Goal: Task Accomplishment & Management: Complete application form

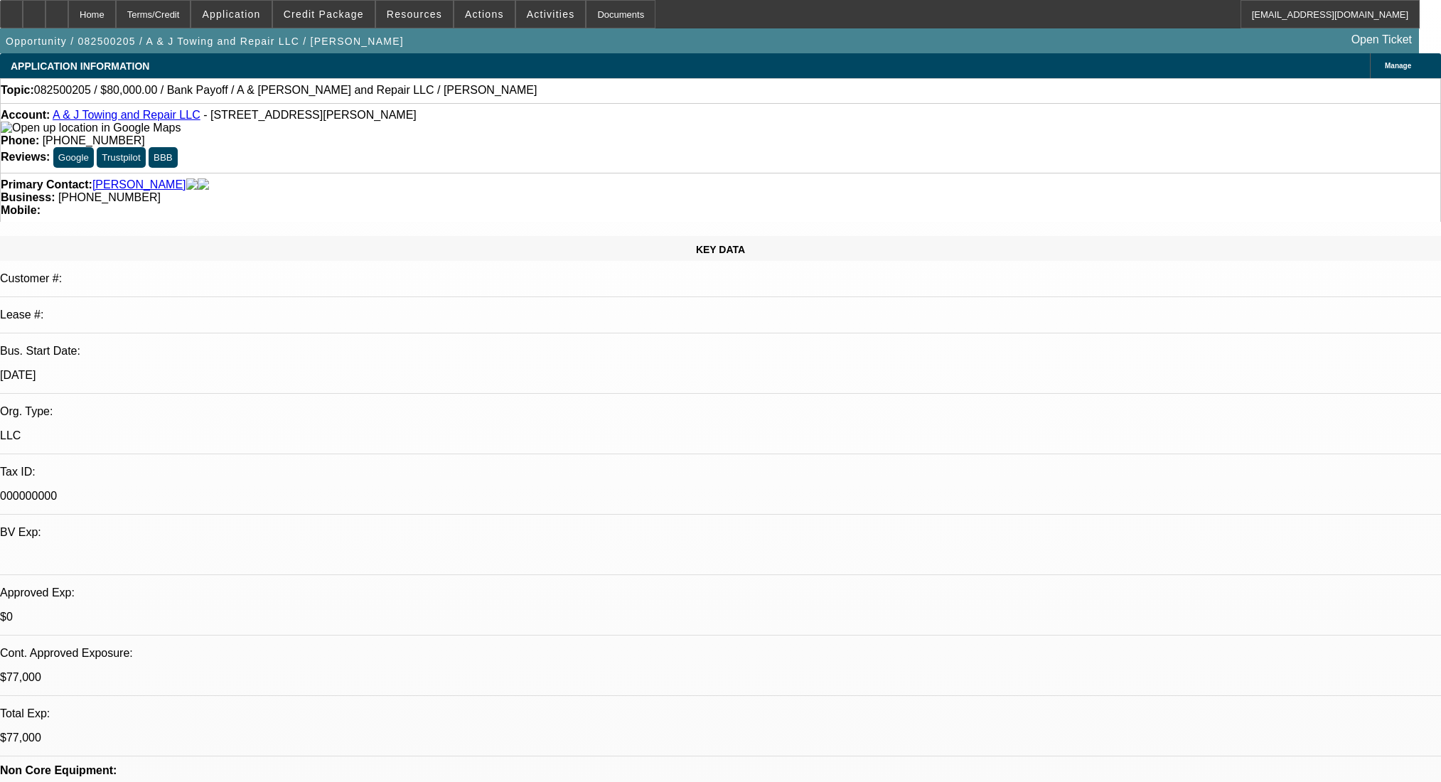
select select "0"
select select "2"
select select "0.1"
select select "4"
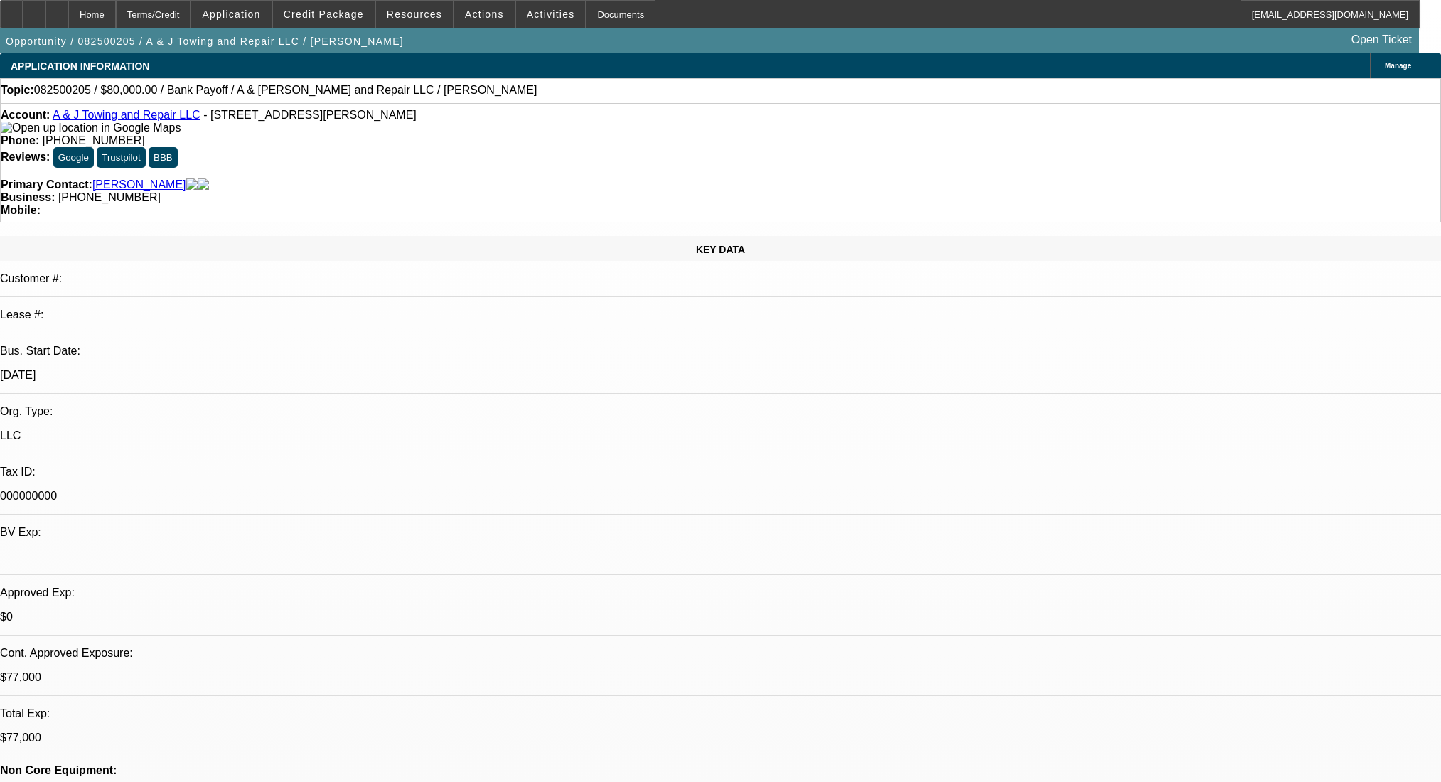
select select "0"
select select "2"
select select "0.1"
select select "4"
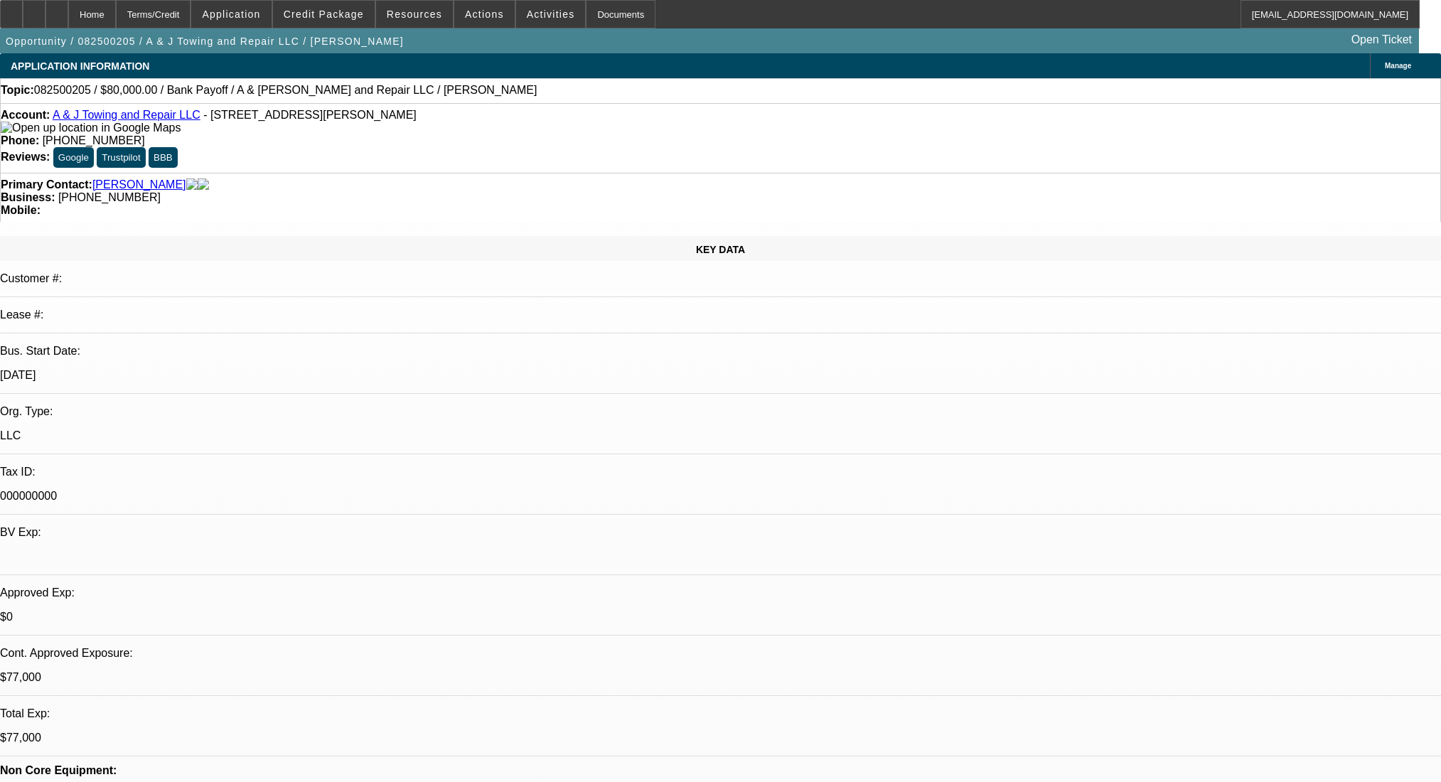
select select "0"
select select "2"
select select "0.1"
select select "4"
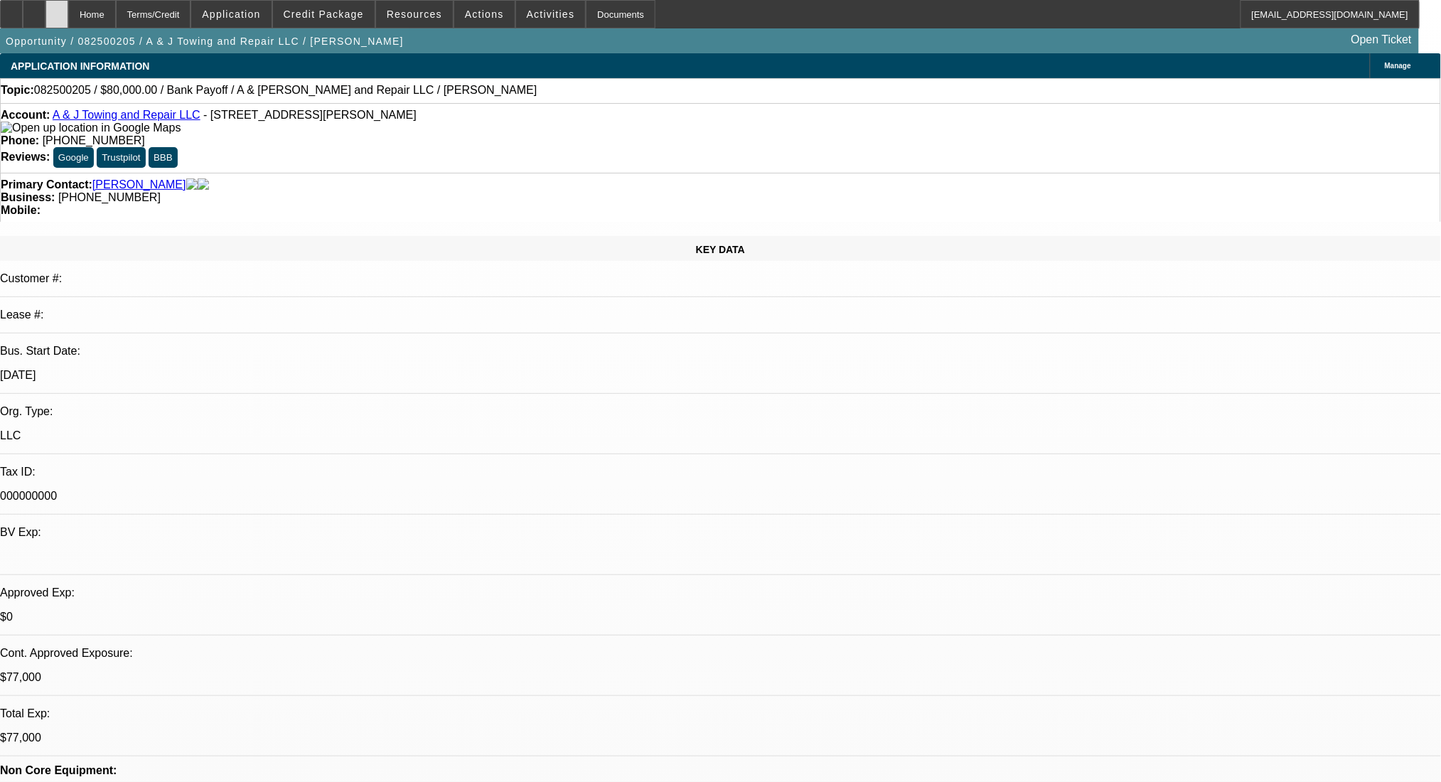
click at [57, 9] on icon at bounding box center [57, 9] width 0 height 0
select select "0"
select select "2"
select select "0.1"
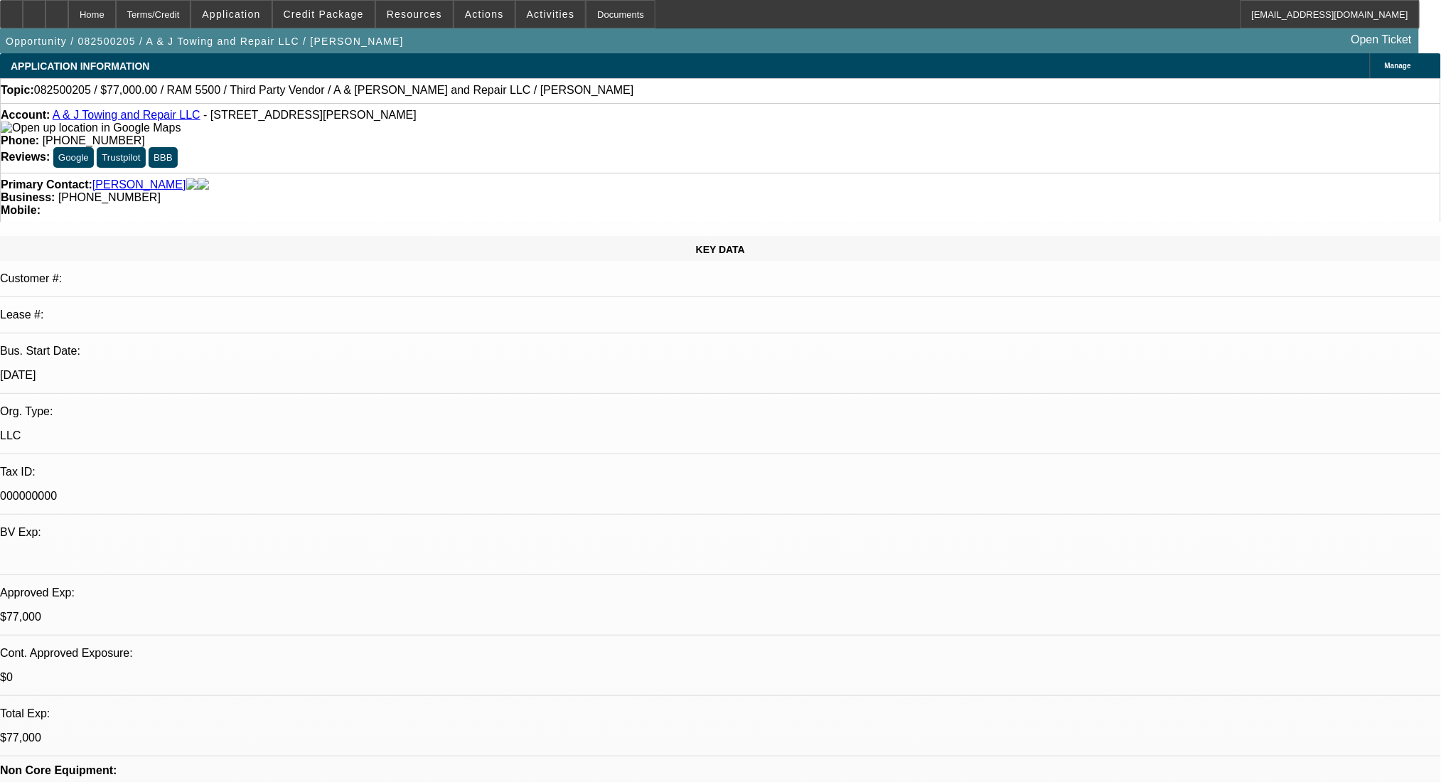
select select "4"
select select "0"
select select "2"
select select "0.1"
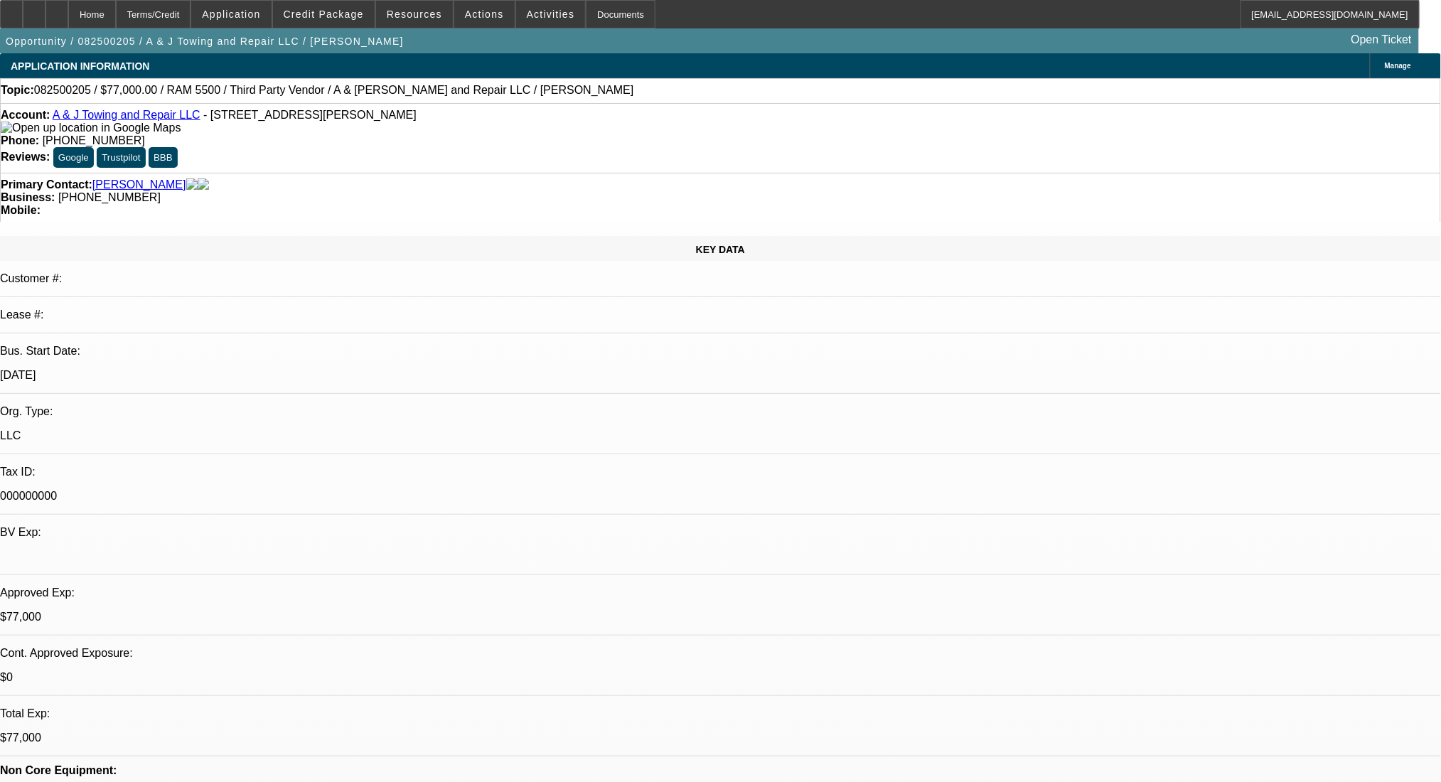
select select "4"
select select "0"
select select "2"
select select "0.1"
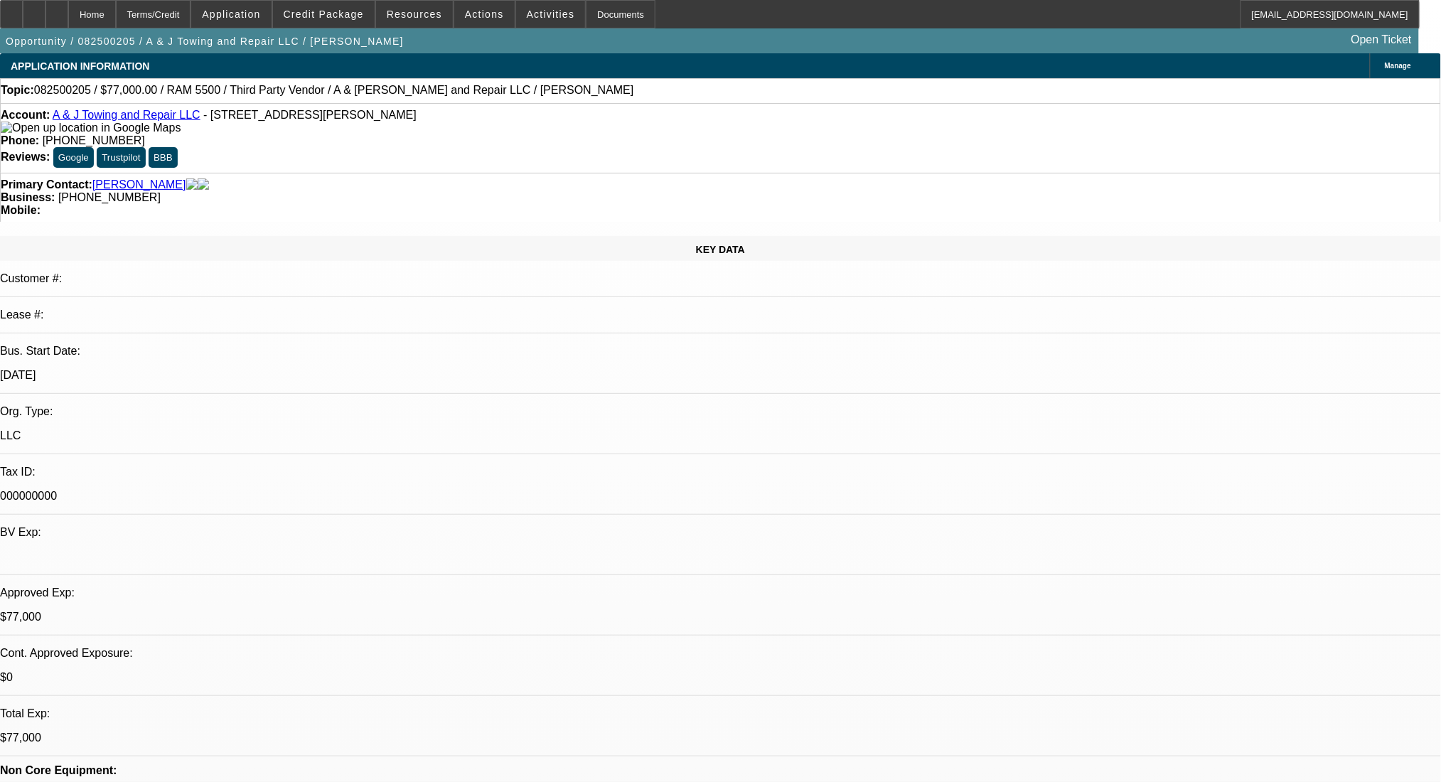
select select "4"
select select "0"
select select "2"
select select "0.1"
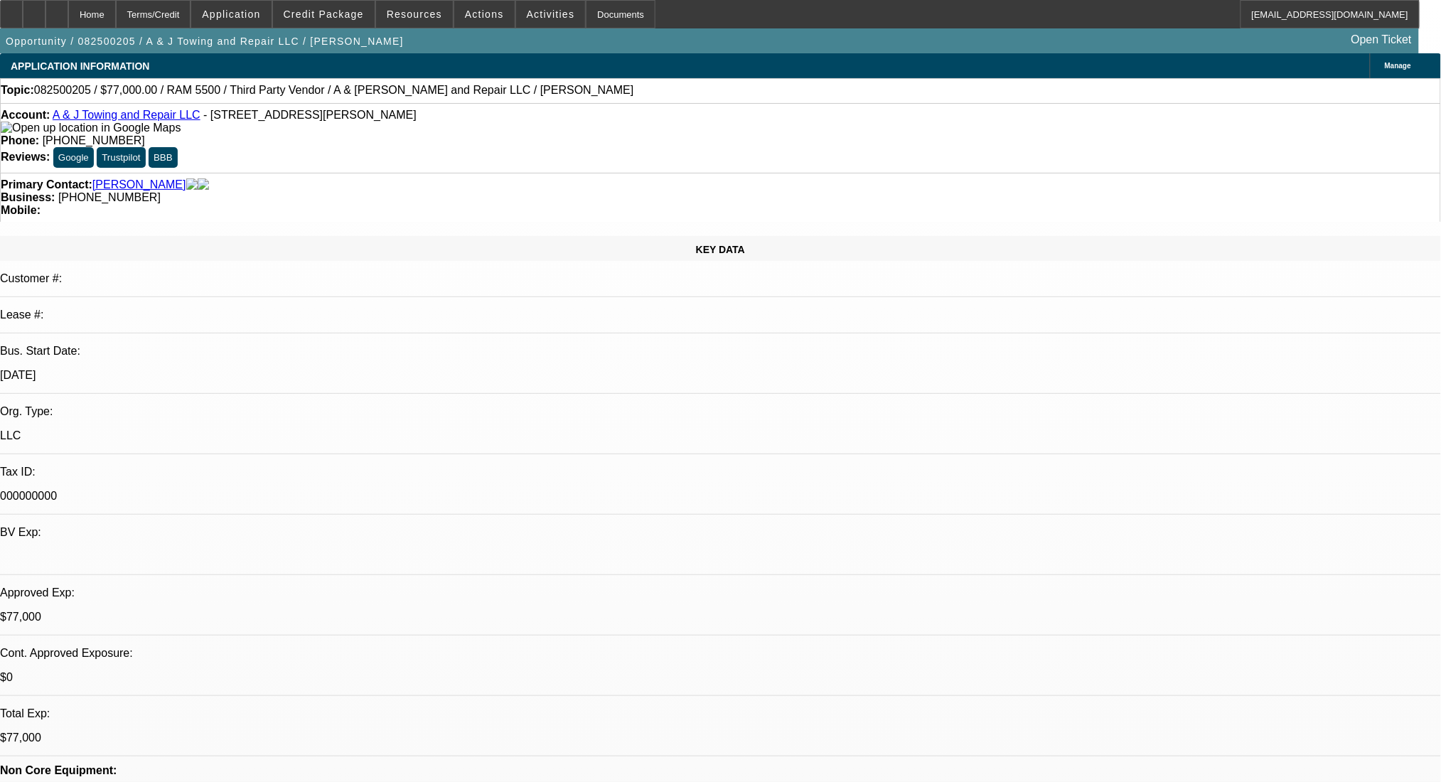
select select "4"
click at [106, 119] on link "A & J Towing and Repair LLC" at bounding box center [127, 115] width 148 height 12
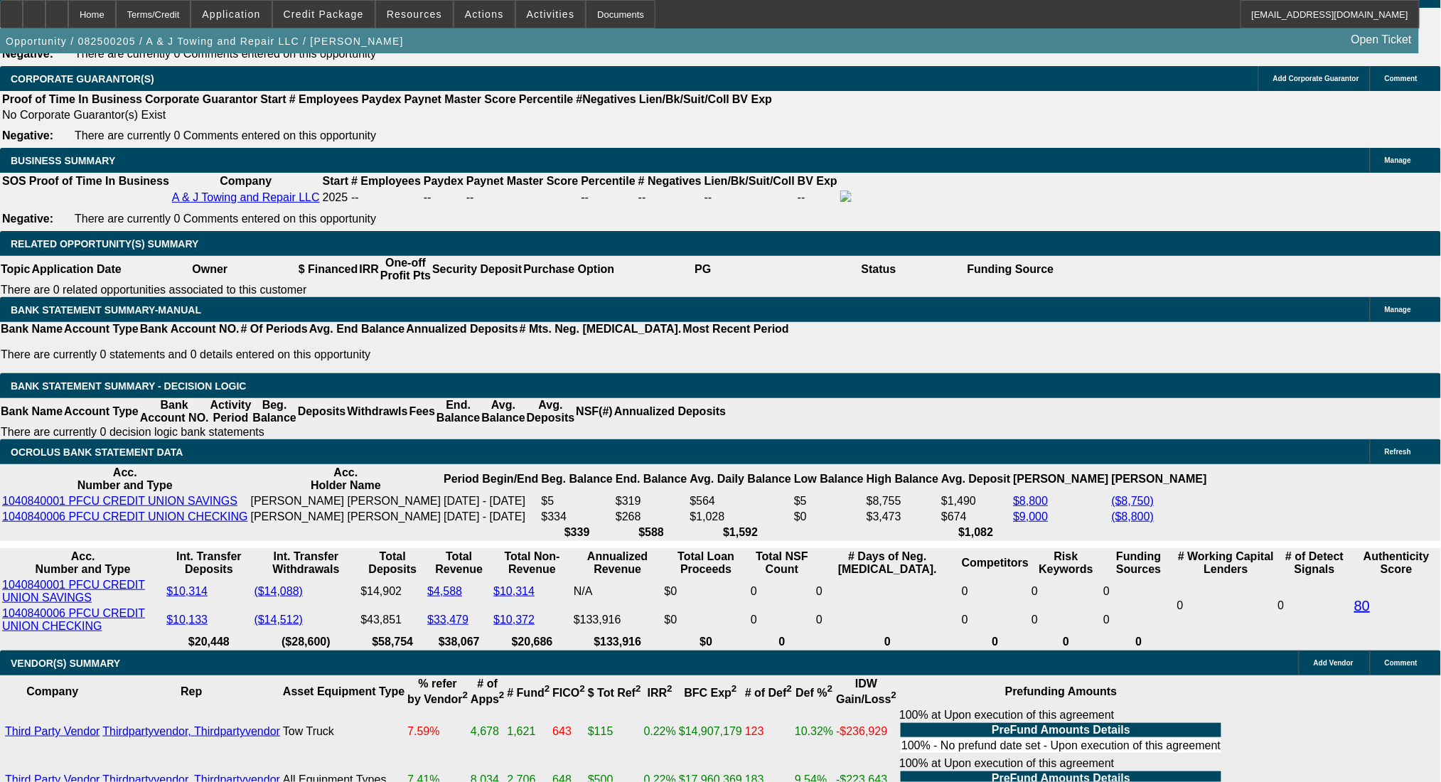
scroll to position [2275, 0]
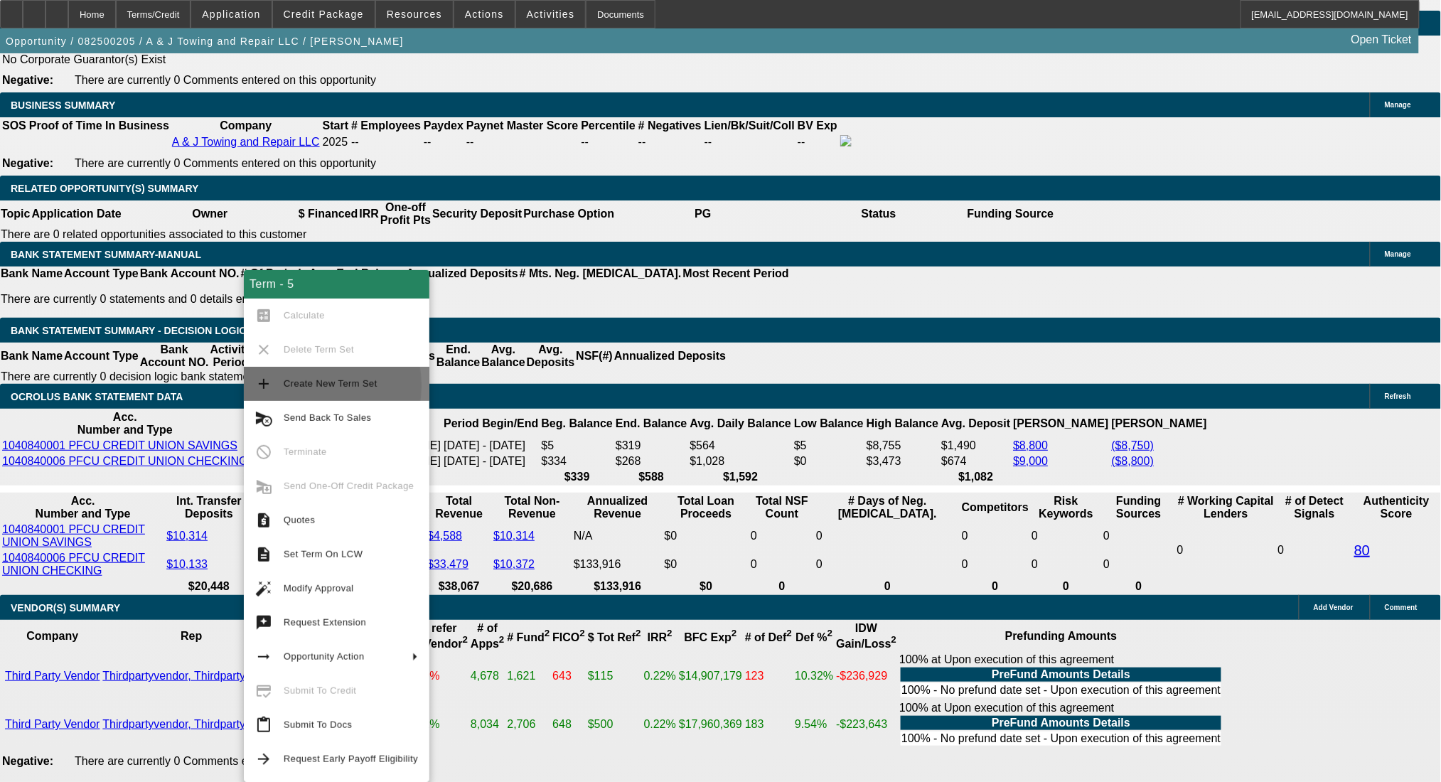
click at [301, 385] on span "Create New Term Set" at bounding box center [331, 383] width 94 height 11
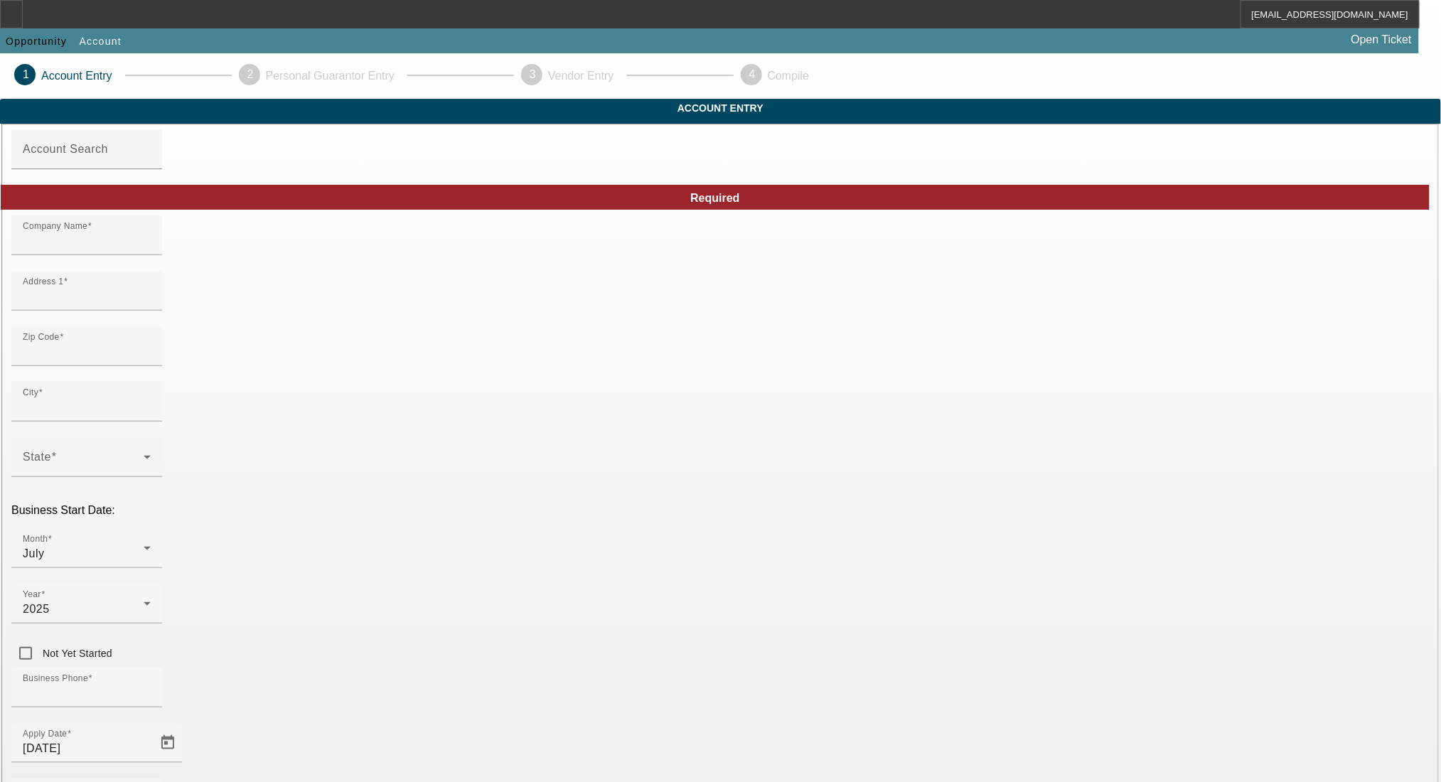
type input "A & J Towing and Repair LLC"
type input "5096 Velte Rd"
type input "48897"
type input "Woodland"
type input "[PHONE_NUMBER]"
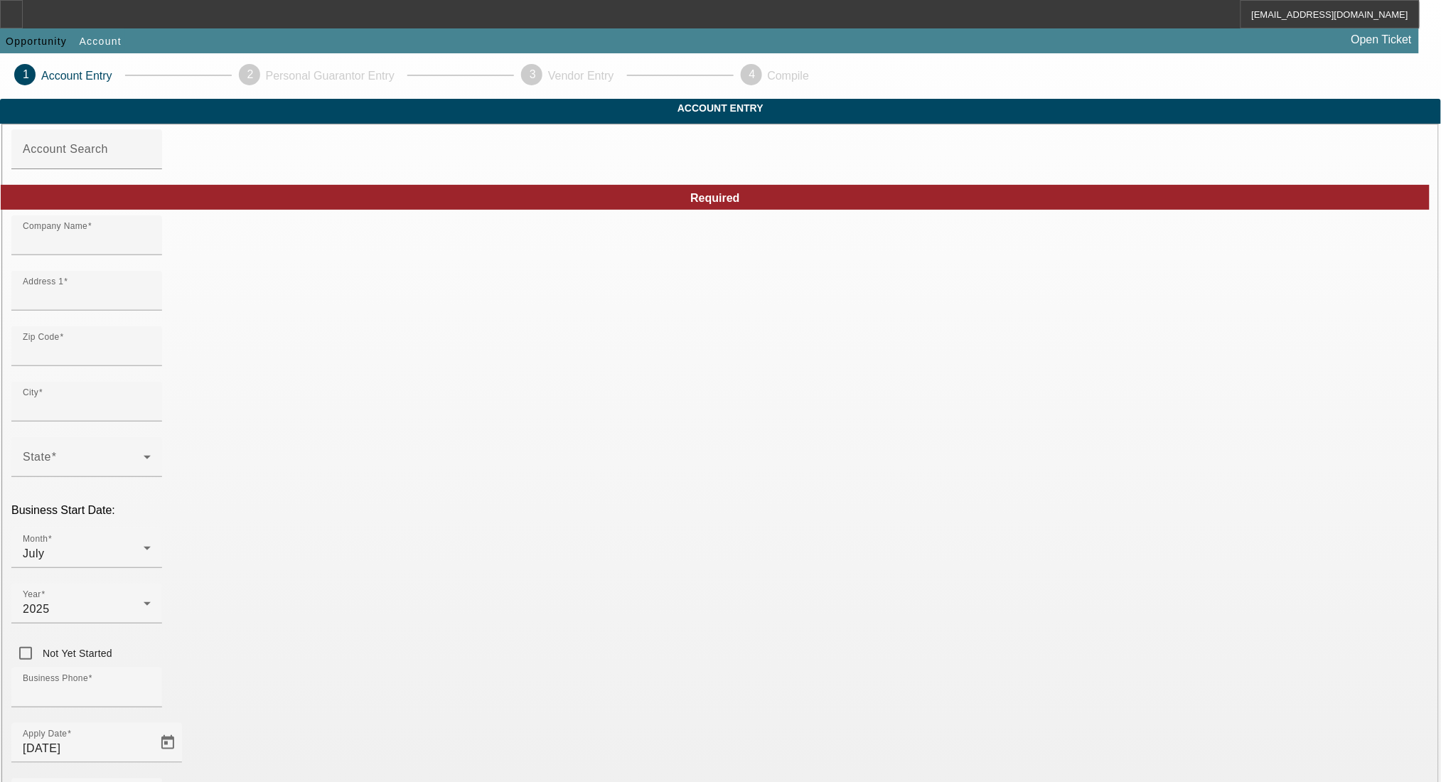
type input "000000000"
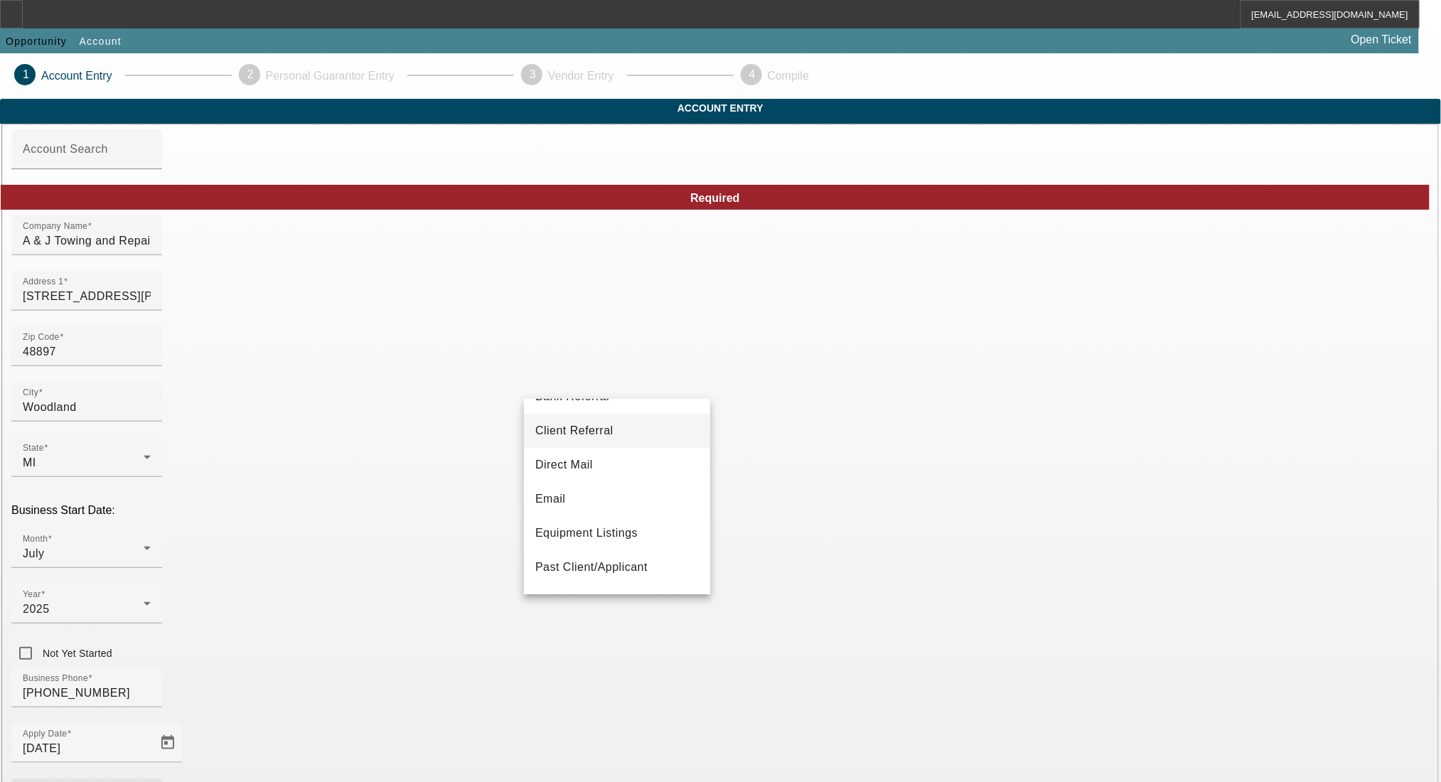
scroll to position [95, 0]
click at [586, 529] on span "Past Client/Applicant" at bounding box center [591, 531] width 112 height 17
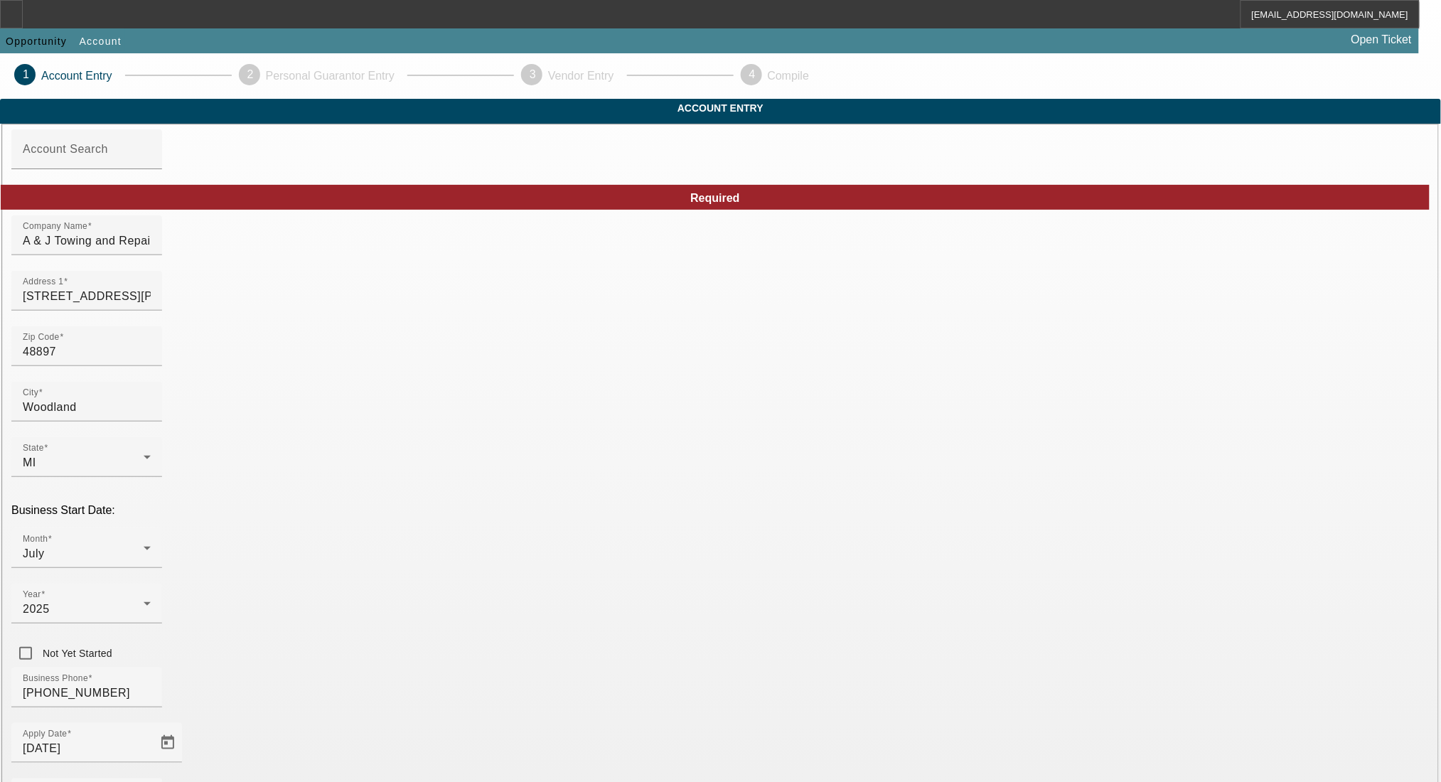
drag, startPoint x: 1019, startPoint y: 623, endPoint x: 933, endPoint y: 629, distance: 86.2
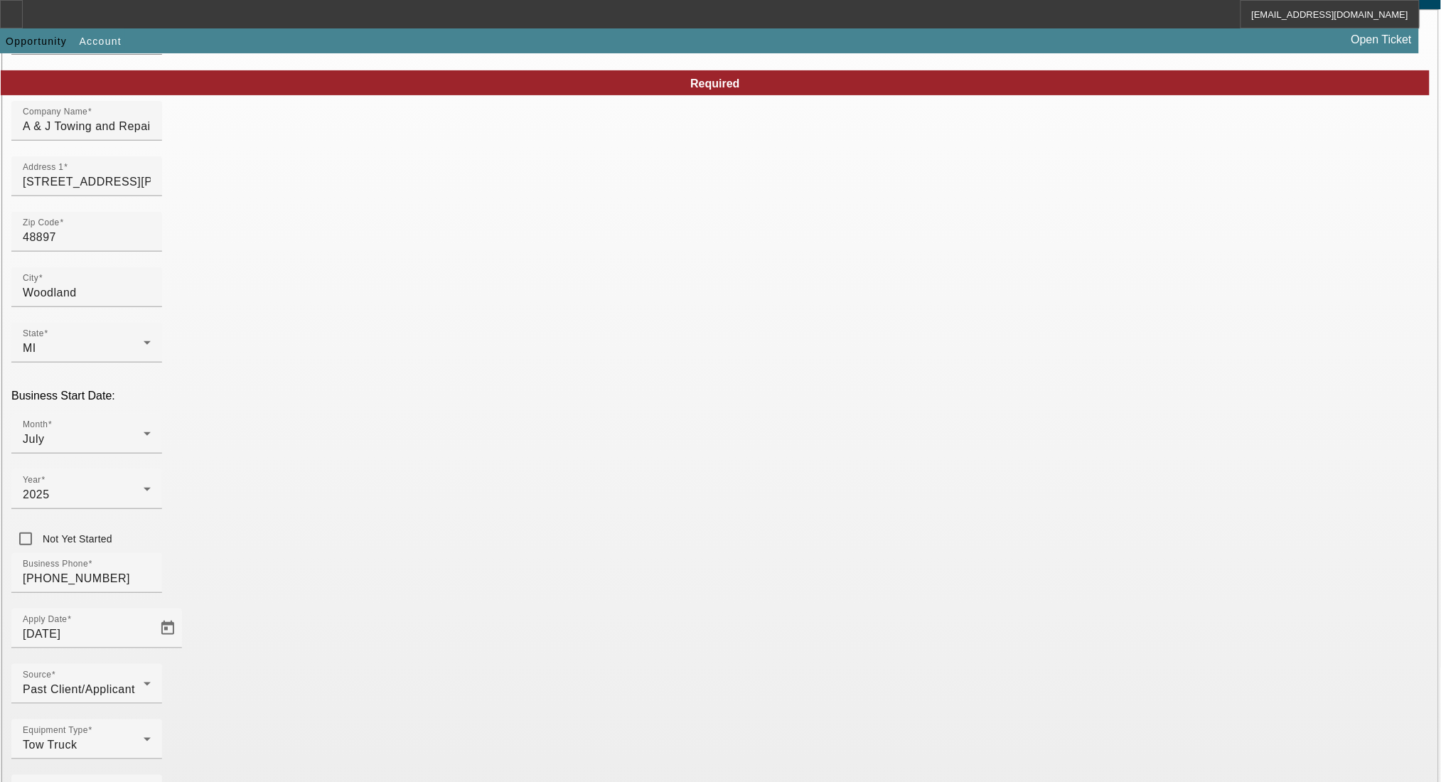
scroll to position [116, 0]
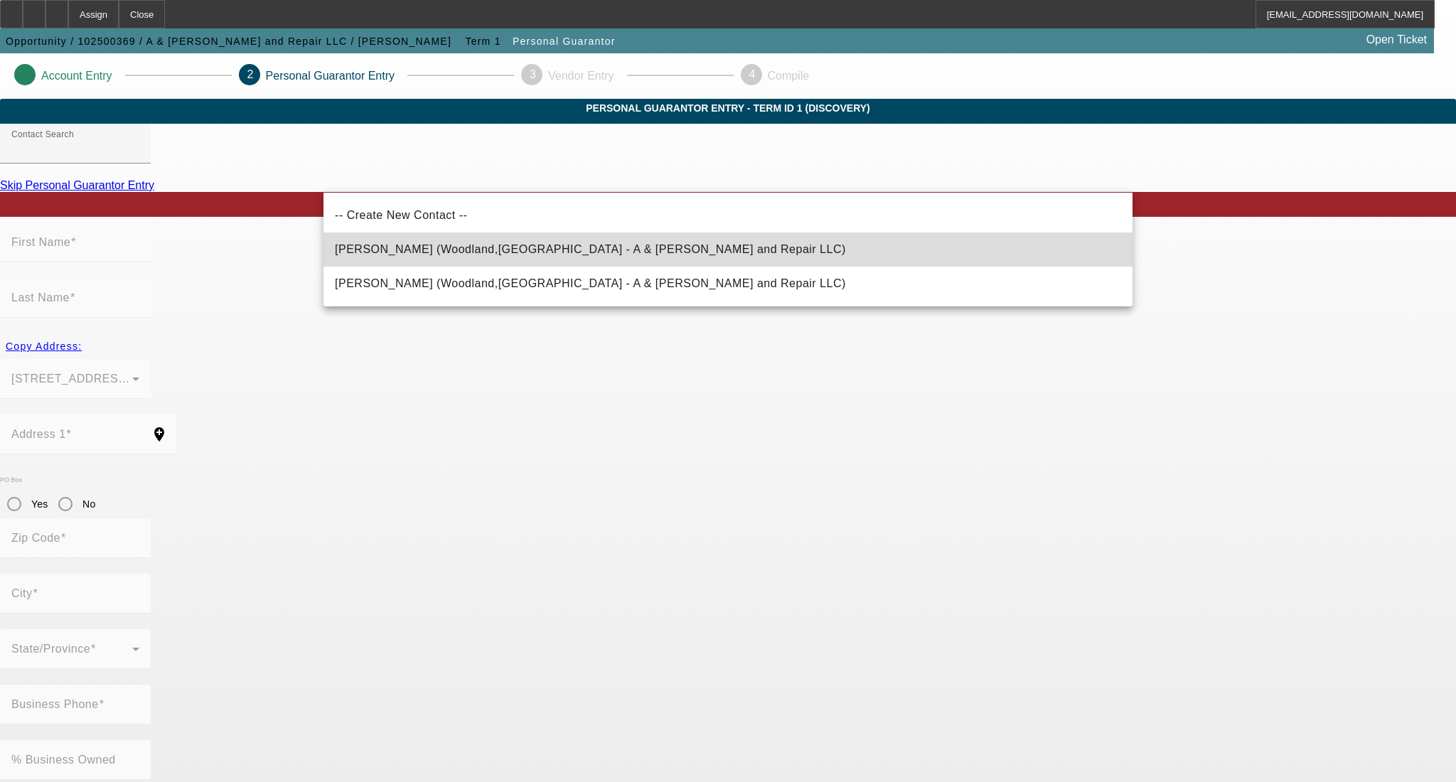
click at [489, 259] on mat-option "Horton, Justin (Woodland,MI - A & J Towing and Repair LLC)" at bounding box center [727, 249] width 809 height 34
type input "Horton, Justin (Woodland,MI - A & J Towing and Repair LLC)"
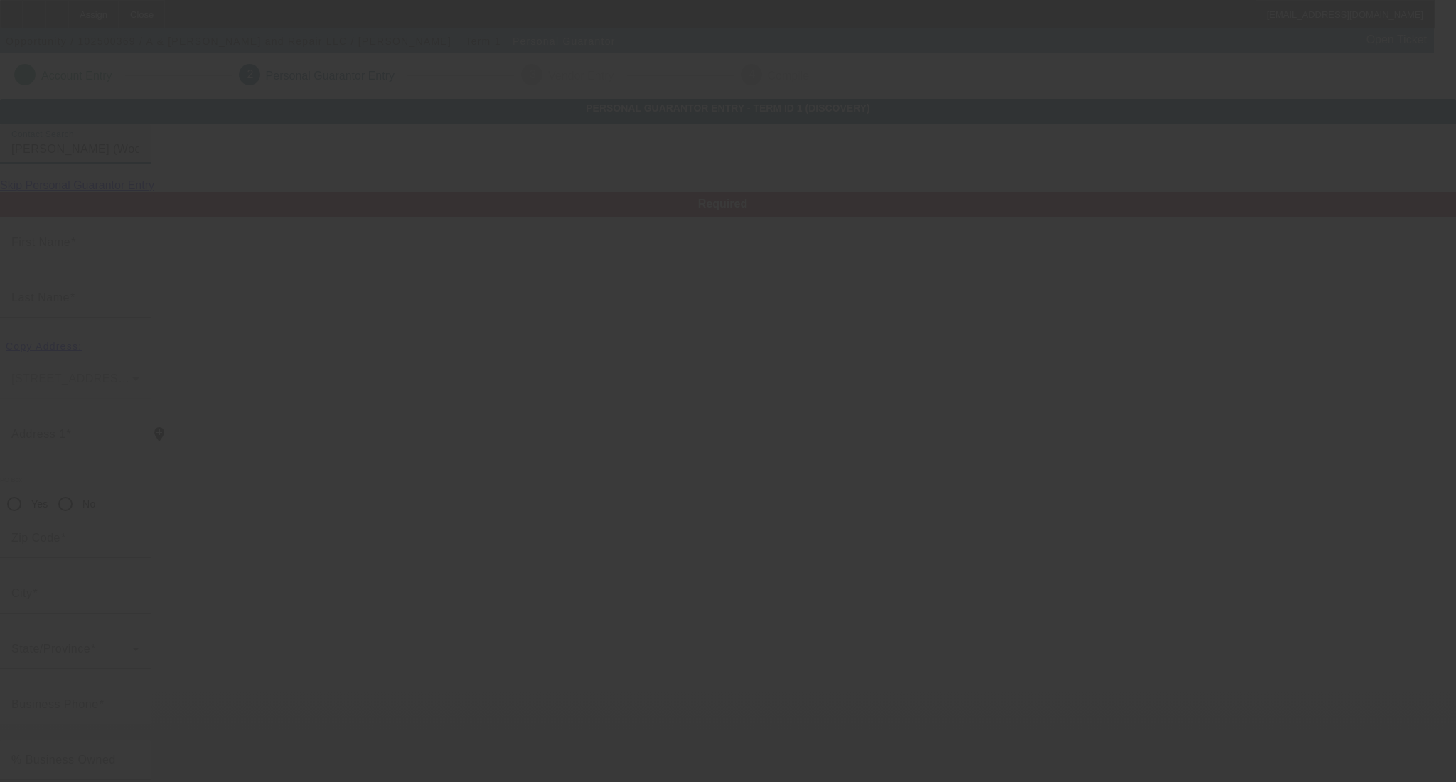
type input "Justin"
type input "Horton"
type input "5096 Vellte Rd"
radio input "true"
type input "48897"
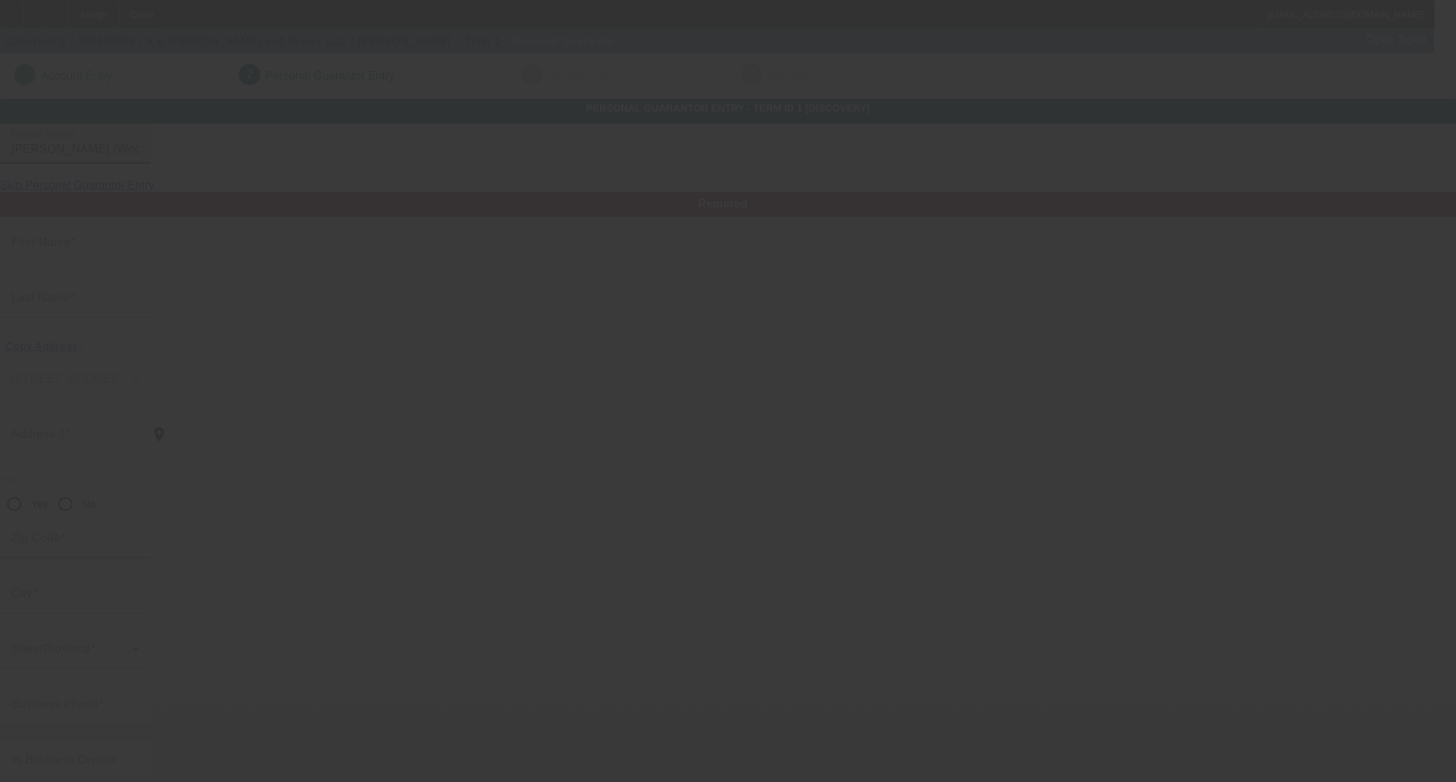
type input "Woodland"
type input "[PHONE_NUMBER]"
type input "100"
type input "373-15-3548"
type input "justinhorton199222@gmail.com"
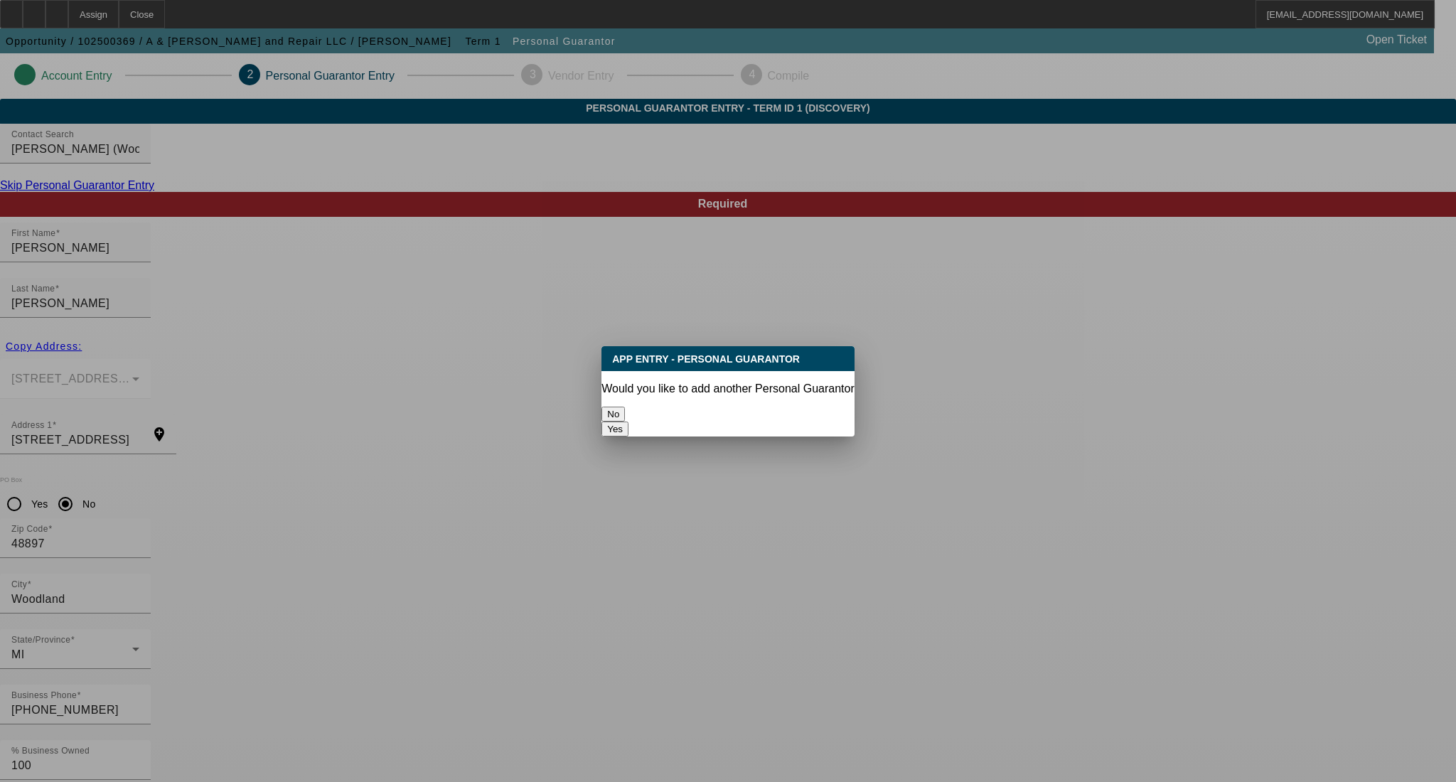
click at [625, 409] on button "No" at bounding box center [612, 414] width 23 height 15
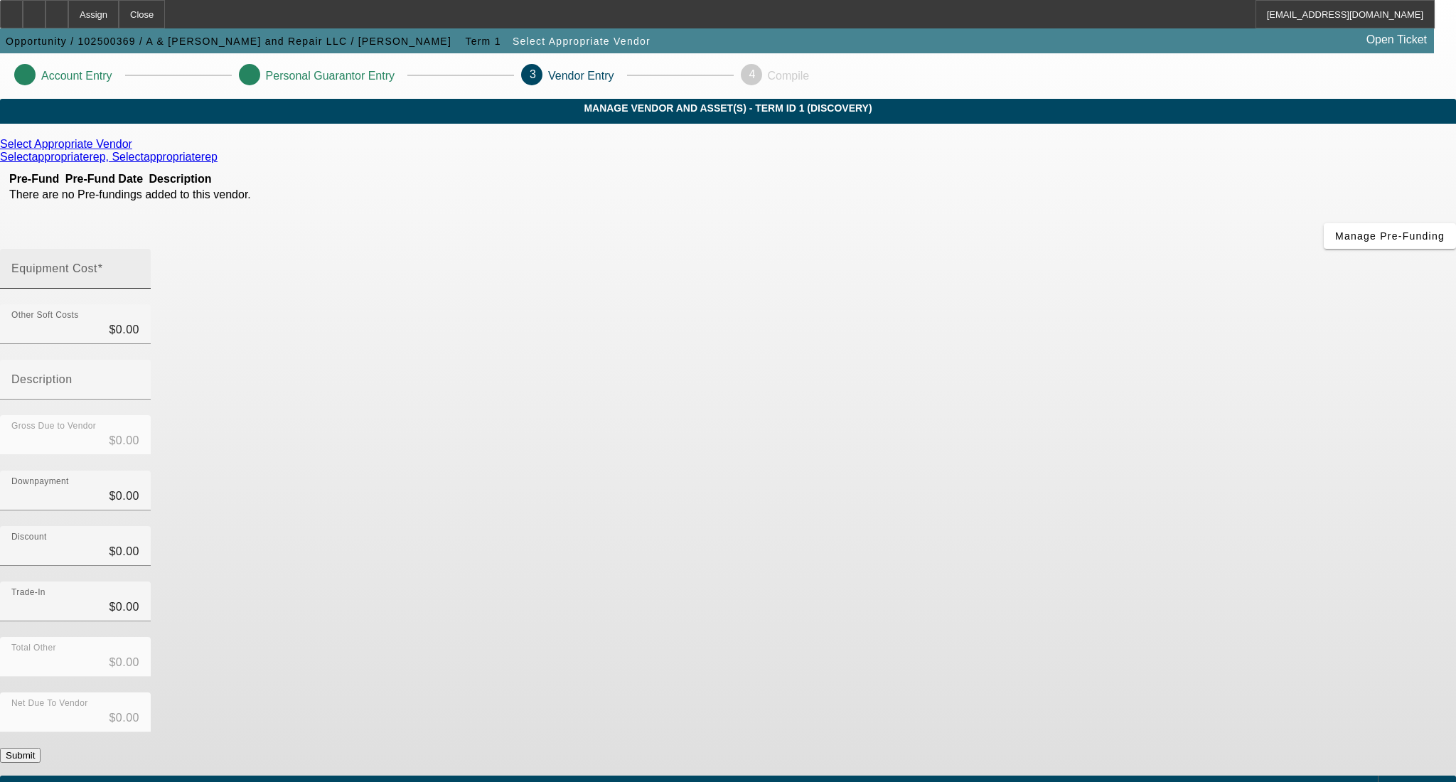
click at [139, 266] on input "Equipment Cost" at bounding box center [75, 274] width 128 height 17
type input "3"
type input "$3.00"
type input "30"
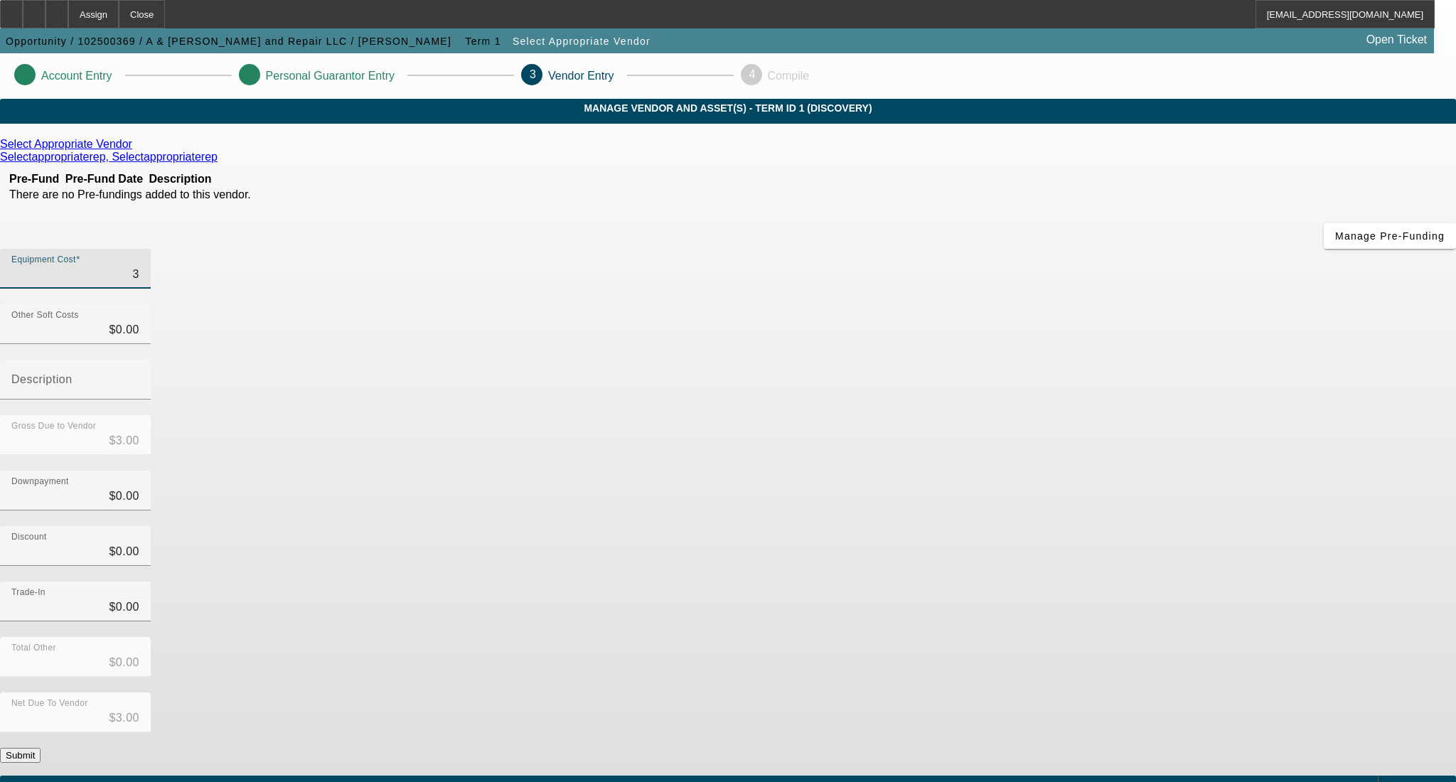
type input "$30.00"
type input "300"
type input "$300.00"
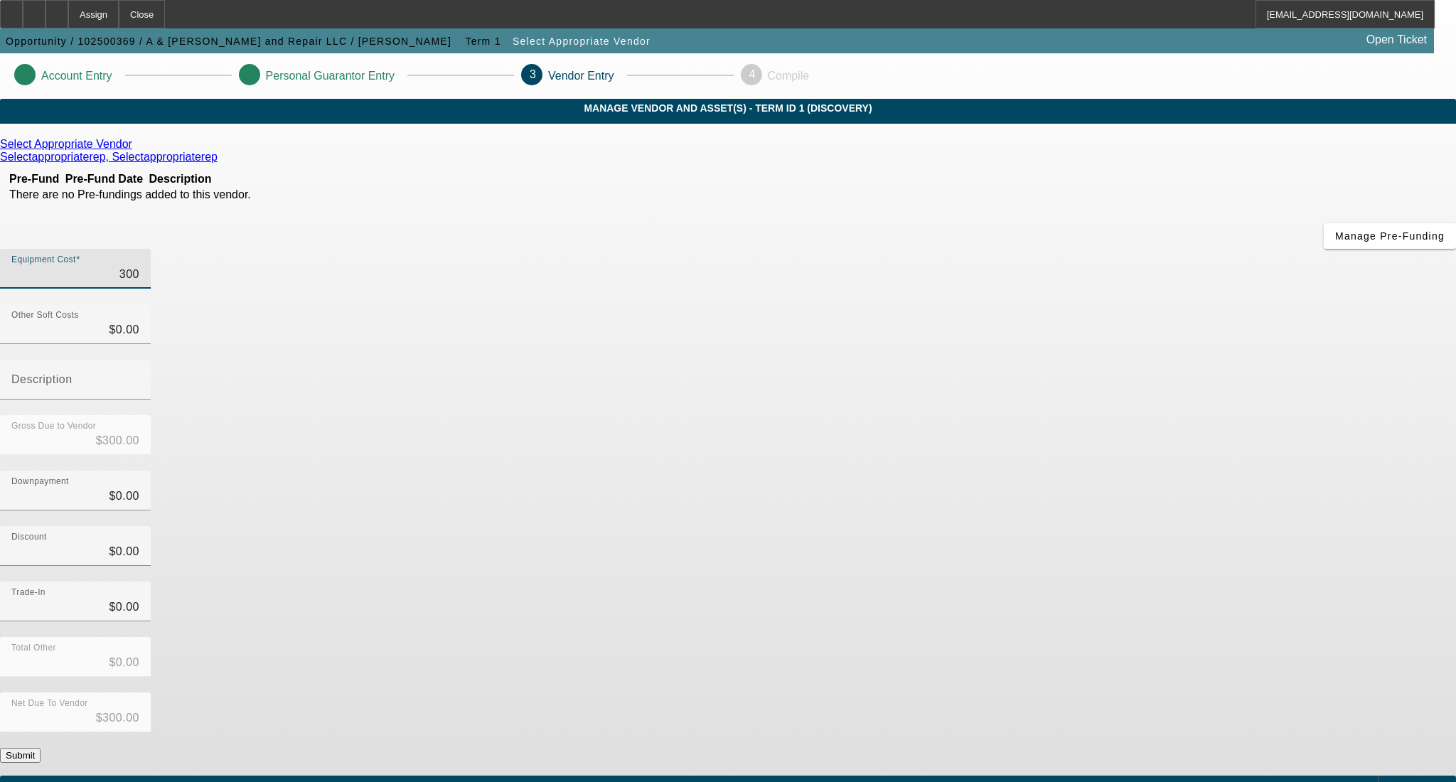
type input "3000"
type input "$3,000.00"
type input "30000"
type input "$30,000.00"
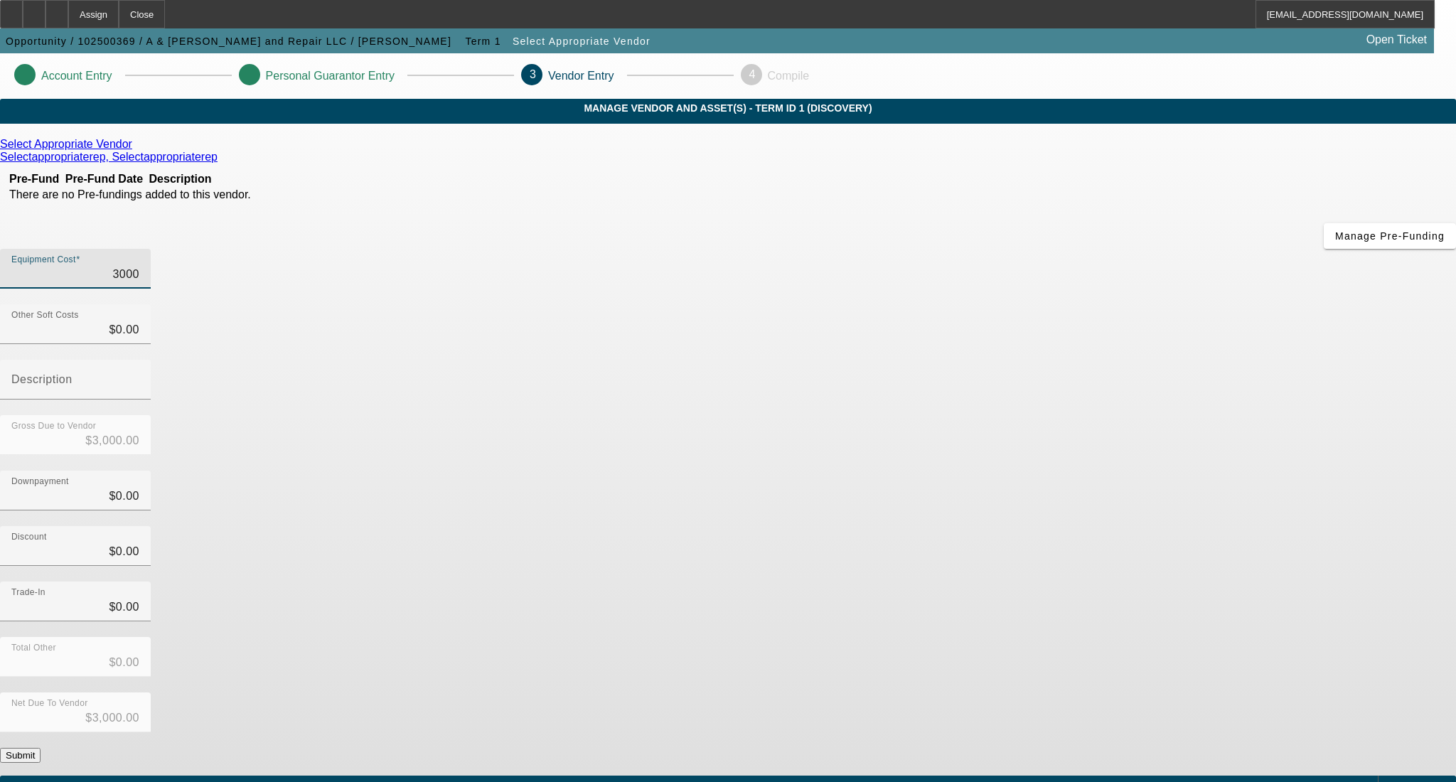
type input "$30,000.00"
type input "300000"
type input "$300,000.00"
drag, startPoint x: 1127, startPoint y: 473, endPoint x: 1058, endPoint y: 529, distance: 88.9
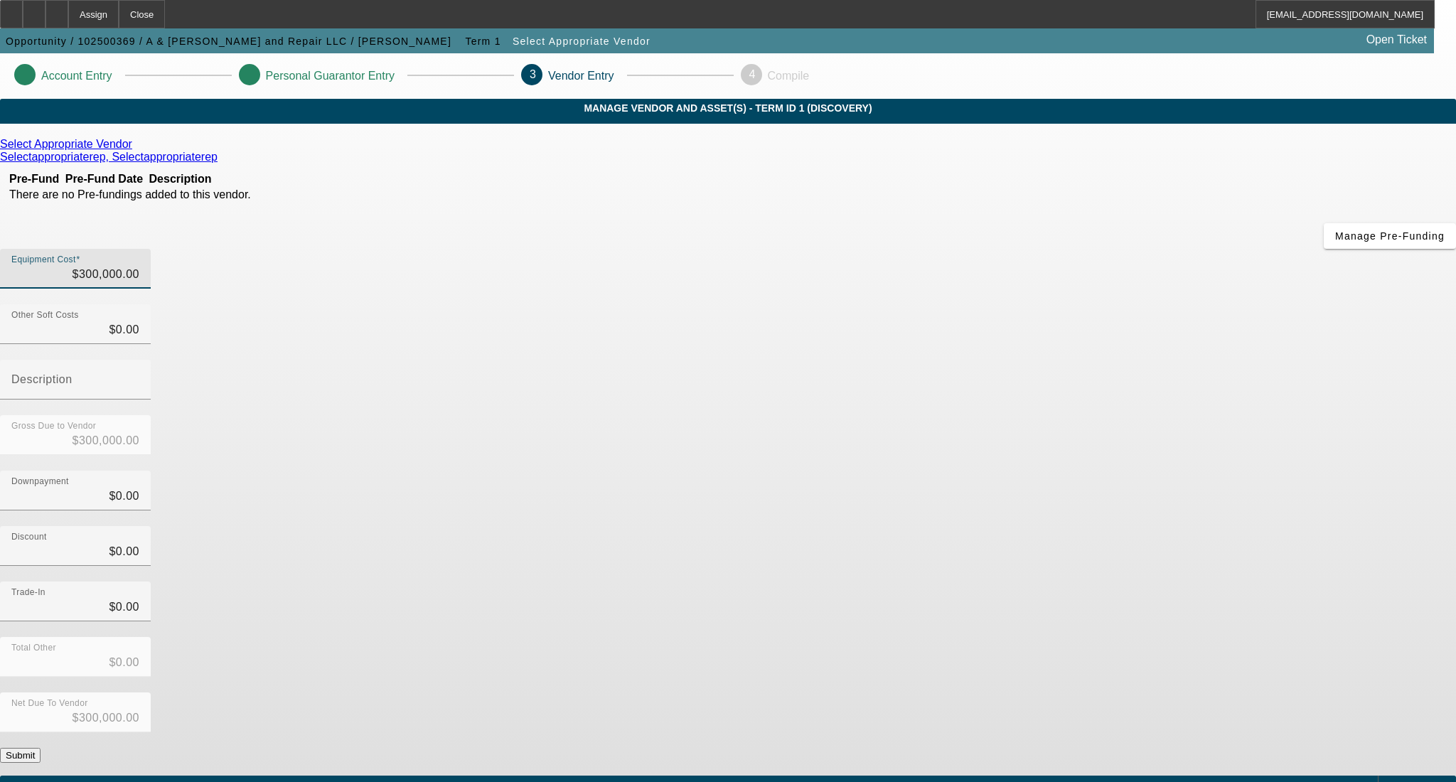
click at [1124, 581] on div "Trade-In $0.00" at bounding box center [728, 608] width 1456 height 55
click at [139, 266] on input "300000" at bounding box center [75, 274] width 128 height 17
type input "30000"
type input "$30,000.00"
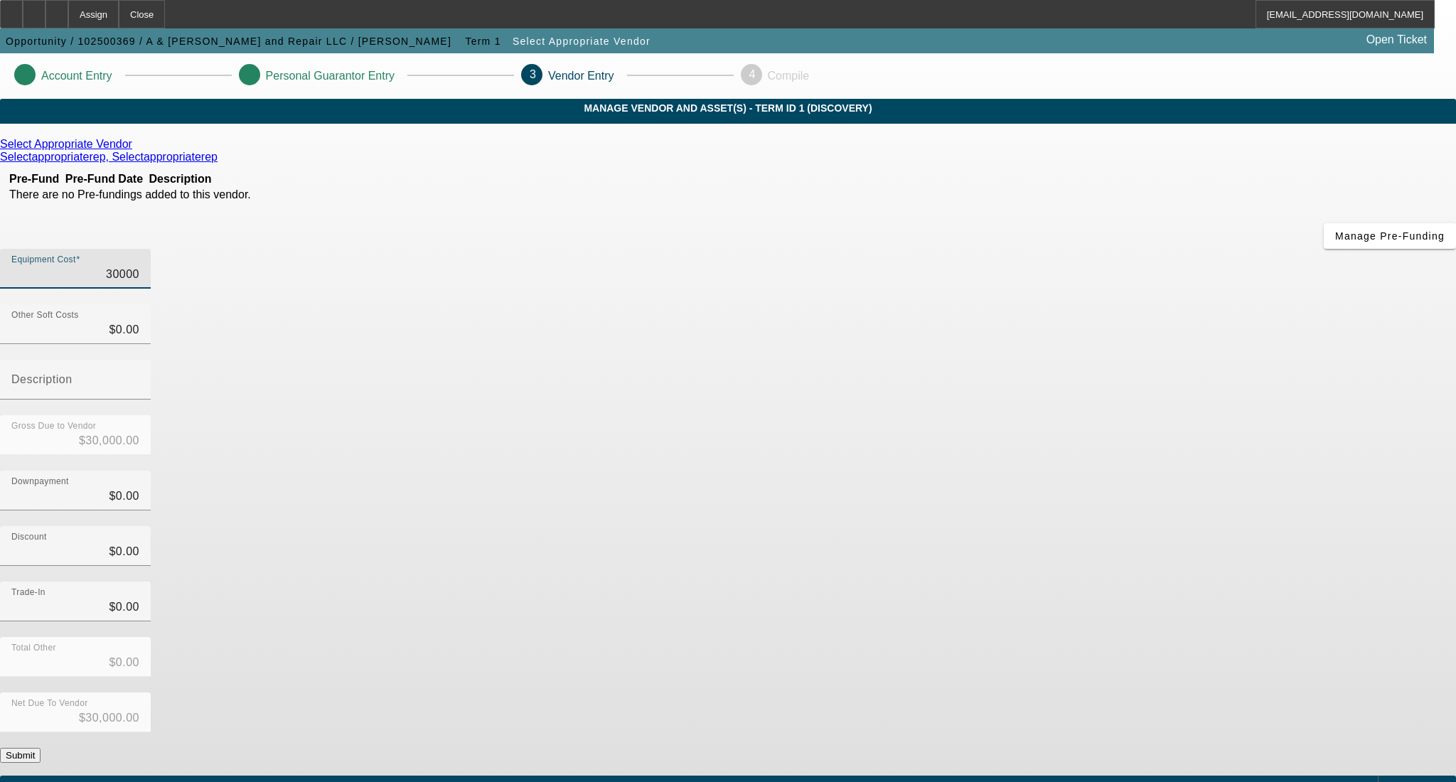
type input "$30,000.00"
click at [1029, 415] on div "Gross Due to Vendor $30,000.00" at bounding box center [728, 442] width 1456 height 55
click at [41, 748] on button "Submit" at bounding box center [20, 755] width 41 height 15
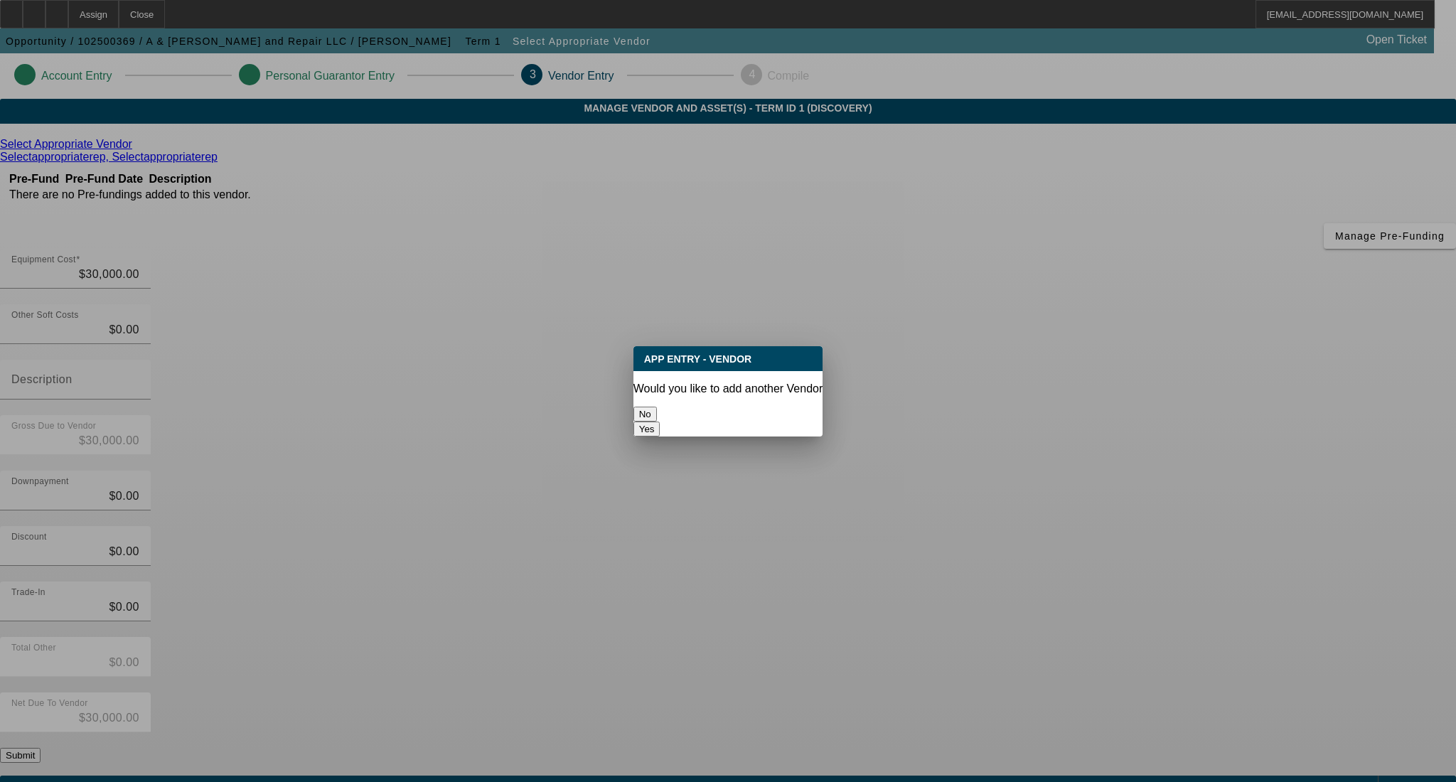
click at [657, 407] on button "No" at bounding box center [644, 414] width 23 height 15
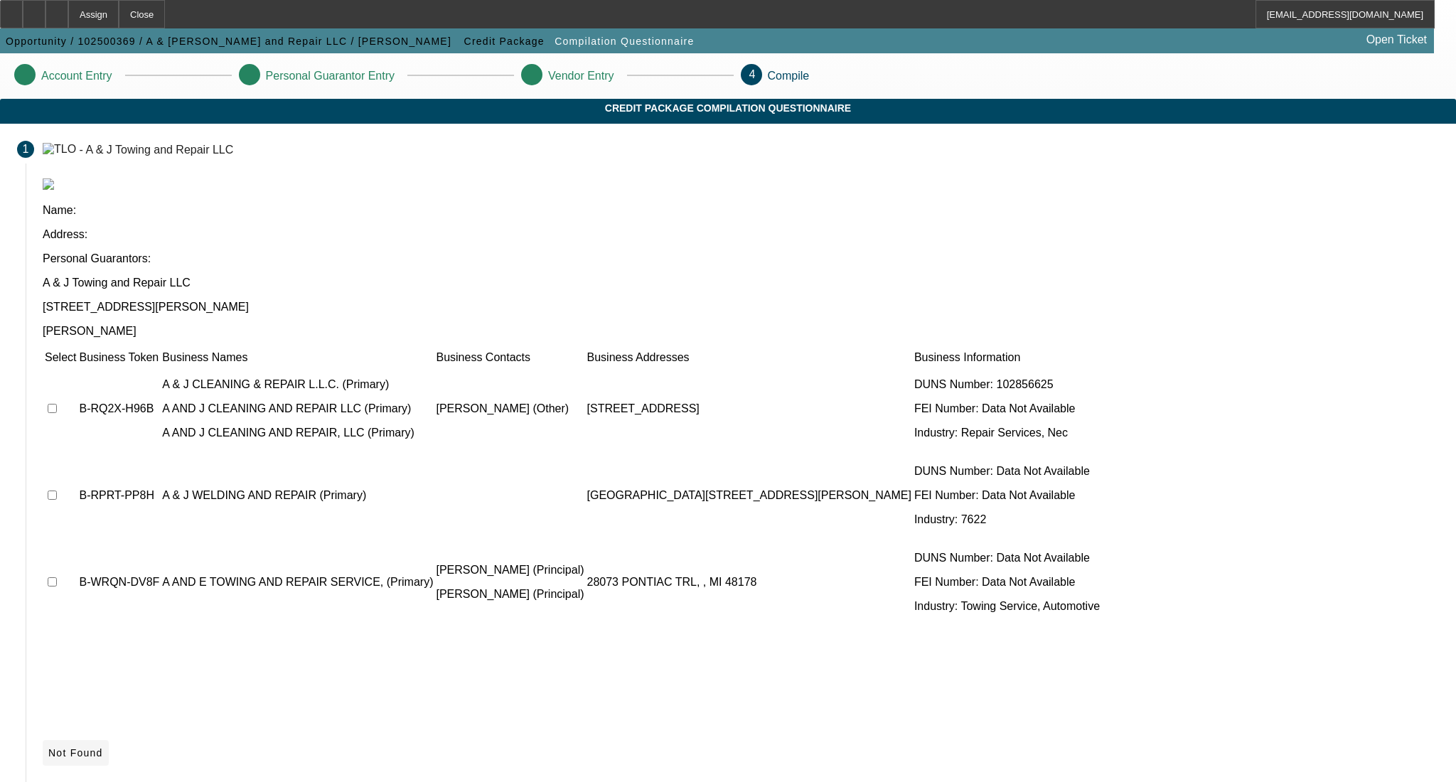
click at [48, 747] on icon at bounding box center [48, 752] width 0 height 11
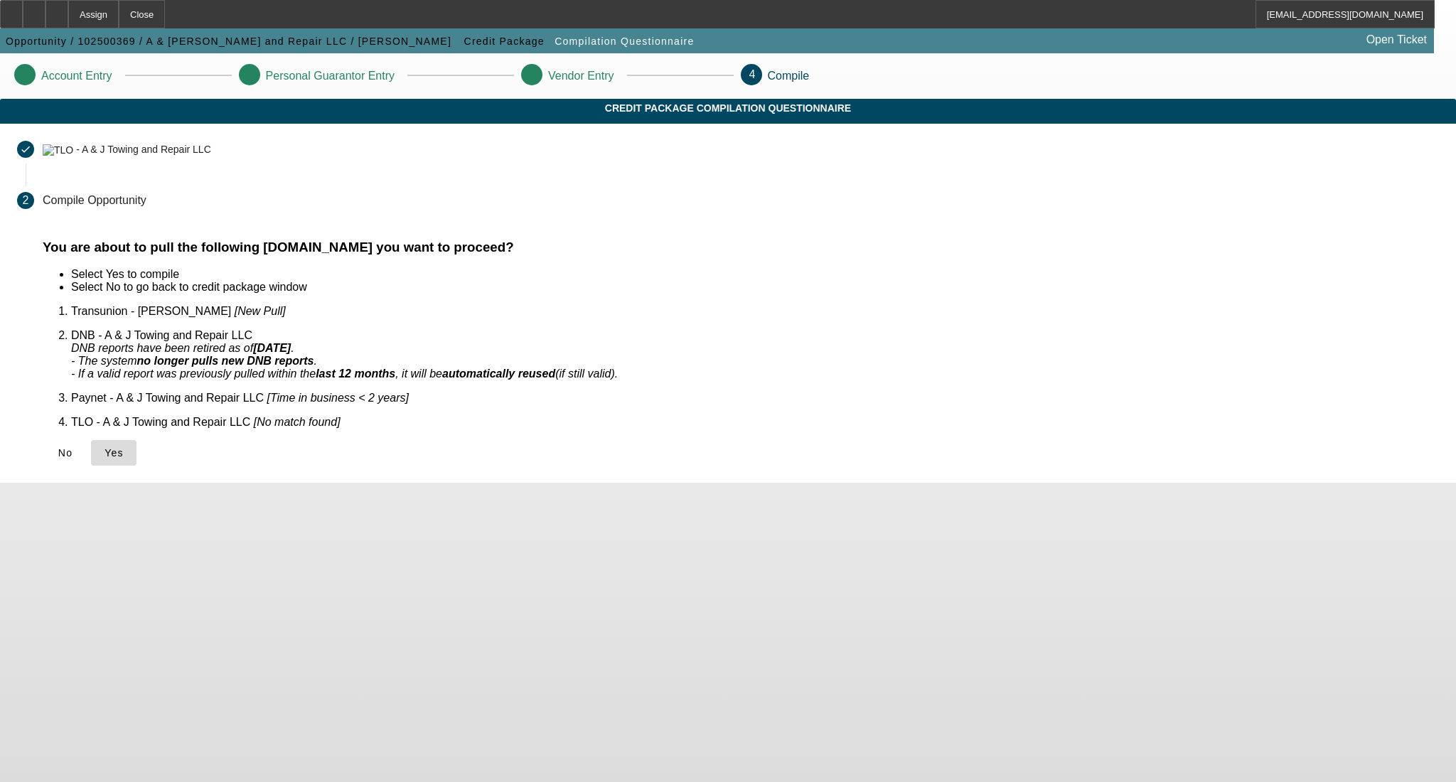
drag, startPoint x: 395, startPoint y: 444, endPoint x: 514, endPoint y: 352, distance: 150.0
click at [136, 444] on span at bounding box center [113, 453] width 45 height 34
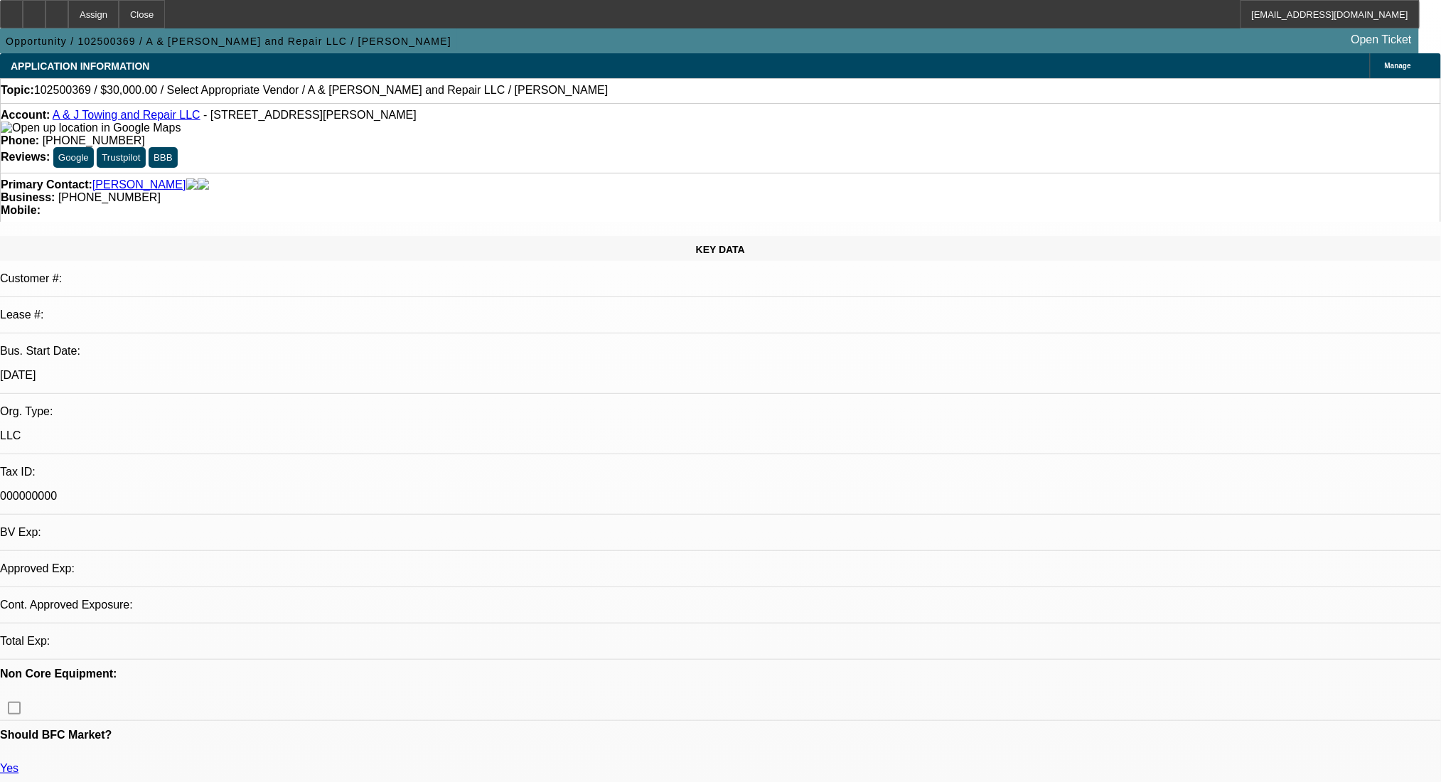
select select "0"
select select "2"
select select "0.1"
select select "4"
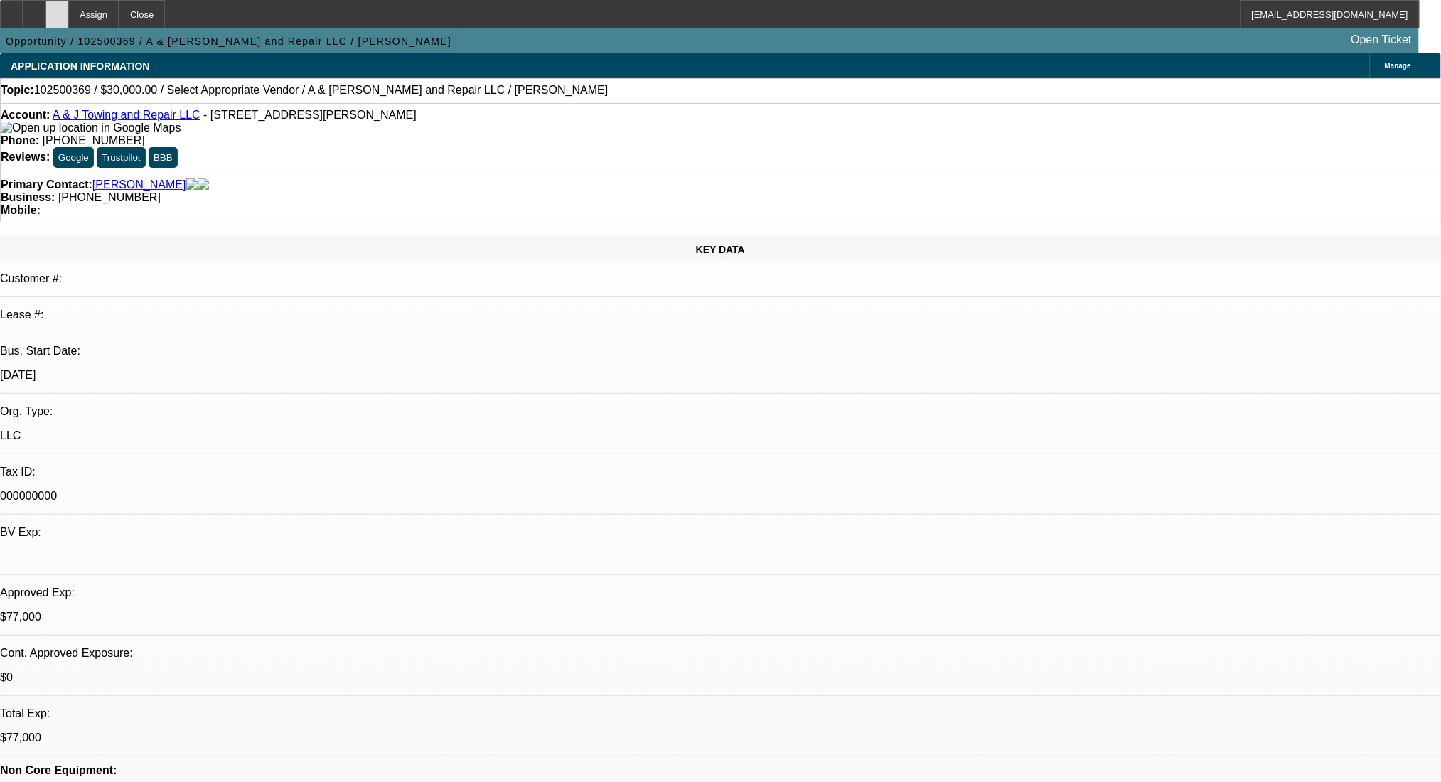
click at [57, 9] on icon at bounding box center [57, 9] width 0 height 0
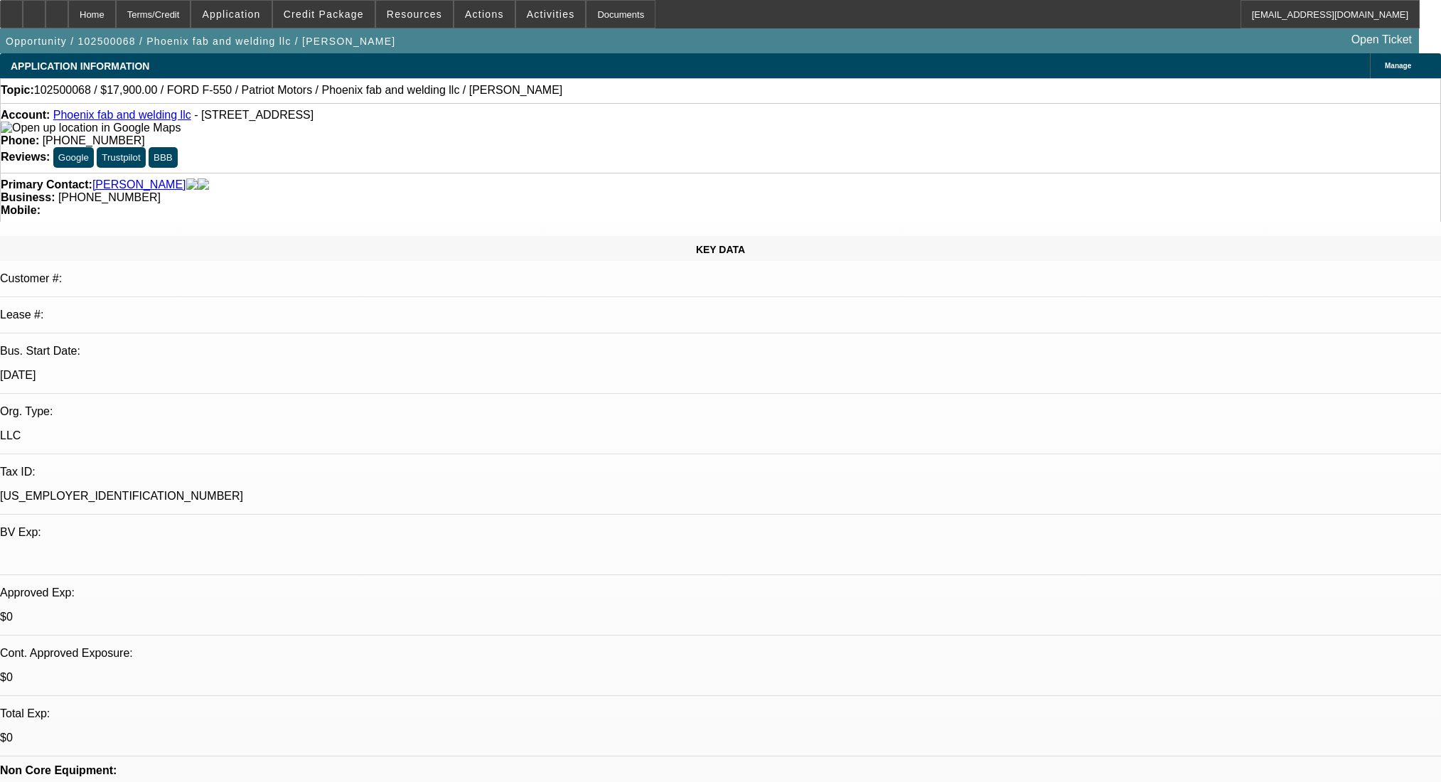
select select "0"
select select "6"
select select "0"
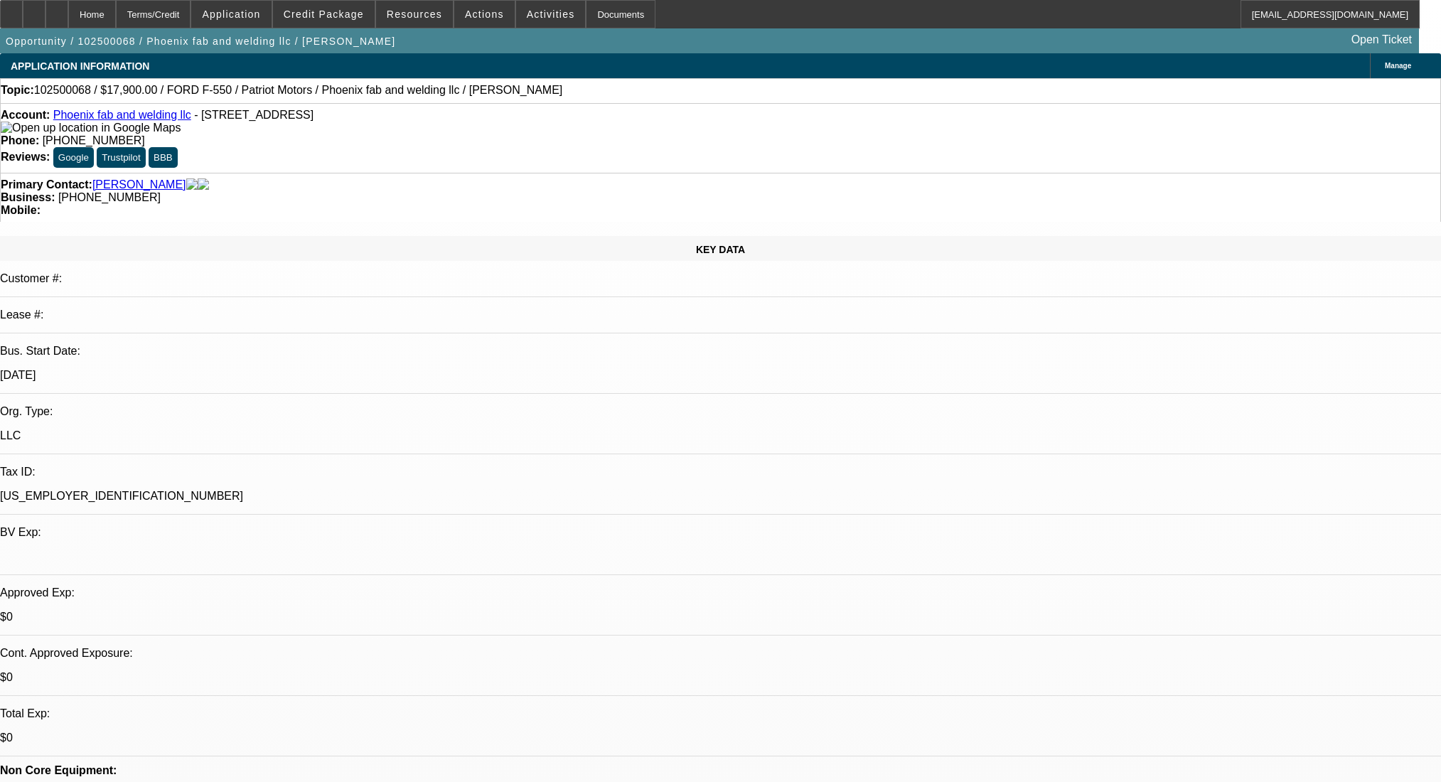
select select "0"
select select "6"
select select "0"
select select "2"
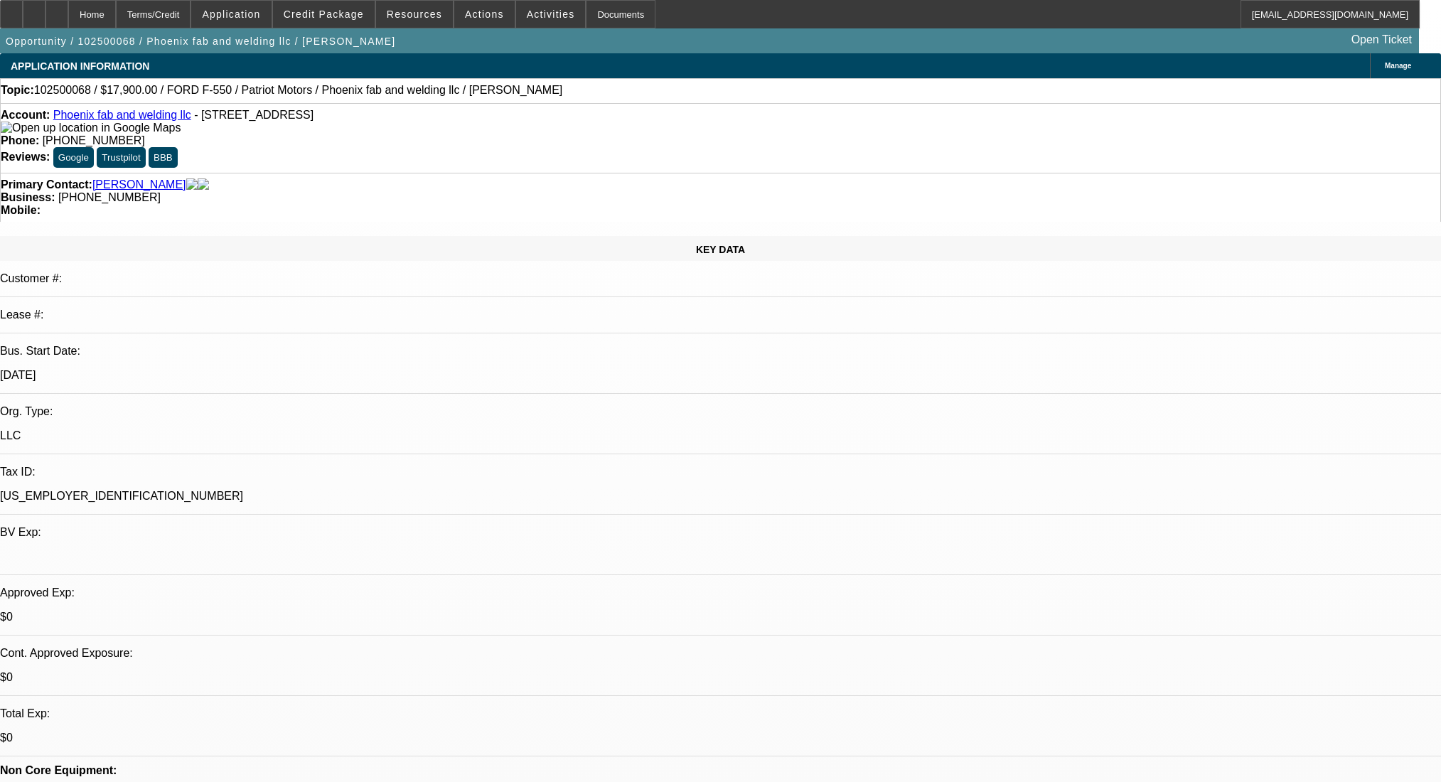
select select "2"
select select "0"
select select "6"
select select "0"
select select "2"
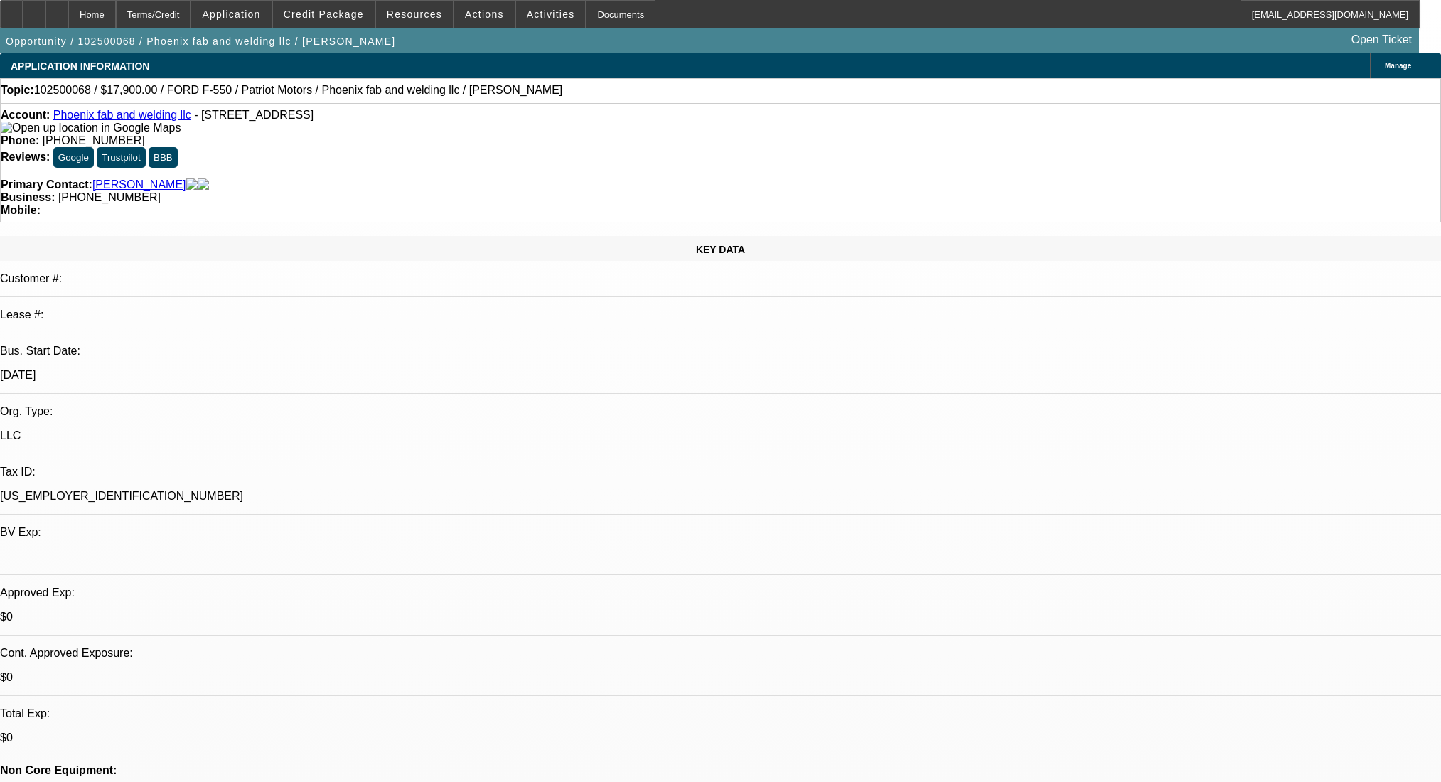
select select "2"
select select "0"
select select "6"
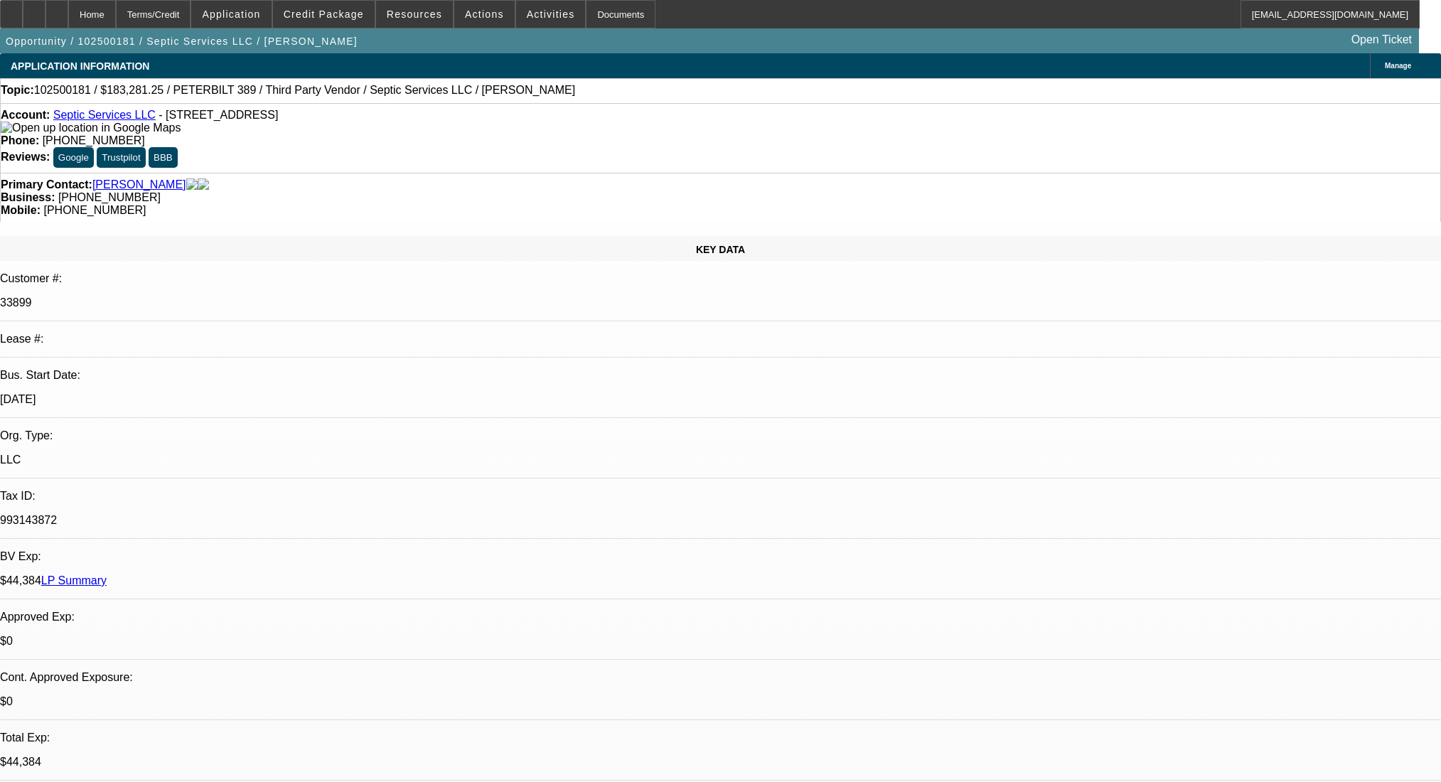
select select "0"
select select "6"
select select "0"
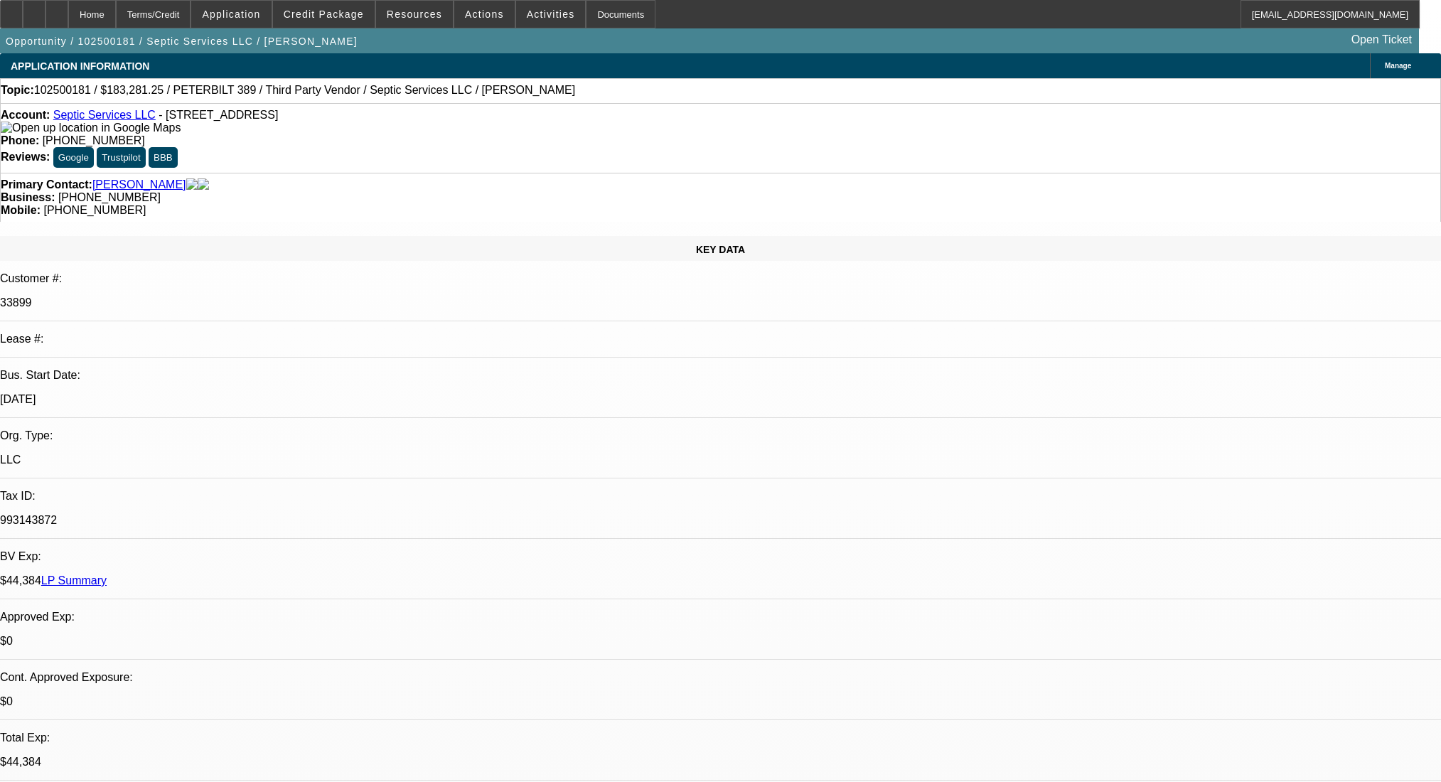
select select "2"
select select "0"
select select "6"
select select "0"
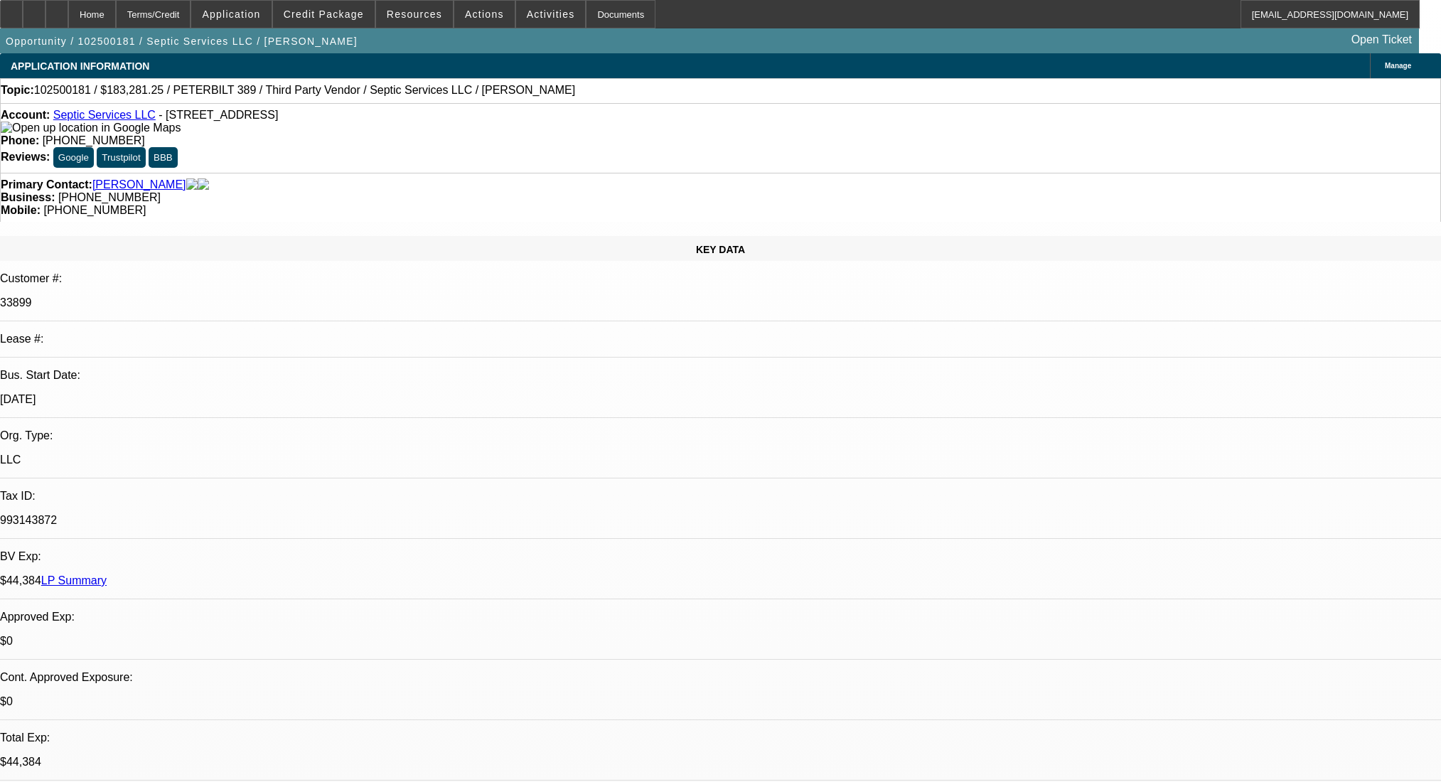
select select "2"
select select "0"
select select "6"
click at [418, 3] on span at bounding box center [414, 14] width 77 height 34
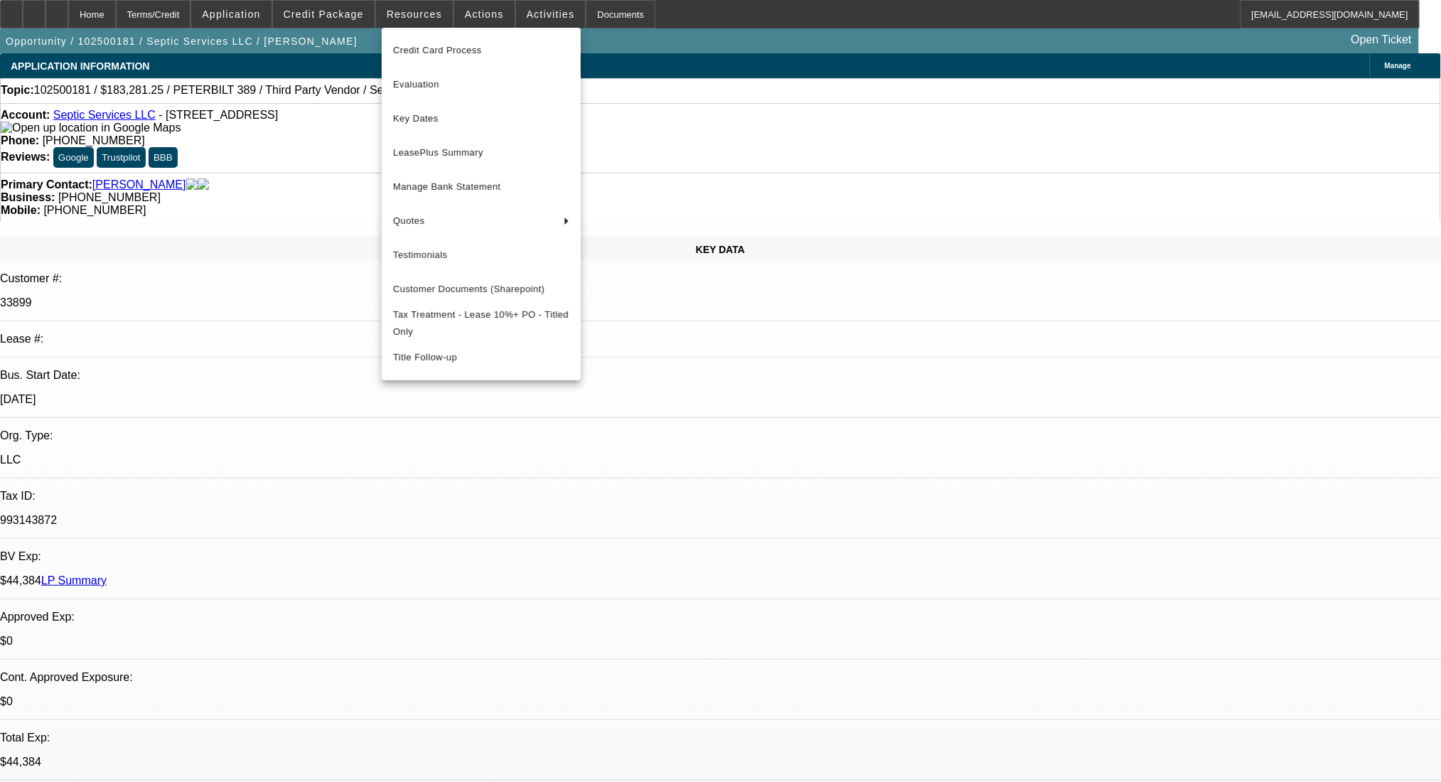
click at [134, 12] on div at bounding box center [720, 391] width 1441 height 782
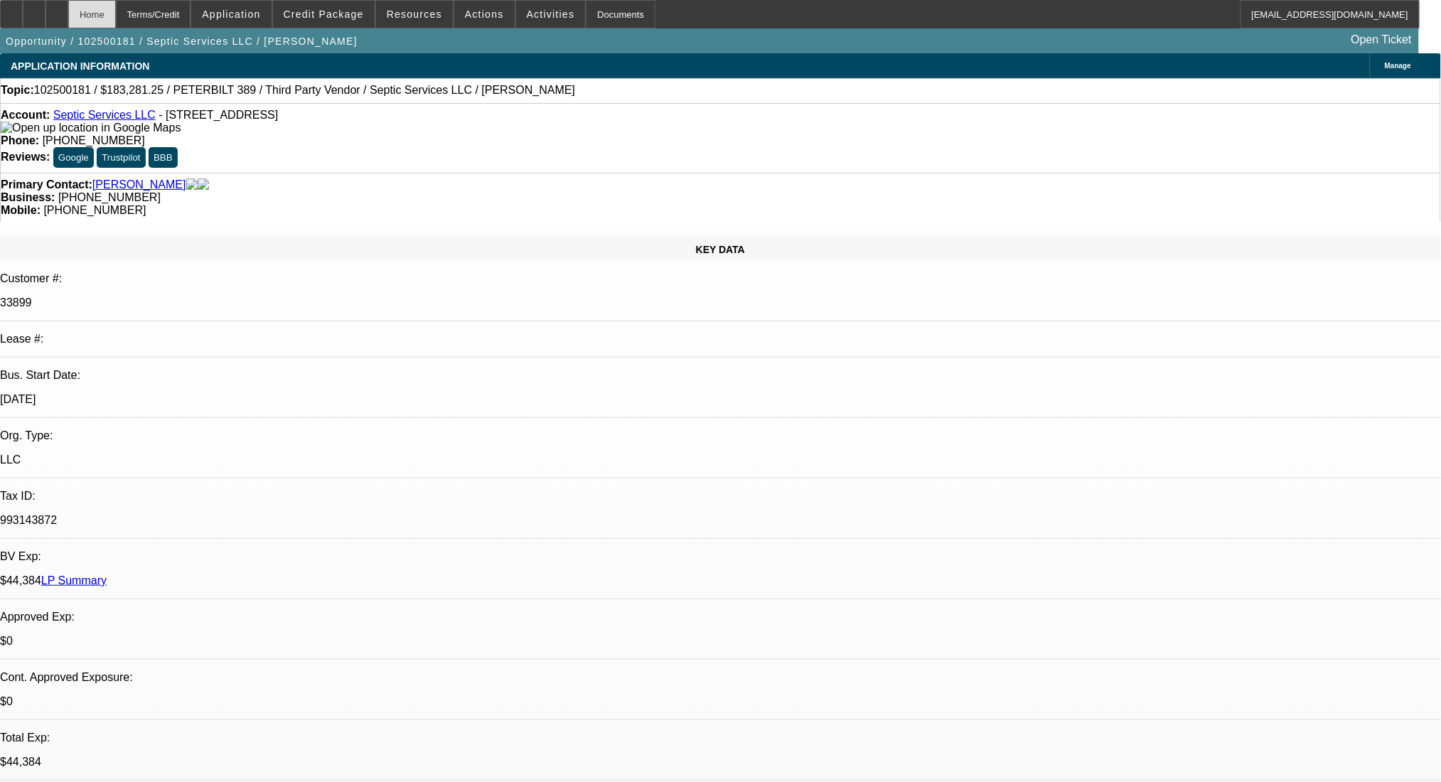
click at [107, 12] on div "Home" at bounding box center [92, 14] width 48 height 28
click at [68, 13] on div at bounding box center [56, 14] width 23 height 28
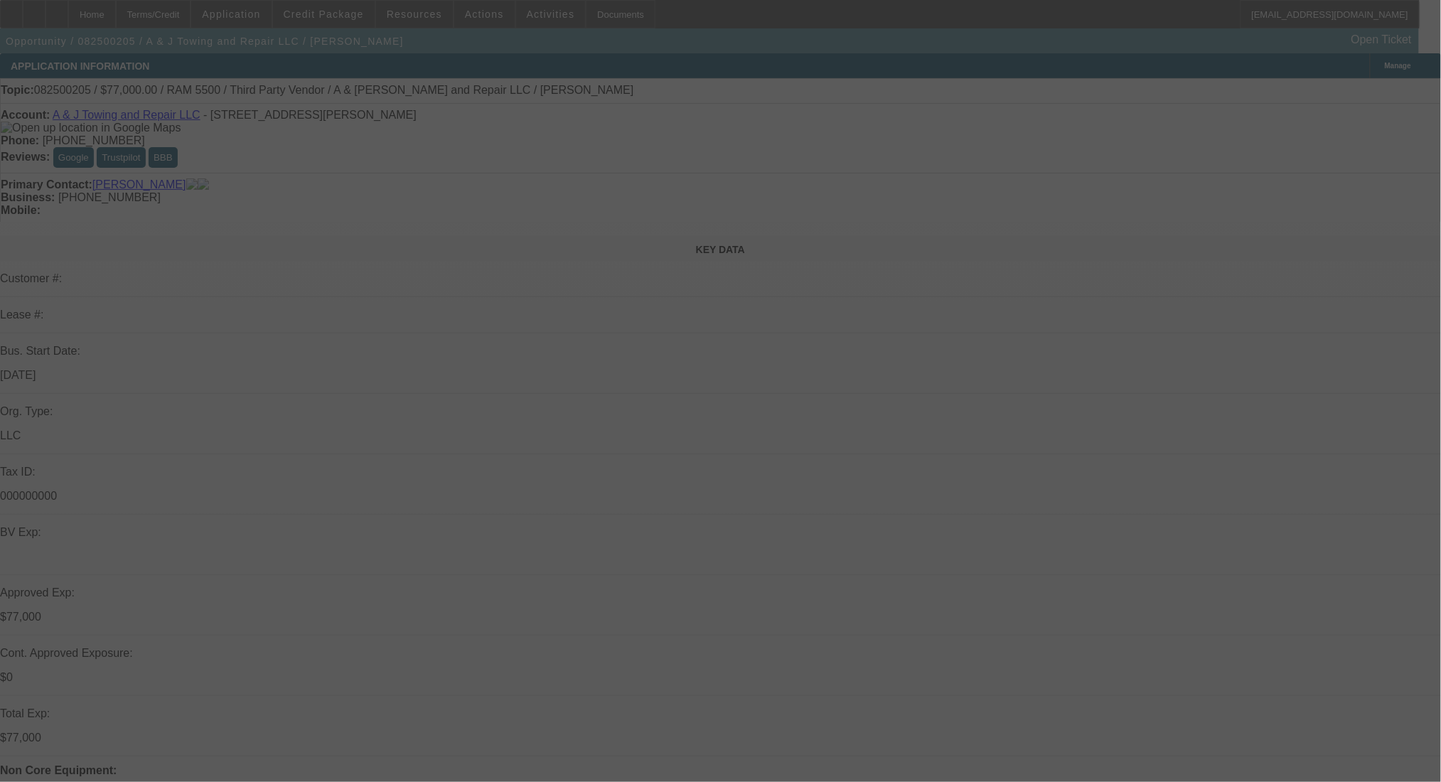
select select "0"
select select "2"
select select "0.1"
select select "4"
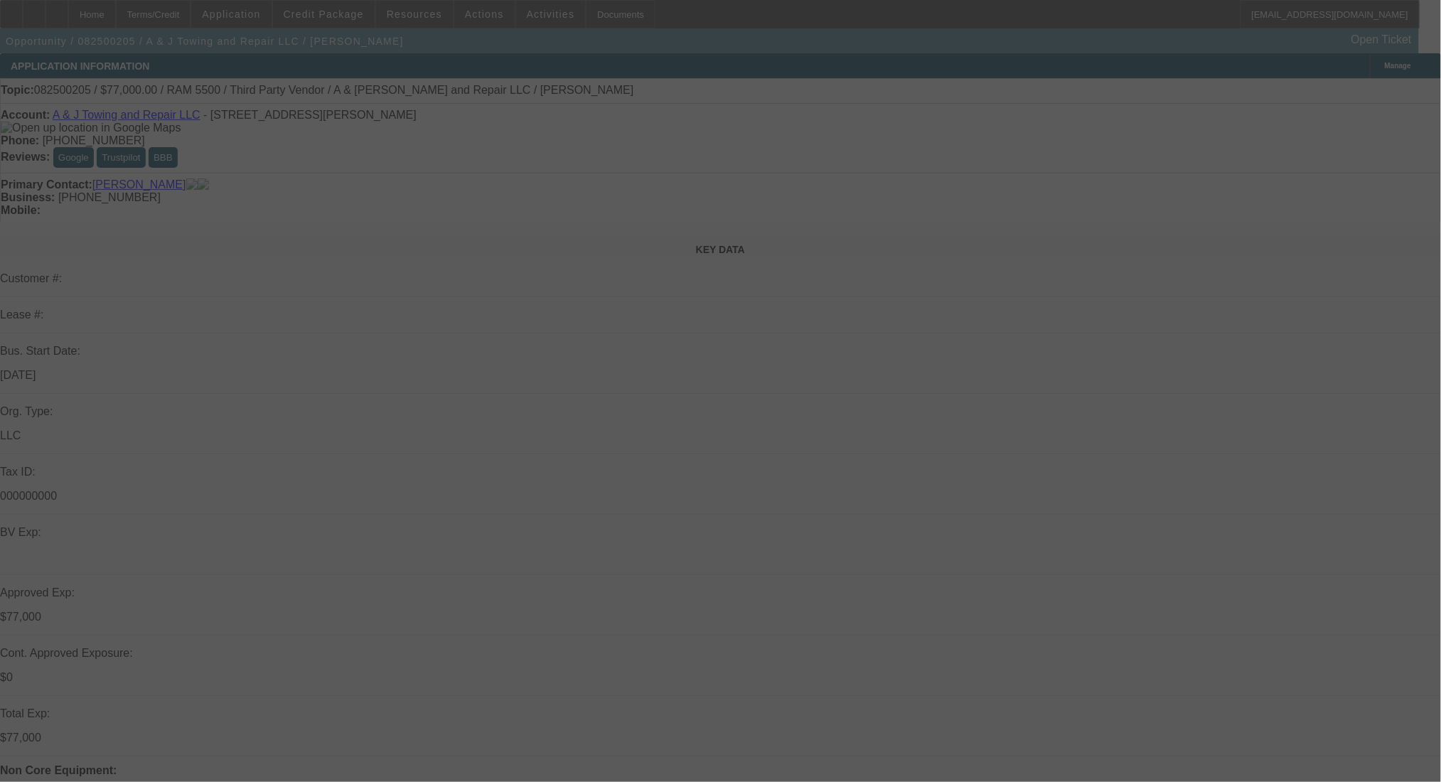
select select "0"
select select "2"
select select "0.1"
select select "4"
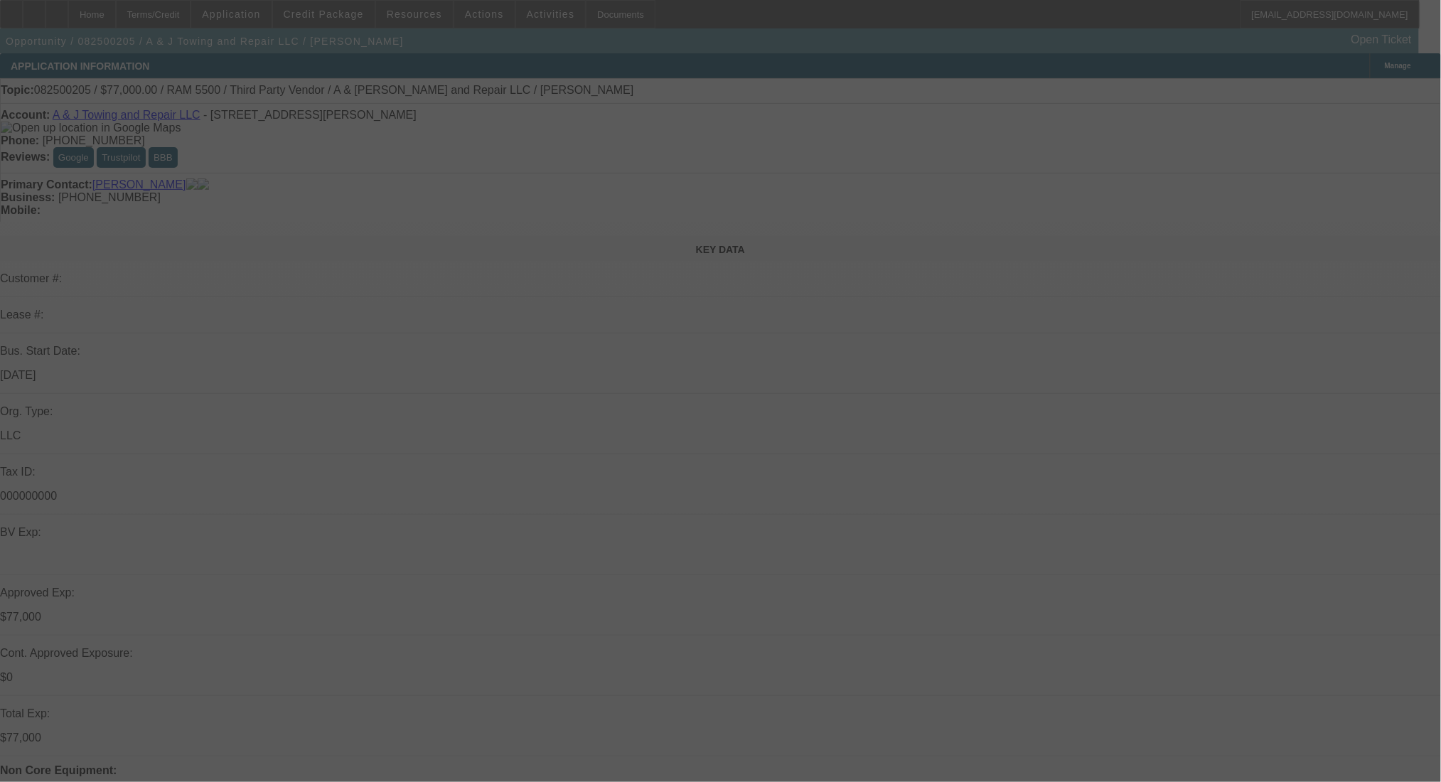
select select "0"
select select "2"
select select "0.1"
select select "4"
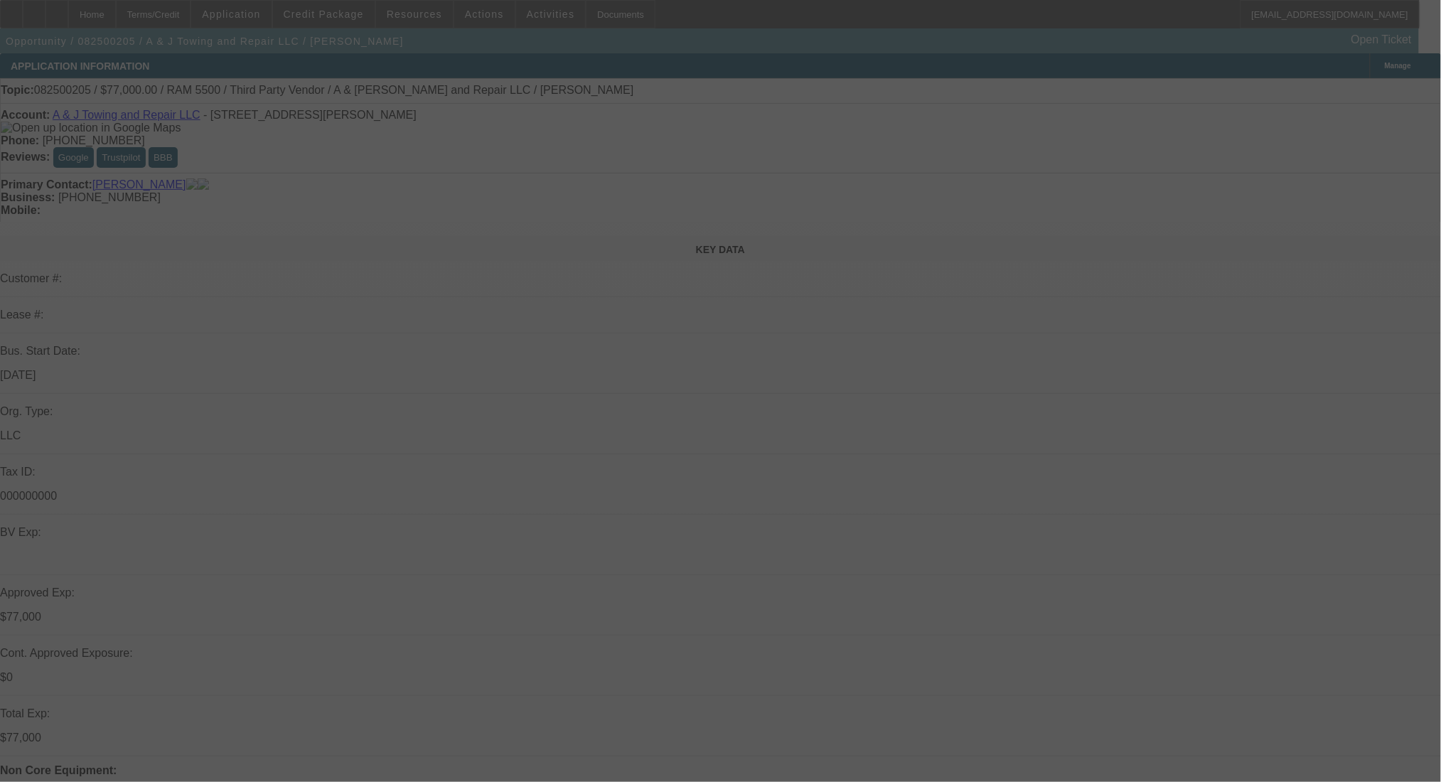
select select "0"
select select "2"
select select "0.1"
select select "4"
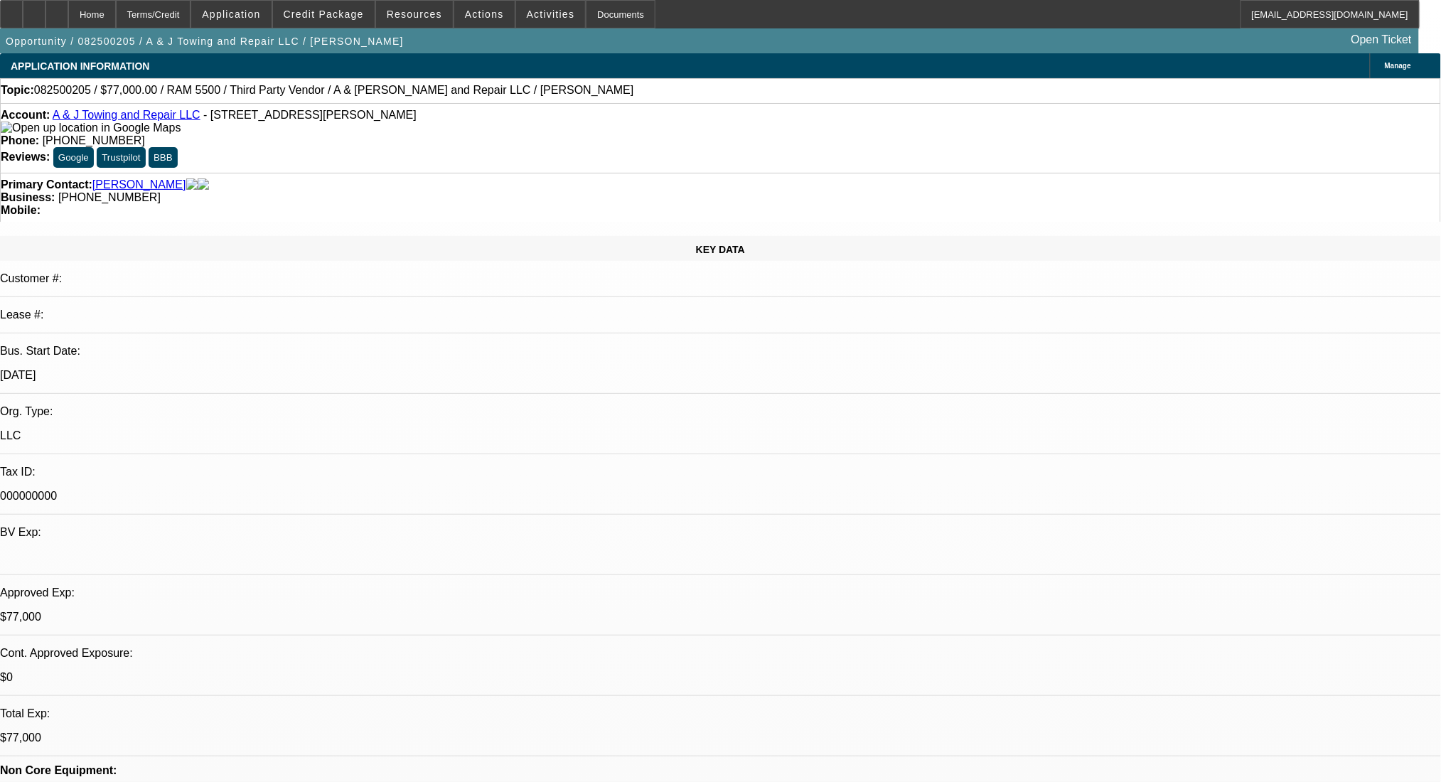
click at [191, 14] on div "Terms/Credit" at bounding box center [153, 14] width 75 height 28
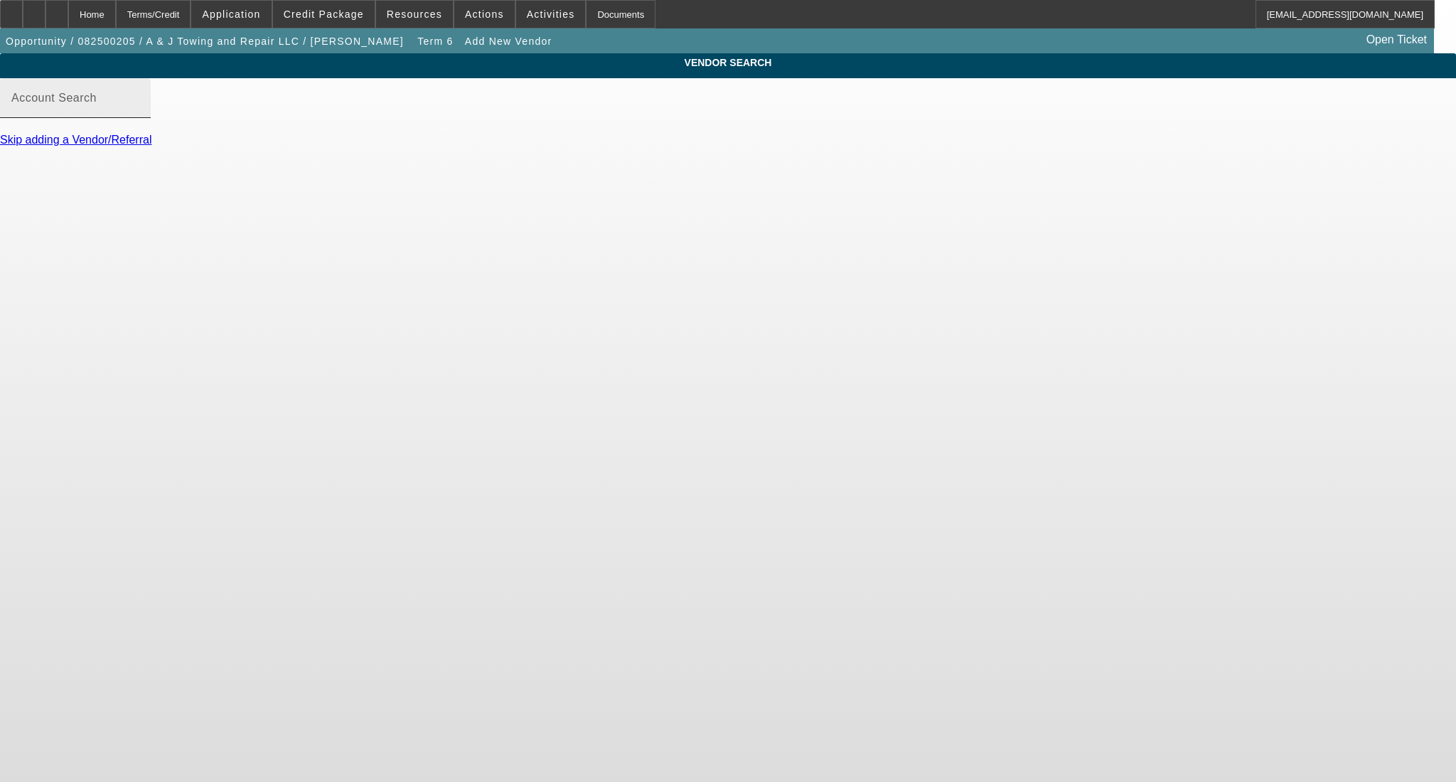
click at [97, 104] on mat-label "Account Search" at bounding box center [53, 98] width 85 height 12
click at [139, 112] on input "Account Search" at bounding box center [75, 103] width 128 height 17
type input "Third Party Vendor 2 ([GEOGRAPHIC_DATA], [GEOGRAPHIC_DATA]) - Thirdpartyvendor2…"
click at [1095, 179] on div "Add Vendor" at bounding box center [728, 172] width 1456 height 13
click at [60, 178] on link "Add Vendor" at bounding box center [30, 172] width 60 height 12
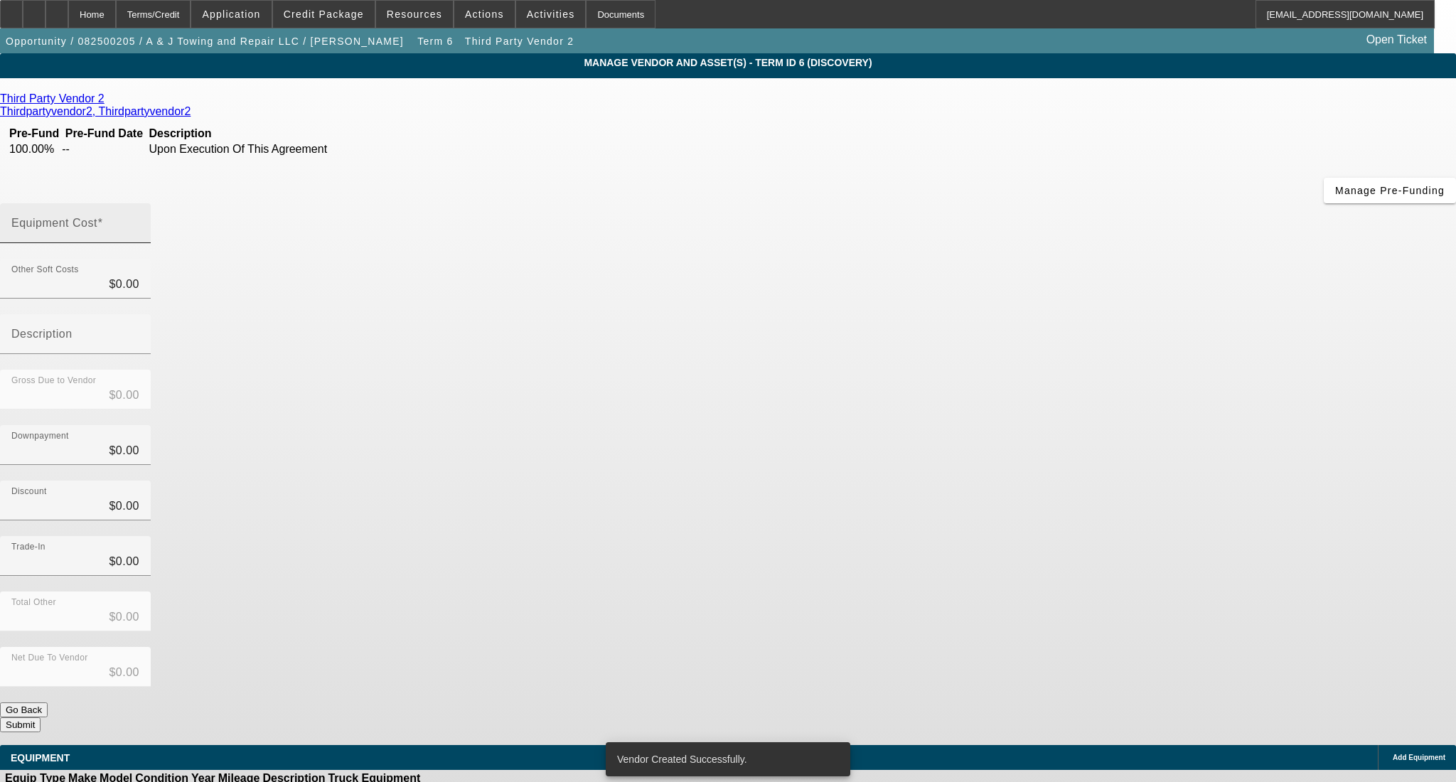
click at [139, 220] on input "Equipment Cost" at bounding box center [75, 228] width 128 height 17
type input "7"
type input "$7.00"
type input "70"
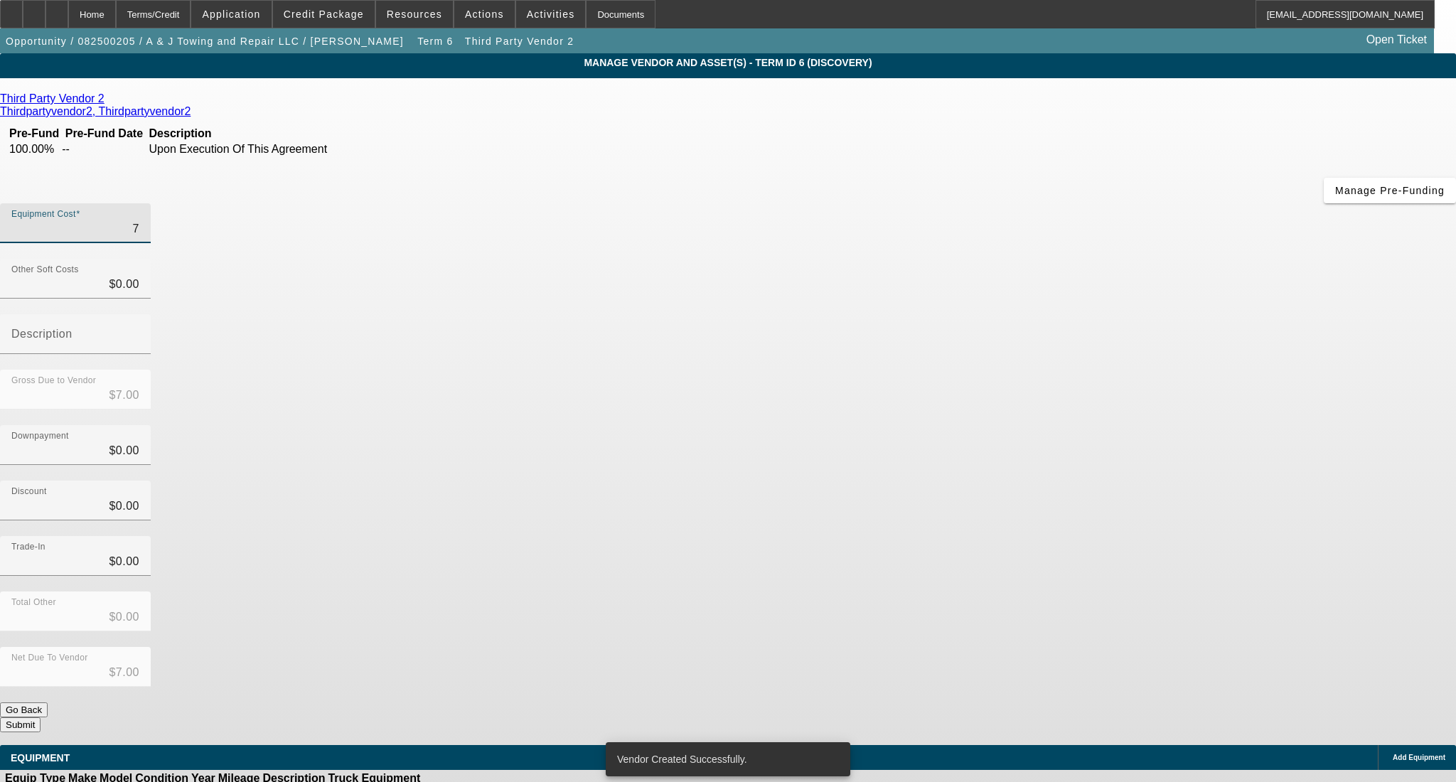
type input "$70.00"
type input "700"
type input "$700.00"
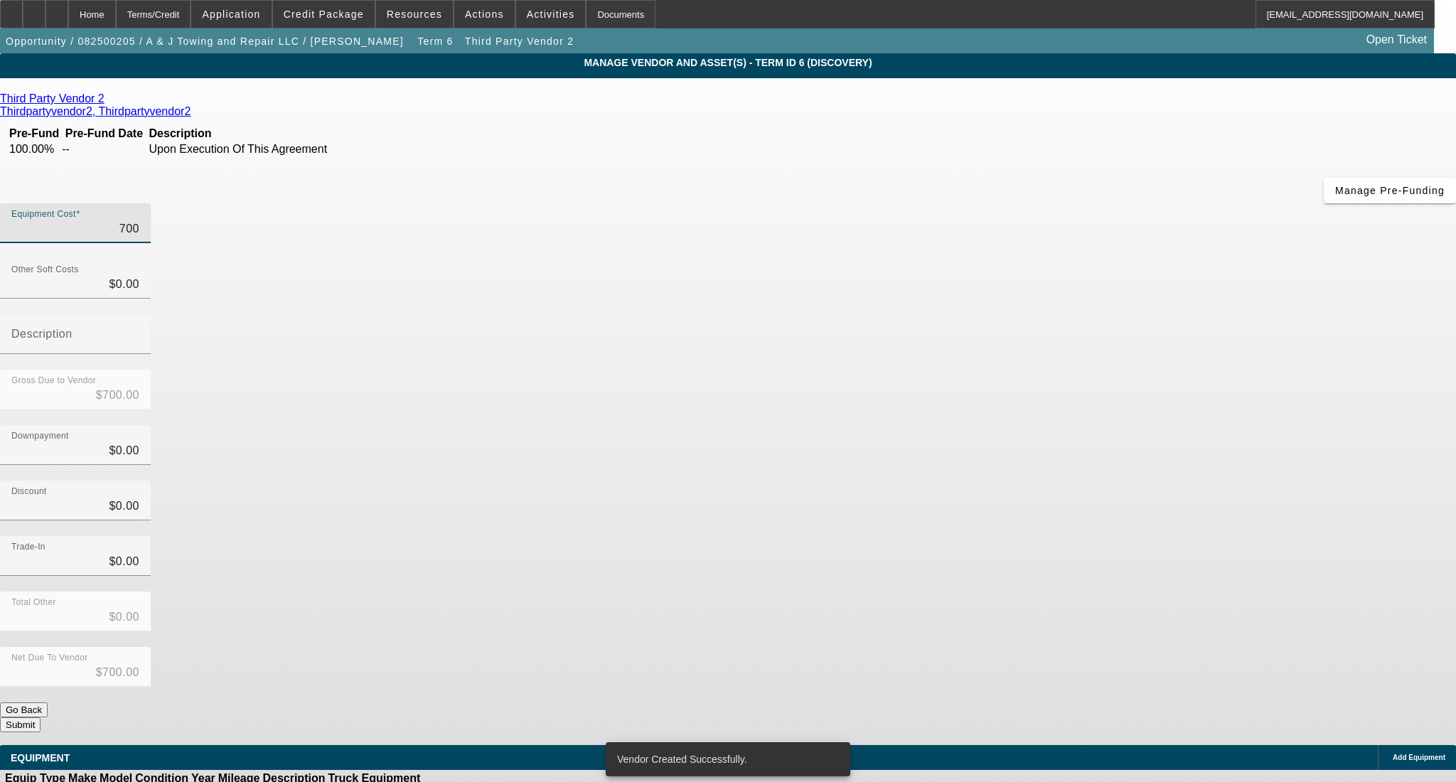
type input "7000"
type input "$7,000.00"
type input "70000"
type input "$70,000.00"
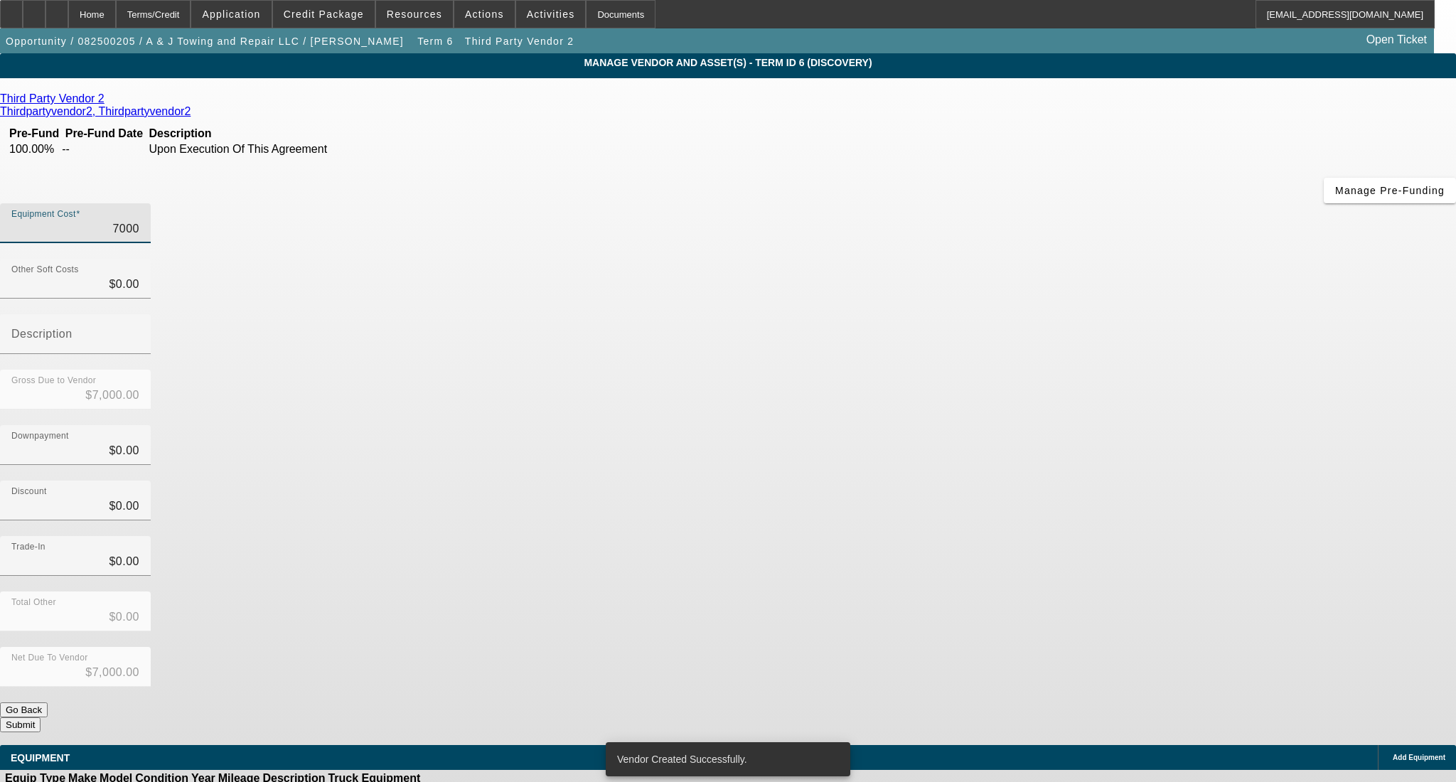
type input "$70,000.00"
type input "700000"
type input "$700,000.00"
click at [1016, 481] on div "Discount $0.00" at bounding box center [728, 508] width 1456 height 55
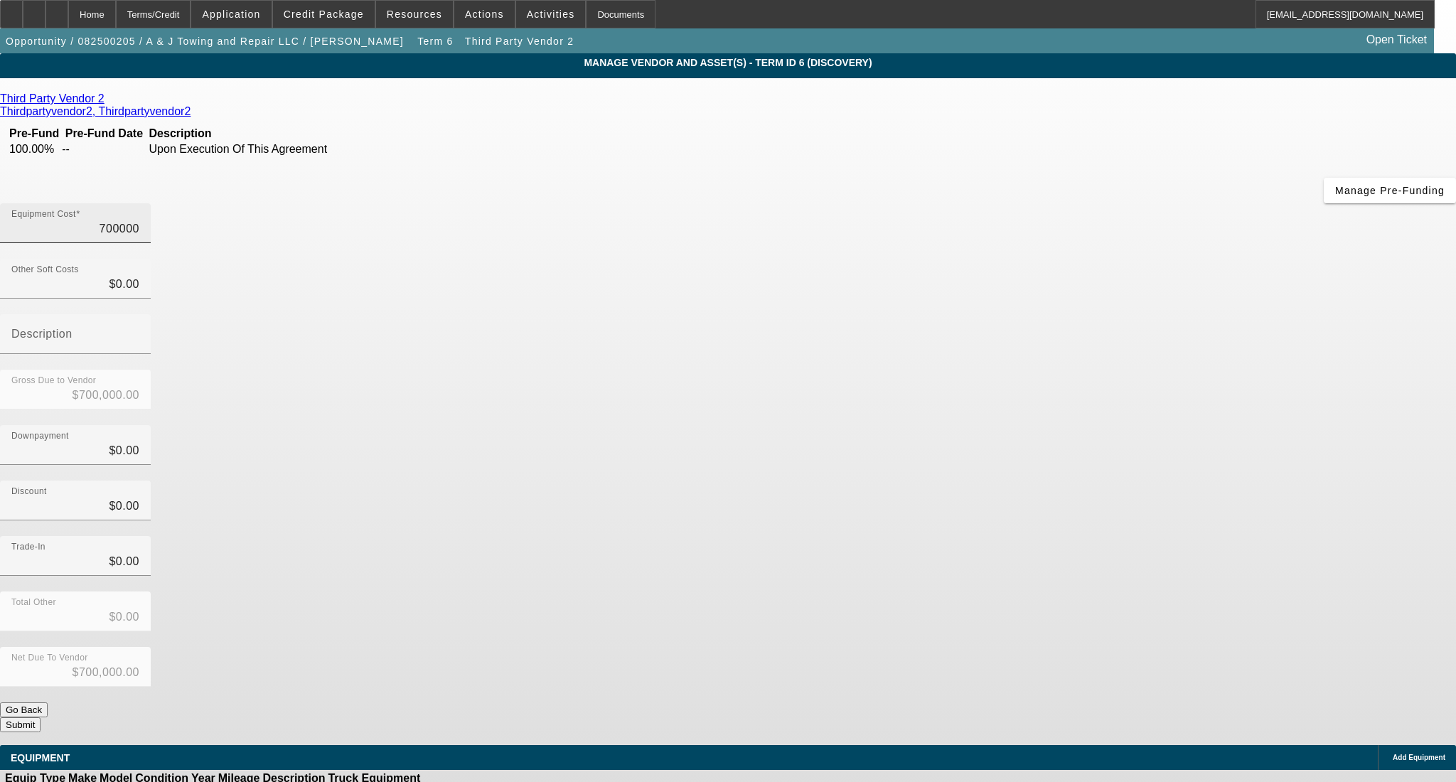
click at [139, 220] on input "700000" at bounding box center [75, 228] width 128 height 17
type input "70000"
type input "$70,000.00"
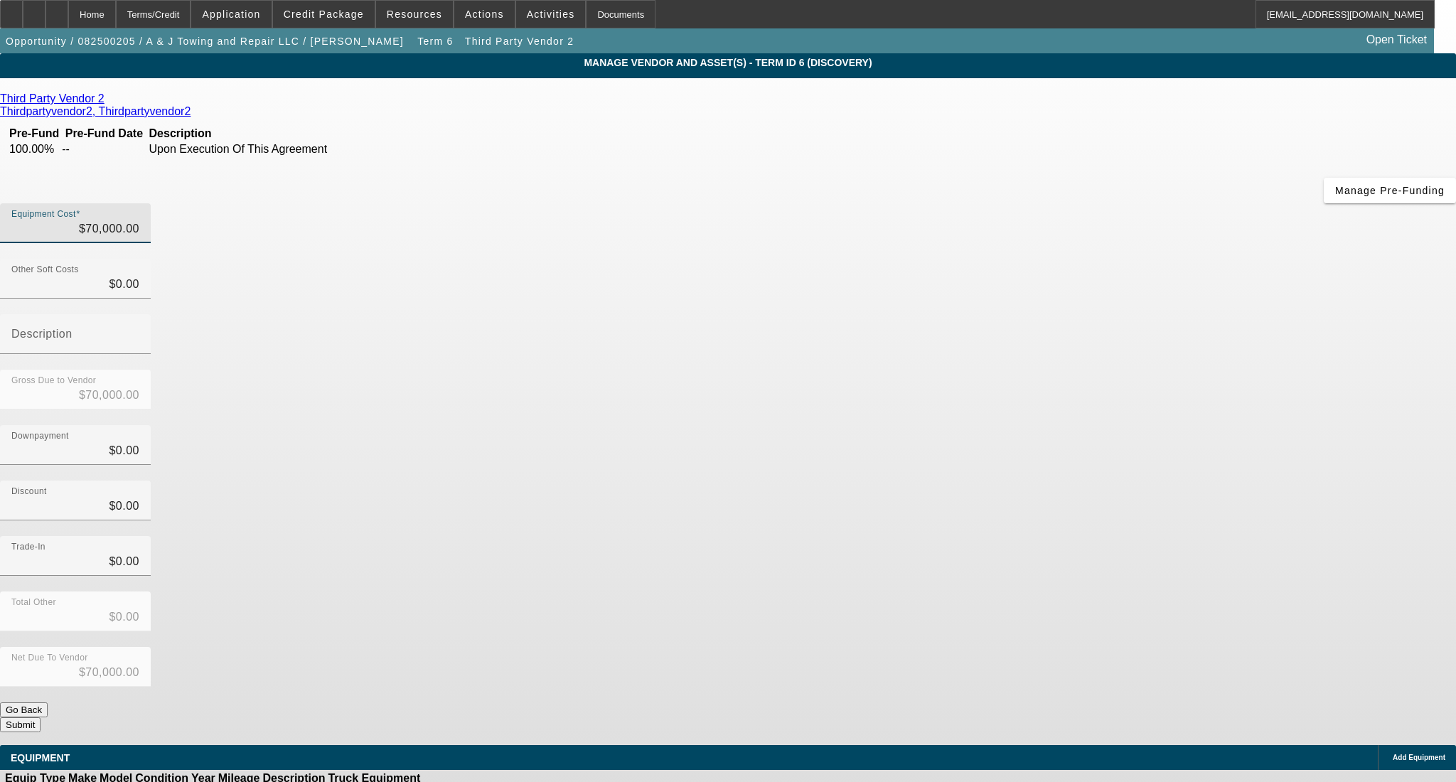
click at [1001, 425] on div "Downpayment $0.00" at bounding box center [728, 452] width 1456 height 55
click at [41, 717] on button "Submit" at bounding box center [20, 724] width 41 height 15
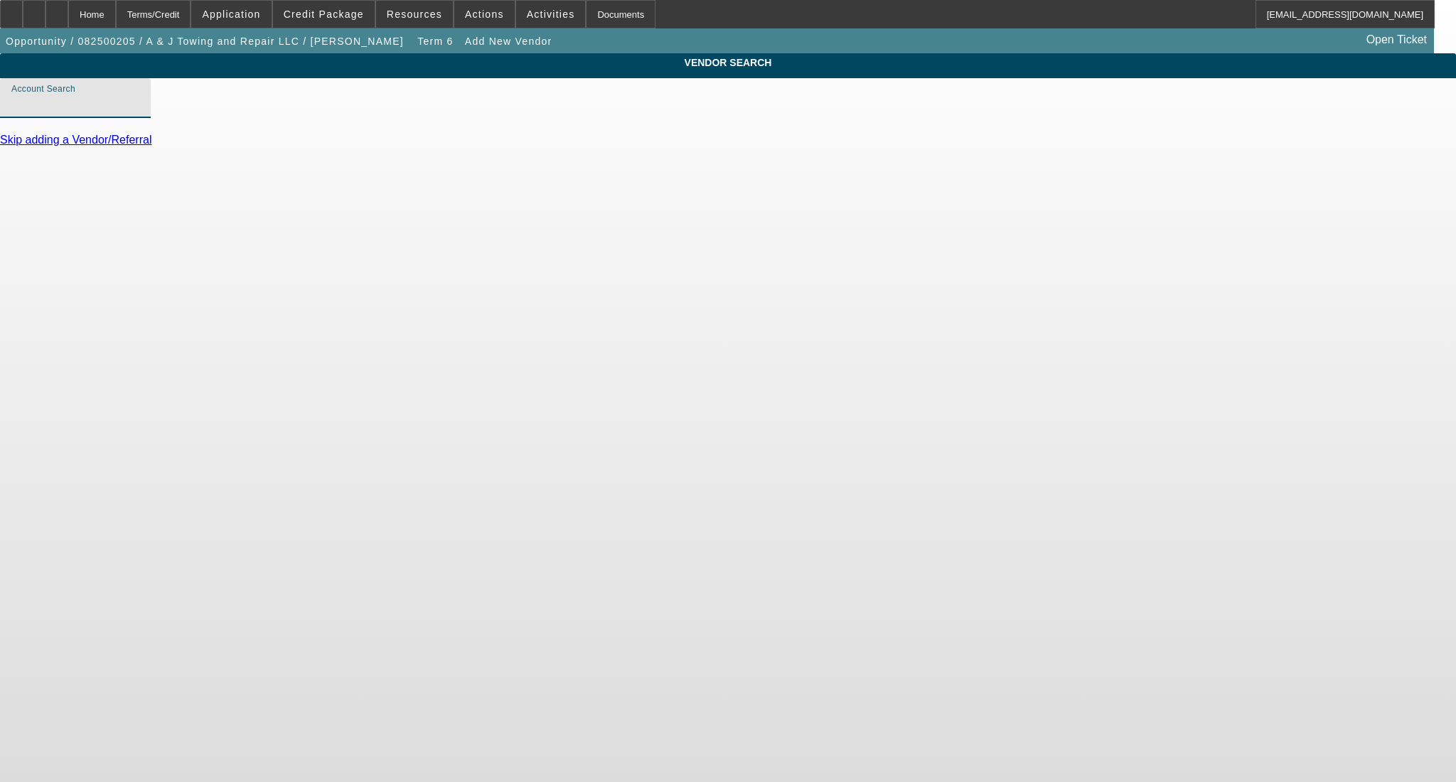
click at [139, 112] on input "Account Search" at bounding box center [75, 103] width 128 height 17
click at [151, 146] on link "Skip adding a Vendor/Referral" at bounding box center [75, 140] width 151 height 12
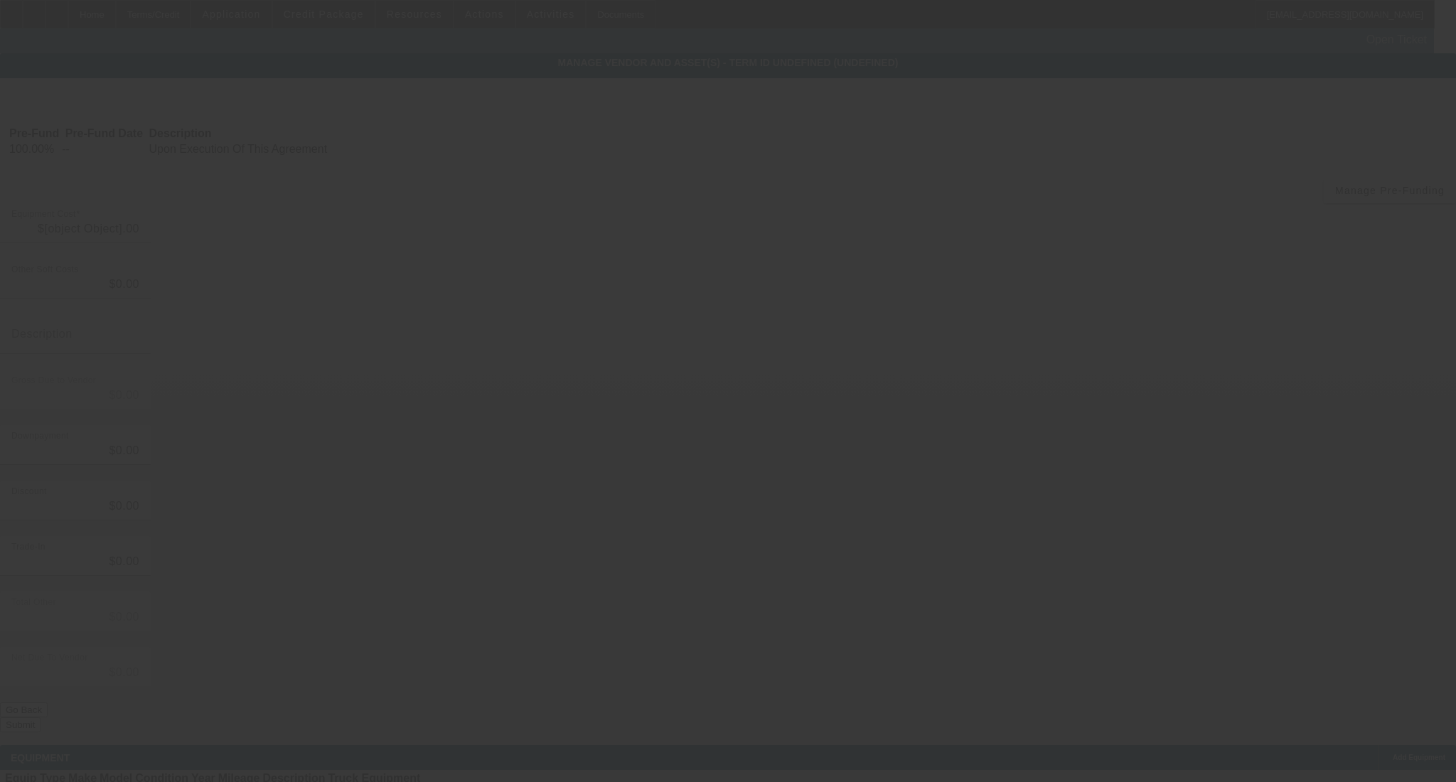
type input "$70,000.00"
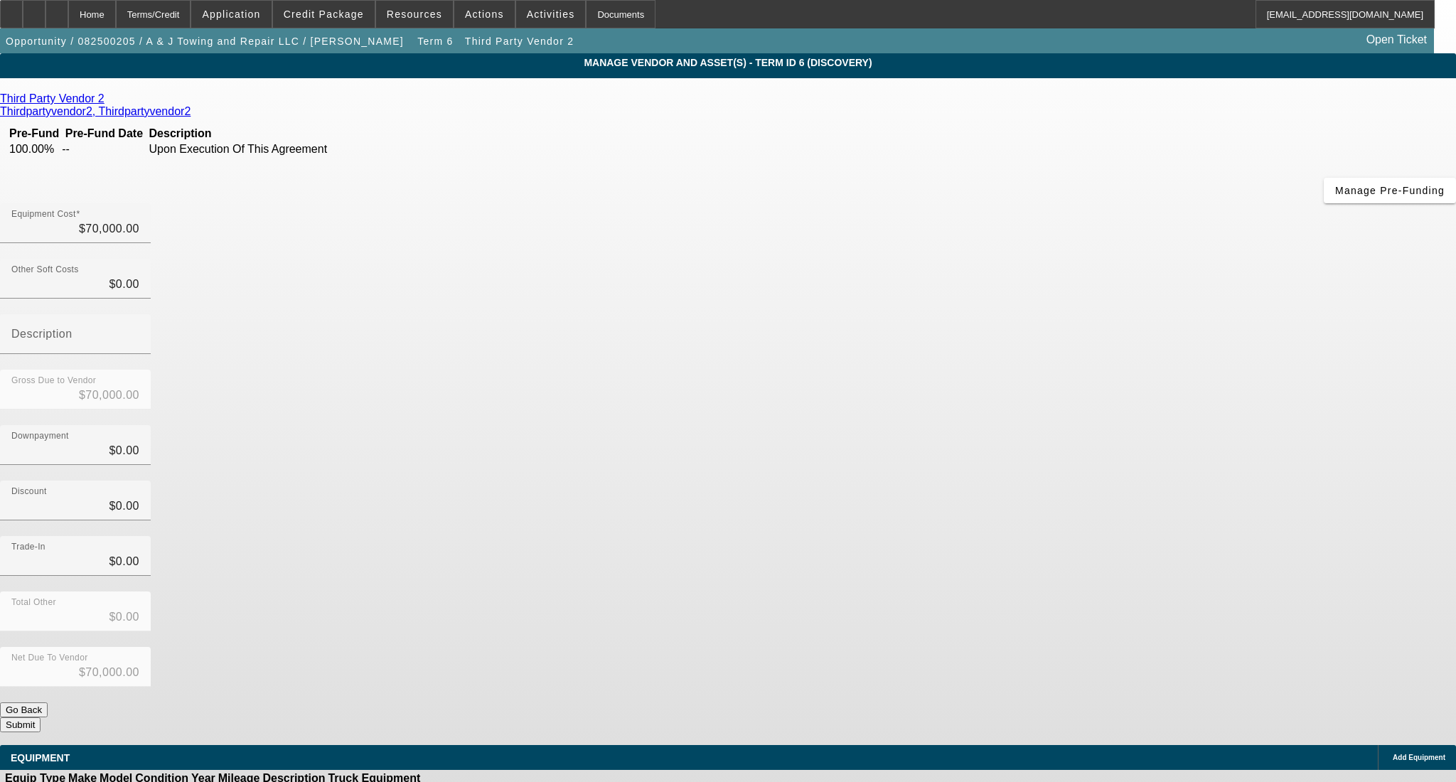
click at [41, 717] on button "Submit" at bounding box center [20, 724] width 41 height 15
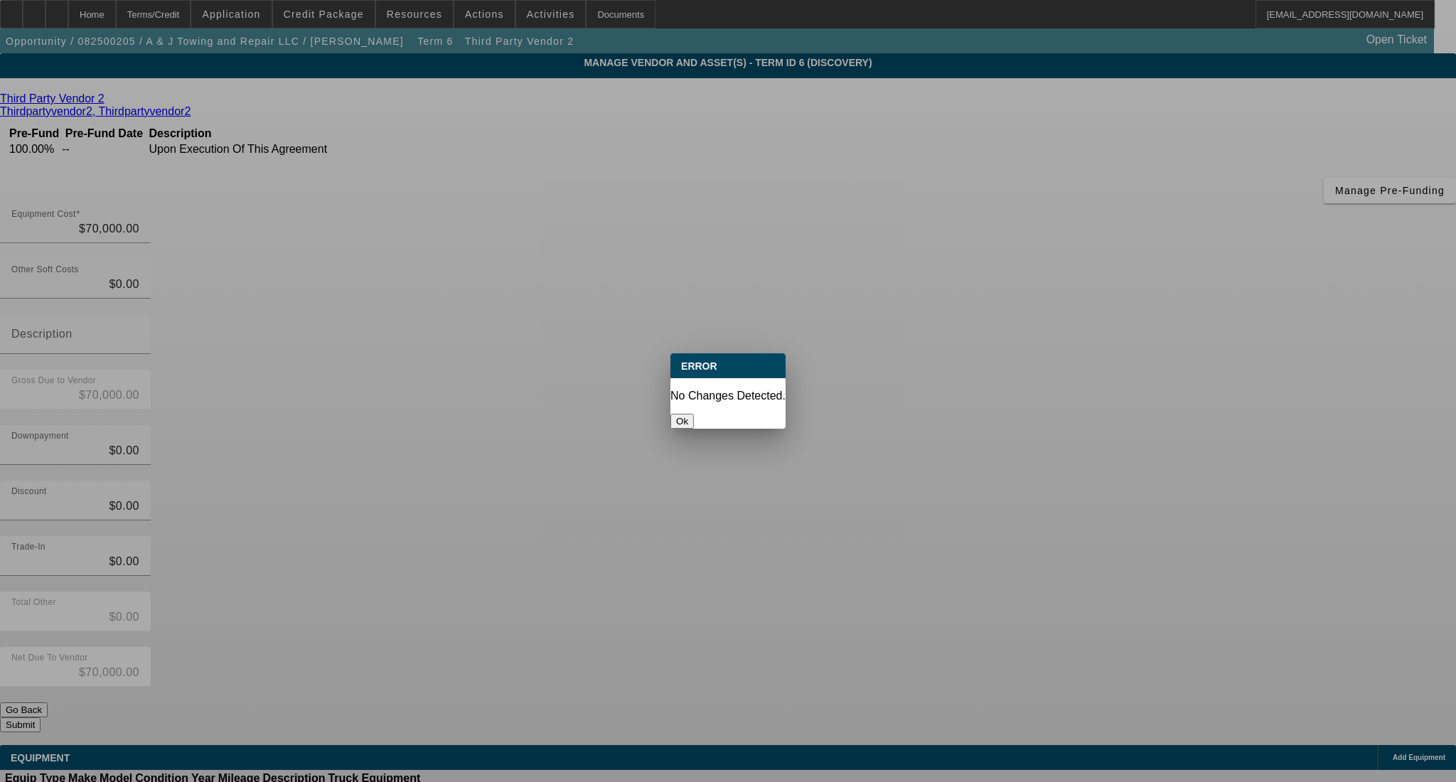
click at [694, 414] on button "Ok" at bounding box center [681, 421] width 23 height 15
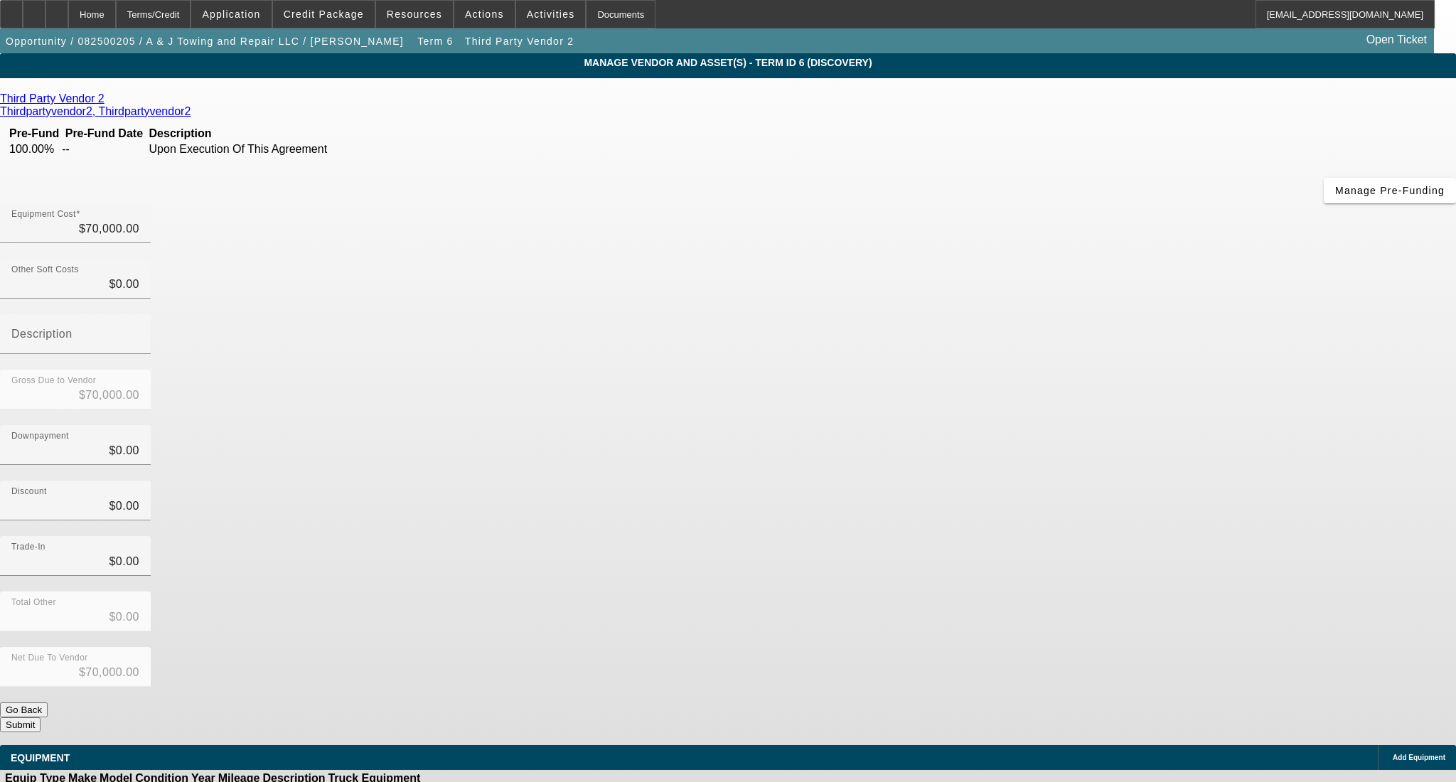
click at [41, 717] on button "Submit" at bounding box center [20, 724] width 41 height 15
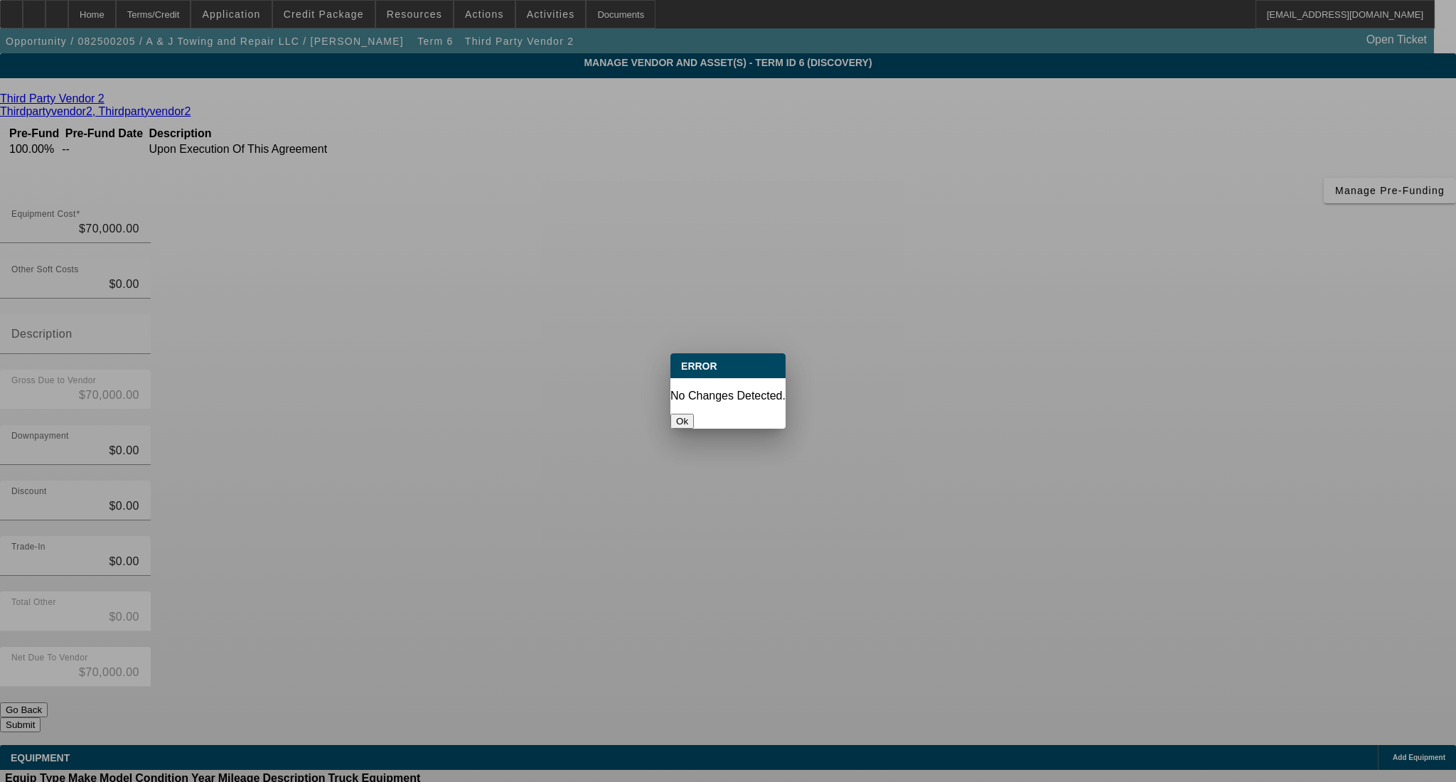
drag, startPoint x: 722, startPoint y: 404, endPoint x: 714, endPoint y: 372, distance: 33.1
click at [694, 414] on button "Ok" at bounding box center [681, 421] width 23 height 15
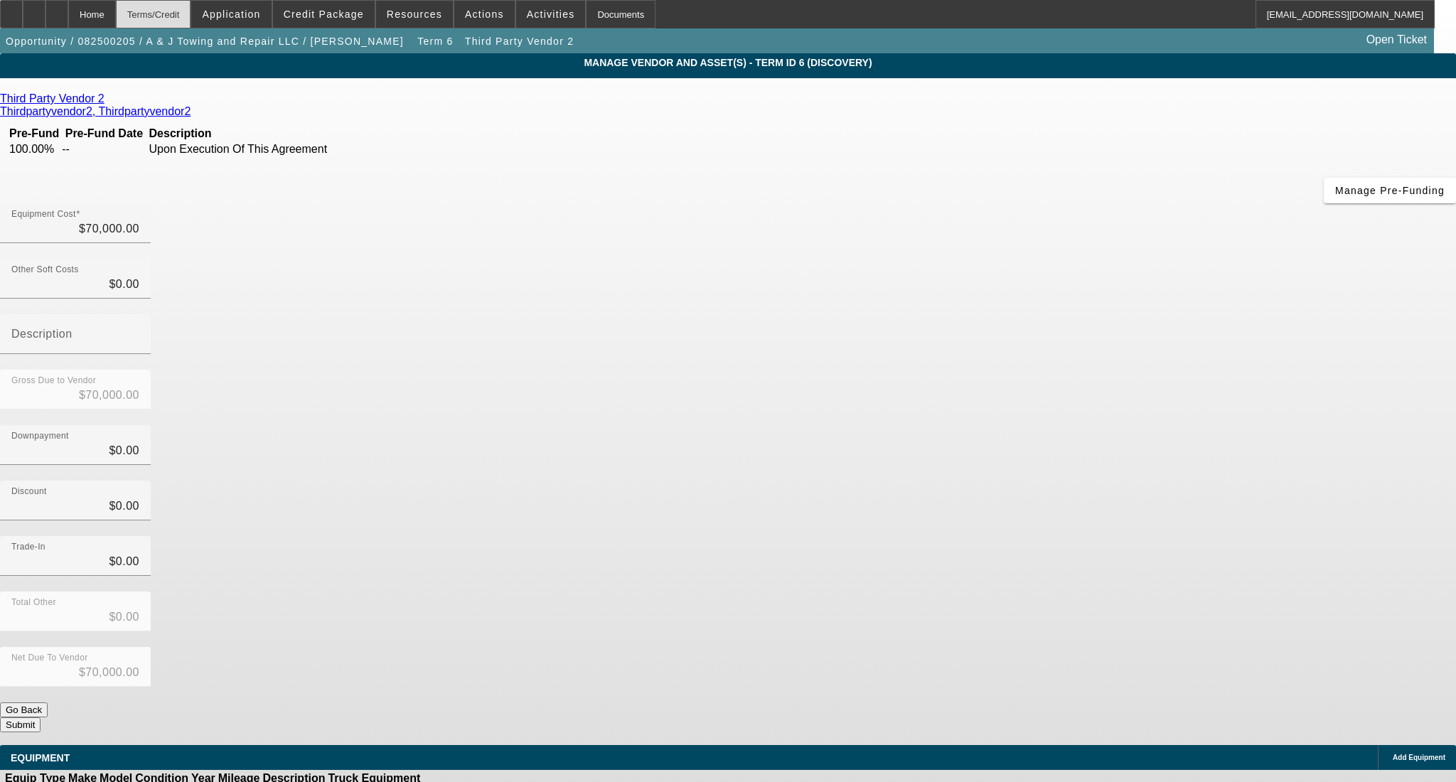
click at [185, 16] on div "Terms/Credit" at bounding box center [153, 14] width 75 height 28
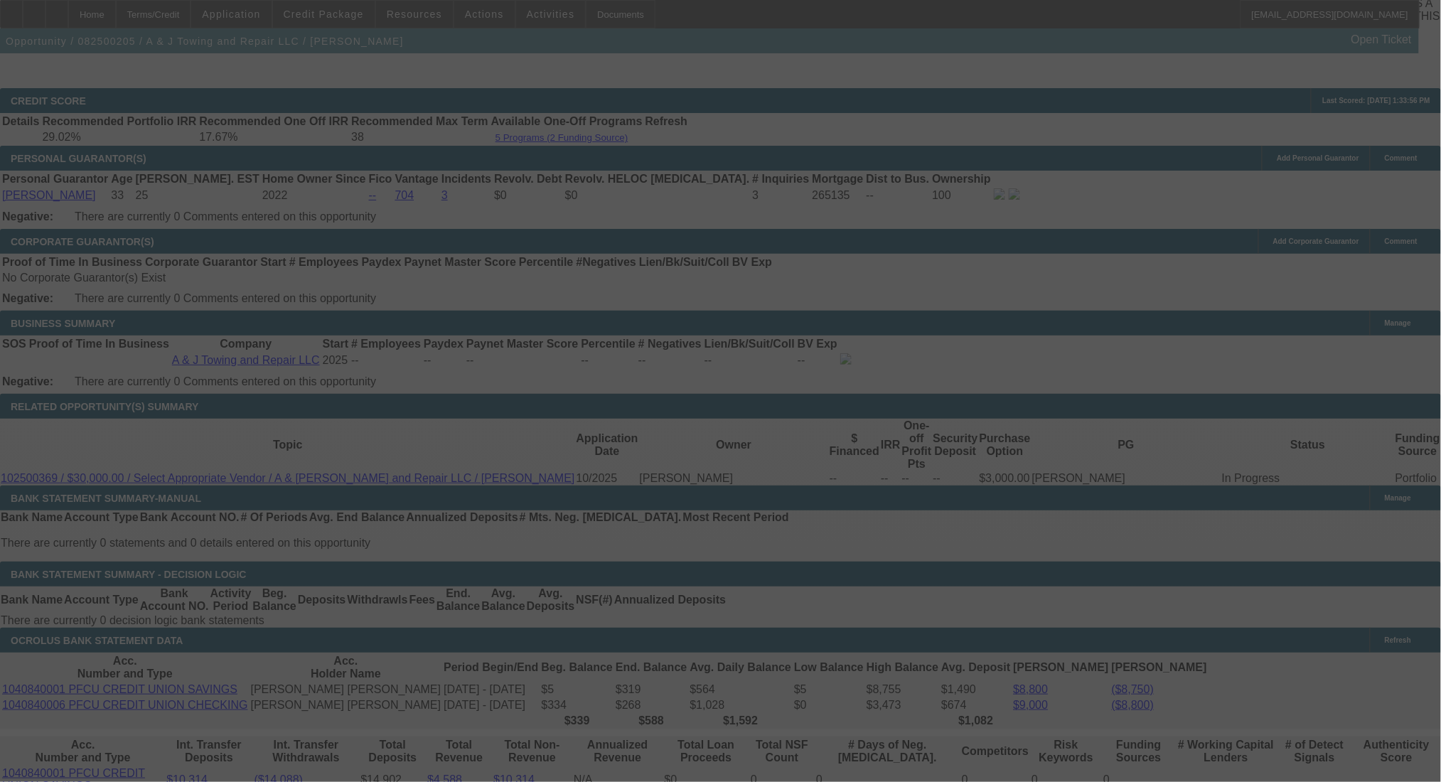
scroll to position [2204, 0]
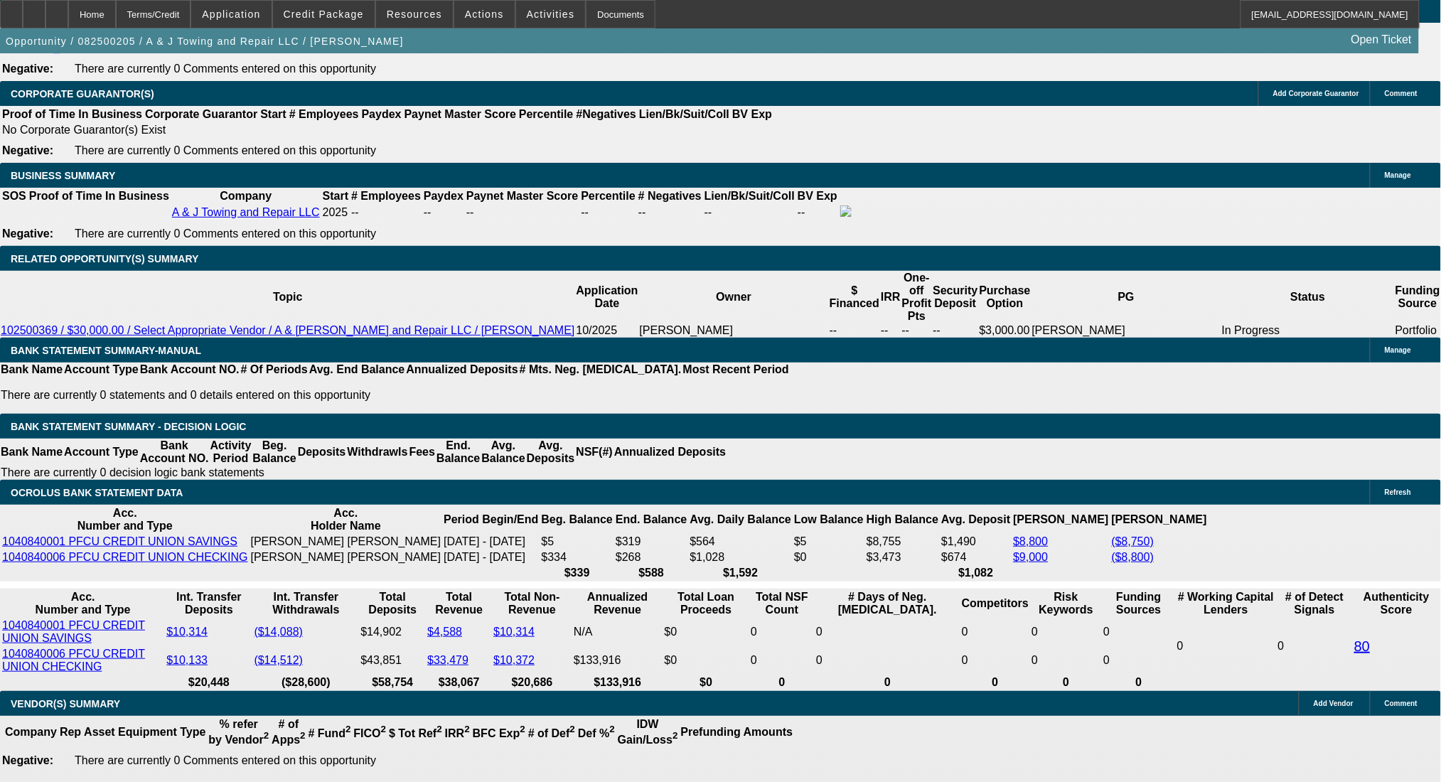
select select "0"
select select "2"
select select "0.1"
select select "4"
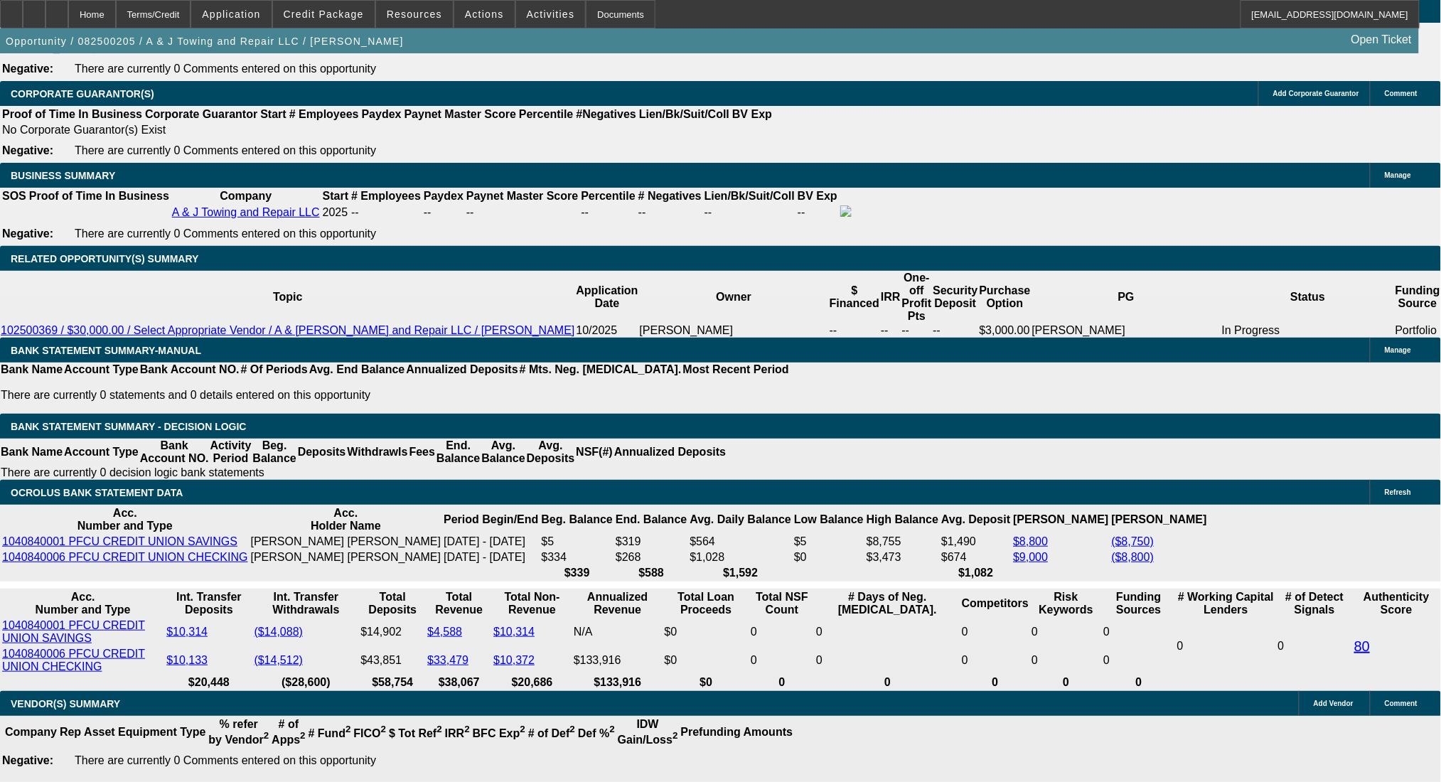
select select "0"
select select "2"
select select "0.1"
select select "4"
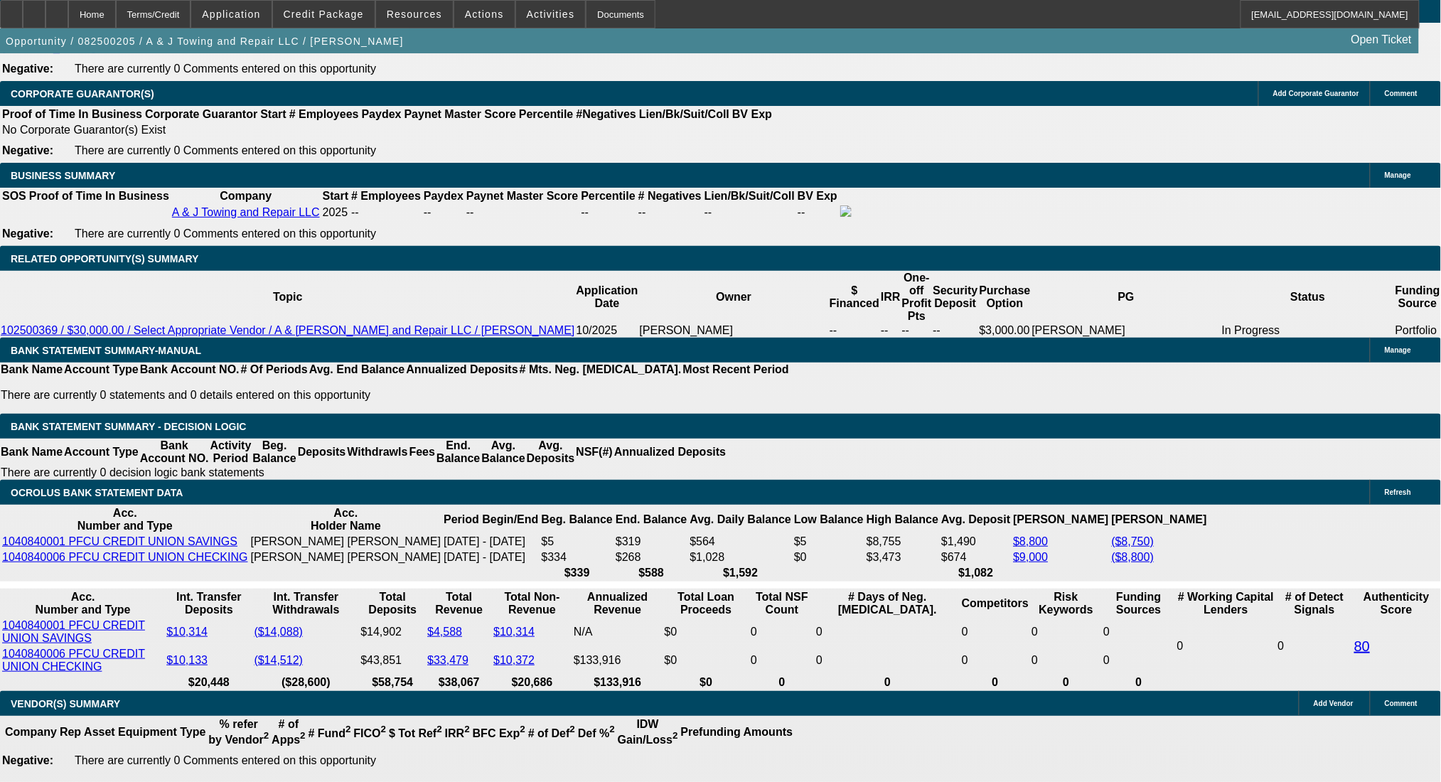
select select "0"
select select "2"
select select "0.1"
select select "4"
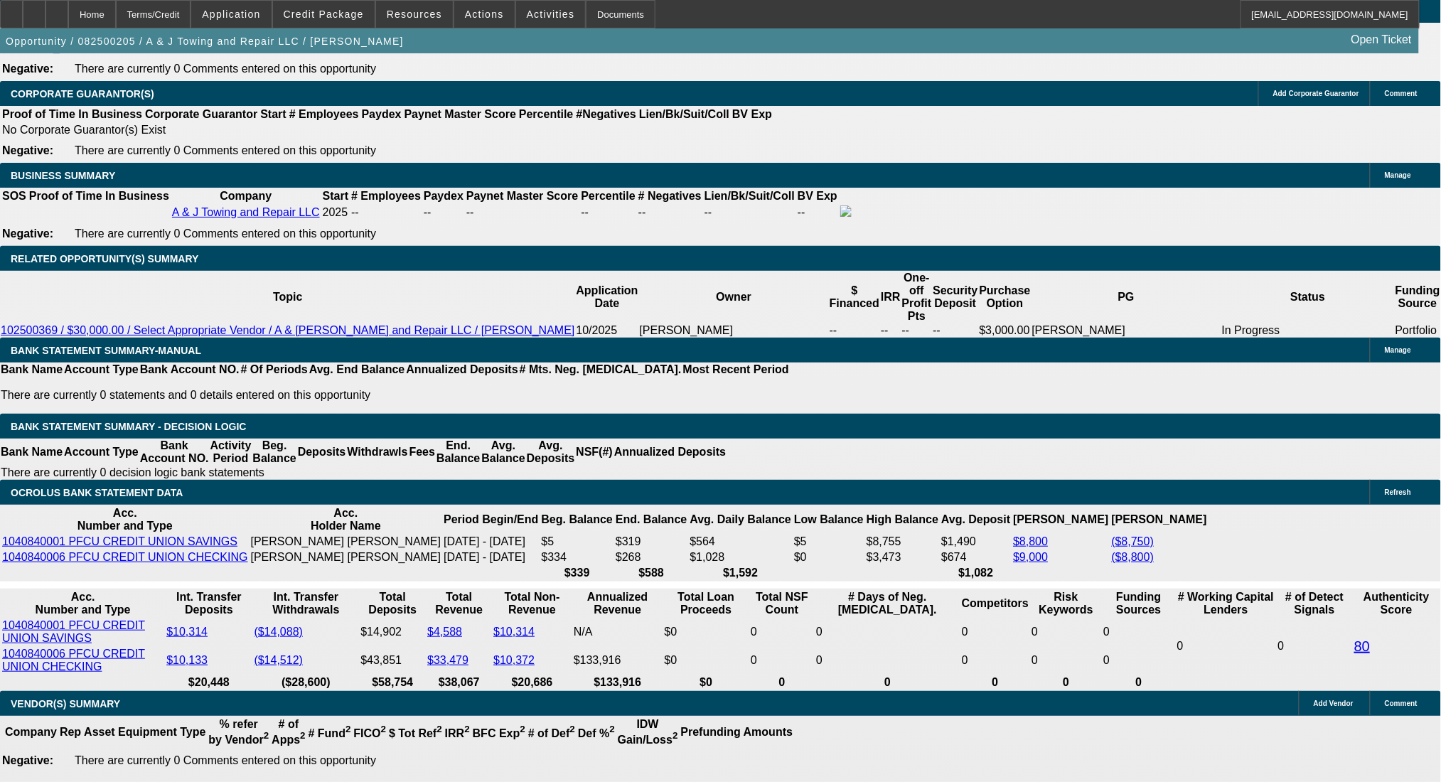
select select "0"
select select "2"
select select "0.1"
select select "4"
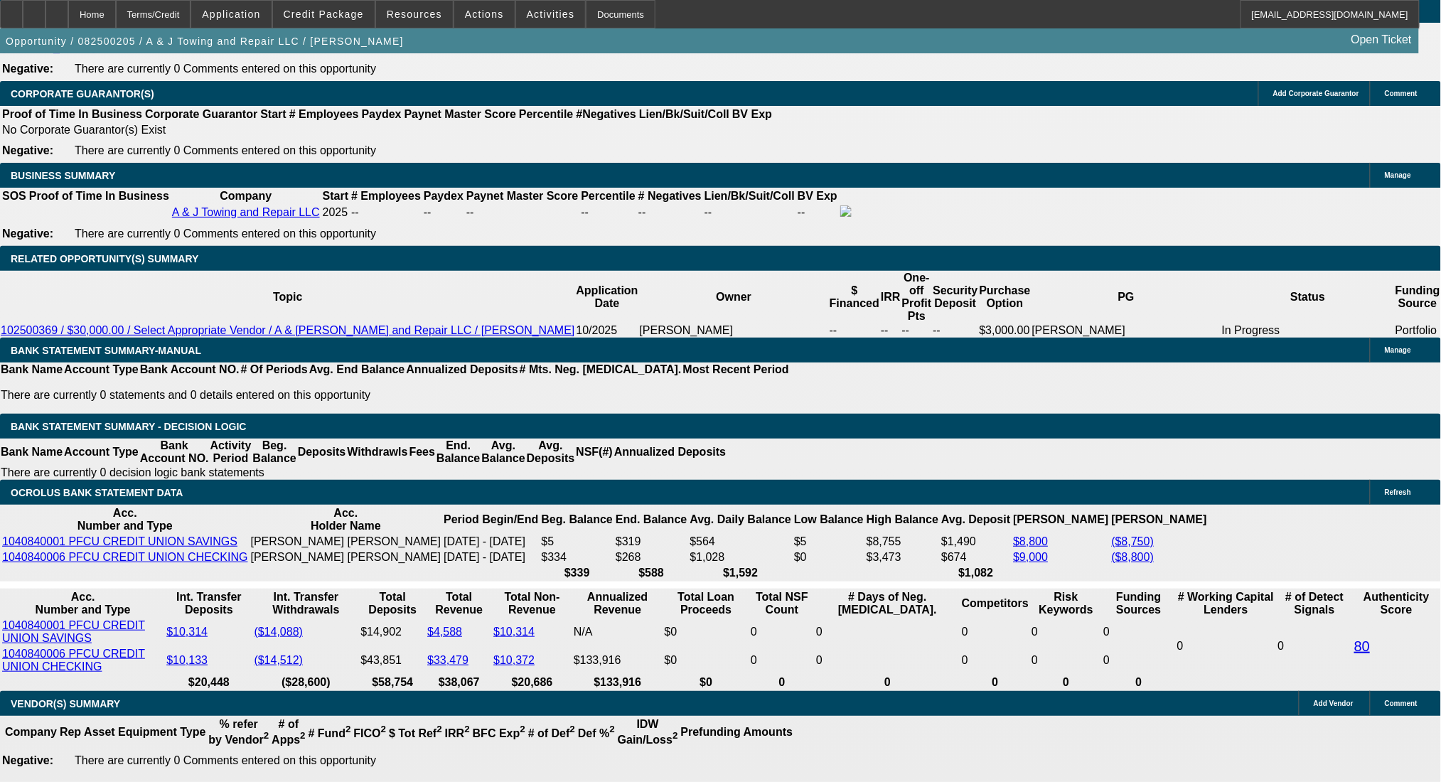
drag, startPoint x: 289, startPoint y: 465, endPoint x: 312, endPoint y: 469, distance: 23.8
type input "3"
type input "UNKNOWN"
type input "36"
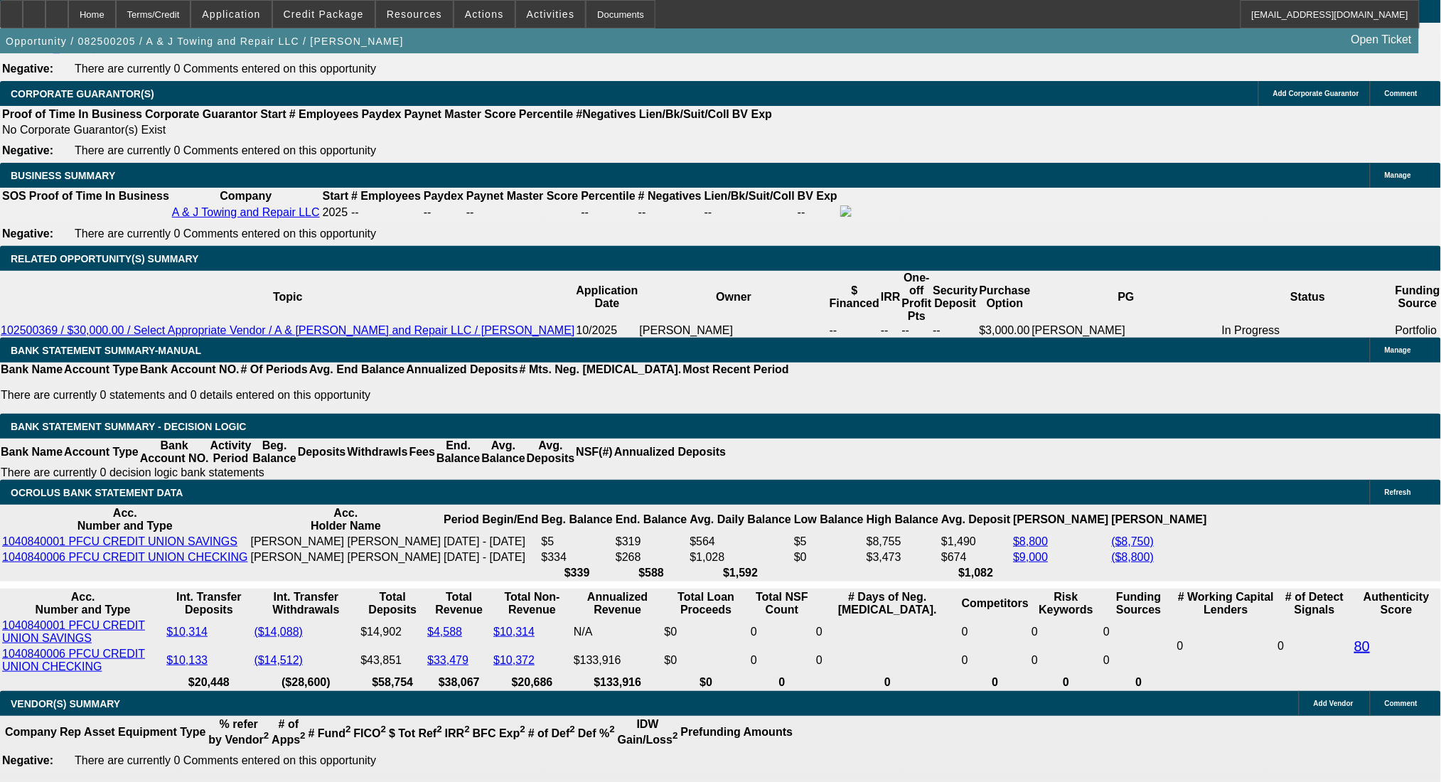
type input "$50,908.66"
type input "$101,817.32"
type input "$5,707.43"
type input "$11,414.86"
type input "36"
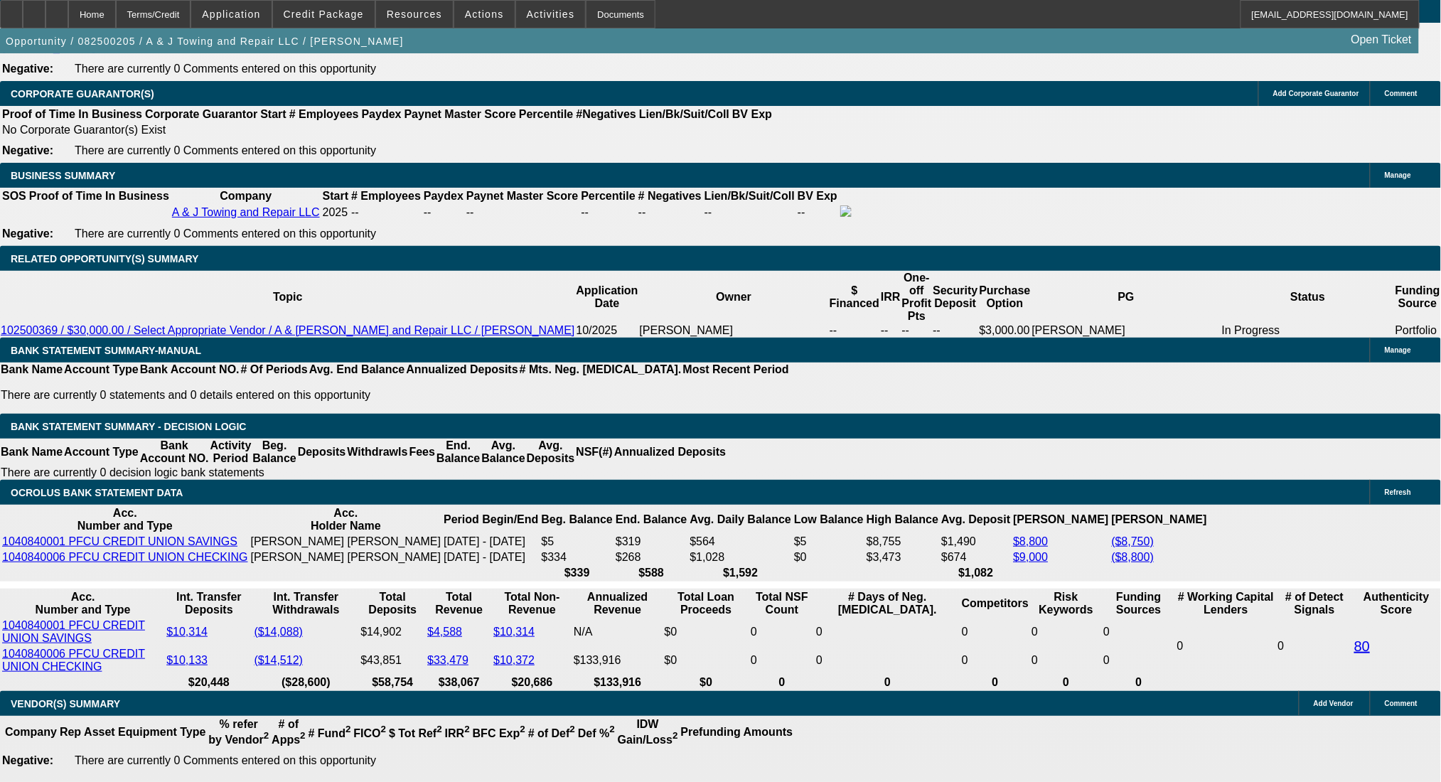
drag, startPoint x: 266, startPoint y: 348, endPoint x: 418, endPoint y: 348, distance: 152.1
type input "$35,000.00"
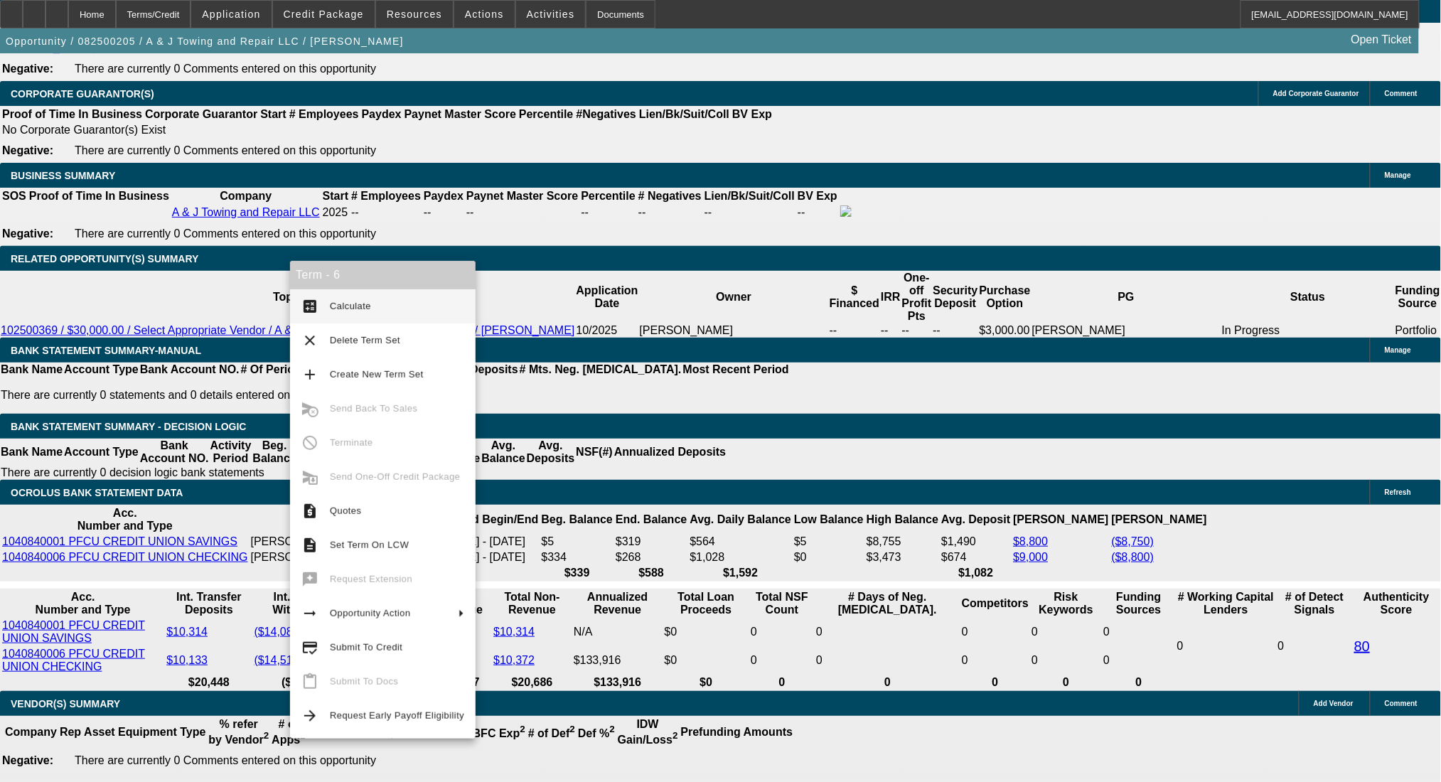
type input "$5,047.39"
type input "$10,094.78"
click at [335, 301] on span "Calculate" at bounding box center [350, 306] width 41 height 11
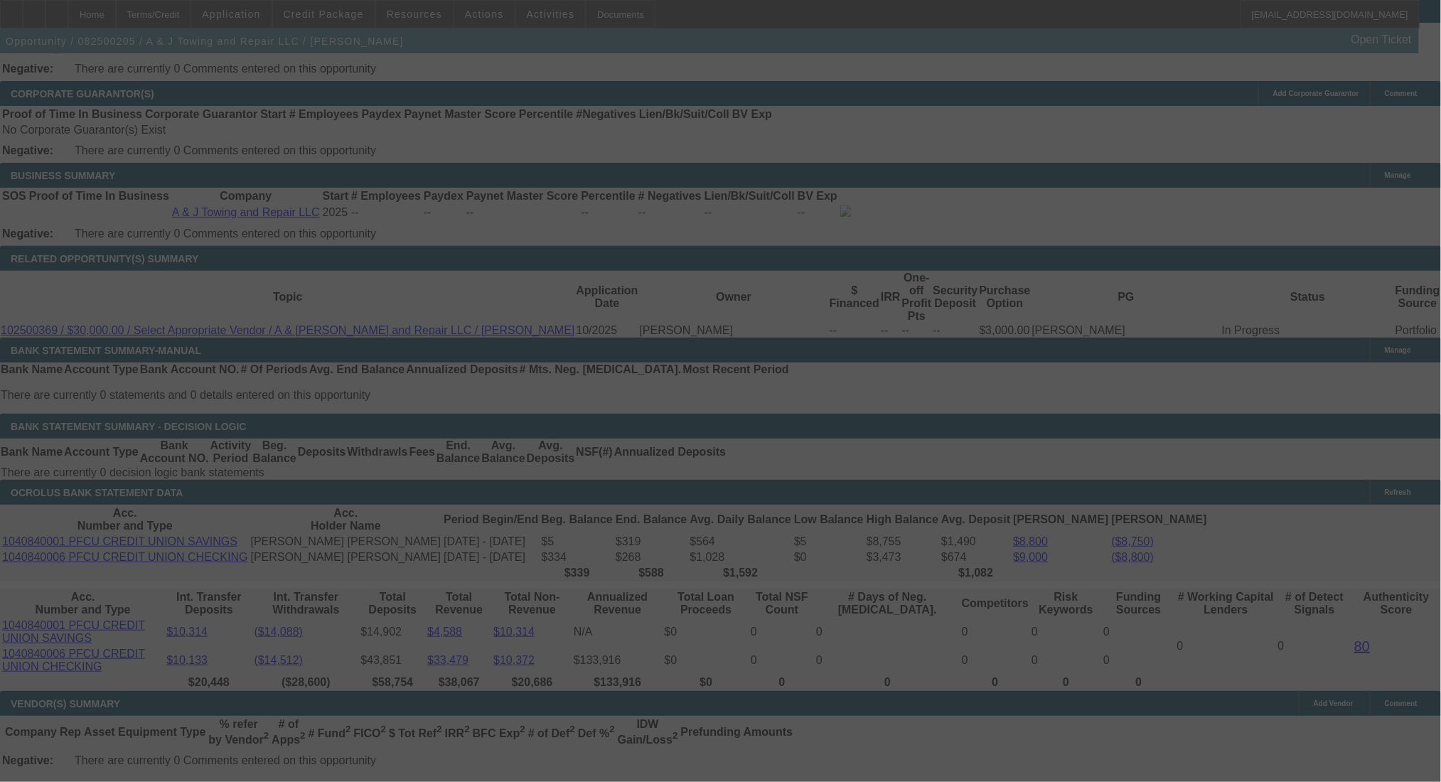
select select "0"
select select "2"
select select "0.1"
select select "4"
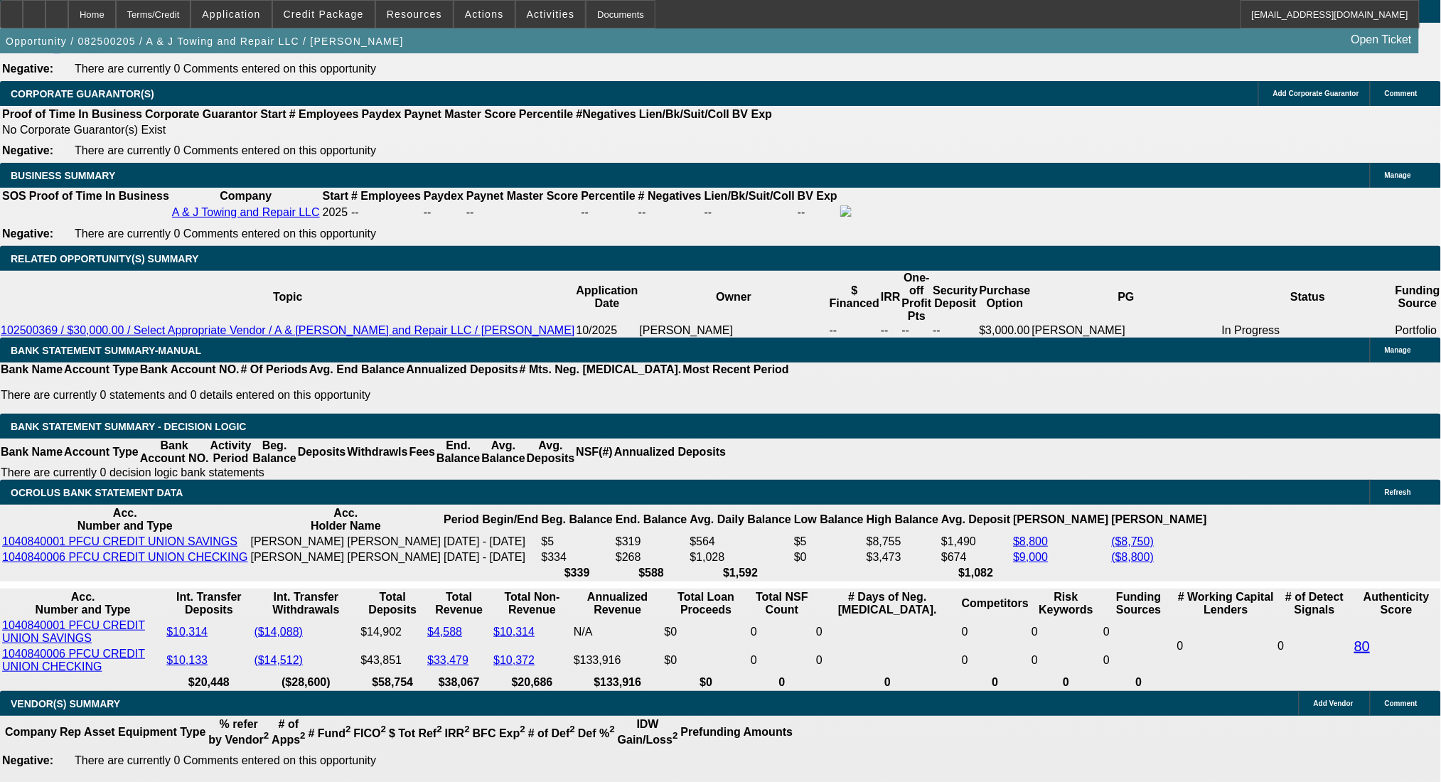
drag, startPoint x: 252, startPoint y: 353, endPoint x: 476, endPoint y: 357, distance: 223.2
type input "$33,000.00"
type input "UNKNOWN"
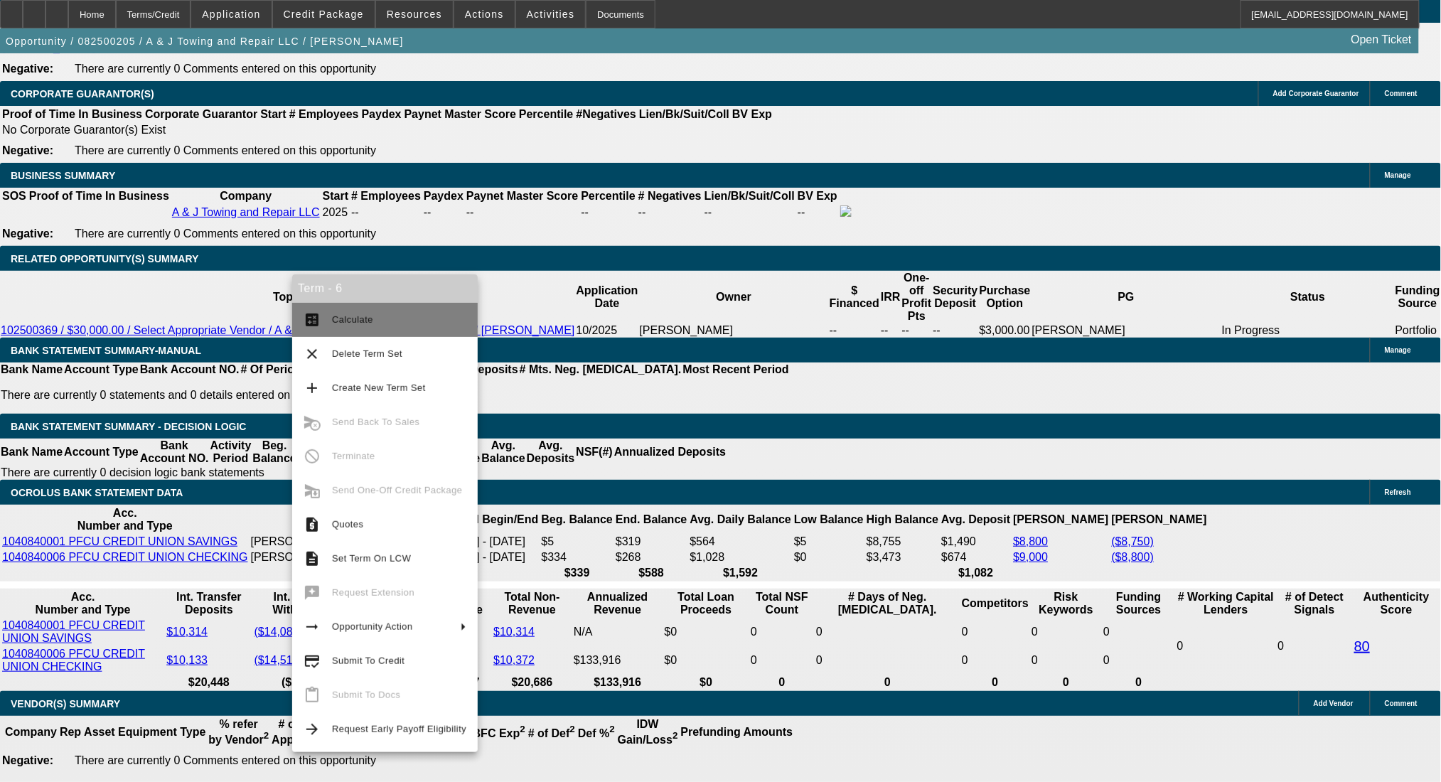
type input "$10,250.08"
type input "$5,125.04"
click at [333, 306] on button "calculate Calculate" at bounding box center [385, 320] width 186 height 34
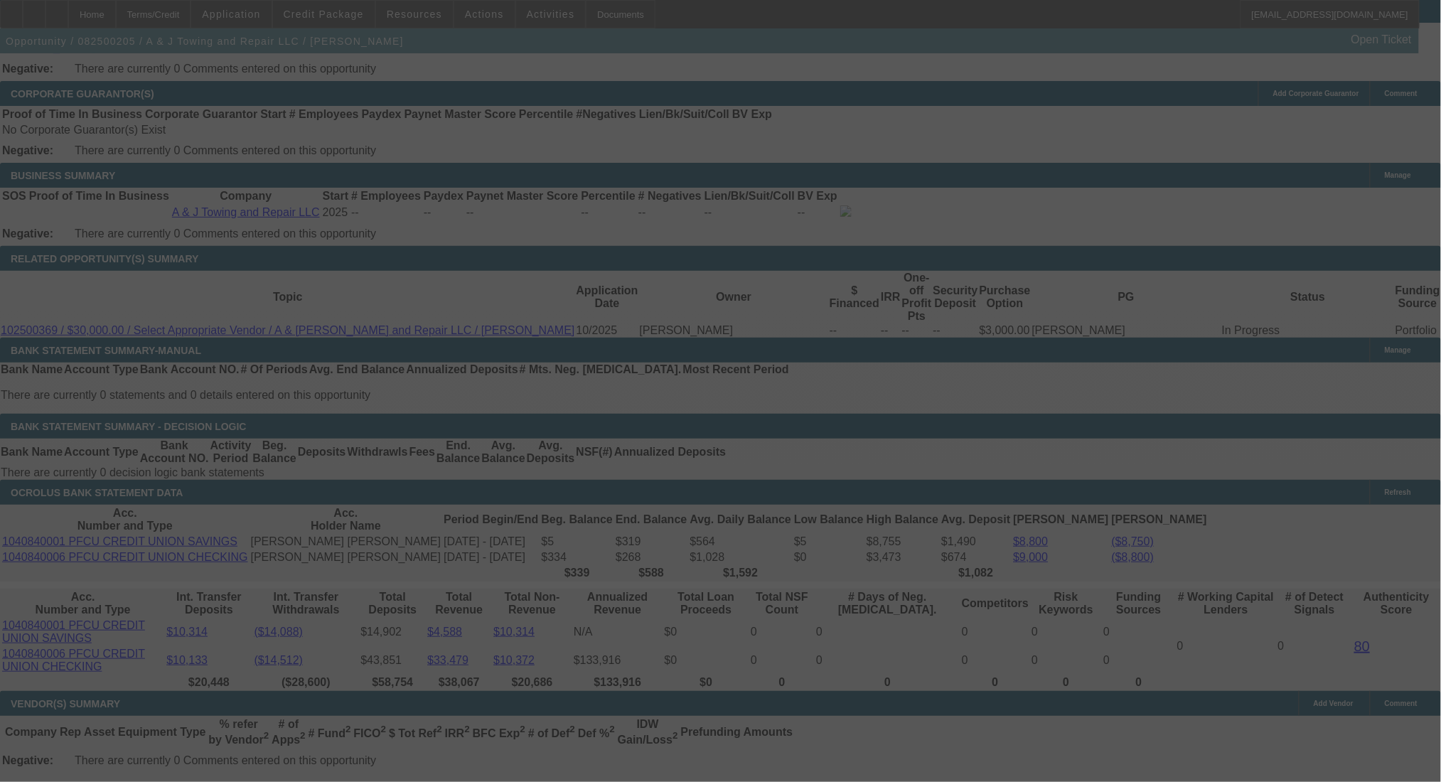
select select "0"
select select "2"
select select "0.1"
select select "4"
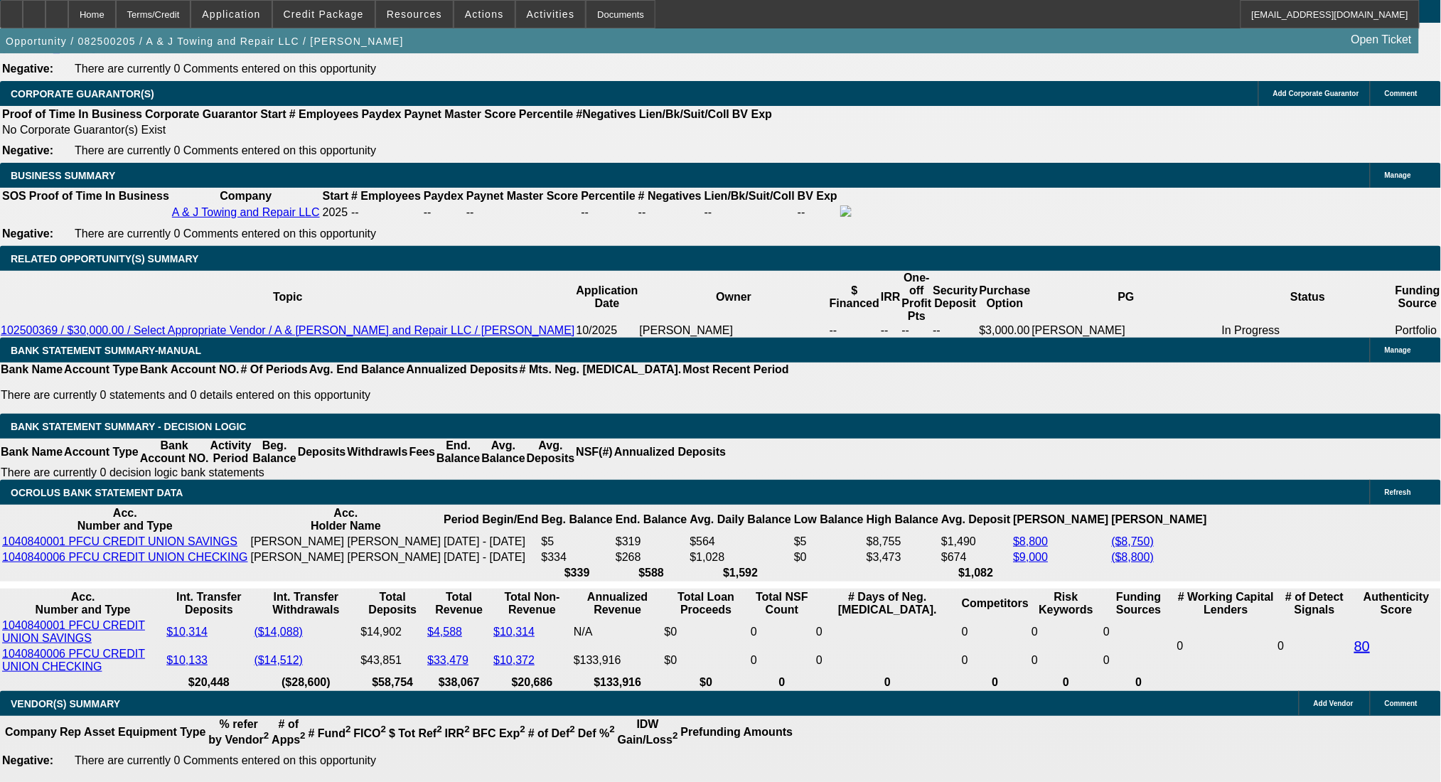
scroll to position [2287, 0]
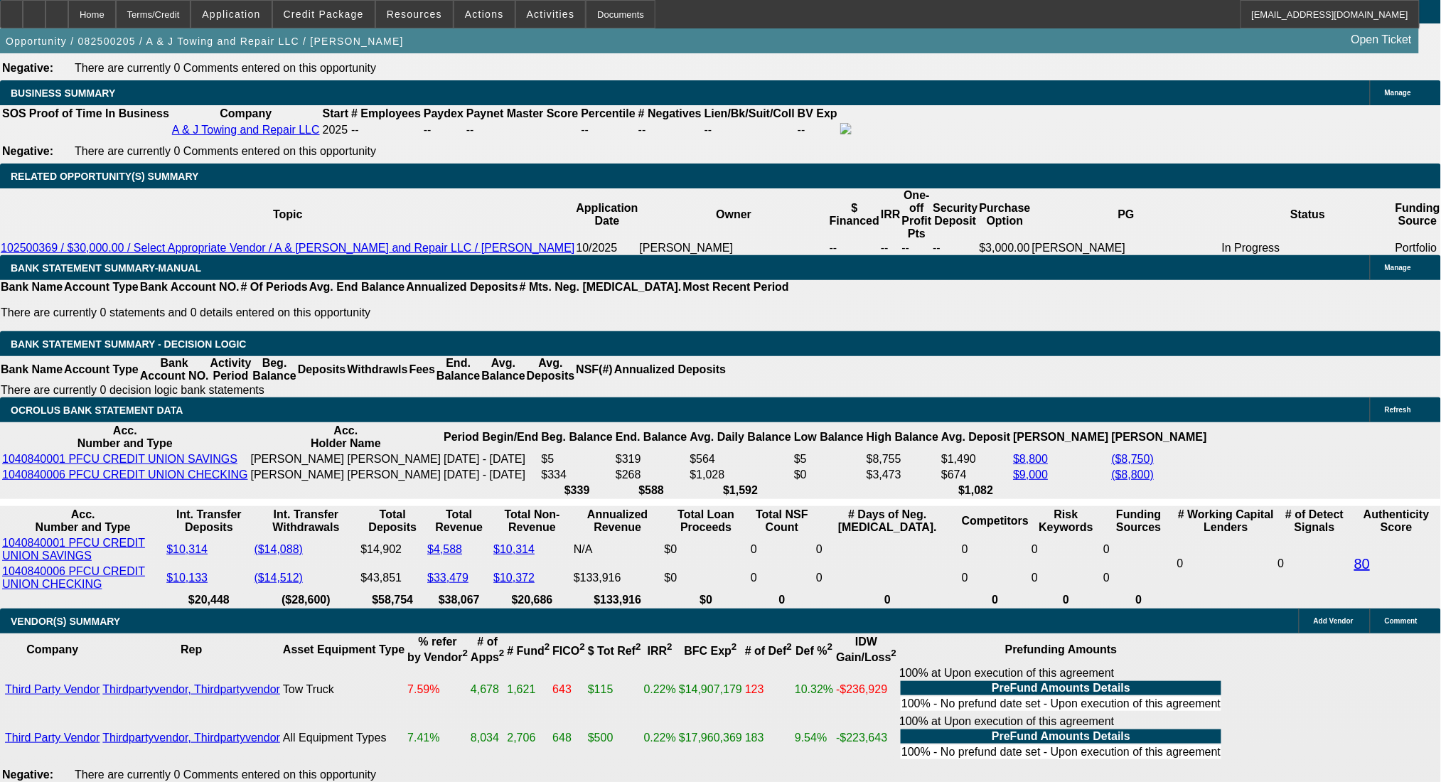
drag, startPoint x: 281, startPoint y: 356, endPoint x: 333, endPoint y: 356, distance: 51.9
type input "$32,000.00"
type input "UNKNOWN"
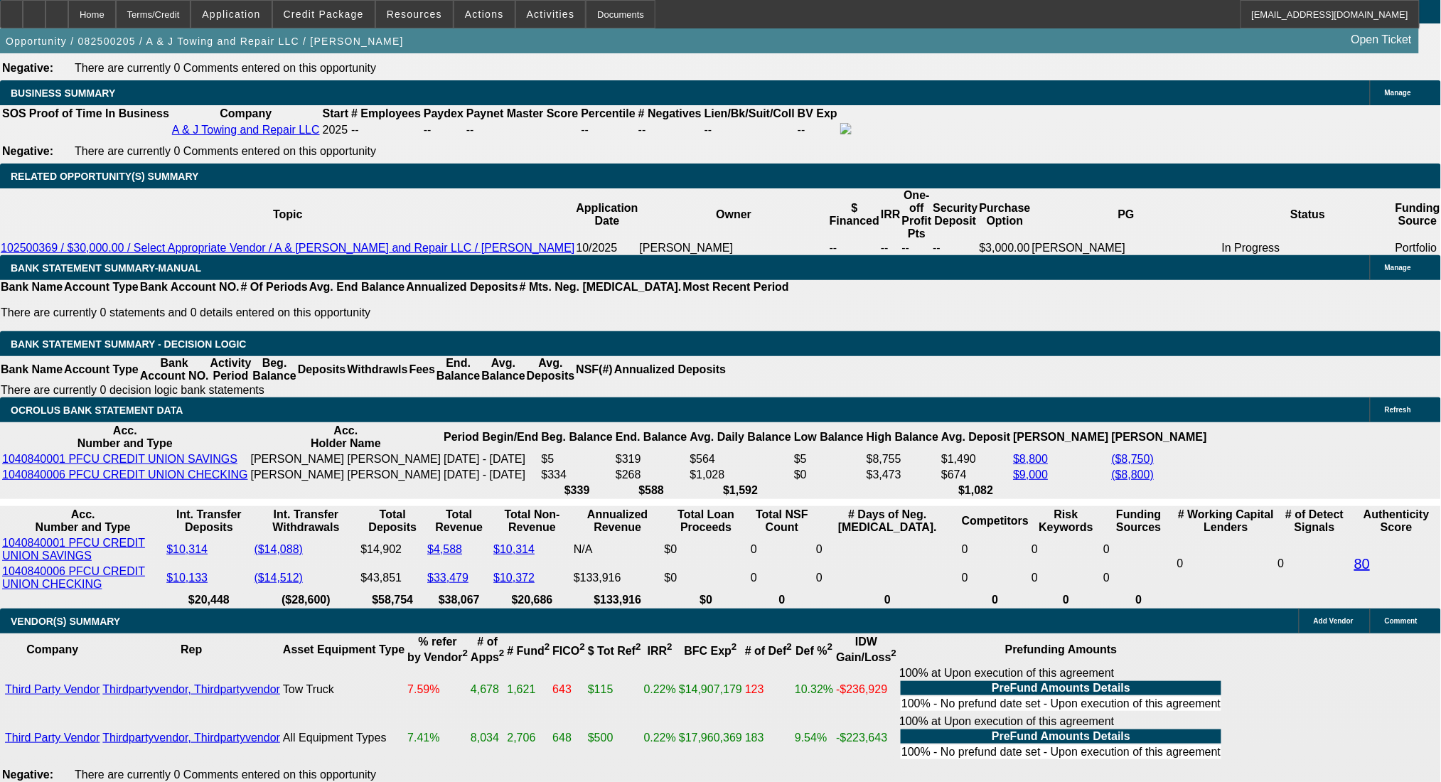
type input "$10,327.72"
type input "$5,163.86"
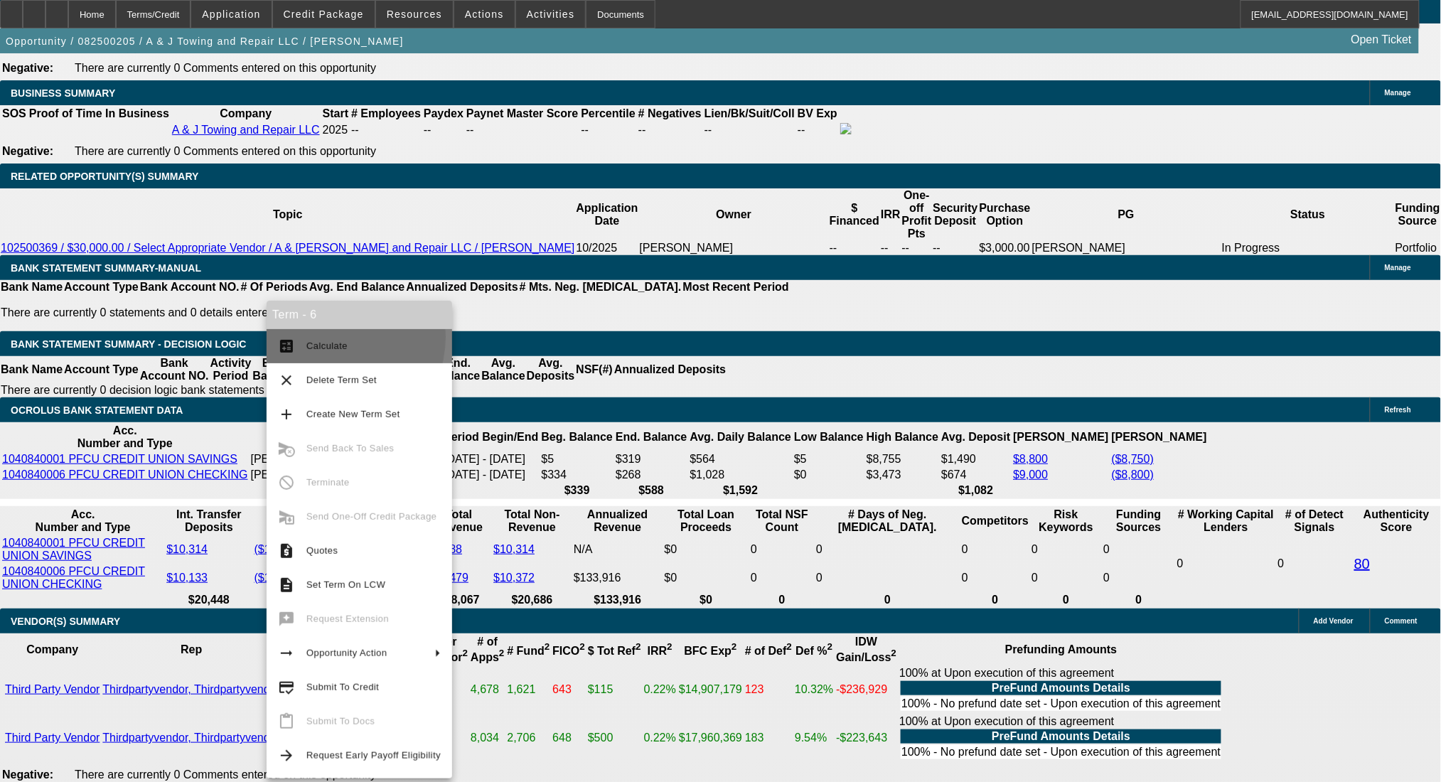
click at [328, 338] on span "Calculate" at bounding box center [373, 346] width 134 height 17
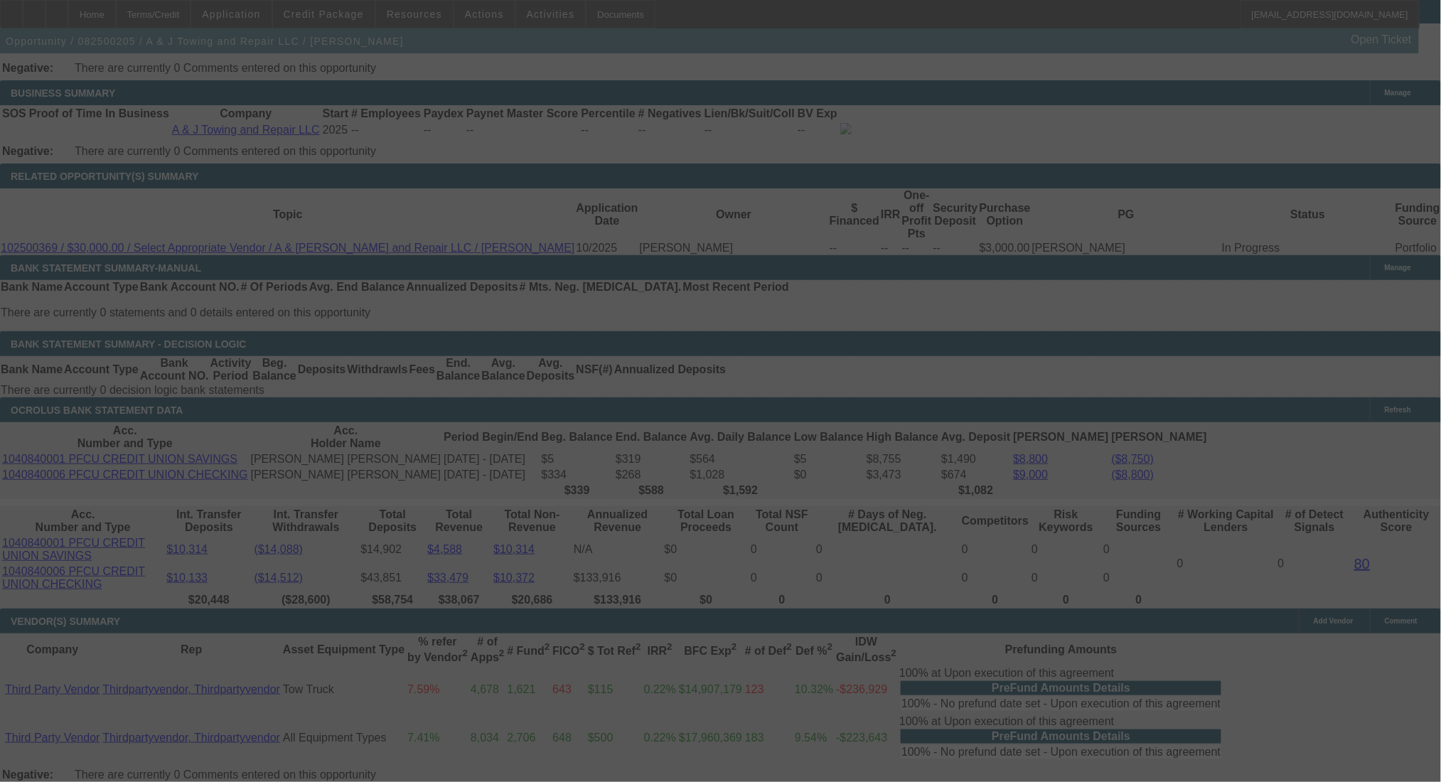
select select "0"
select select "2"
select select "0.1"
select select "4"
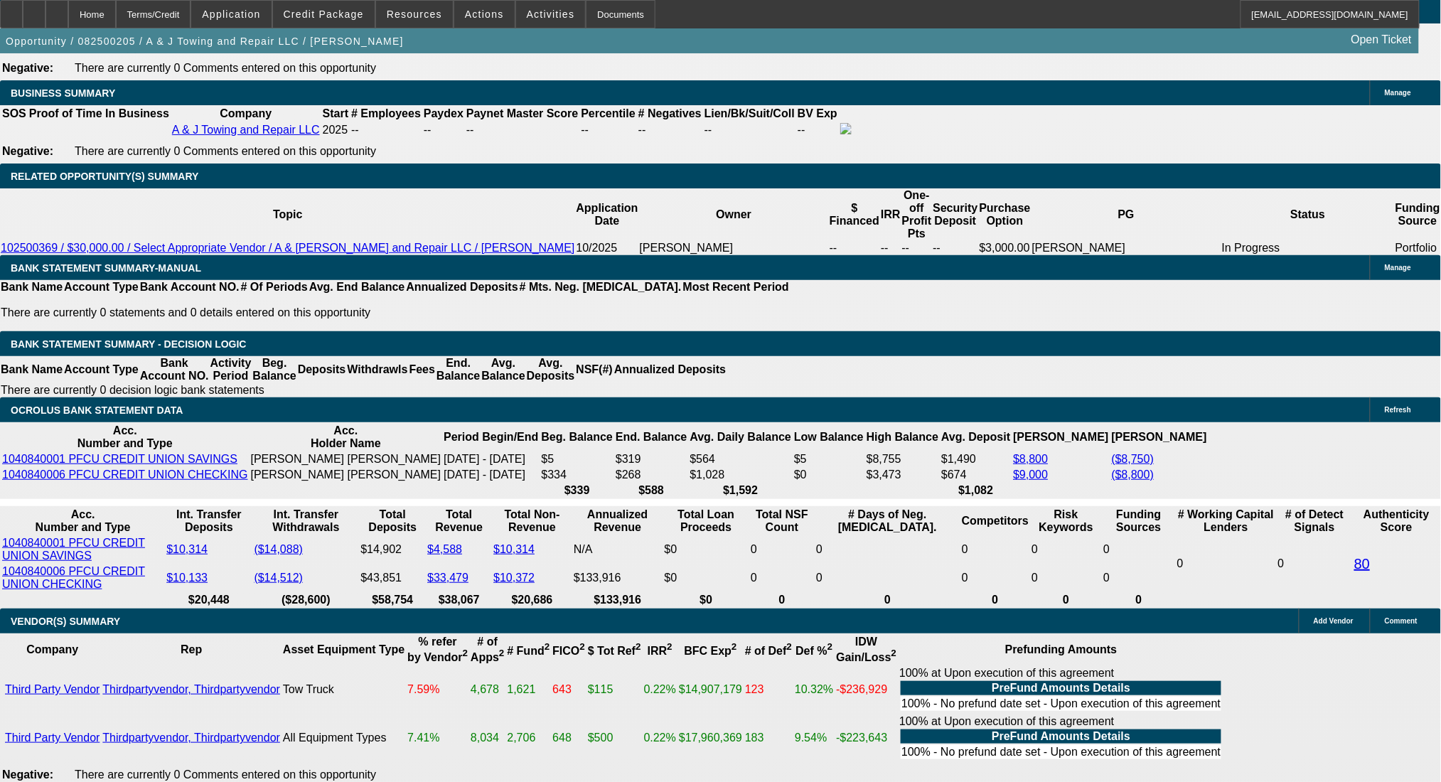
drag, startPoint x: 315, startPoint y: 461, endPoint x: 416, endPoint y: 472, distance: 101.5
type input "UNKNOWN"
type input "23"
type input "$10,296.78"
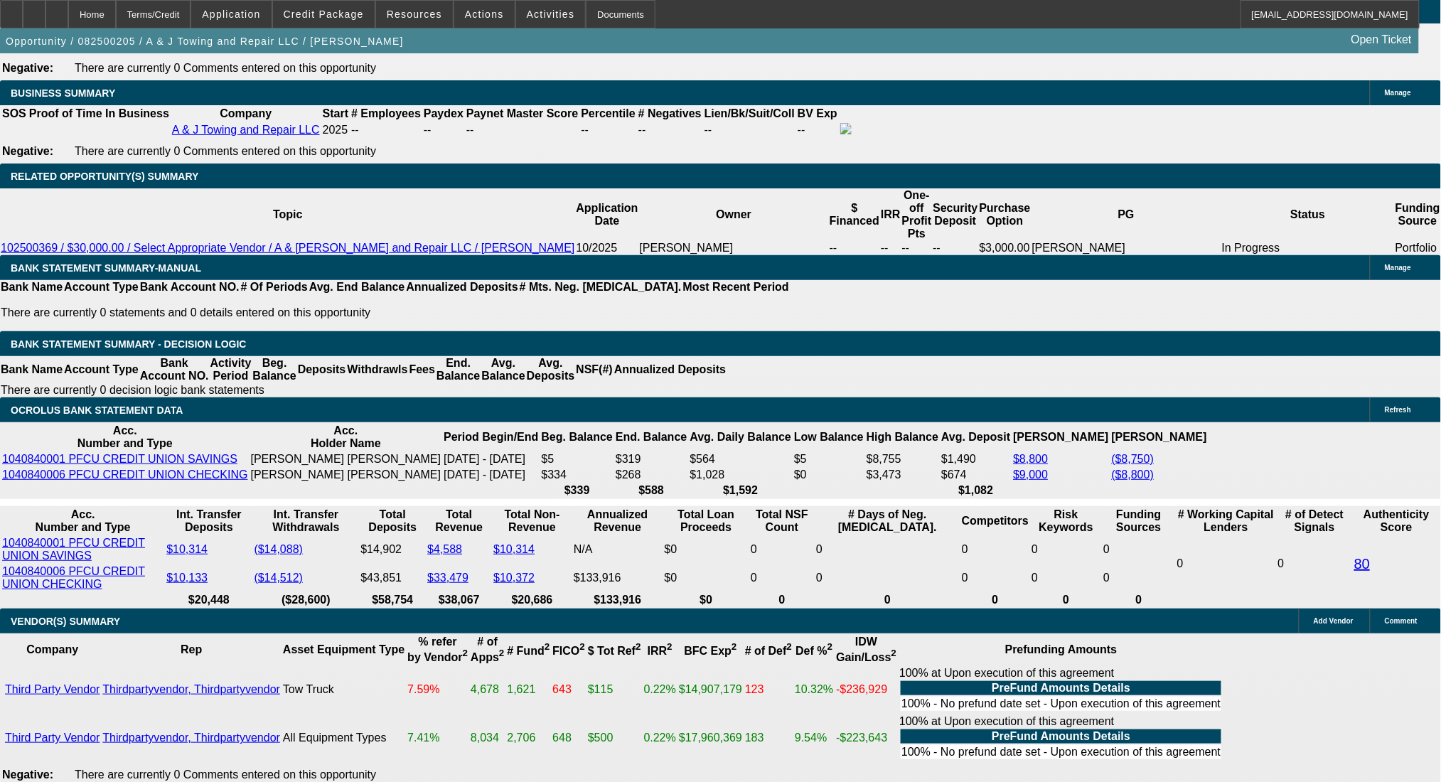
type input "$5,148.39"
type input "$7,618.92"
type input "$3,809.46"
type input "23"
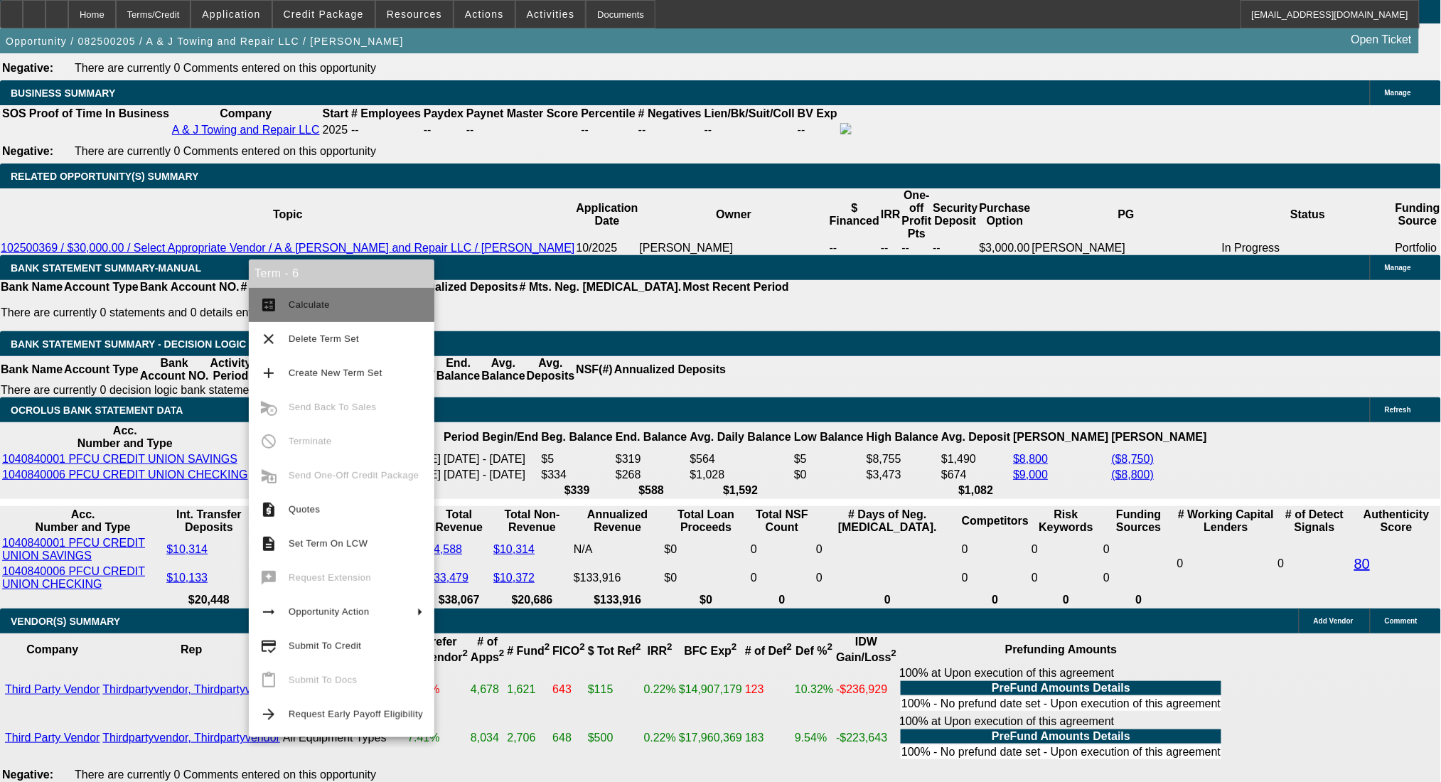
click at [281, 294] on button "calculate Calculate" at bounding box center [342, 305] width 186 height 34
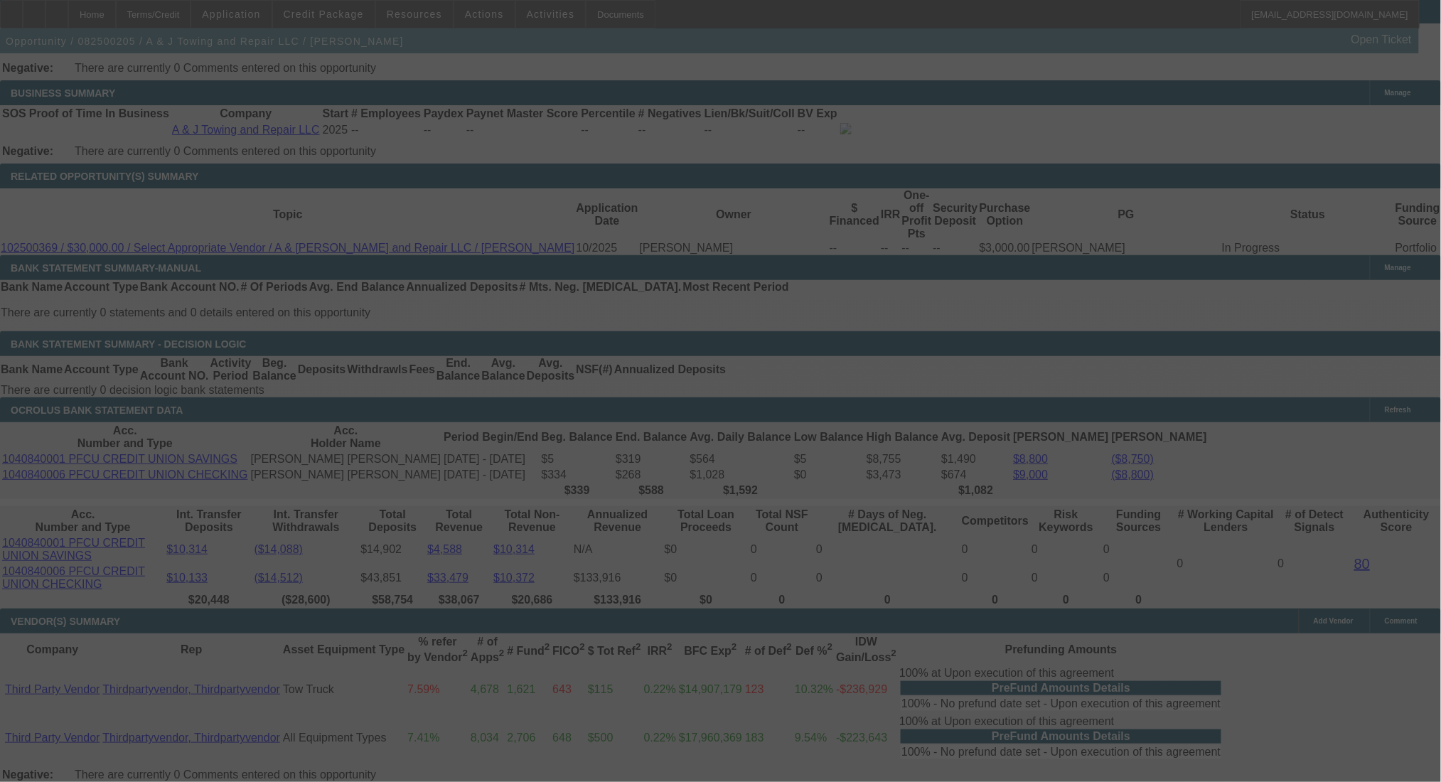
select select "0"
select select "2"
select select "0.1"
select select "4"
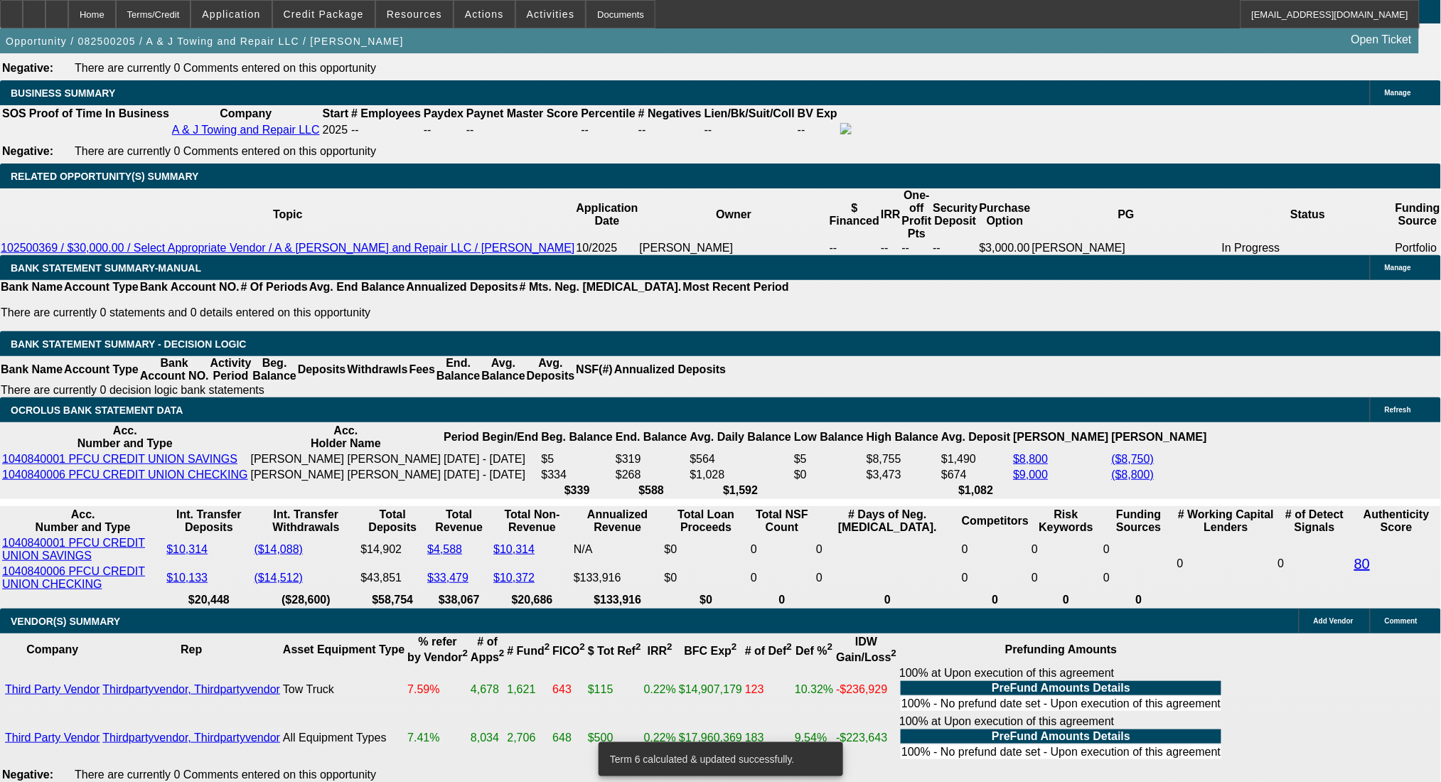
drag, startPoint x: 250, startPoint y: 352, endPoint x: 362, endPoint y: 346, distance: 111.7
type input "$31,000.00"
type input "UNKNOWN"
type input "$3,838.11"
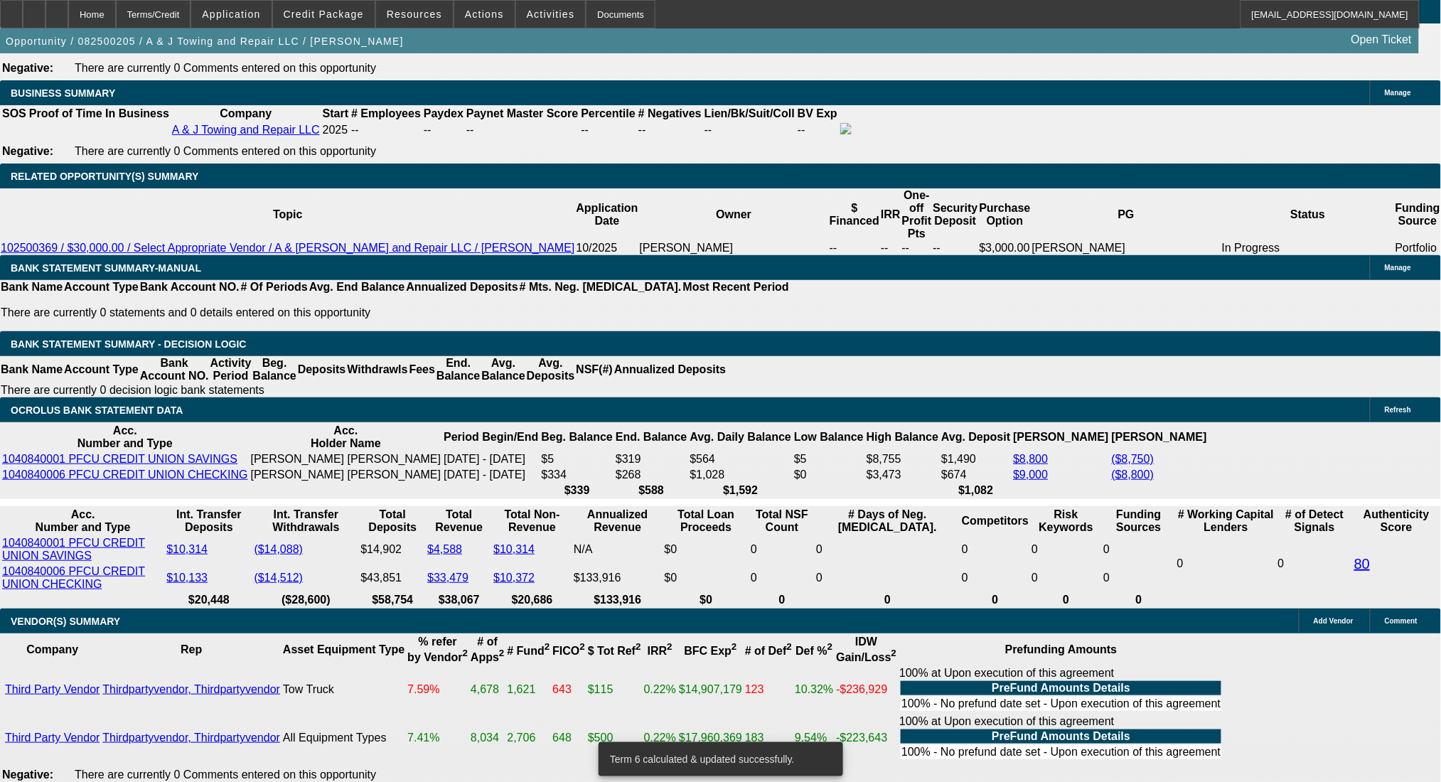
type input "$7,676.22"
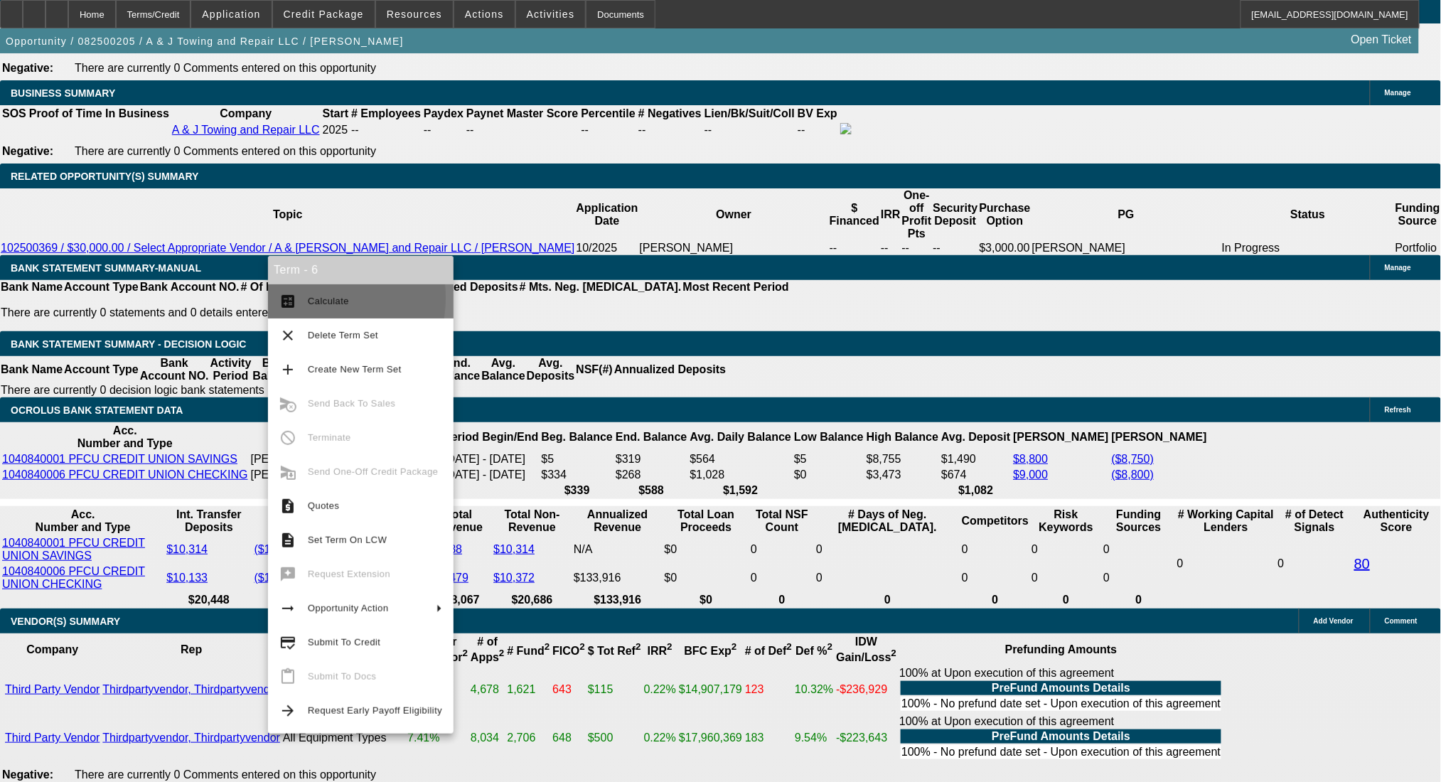
click at [299, 298] on button "calculate Calculate" at bounding box center [361, 301] width 186 height 34
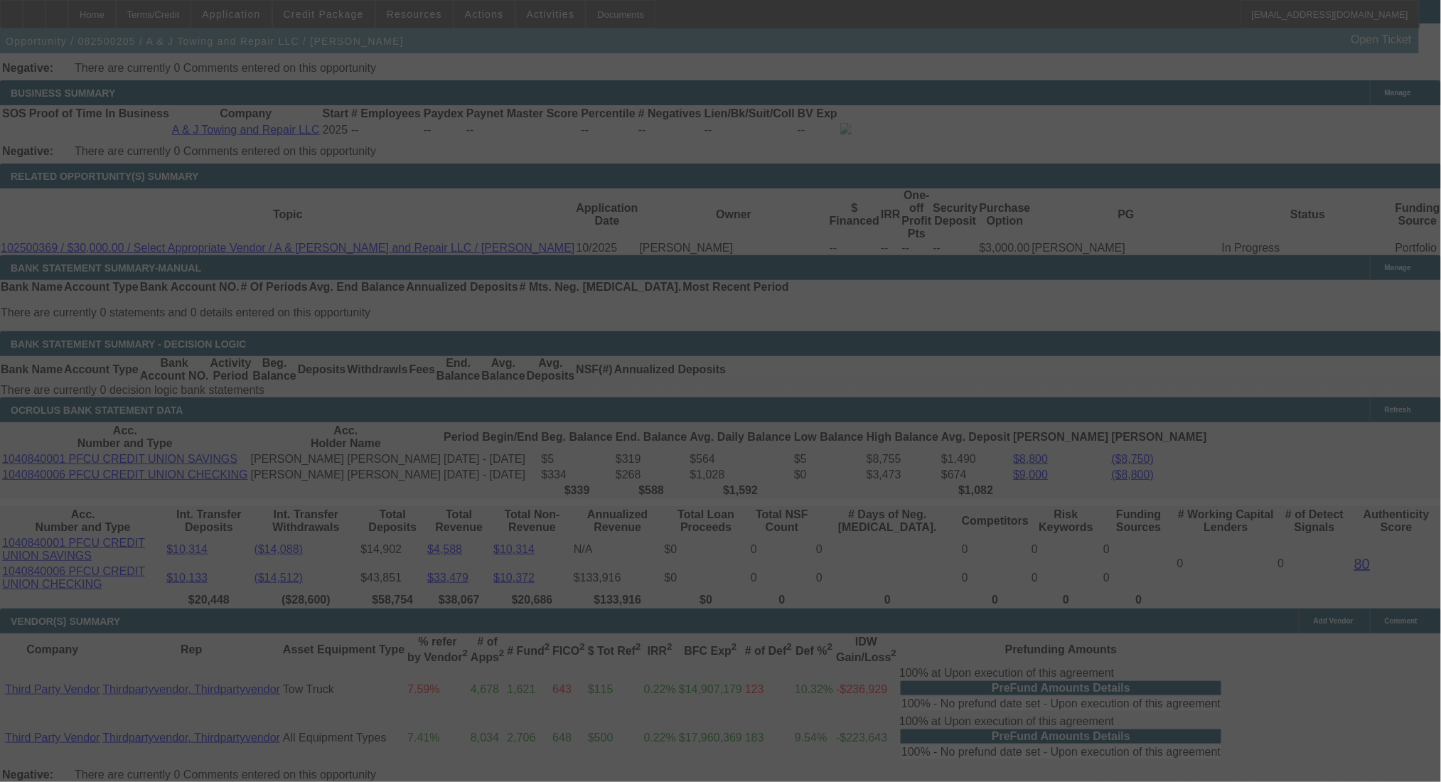
select select "0"
select select "2"
select select "0.1"
select select "4"
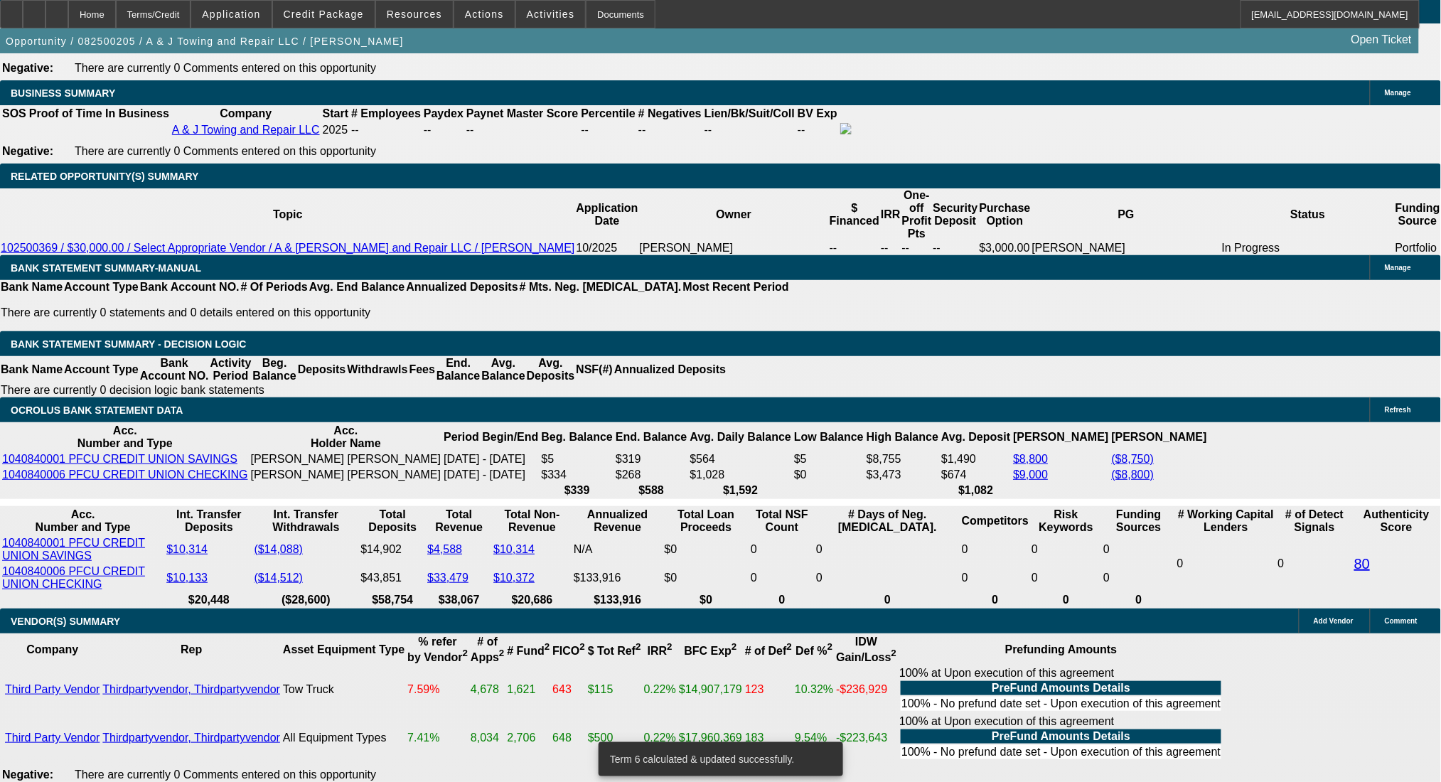
drag, startPoint x: 315, startPoint y: 456, endPoint x: 383, endPoint y: 469, distance: 69.6
type input "22"
type input "UNKNOWN"
type input "$10,235.04"
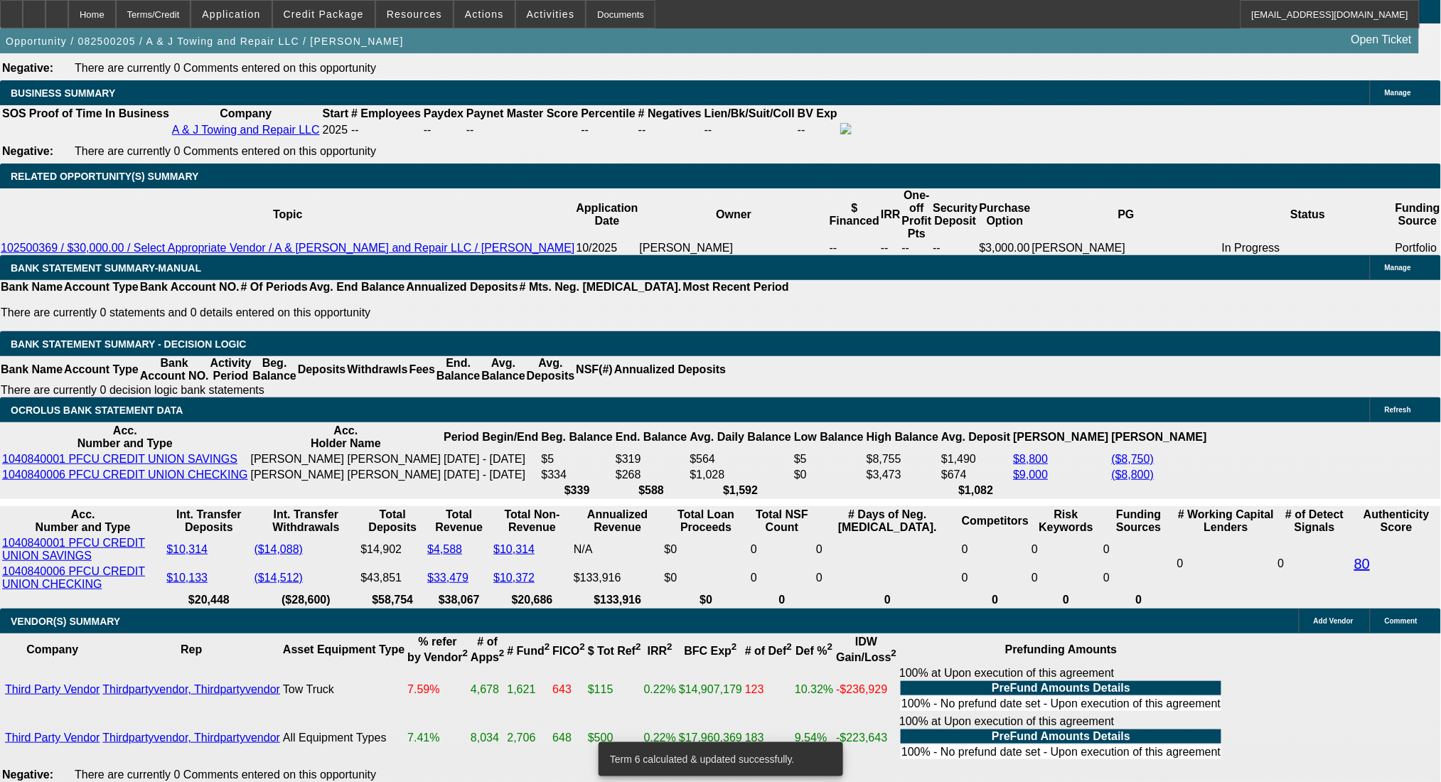
type input "$5,117.52"
type input "22"
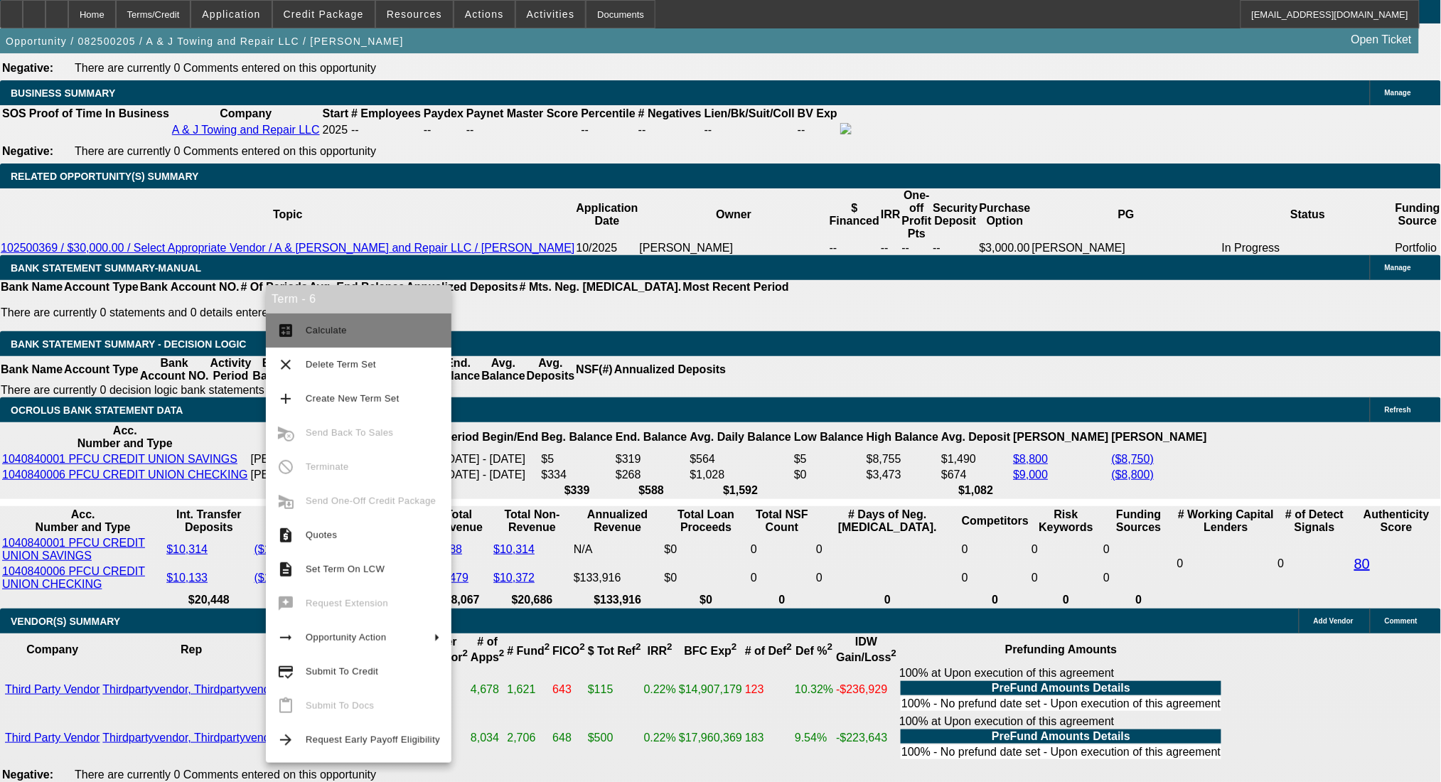
click at [308, 331] on span "Calculate" at bounding box center [326, 330] width 41 height 11
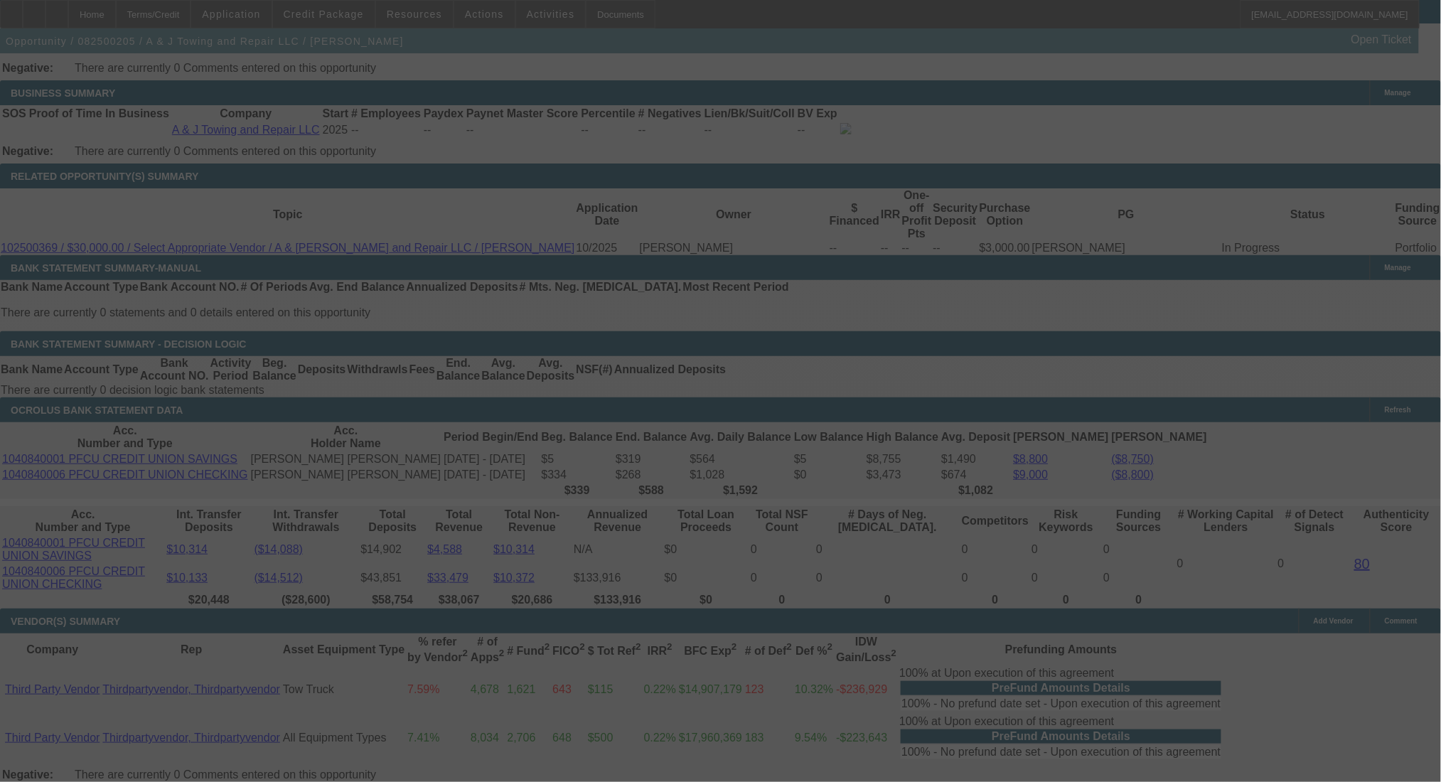
select select "0"
select select "2"
select select "0.1"
select select "4"
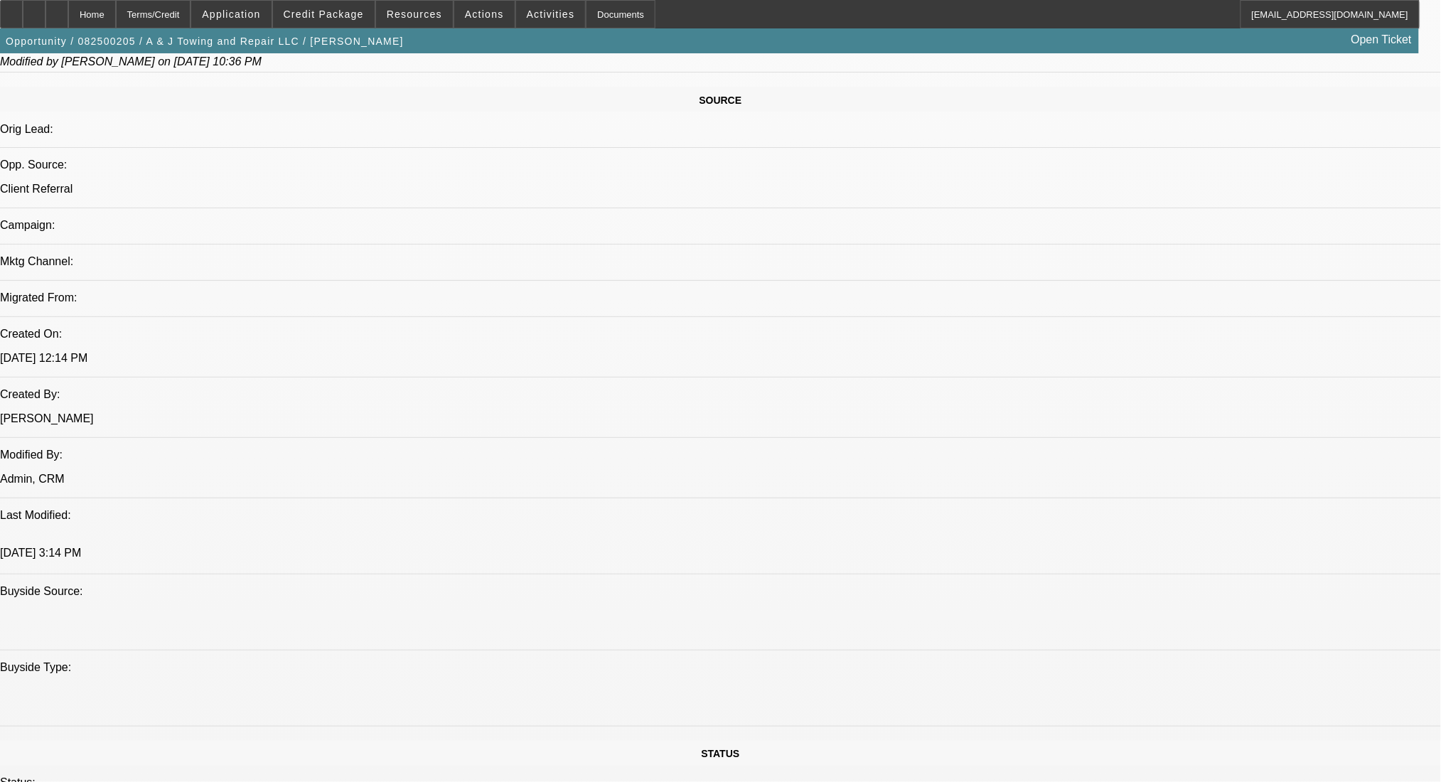
scroll to position [485, 0]
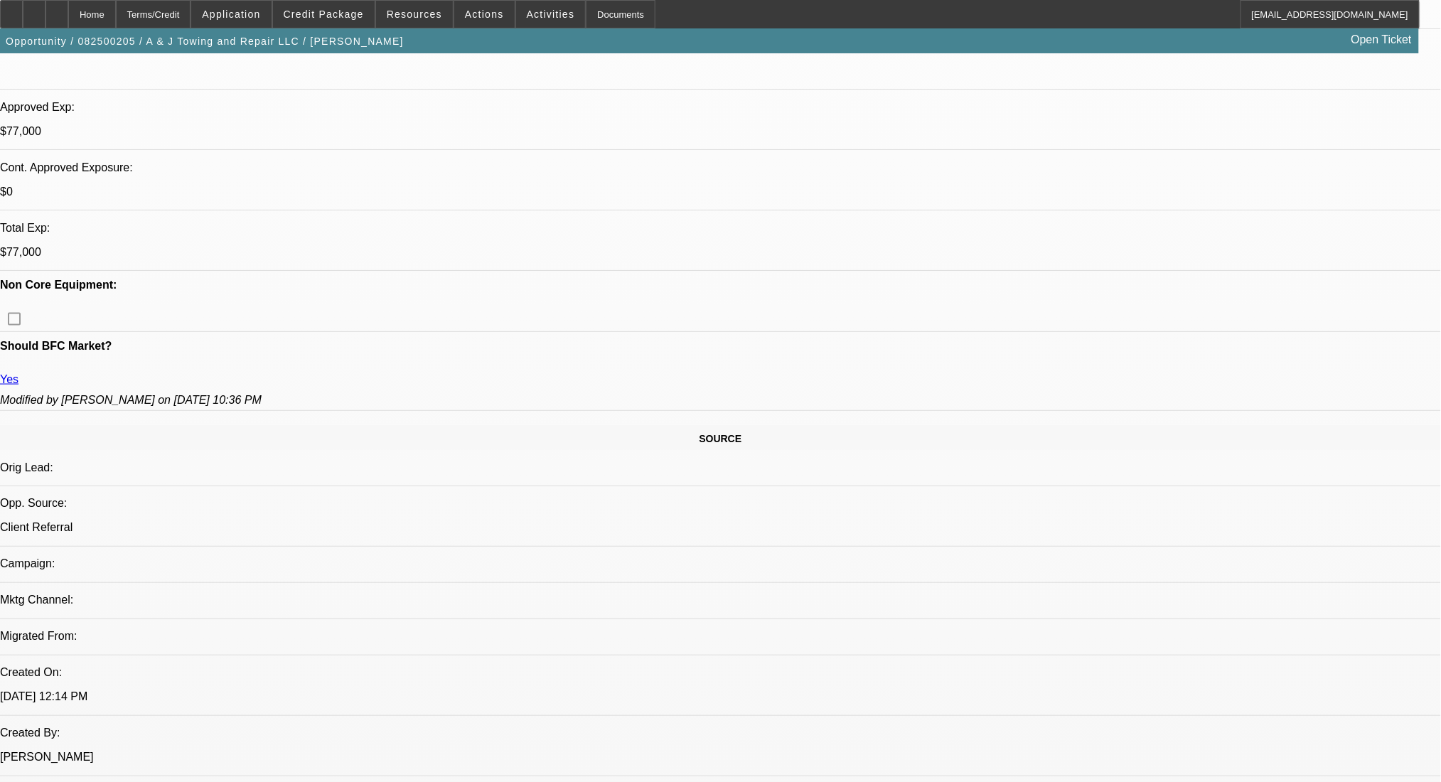
click at [178, 17] on div "Terms/Credit" at bounding box center [153, 14] width 75 height 28
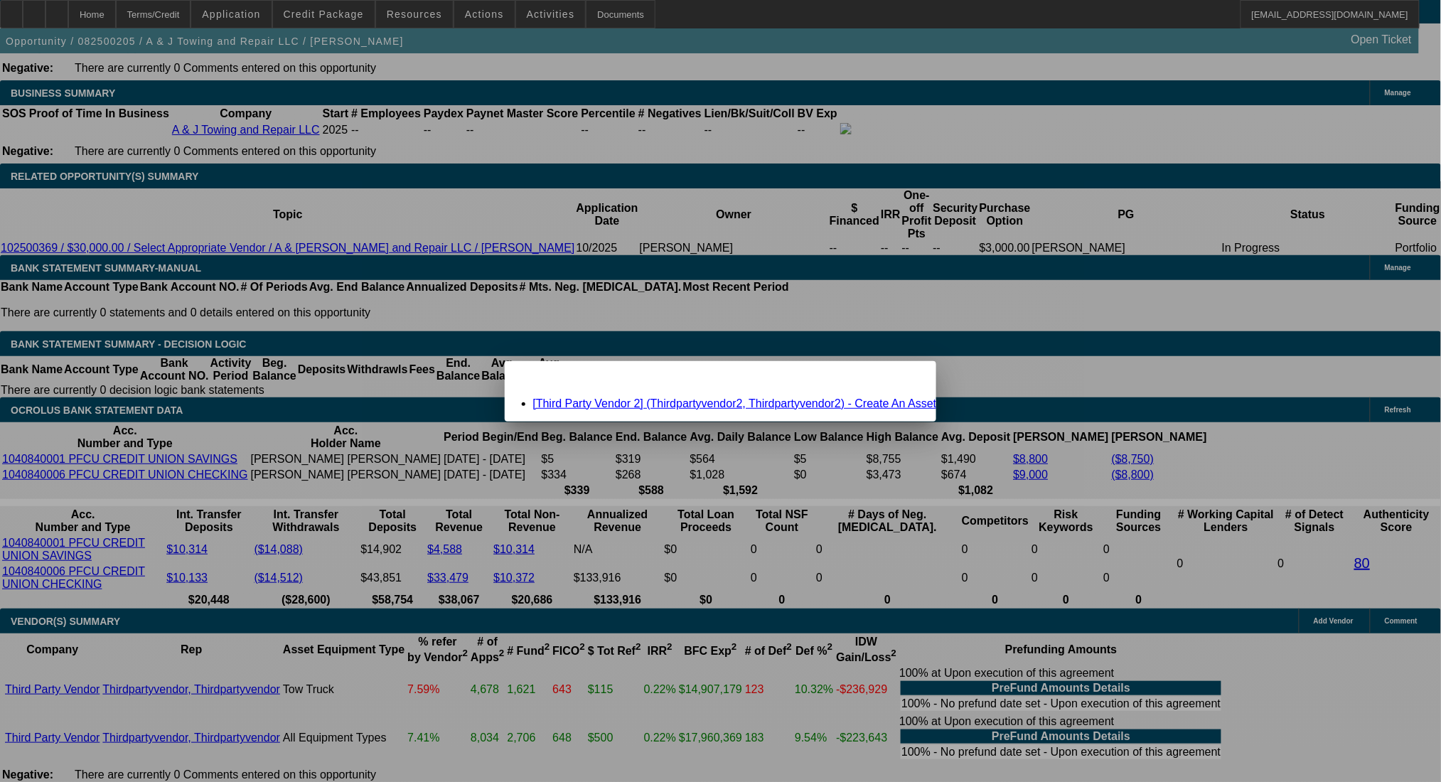
click at [908, 377] on span "Close" at bounding box center [917, 374] width 19 height 8
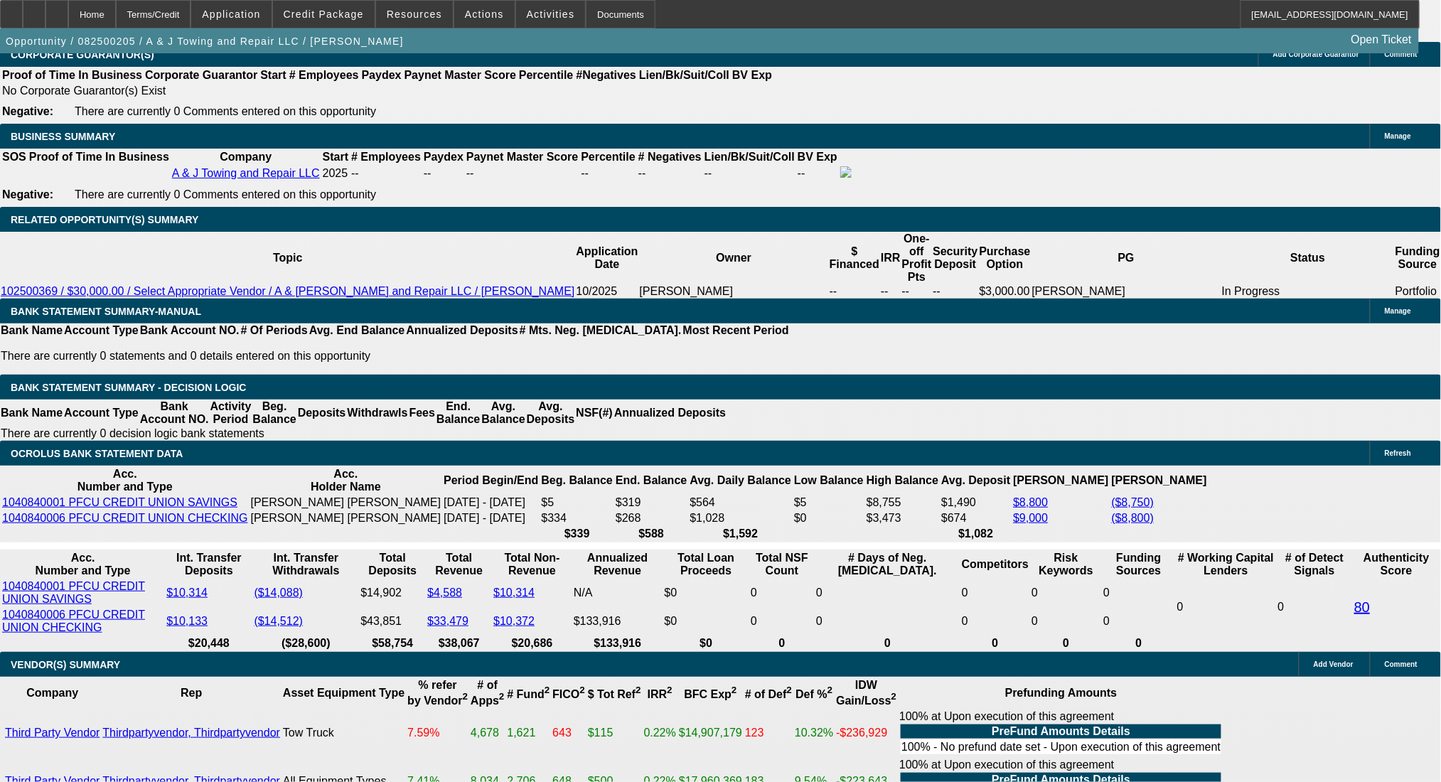
scroll to position [2287, 0]
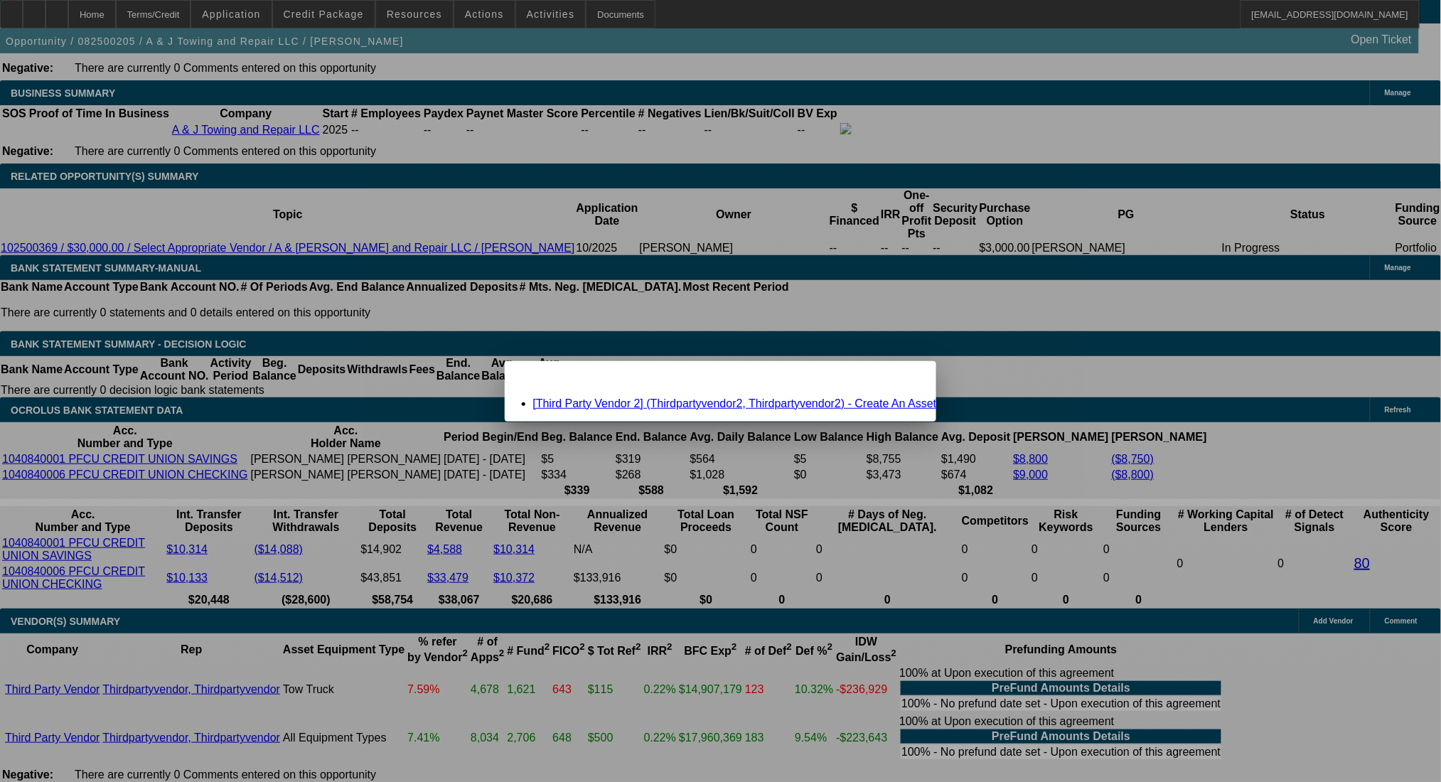
click at [616, 399] on link "[Third Party Vendor 2] (Thirdpartyvendor2, Thirdpartyvendor2) - Create An Asset" at bounding box center [735, 403] width 404 height 12
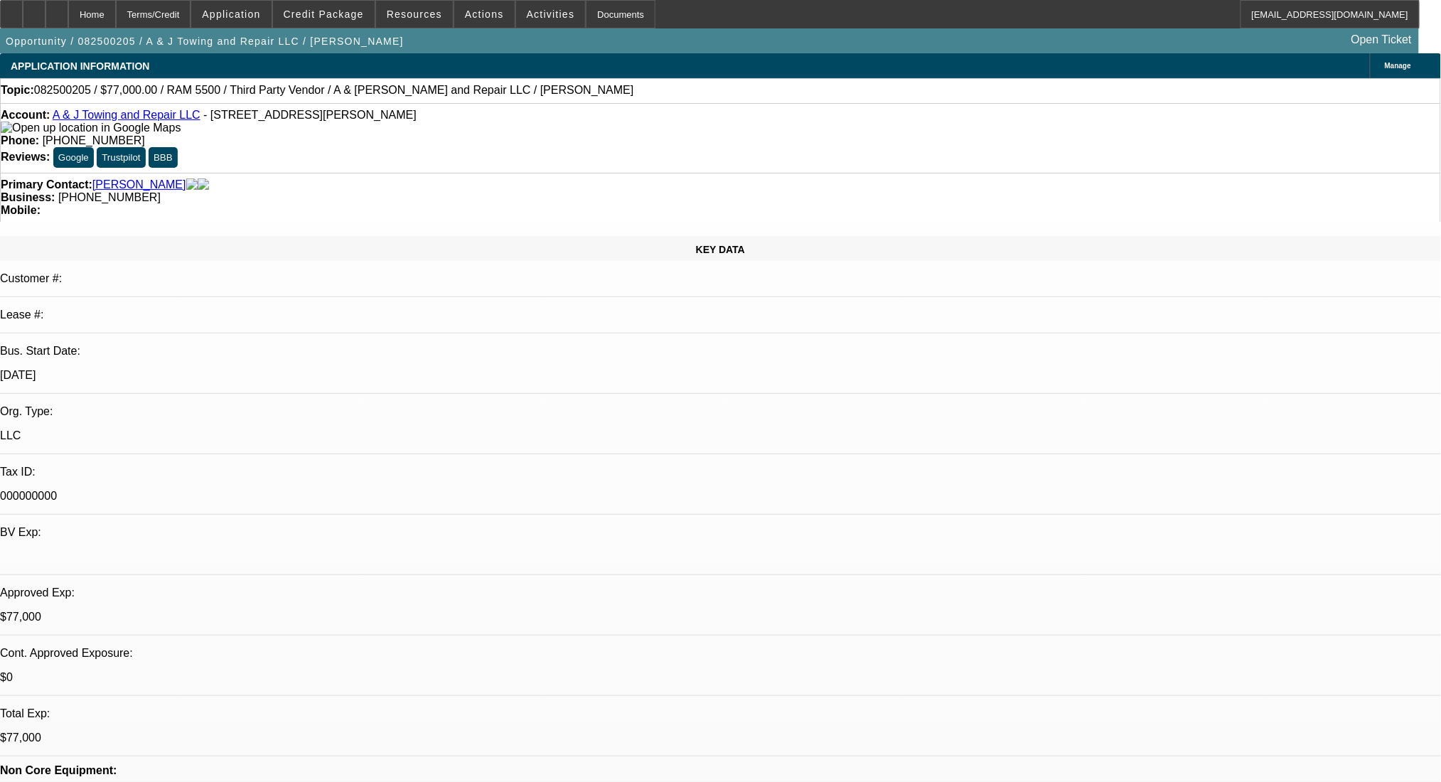
scroll to position [2287, 0]
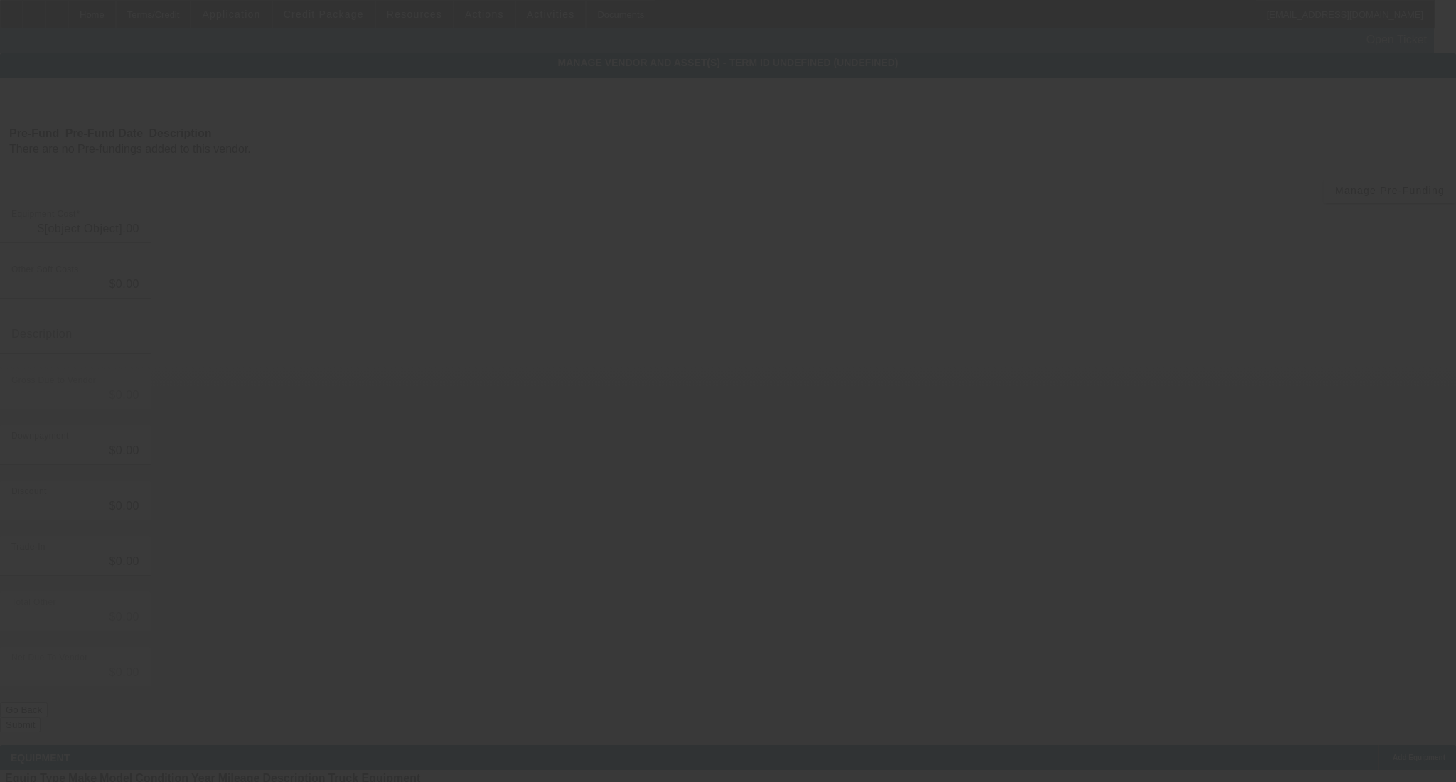
type input "$70,000.00"
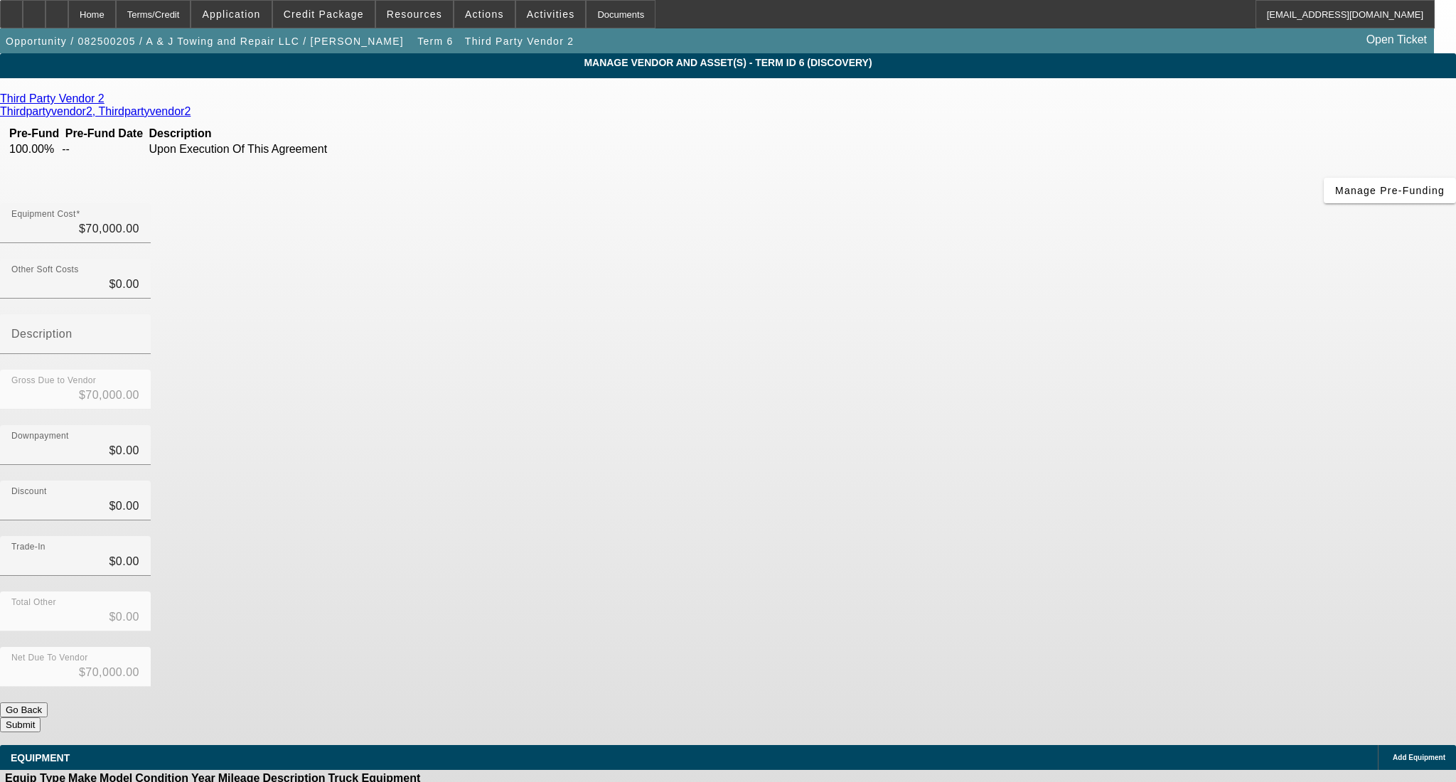
click at [1392, 753] on span "Add Equipment" at bounding box center [1418, 757] width 53 height 8
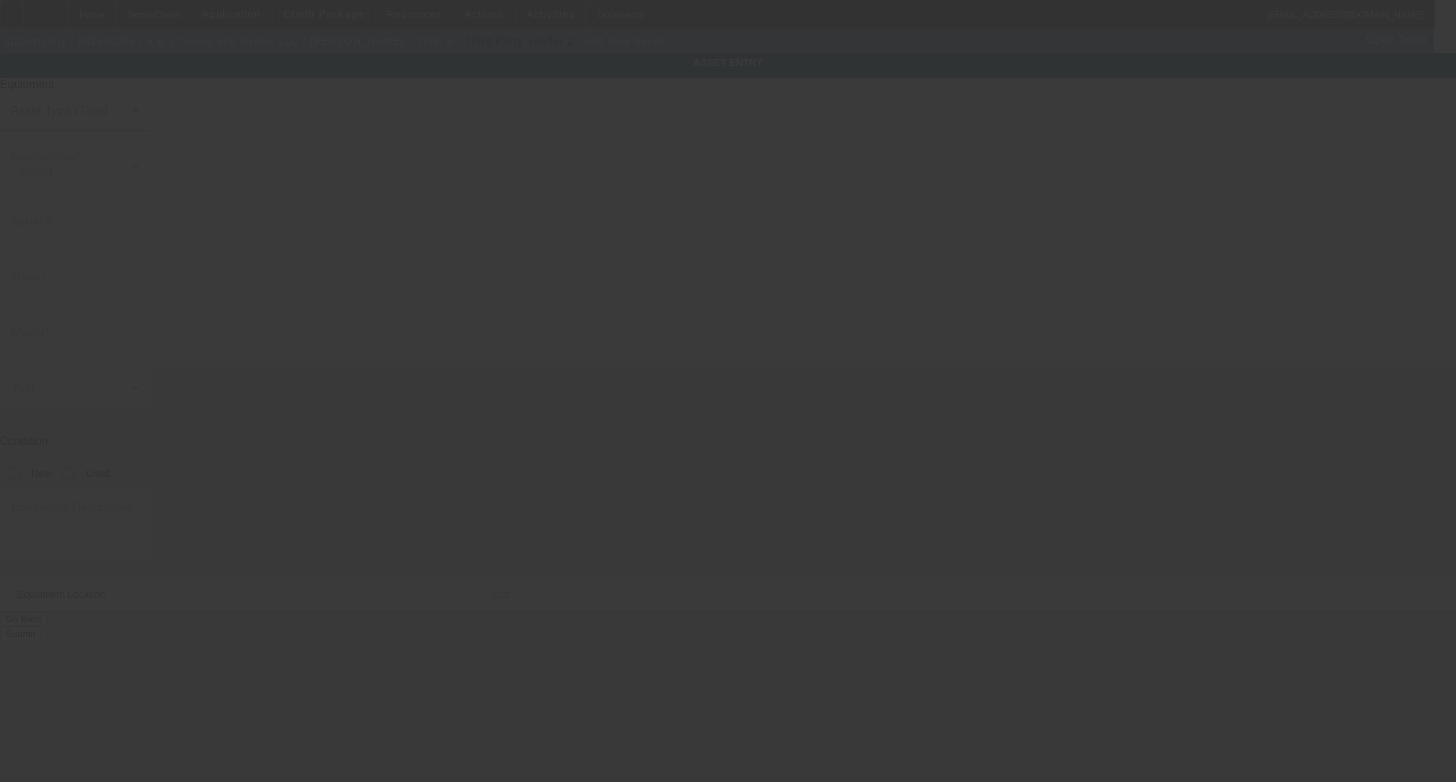
type input "5096 Velte Rd"
type input "Woodland"
type input "48897"
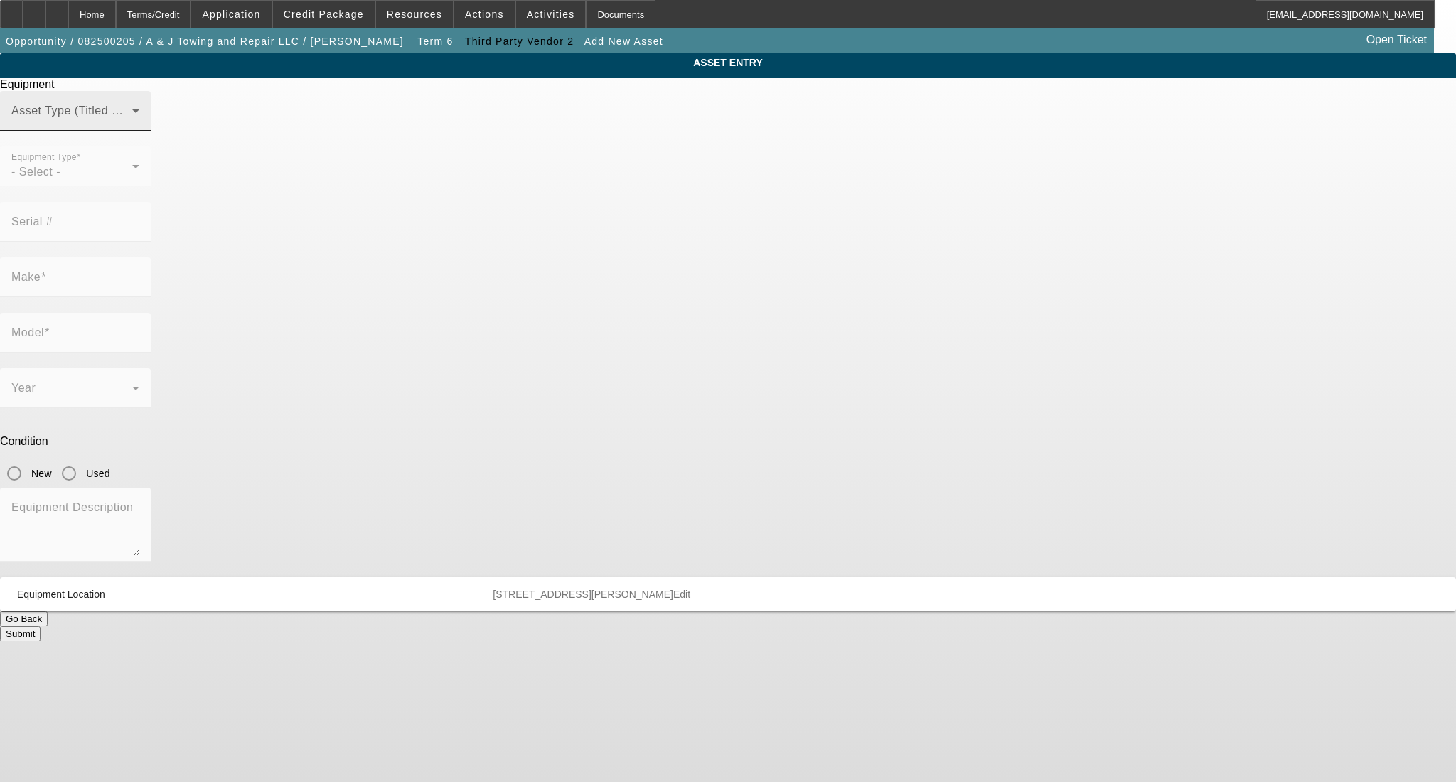
click at [132, 125] on span at bounding box center [71, 116] width 121 height 17
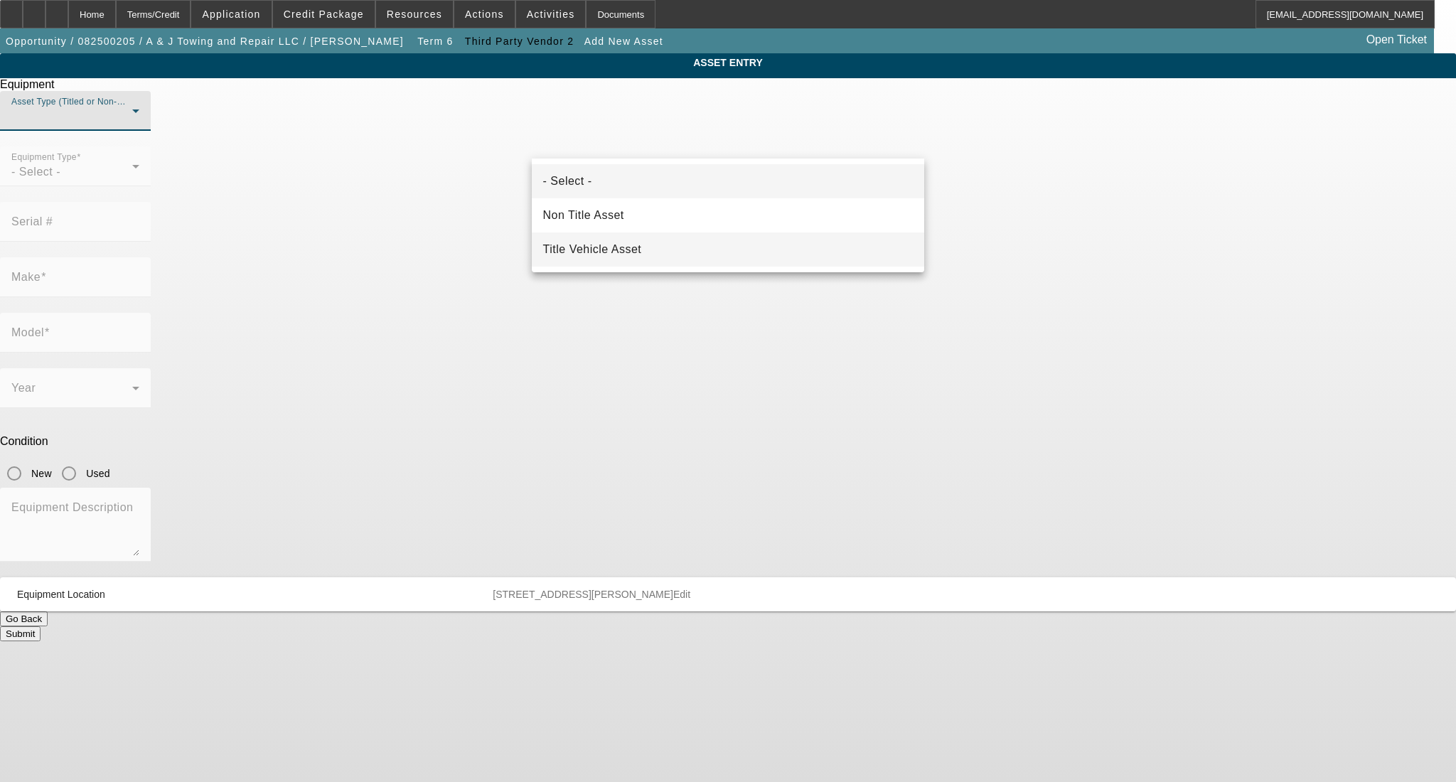
click at [631, 248] on span "Title Vehicle Asset" at bounding box center [592, 249] width 99 height 17
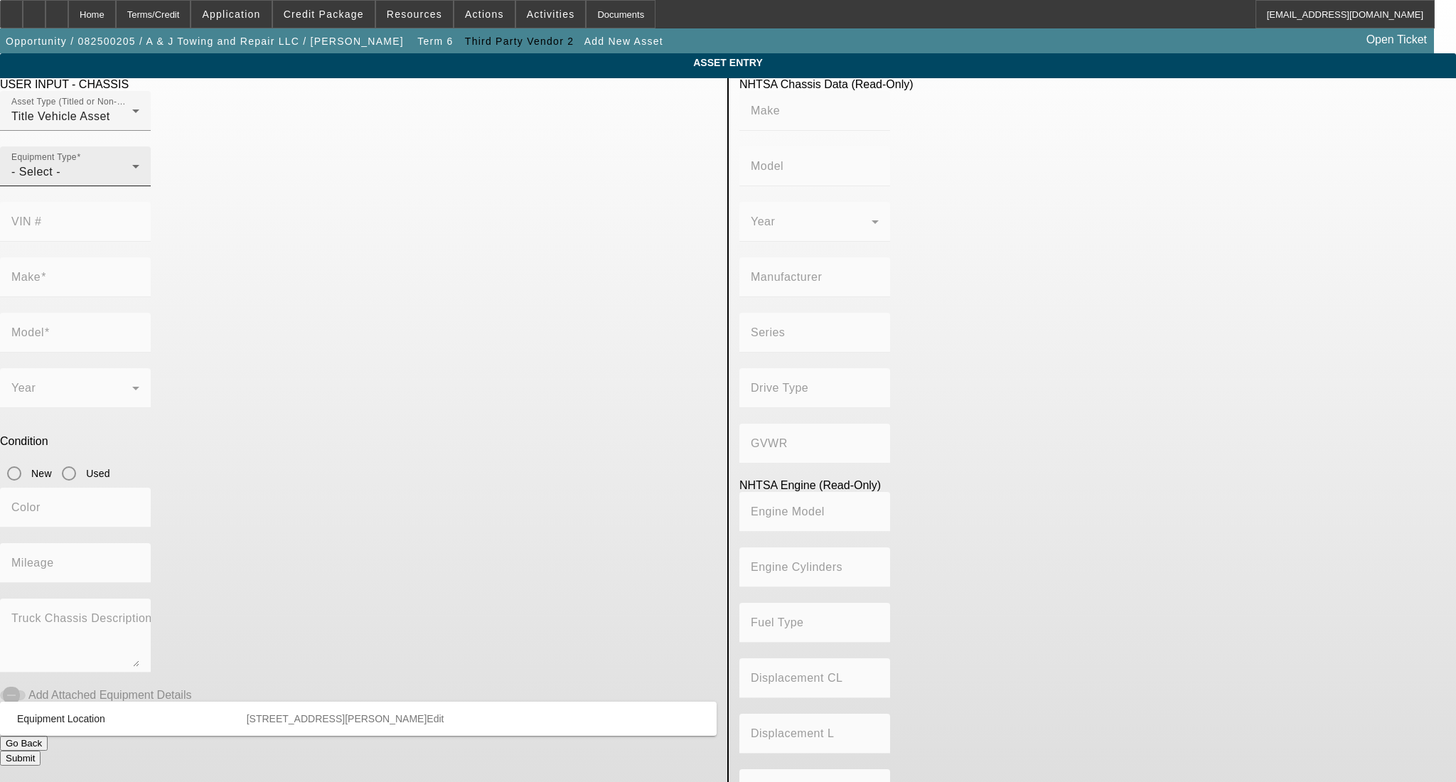
click at [139, 182] on div "Equipment Type - Select -" at bounding box center [75, 166] width 128 height 40
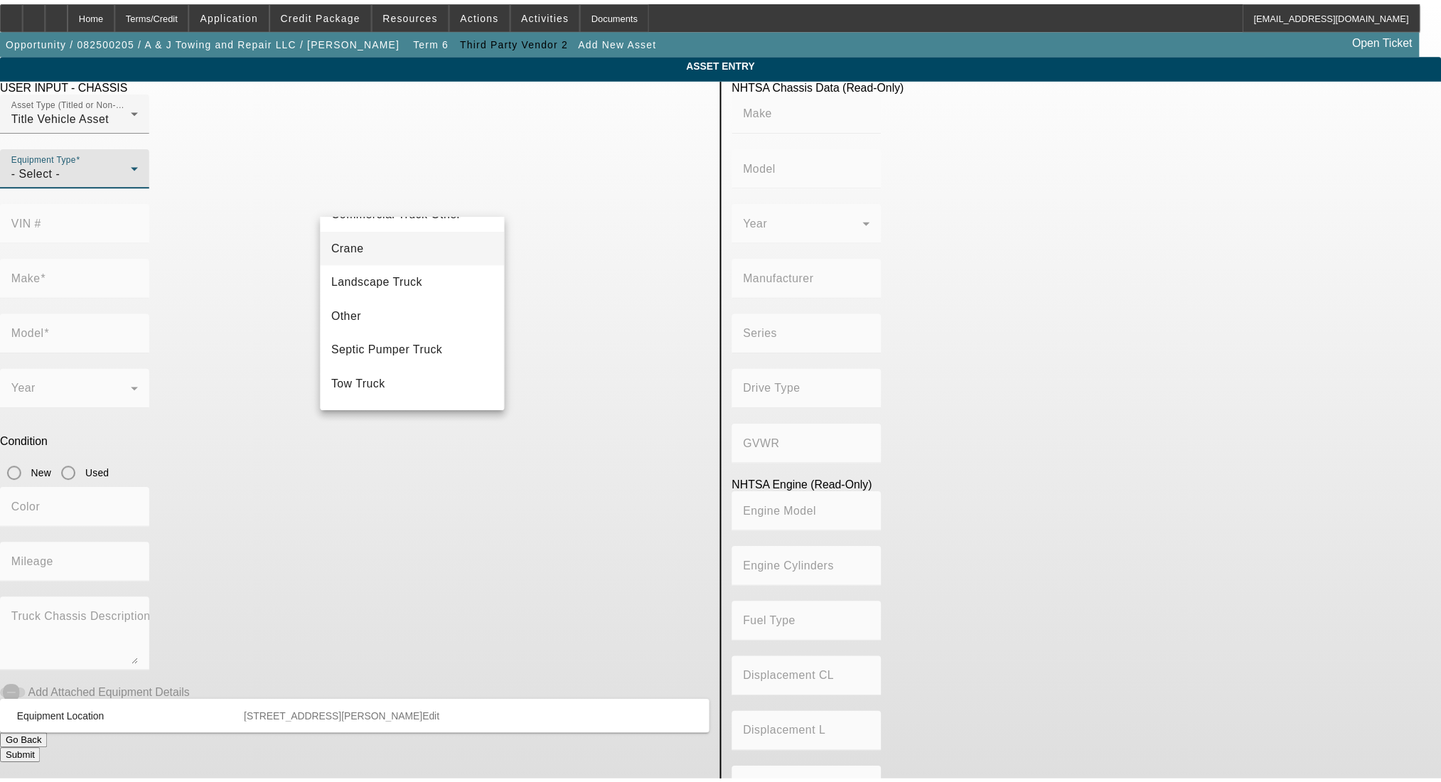
scroll to position [156, 0]
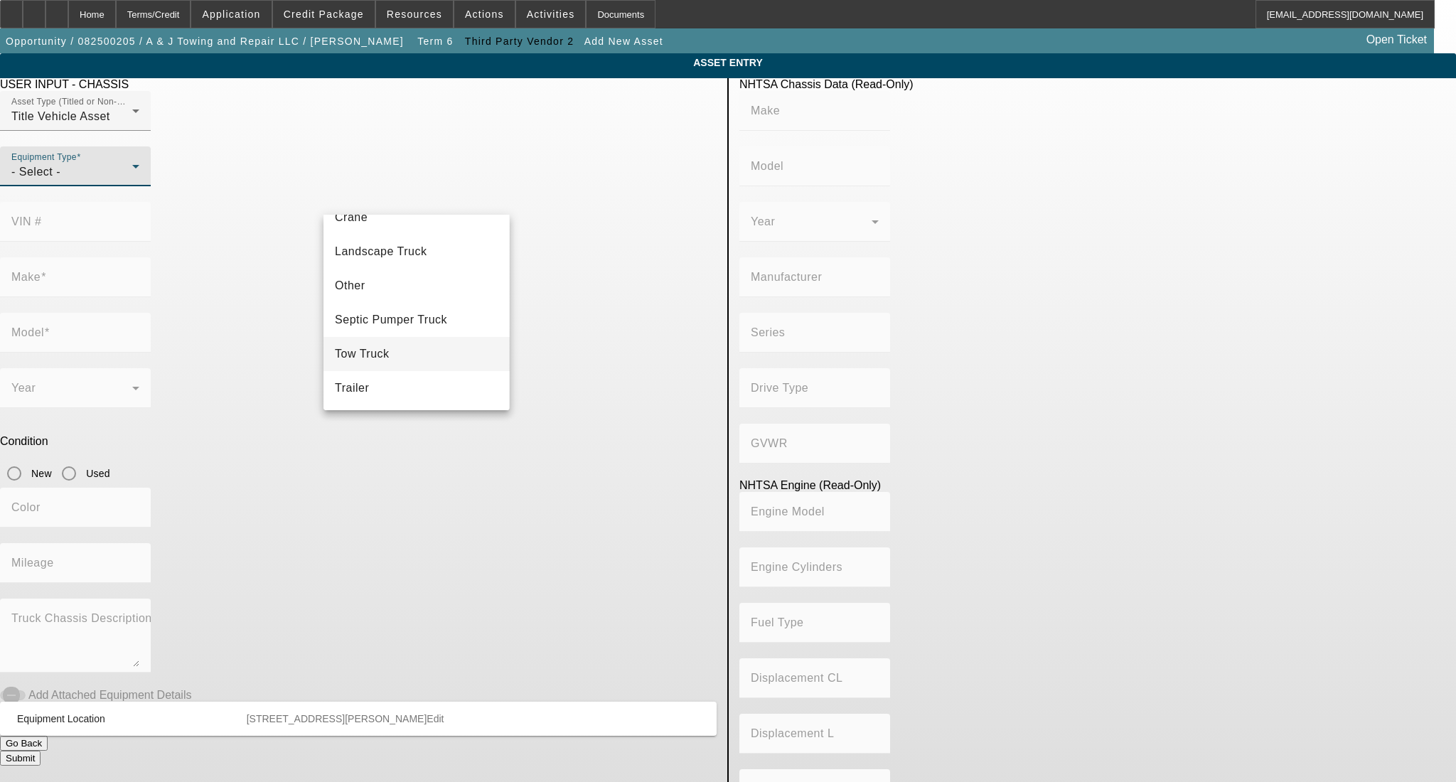
click at [414, 352] on mat-option "Tow Truck" at bounding box center [416, 354] width 186 height 34
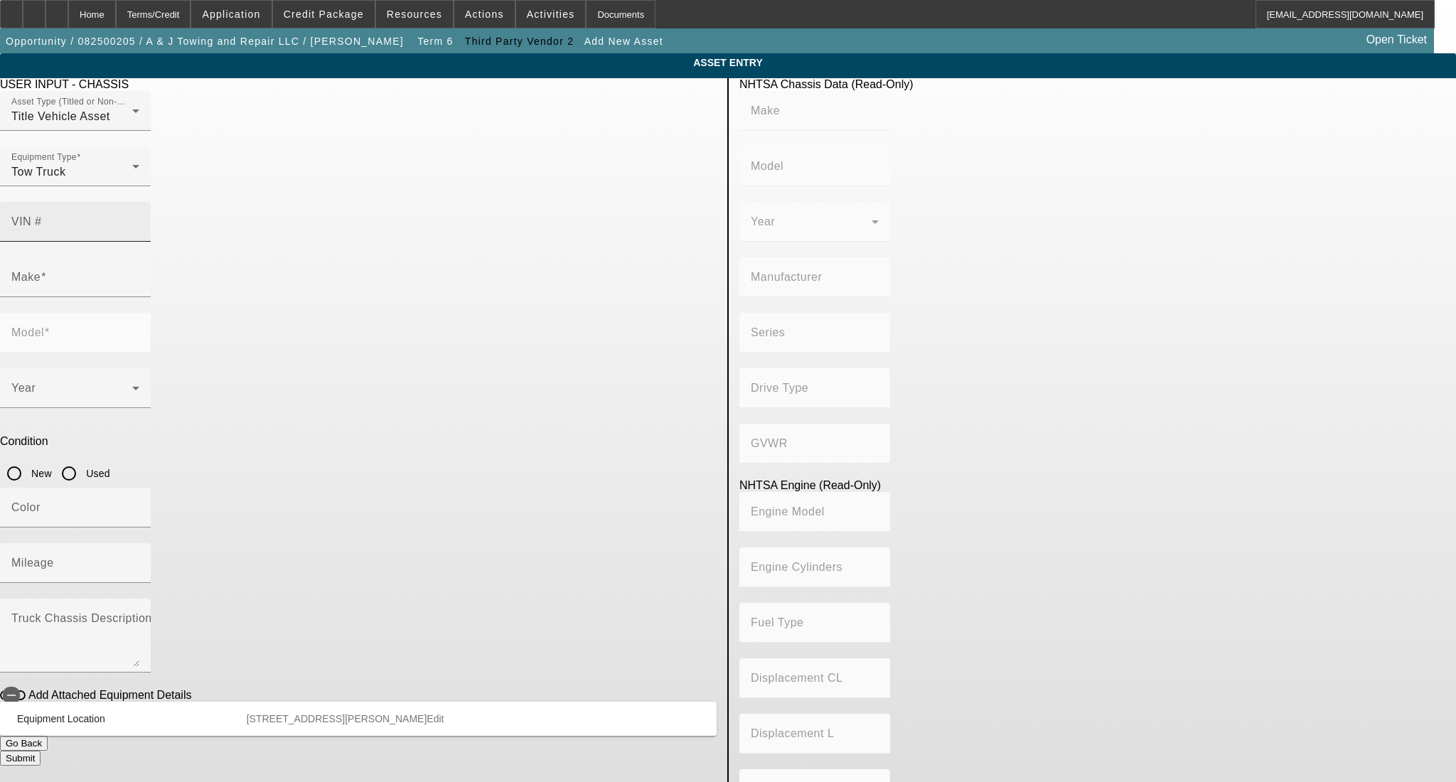
click at [139, 219] on input "VIN #" at bounding box center [75, 227] width 128 height 17
type input "2NPNHM6X1MM709521"
type input "PETERBILT"
type input "330"
type input "PETERBILT MOTORS COMPANY"
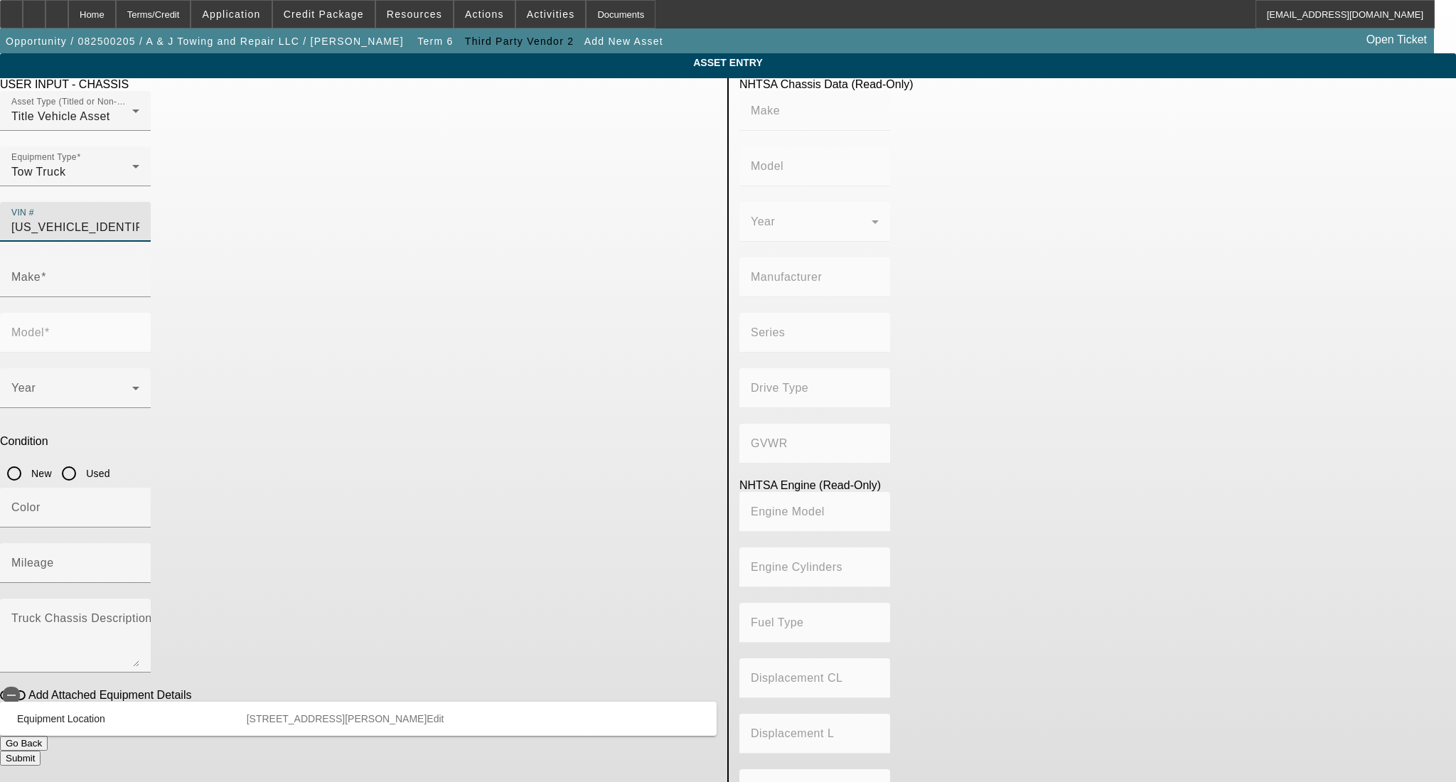
type input "4x2"
type input "Class 6: 19,501 - 26,000 lb (8,845 - 11,794 kg)"
type input "PX-6/PX-7"
type input "6"
type input "Diesel"
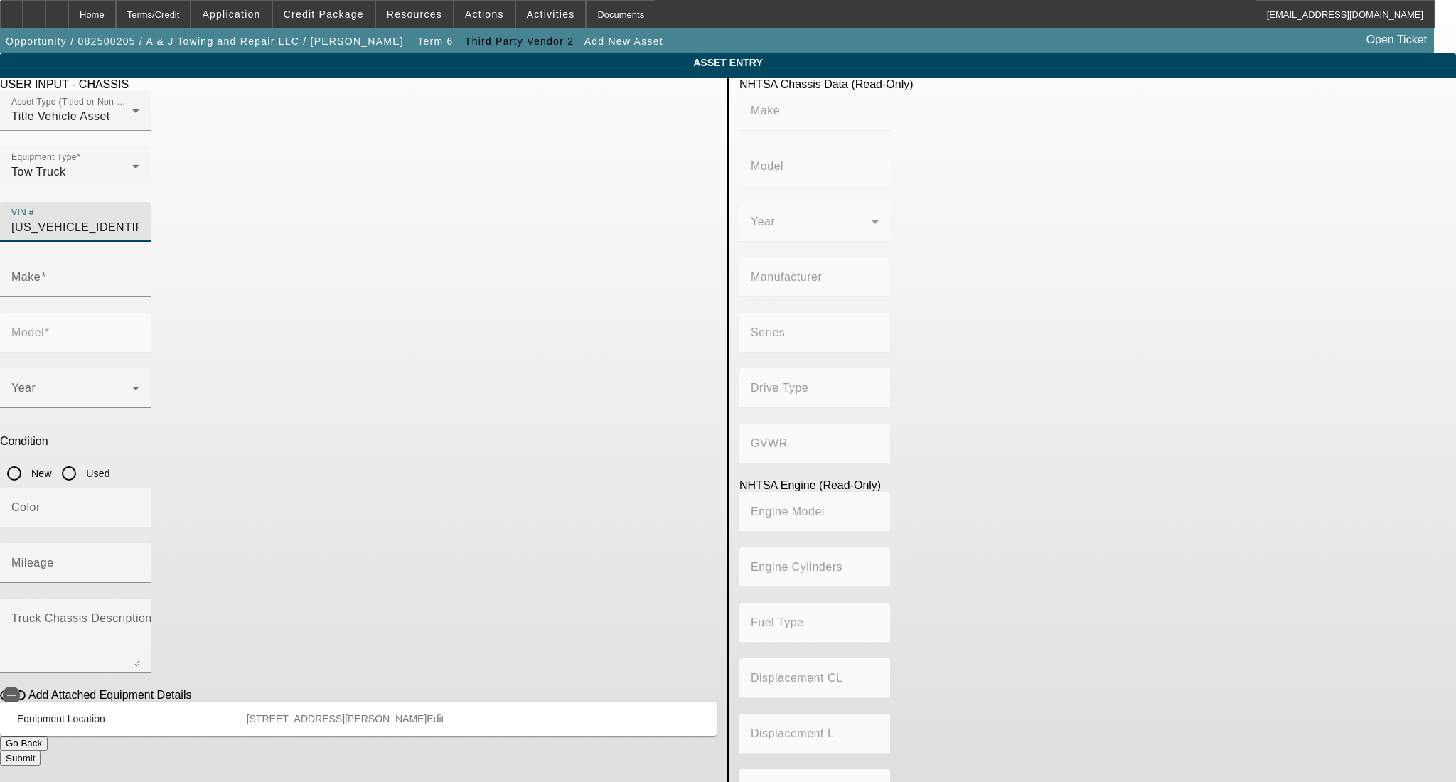
type input "408.85908543470"
type input "6.7"
type input "PETERBILT"
type input "330"
type input "2NPNHM6X1MM709521"
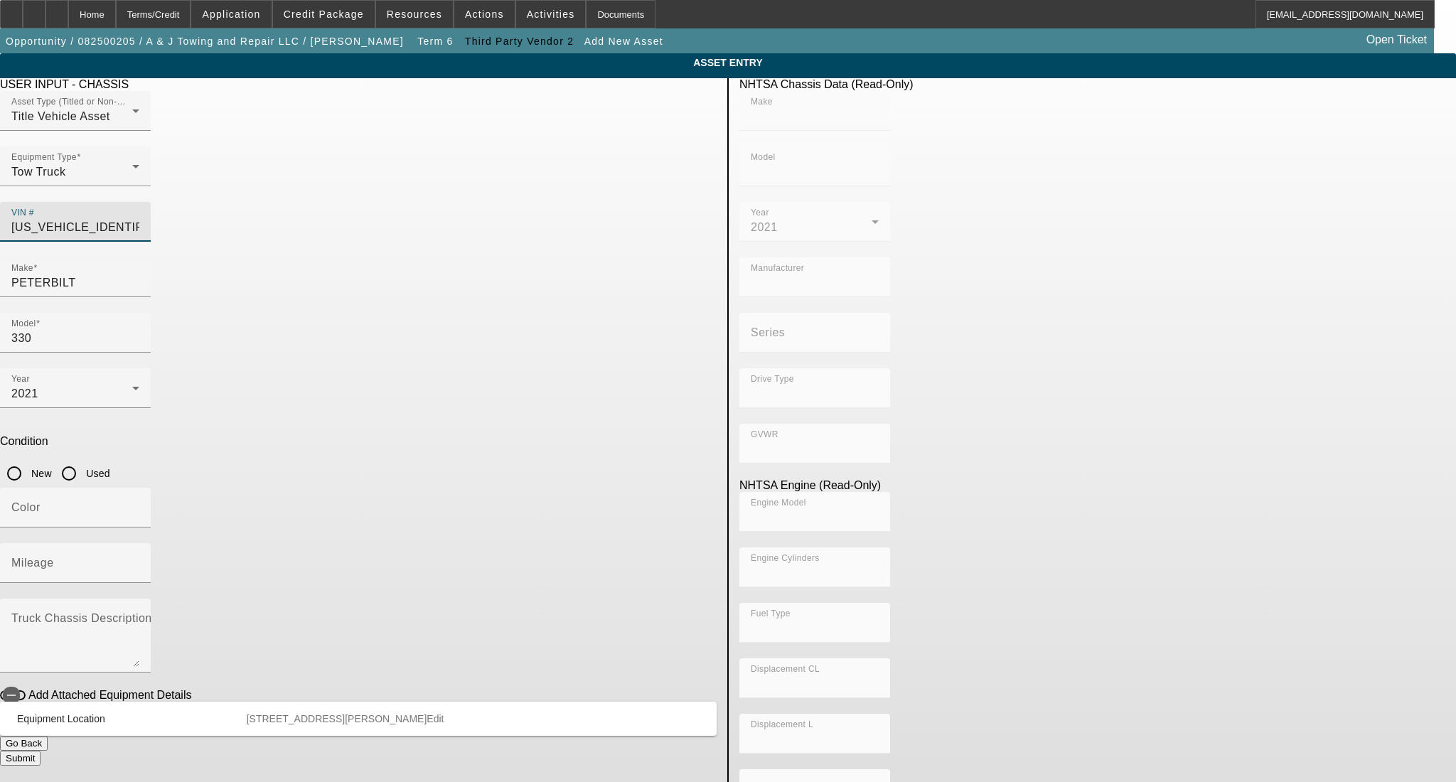
click at [83, 459] on input "Used" at bounding box center [69, 473] width 28 height 28
radio input "true"
type input "PETERBILT"
type input "330"
type input "PETERBILT MOTORS COMPANY"
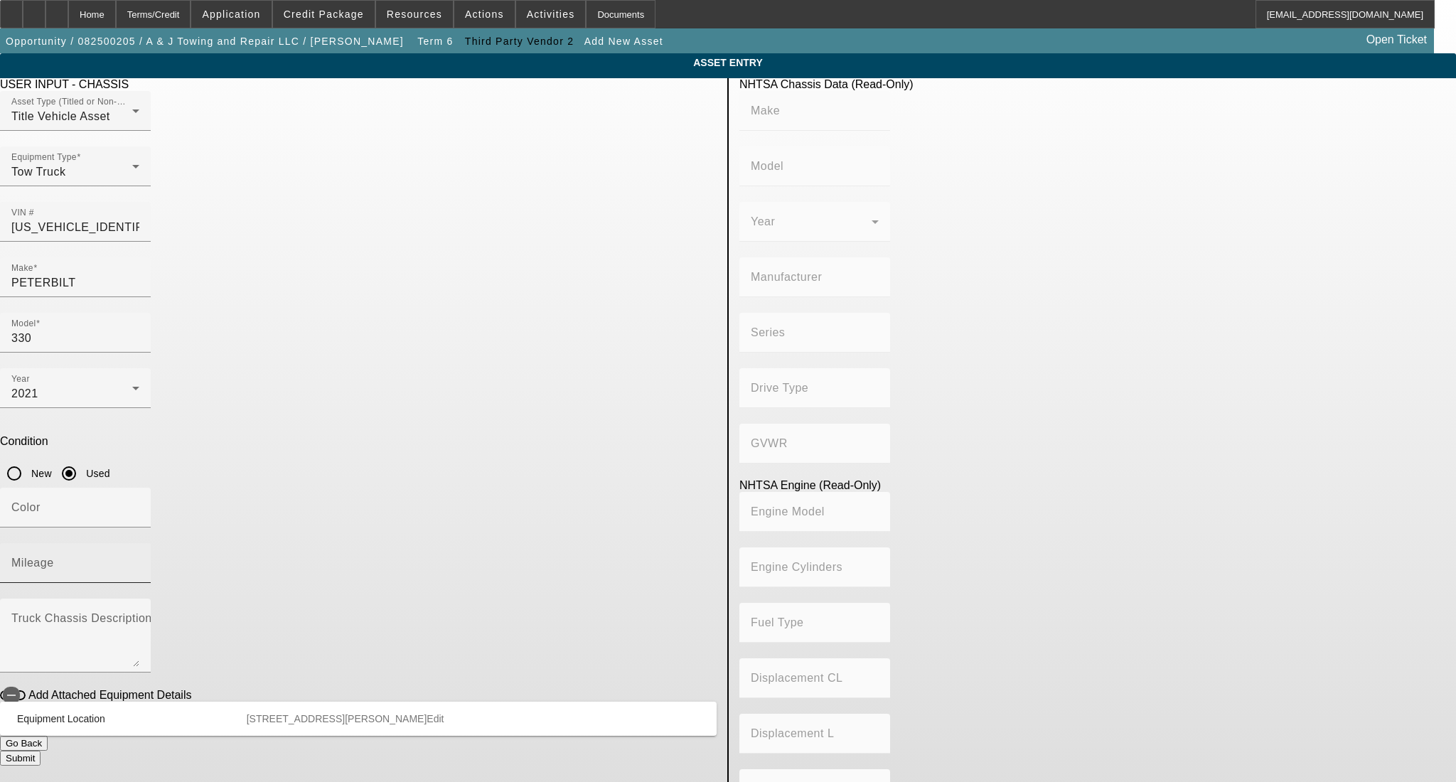
type input "4x2"
type input "Class 6: 19,501 - 26,000 lb (8,845 - 11,794 kg)"
type input "PX-6/PX-7"
type input "6"
type input "Diesel"
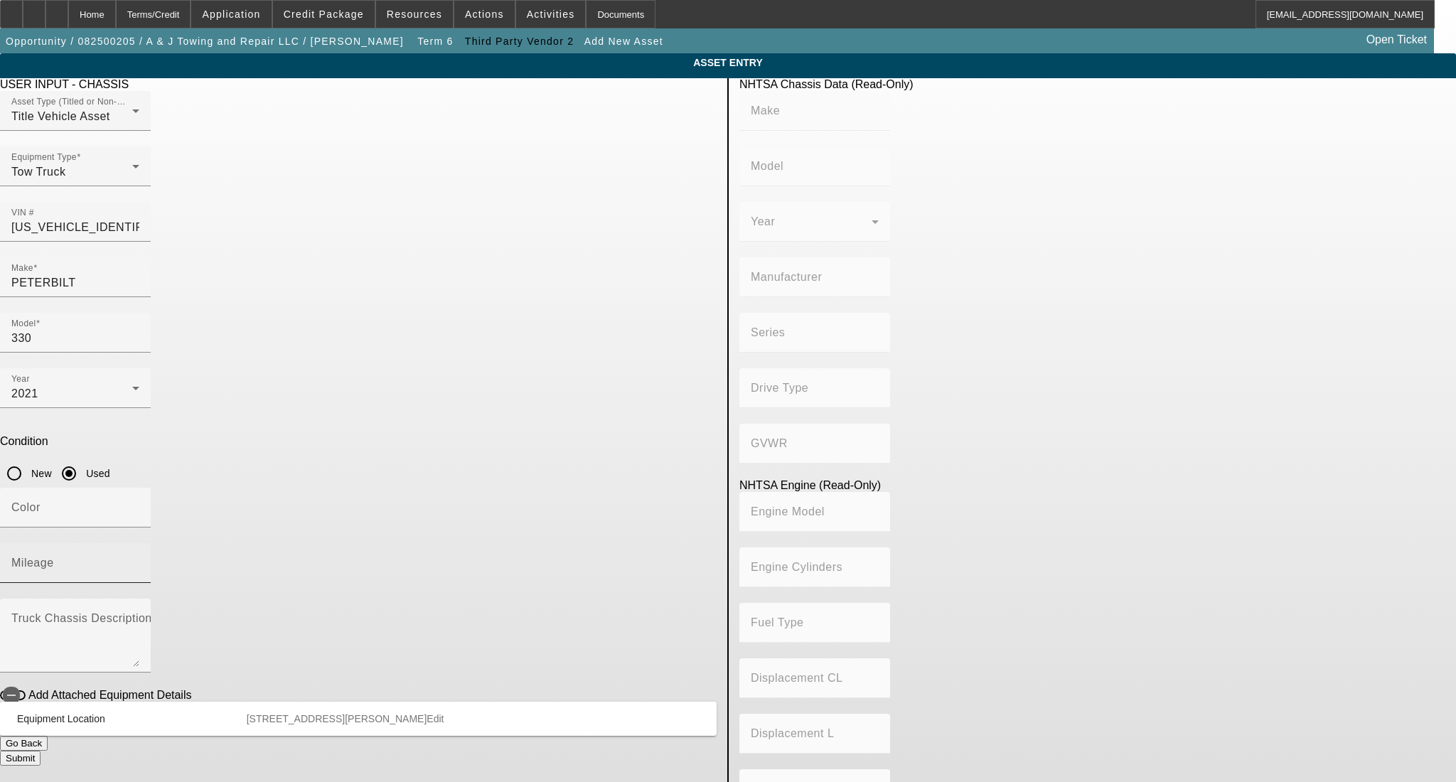
type input "408.85908543470"
type input "6.7"
click at [139, 505] on input "Color" at bounding box center [75, 513] width 128 height 17
type input "BLACK"
click at [139, 560] on input "Mileage" at bounding box center [75, 568] width 128 height 17
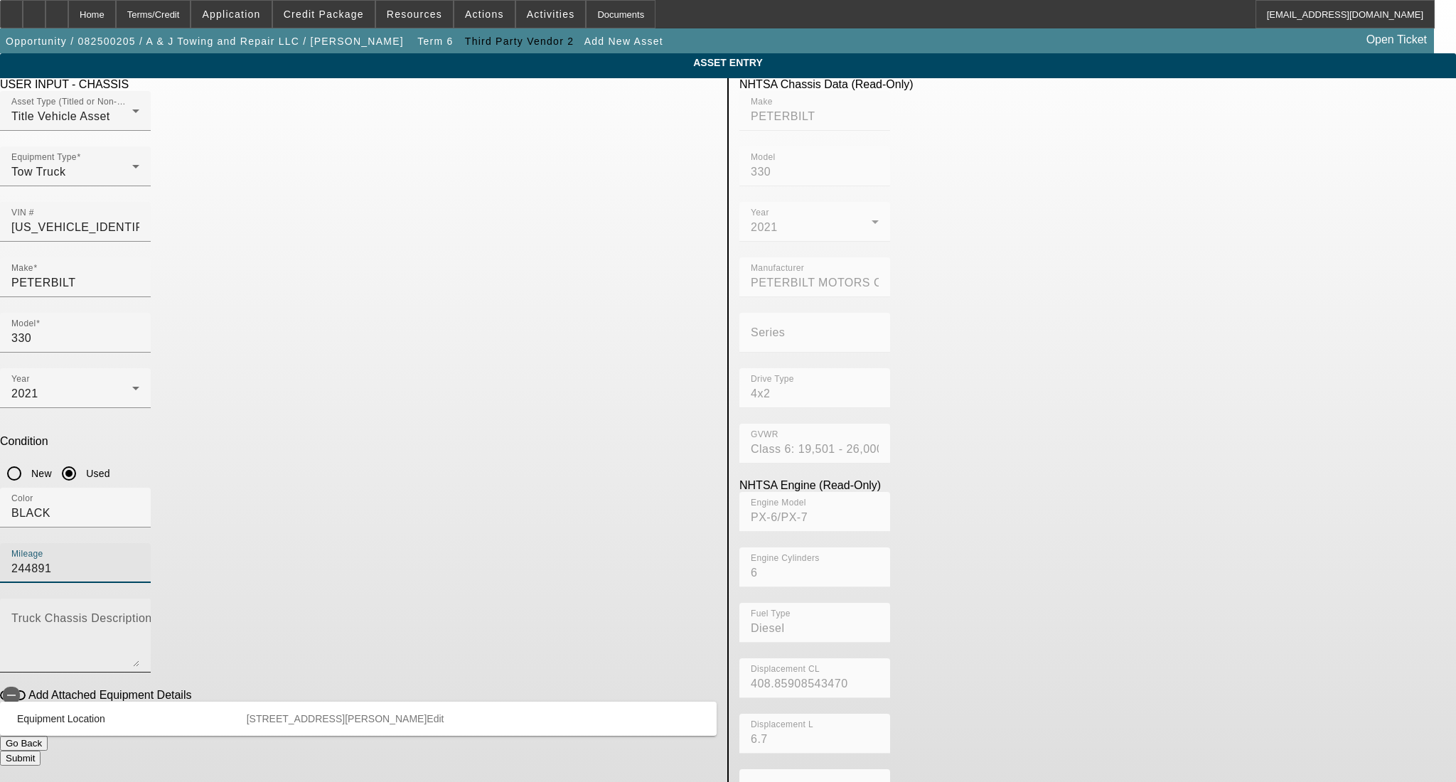
type input "244891"
click at [331, 612] on mat-label "Truck Chassis Description (Describe the truck chassis only)" at bounding box center [171, 618] width 320 height 12
click at [139, 616] on textarea "Truck Chassis Description (Describe the truck chassis only)" at bounding box center [75, 641] width 128 height 51
paste textarea "22 foot NRC 20TB"
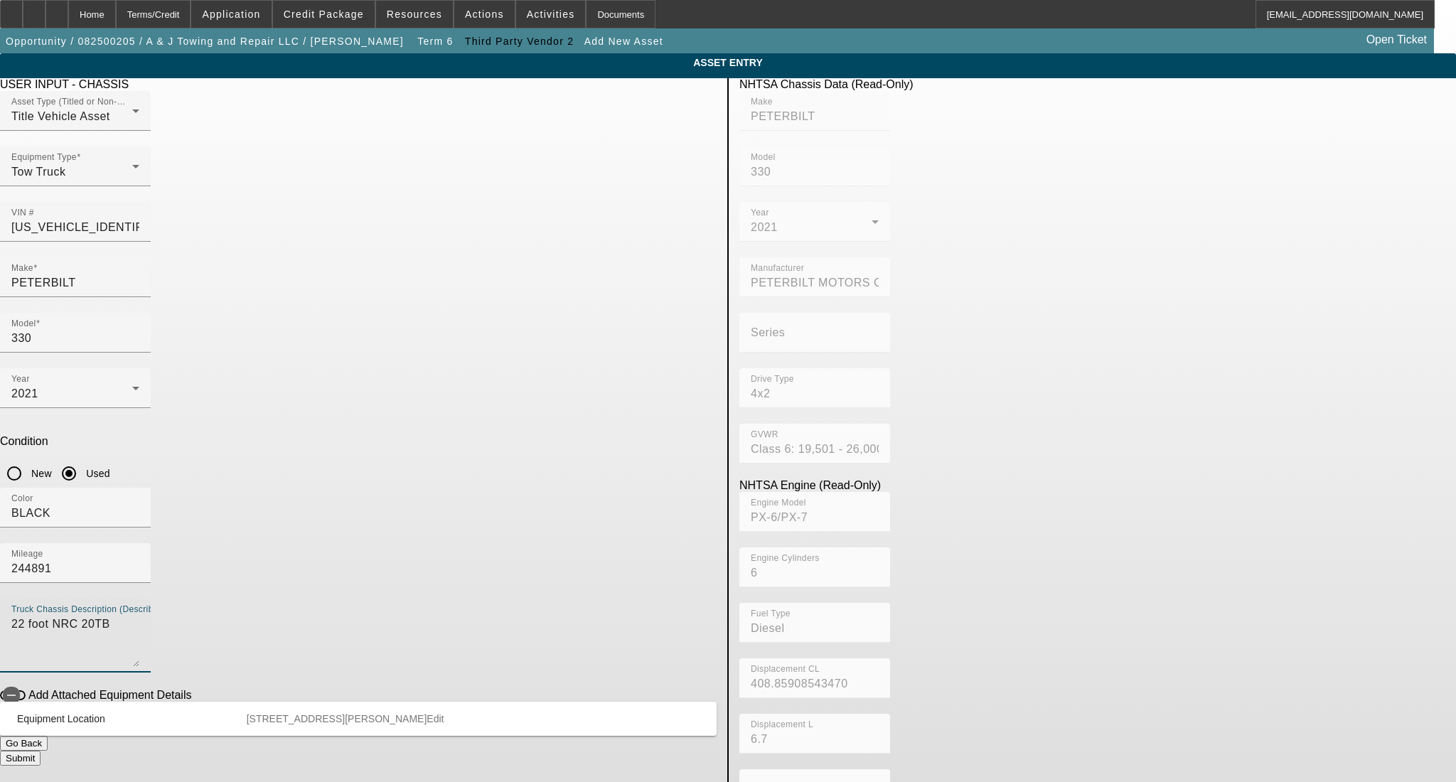
type textarea "22 foot NRC 20TB"
click at [41, 751] on button "Submit" at bounding box center [20, 758] width 41 height 15
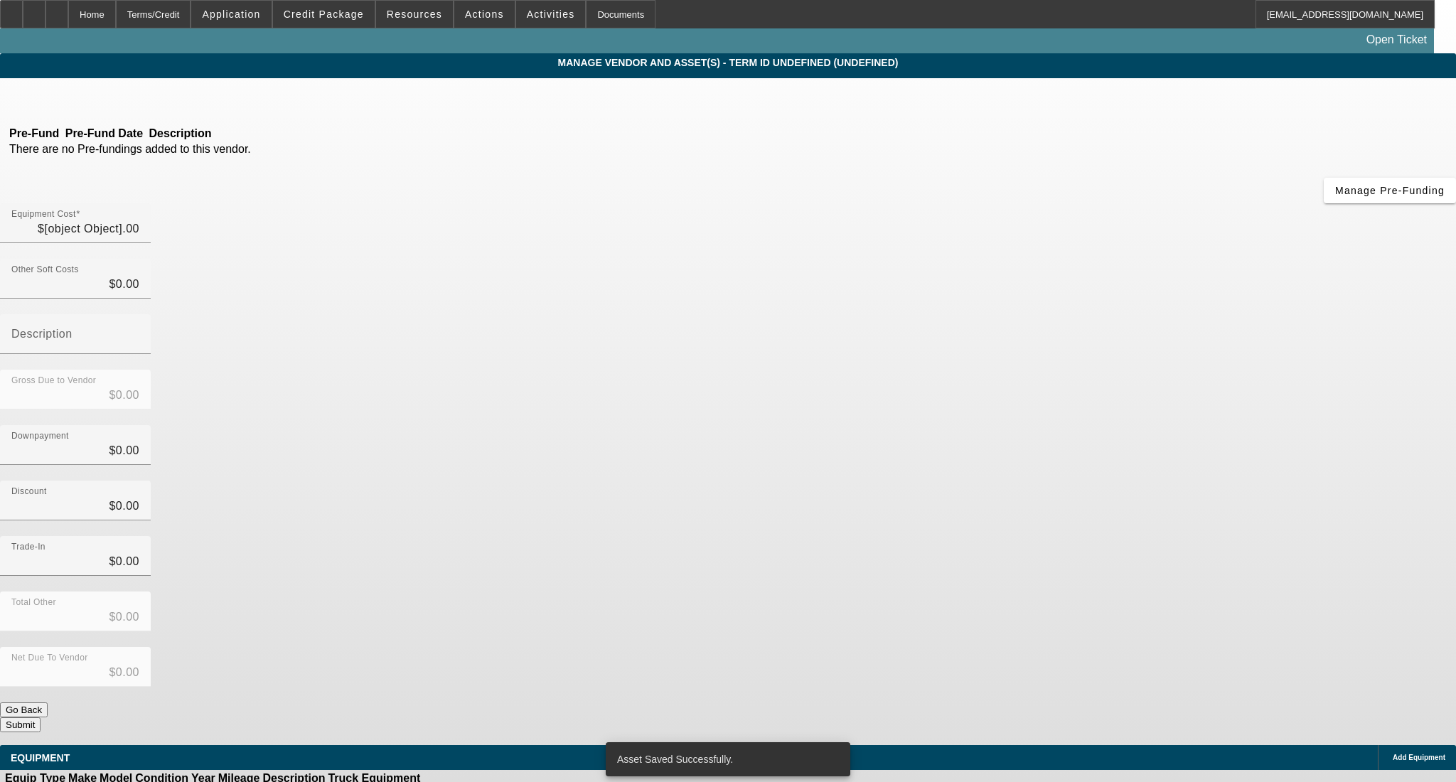
type input "$70,000.00"
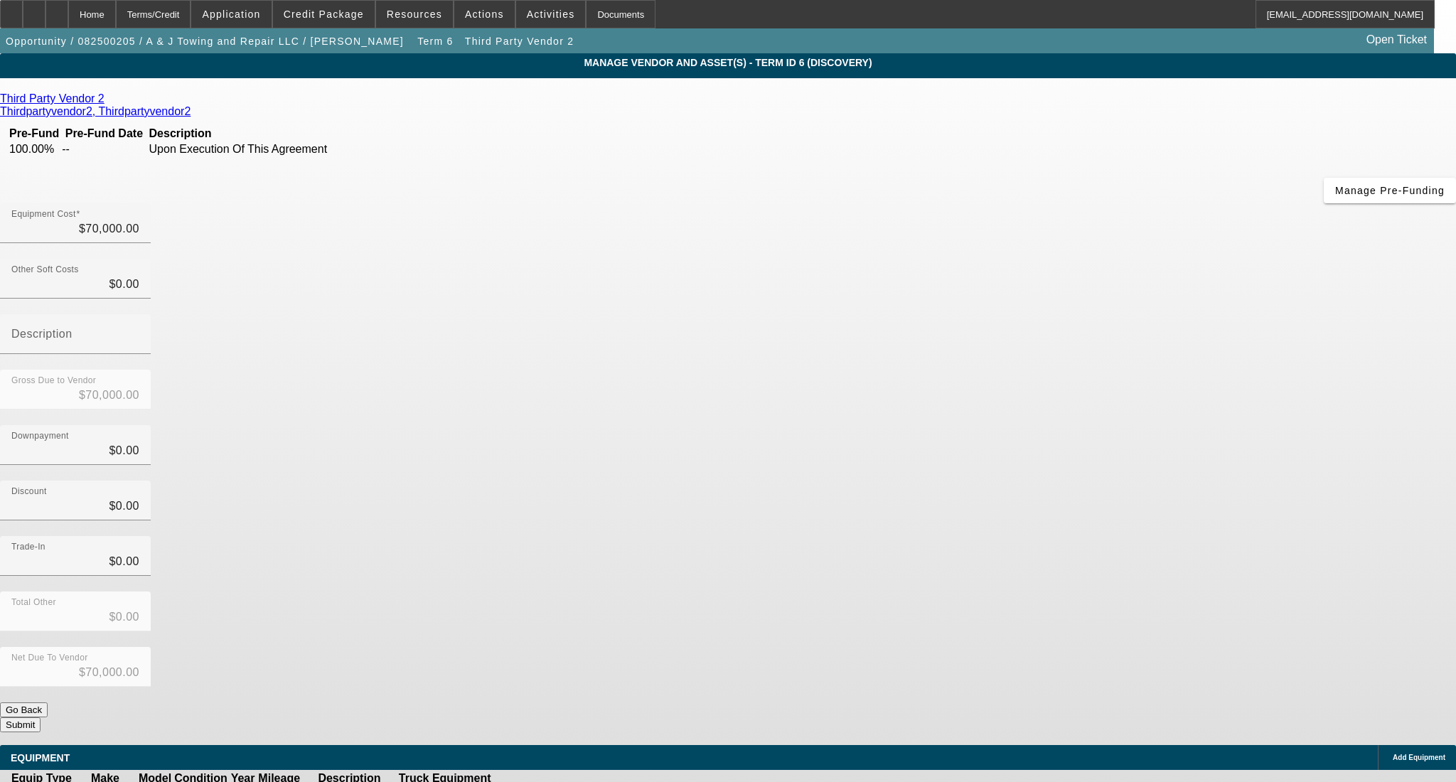
click at [41, 717] on button "Submit" at bounding box center [20, 724] width 41 height 15
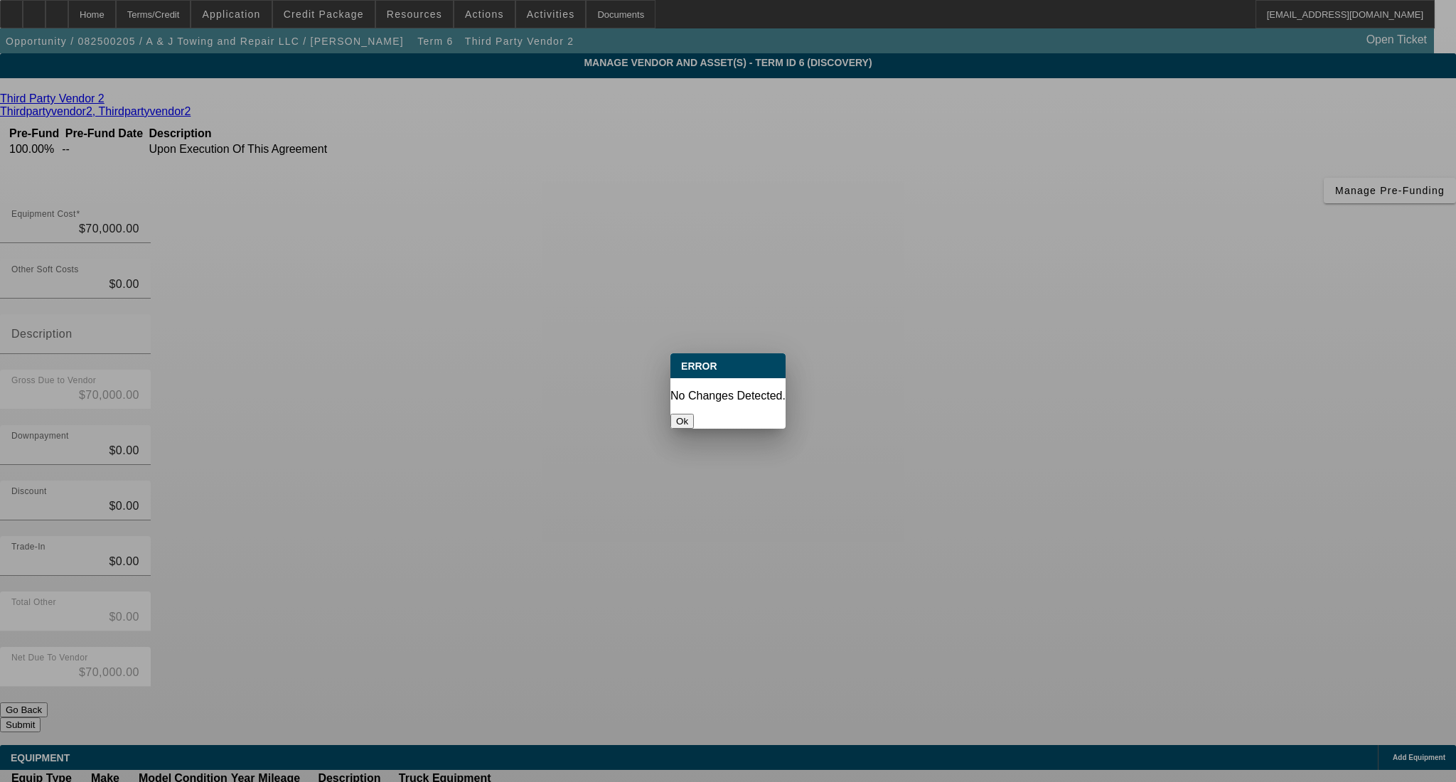
click at [694, 414] on div "Ok" at bounding box center [727, 421] width 115 height 15
click at [694, 414] on button "Ok" at bounding box center [681, 421] width 23 height 15
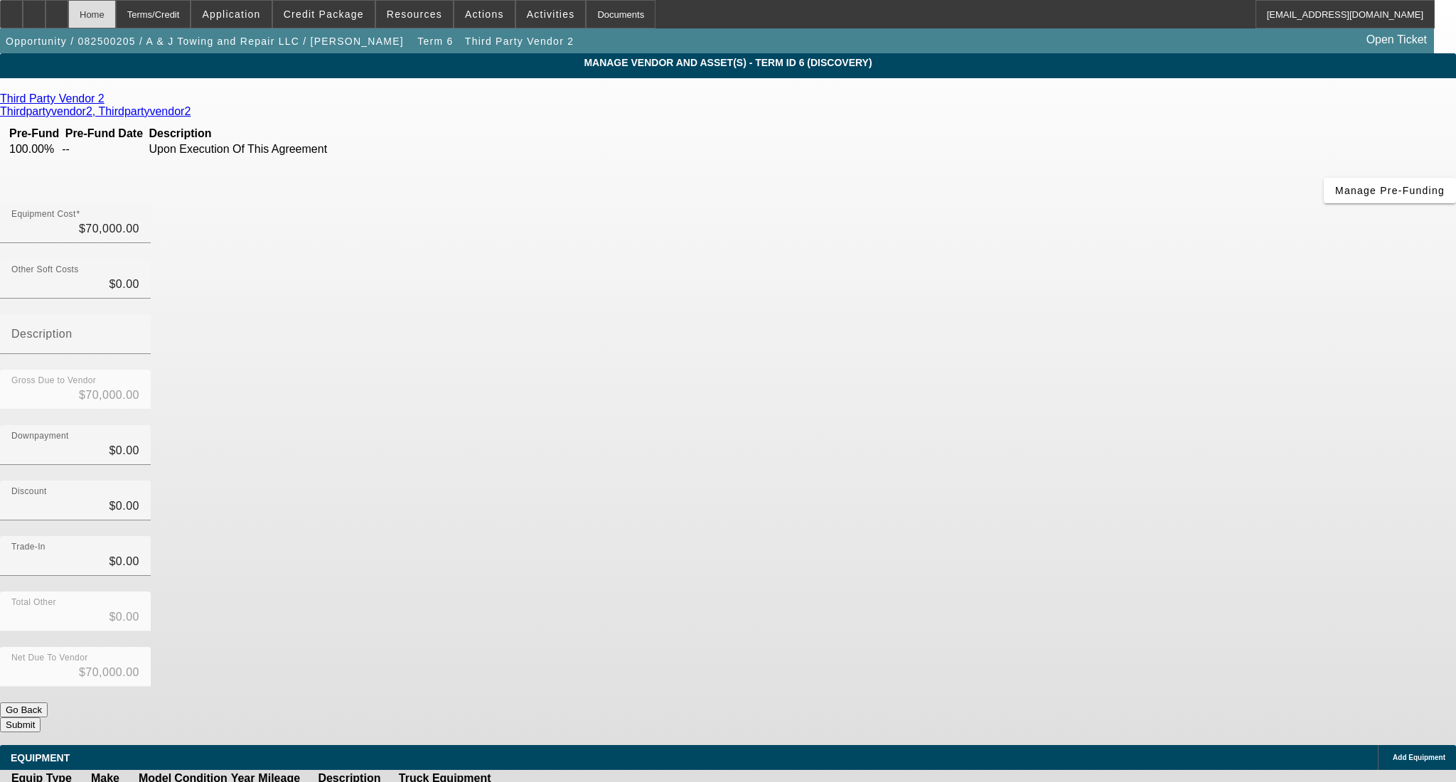
click at [116, 11] on div "Home" at bounding box center [92, 14] width 48 height 28
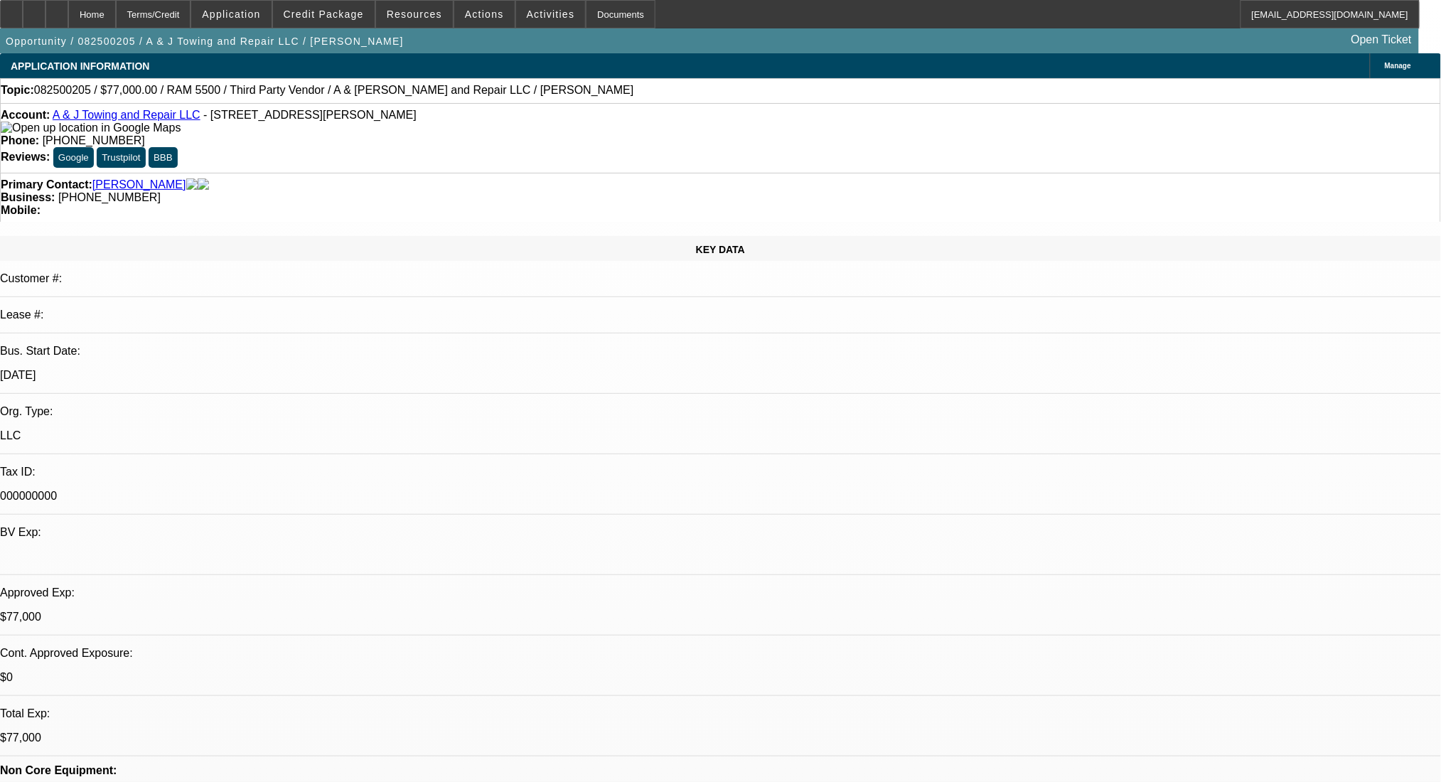
select select "0"
select select "2"
select select "0.1"
select select "4"
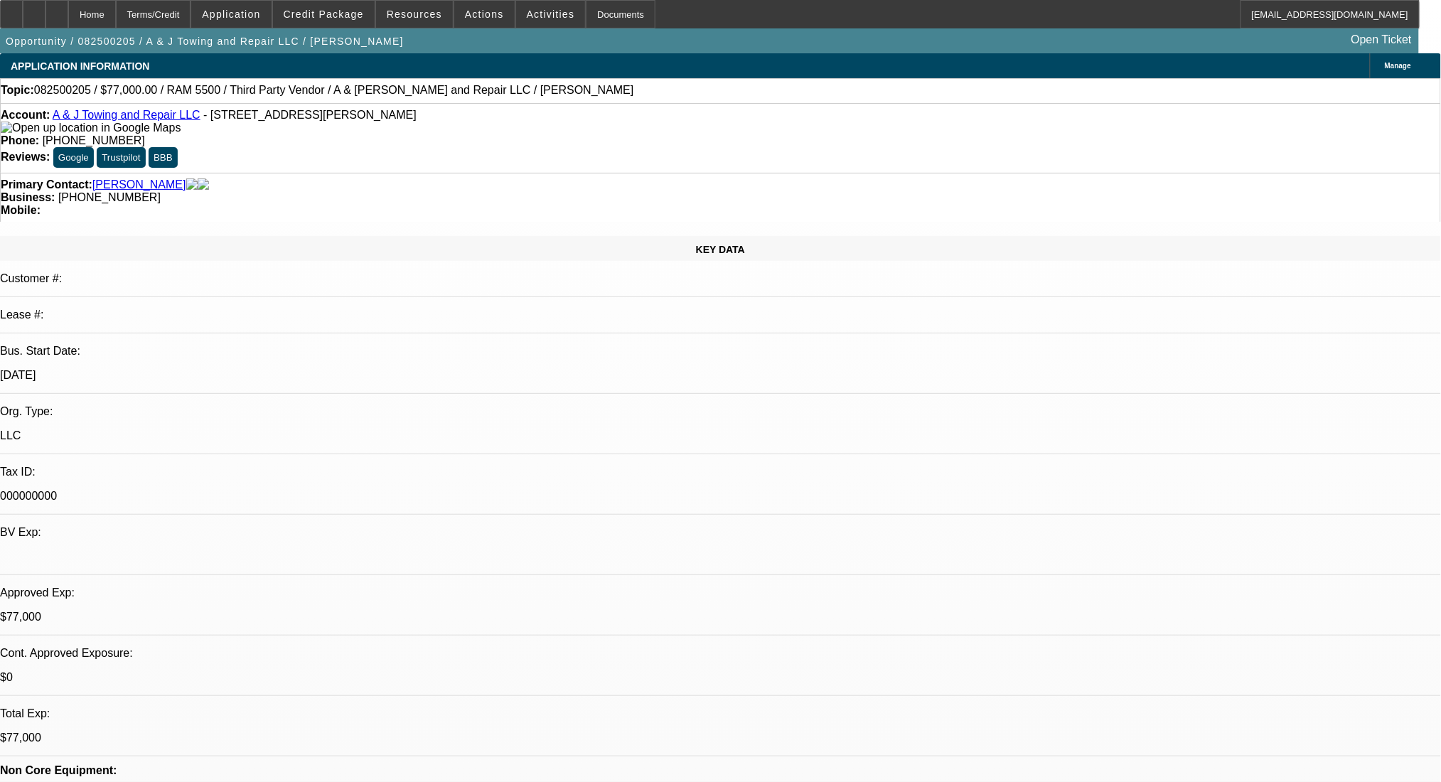
select select "0"
select select "2"
select select "0.1"
select select "4"
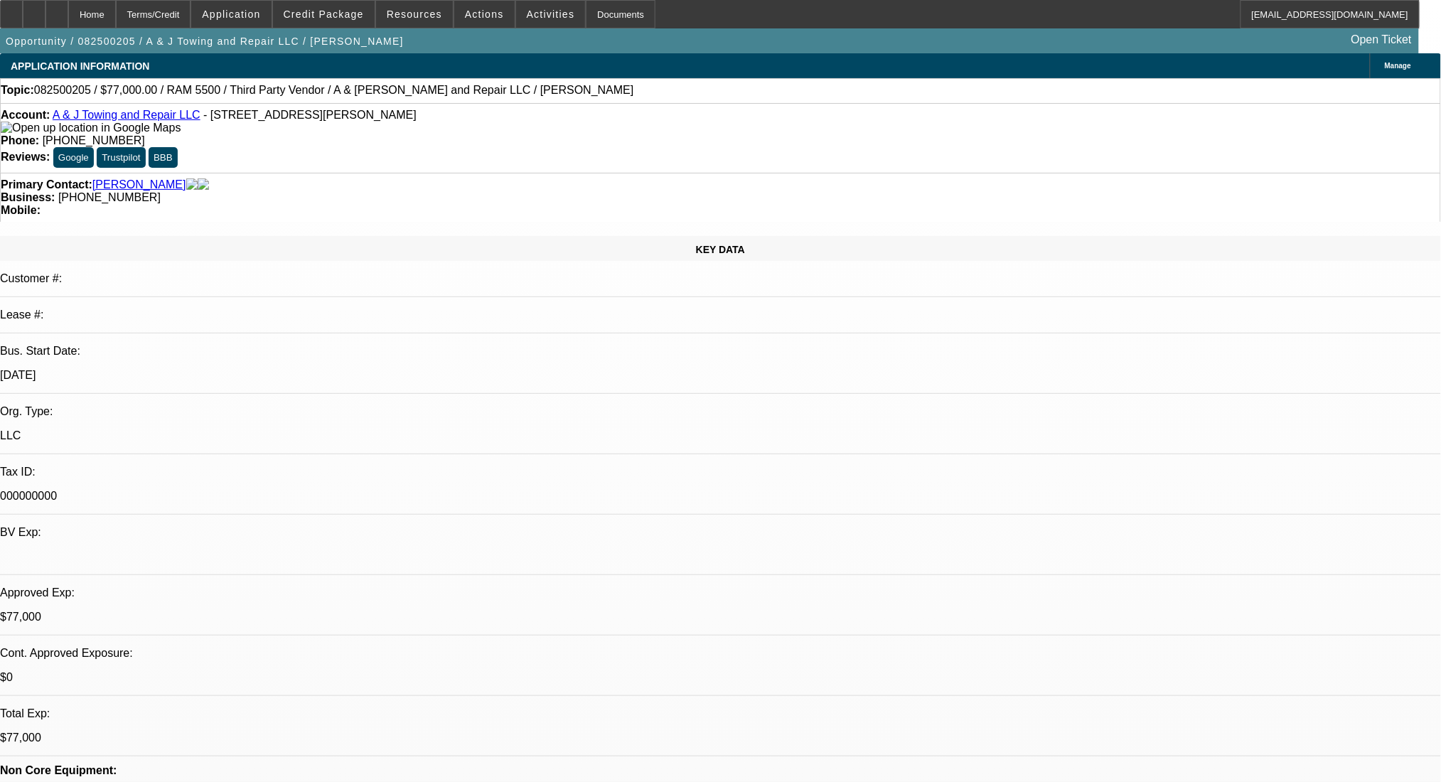
select select "0"
select select "2"
select select "0.1"
select select "4"
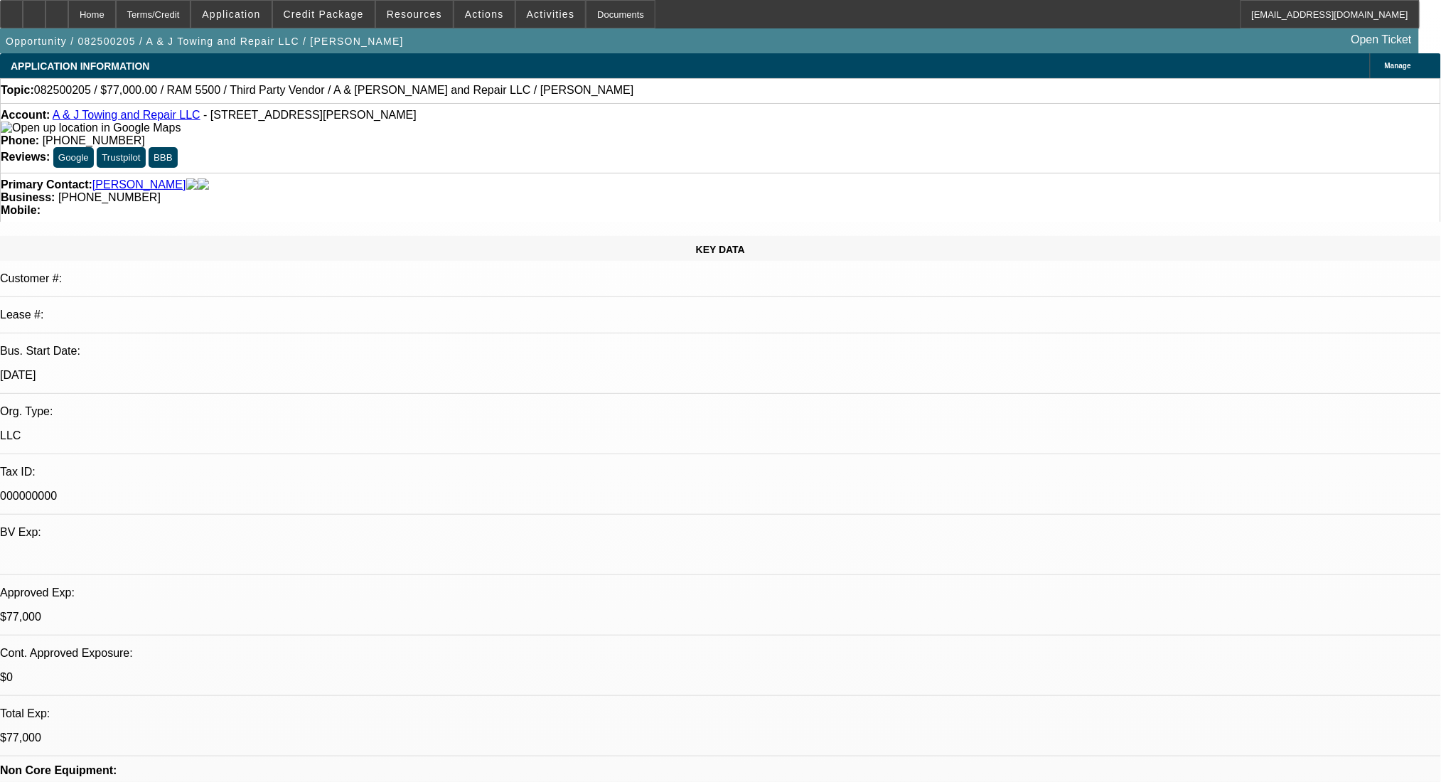
select select "0"
select select "2"
select select "0.1"
select select "4"
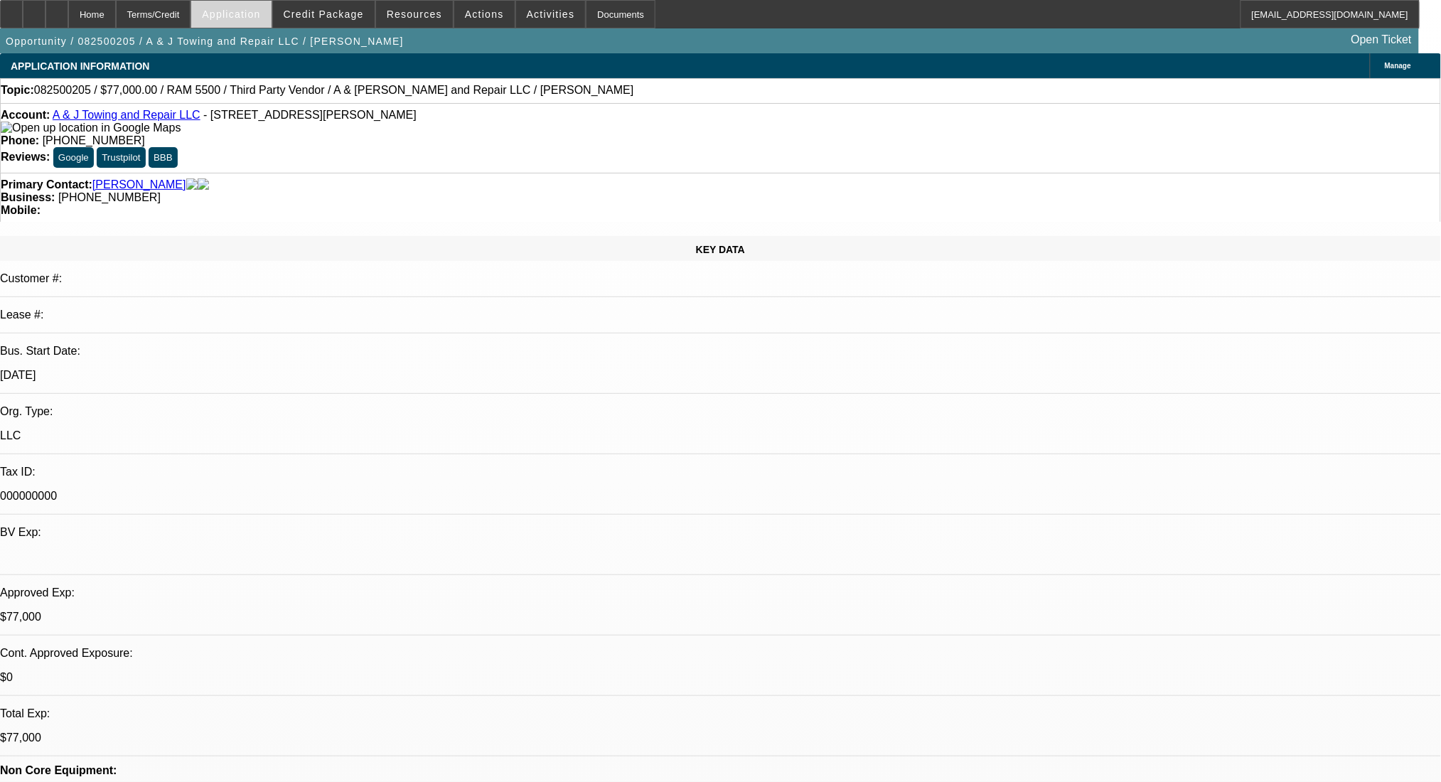
click at [254, 12] on span "Application" at bounding box center [231, 14] width 58 height 11
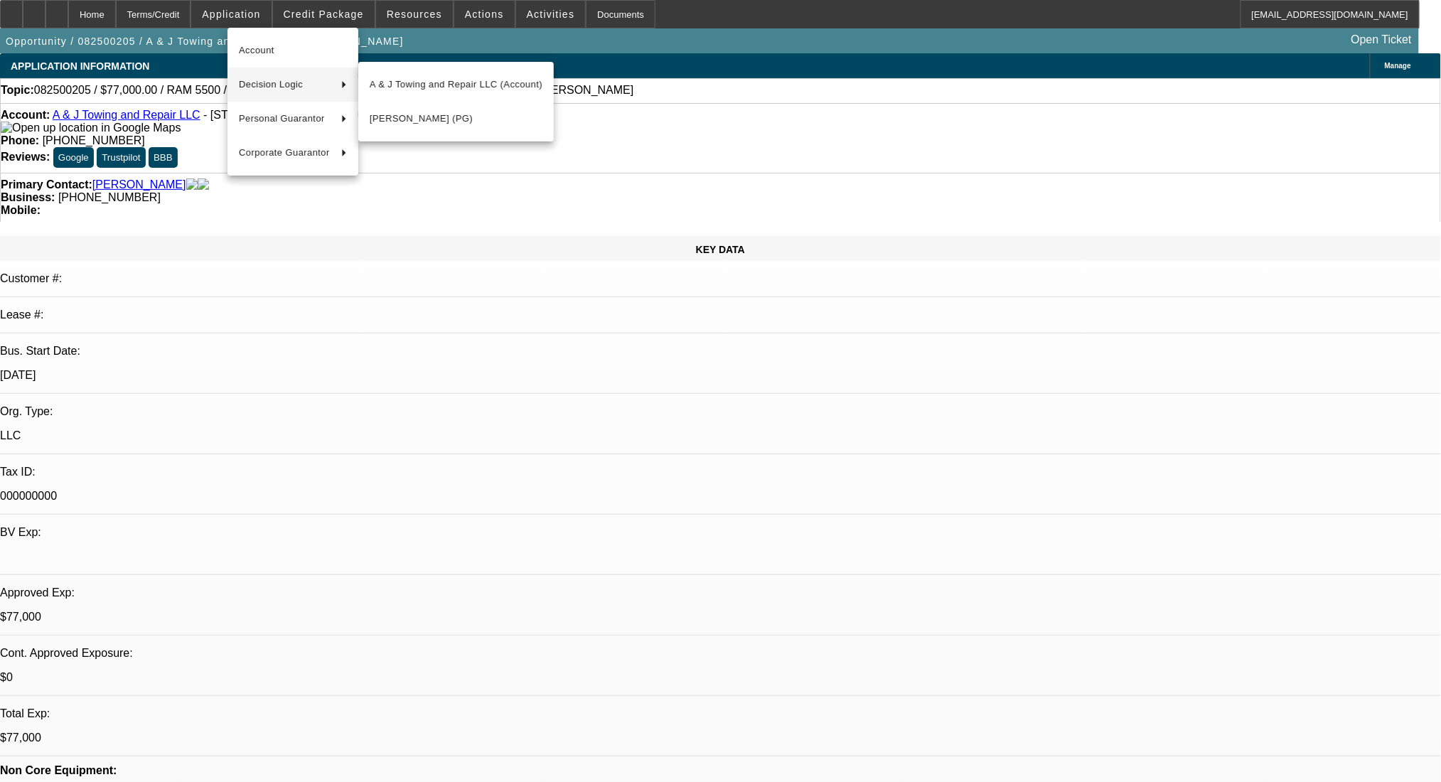
drag, startPoint x: 567, startPoint y: 430, endPoint x: 559, endPoint y: 422, distance: 10.6
click at [567, 430] on div at bounding box center [720, 391] width 1441 height 782
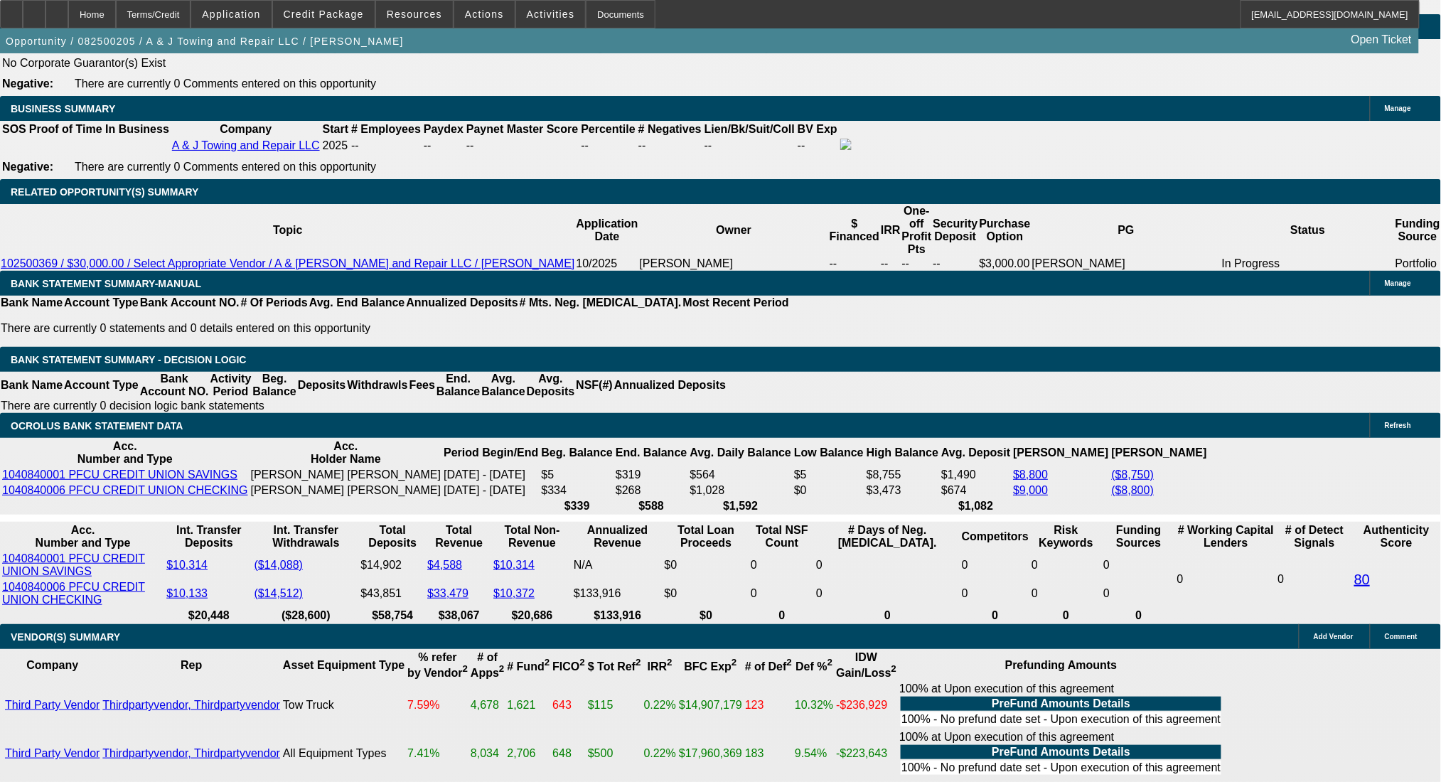
scroll to position [2275, 0]
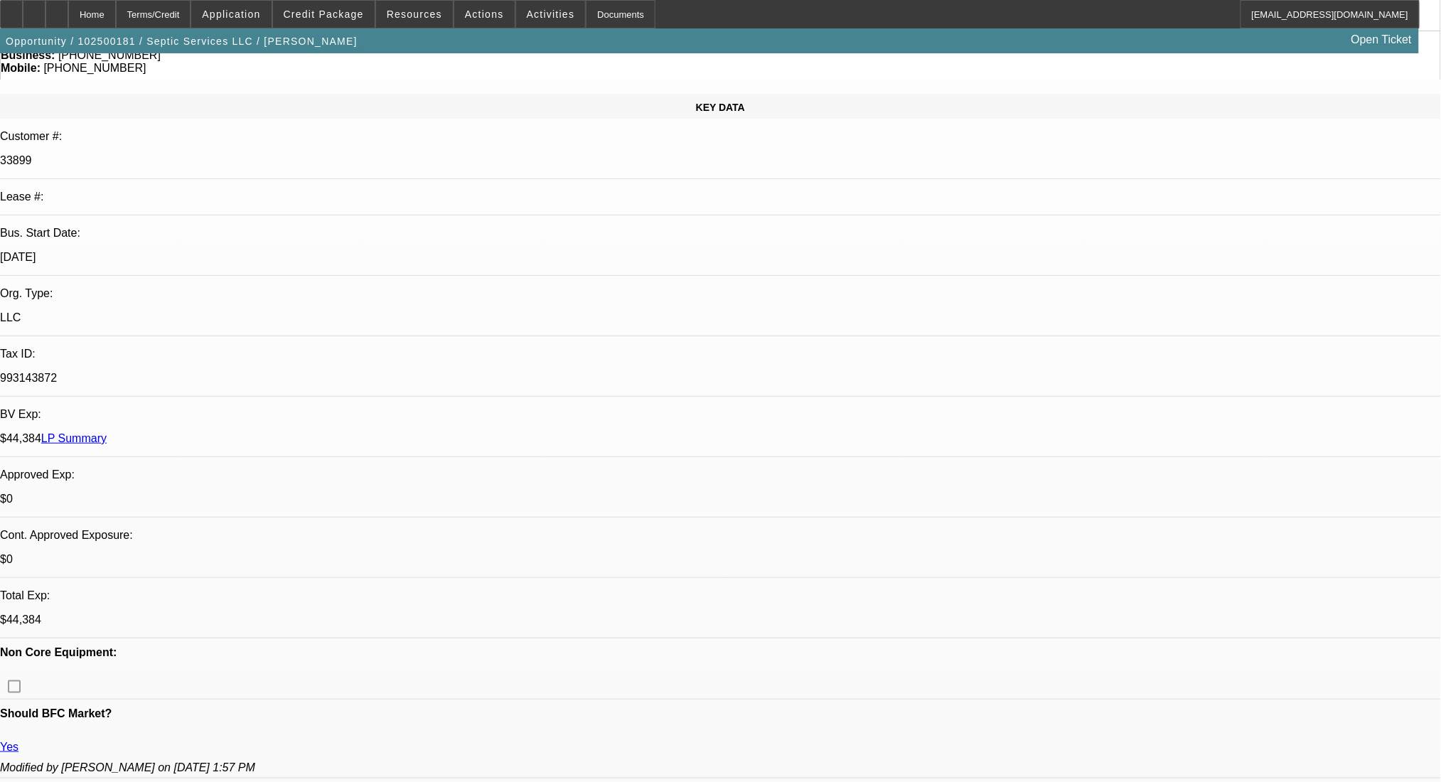
select select "0"
select select "6"
select select "0"
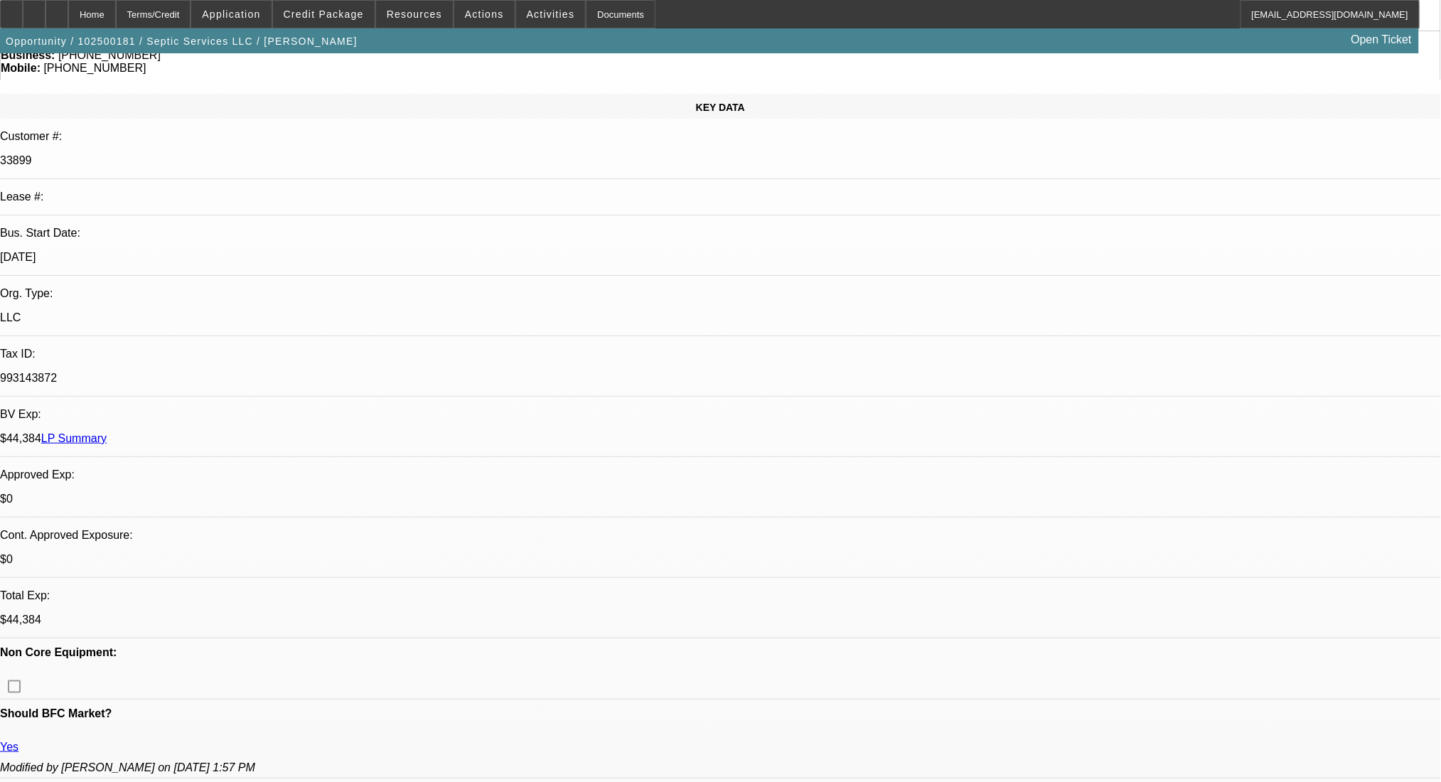
select select "2"
select select "0"
select select "6"
select select "0"
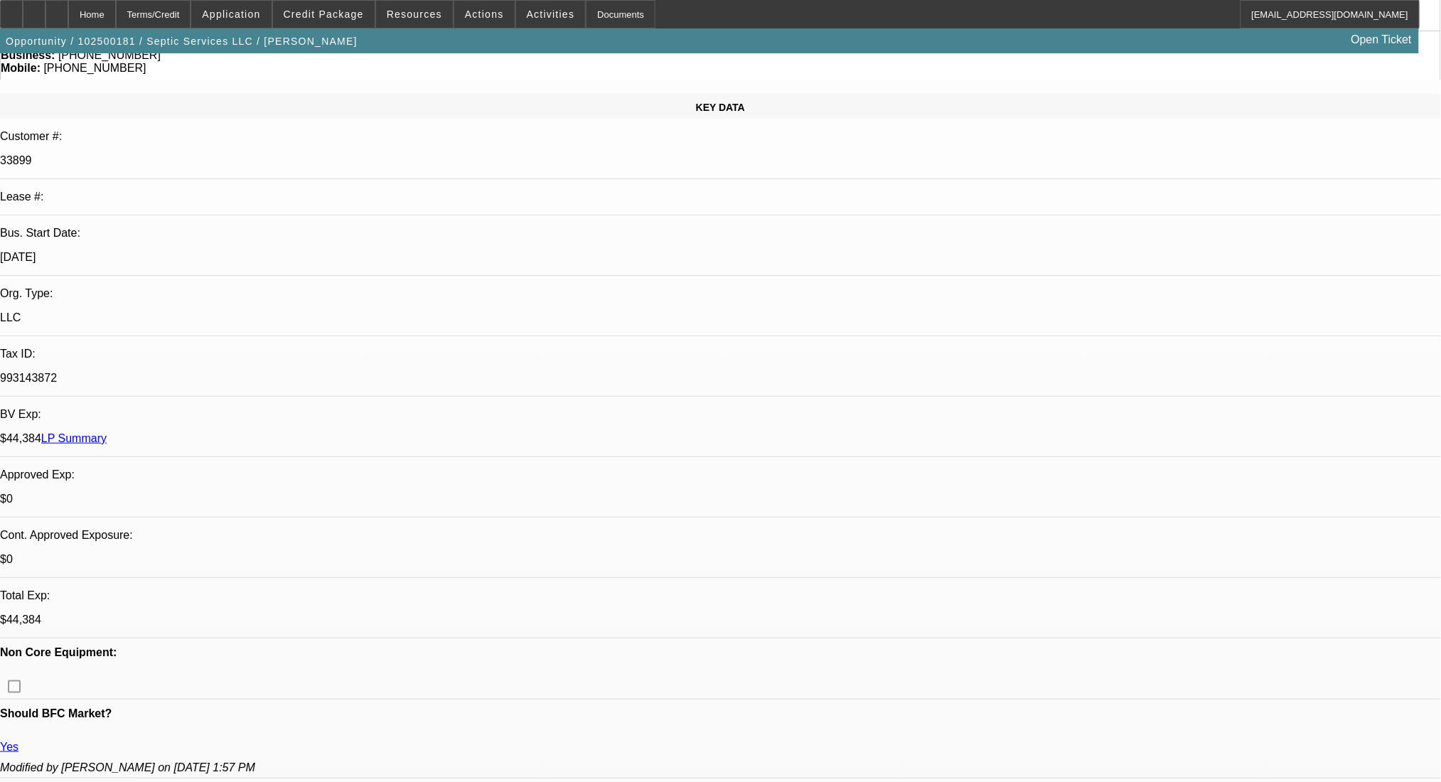
select select "2"
select select "0"
select select "6"
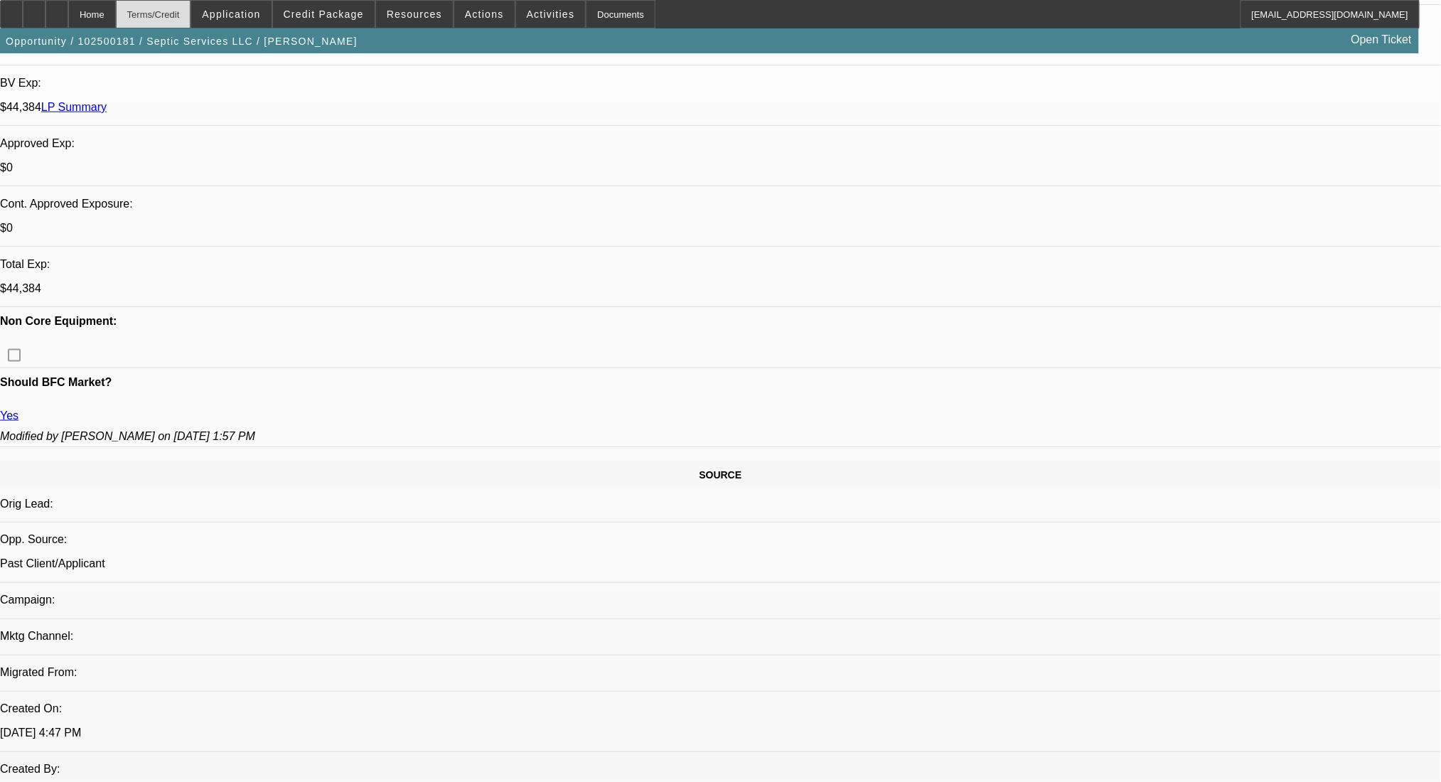
click at [191, 16] on div "Terms/Credit" at bounding box center [153, 14] width 75 height 28
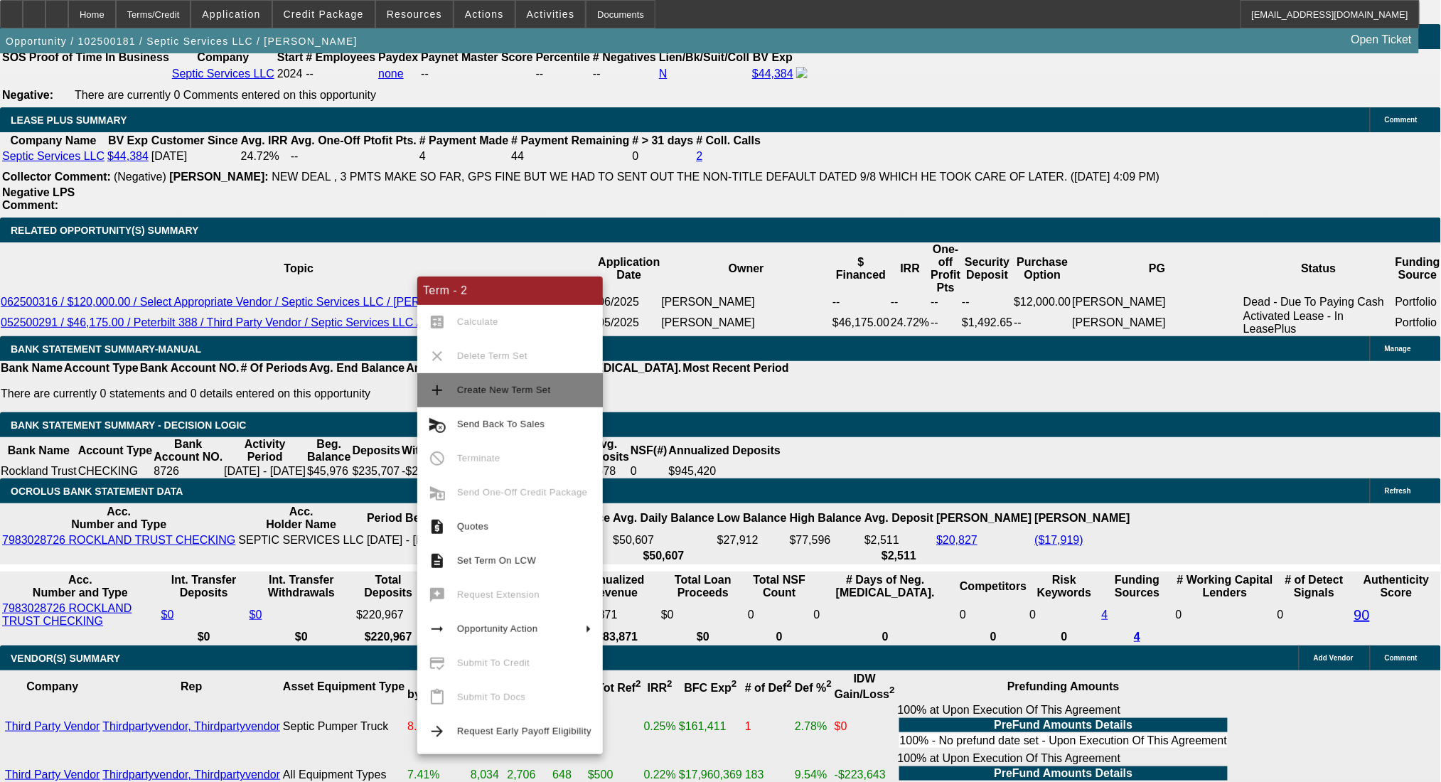
click at [490, 390] on span "Create New Term Set" at bounding box center [504, 390] width 94 height 11
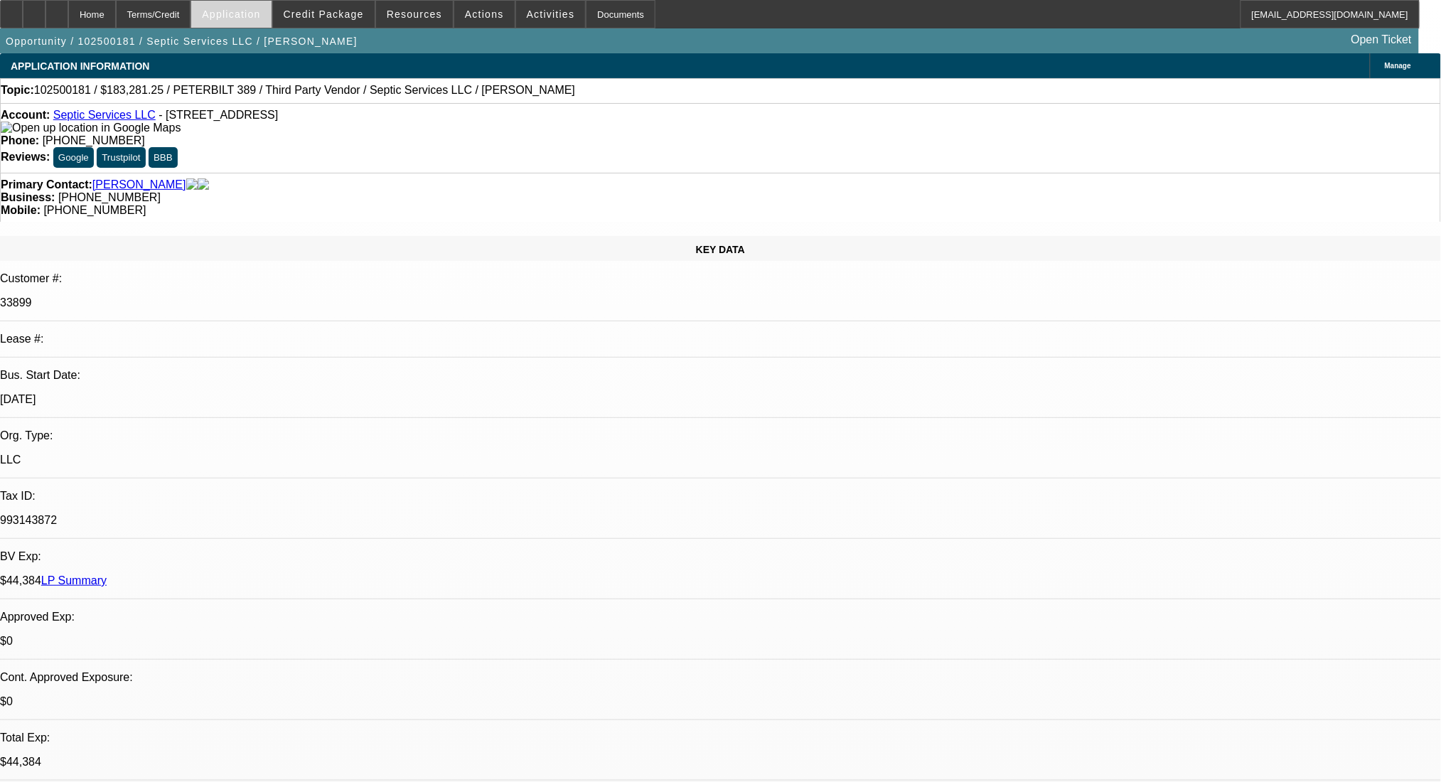
select select "0"
select select "2"
select select "0"
select select "6"
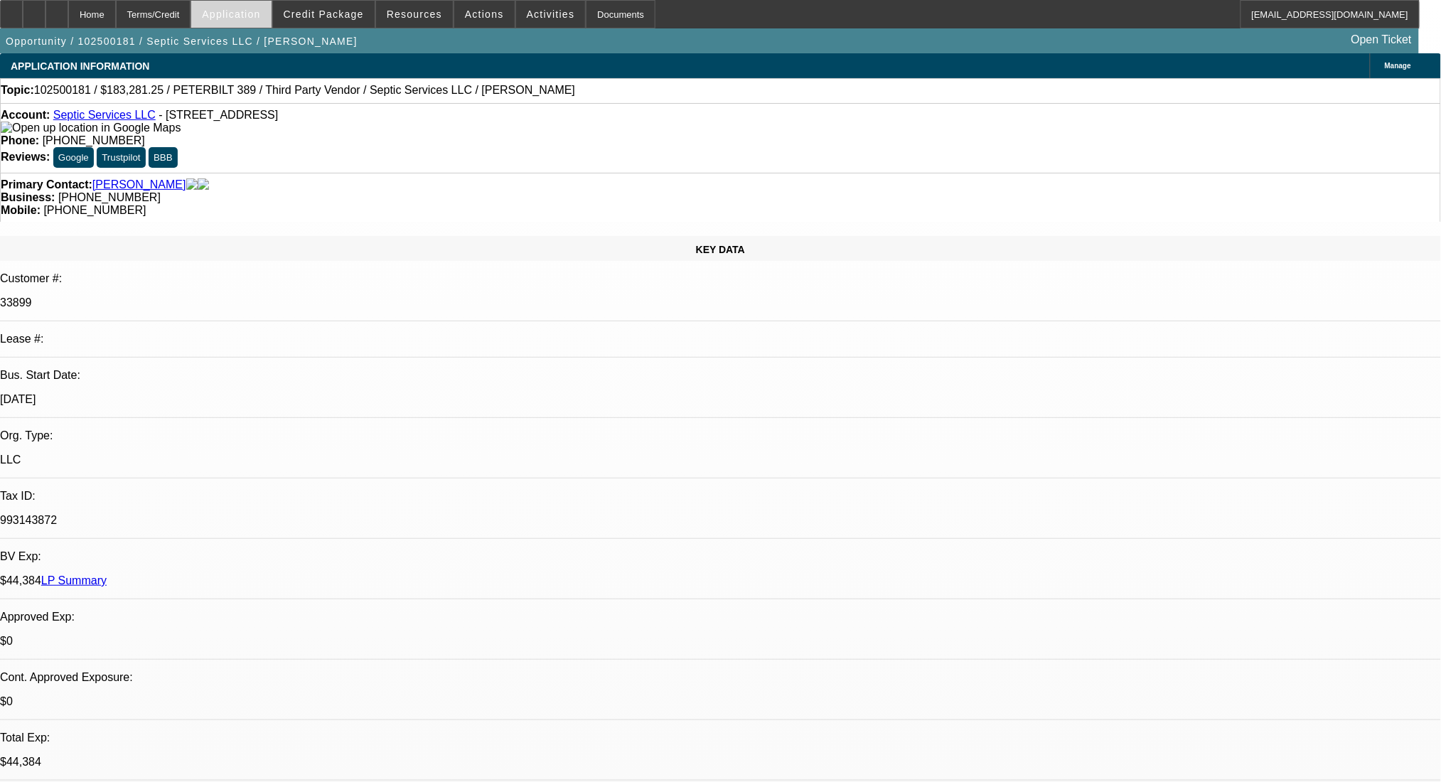
select select "0"
select select "6"
select select "0"
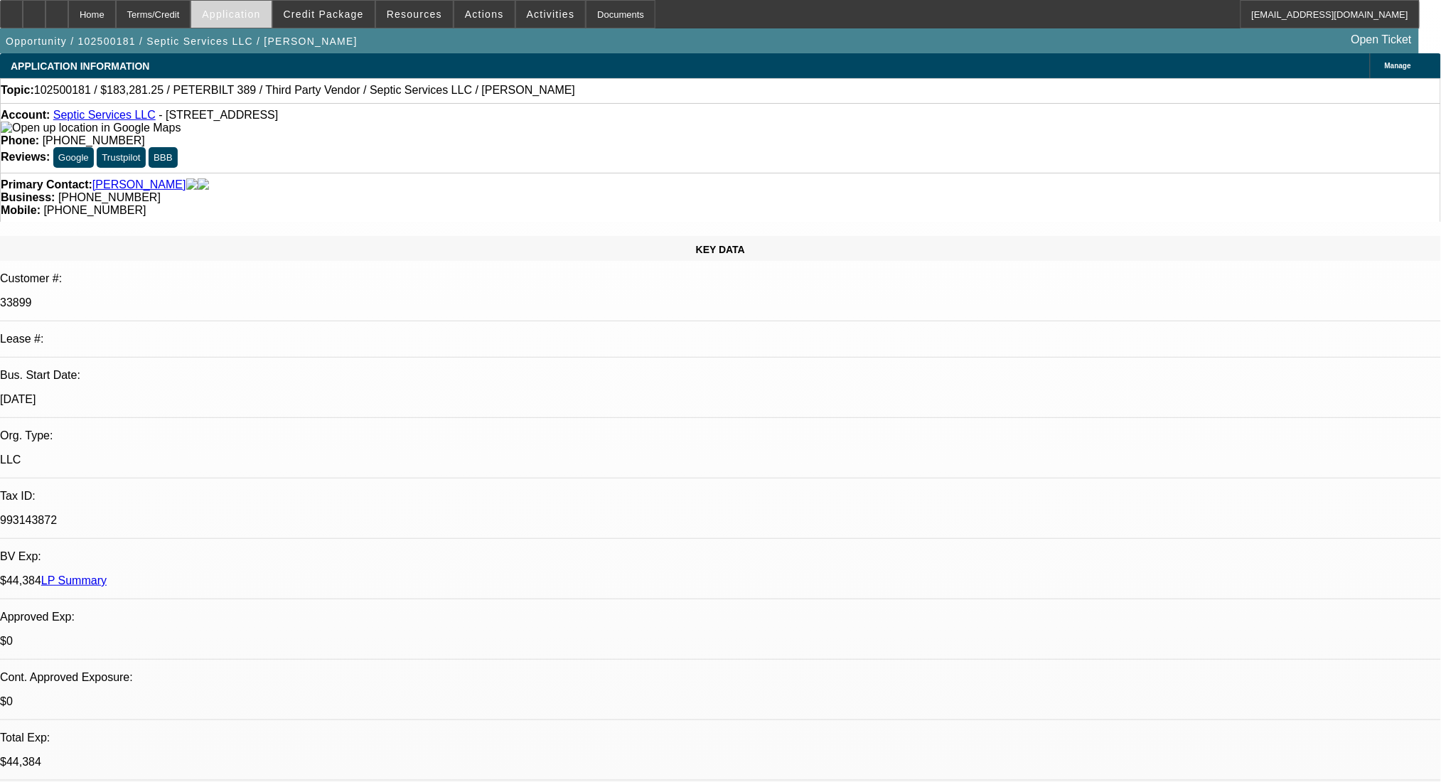
select select "2"
select select "0"
select select "6"
select select "0"
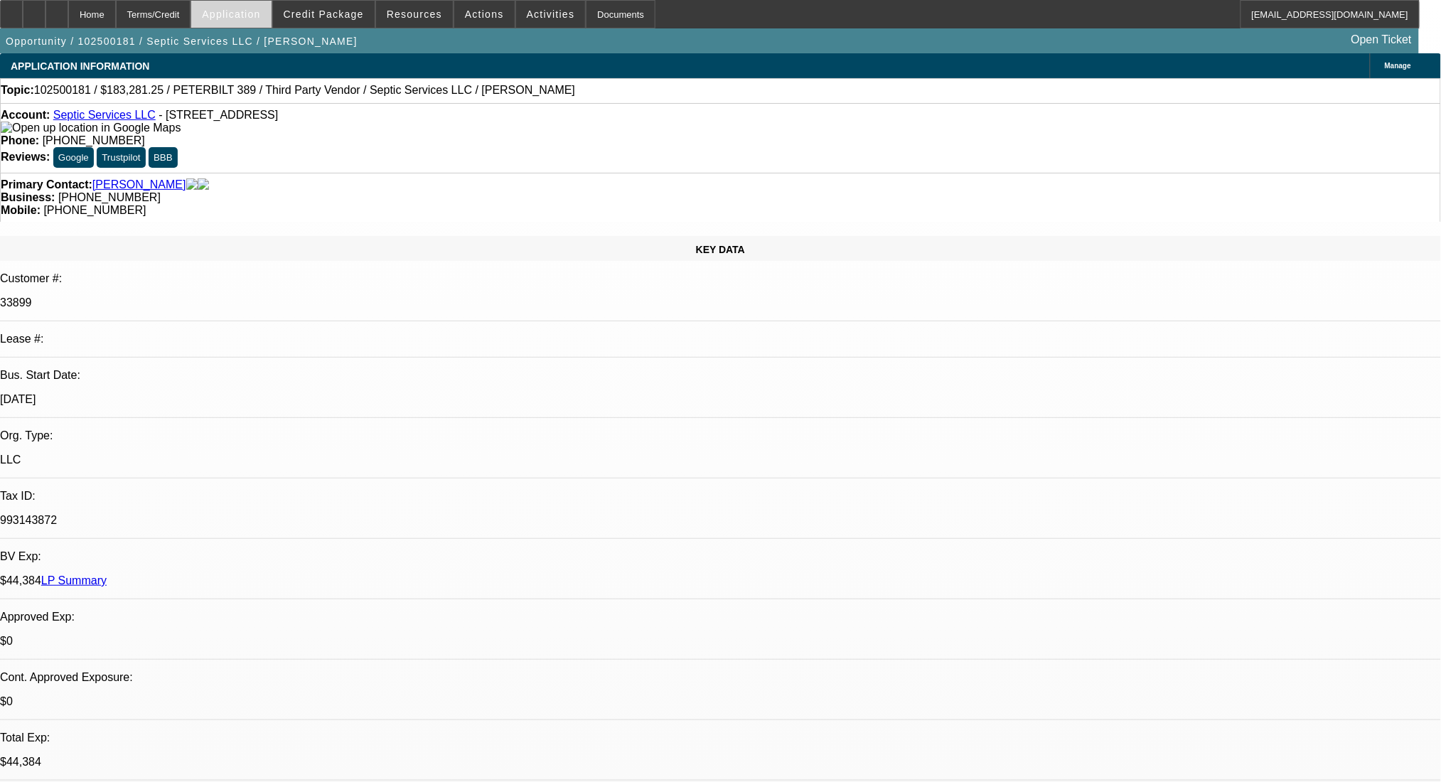
select select "2"
select select "0"
select select "6"
click at [185, 10] on div "Terms/Credit" at bounding box center [153, 14] width 75 height 28
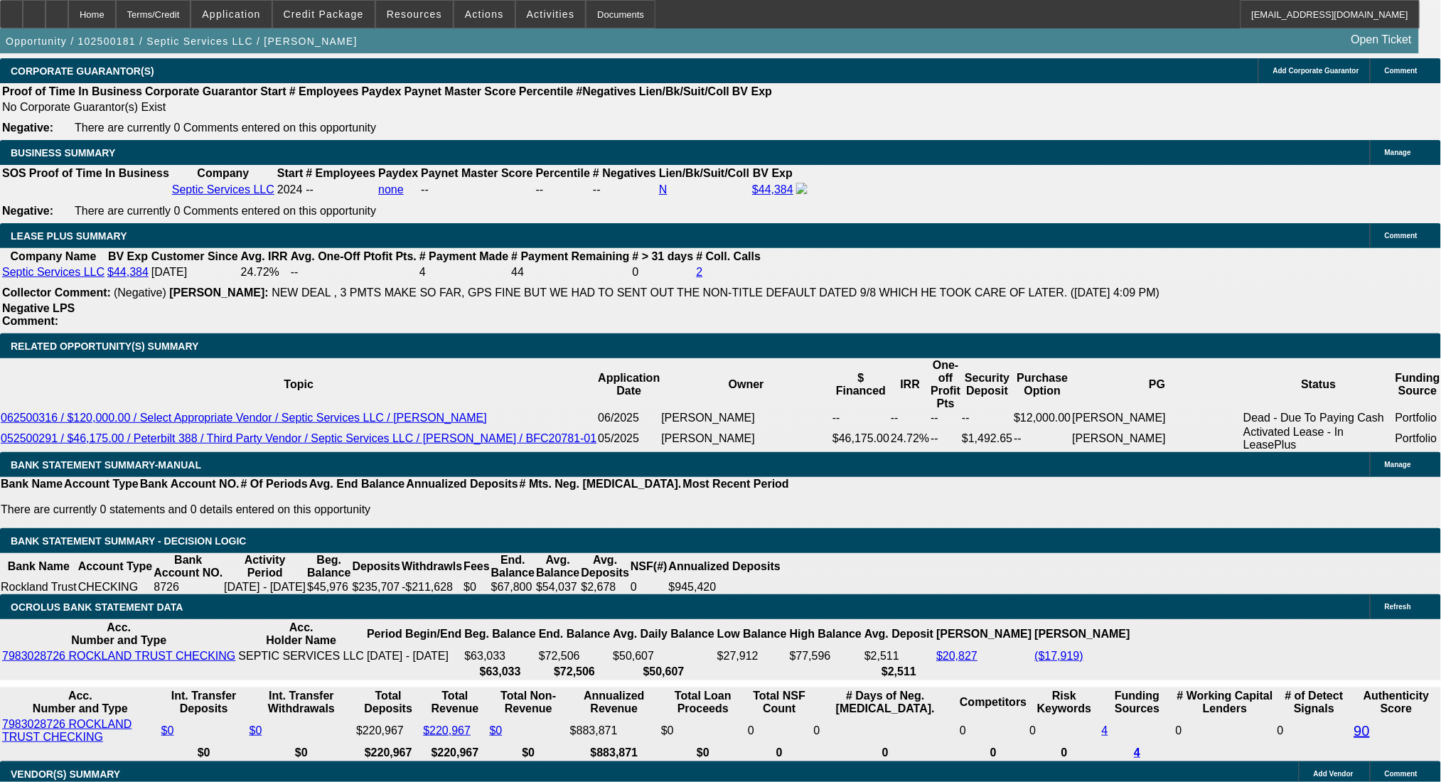
scroll to position [2312, 0]
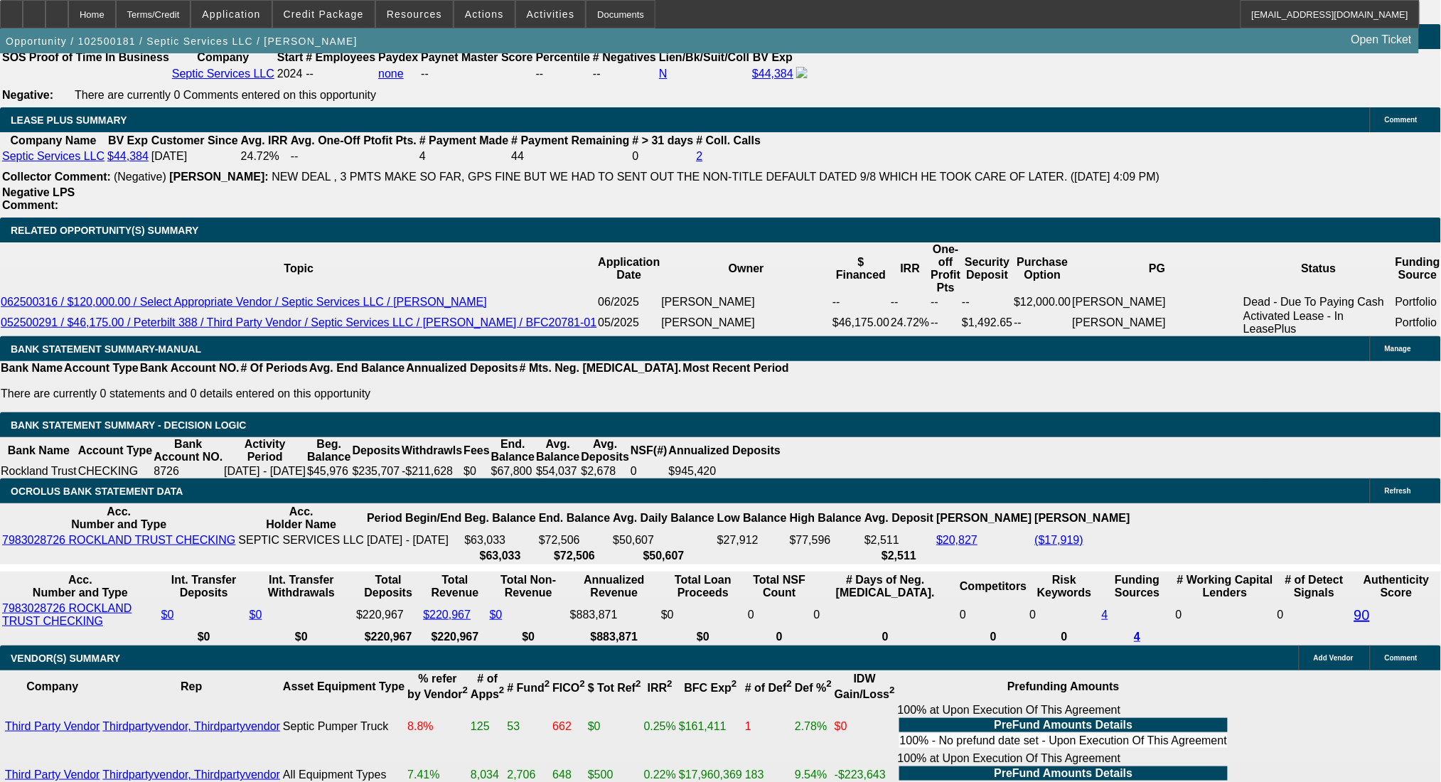
select select "0.15"
type input "$27,492.19"
type input "UNKNOWN"
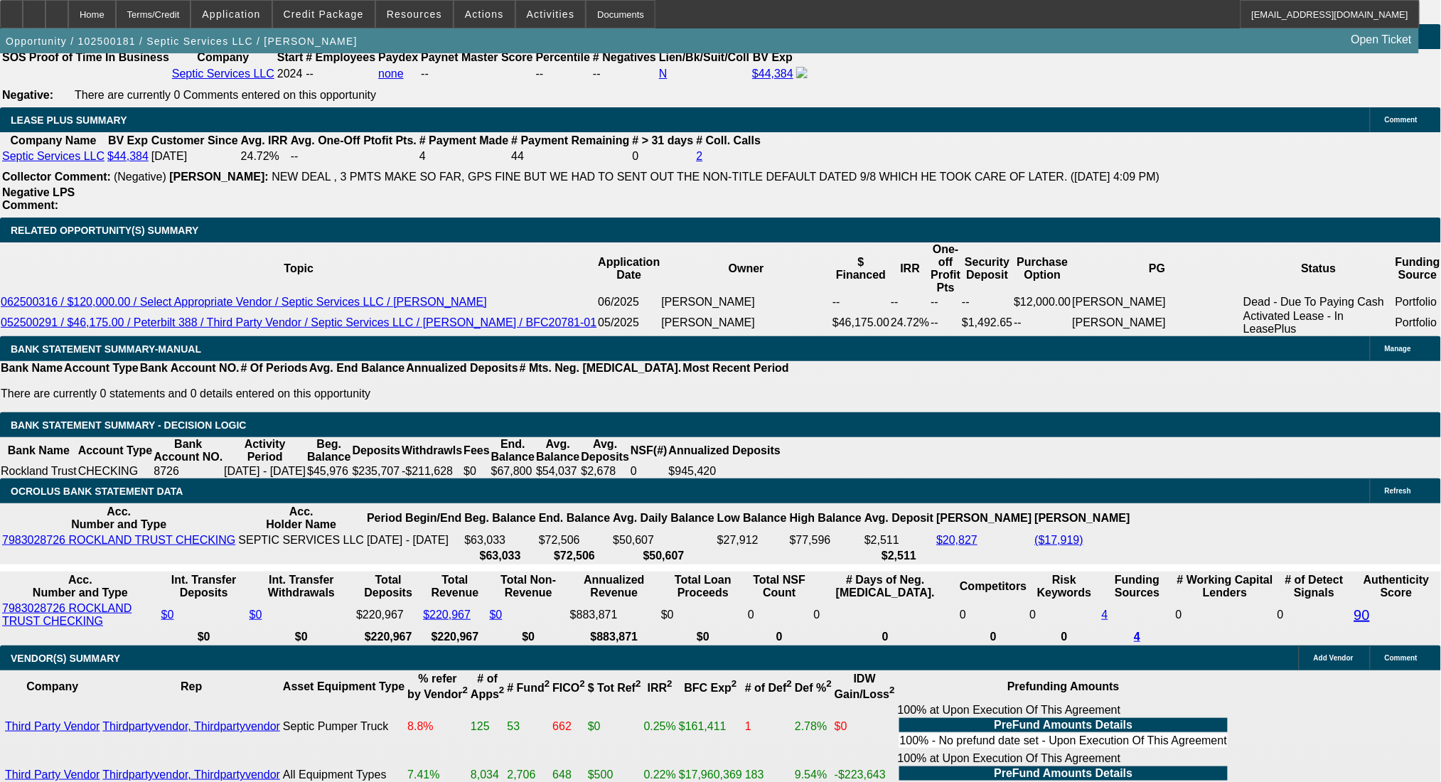
type input "$8,004.36"
type input "$4,002.18"
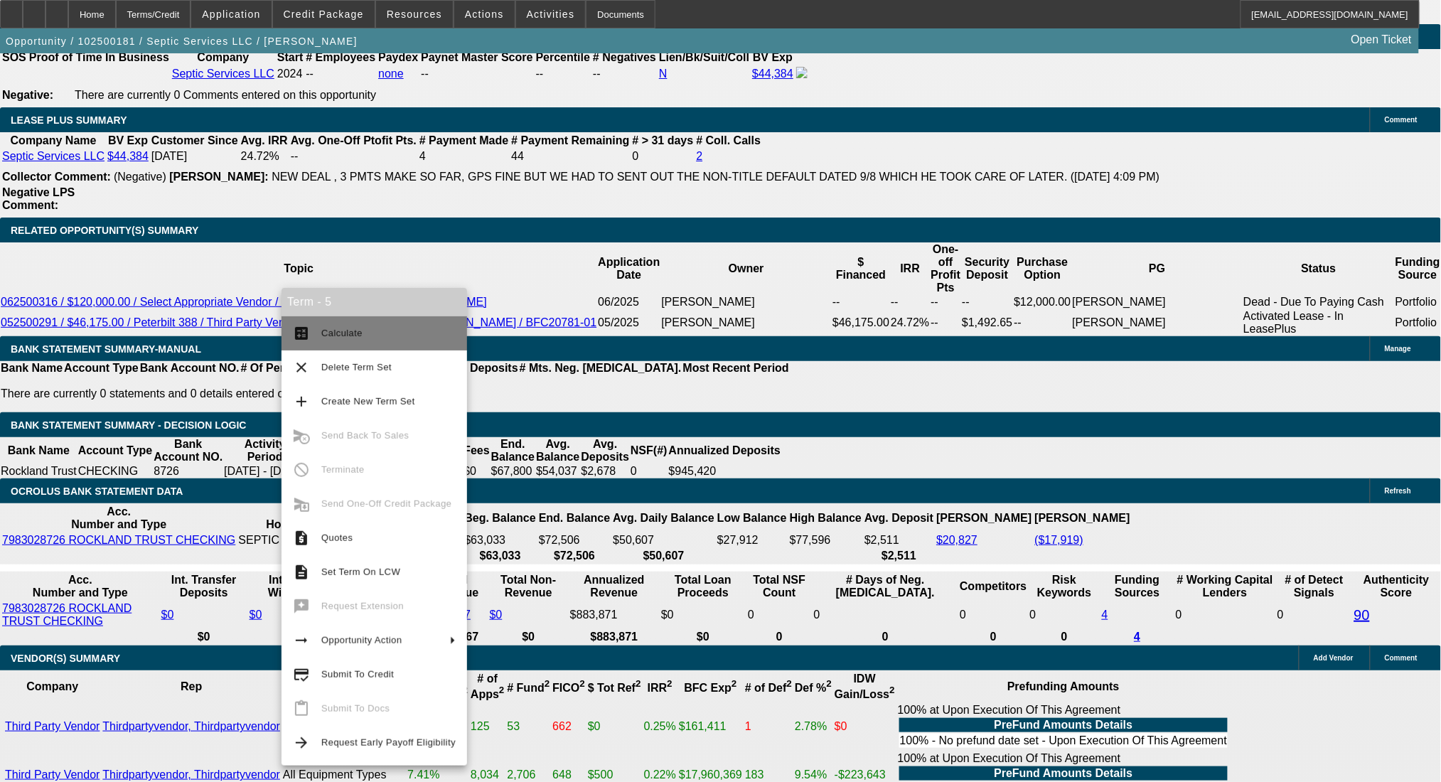
click at [309, 333] on mat-icon "calculate" at bounding box center [301, 333] width 17 height 17
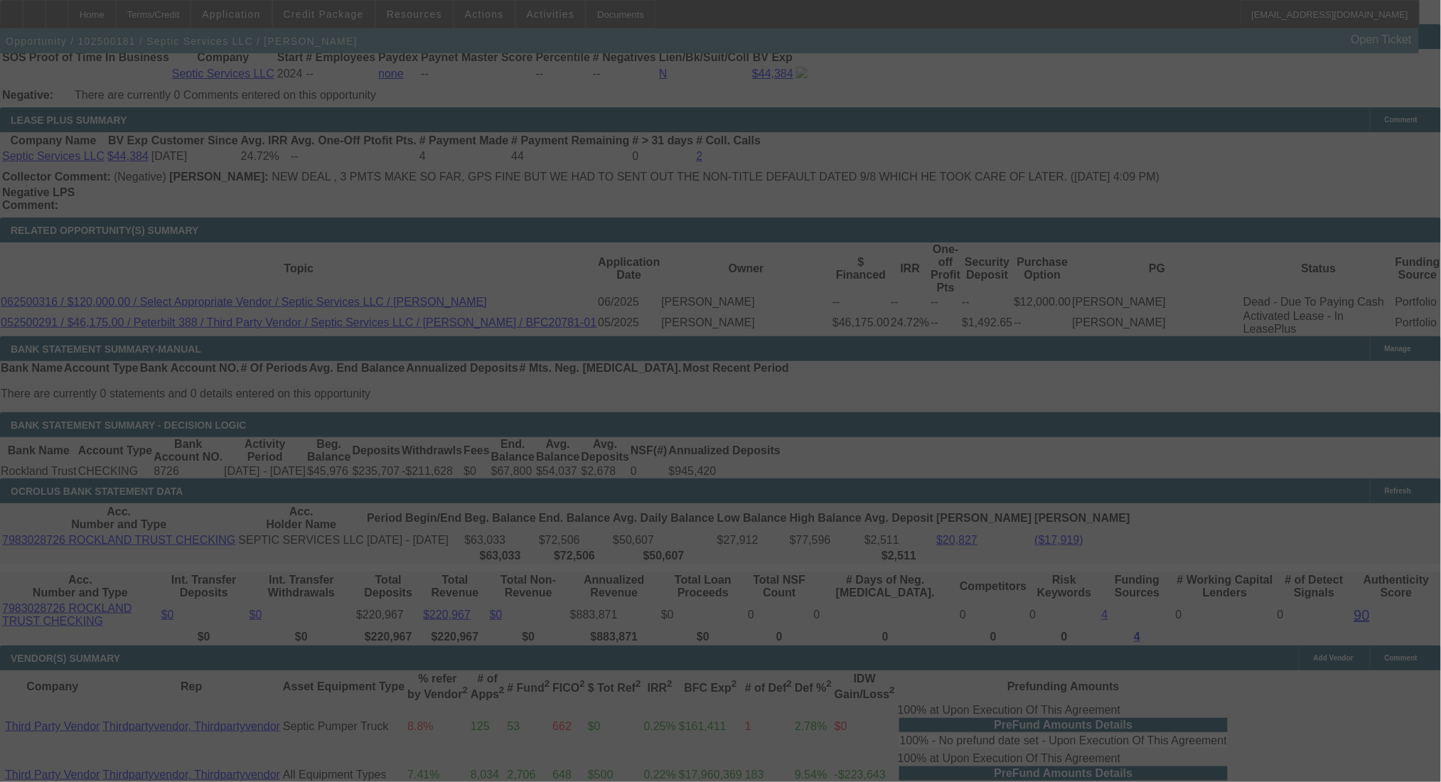
select select "0.15"
select select "2"
select select "0"
select select "6"
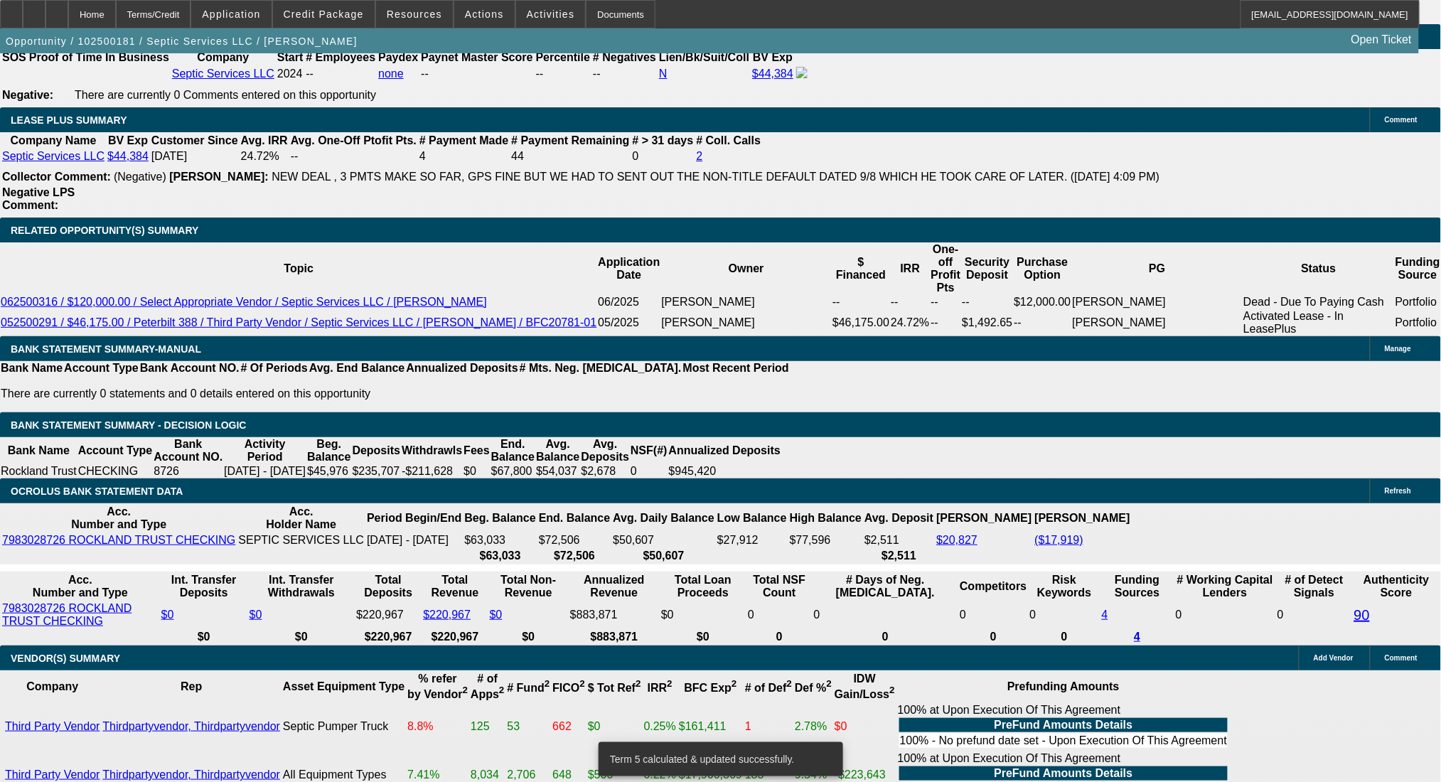
drag, startPoint x: 219, startPoint y: 462, endPoint x: 333, endPoint y: 453, distance: 114.8
type input "4002"
type input "$8,004.00"
type input "UNKNOWN"
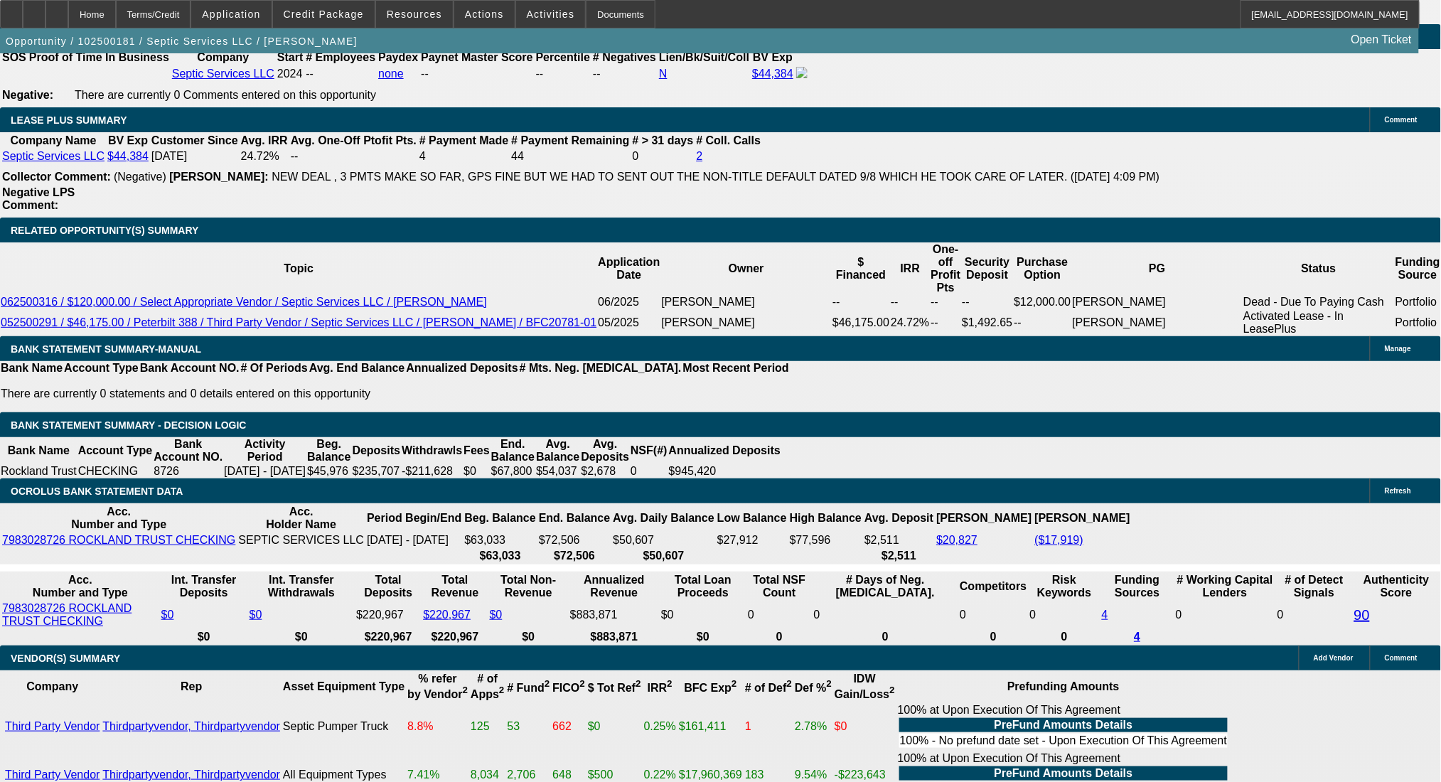
type input "18.5"
type input "$4,002.00"
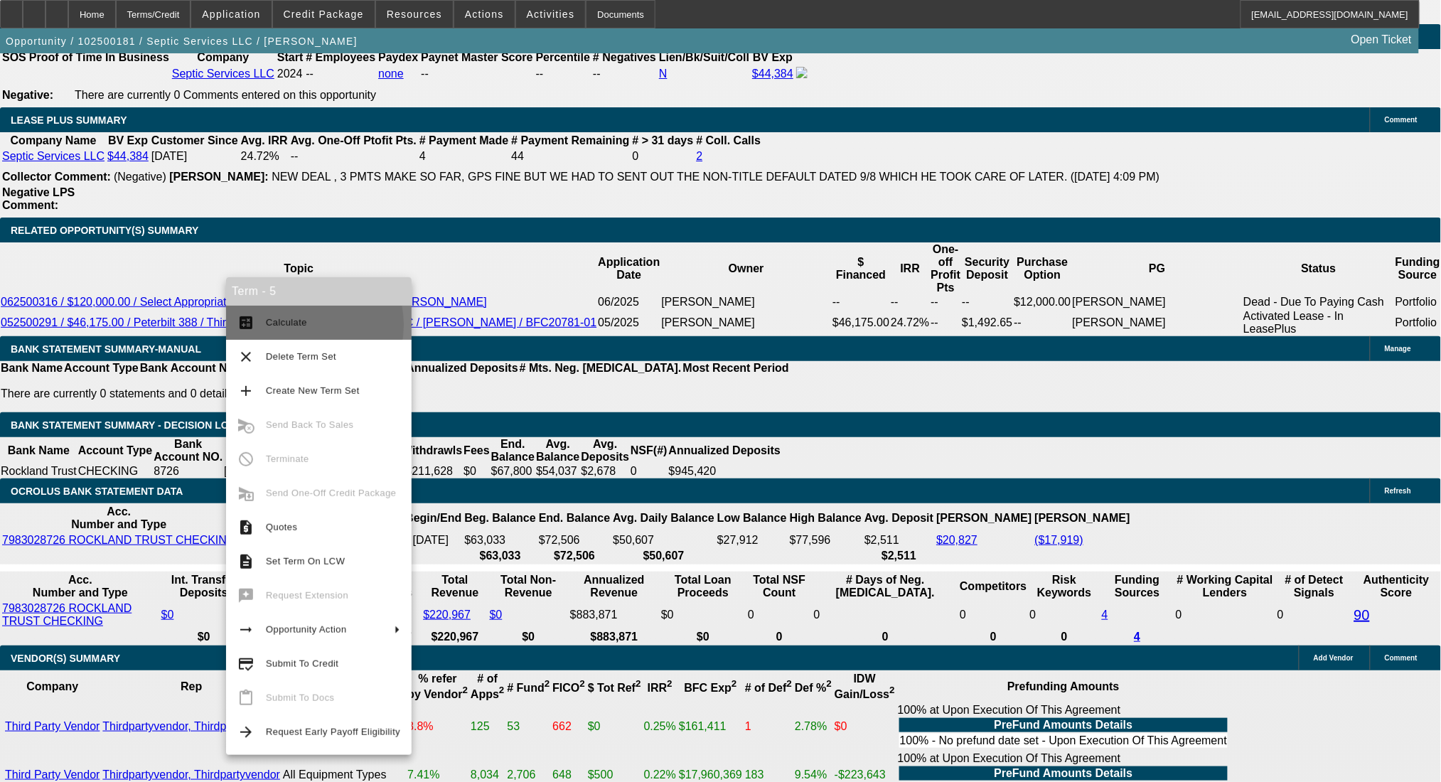
click at [291, 325] on span "Calculate" at bounding box center [286, 322] width 41 height 11
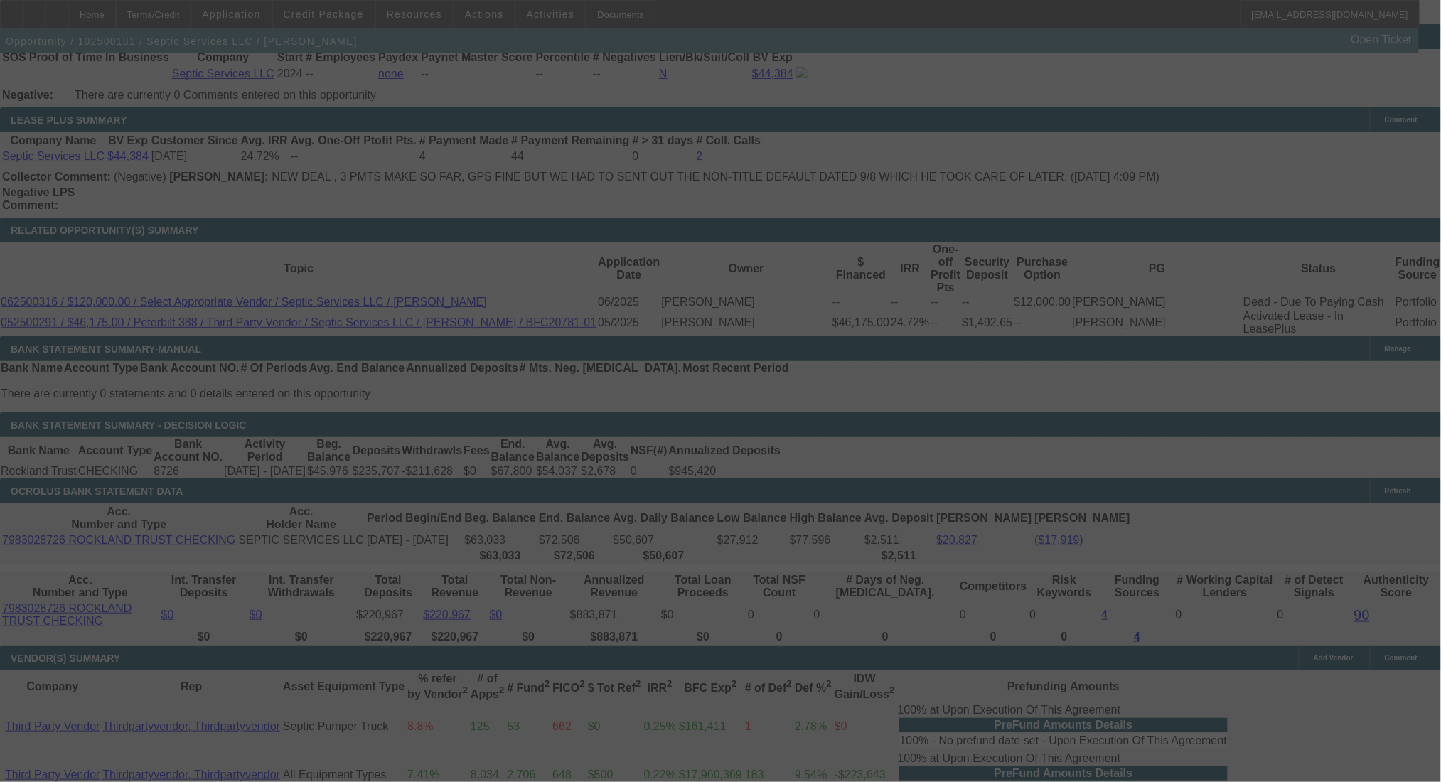
select select "0.15"
select select "2"
select select "0"
select select "6"
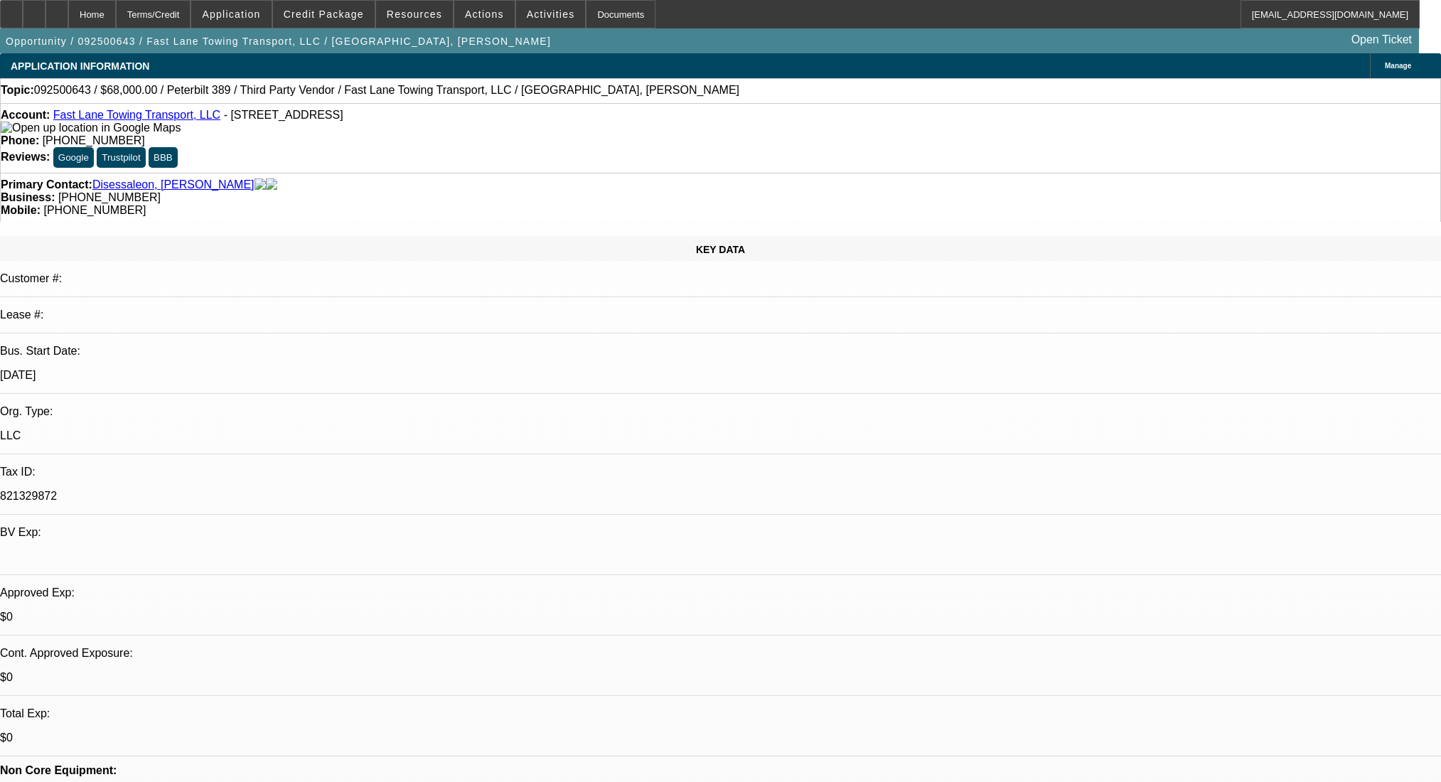
select select "0"
select select "2"
select select "0.1"
select select "4"
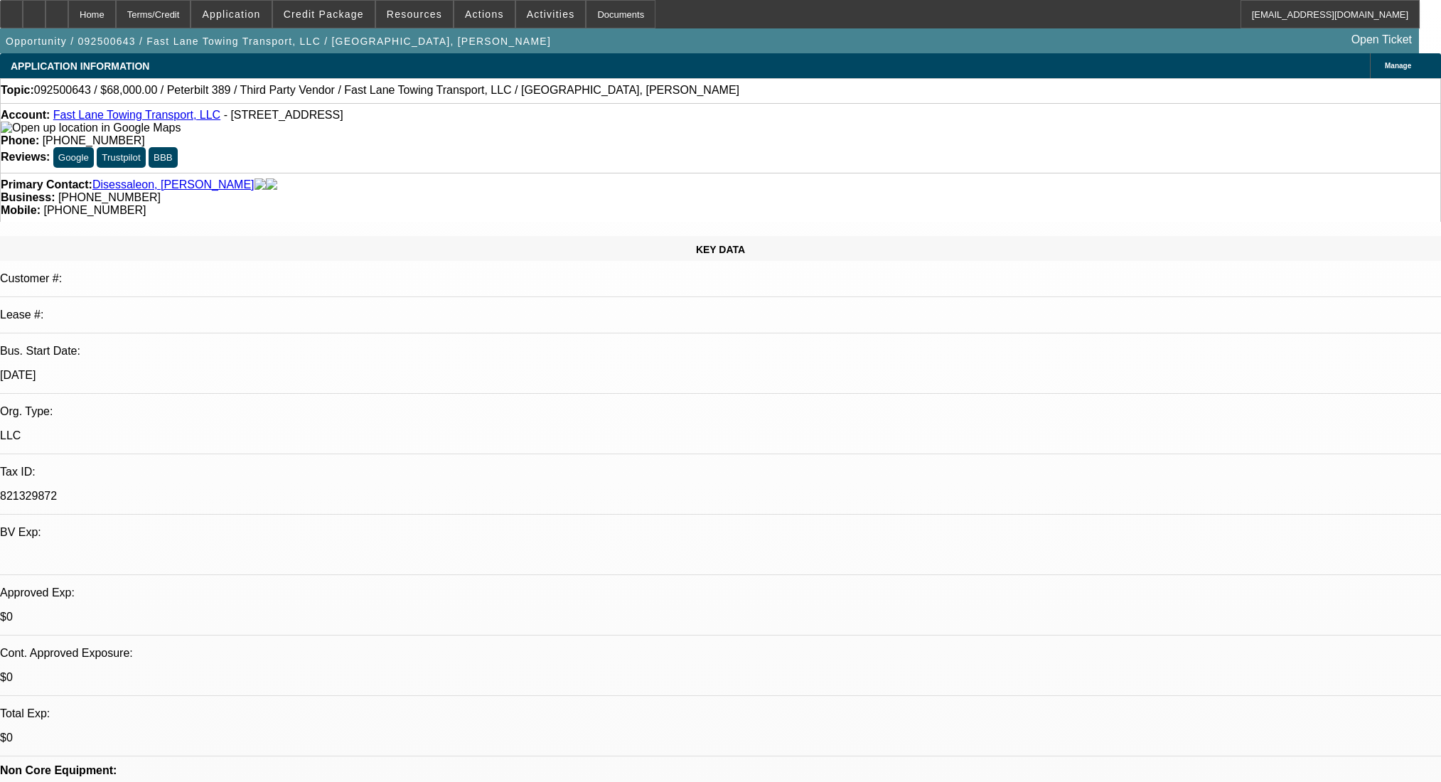
select select "0"
select select "2"
select select "0.1"
select select "4"
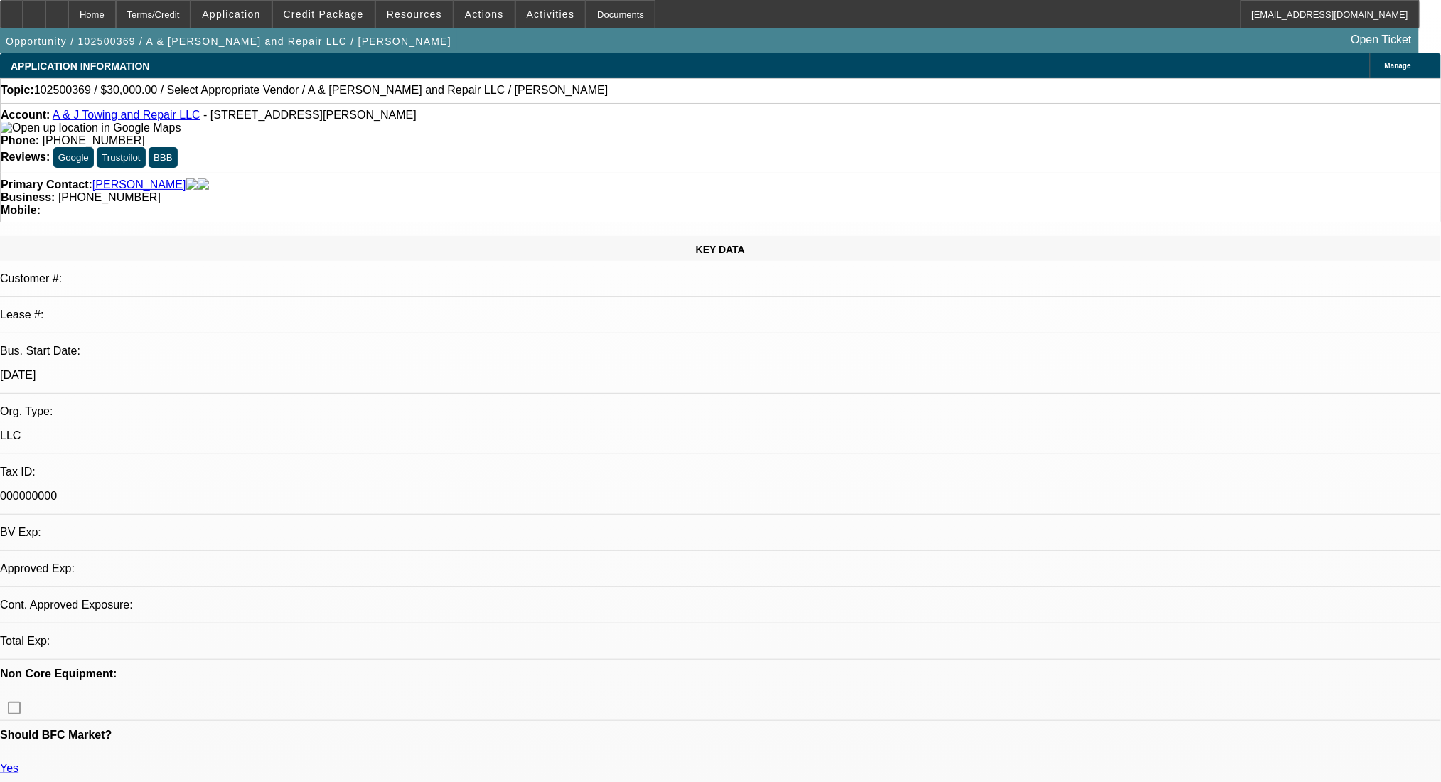
select select "0"
select select "2"
select select "0.1"
select select "1"
select select "2"
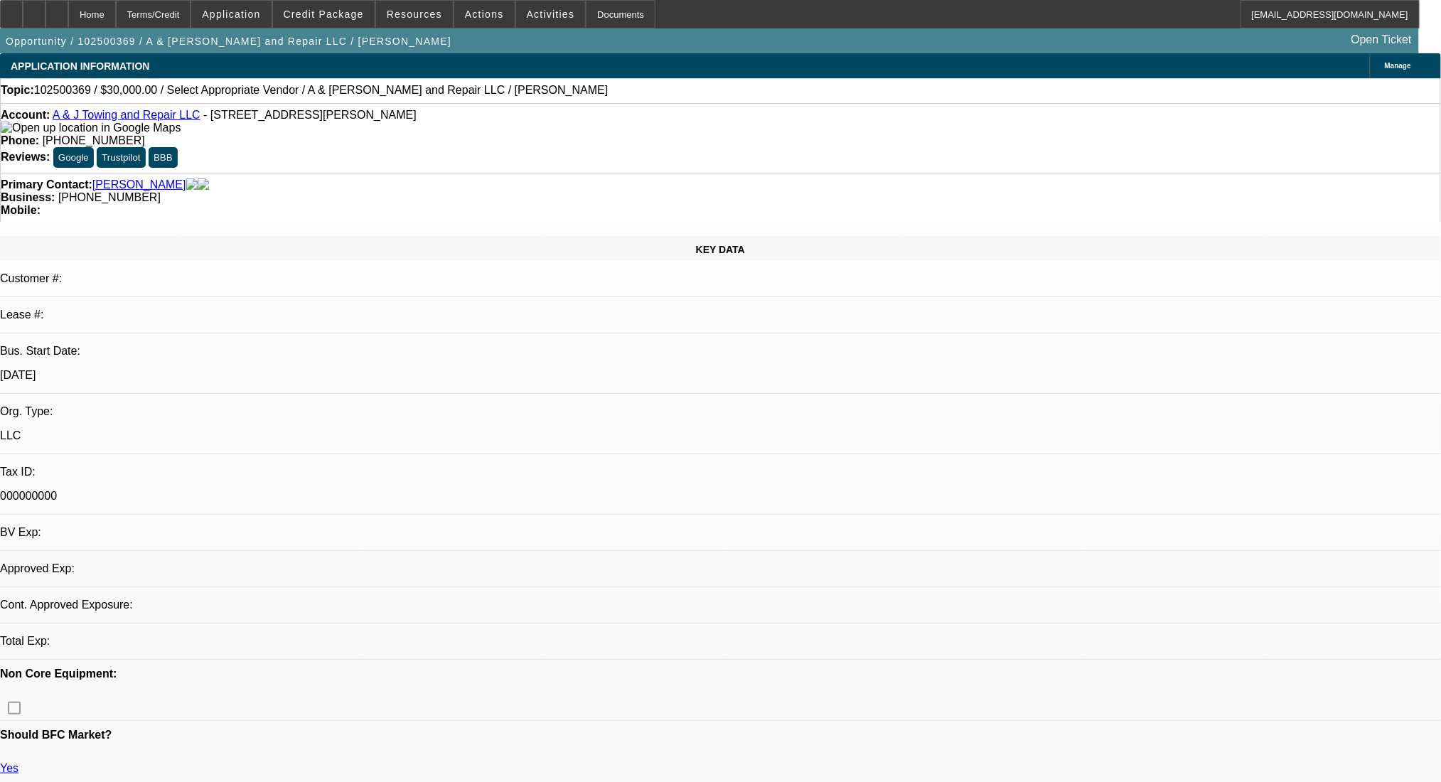
select select "4"
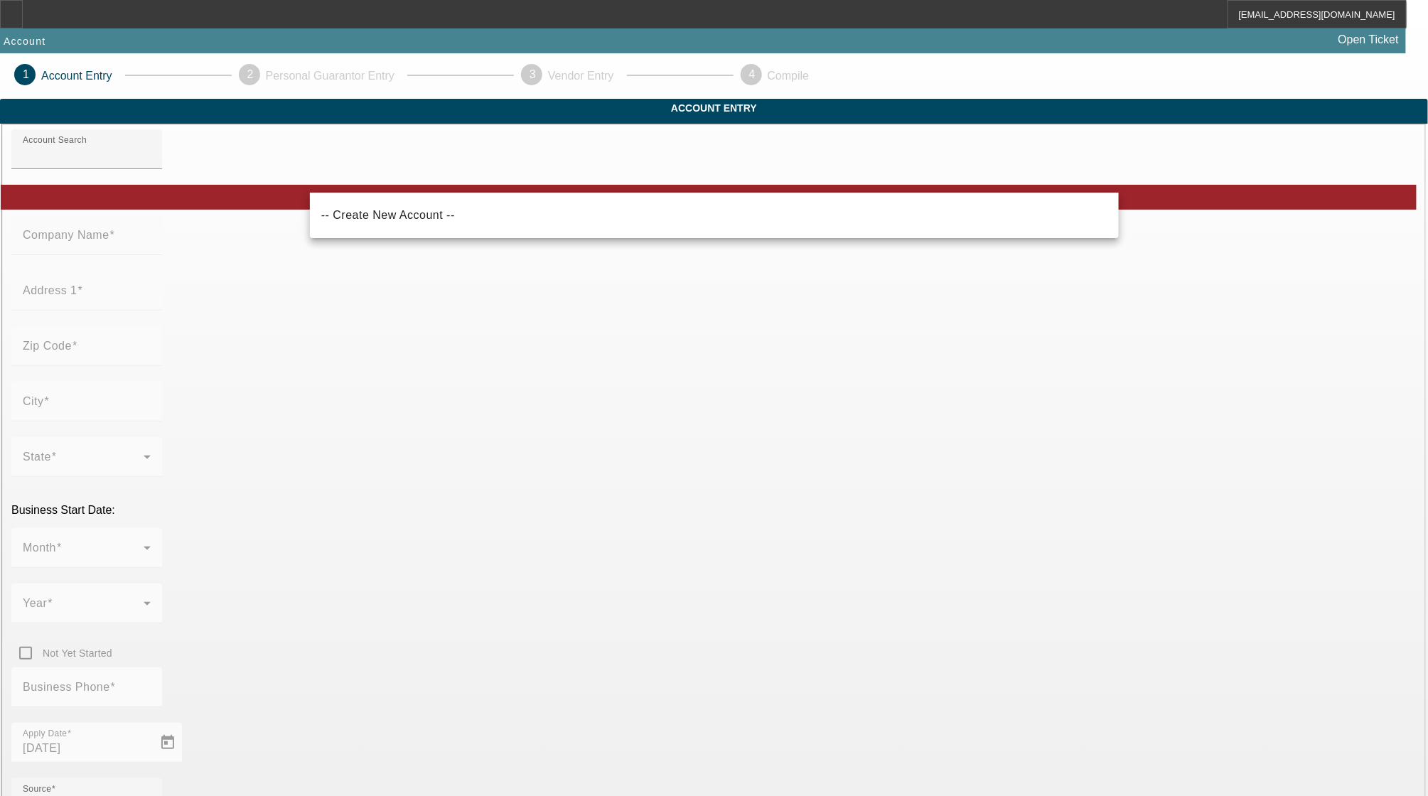
click at [753, 235] on div "-- Create New Account --" at bounding box center [714, 215] width 809 height 45
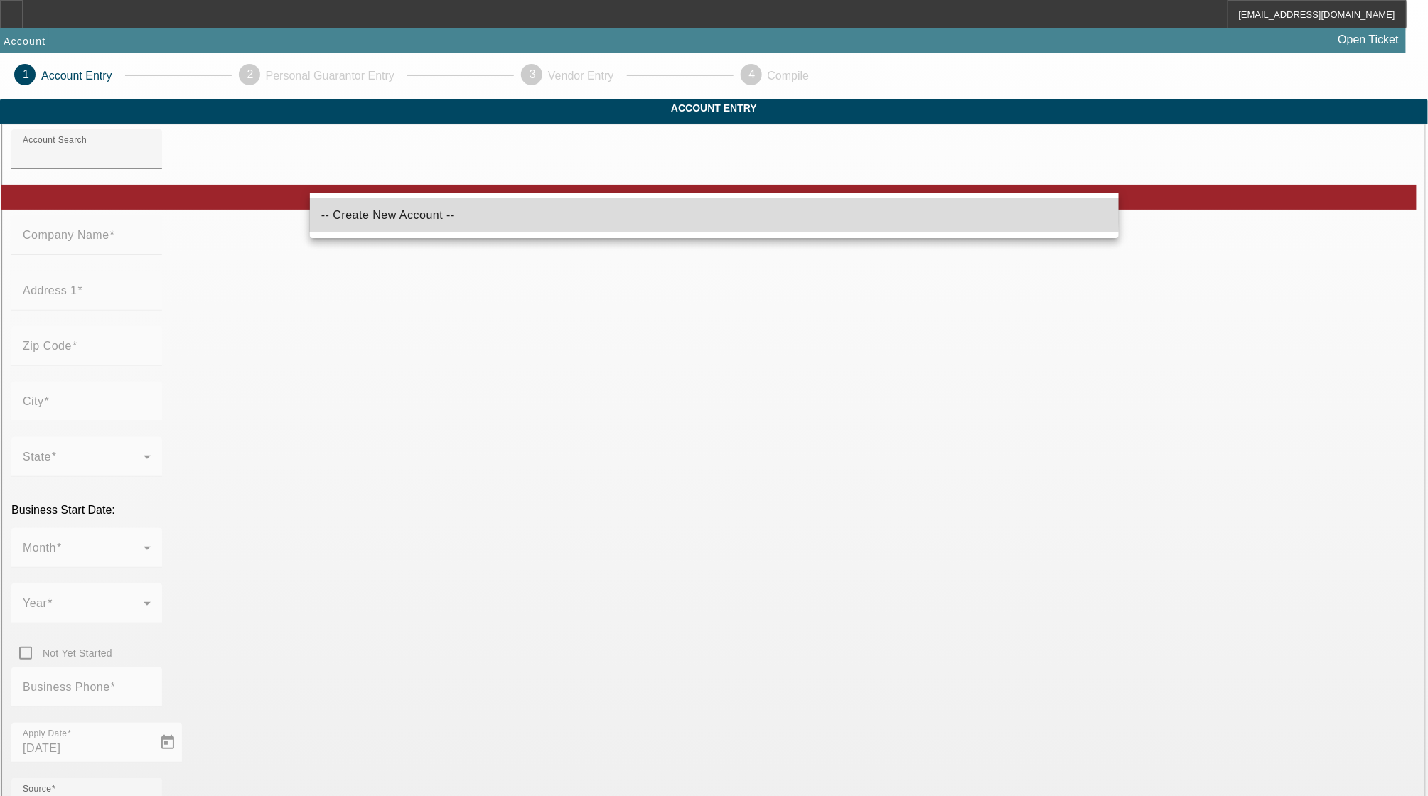
click at [519, 203] on mat-option "-- Create New Account --" at bounding box center [714, 215] width 809 height 34
type input "-- Create New Account --"
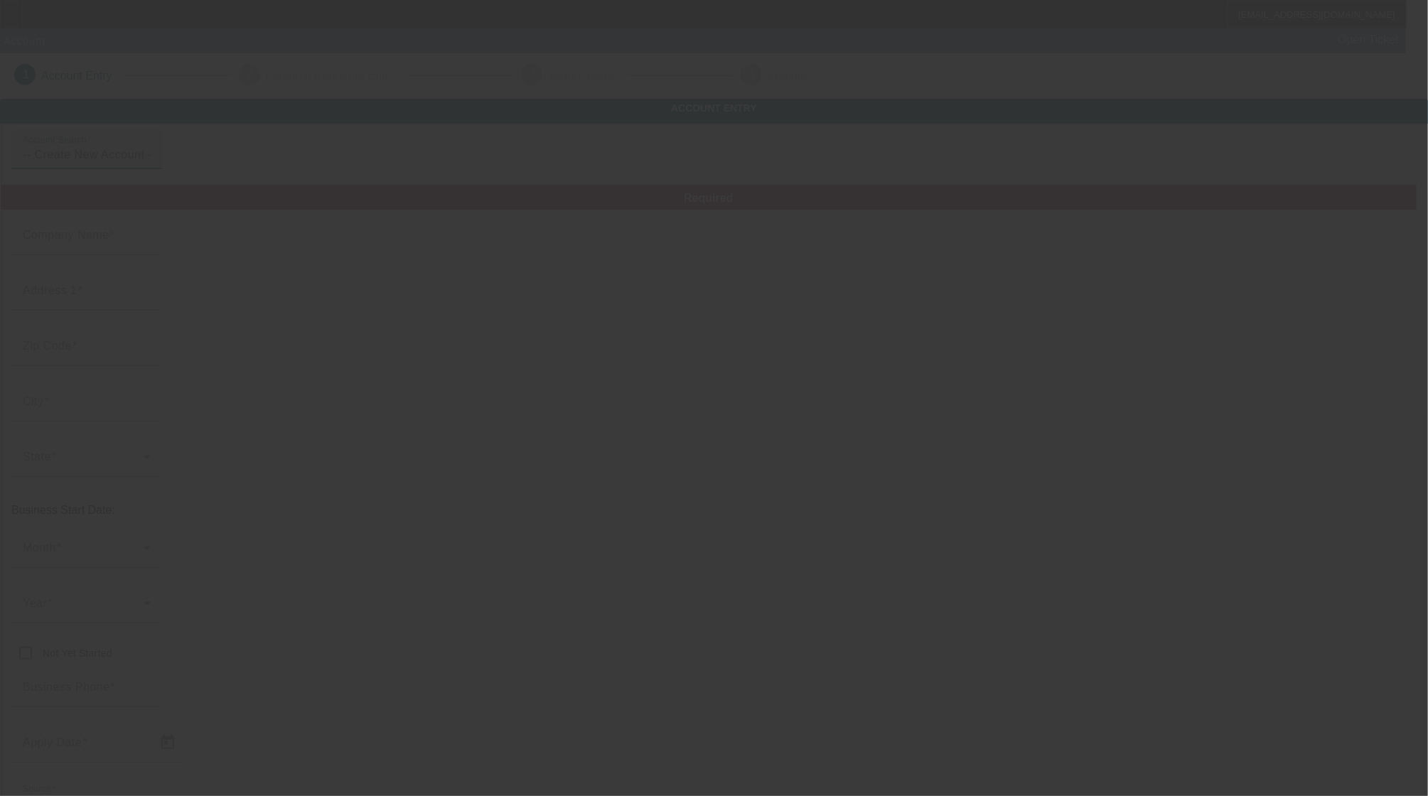
click at [151, 249] on input "Company Name" at bounding box center [87, 240] width 128 height 17
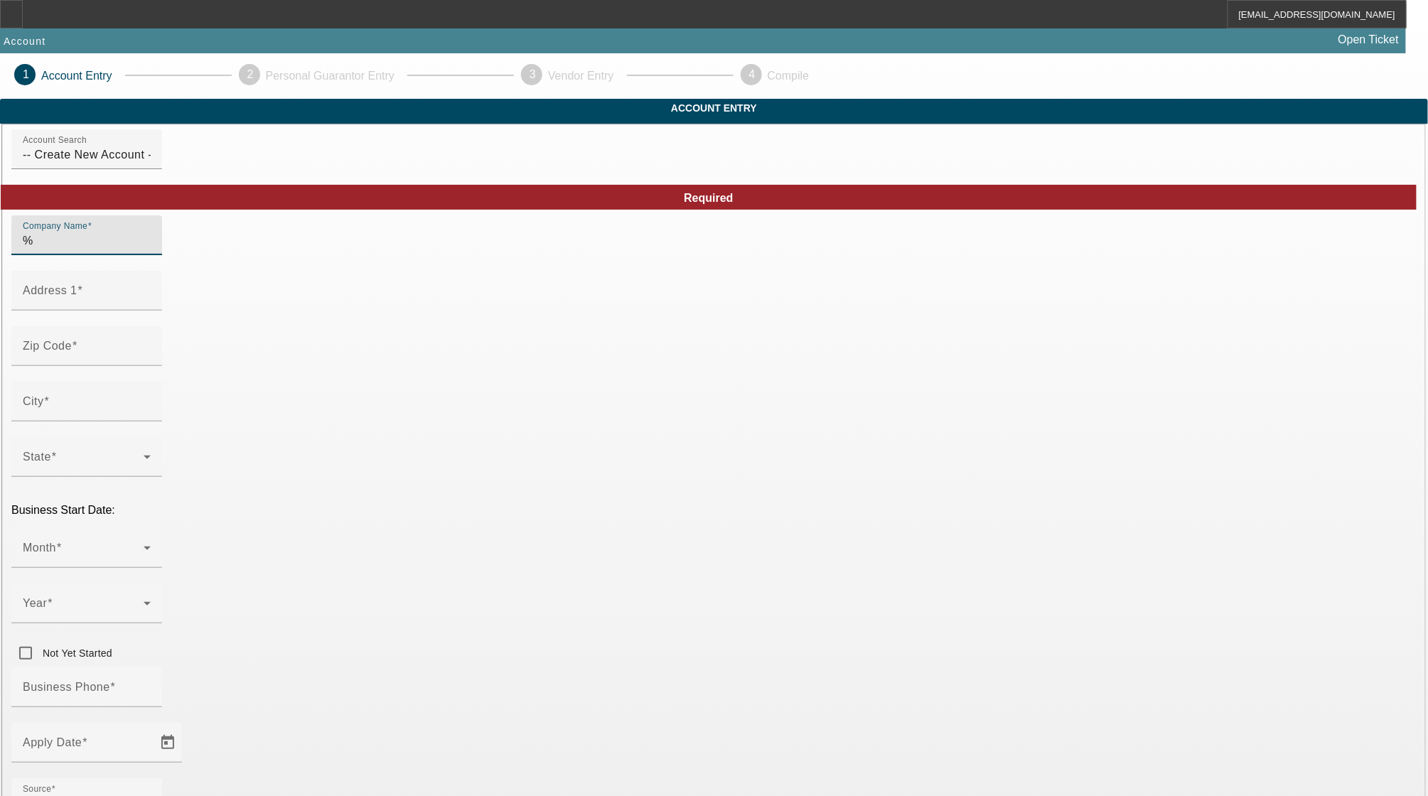
type input "%"
type input "5 A's Transport Service LLC"
click at [151, 305] on input "Address 1" at bounding box center [87, 296] width 128 height 17
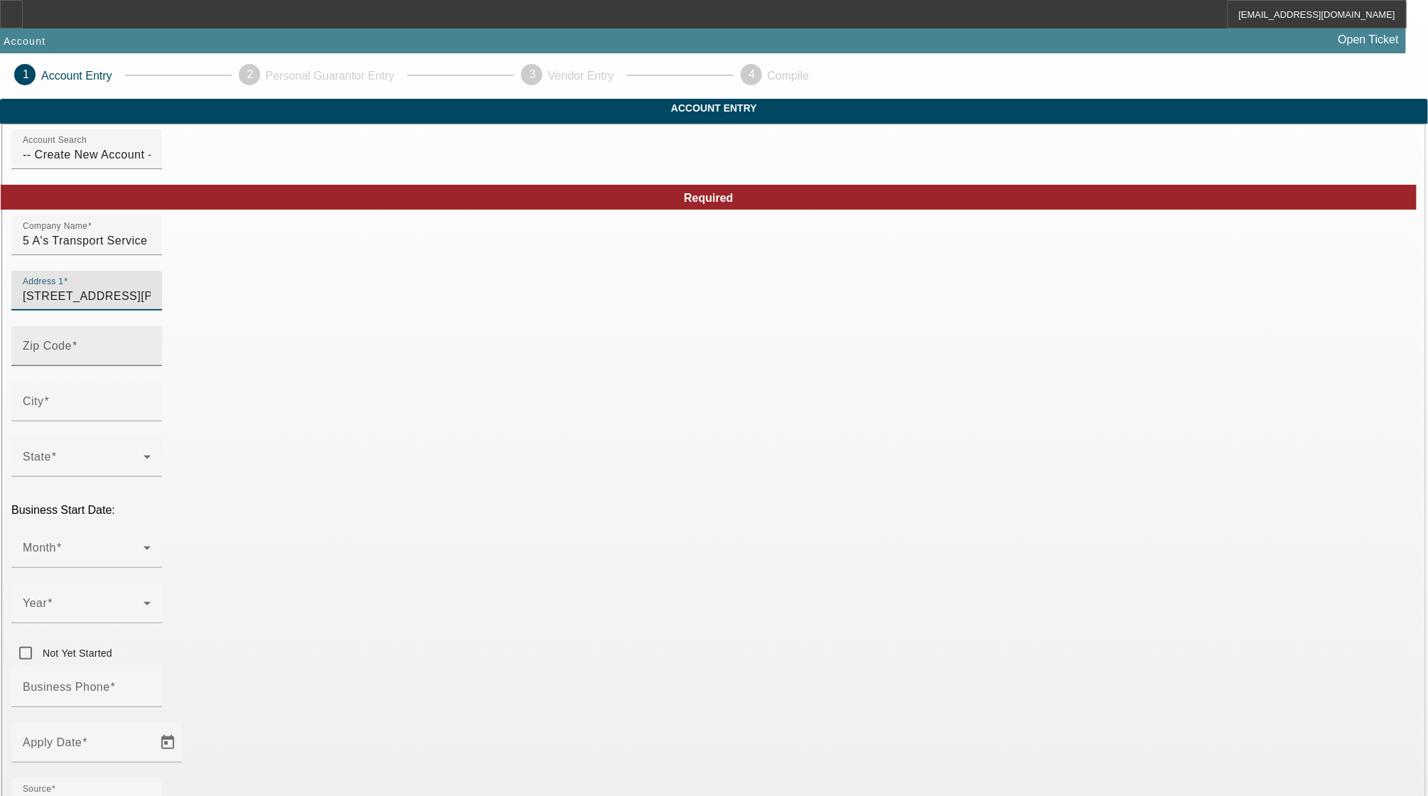
type input "[STREET_ADDRESS][PERSON_NAME]"
click at [151, 360] on input "Zip Code" at bounding box center [87, 351] width 128 height 17
type input "63043"
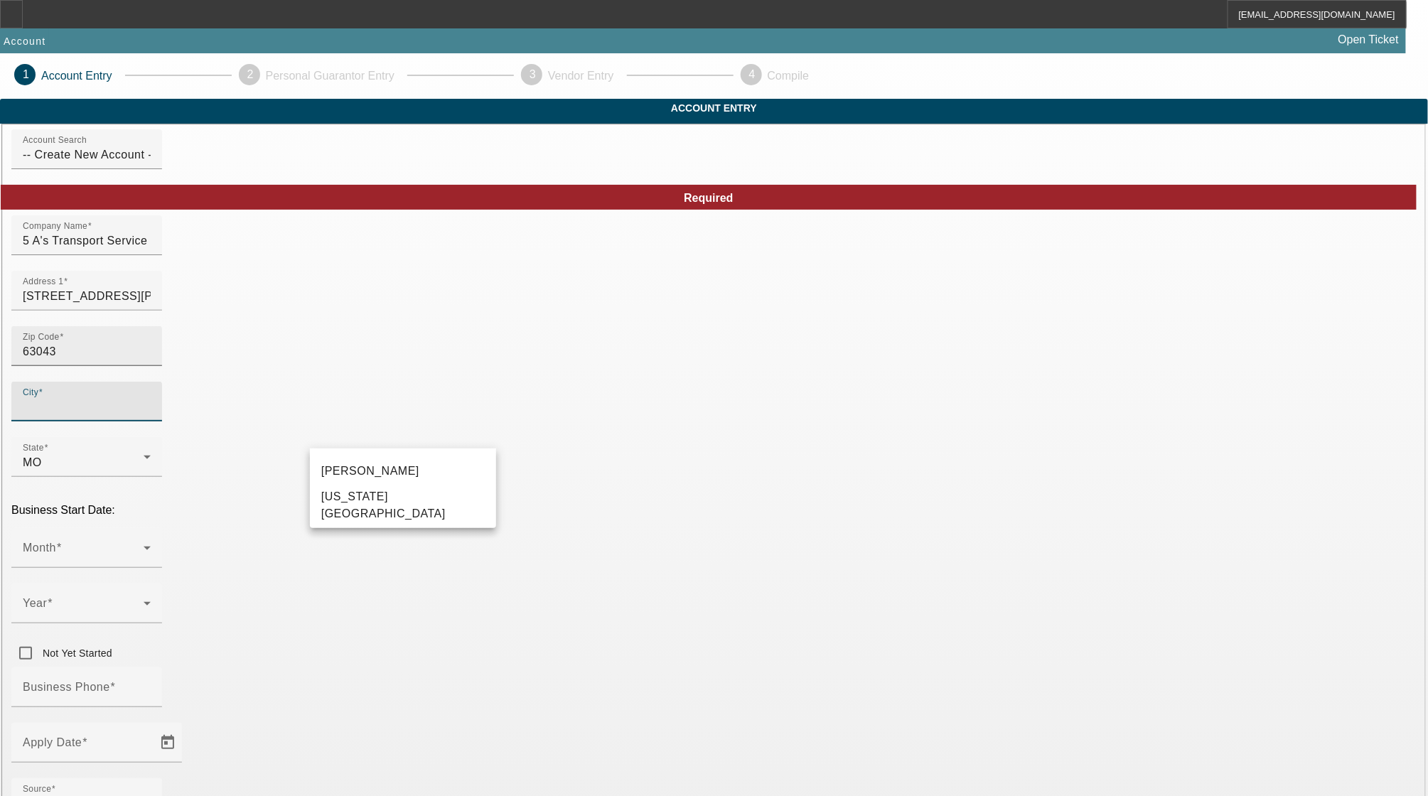
type input "St. Louis"
click at [419, 517] on mat-option "Maryland Heights" at bounding box center [403, 505] width 186 height 34
type input "Maryland Heights"
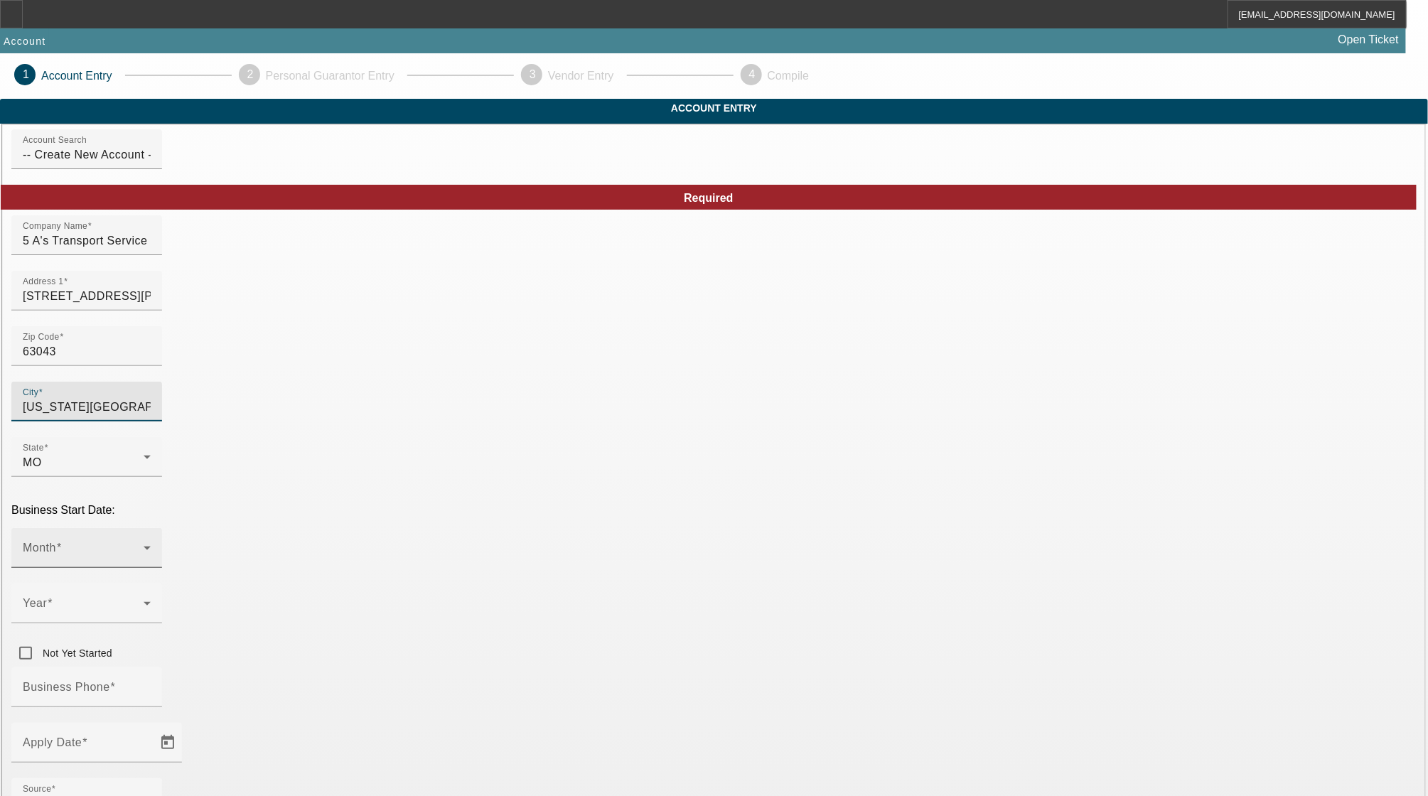
click at [144, 545] on span at bounding box center [83, 553] width 121 height 17
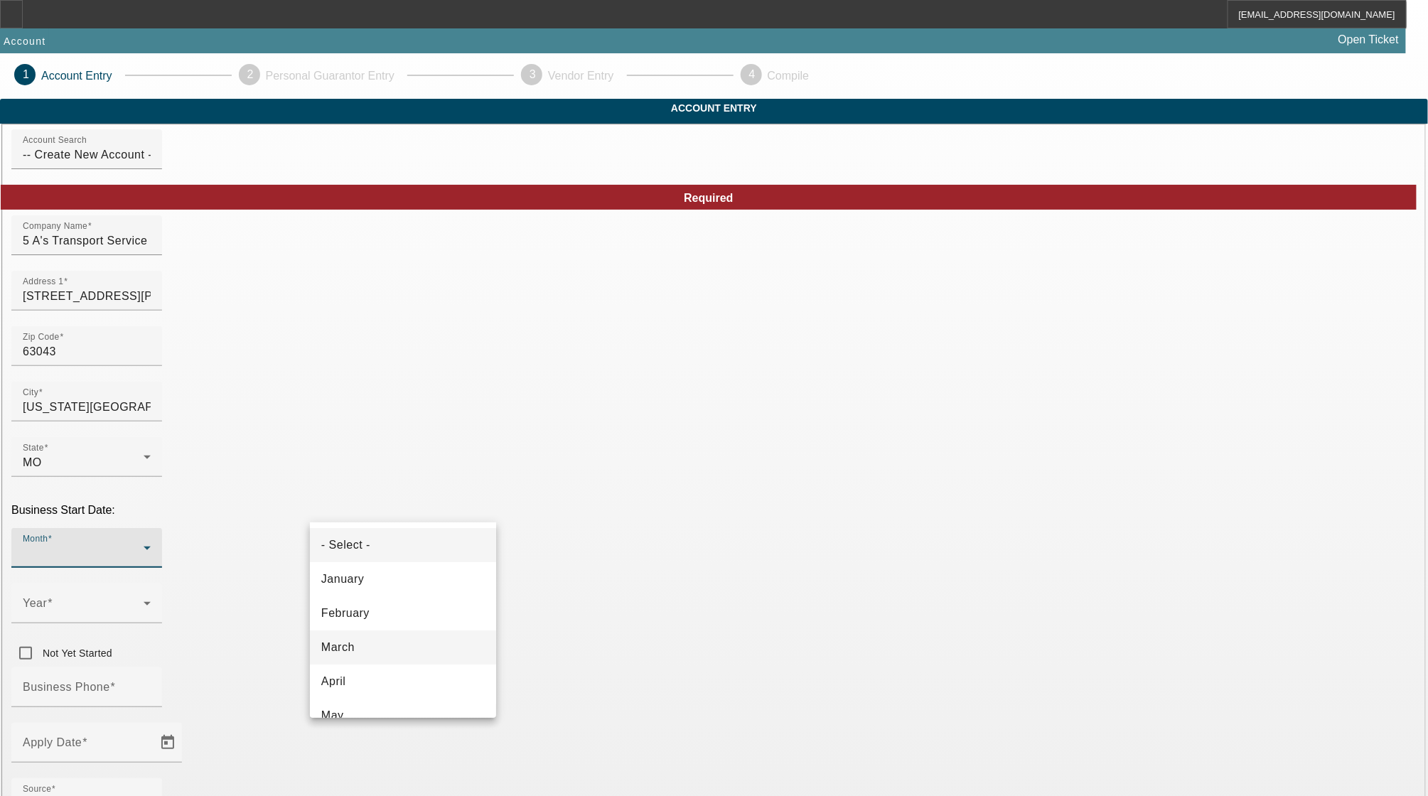
scroll to position [95, 0]
click at [435, 619] on mat-option "May" at bounding box center [403, 621] width 186 height 34
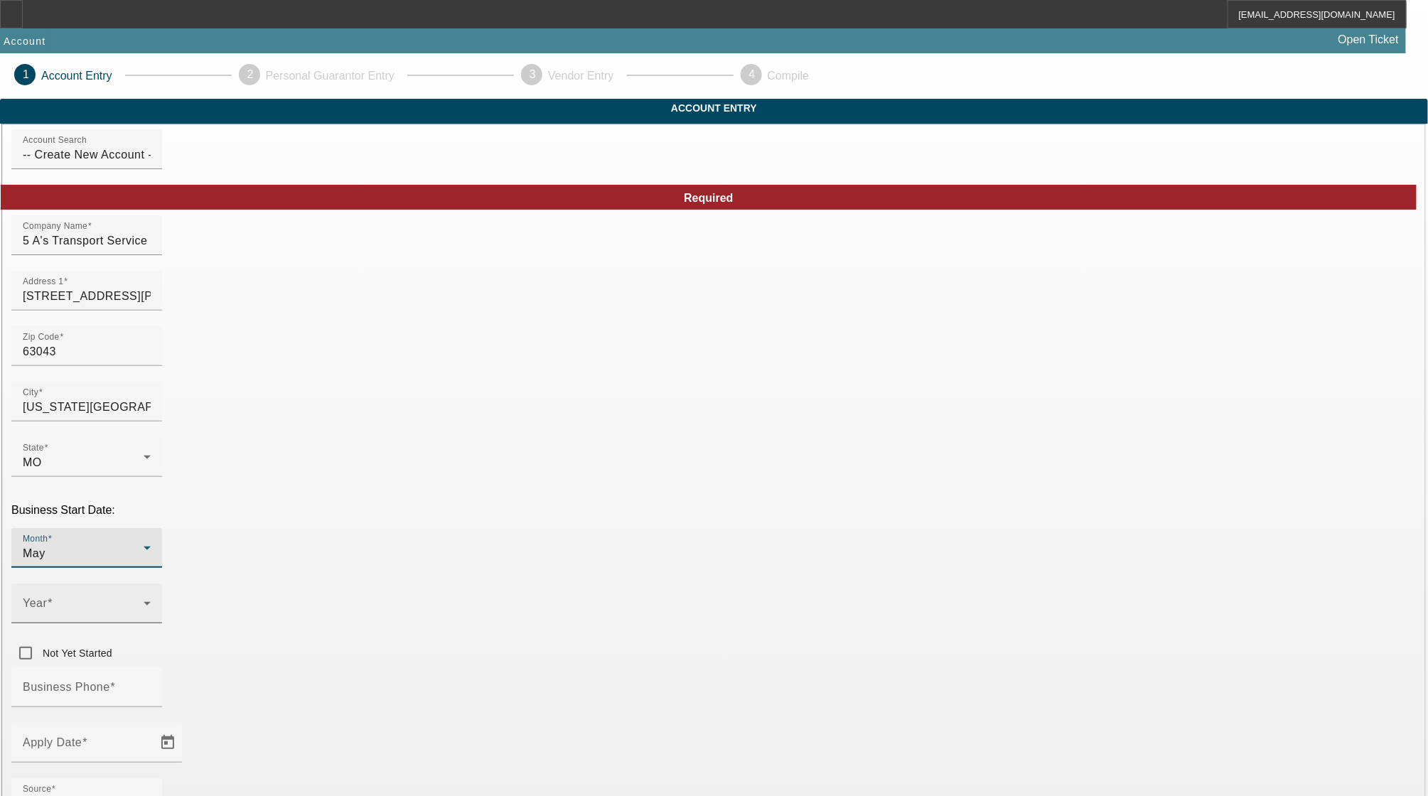
click at [144, 601] on span at bounding box center [83, 609] width 121 height 17
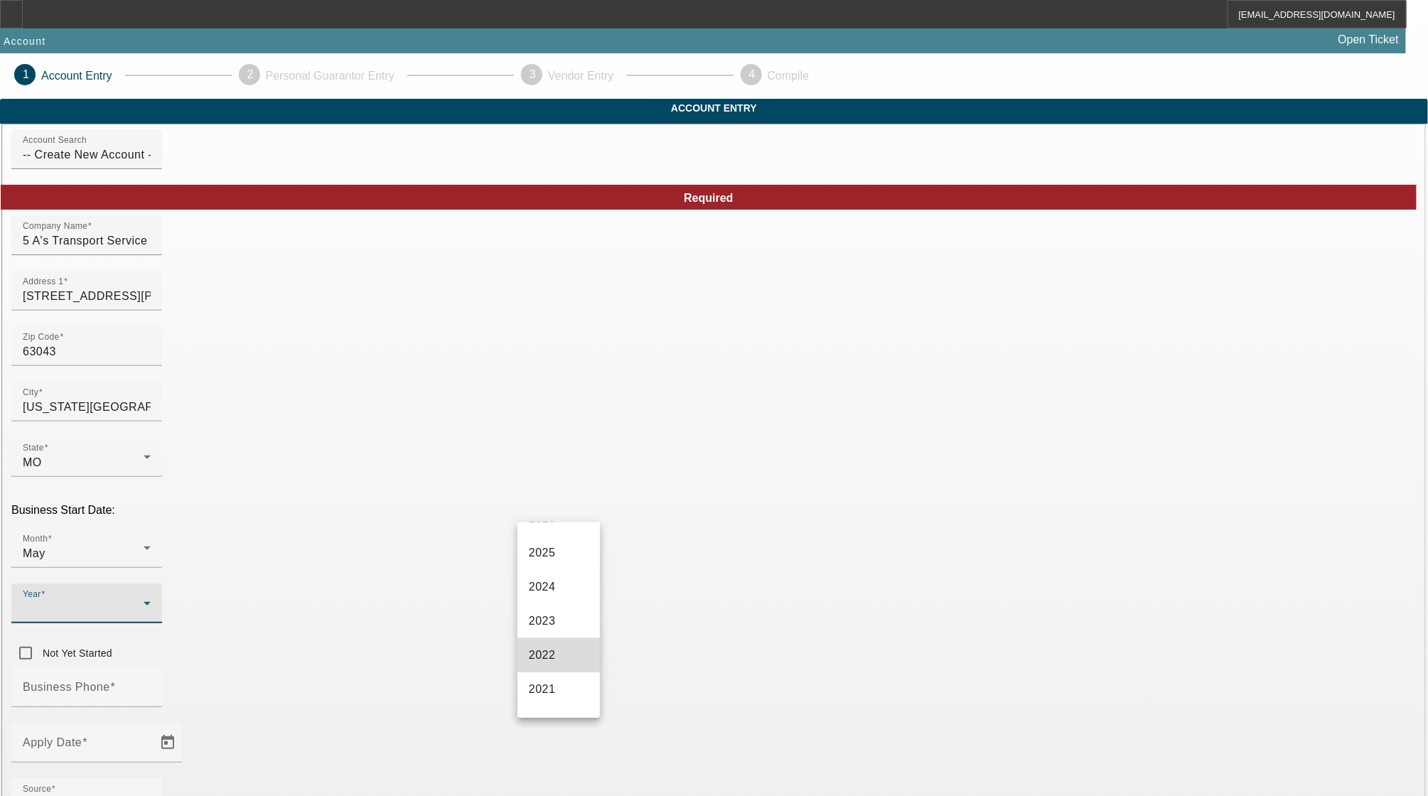
click at [562, 648] on mat-option "2022" at bounding box center [558, 655] width 82 height 34
click at [151, 685] on input "Business Phone" at bounding box center [87, 693] width 128 height 17
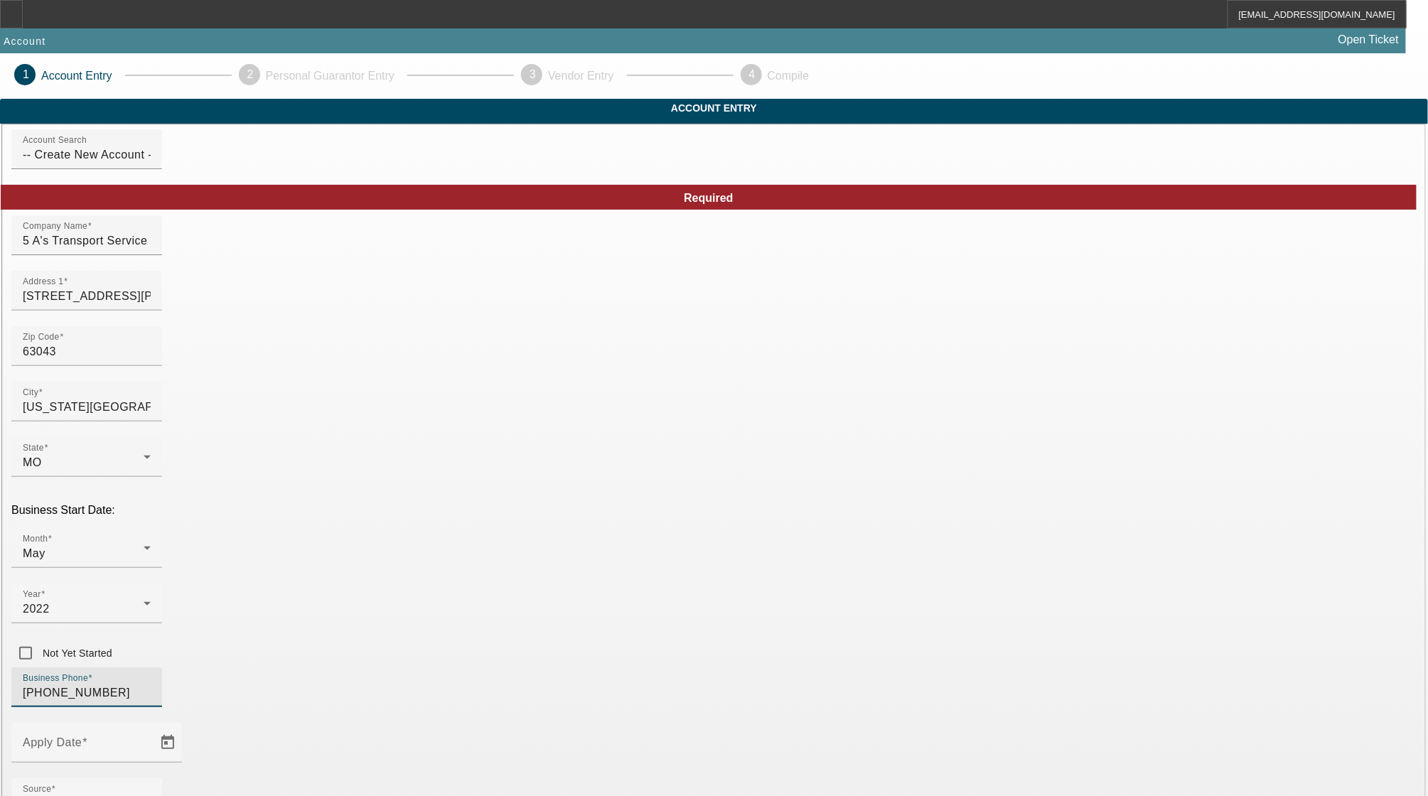
drag, startPoint x: 421, startPoint y: 567, endPoint x: 240, endPoint y: 543, distance: 182.9
type input "[PHONE_NUMBER]"
click at [185, 726] on span "Open calendar" at bounding box center [168, 743] width 34 height 34
click at [416, 495] on span "15" at bounding box center [415, 488] width 26 height 26
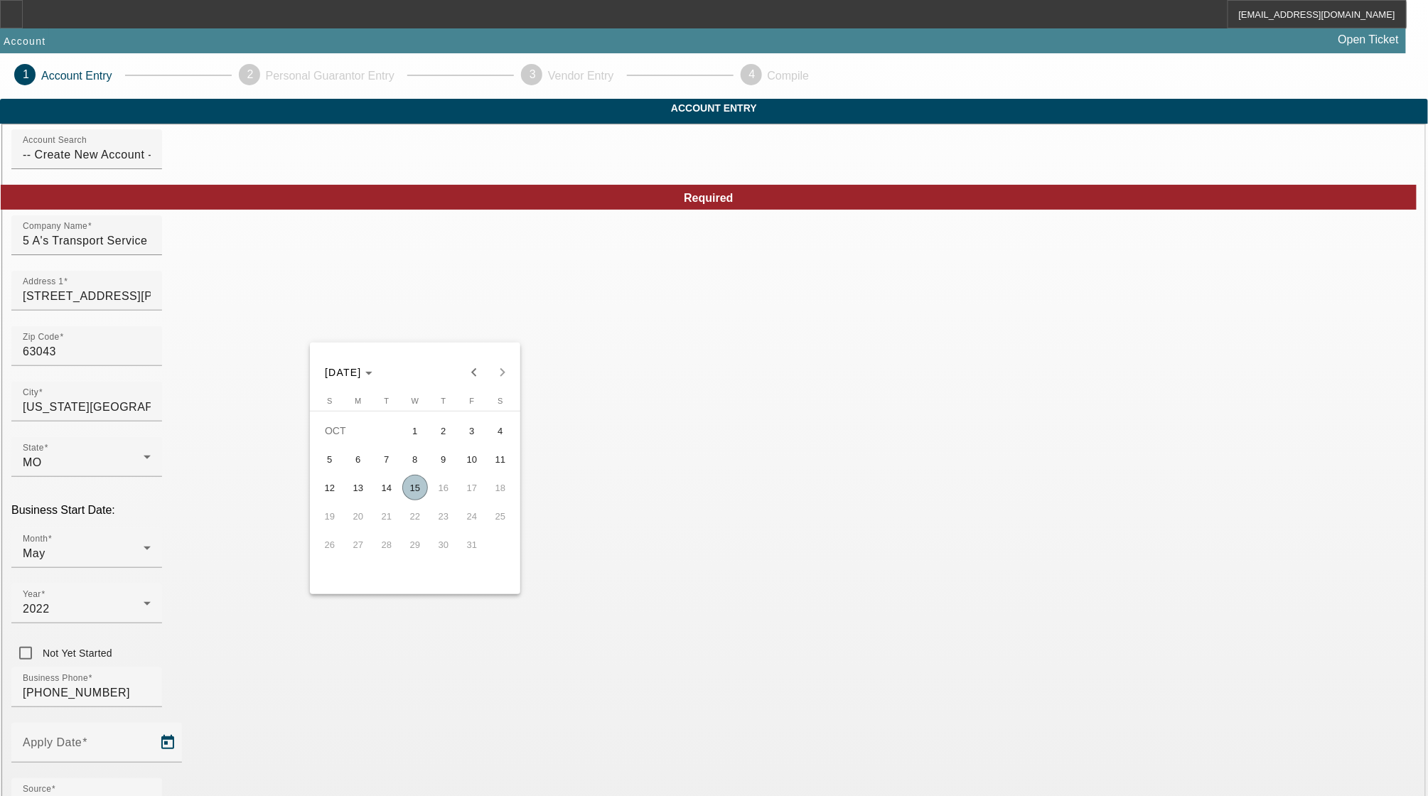
type input "[DATE]"
click at [144, 795] on div "- Select -" at bounding box center [83, 803] width 121 height 17
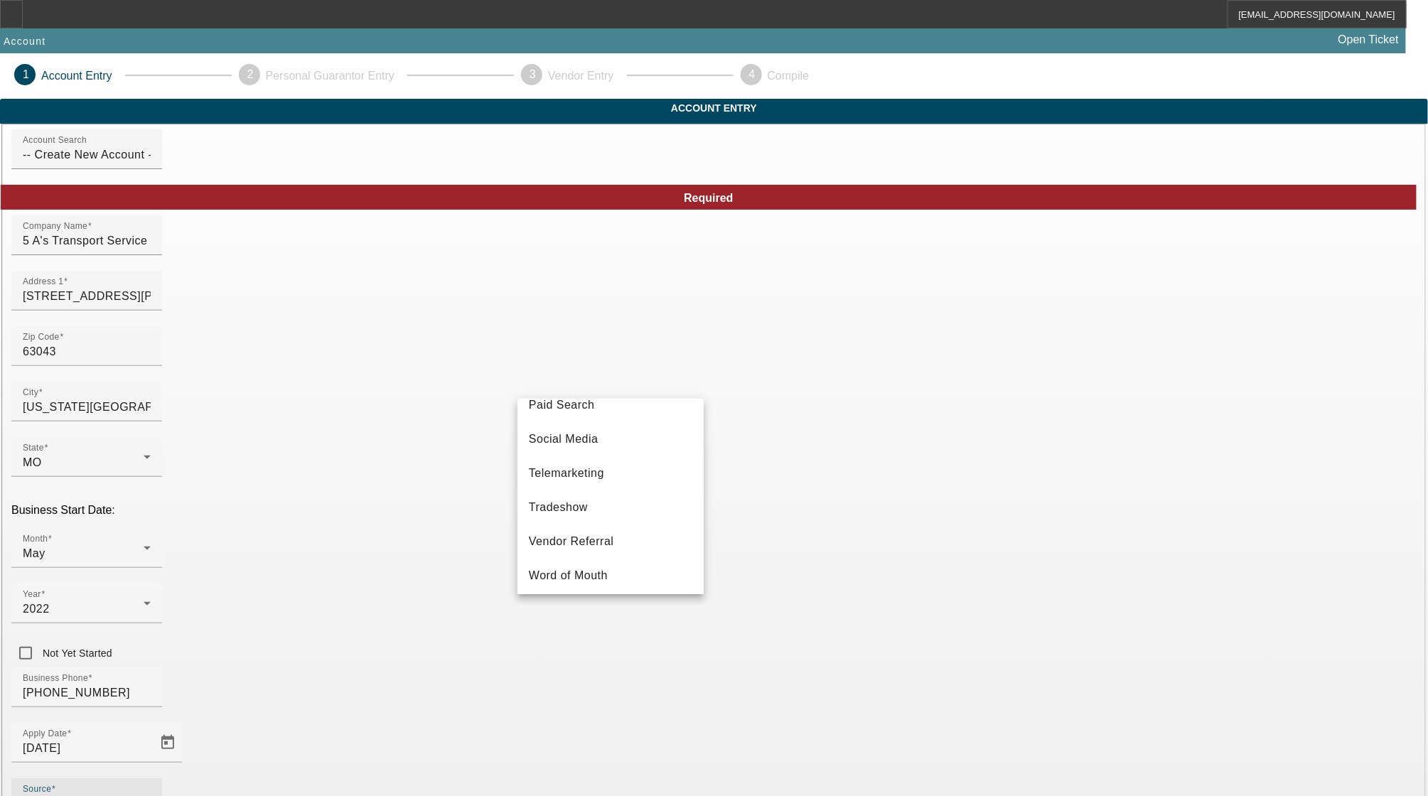
scroll to position [512, 0]
click at [577, 535] on span "Vendor Referral" at bounding box center [571, 537] width 85 height 17
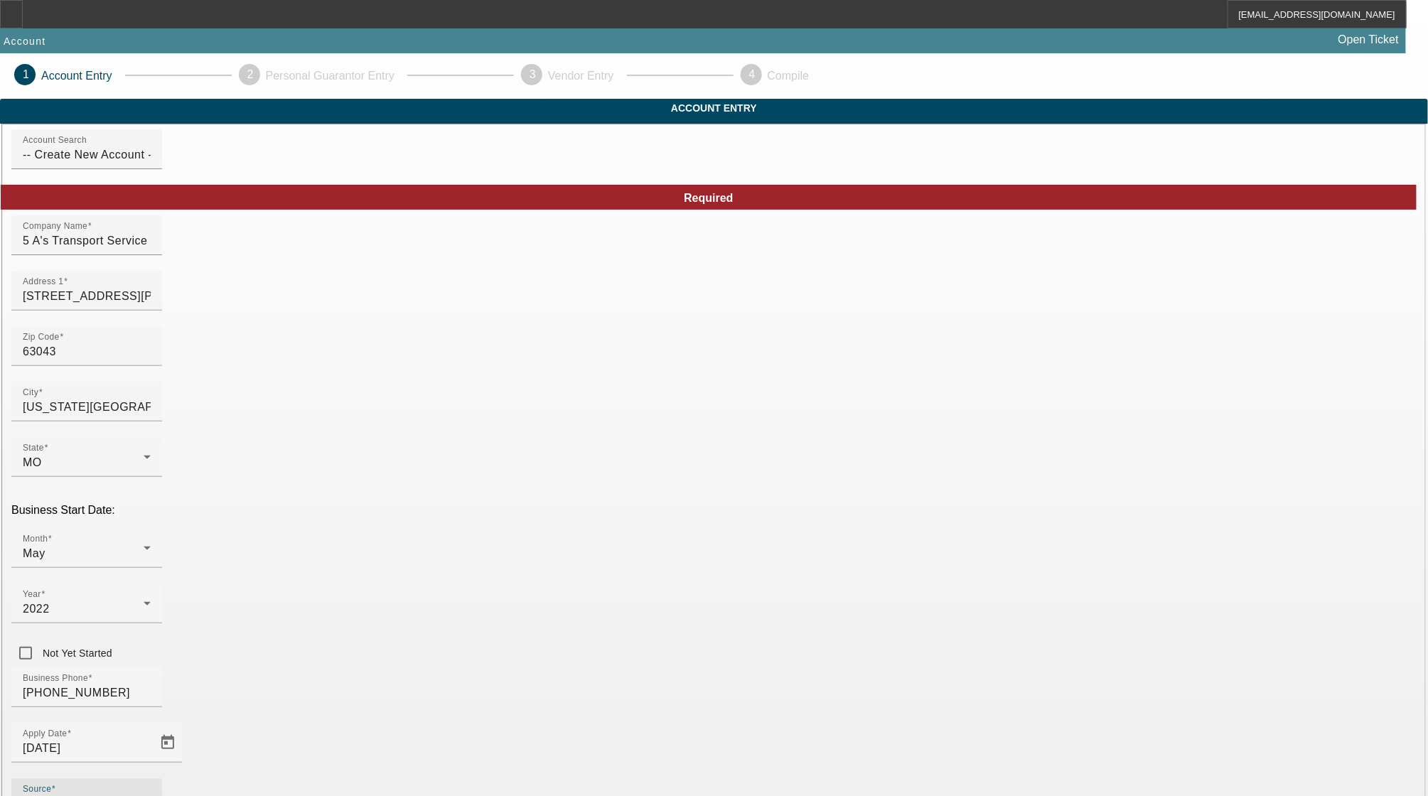
type input "931640321"
click at [388, 512] on span "Tow Truck" at bounding box center [372, 512] width 55 height 17
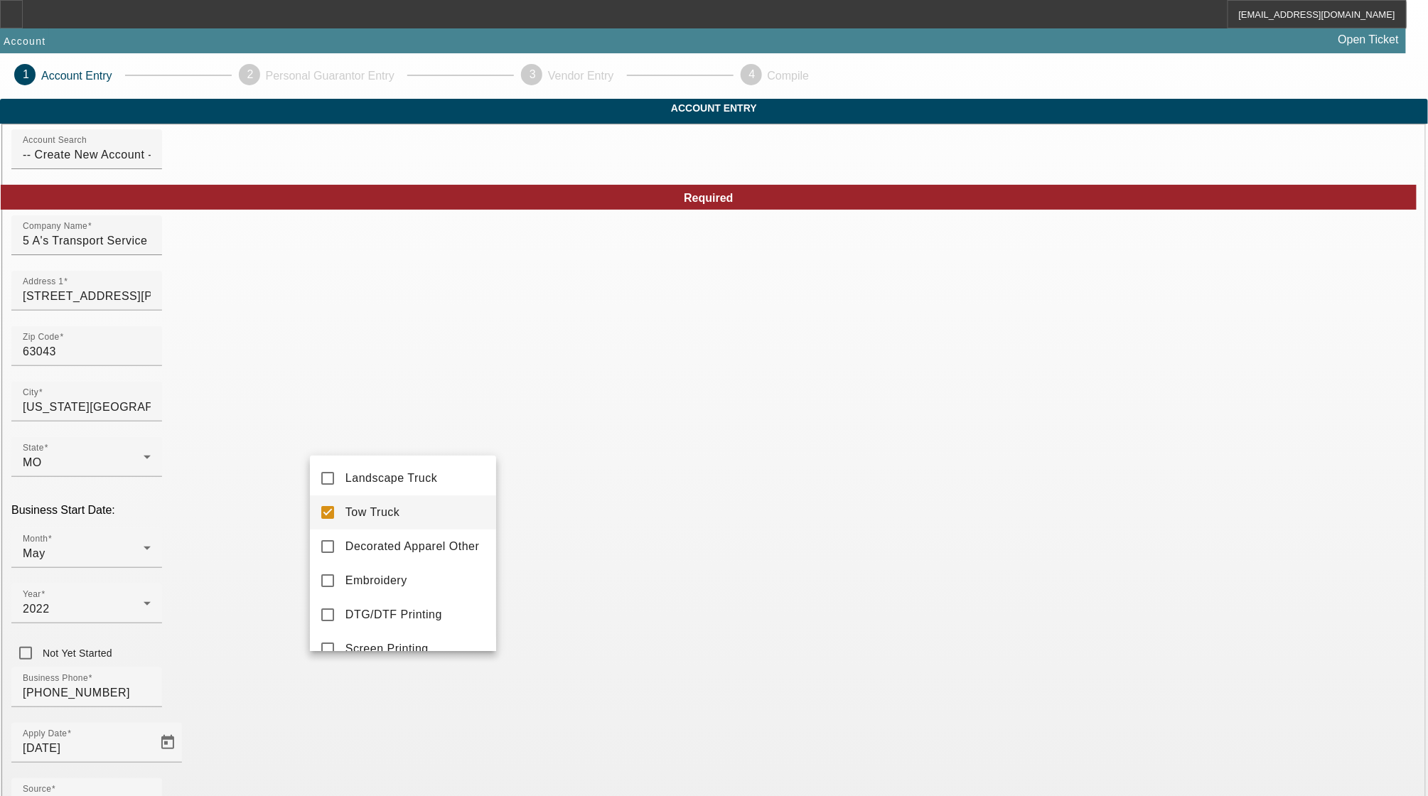
click at [397, 725] on div at bounding box center [714, 398] width 1428 height 796
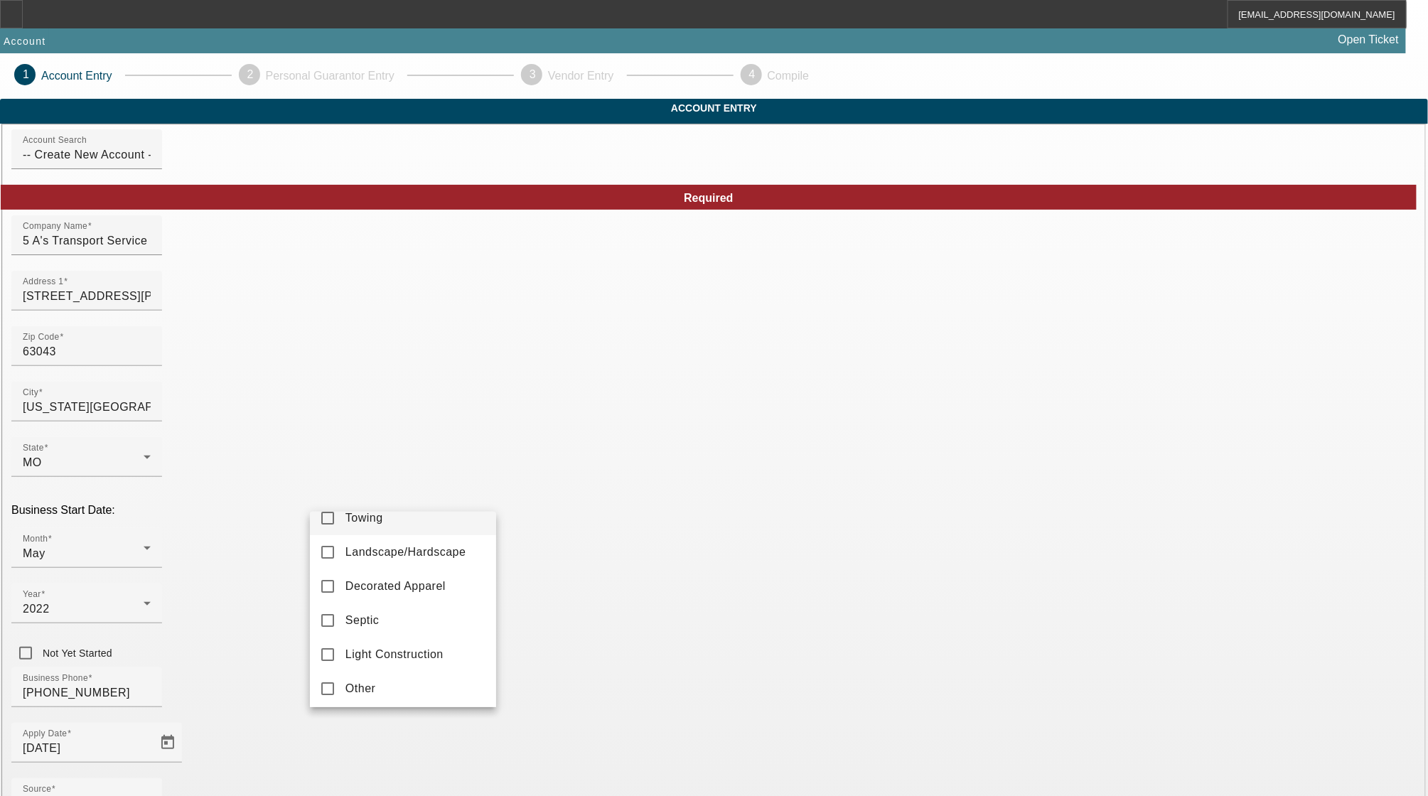
scroll to position [20, 0]
click at [380, 512] on span "Towing" at bounding box center [364, 514] width 38 height 17
click at [848, 618] on div at bounding box center [714, 398] width 1428 height 796
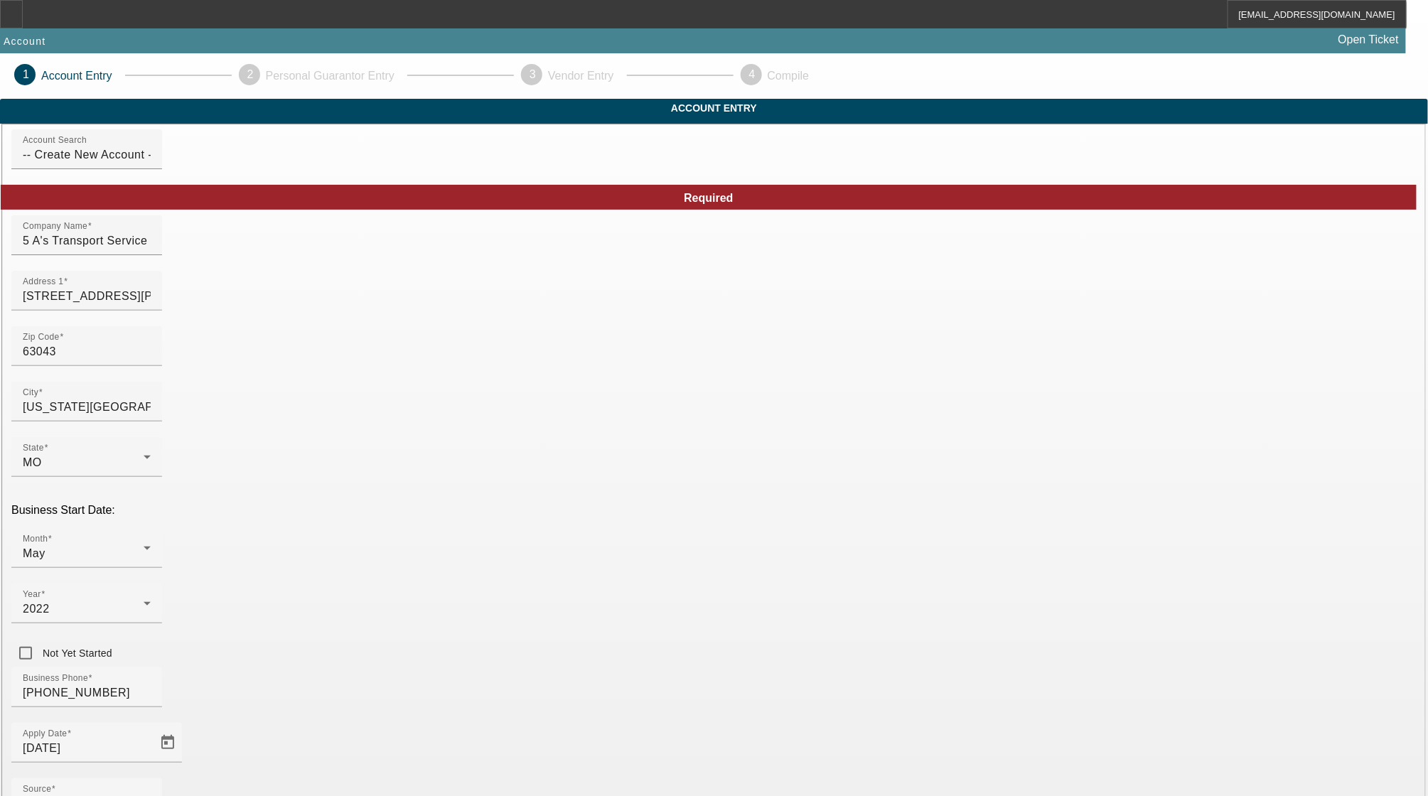
click at [770, 496] on mat-option "LLC" at bounding box center [818, 490] width 186 height 34
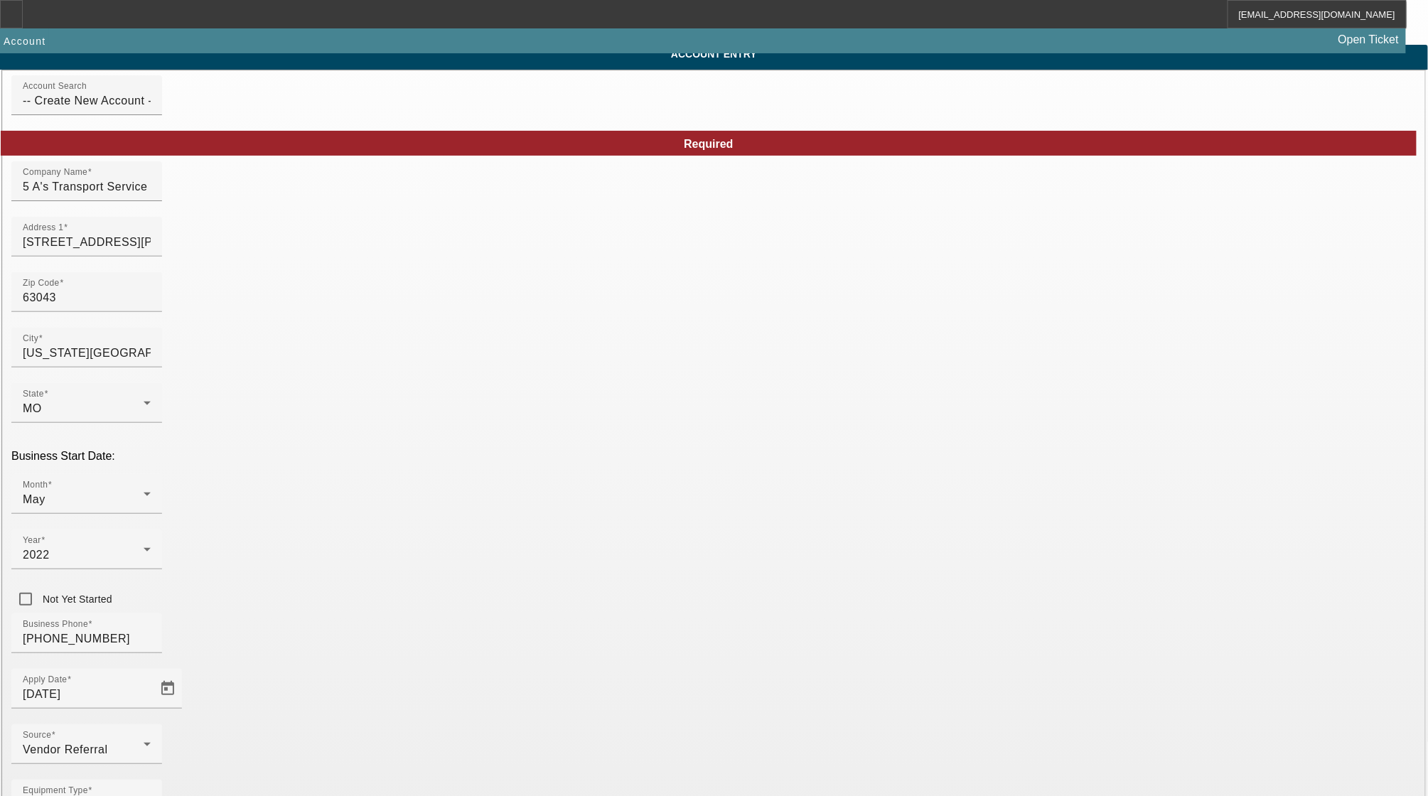
scroll to position [102, 0]
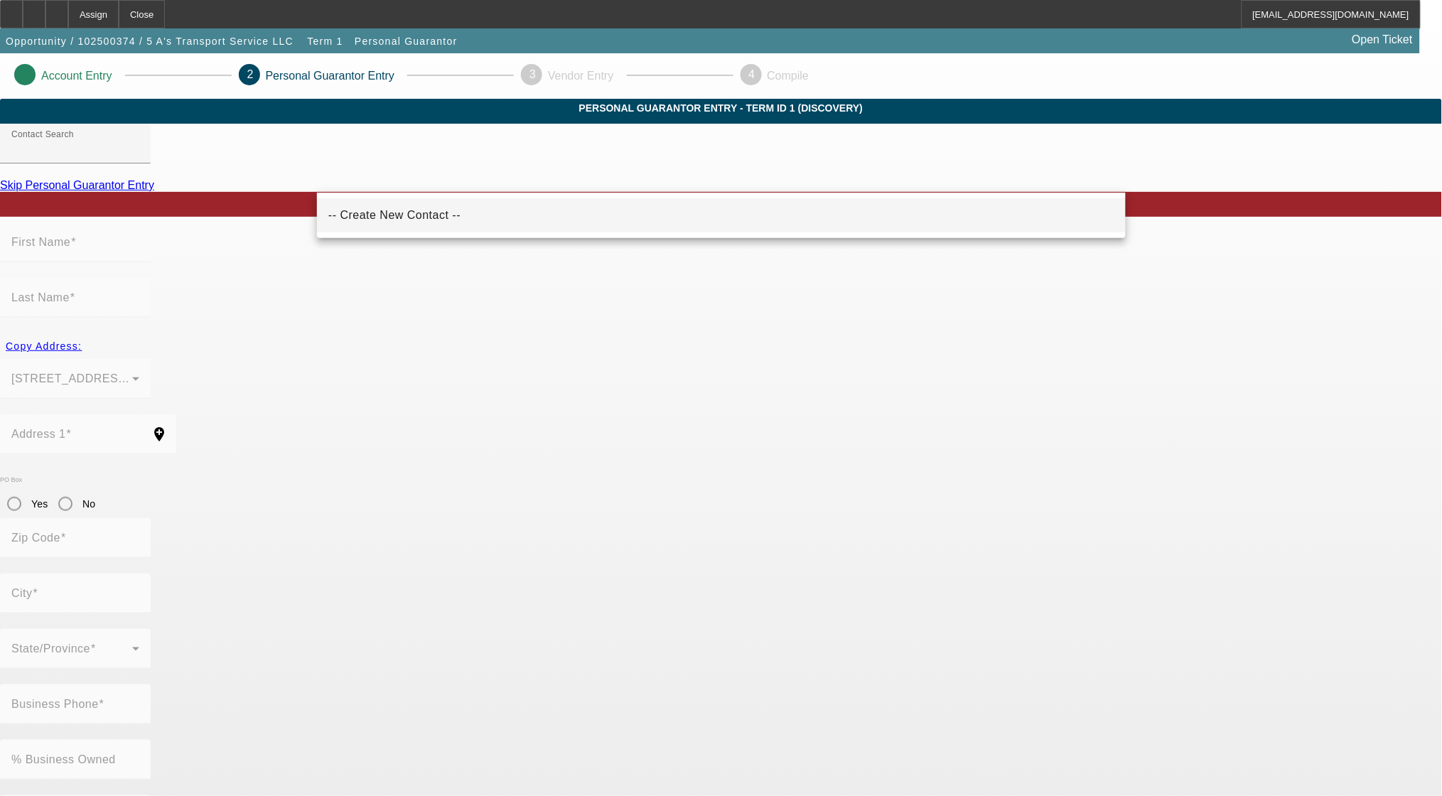
click at [432, 219] on mat-option "-- Create New Contact --" at bounding box center [721, 215] width 809 height 34
type input "-- Create New Contact --"
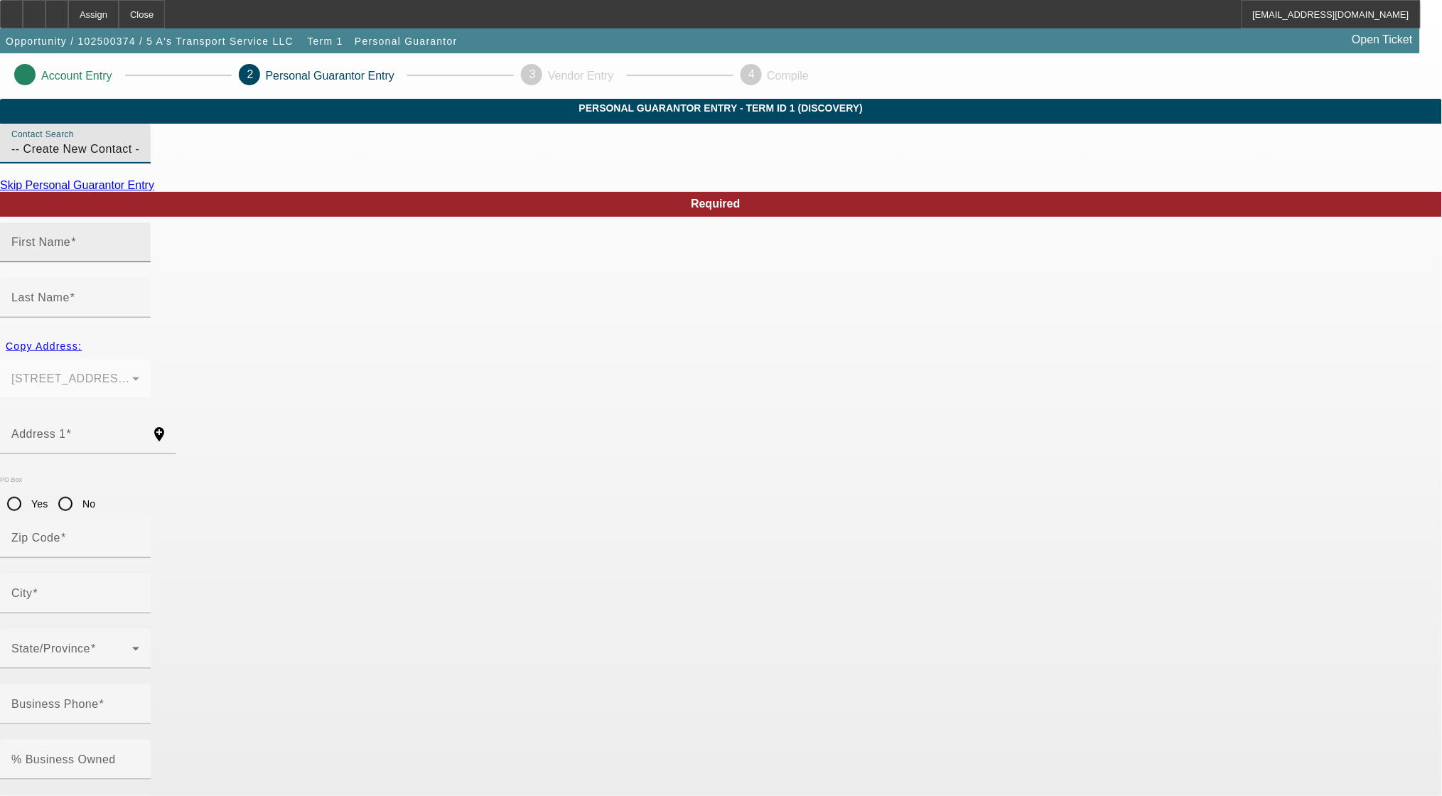
click at [139, 257] on input "First Name" at bounding box center [75, 248] width 128 height 17
type input "Anthony"
type input "Anglin"
click at [82, 340] on span "Copy Address:" at bounding box center [44, 345] width 76 height 11
type input "34 Woodfork Court"
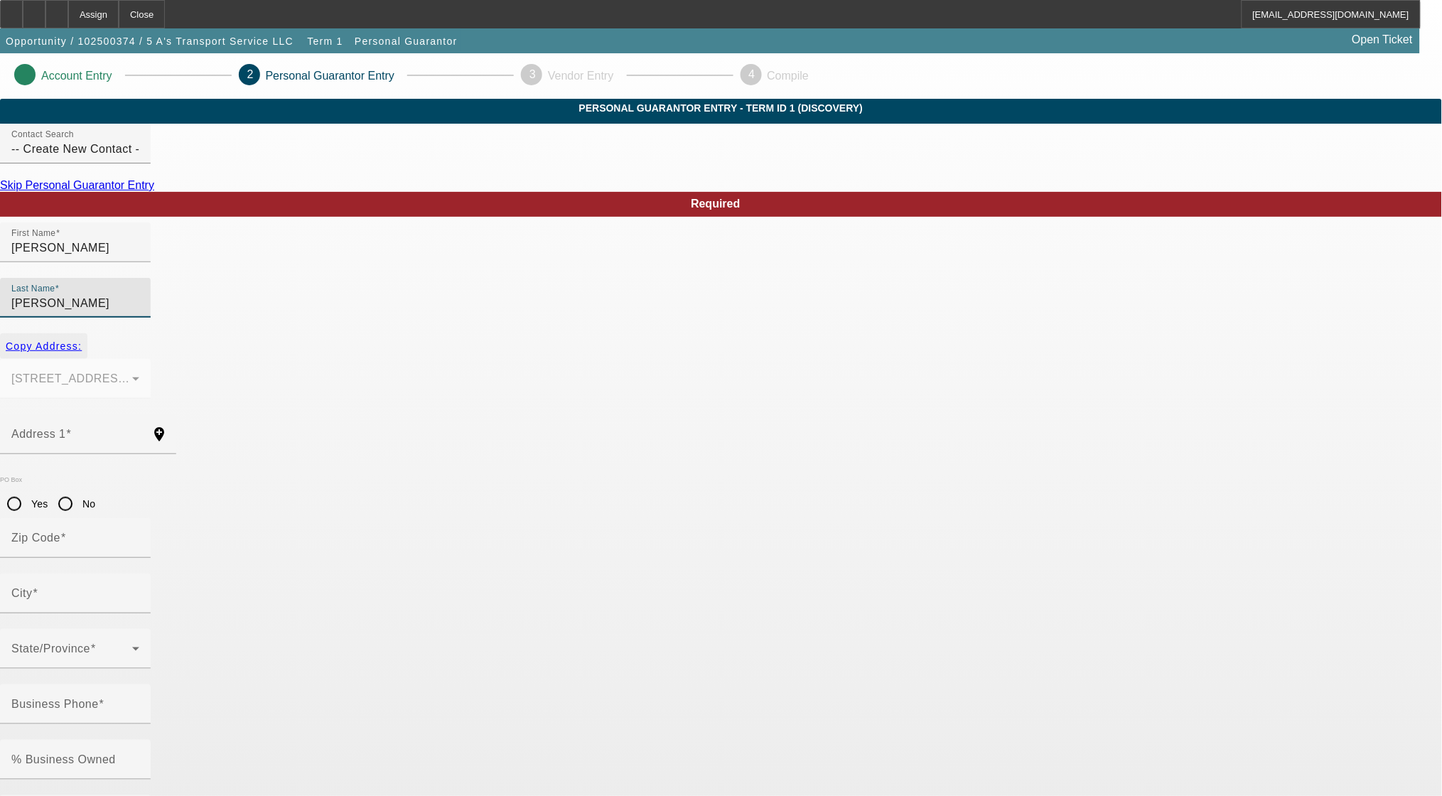
type input "63043"
type input "Maryland Heights"
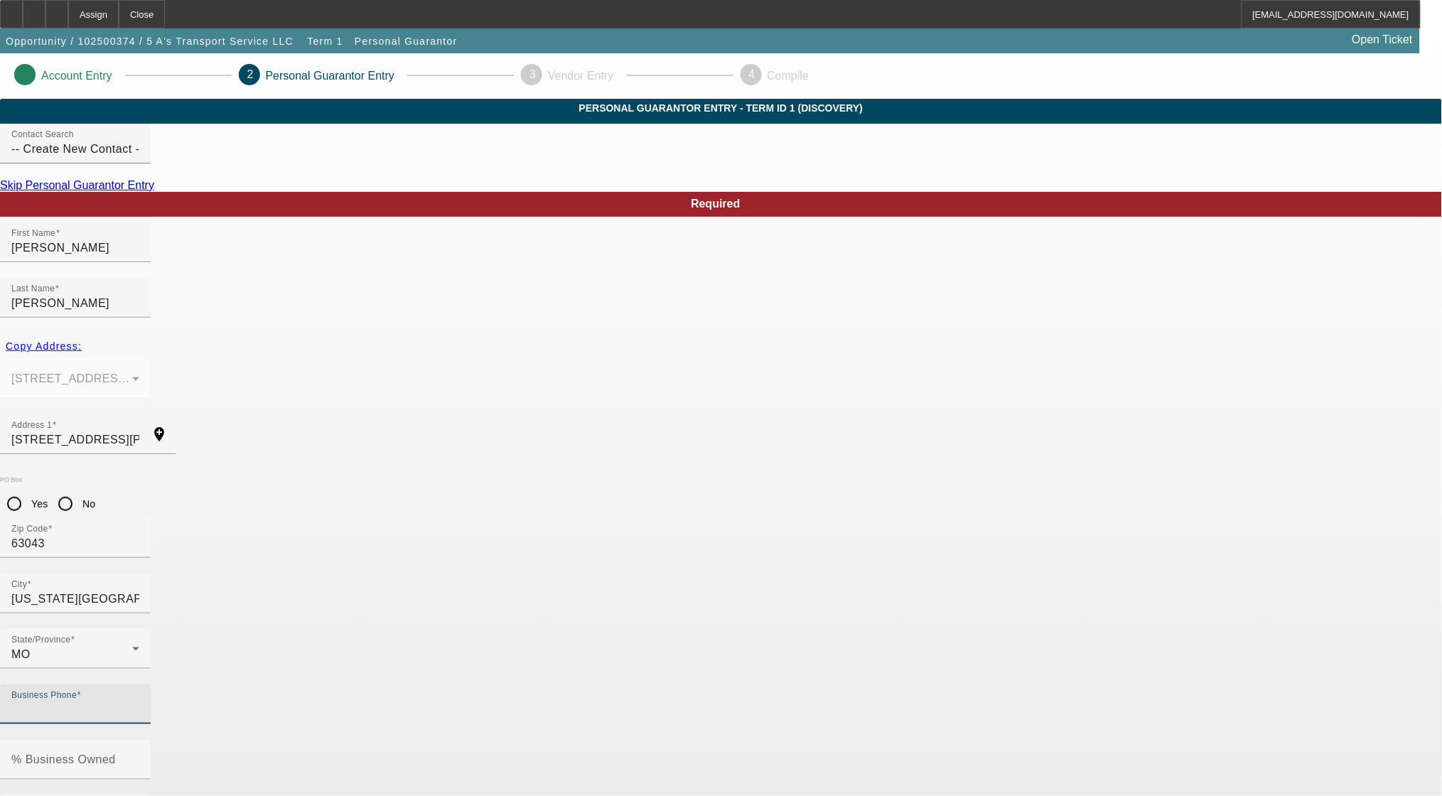
click at [139, 702] on input "Business Phone" at bounding box center [75, 710] width 128 height 17
paste input "(314) 455-4217"
type input "(314) 455-4217"
click at [116, 753] on mat-label "% Business Owned" at bounding box center [63, 759] width 104 height 12
click at [139, 757] on input "% Business Owned" at bounding box center [75, 765] width 128 height 17
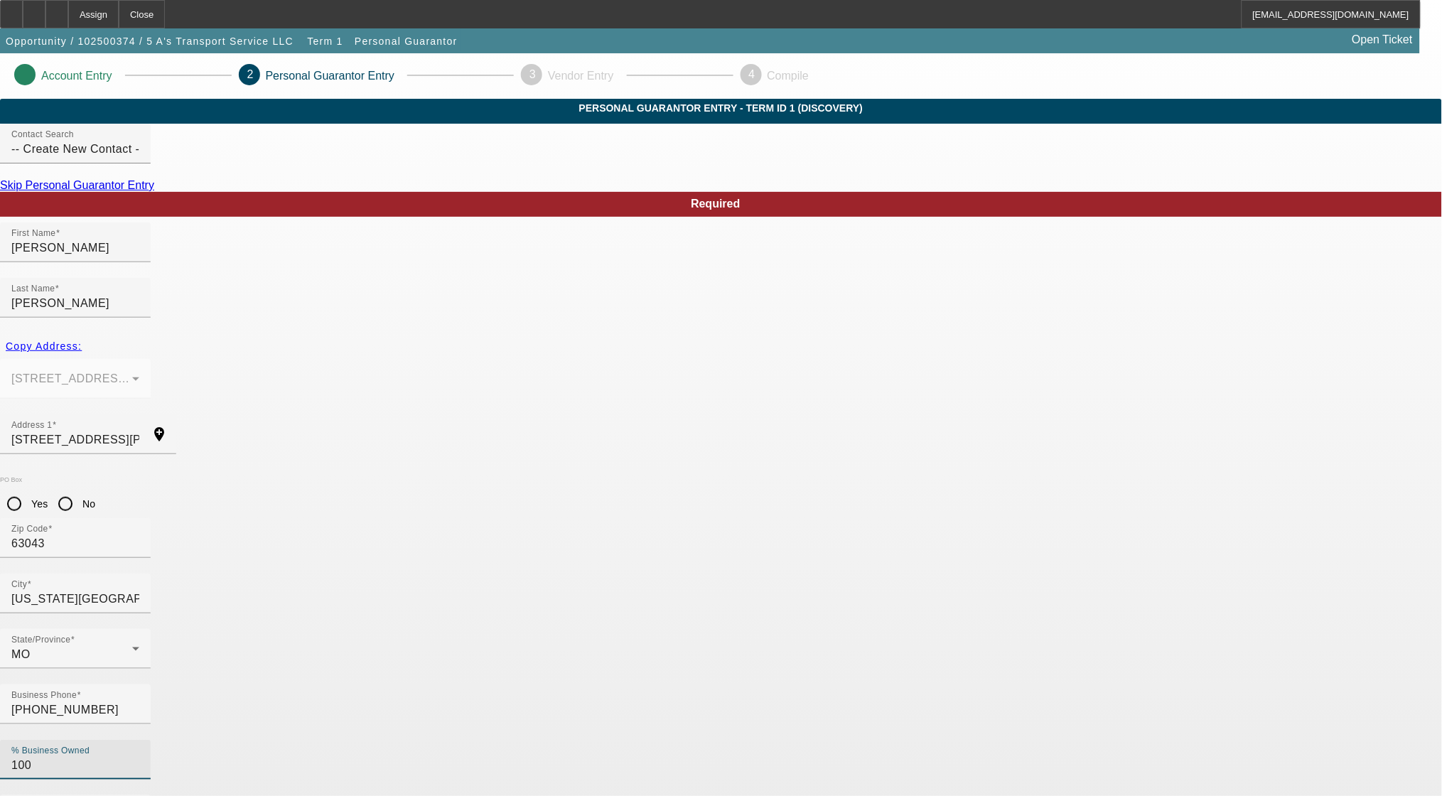
type input "100"
type input "auto5.as.service@gmail.com"
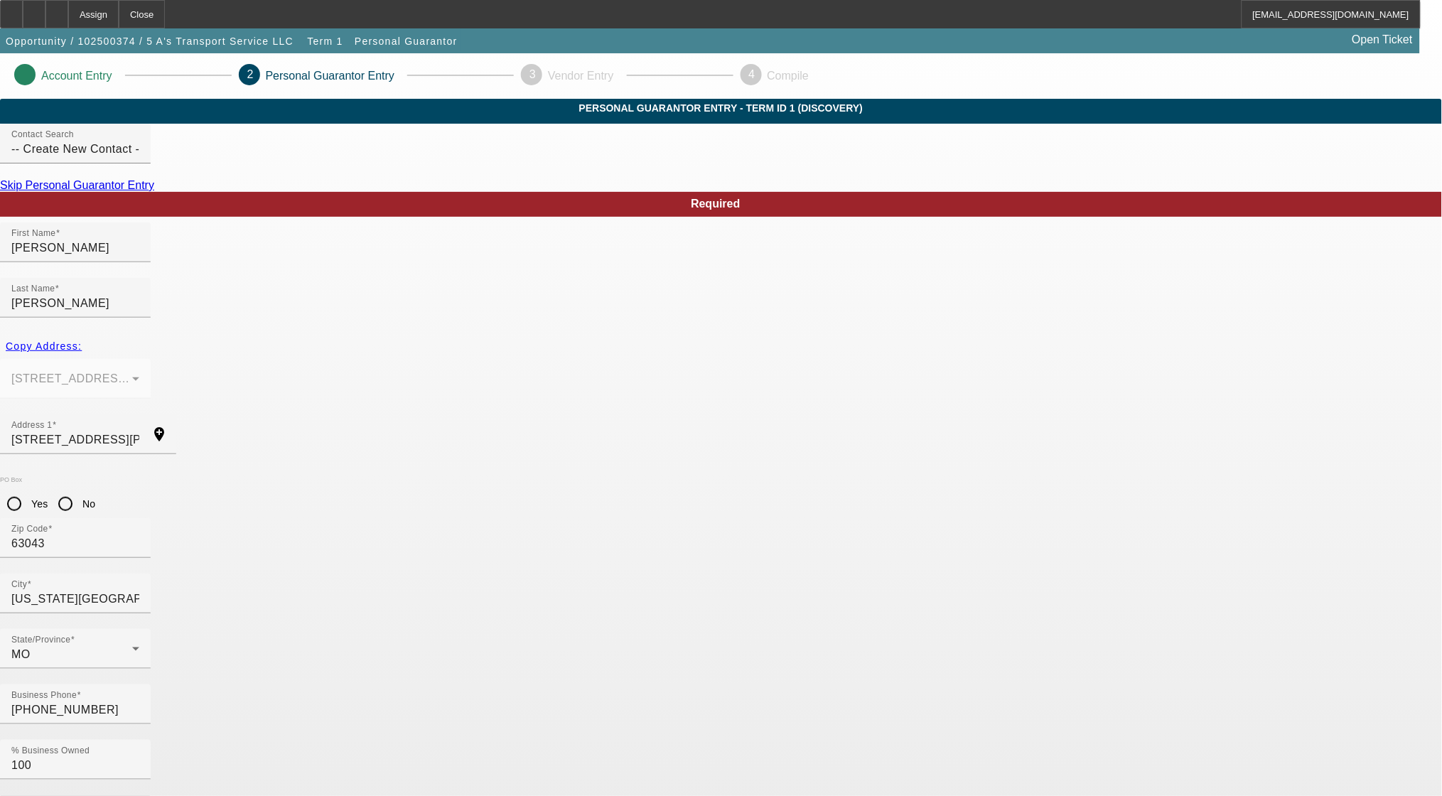
type input "370-33-7437"
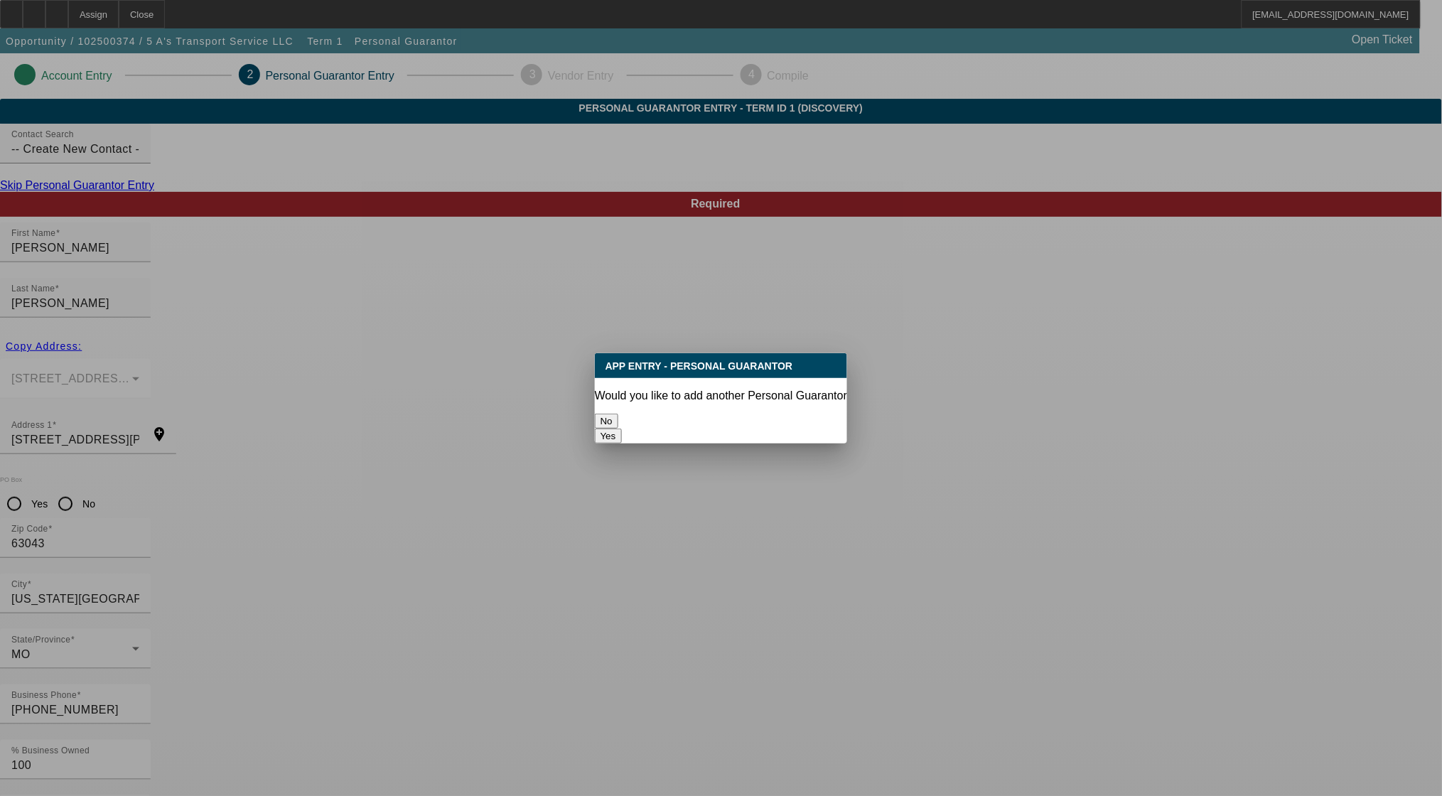
click at [618, 414] on button "No" at bounding box center [606, 421] width 23 height 15
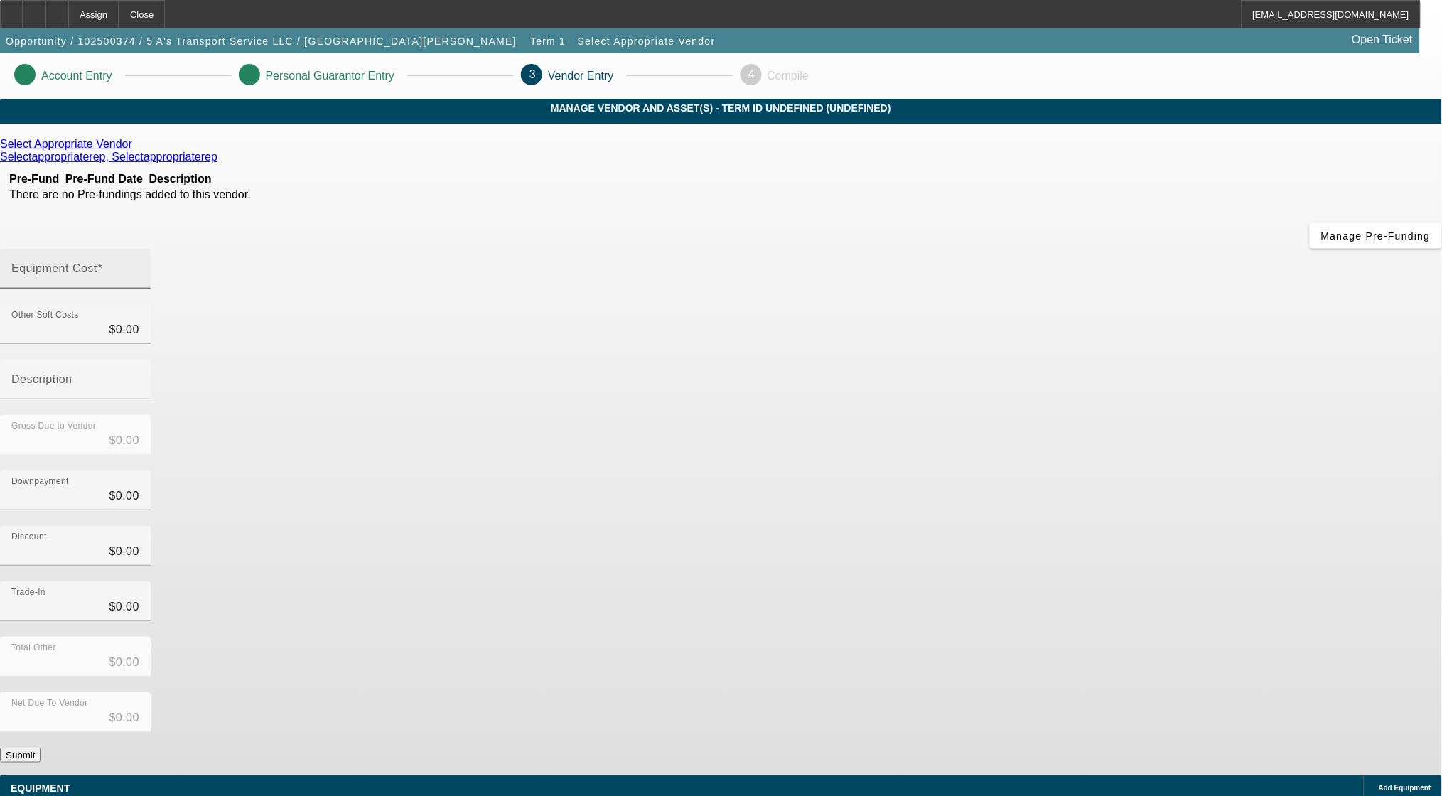
click at [139, 266] on input "Equipment Cost" at bounding box center [75, 274] width 128 height 17
type input "5"
type input "$5.00"
type input "55"
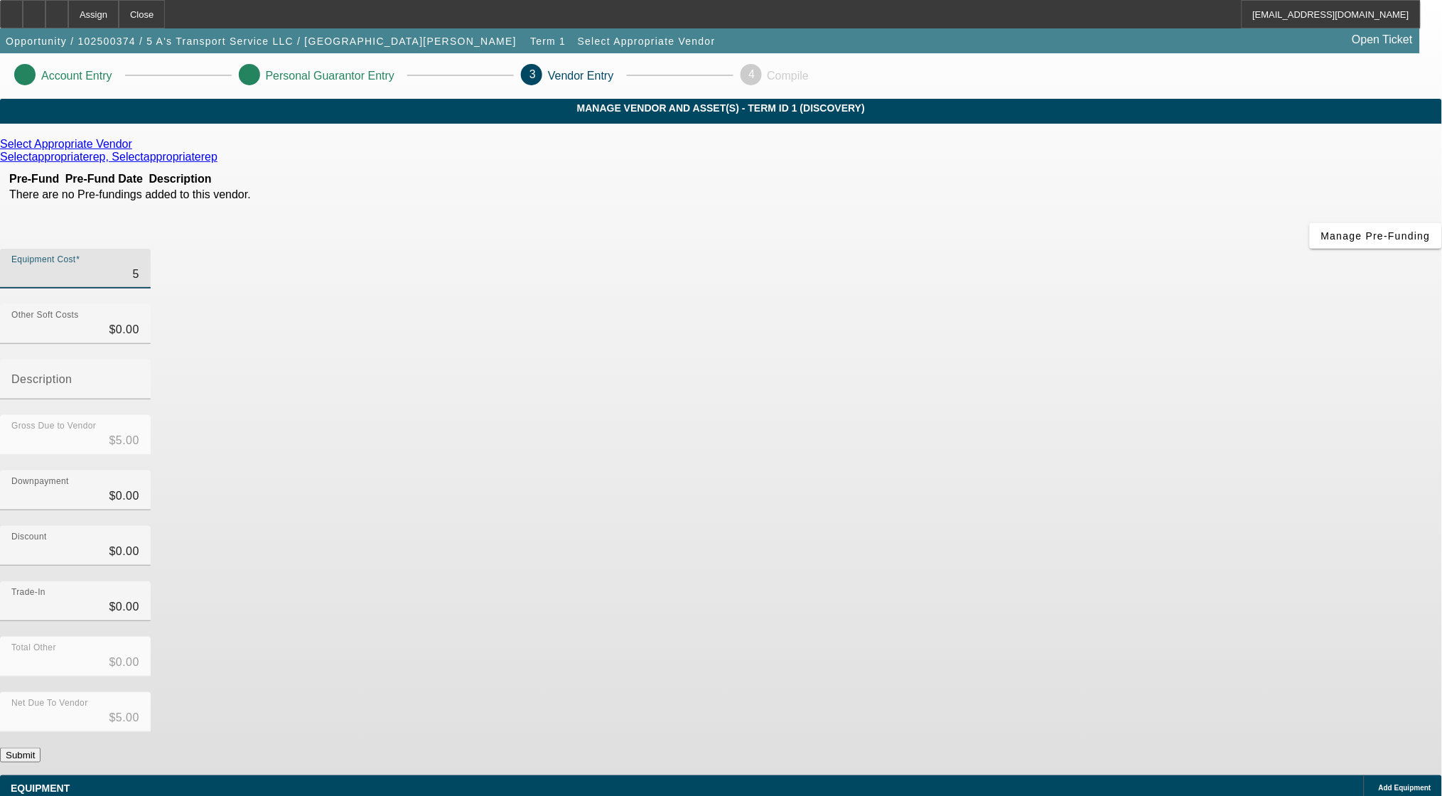
type input "$55.00"
type input "550"
type input "$550.00"
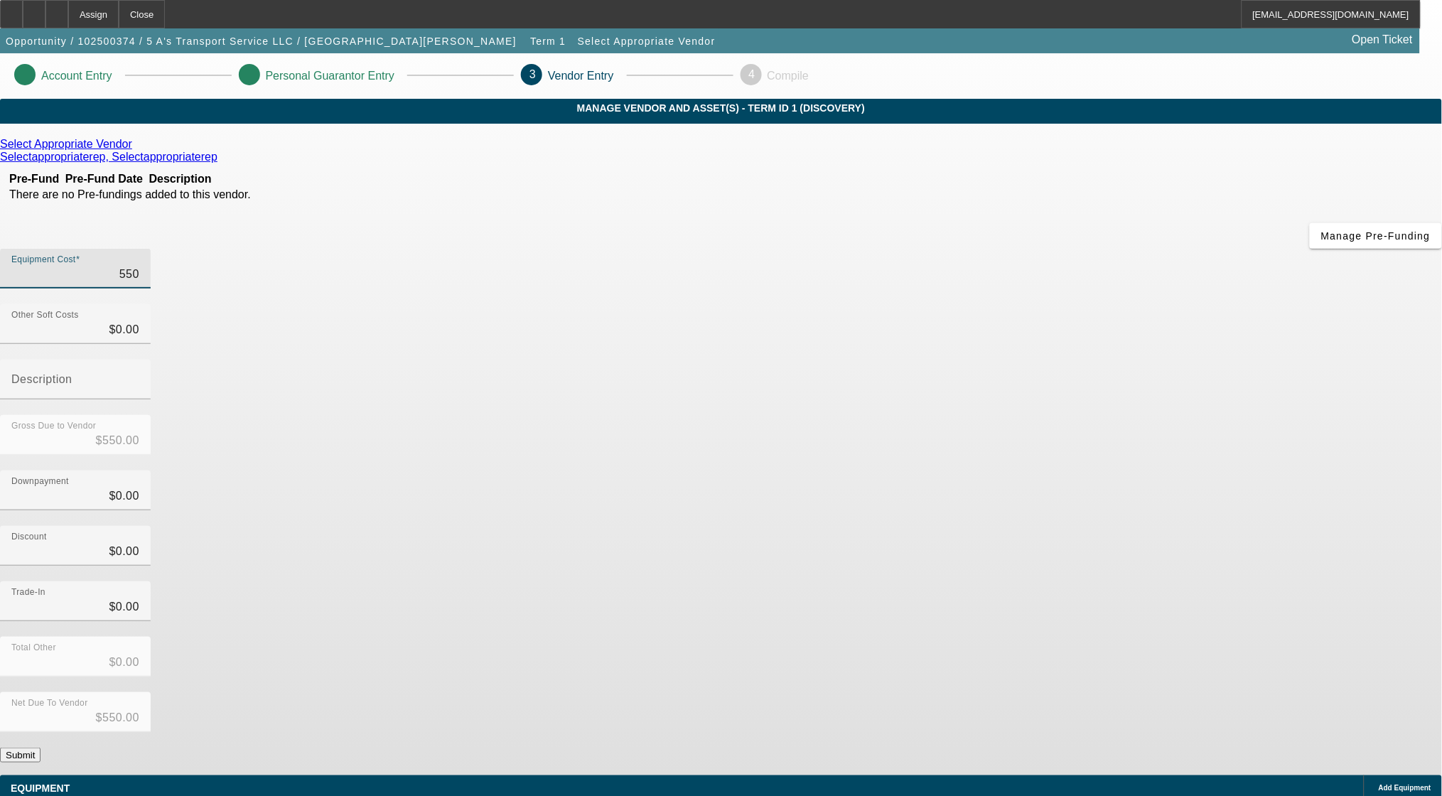
type input "5500"
type input "$5,500.00"
type input "55000"
type input "$55,000.00"
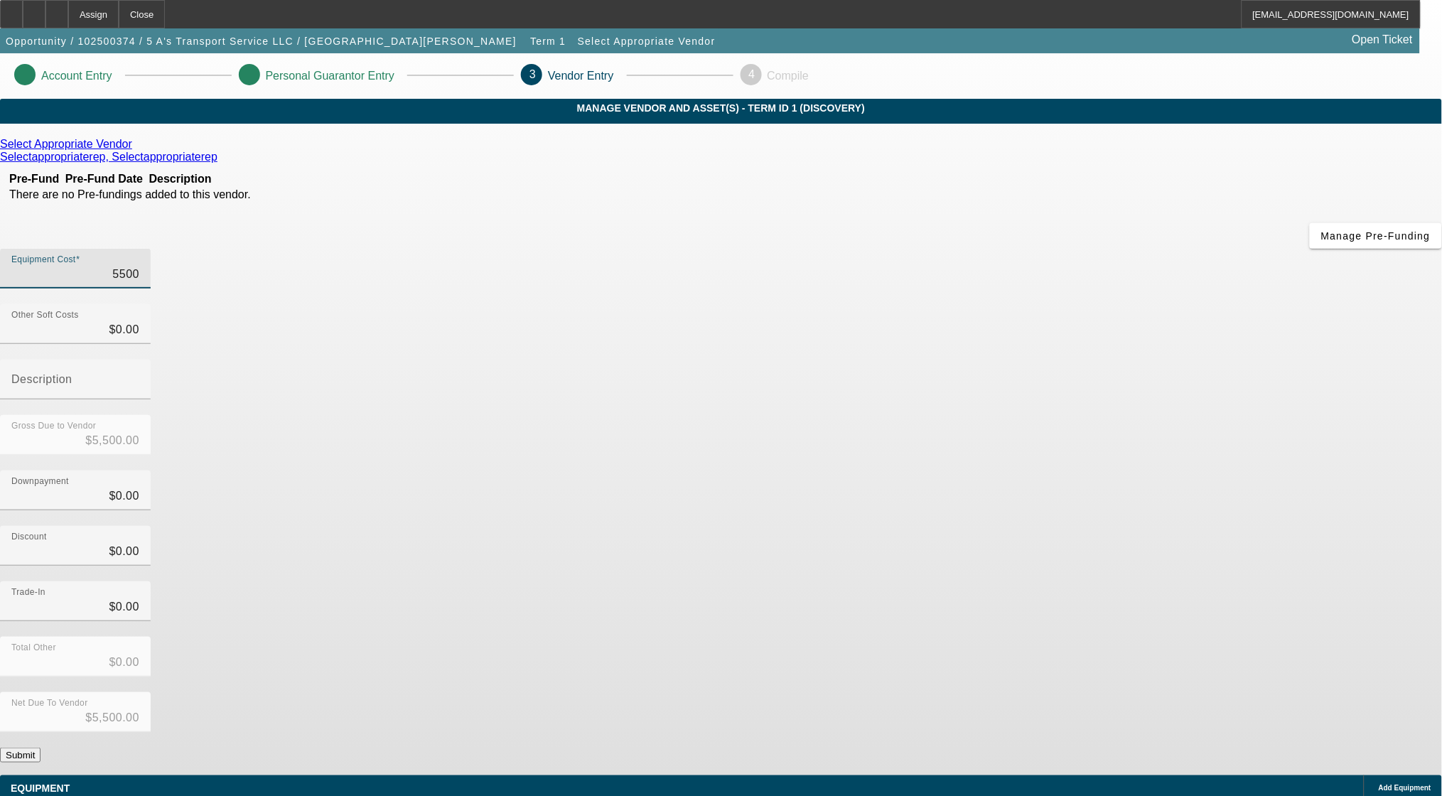
type input "$55,000.00"
click at [136, 150] on icon at bounding box center [136, 144] width 0 height 12
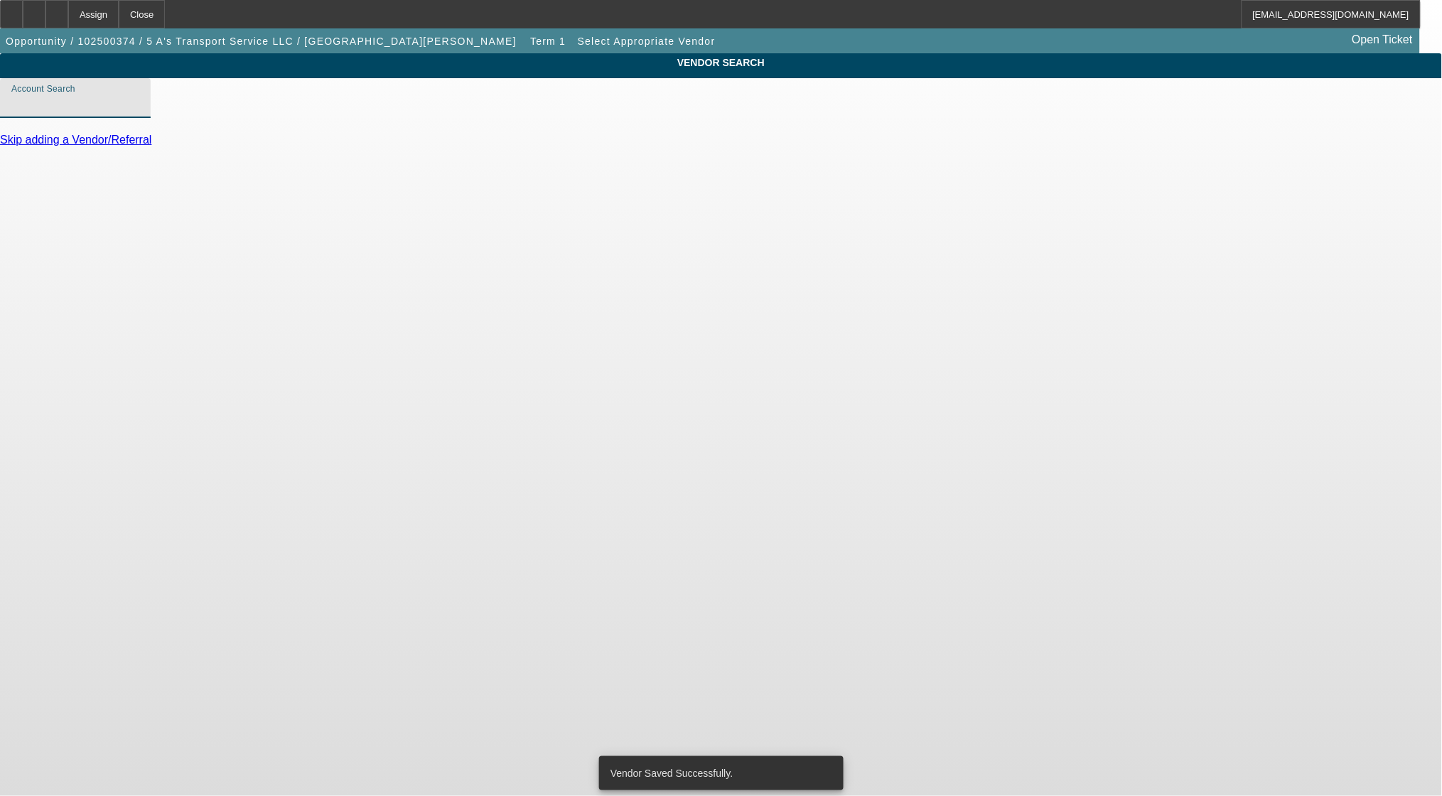
click at [139, 112] on input "Account Search" at bounding box center [75, 103] width 128 height 17
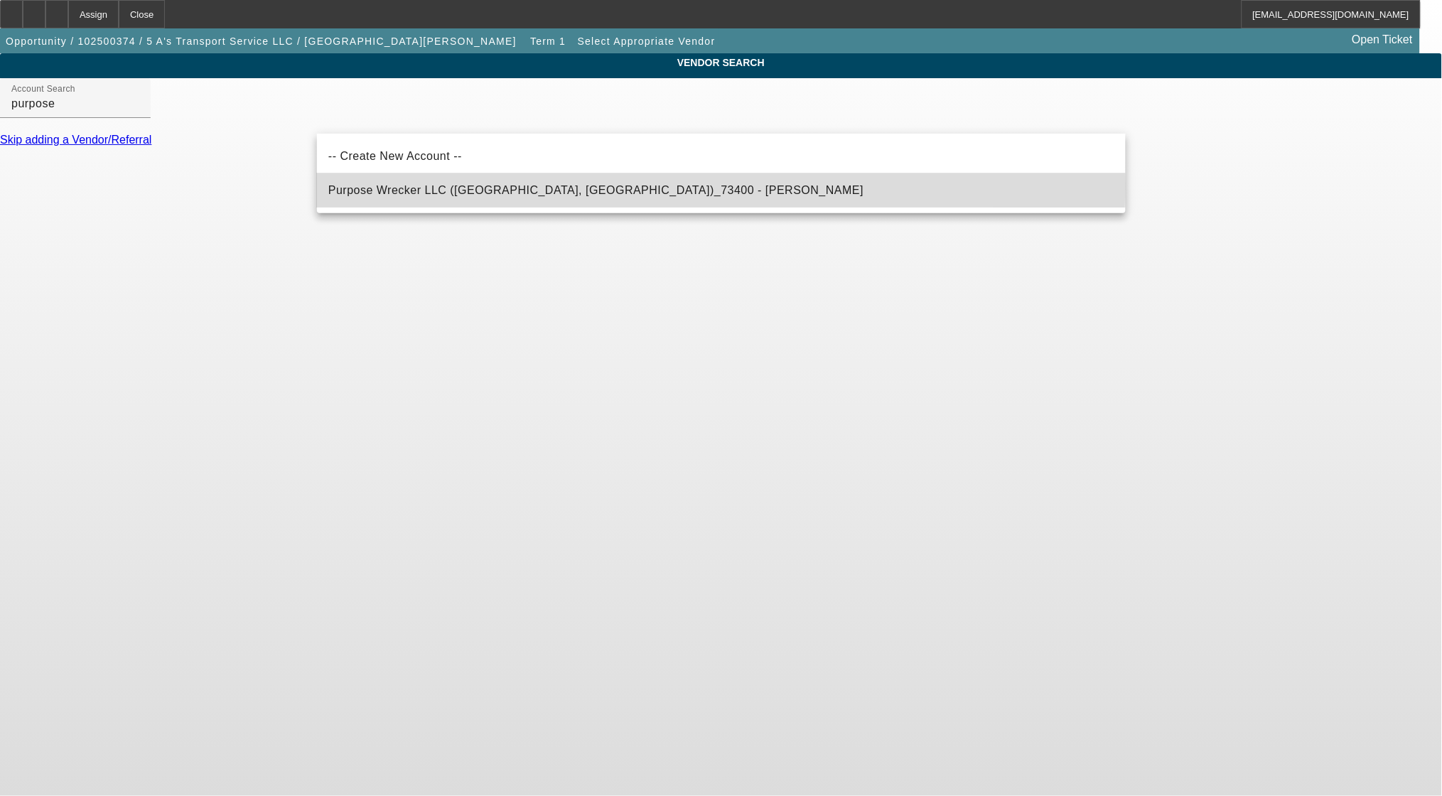
click at [427, 186] on span "Purpose Wrecker LLC (Wentzville, MO)_73400 - Pellow, Randy" at bounding box center [595, 190] width 535 height 12
type input "Purpose Wrecker LLC (Wentzville, MO)_73400 - Pellow, Randy"
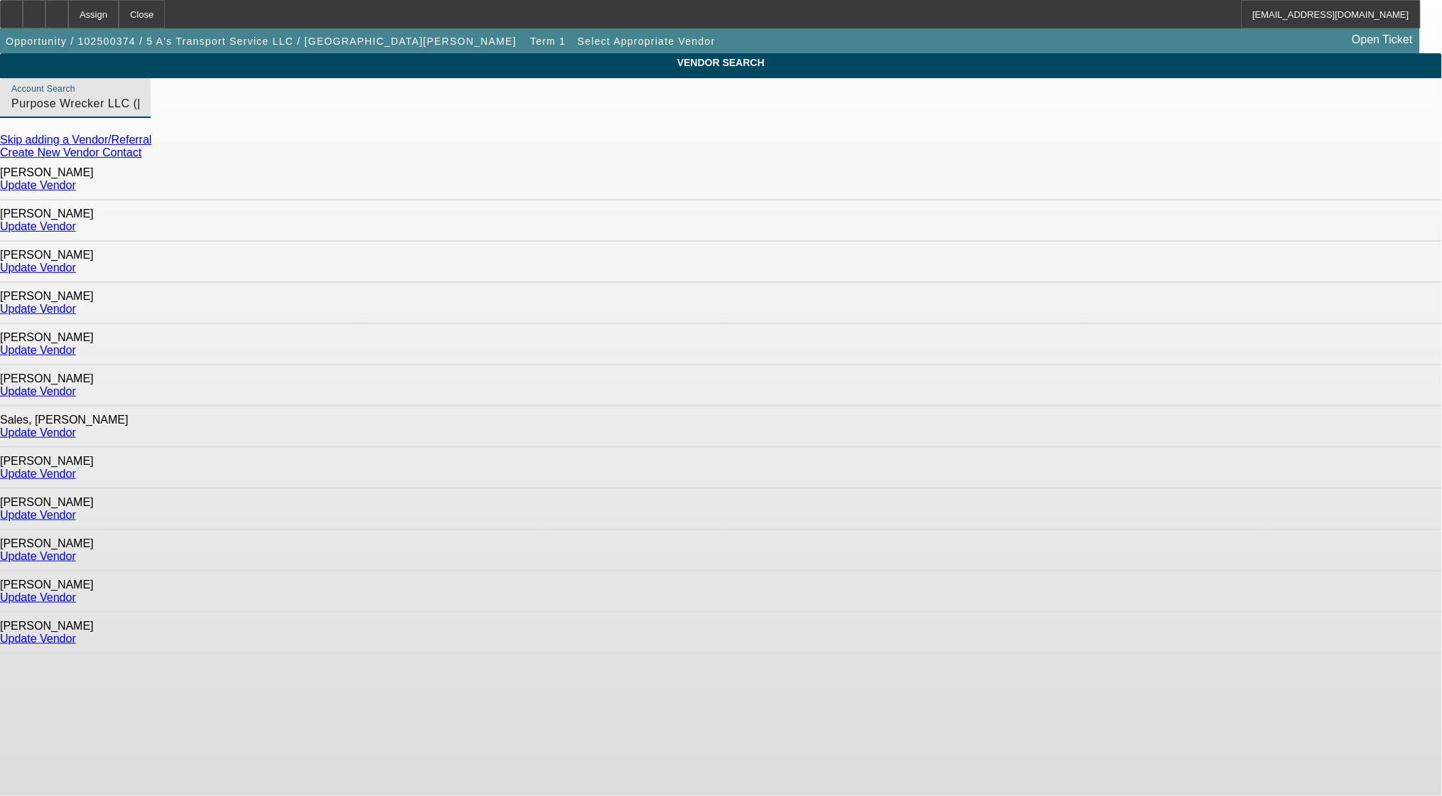
click at [1090, 303] on div "Update Vendor" at bounding box center [721, 309] width 1442 height 13
click at [76, 303] on link "Update Vendor" at bounding box center [38, 309] width 76 height 12
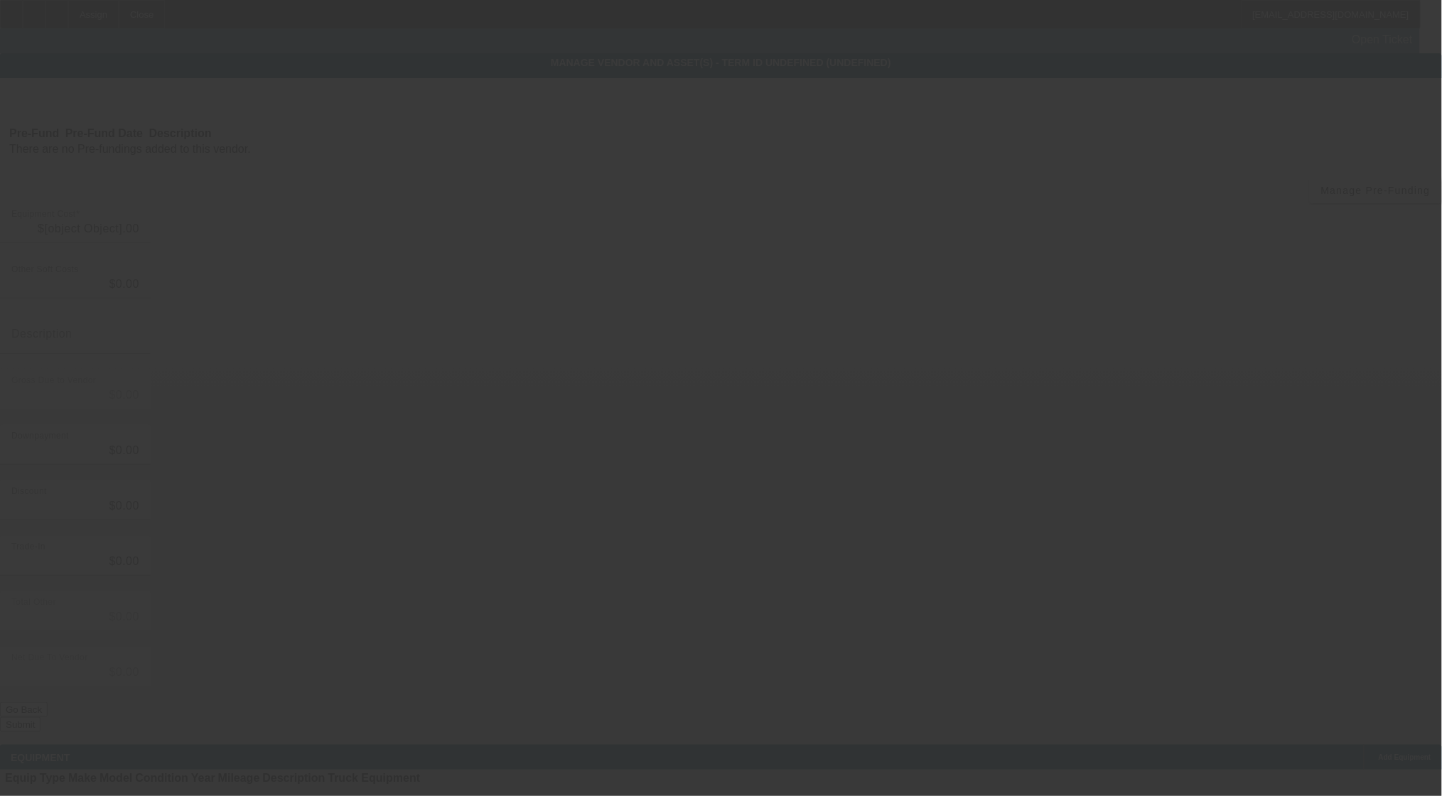
type input "$55,000.00"
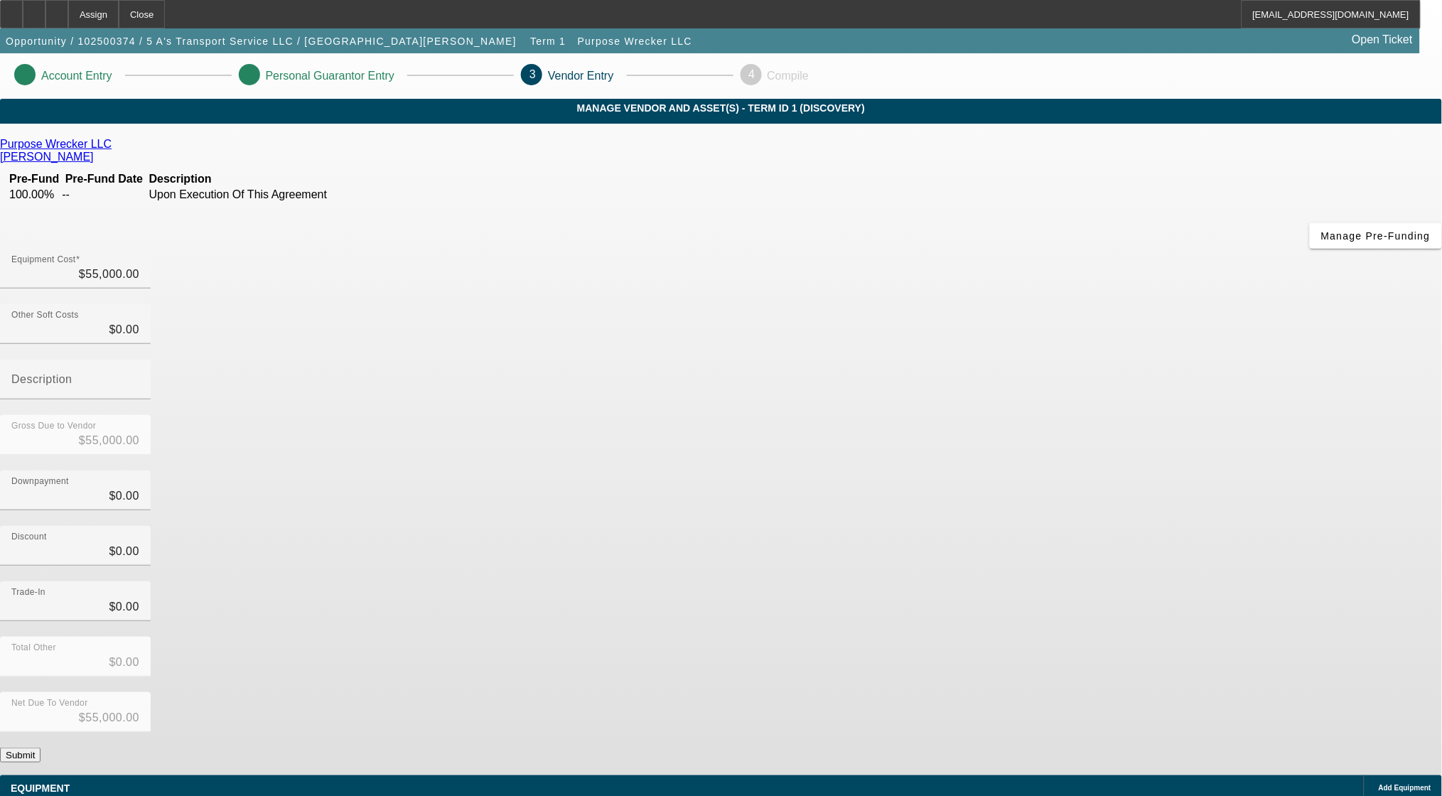
click at [41, 748] on button "Submit" at bounding box center [20, 755] width 41 height 15
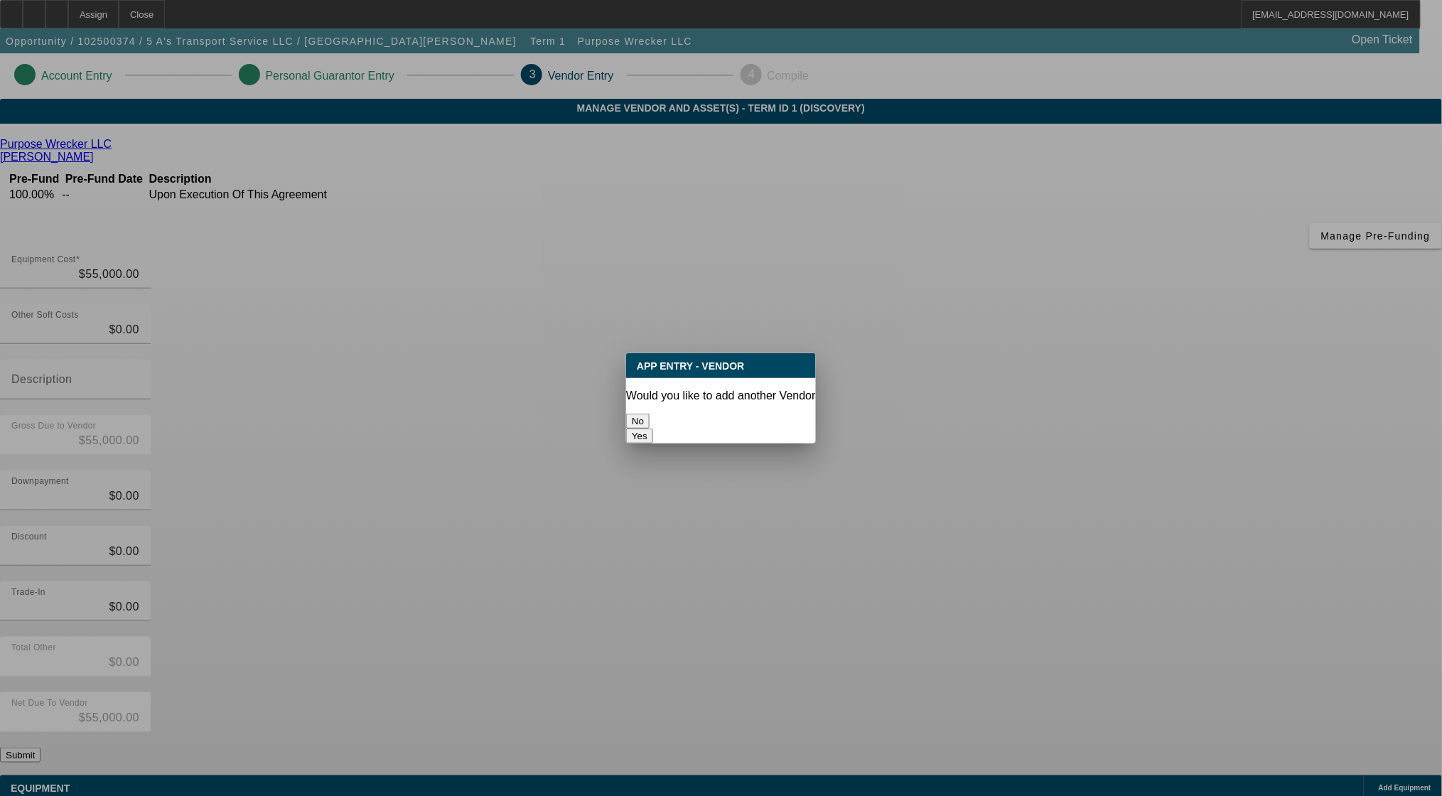
click at [650, 414] on button "No" at bounding box center [637, 421] width 23 height 15
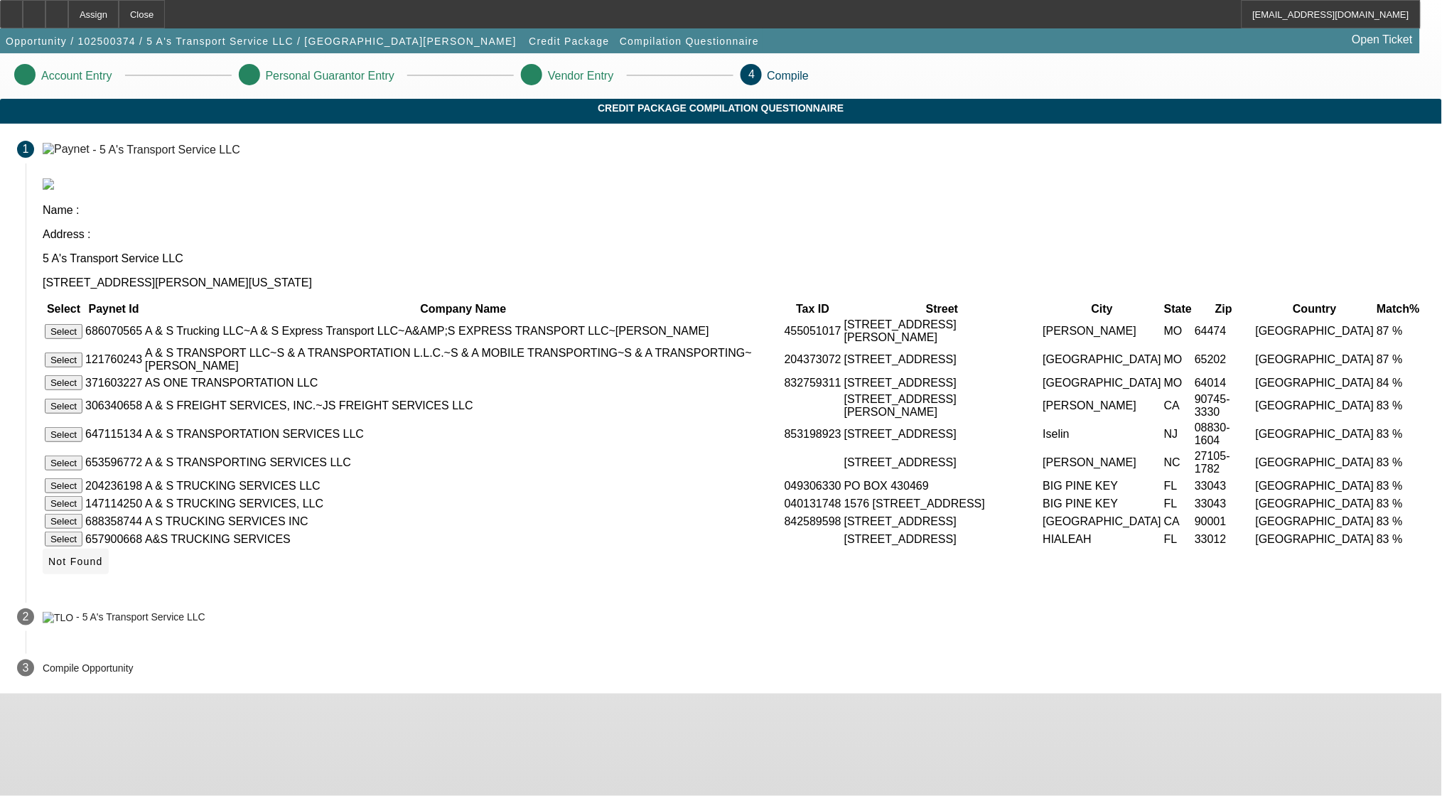
click at [103, 567] on span "Not Found" at bounding box center [75, 561] width 55 height 11
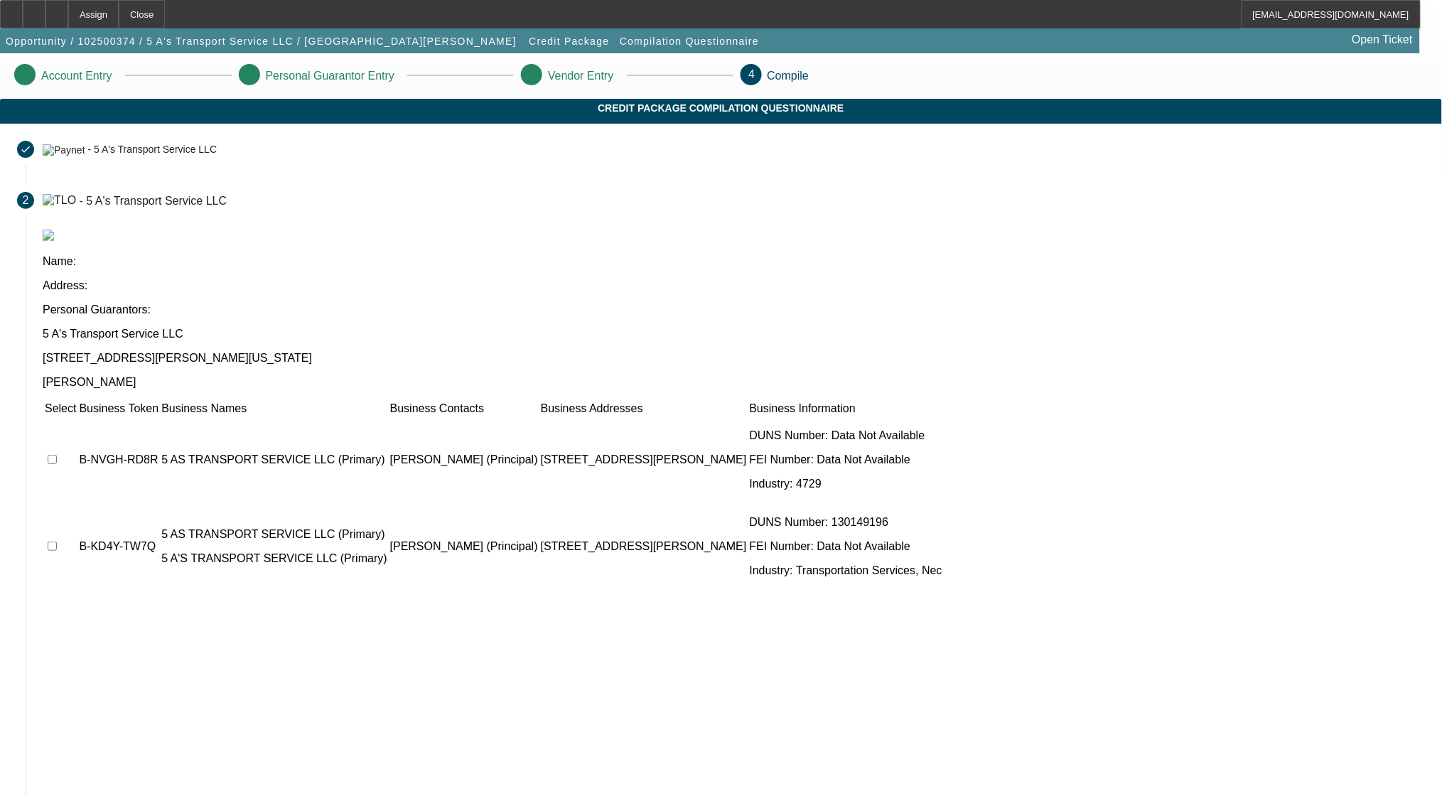
click at [57, 455] on input "checkbox" at bounding box center [52, 459] width 9 height 9
checkbox input "true"
click at [57, 542] on input "checkbox" at bounding box center [52, 546] width 9 height 9
checkbox input "true"
click at [48, 795] on icon at bounding box center [48, 803] width 0 height 11
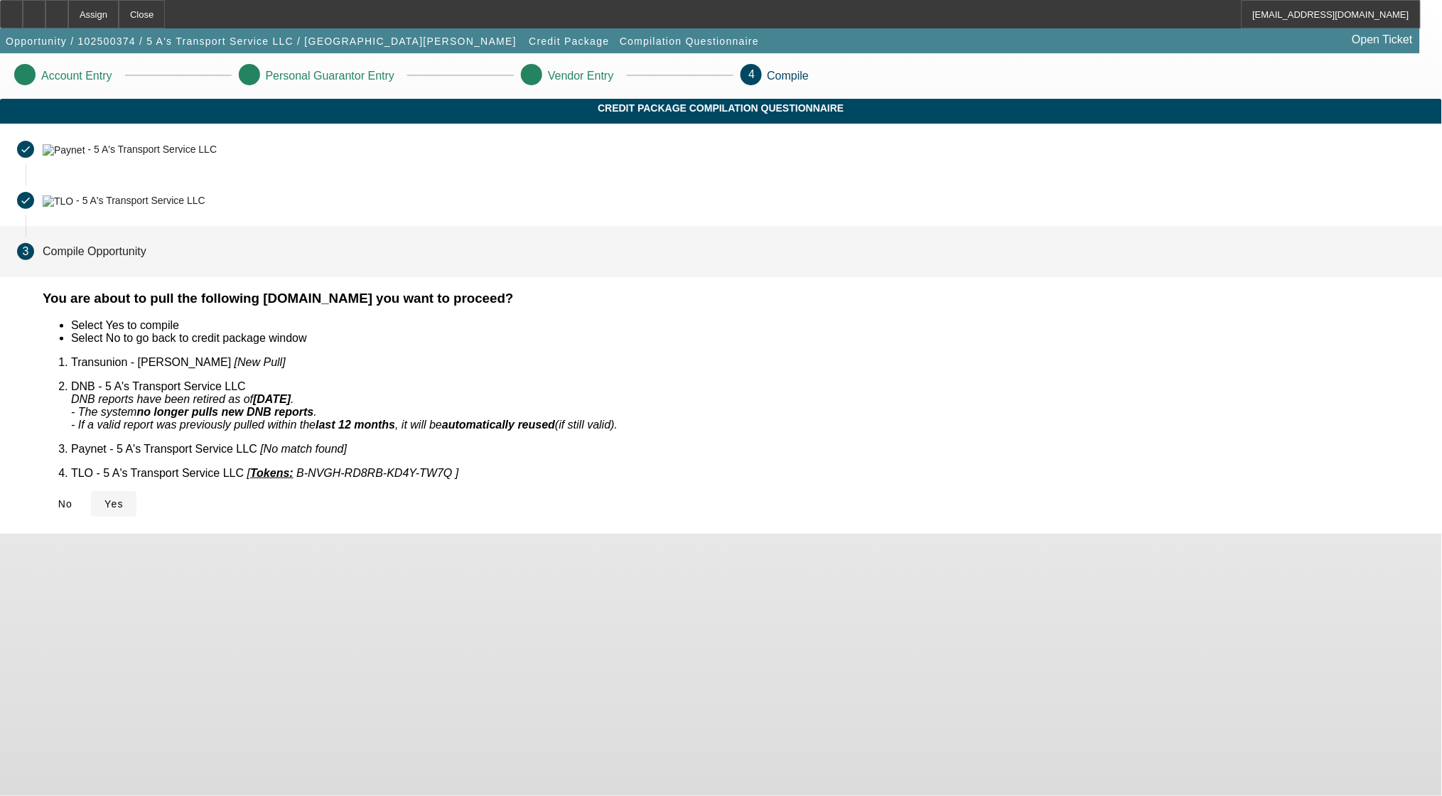
click at [124, 498] on span "Yes" at bounding box center [113, 503] width 19 height 11
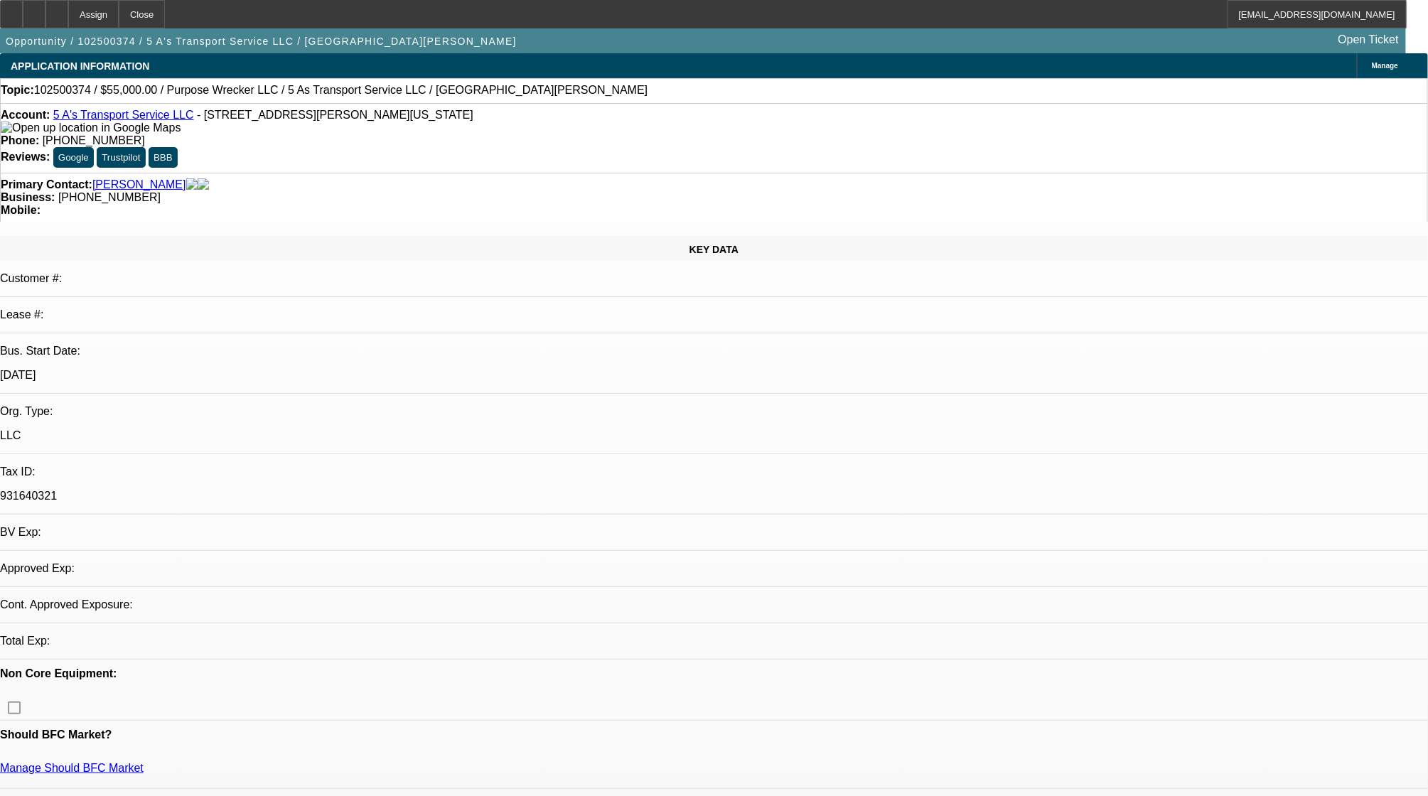
select select "0"
select select "2"
select select "0.1"
select select "2"
select select "4"
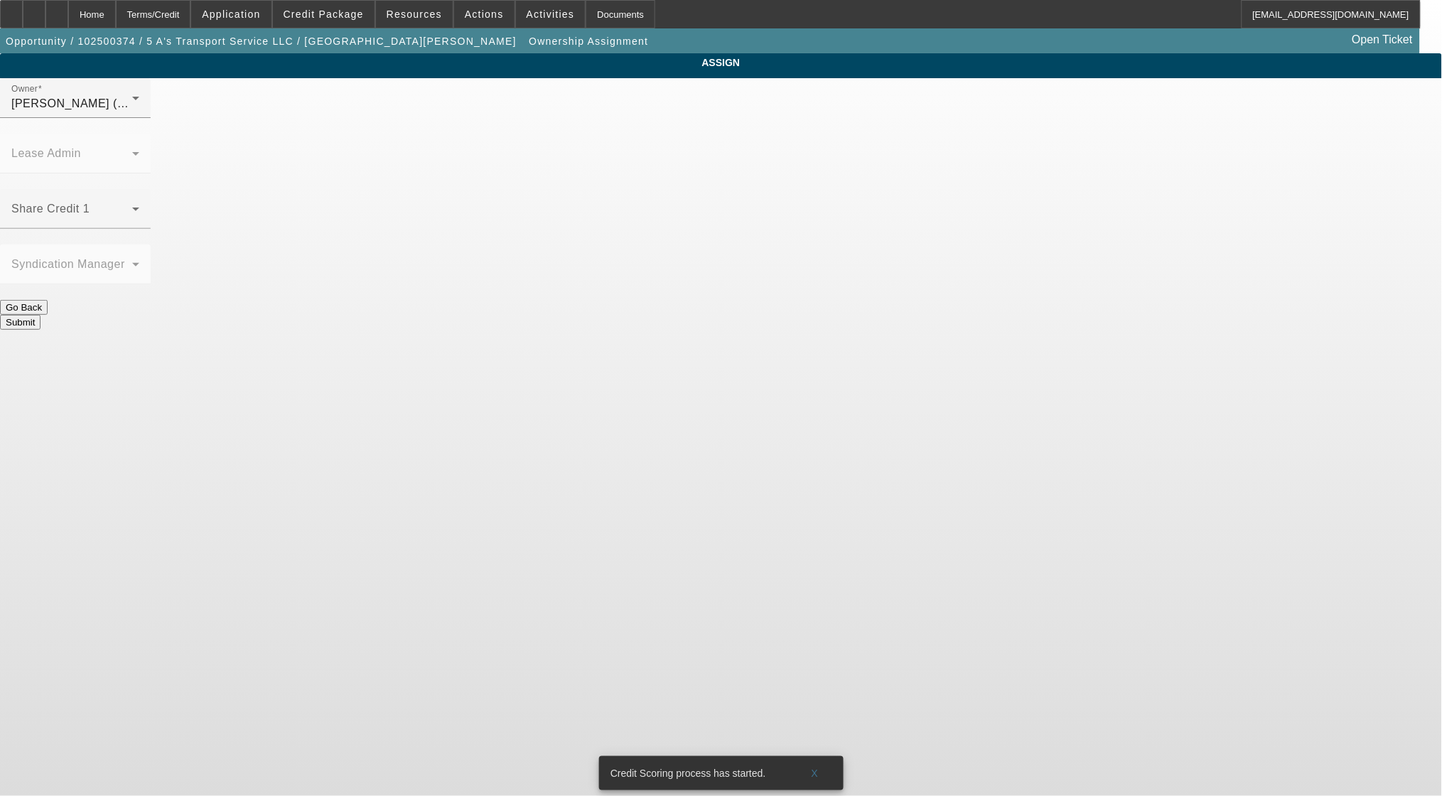
click at [132, 206] on span at bounding box center [71, 214] width 121 height 17
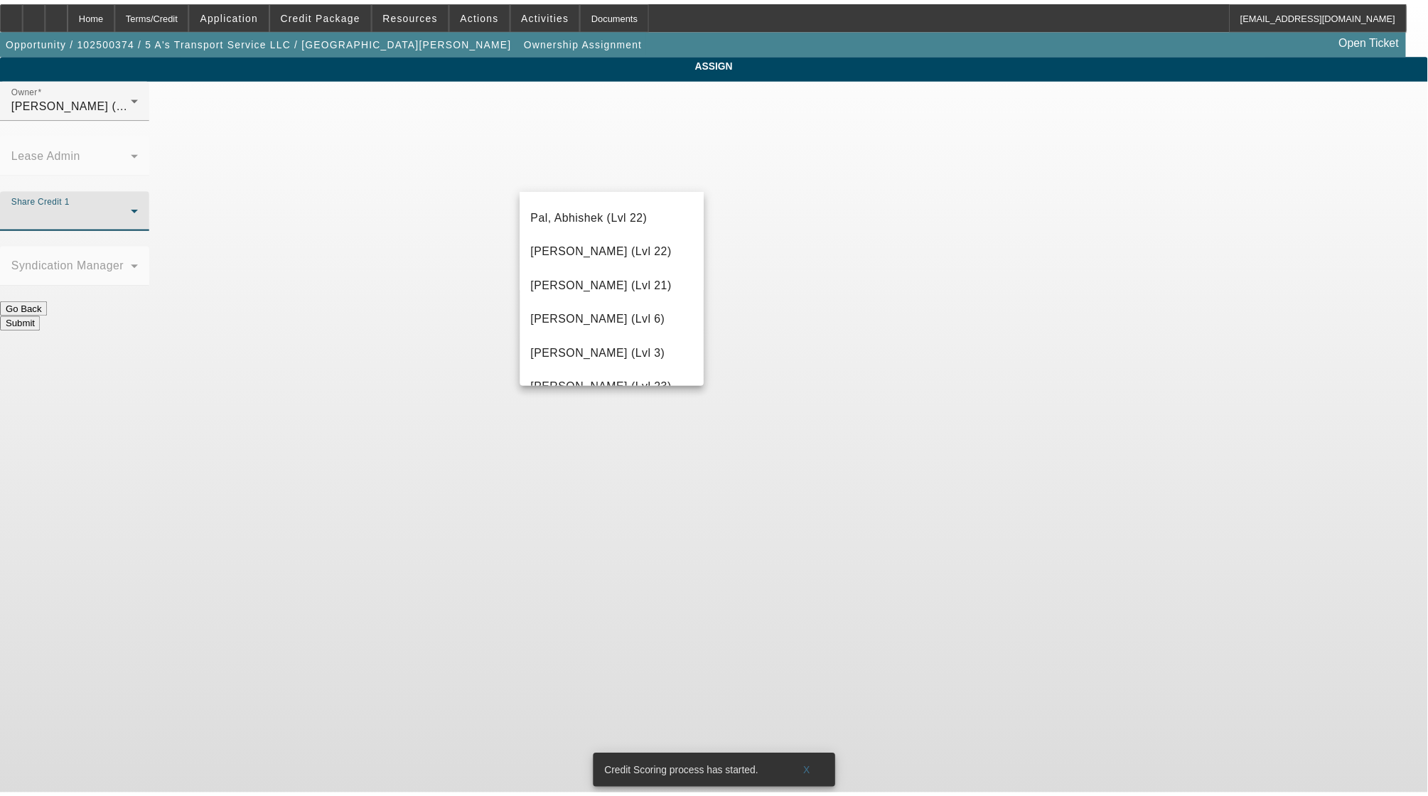
scroll to position [1516, 0]
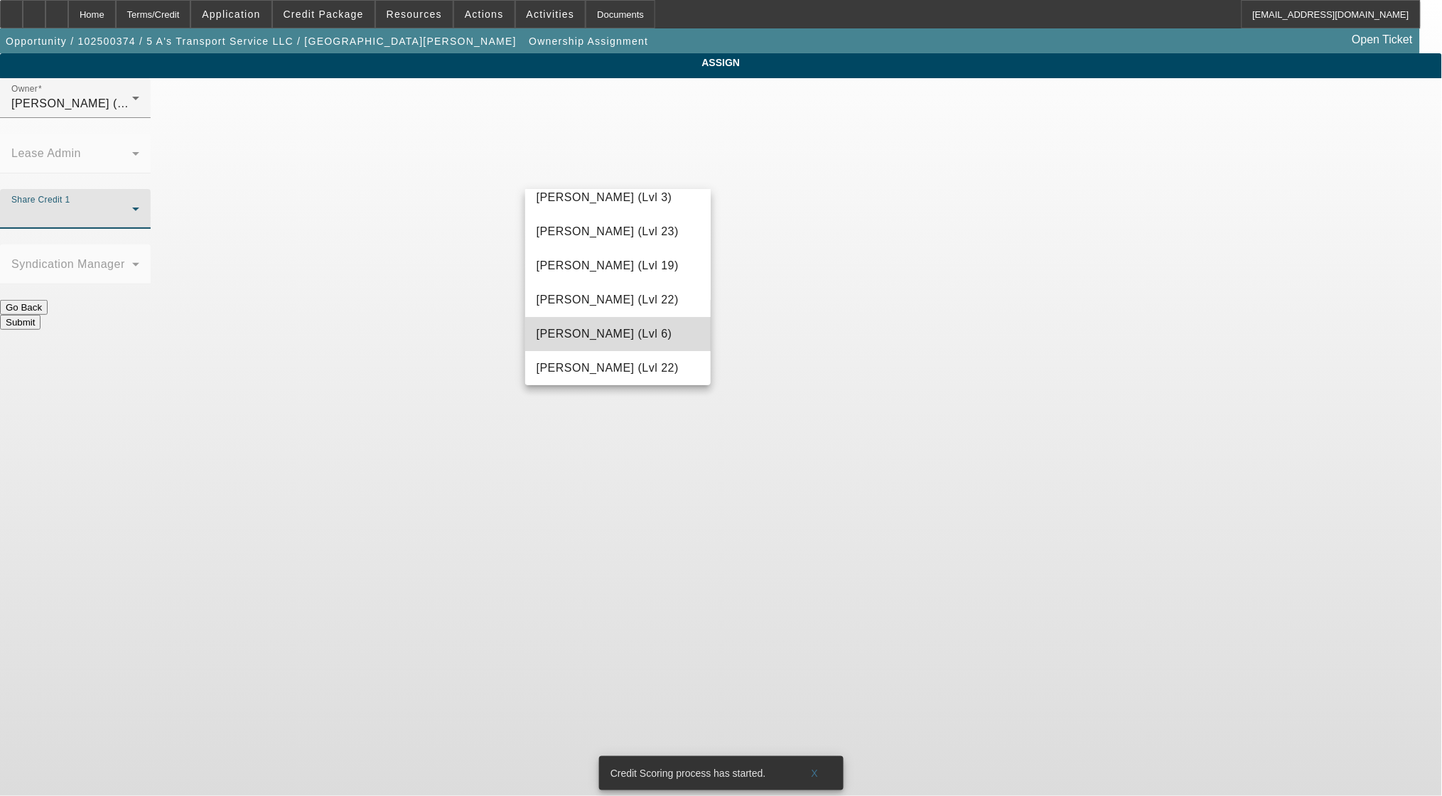
click at [623, 351] on mat-option "Seeley, Donald (Lvl 6)" at bounding box center [618, 334] width 186 height 34
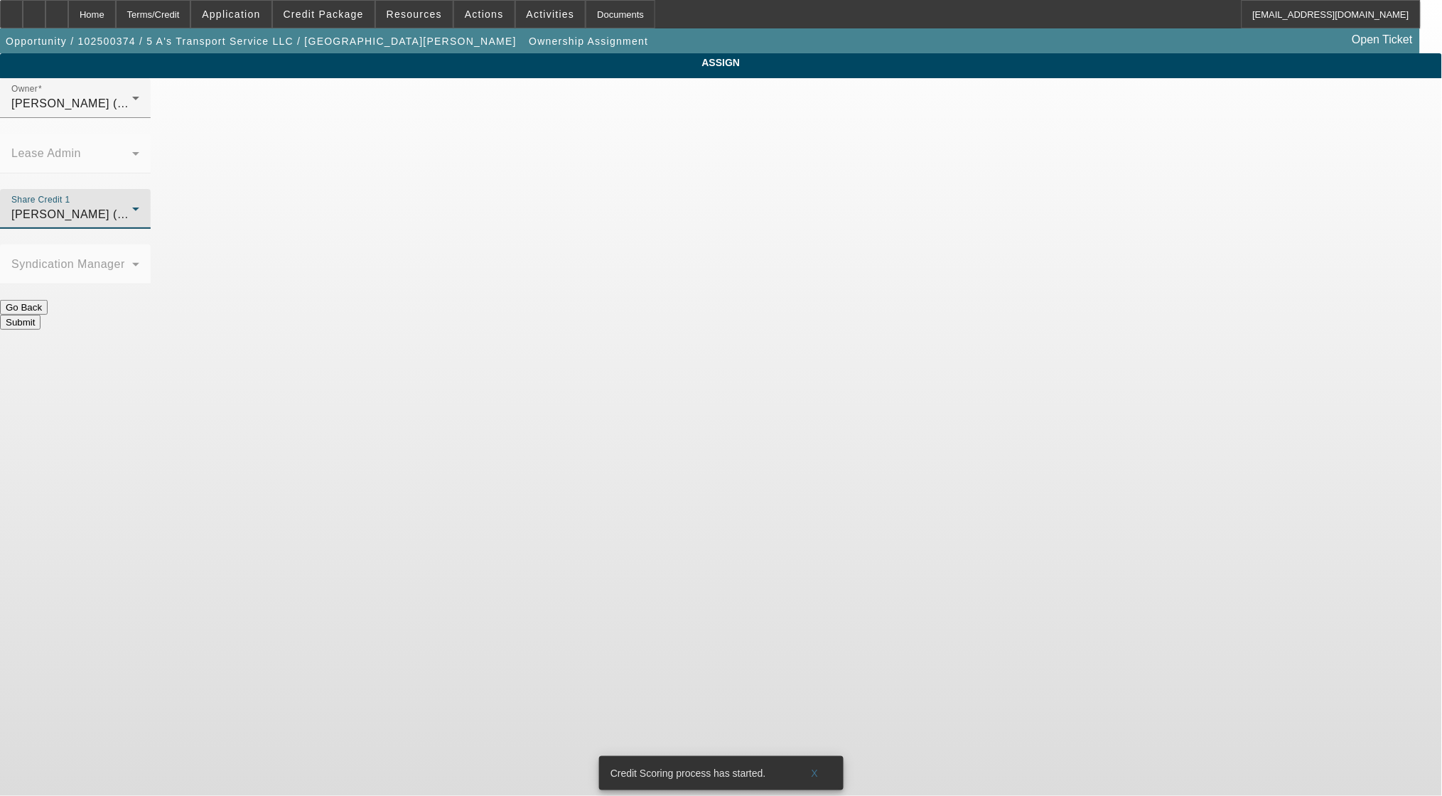
click at [41, 315] on button "Submit" at bounding box center [20, 322] width 41 height 15
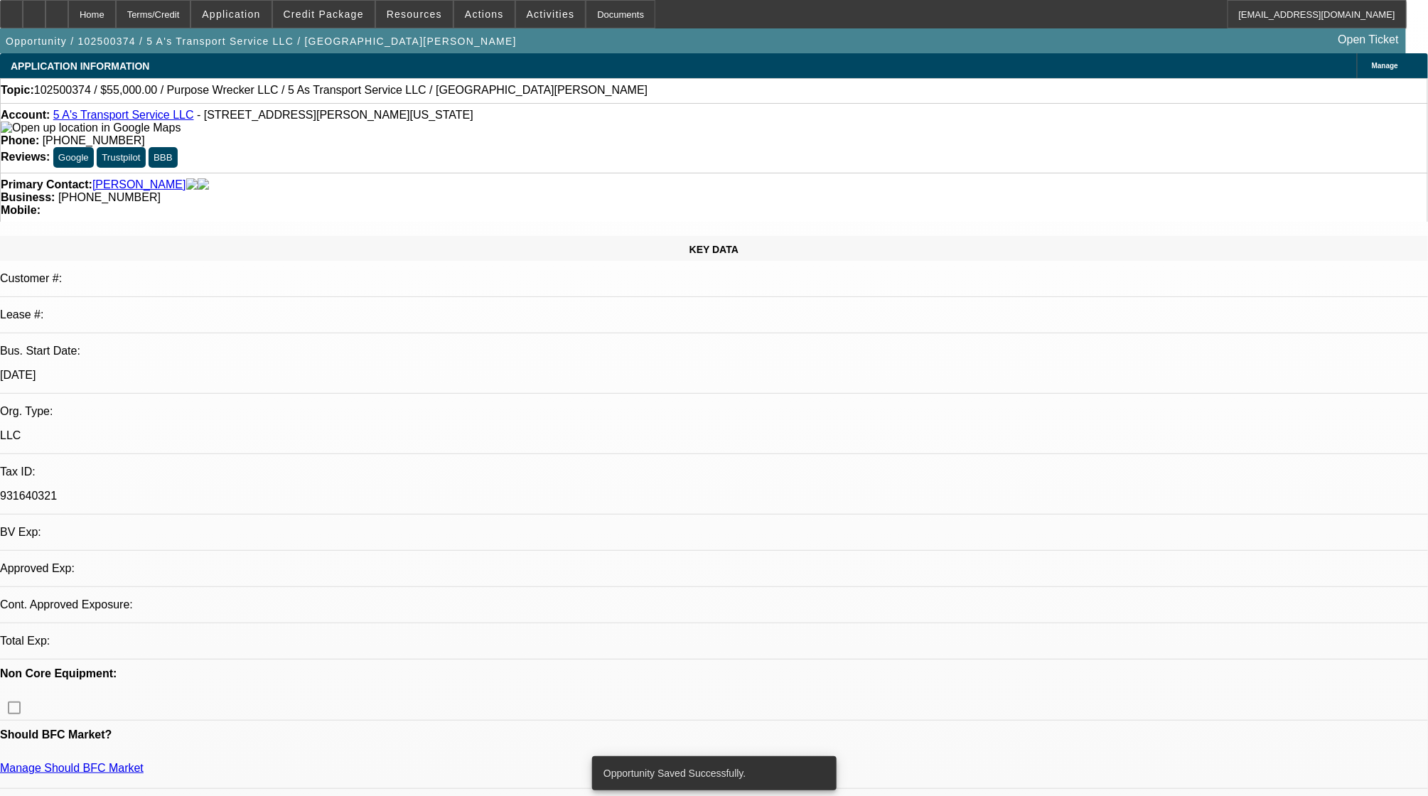
select select "0"
select select "2"
select select "0.1"
select select "4"
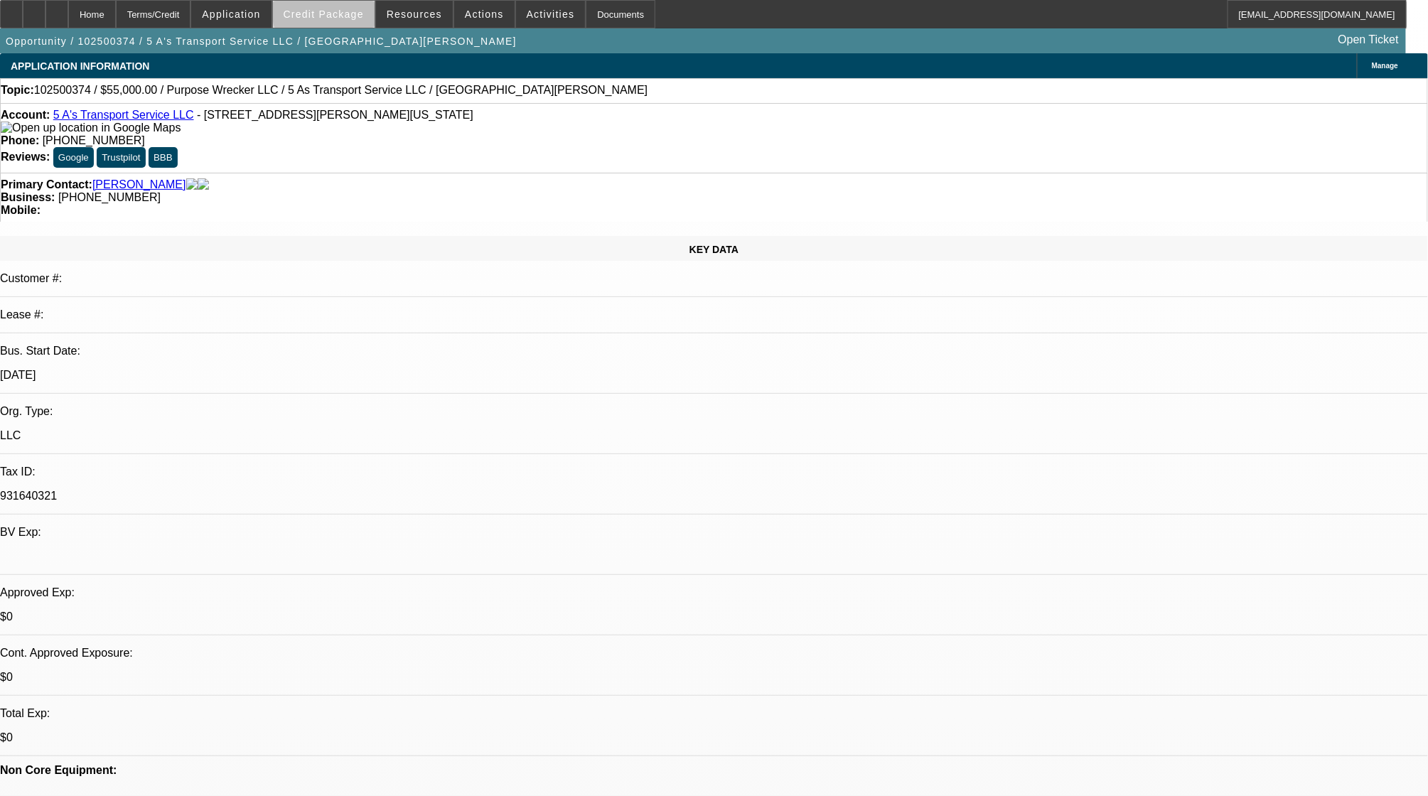
click at [364, 9] on span "Credit Package" at bounding box center [324, 14] width 80 height 11
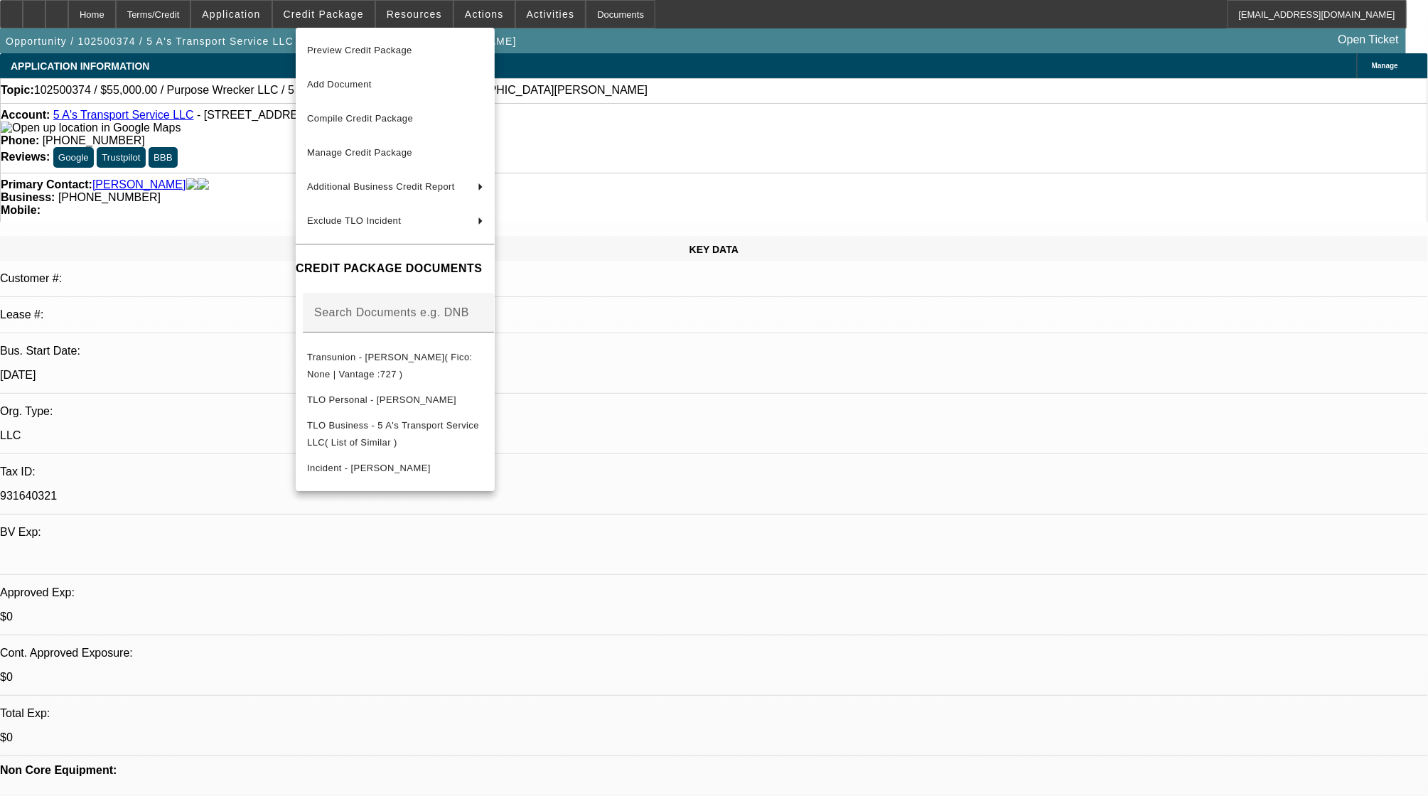
click at [272, 9] on div at bounding box center [714, 398] width 1428 height 796
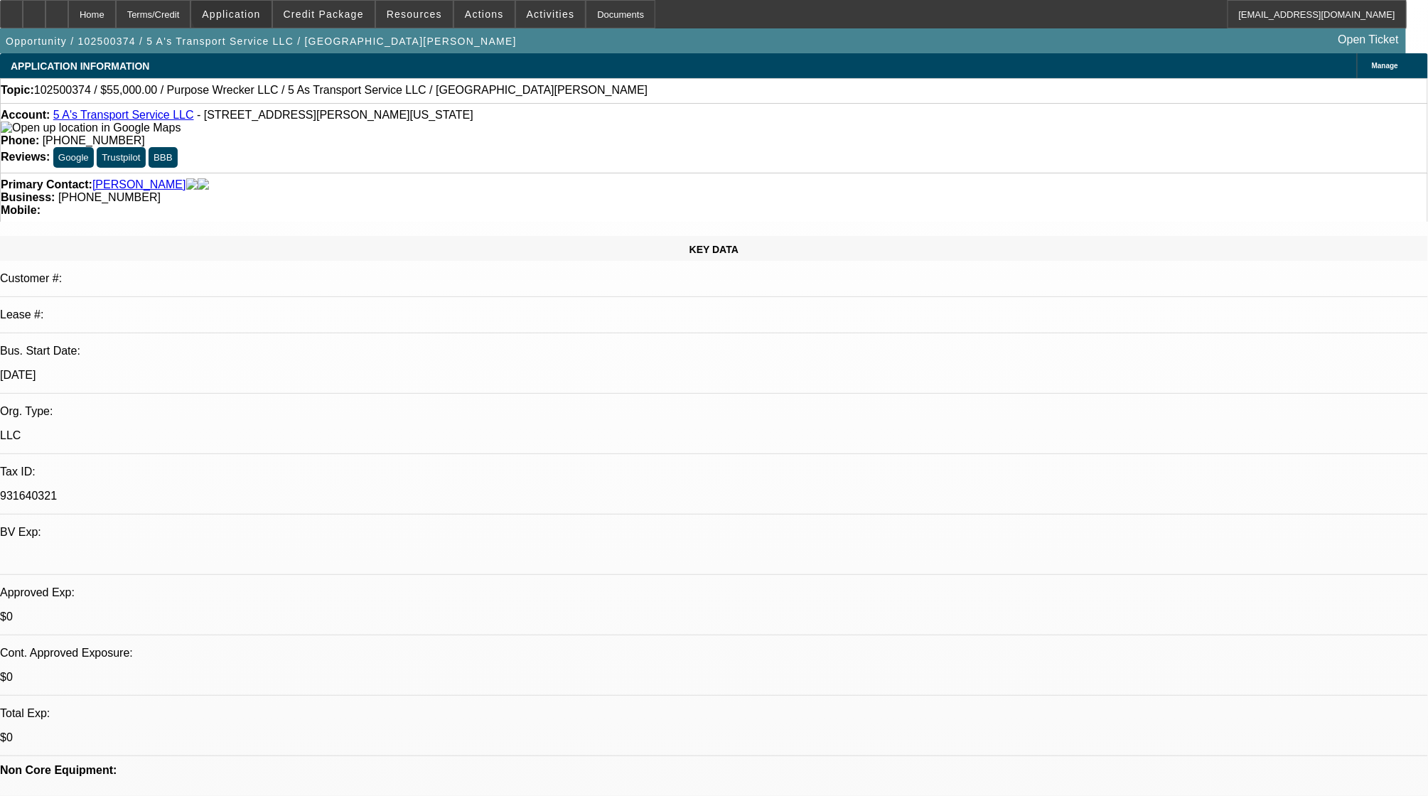
click at [260, 9] on span "Application" at bounding box center [231, 14] width 58 height 11
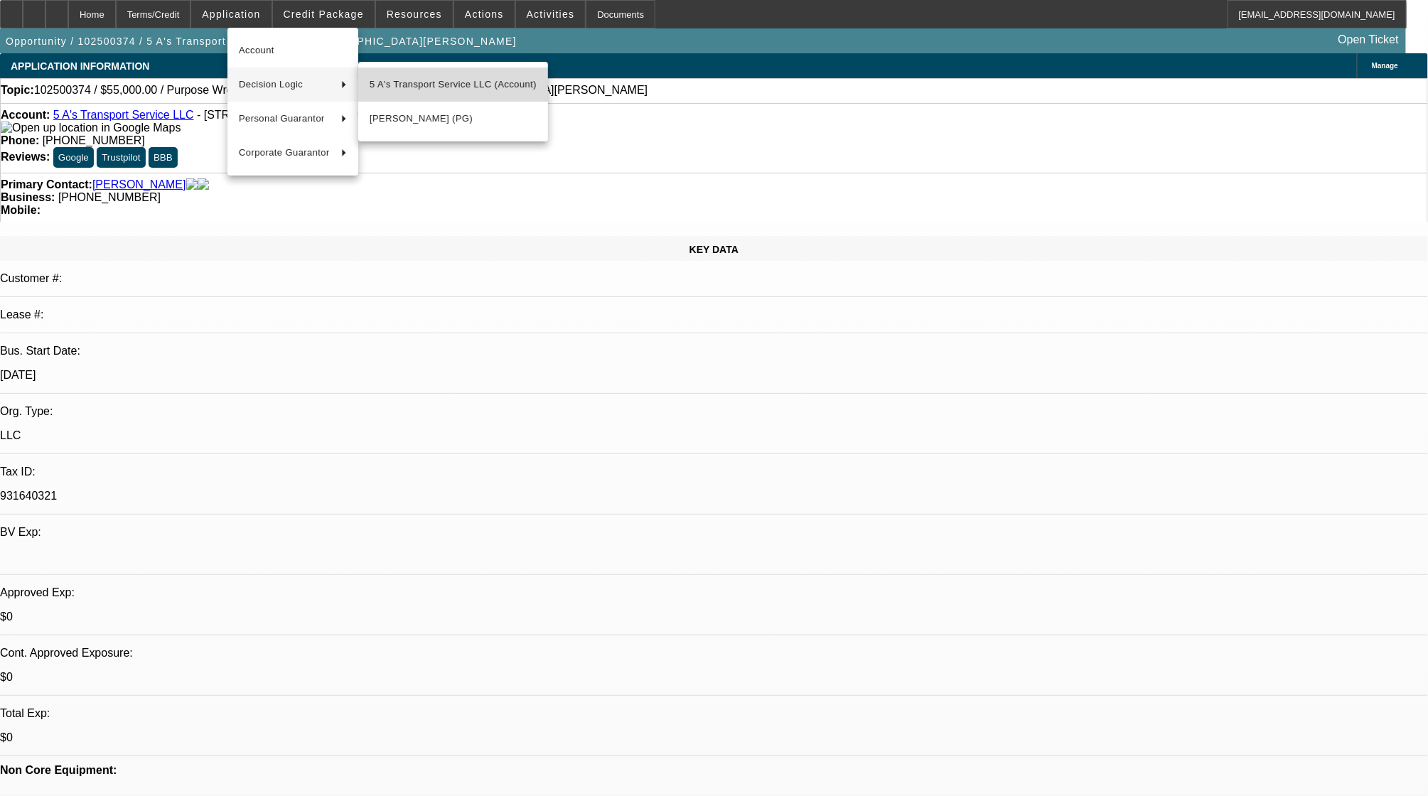
click at [424, 90] on span "5 A's Transport Service LLC (Account)" at bounding box center [453, 84] width 167 height 17
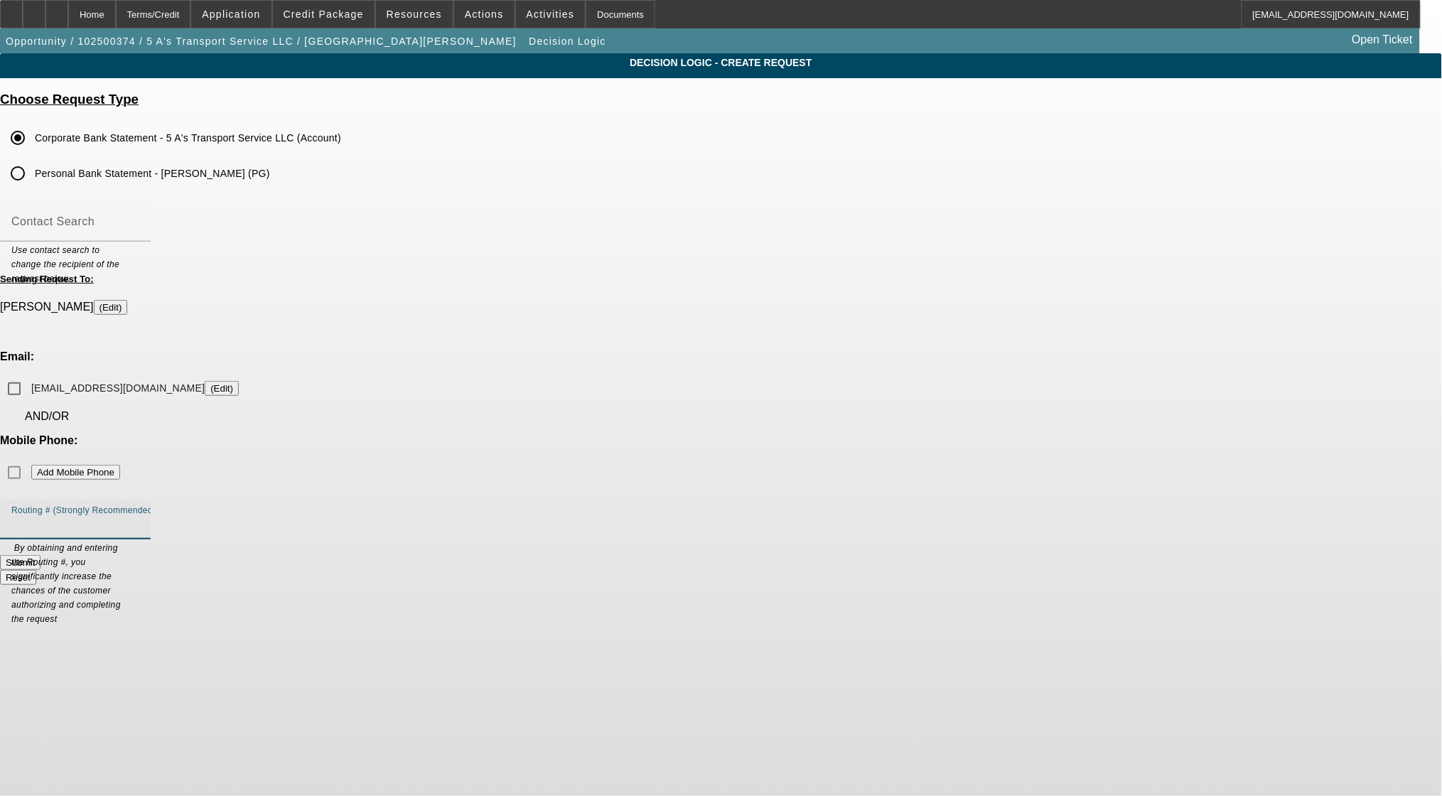
click at [139, 517] on input "Routing # (Strongly Recommended)" at bounding box center [75, 525] width 128 height 17
paste input "081009428"
type input "081009428"
click at [28, 375] on input "auto5.as.service@gmail.com (Edit)" at bounding box center [14, 389] width 28 height 28
click at [41, 555] on button "Submit" at bounding box center [20, 562] width 41 height 15
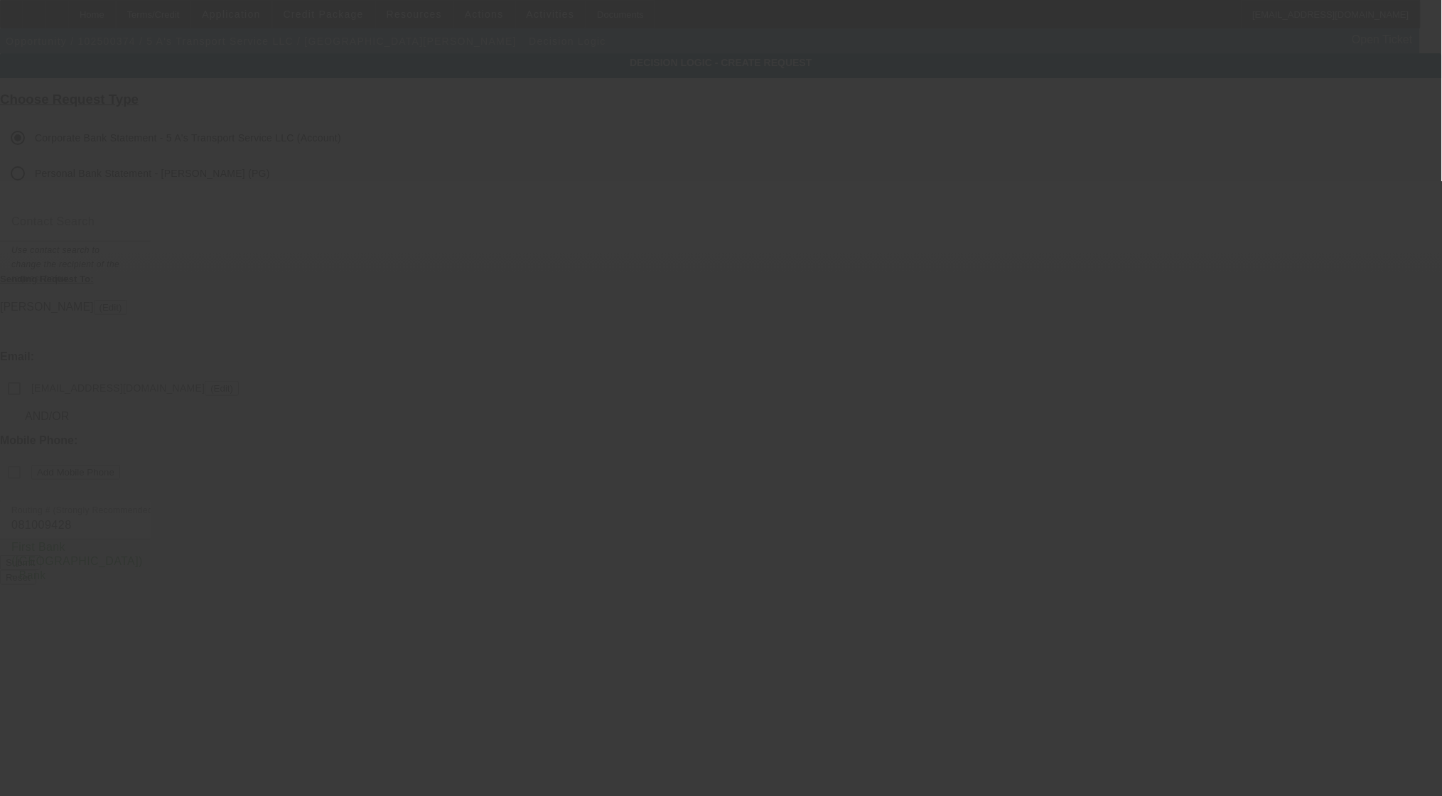
checkbox input "false"
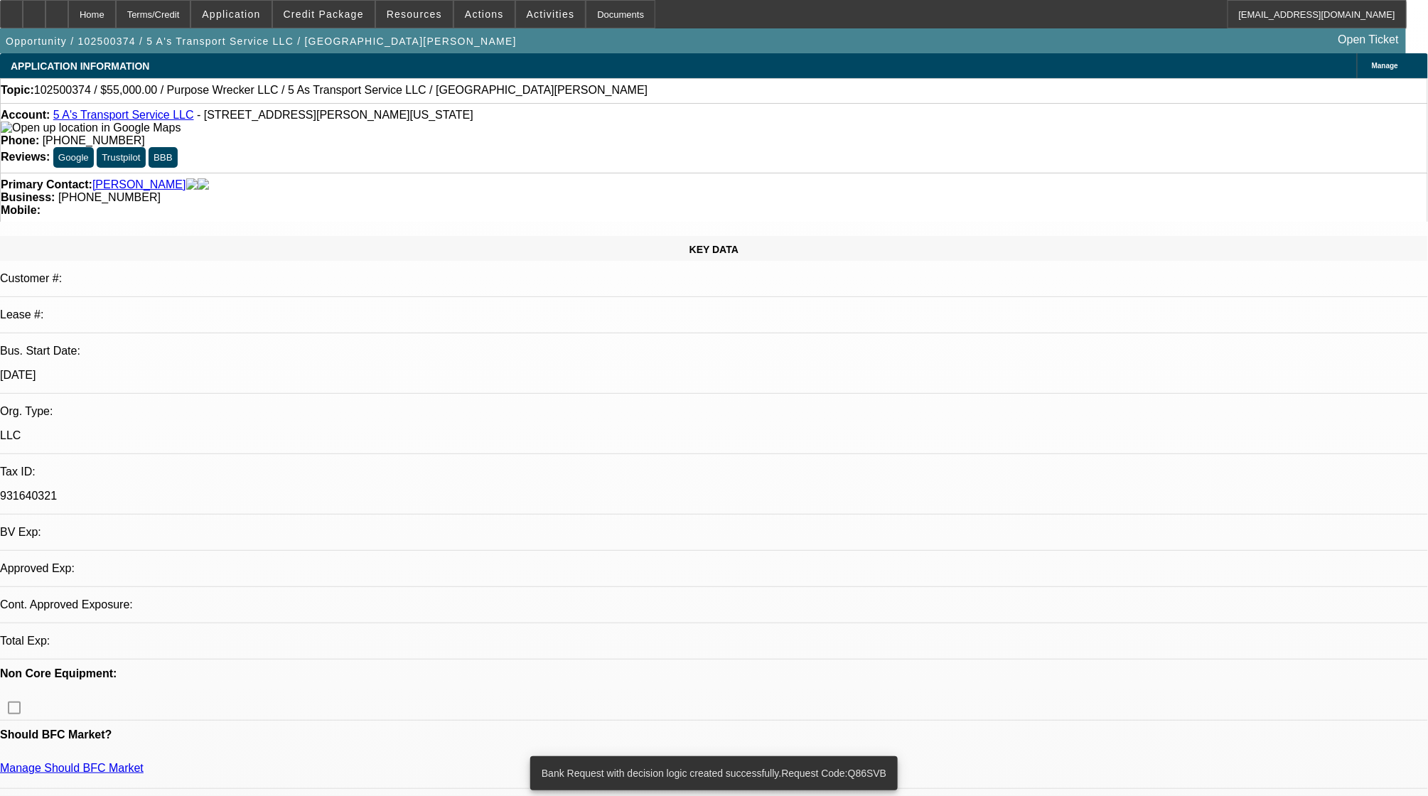
select select "0"
select select "2"
select select "0.1"
select select "4"
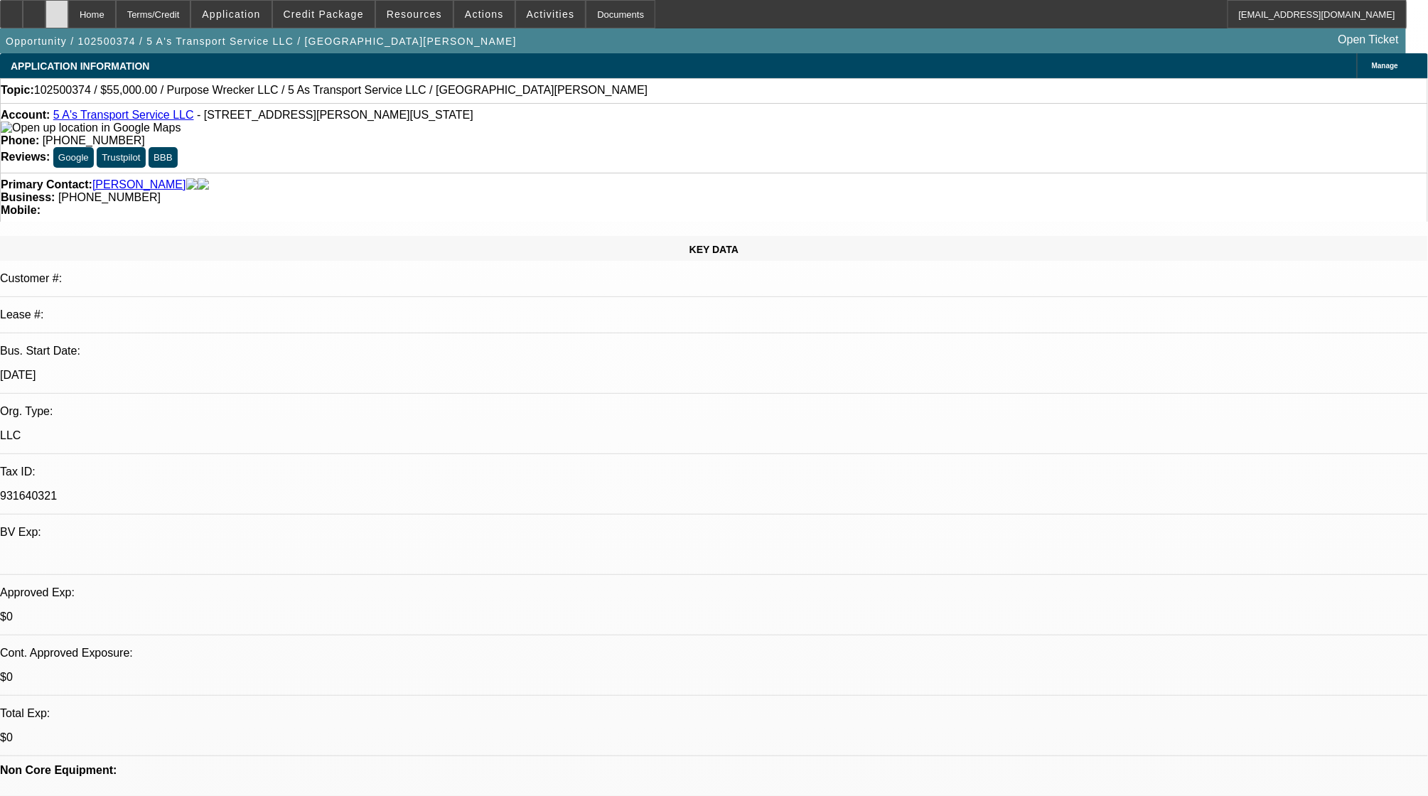
click at [68, 19] on div at bounding box center [56, 14] width 23 height 28
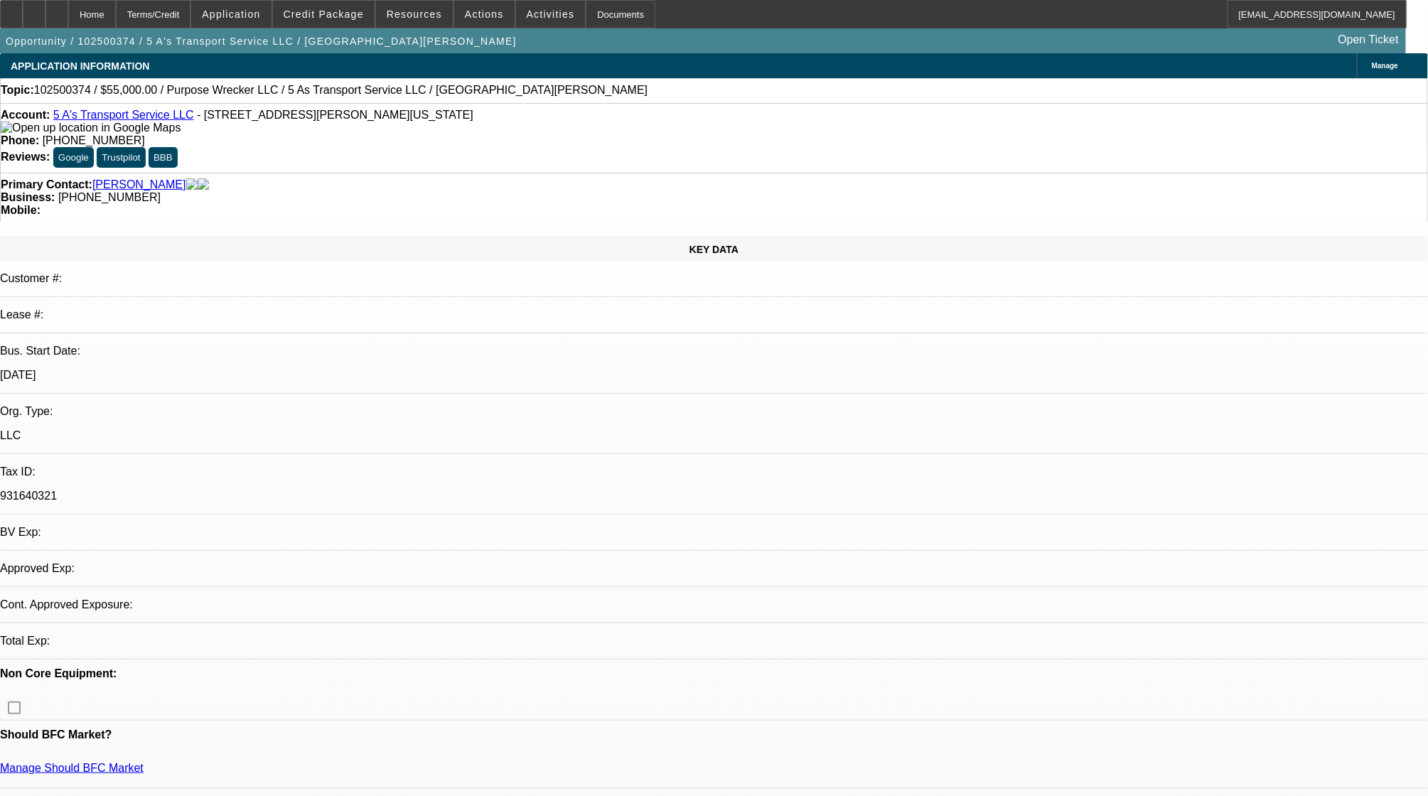
select select "0"
select select "2"
select select "0.1"
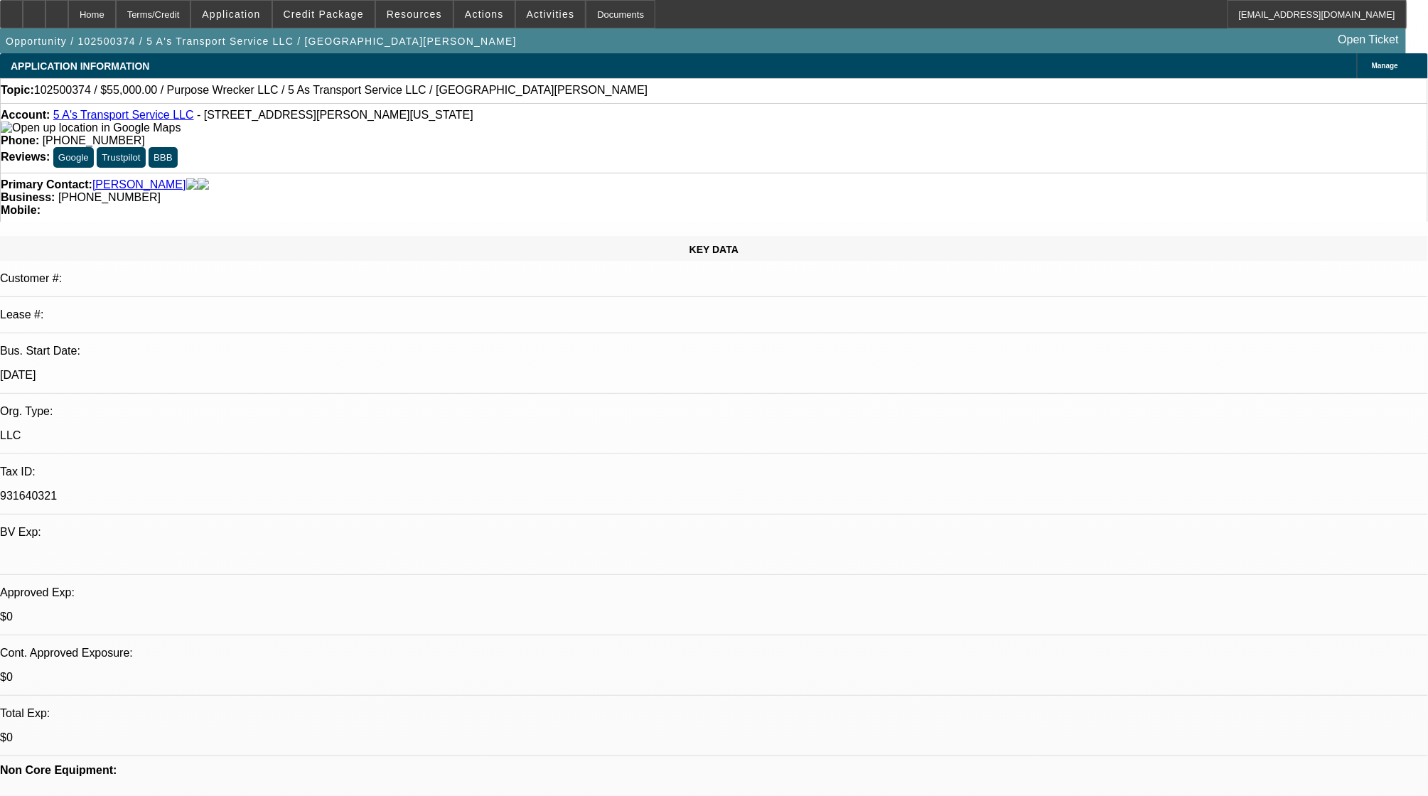
select select "1"
select select "2"
select select "4"
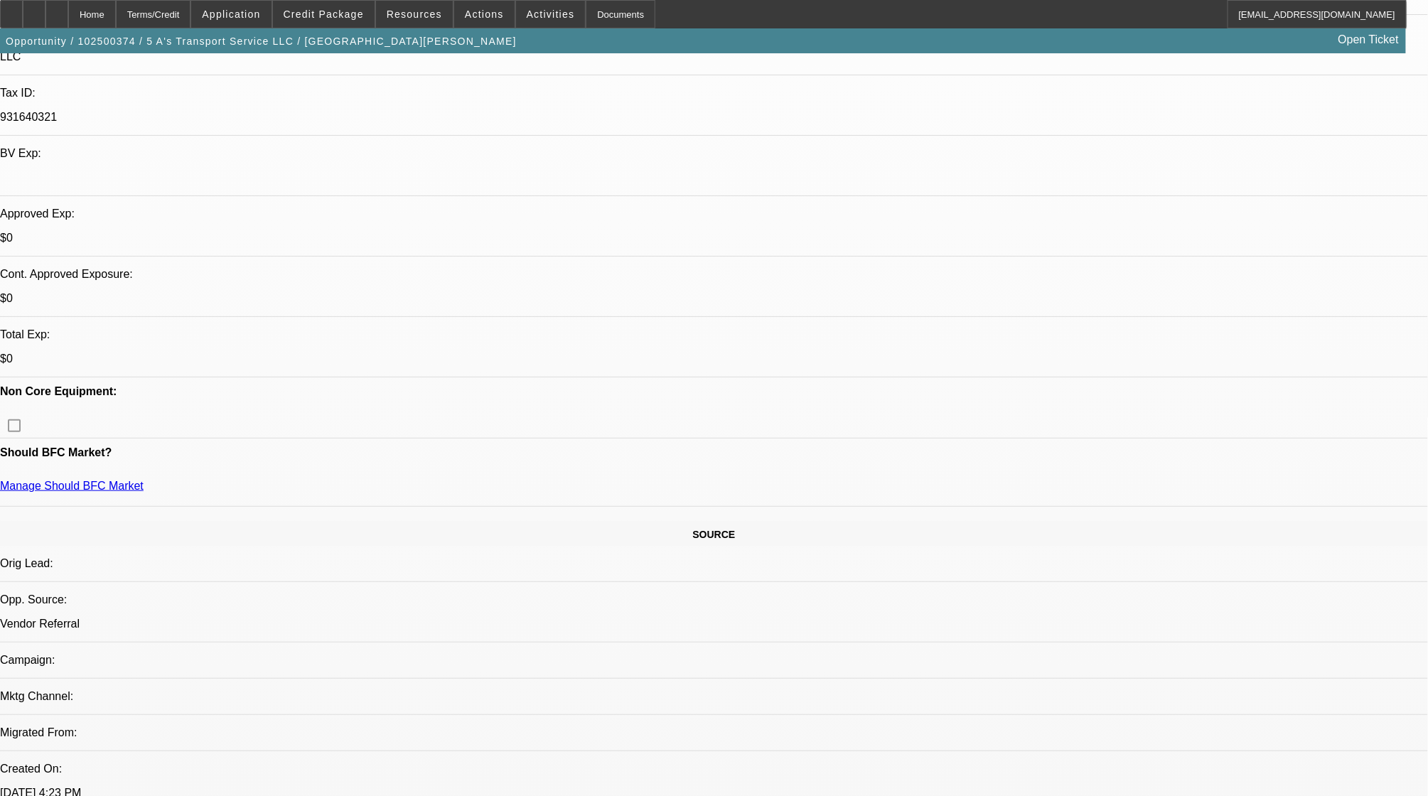
scroll to position [758, 0]
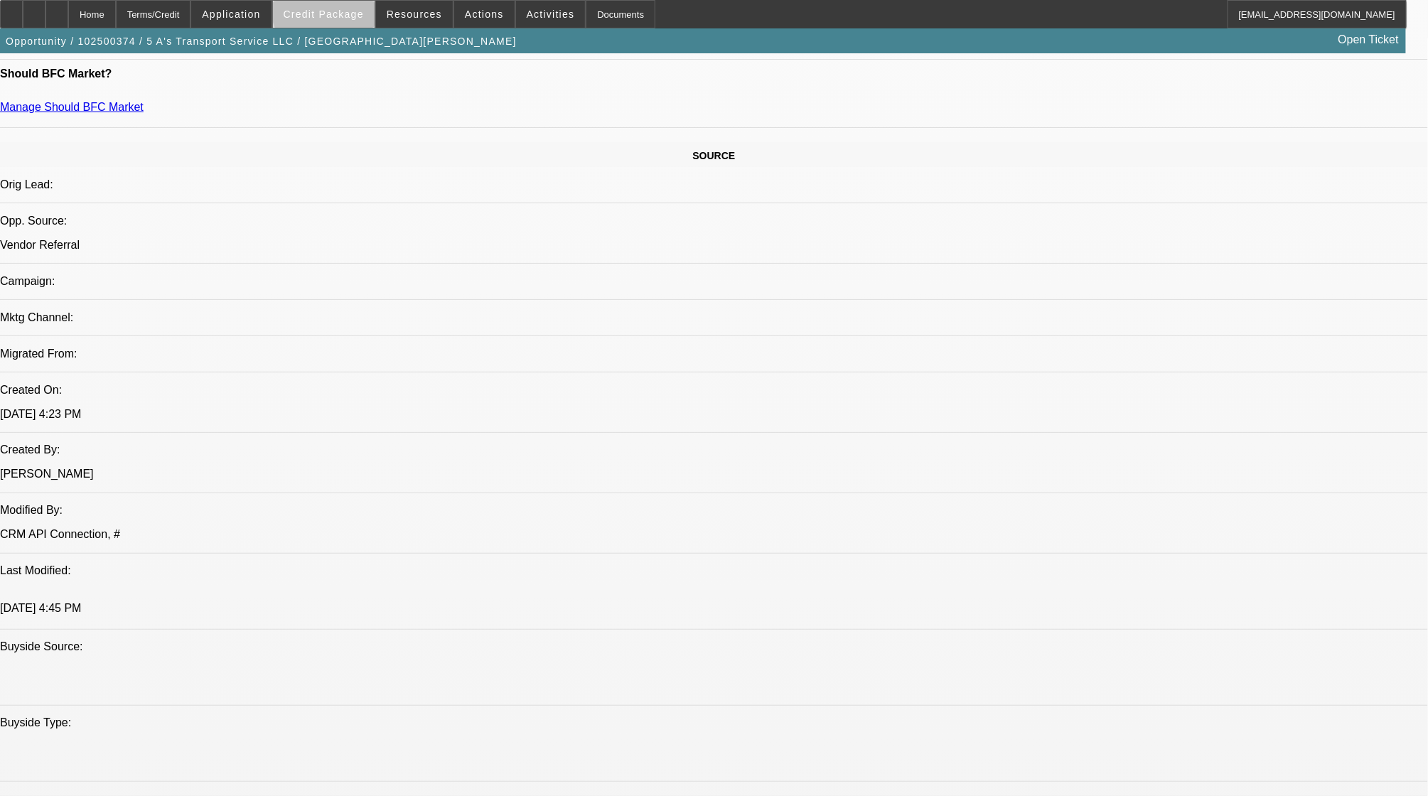
click at [348, 11] on span "Credit Package" at bounding box center [324, 14] width 80 height 11
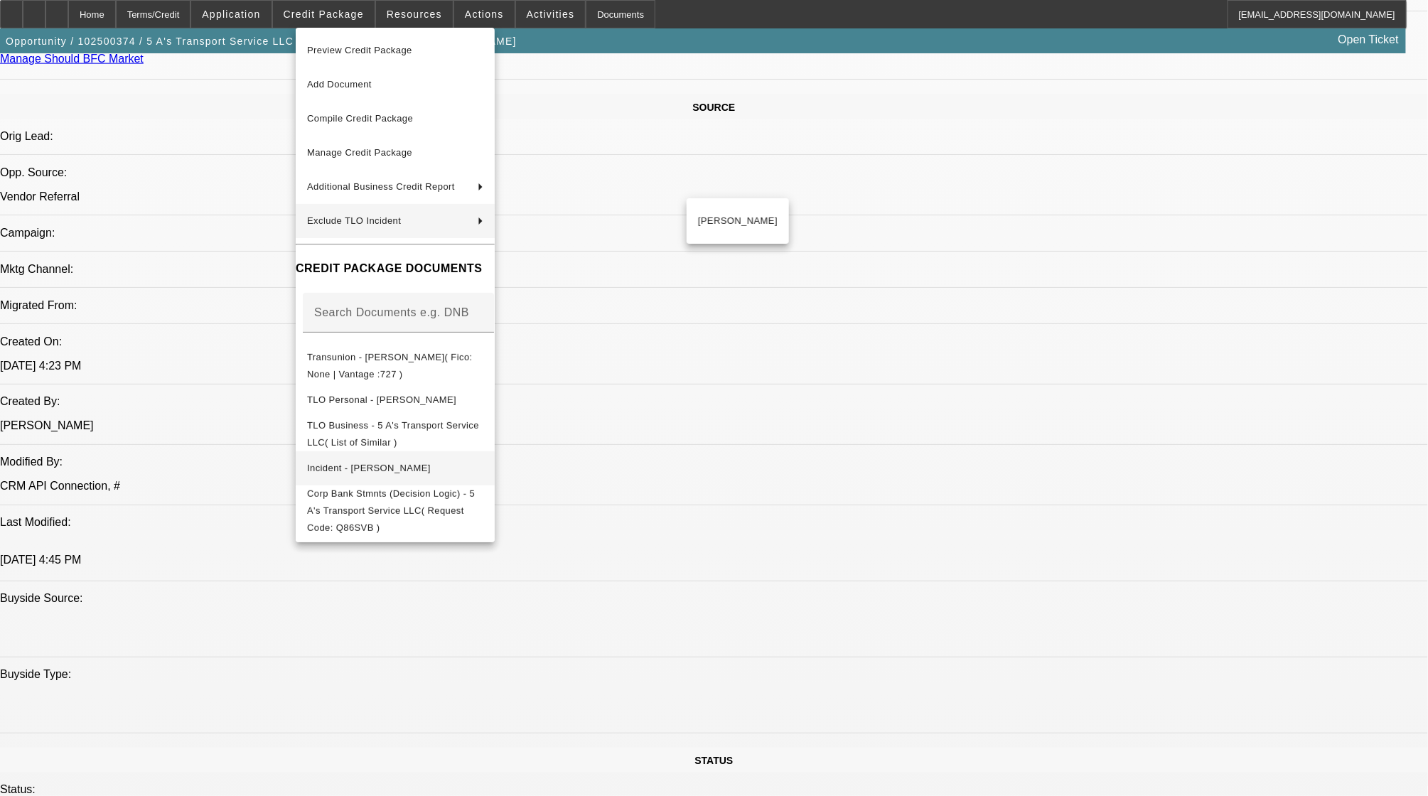
scroll to position [853, 0]
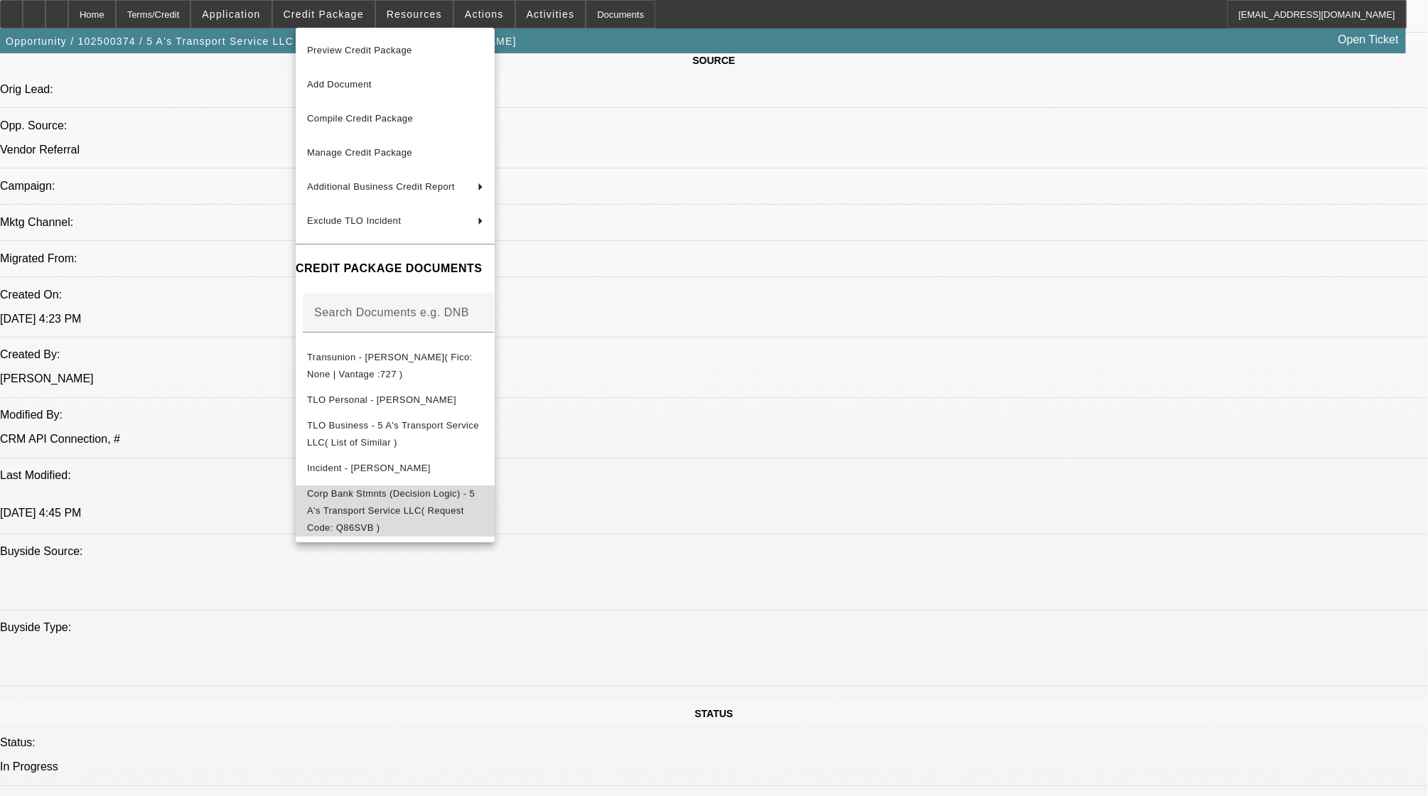
click at [444, 496] on span "Corp Bank Stmnts (Decision Logic) - 5 A's Transport Service LLC( Request Code: …" at bounding box center [391, 510] width 168 height 45
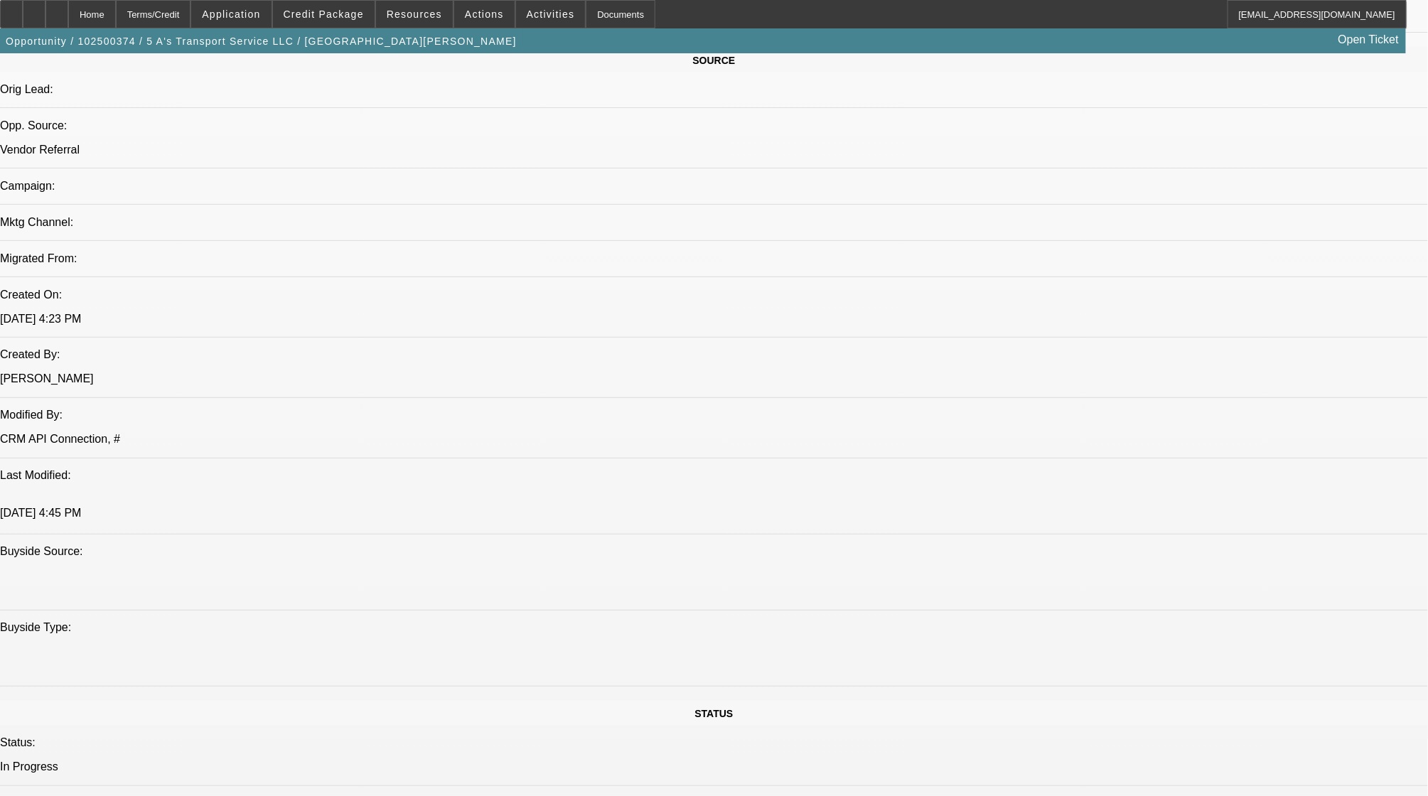
drag, startPoint x: 879, startPoint y: 333, endPoint x: 918, endPoint y: 331, distance: 39.2
drag, startPoint x: 927, startPoint y: 286, endPoint x: 813, endPoint y: 279, distance: 114.0
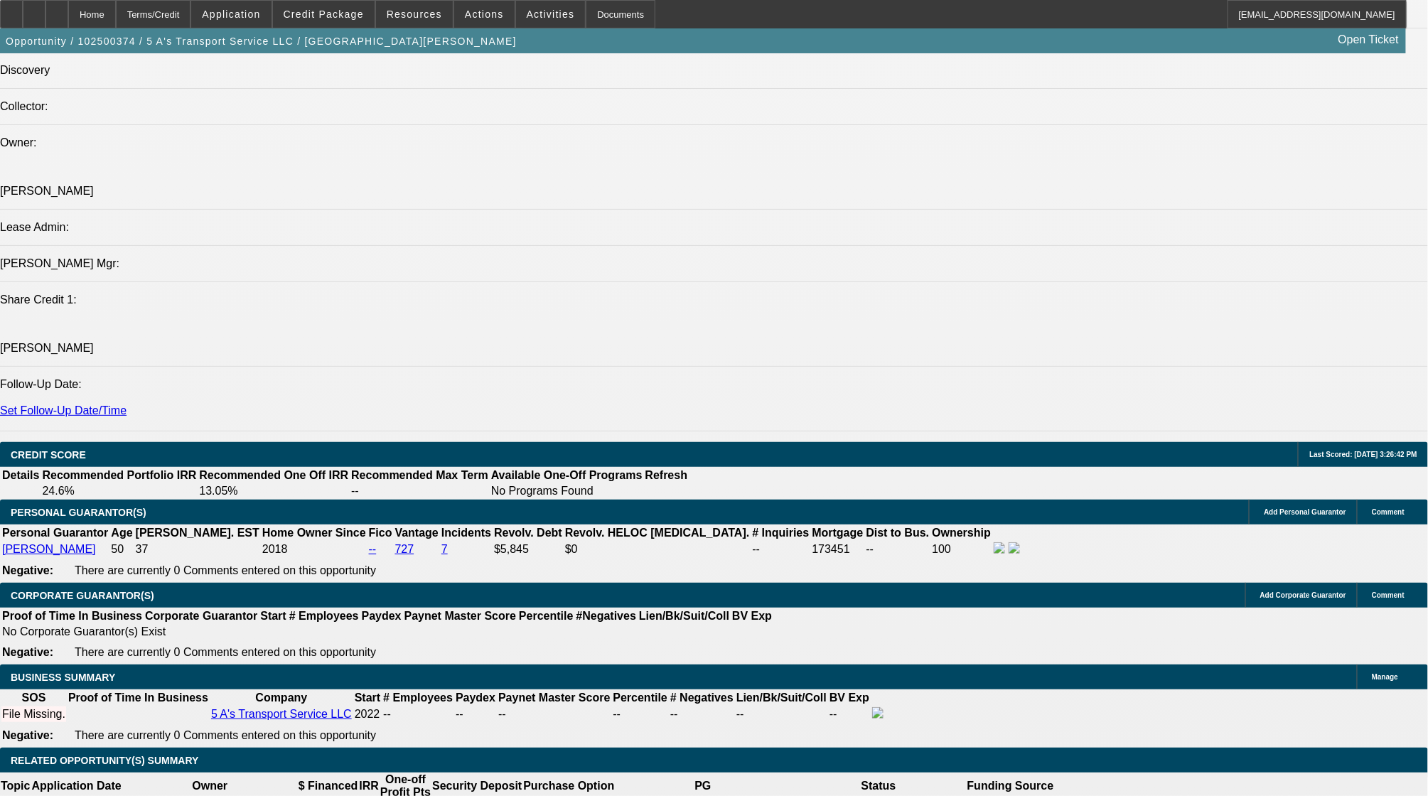
scroll to position [1800, 0]
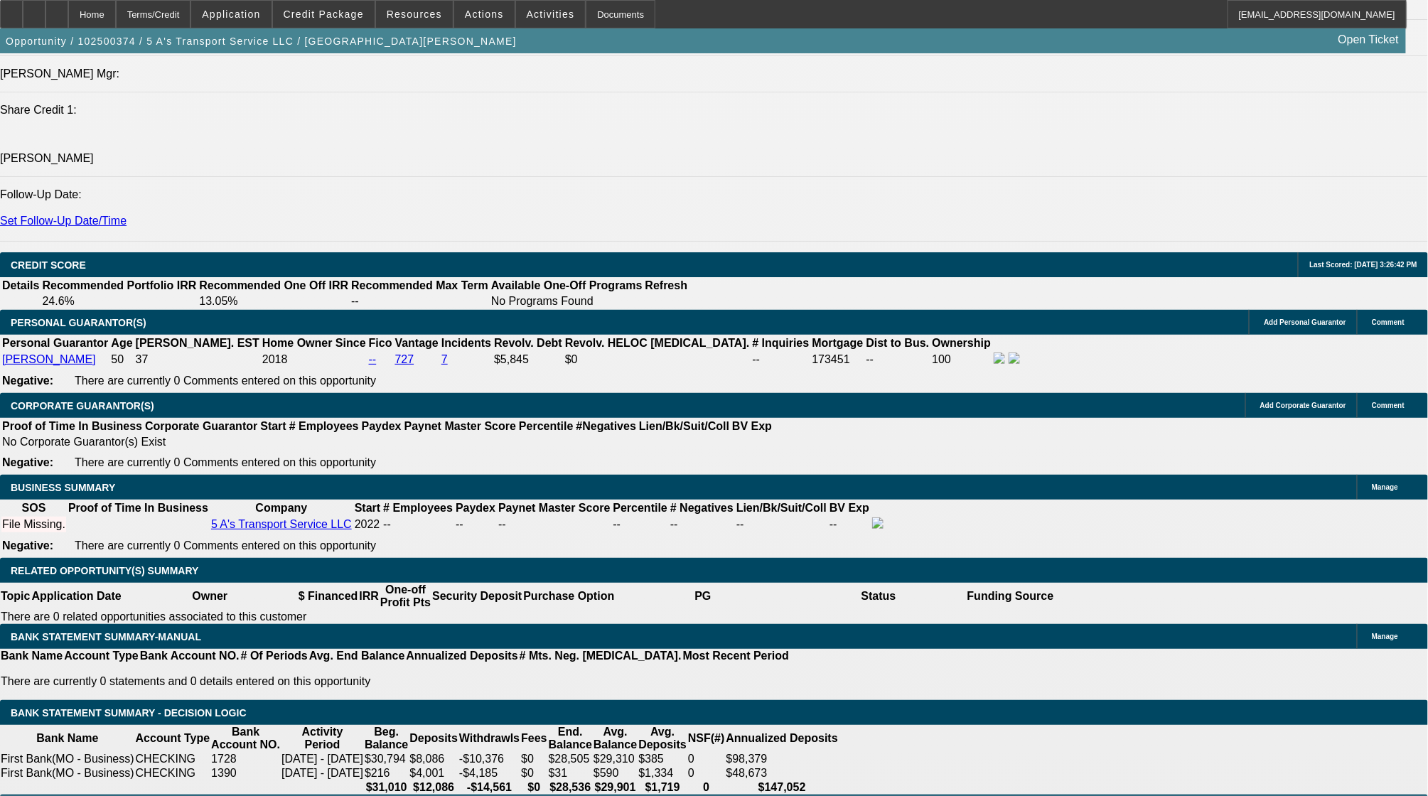
type input "5"
type input "48"
type input "$10,000.00"
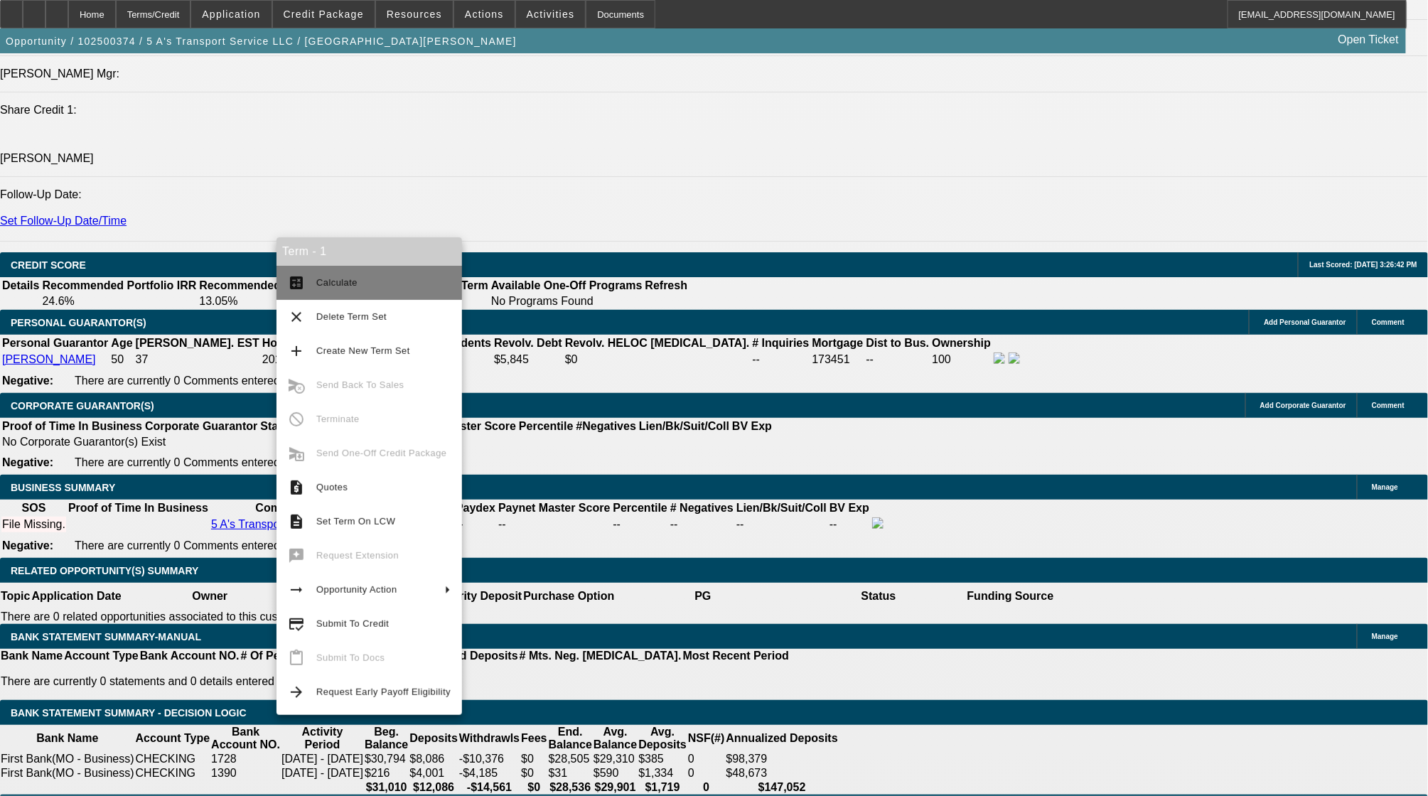
click at [331, 279] on span "Calculate" at bounding box center [336, 282] width 41 height 11
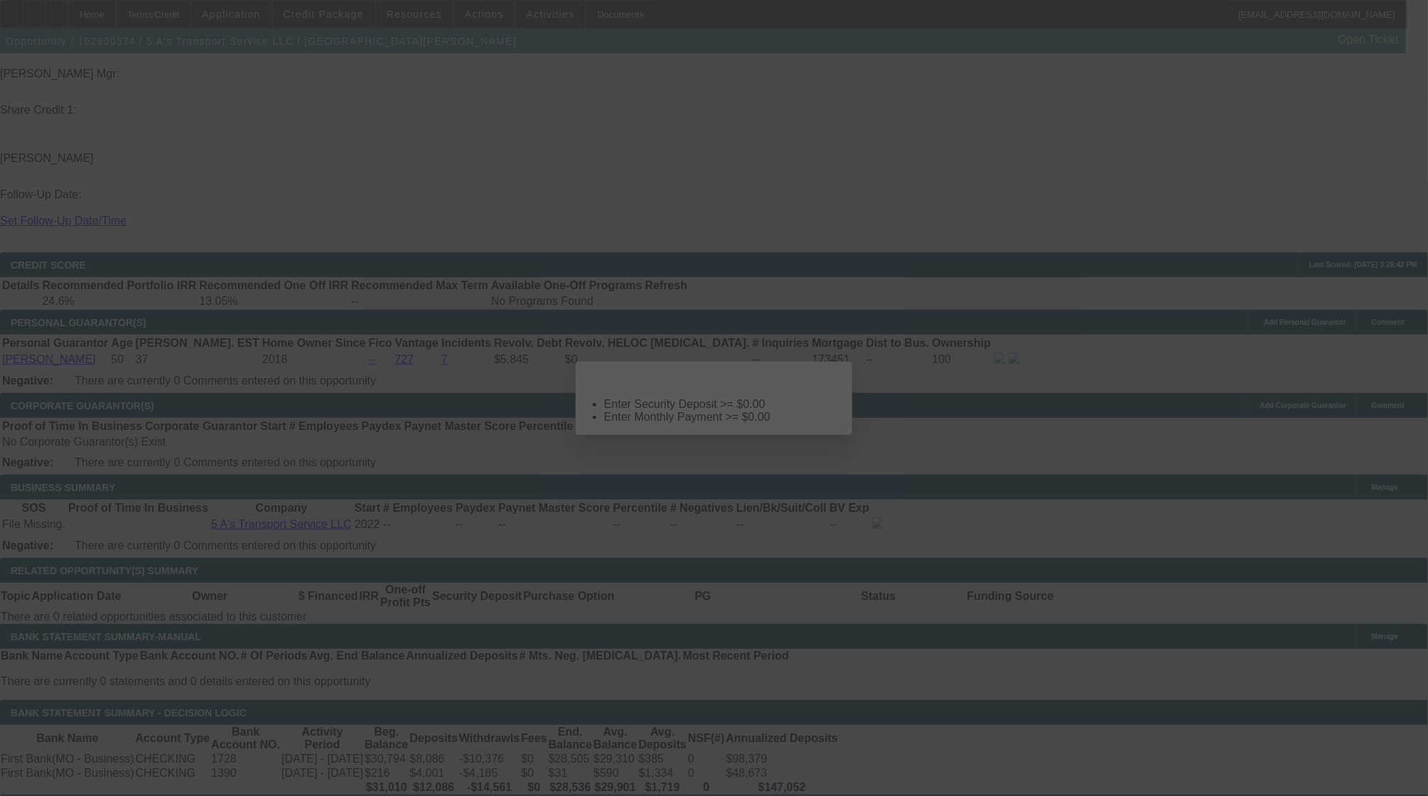
scroll to position [0, 0]
select select "0"
select select "2"
select select "0.1"
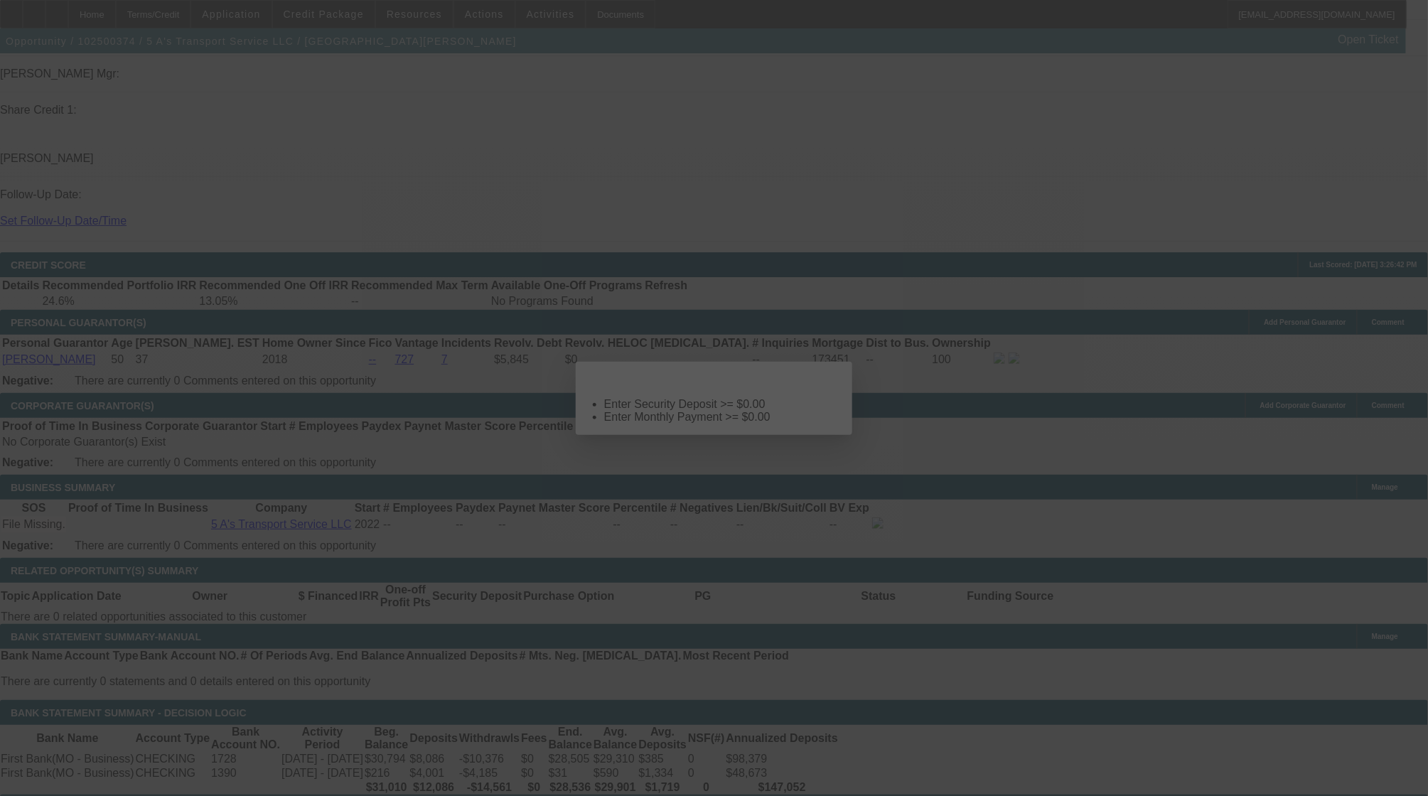
select select "4"
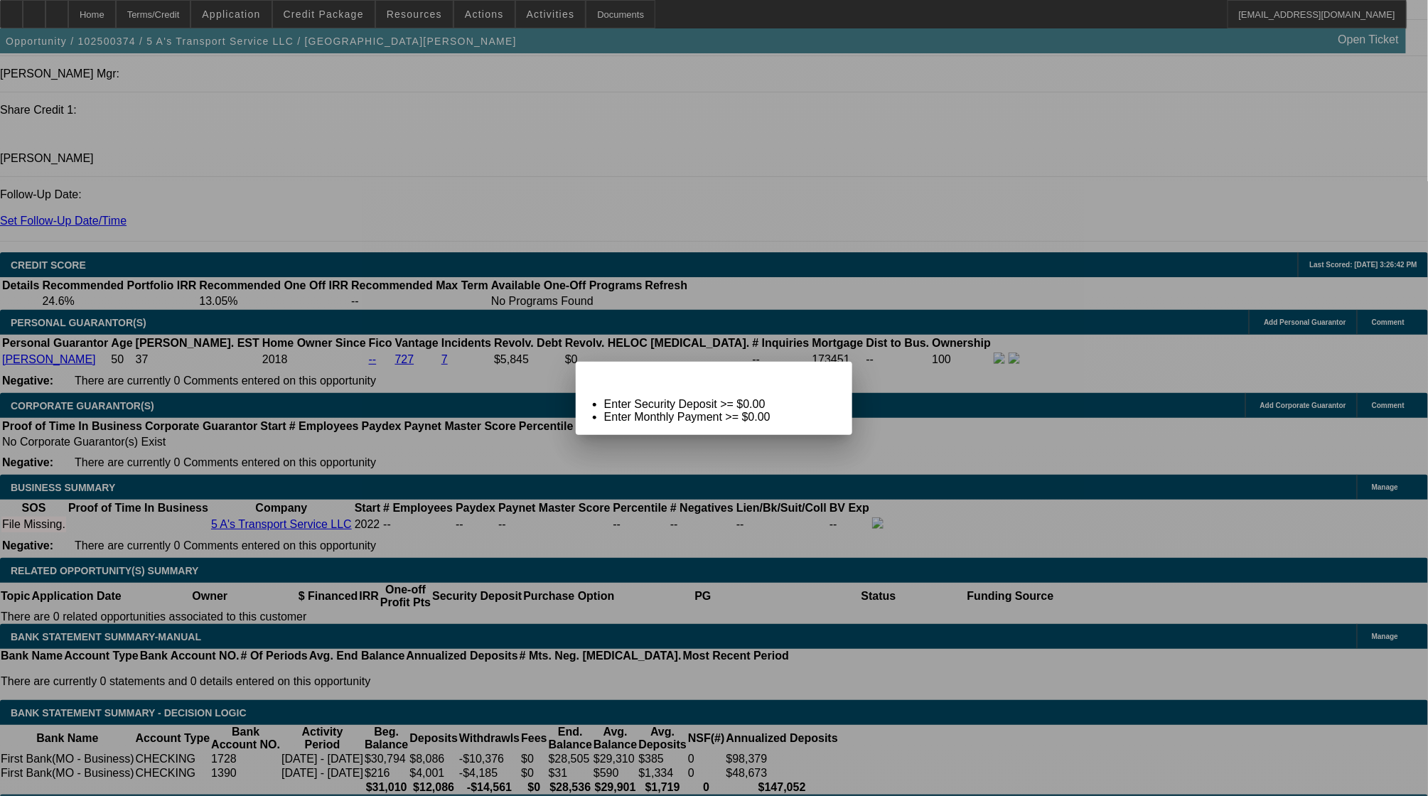
click at [825, 378] on span "Close" at bounding box center [834, 374] width 19 height 8
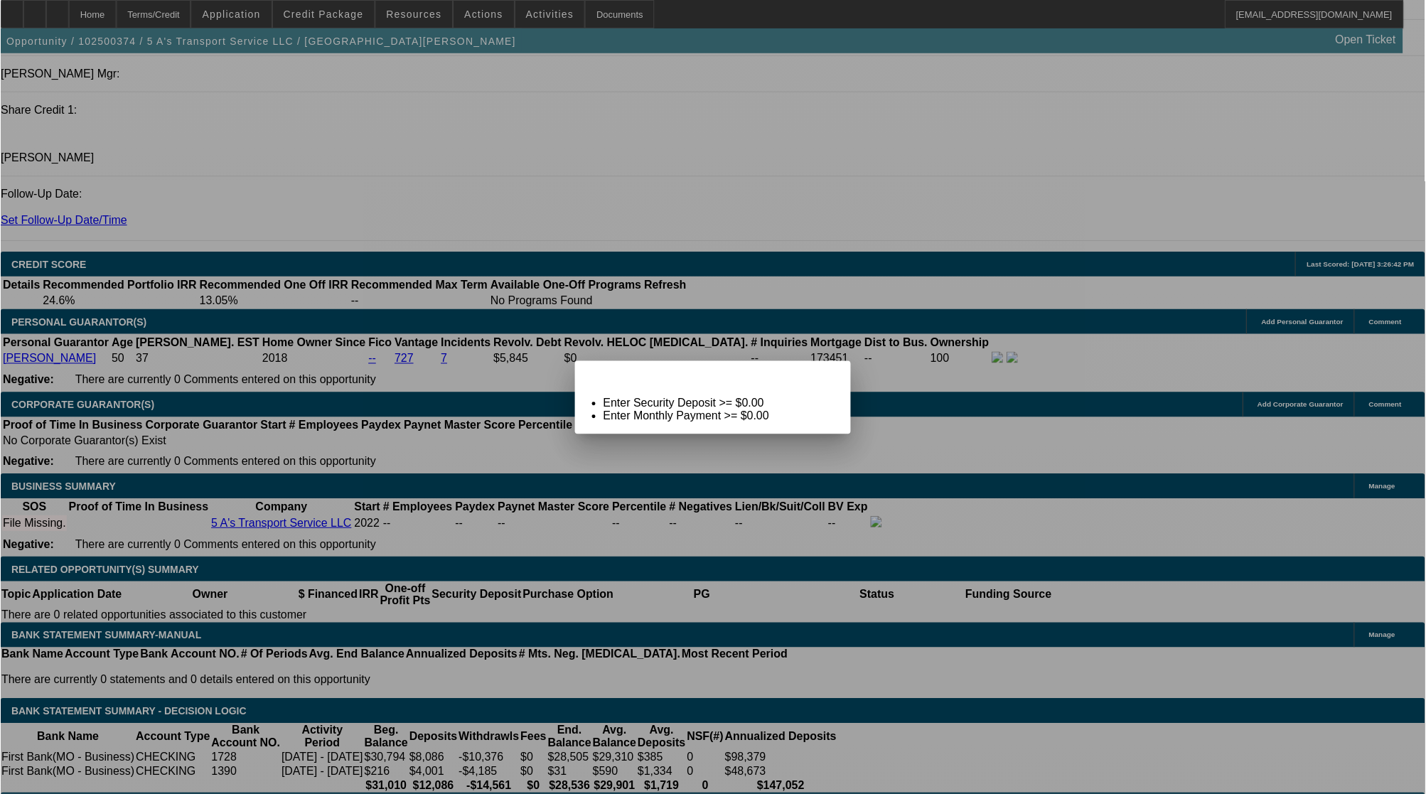
scroll to position [1800, 0]
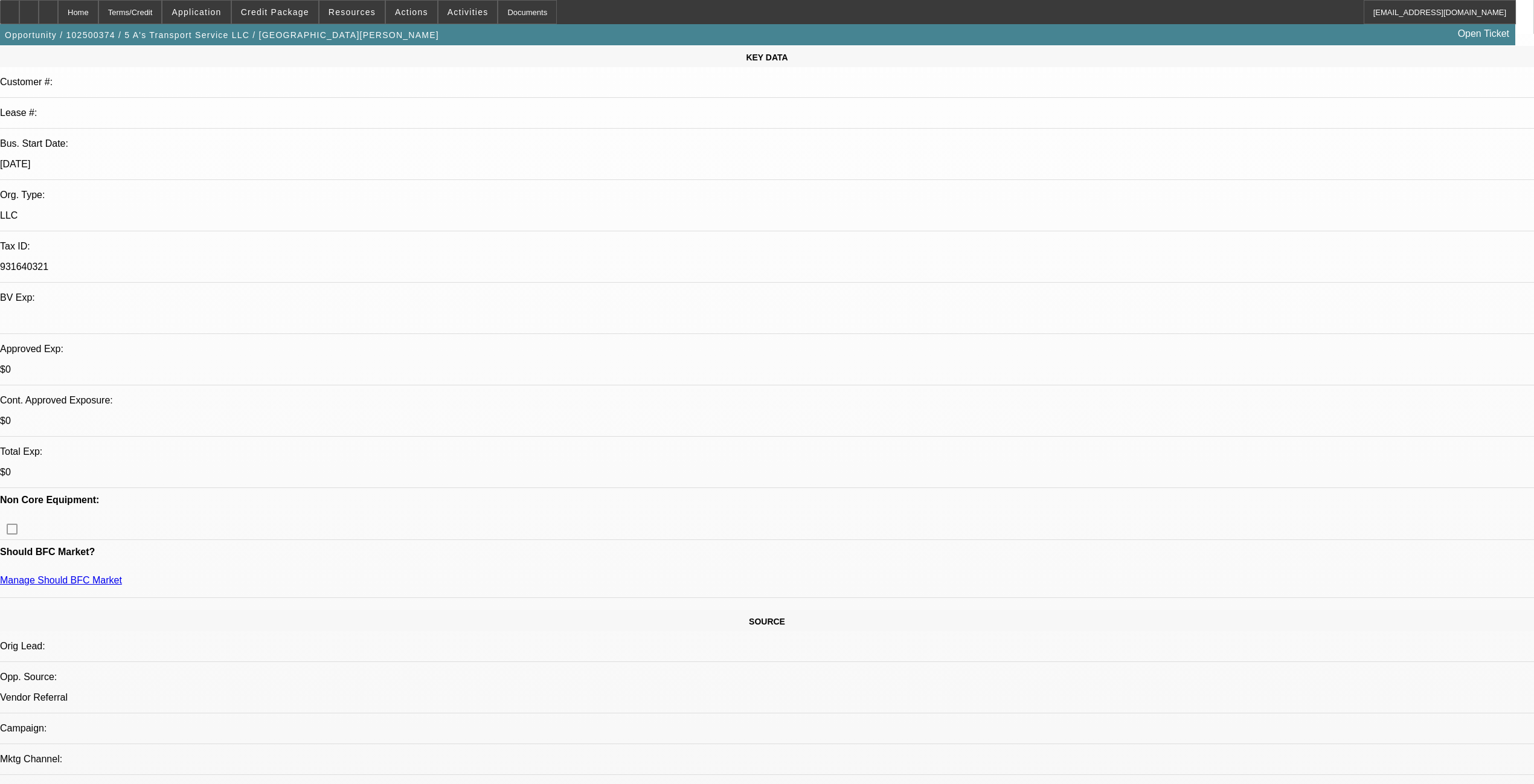
scroll to position [0, 0]
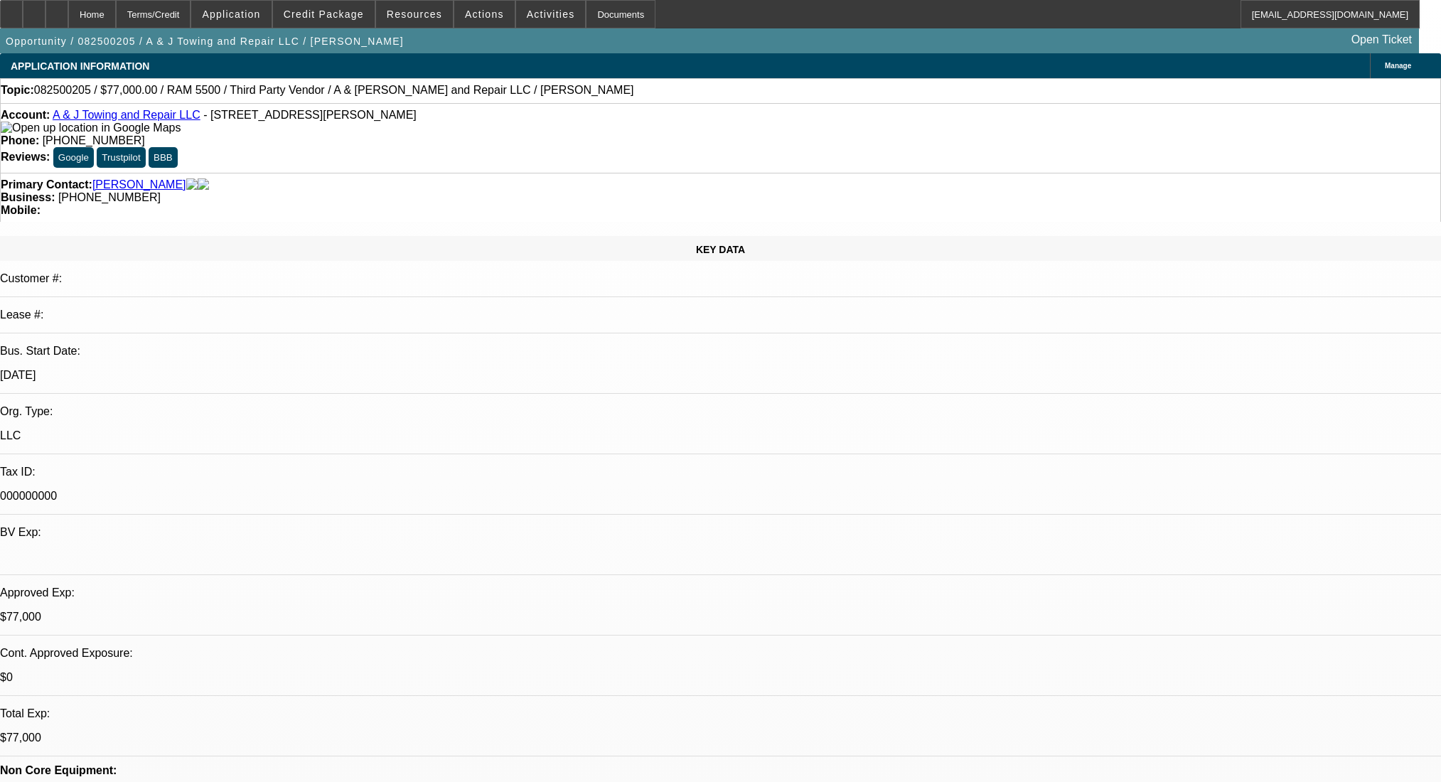
select select "0"
select select "2"
select select "0.1"
select select "4"
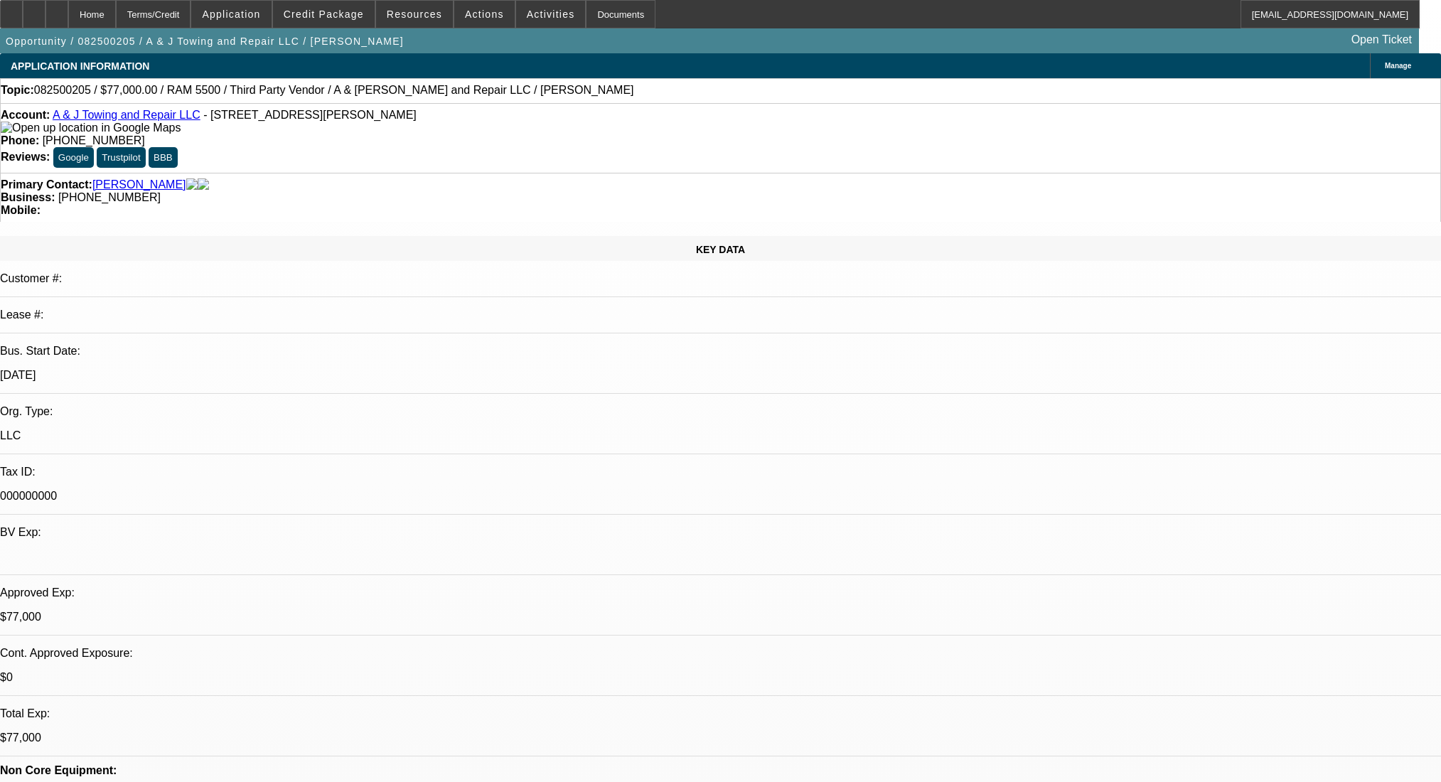
select select "0"
select select "2"
select select "0.1"
select select "4"
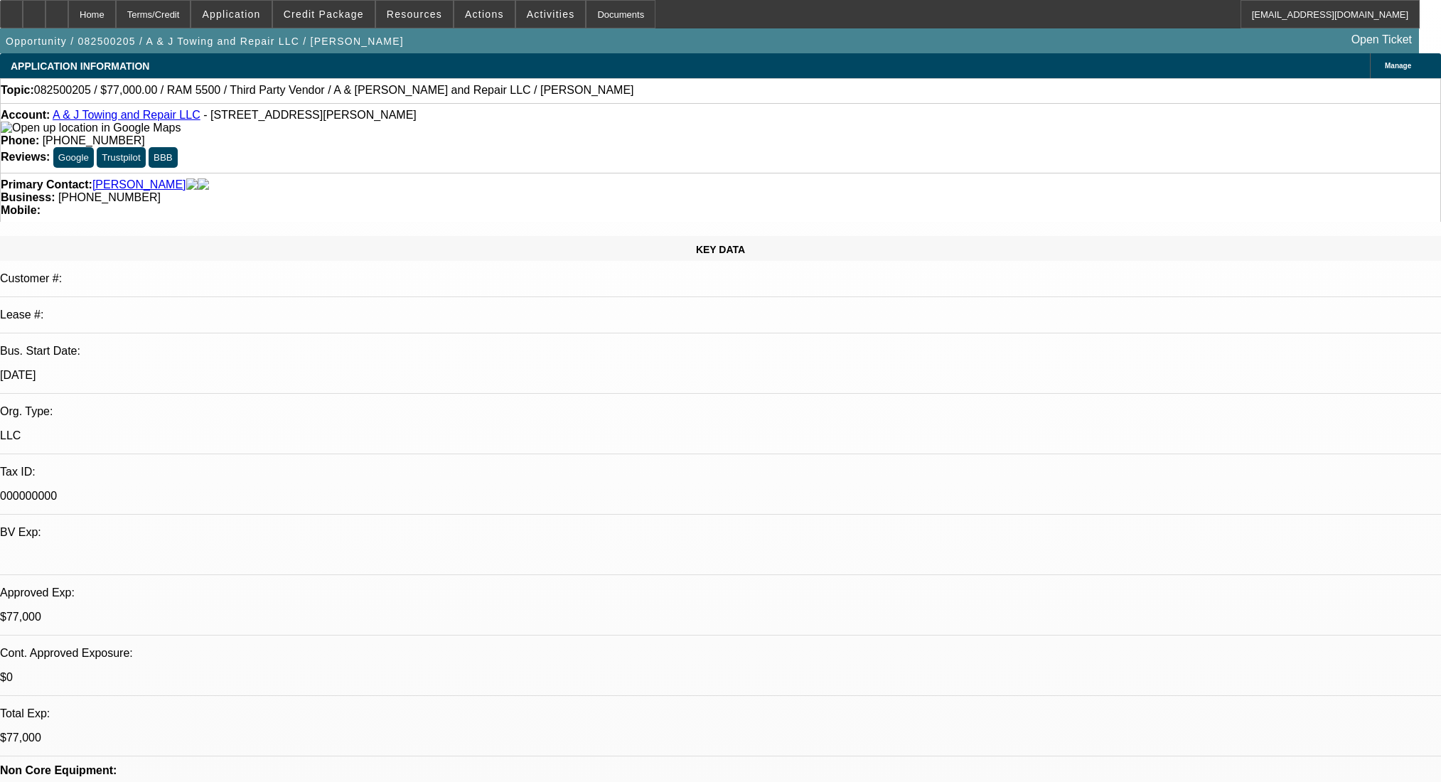
select select "0"
select select "2"
select select "0.1"
select select "4"
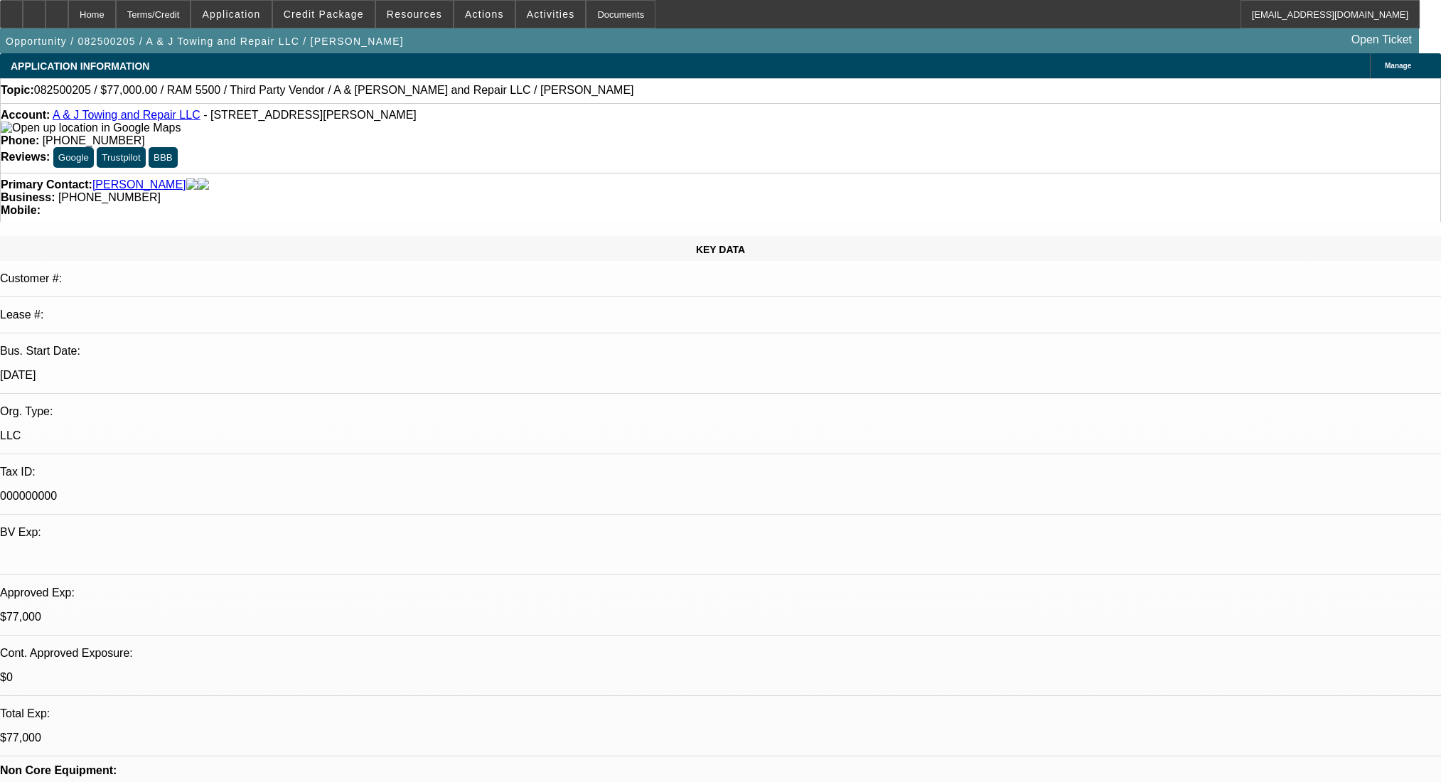
select select "0"
select select "2"
select select "0.1"
select select "4"
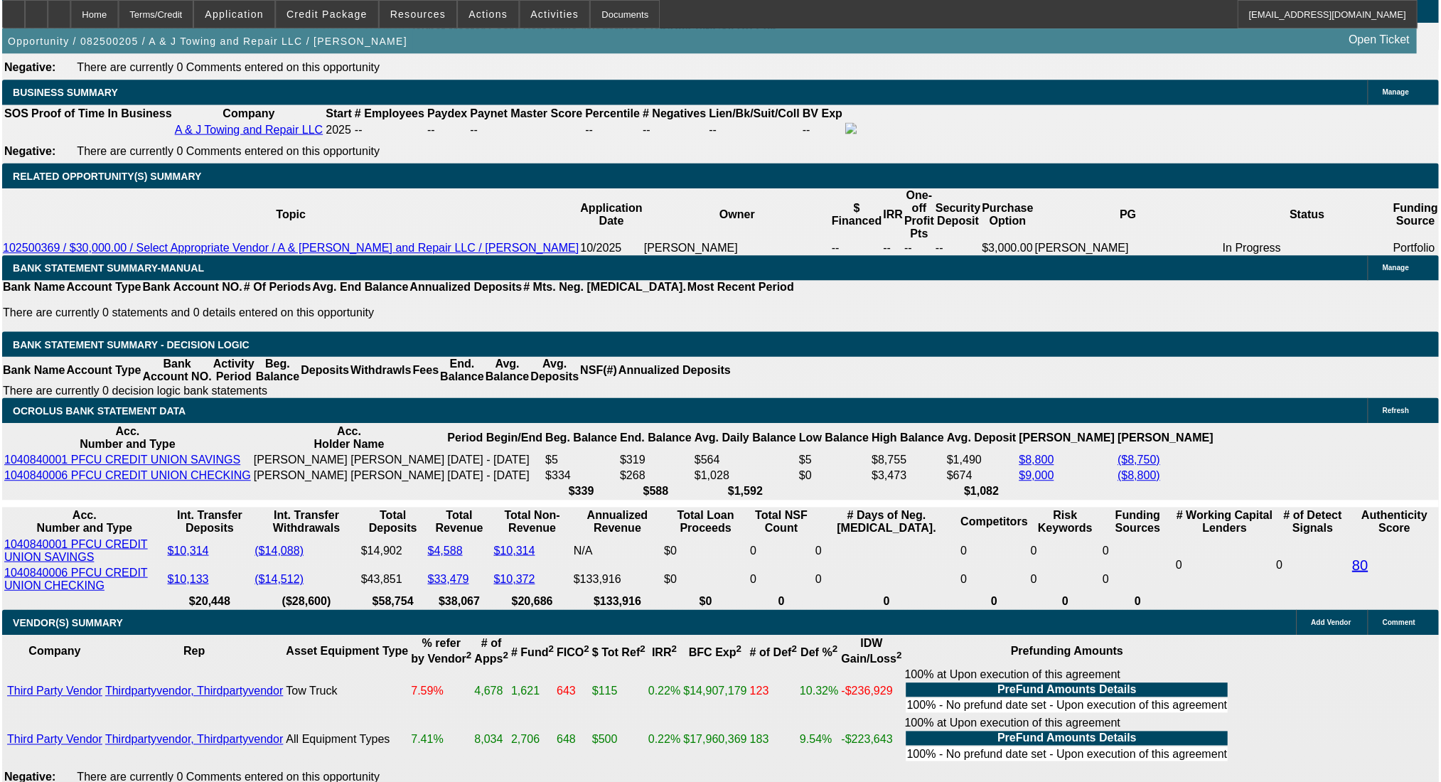
scroll to position [2288, 0]
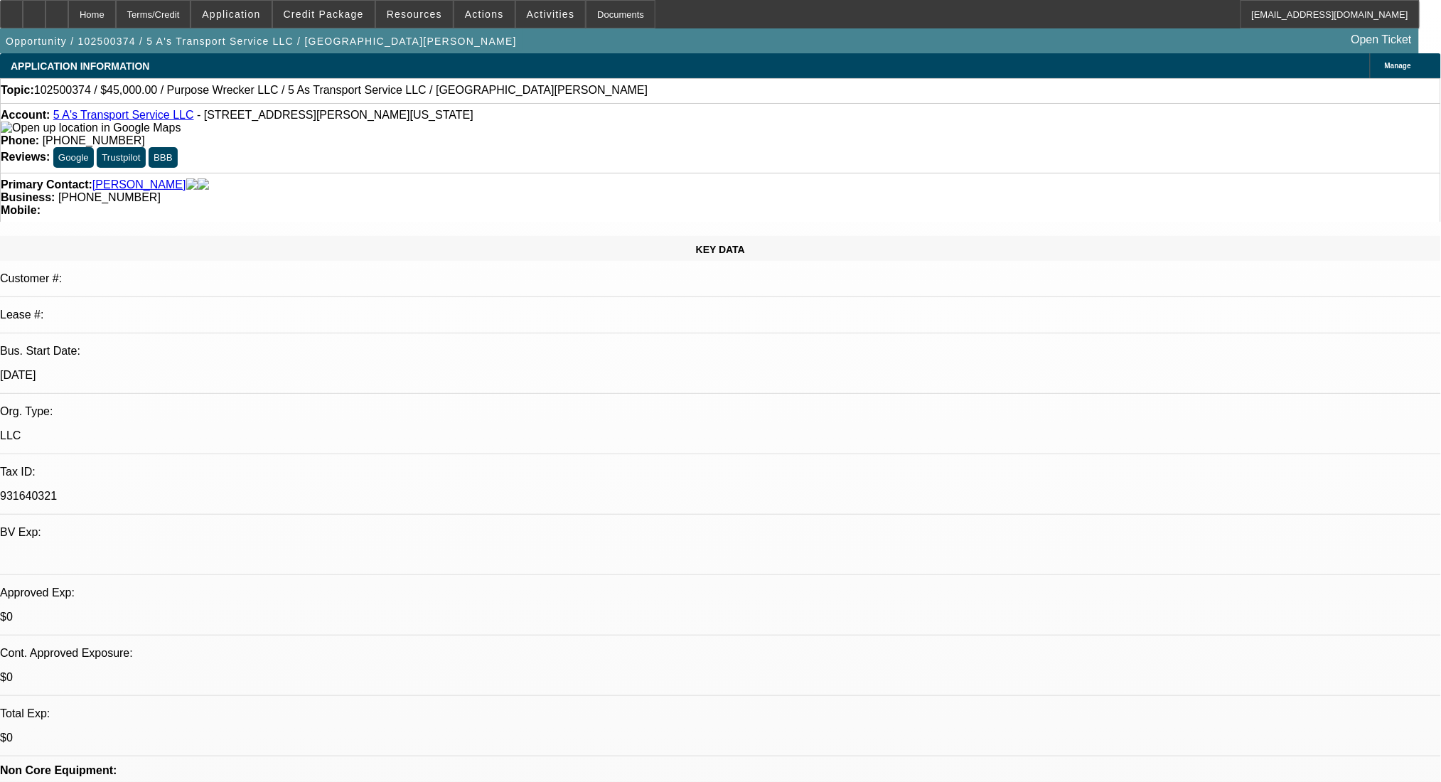
select select "0"
select select "2"
select select "0.1"
select select "4"
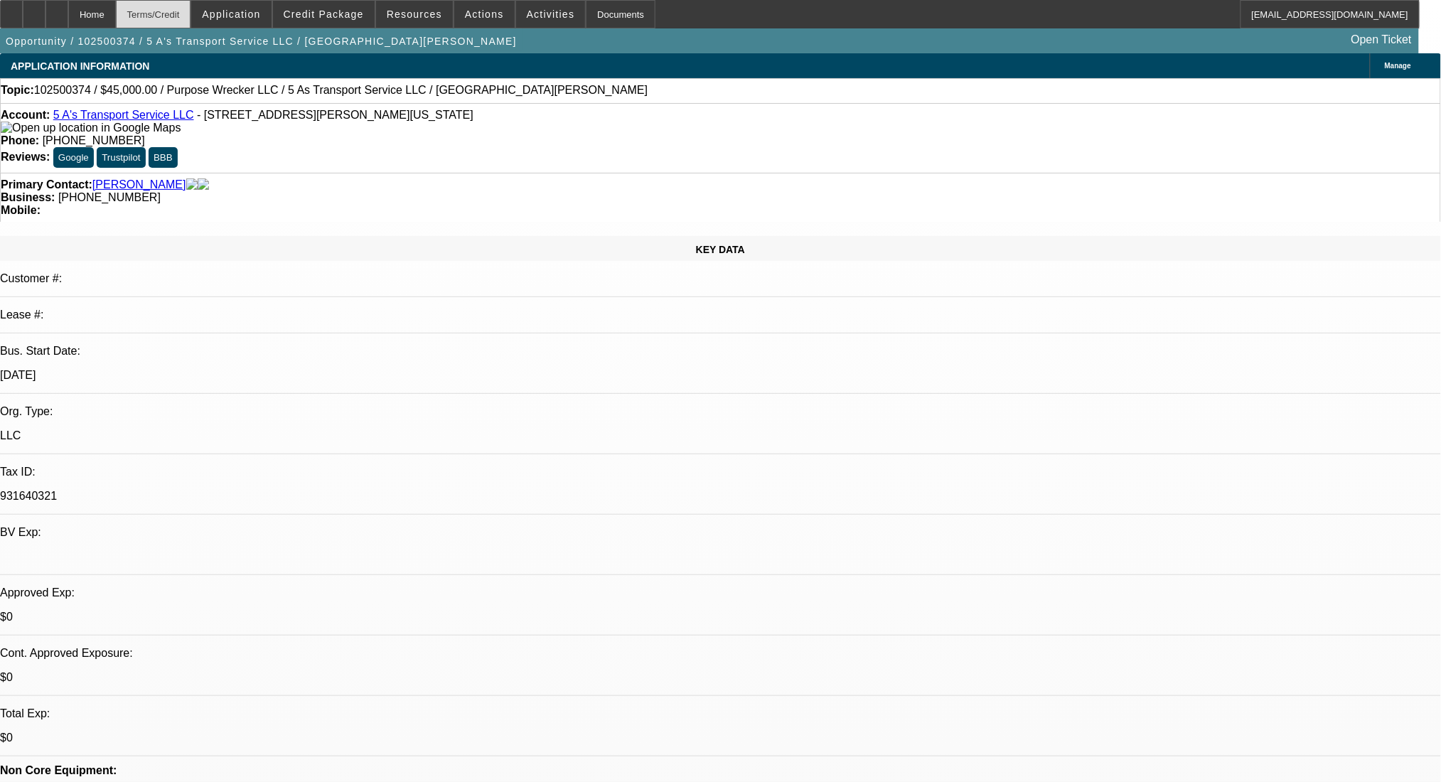
click at [191, 9] on div "Terms/Credit" at bounding box center [153, 14] width 75 height 28
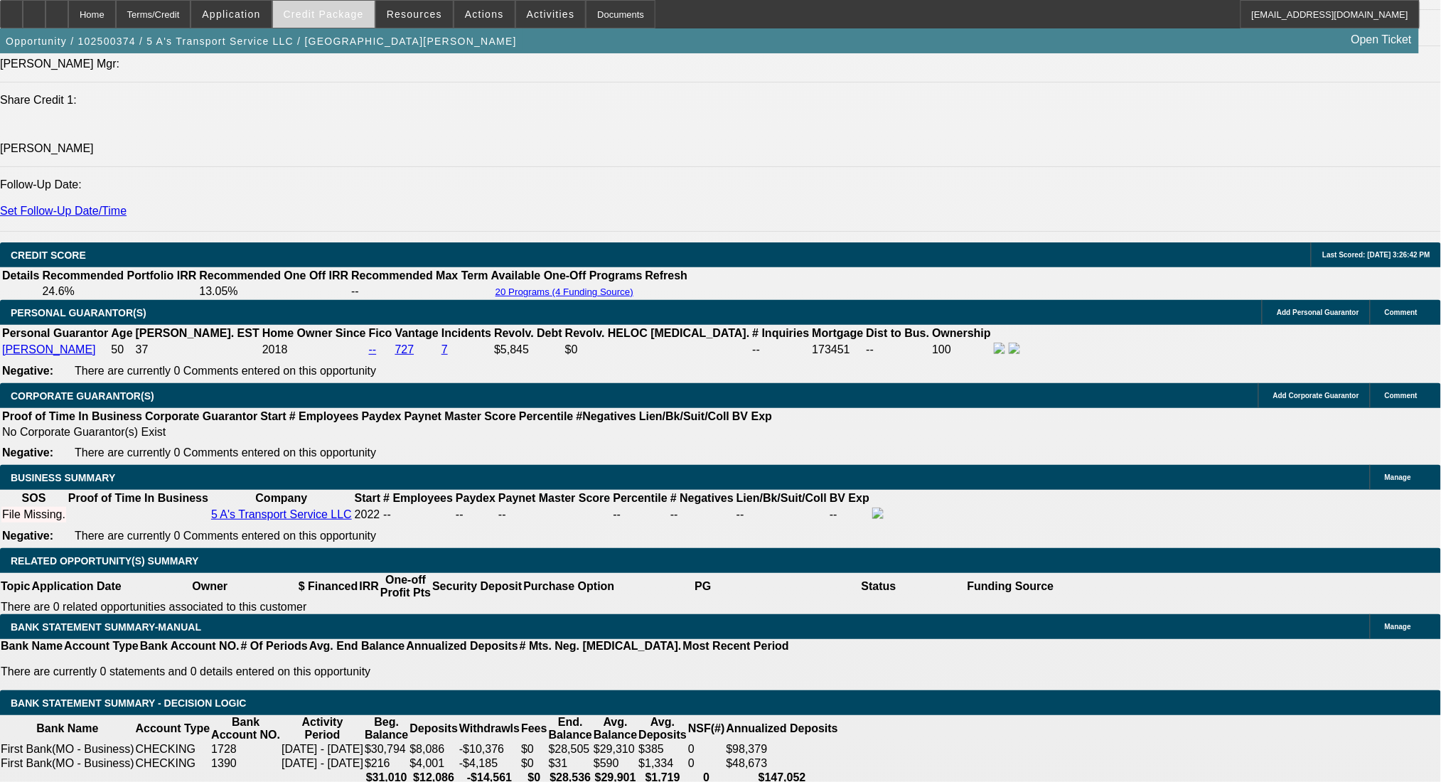
click at [344, 22] on span at bounding box center [324, 14] width 102 height 34
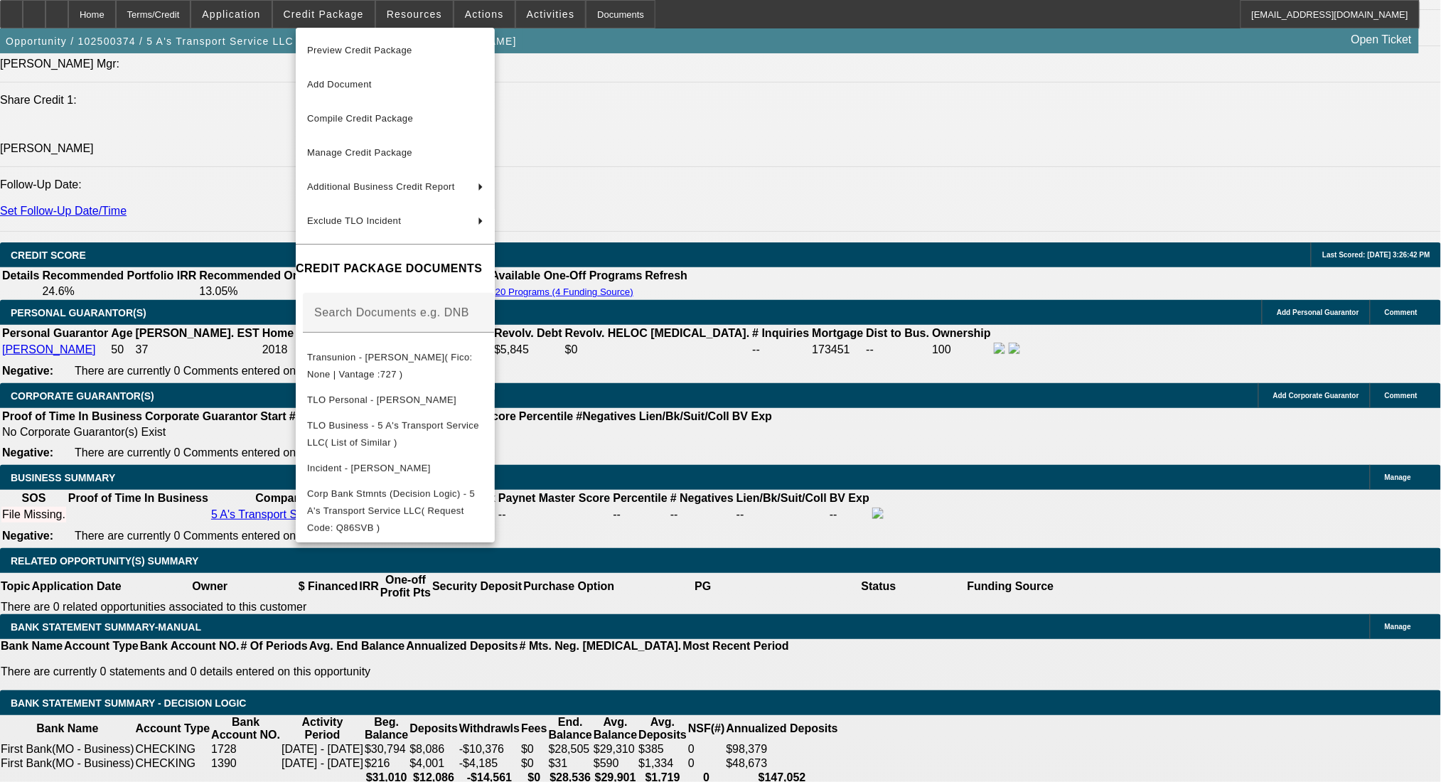
click at [748, 279] on div at bounding box center [720, 391] width 1441 height 782
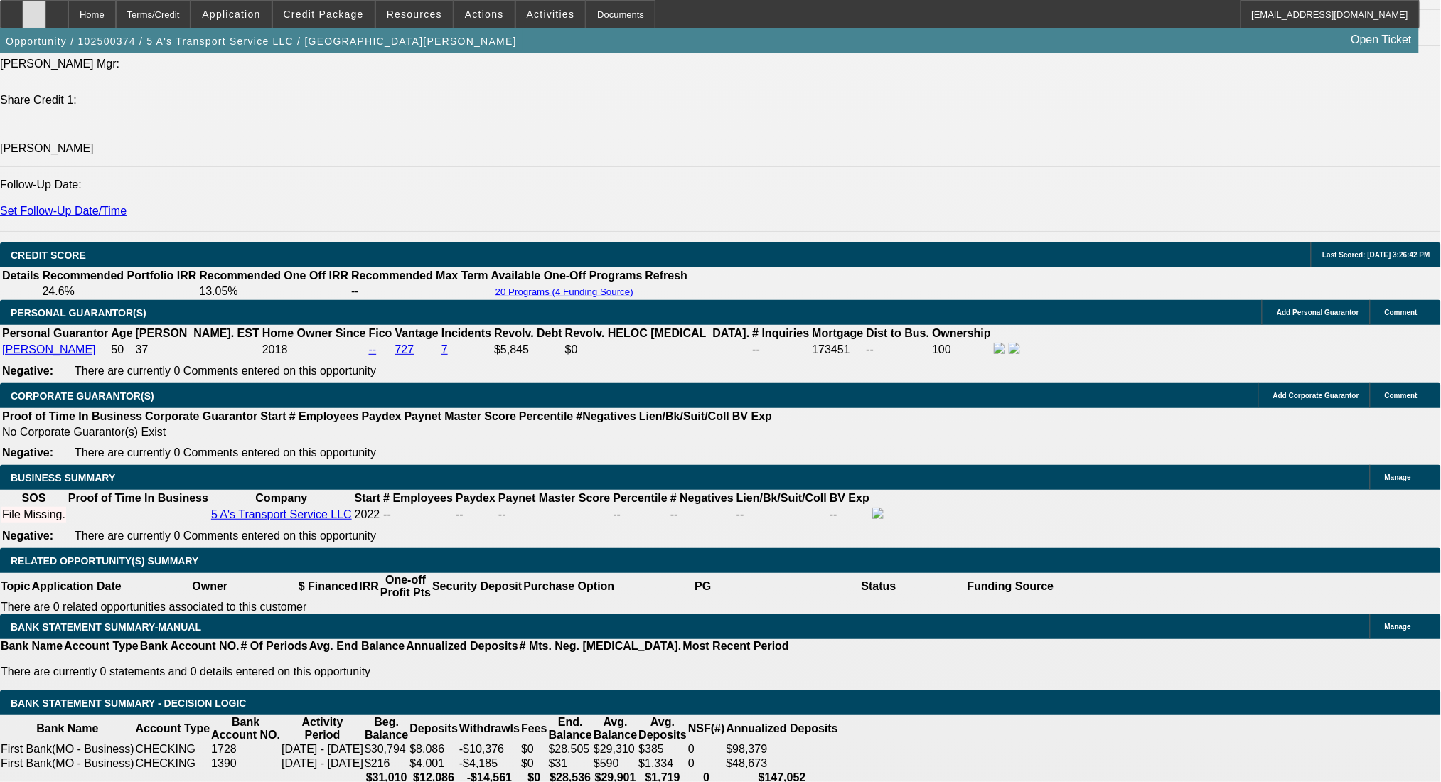
click at [45, 12] on div at bounding box center [34, 14] width 23 height 28
type input "14"
type input "$1,913.54"
type input "$956.77"
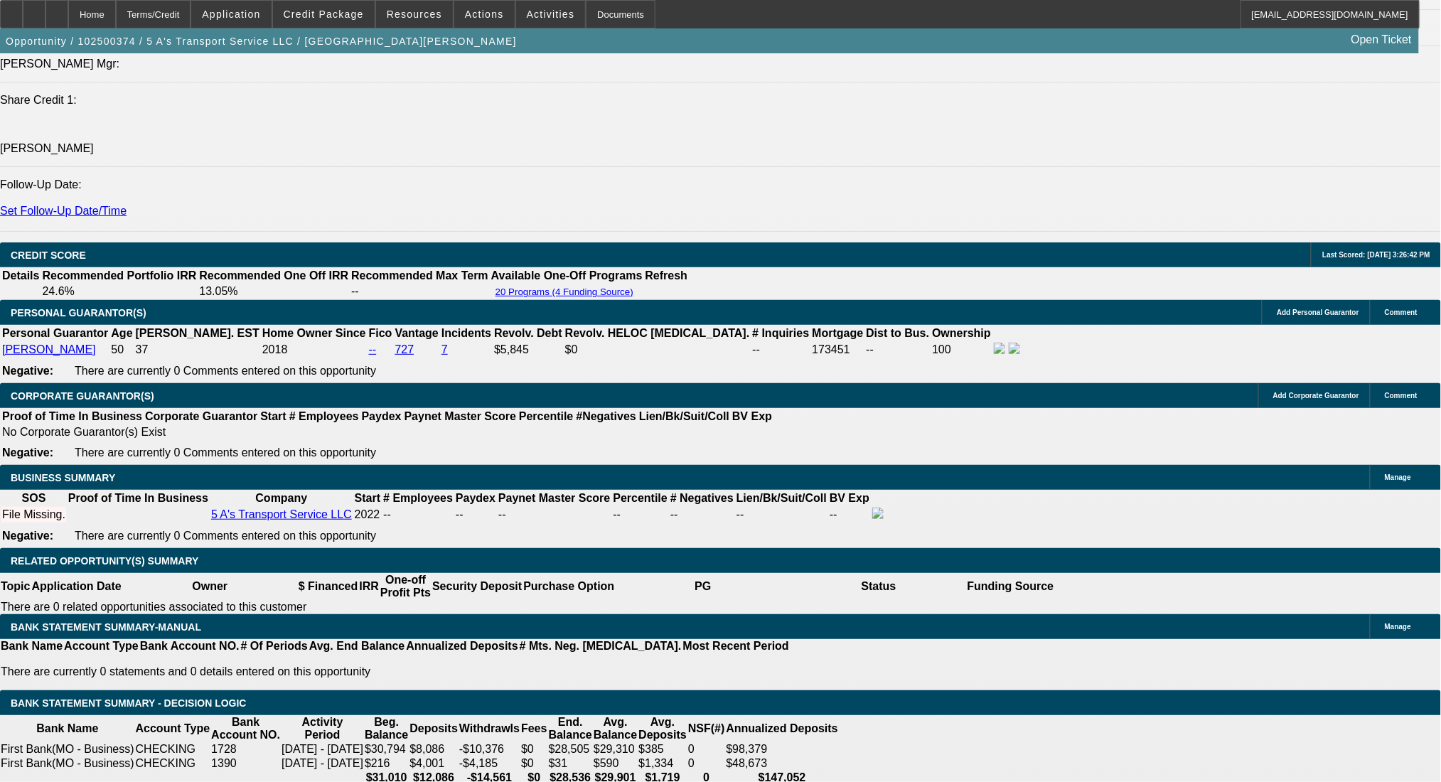
type input "$2,459.38"
type input "$1,229.69"
type input "14"
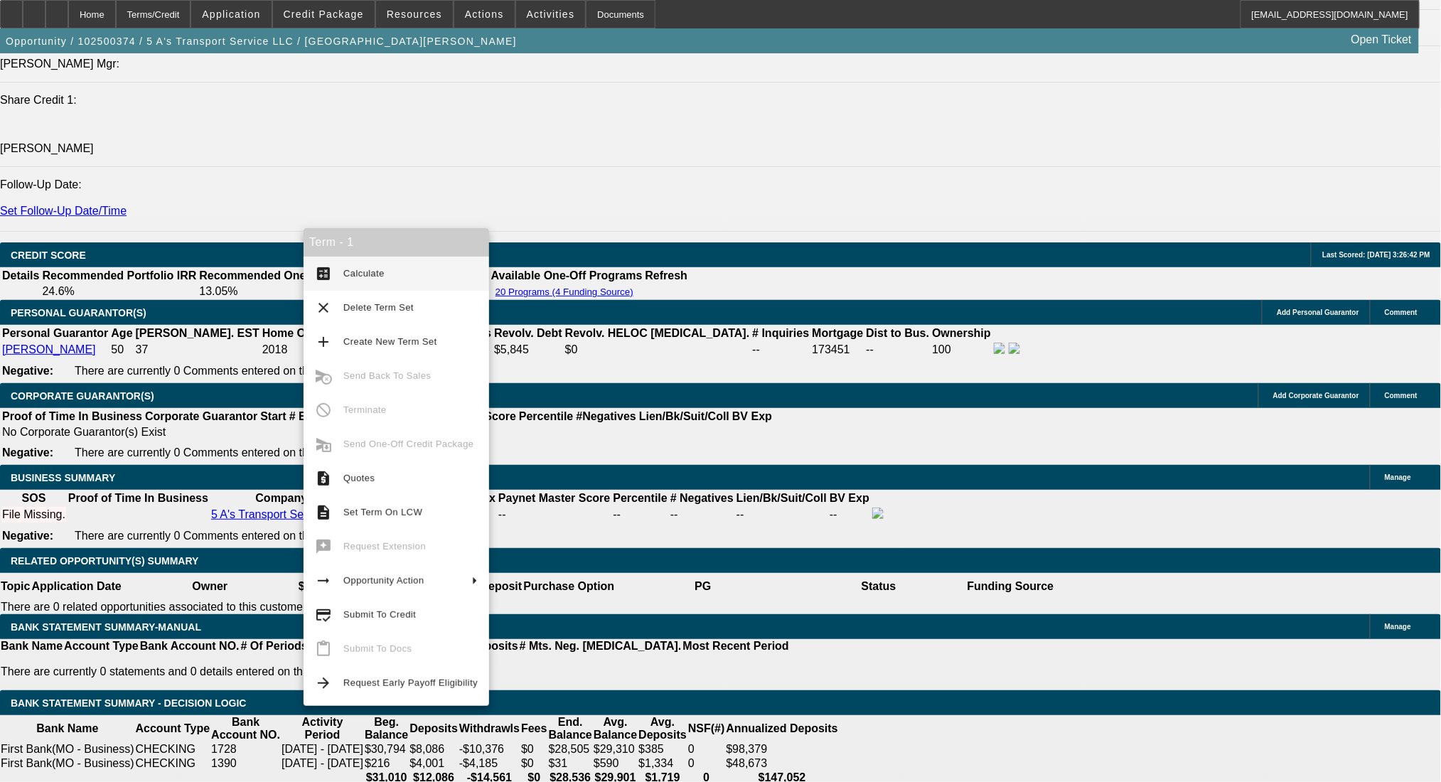
drag, startPoint x: 328, startPoint y: 269, endPoint x: 320, endPoint y: 239, distance: 31.0
click at [330, 269] on mat-icon "calculate" at bounding box center [323, 273] width 17 height 17
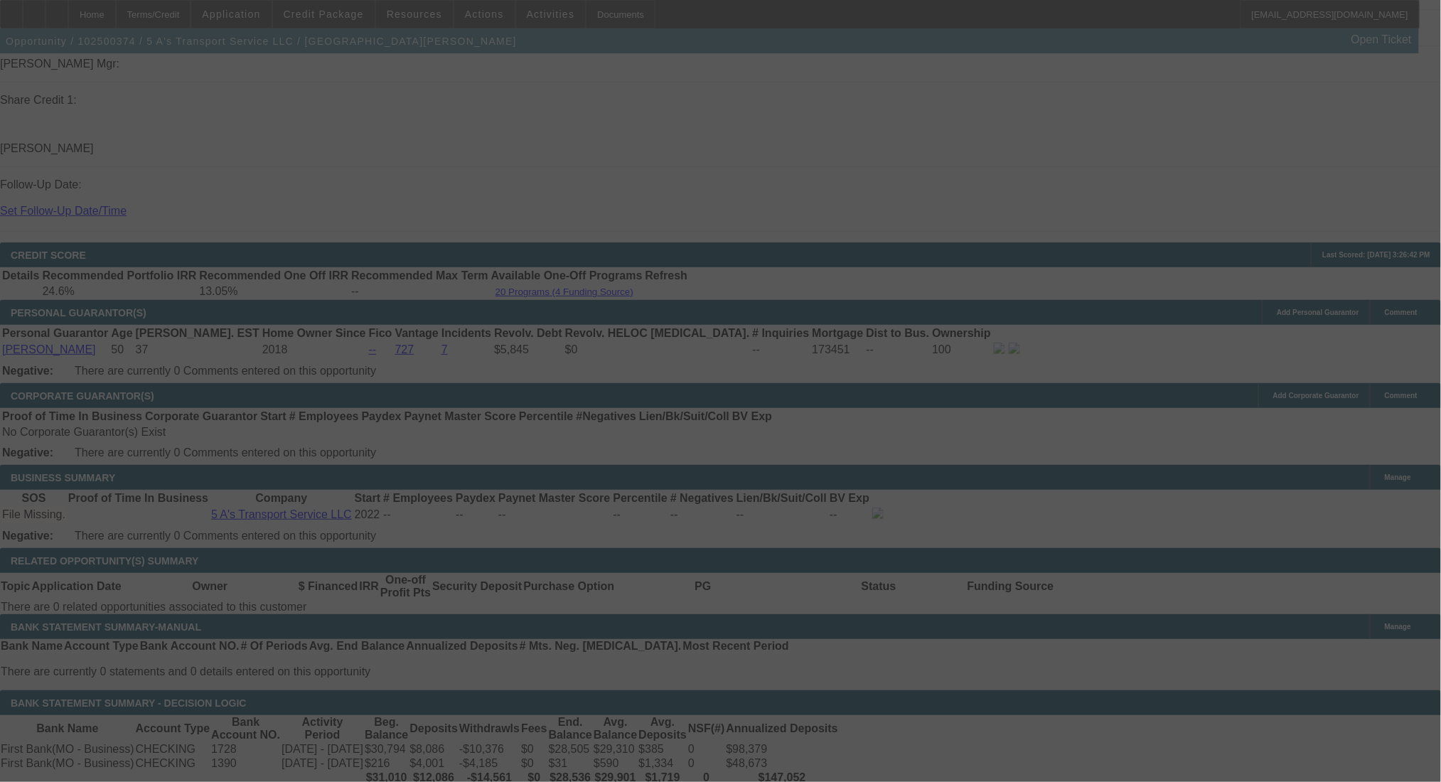
select select "0"
select select "2"
select select "0.1"
select select "4"
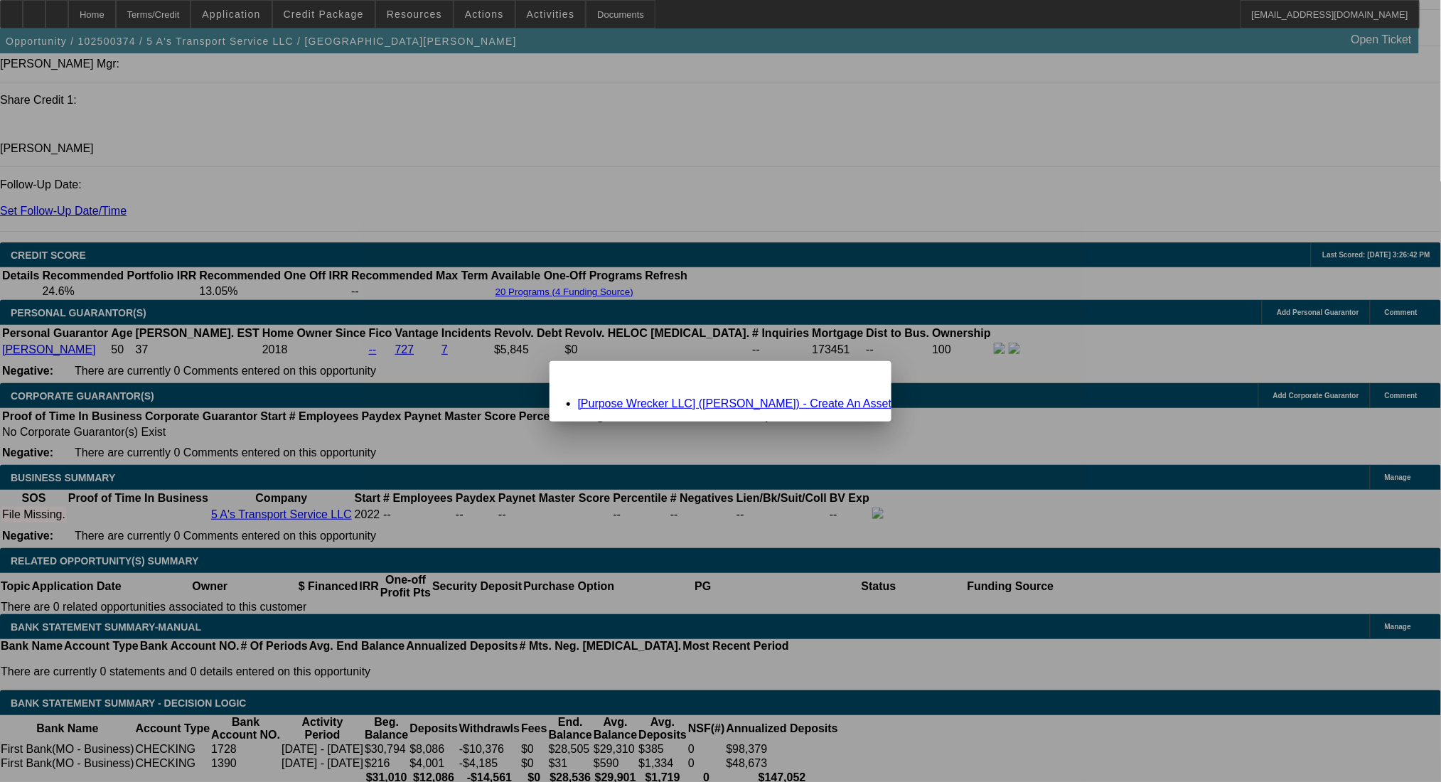
click at [689, 403] on link "[Purpose Wrecker LLC] (Pellow, Randy) - Create An Asset" at bounding box center [735, 403] width 314 height 12
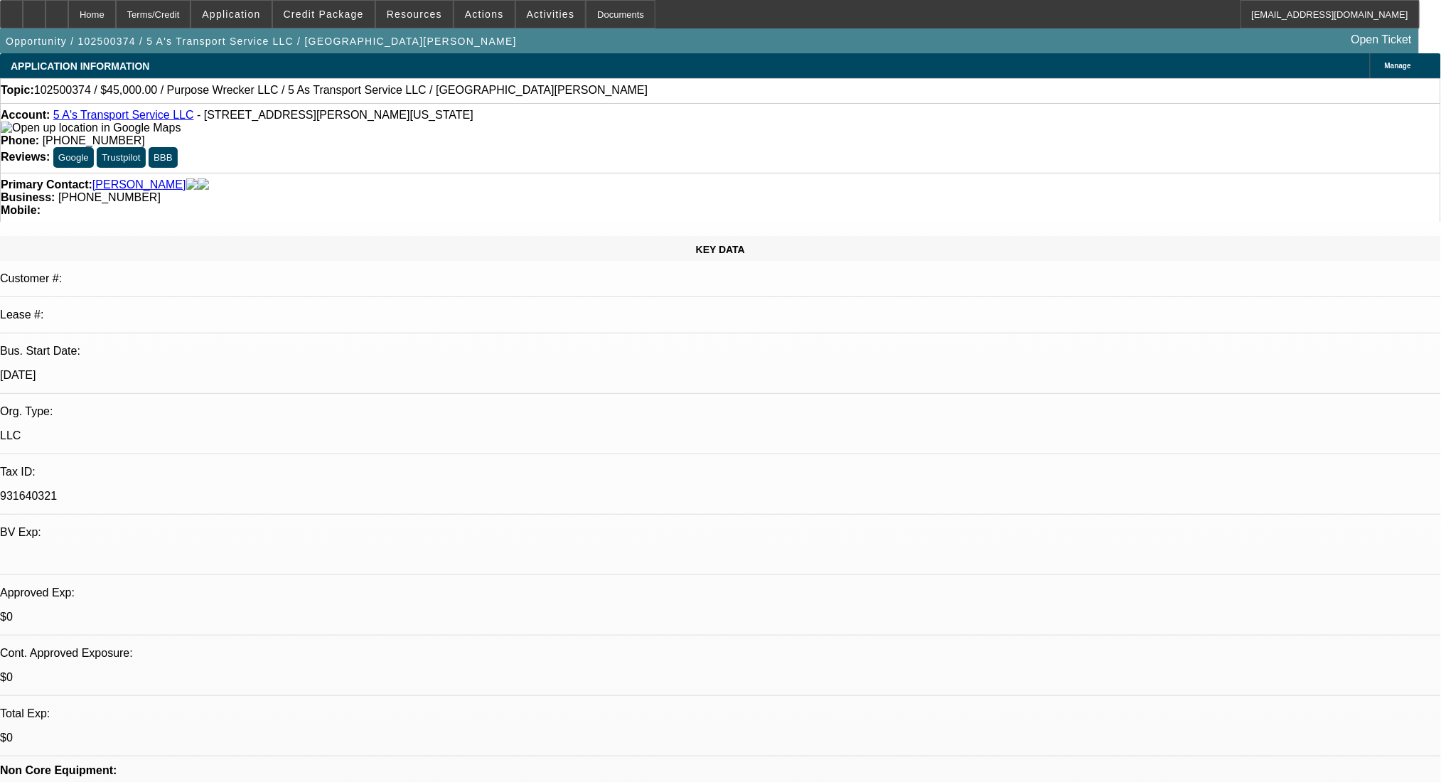
scroll to position [1810, 0]
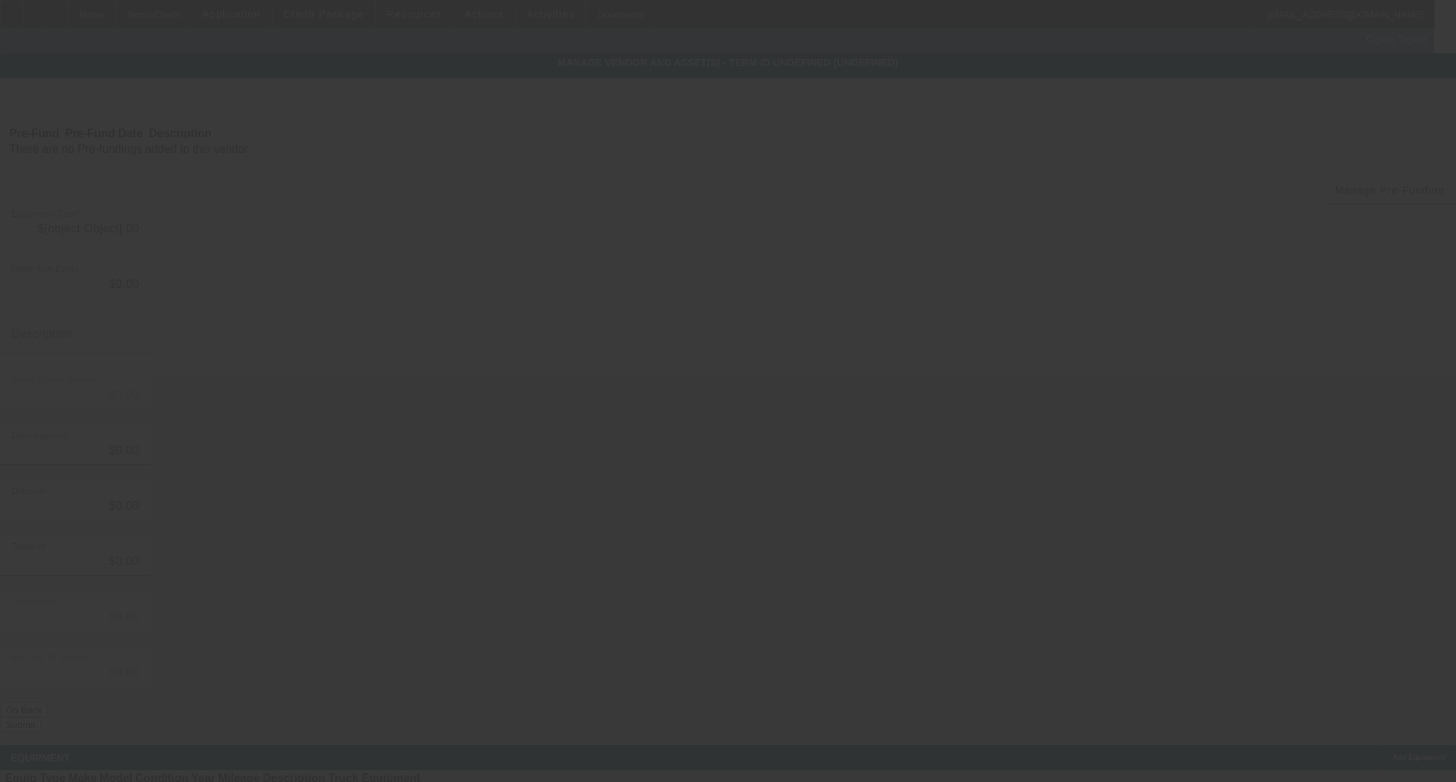
type input "$55,000.00"
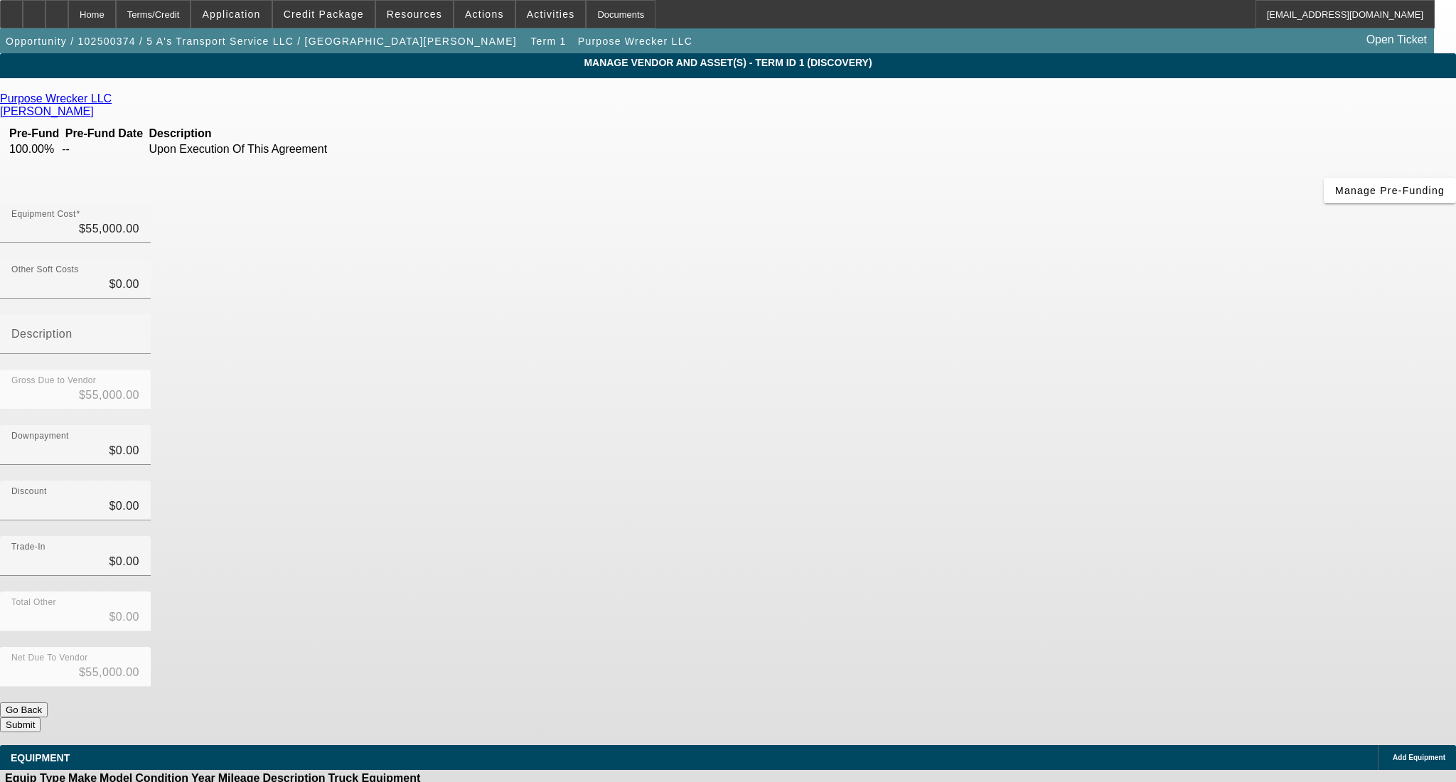
click at [1392, 753] on span "Add Equipment" at bounding box center [1418, 757] width 53 height 8
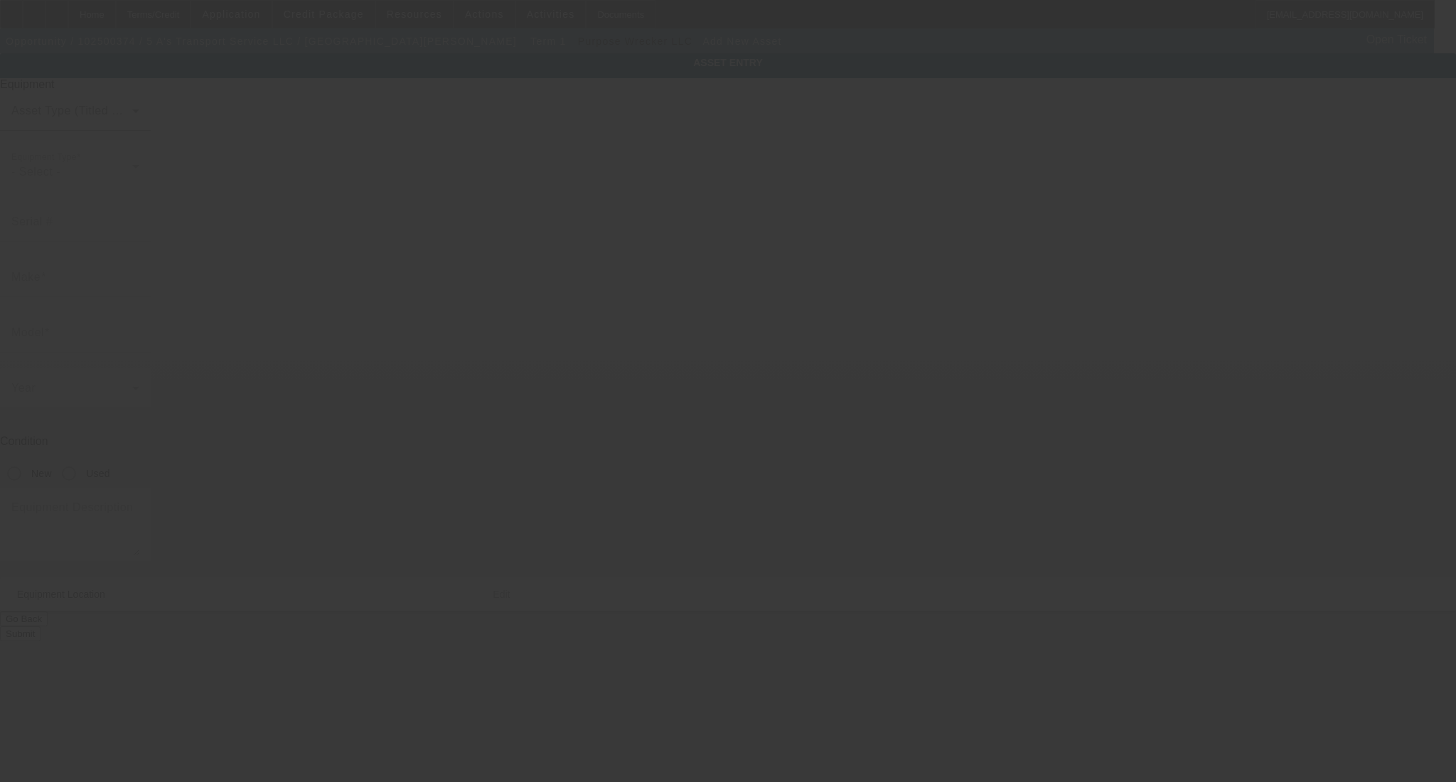
type input "34 Woodfork Court"
type input "Maryland Heights"
type input "63043"
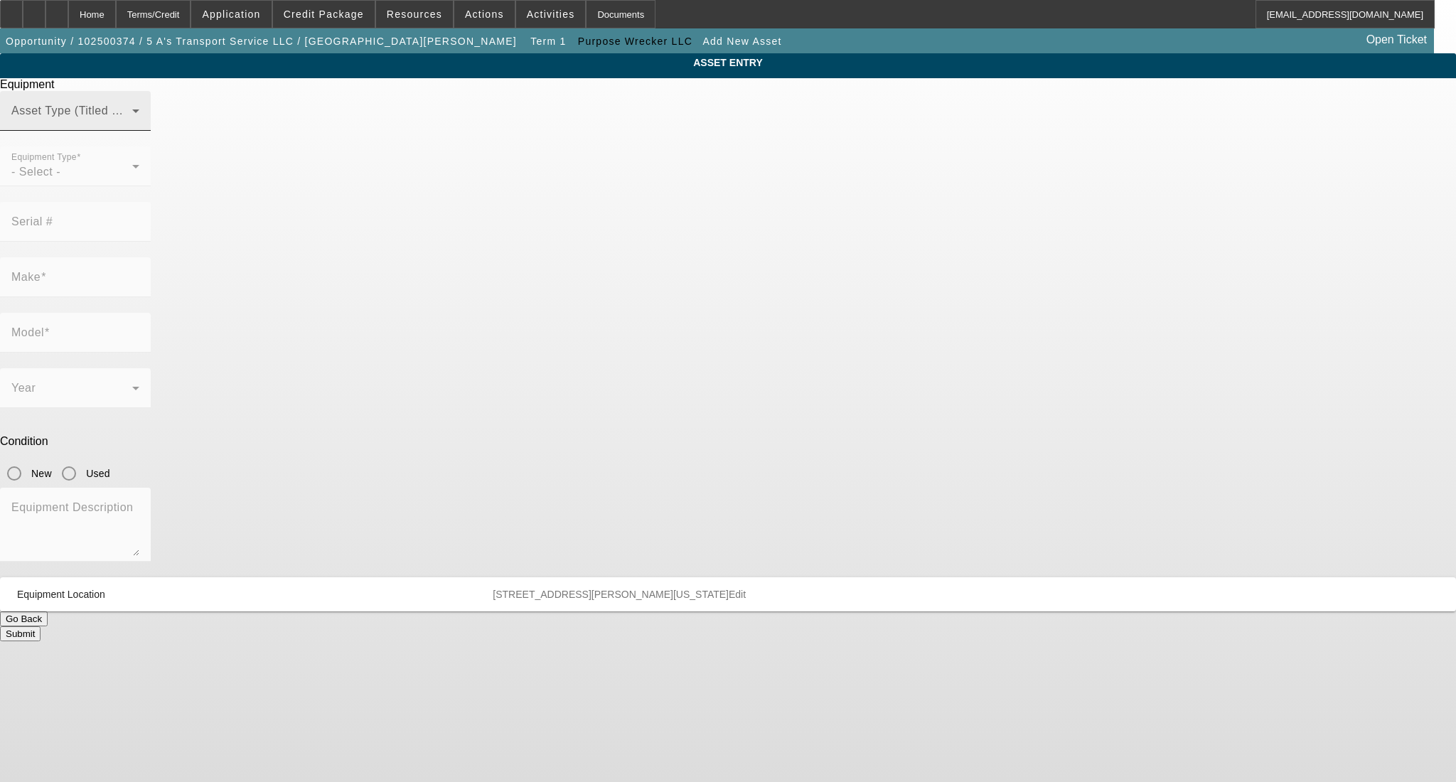
click at [132, 125] on span at bounding box center [71, 116] width 121 height 17
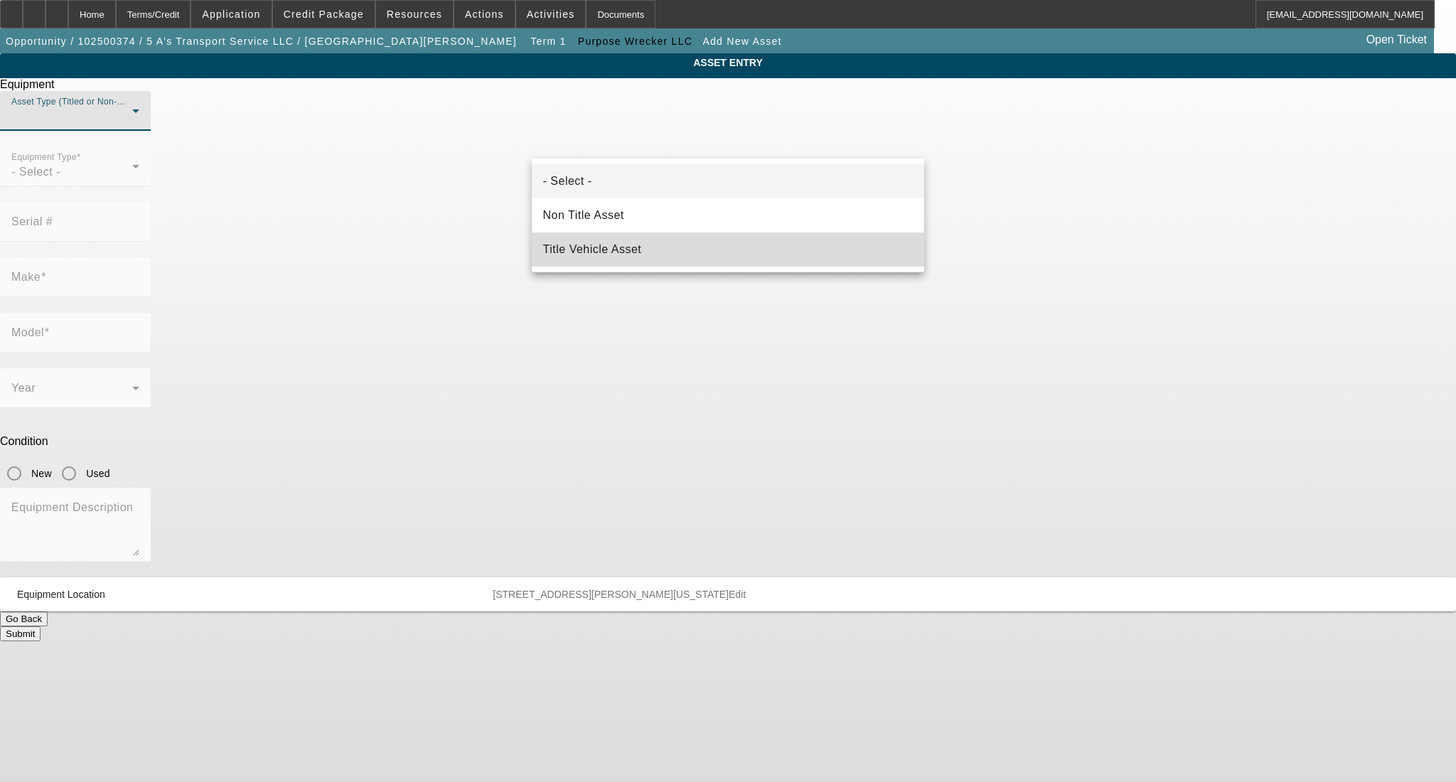
click at [736, 245] on mat-option "Title Vehicle Asset" at bounding box center [728, 249] width 393 height 34
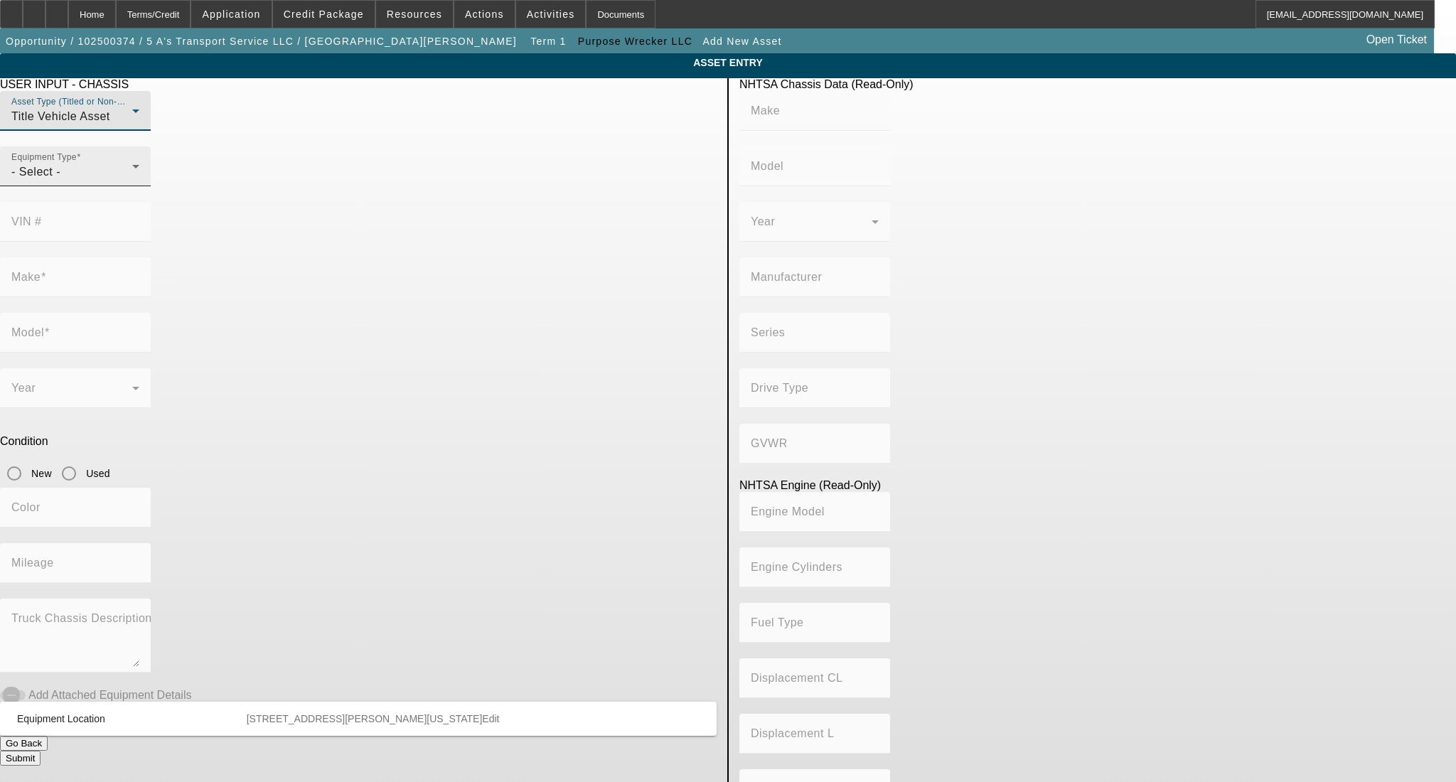
click at [132, 181] on div "- Select -" at bounding box center [71, 171] width 121 height 17
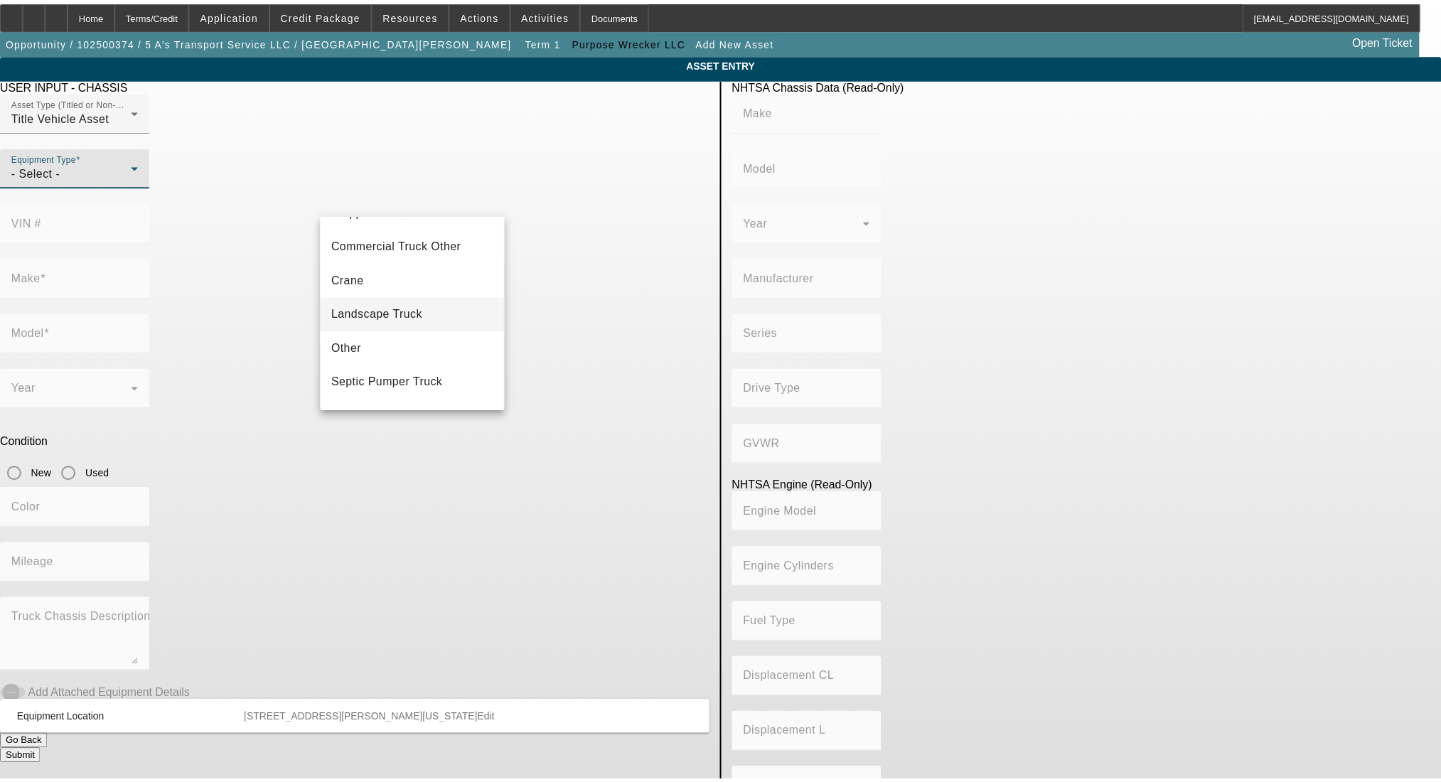
scroll to position [156, 0]
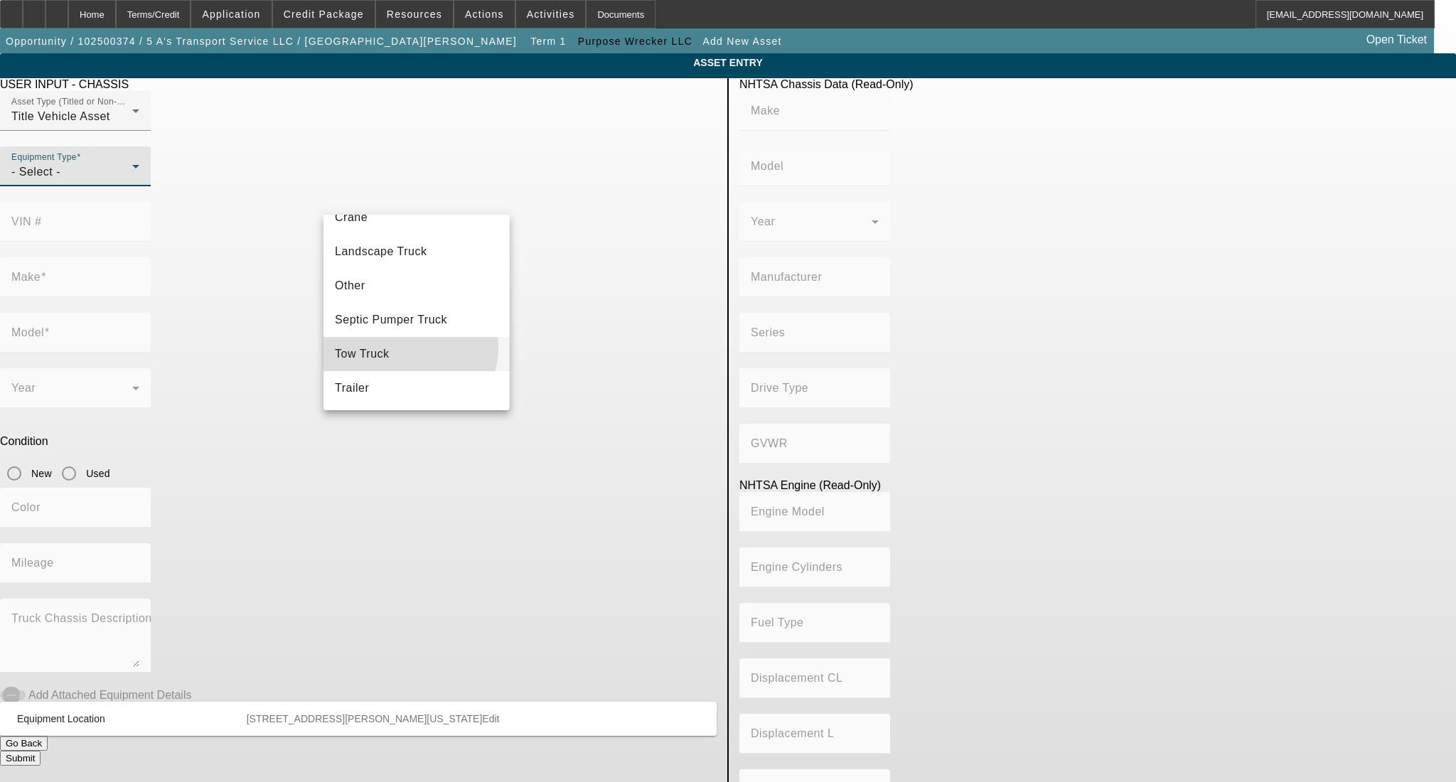
drag, startPoint x: 409, startPoint y: 347, endPoint x: 493, endPoint y: 232, distance: 141.9
click at [409, 346] on mat-option "Tow Truck" at bounding box center [416, 354] width 186 height 34
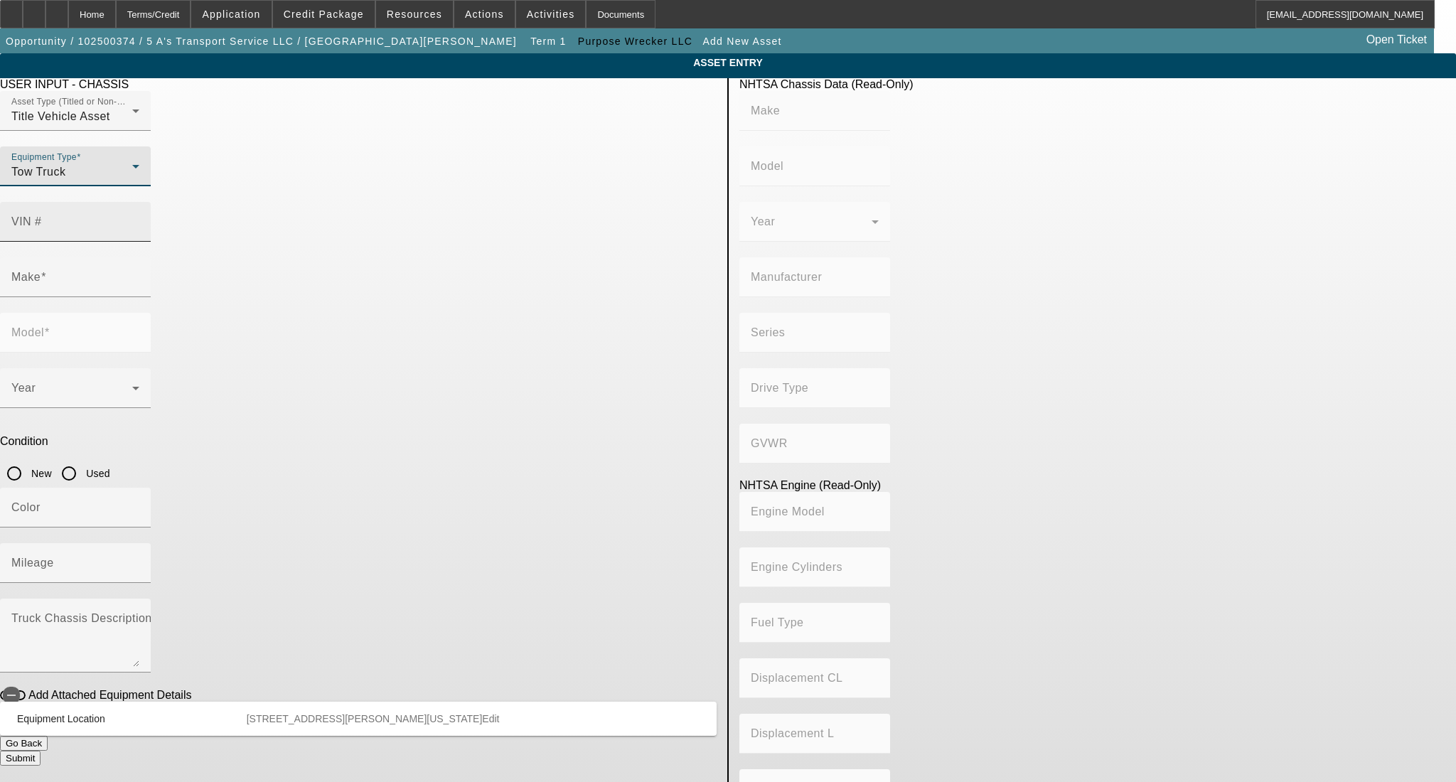
click at [42, 215] on mat-label "VIN #" at bounding box center [26, 221] width 31 height 12
click at [139, 219] on input "VIN #" at bounding box center [75, 227] width 128 height 17
type input "2NKHHM6X8AM231495"
type input "KENWORTH"
type input "T3 Series"
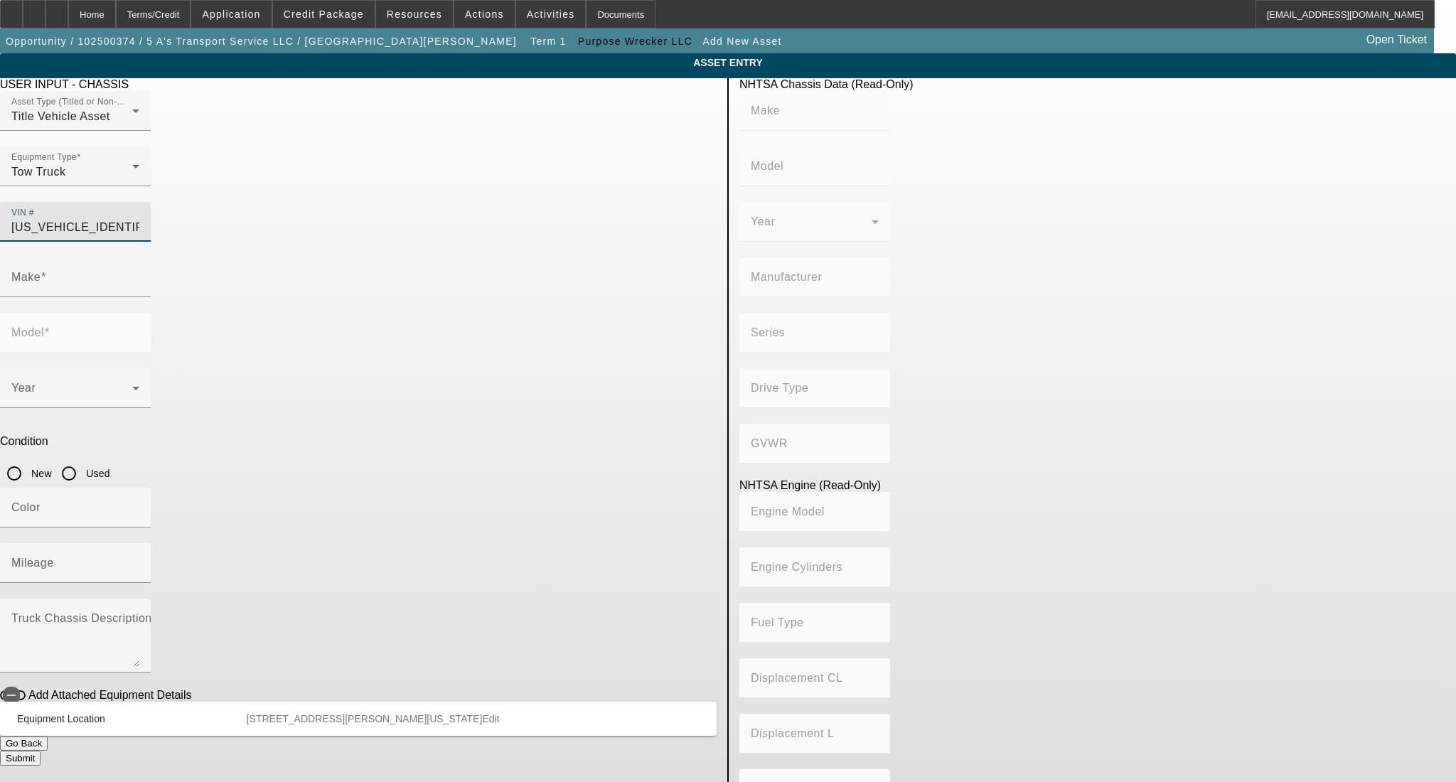
type input "KENWORTH TRUCK COMPANY"
type input "4x2"
type input "Class 6: 19,501 - 26,000 lb (8,845 - 11,794 kg)"
type input "PX-6/PX-7"
type input "6"
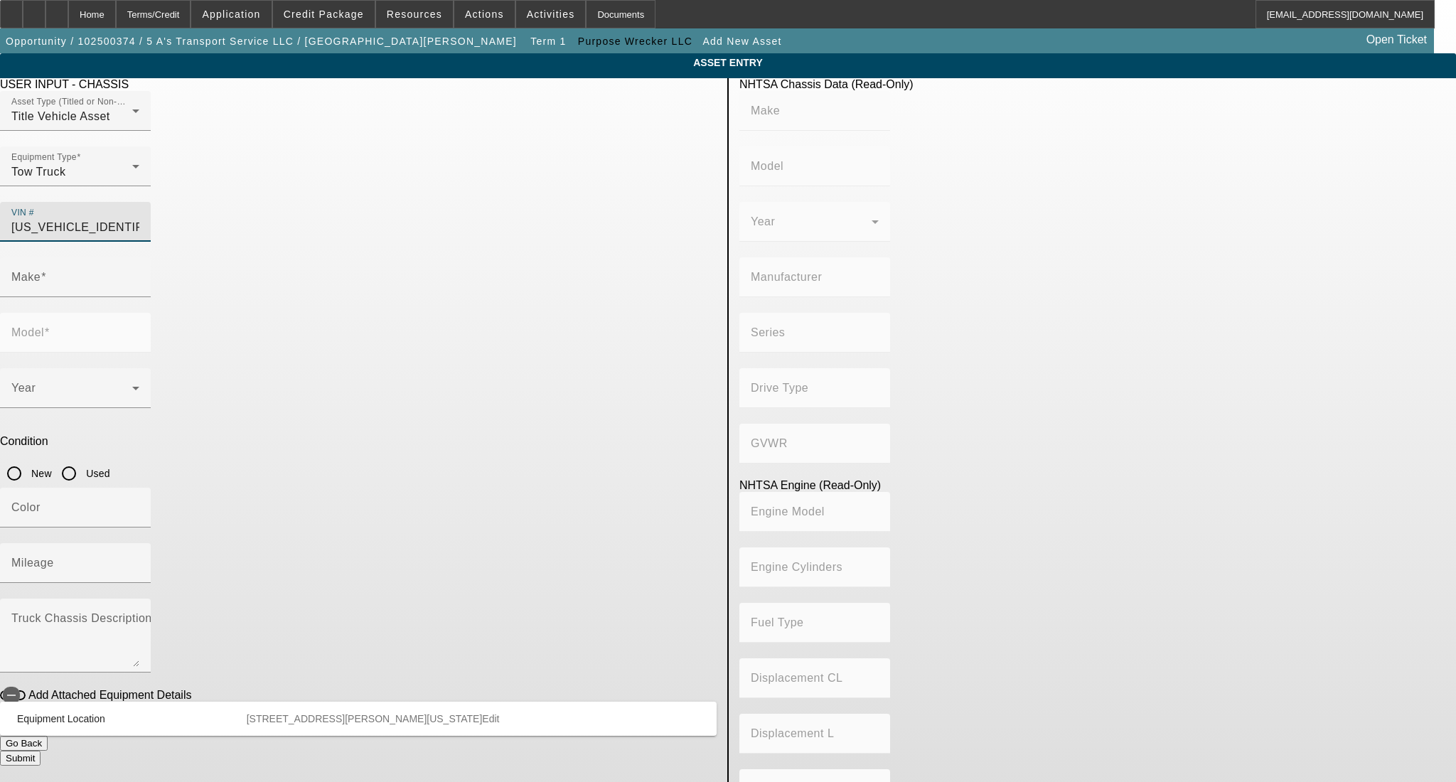
type input "Diesel"
type input "408.85908543470"
type input "6.7"
type input "KENWORTH"
type input "T3 Series"
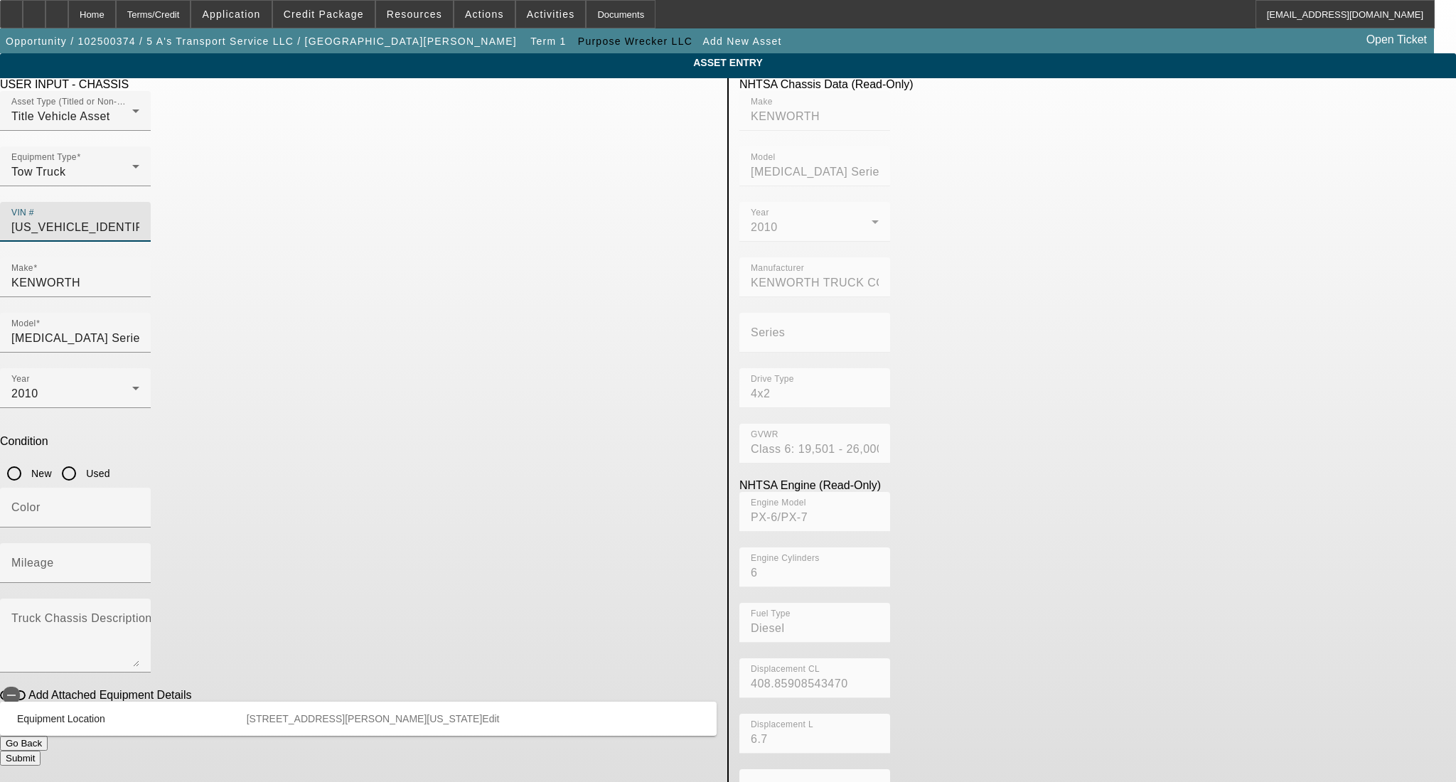
type input "2NKHHM6X8AM231495"
click at [83, 459] on input "Used" at bounding box center [69, 473] width 28 height 28
radio input "true"
type input "KENWORTH"
type input "T3 Series"
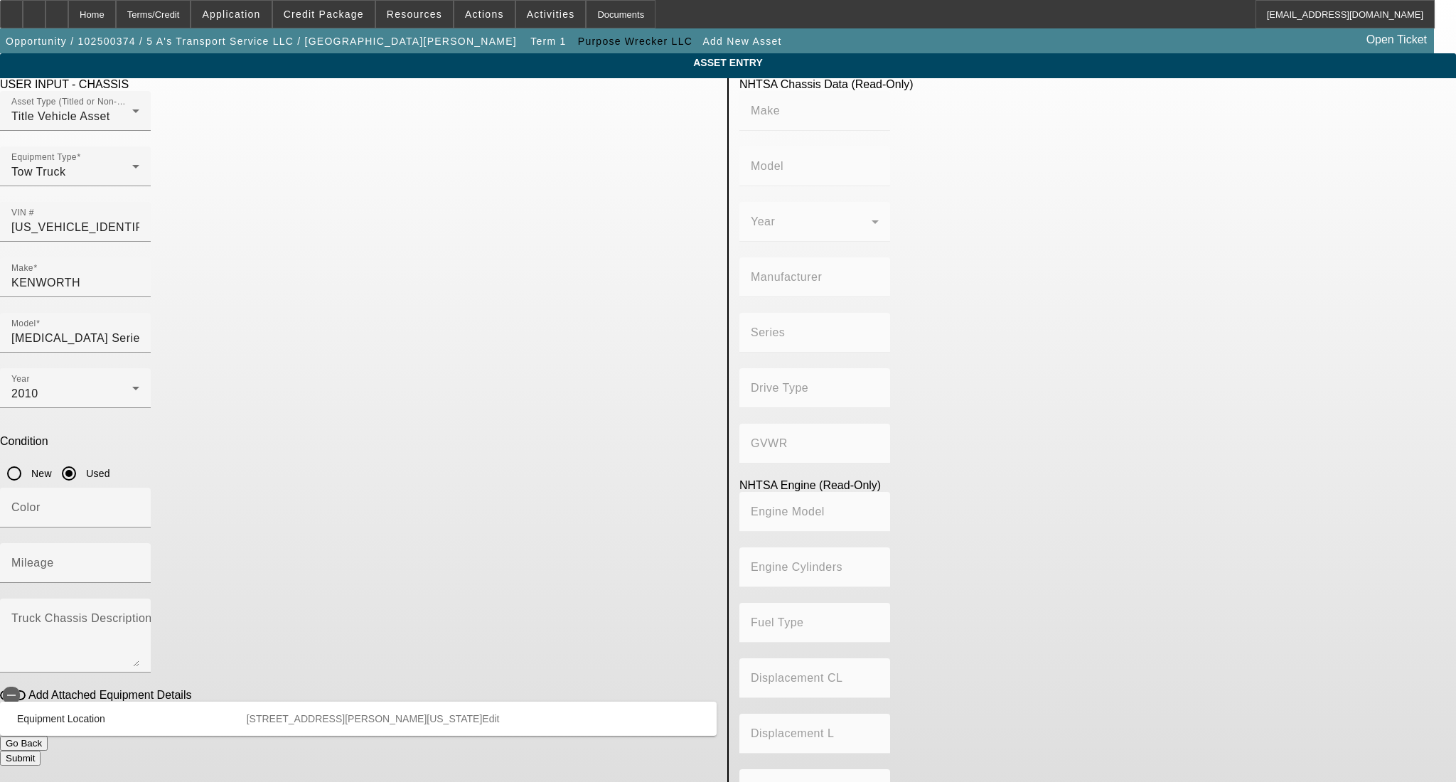
type input "KENWORTH TRUCK COMPANY"
type input "4x2"
type input "Class 6: 19,501 - 26,000 lb (8,845 - 11,794 kg)"
type input "PX-6/PX-7"
type input "6"
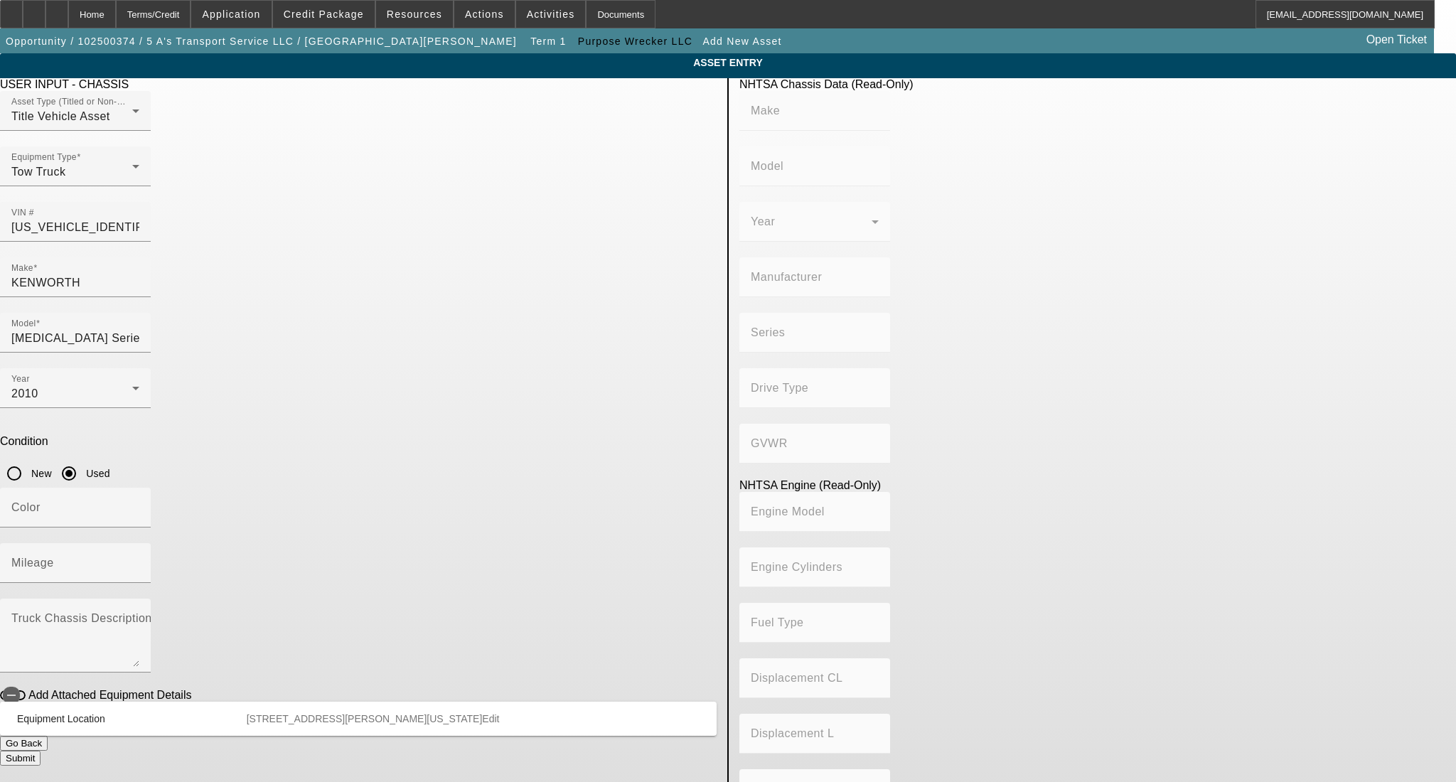
type input "Diesel"
type input "408.85908543470"
type input "6.7"
drag, startPoint x: 581, startPoint y: 264, endPoint x: 549, endPoint y: 264, distance: 32.7
click at [139, 330] on input "T3 Series" at bounding box center [75, 338] width 128 height 17
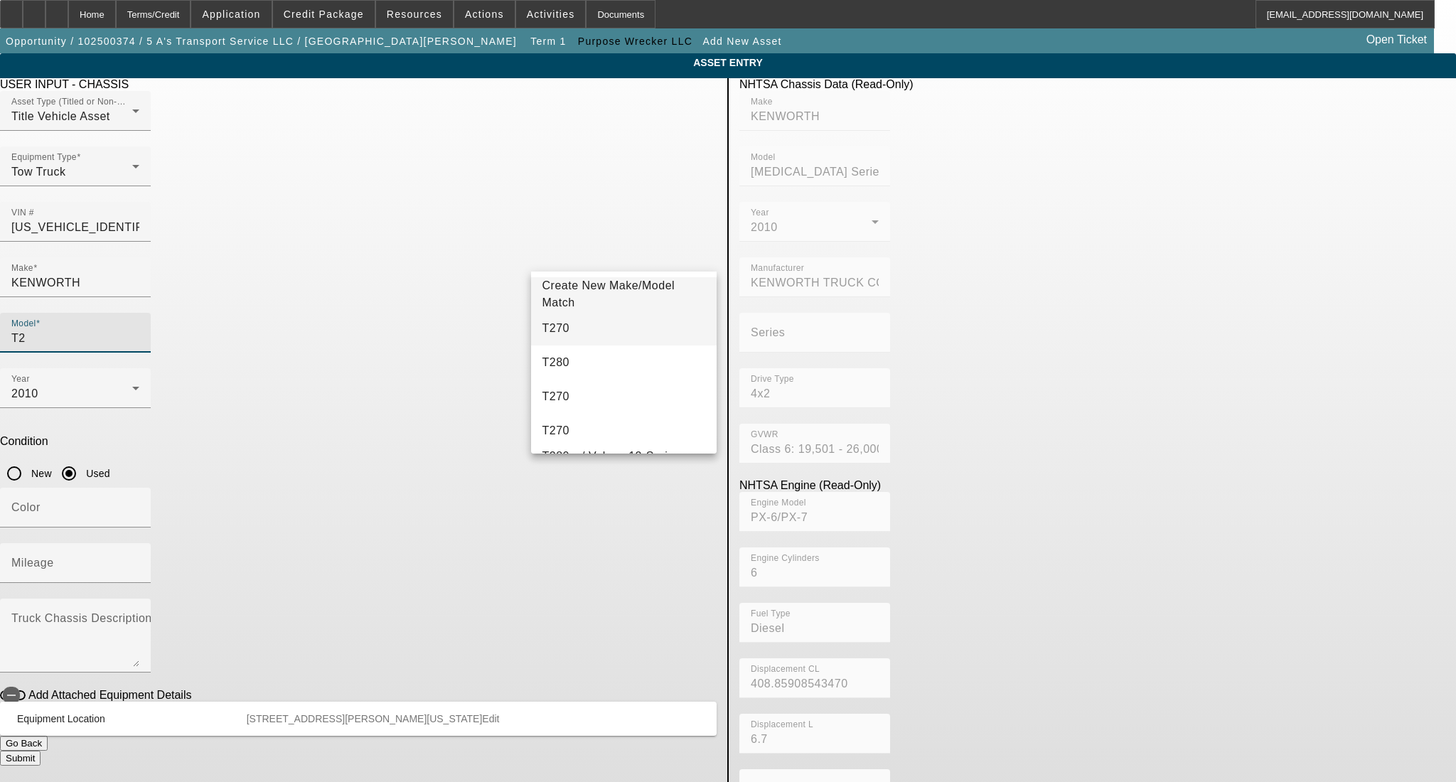
click at [597, 335] on mat-option "T270" at bounding box center [624, 328] width 186 height 34
type input "T270"
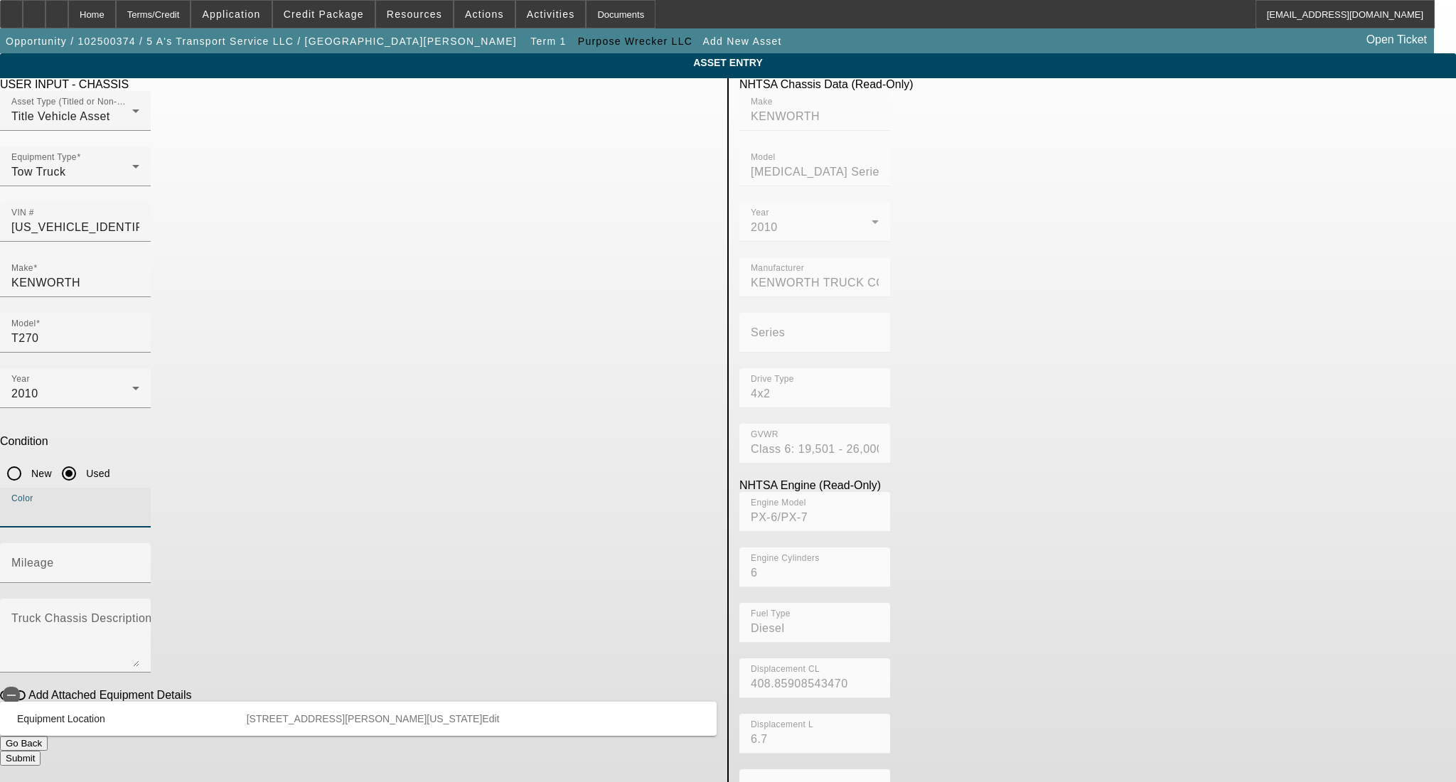
click at [139, 505] on input "Color" at bounding box center [75, 513] width 128 height 17
type input "white"
click at [139, 560] on input "Mileage" at bounding box center [75, 568] width 128 height 17
type input "169840"
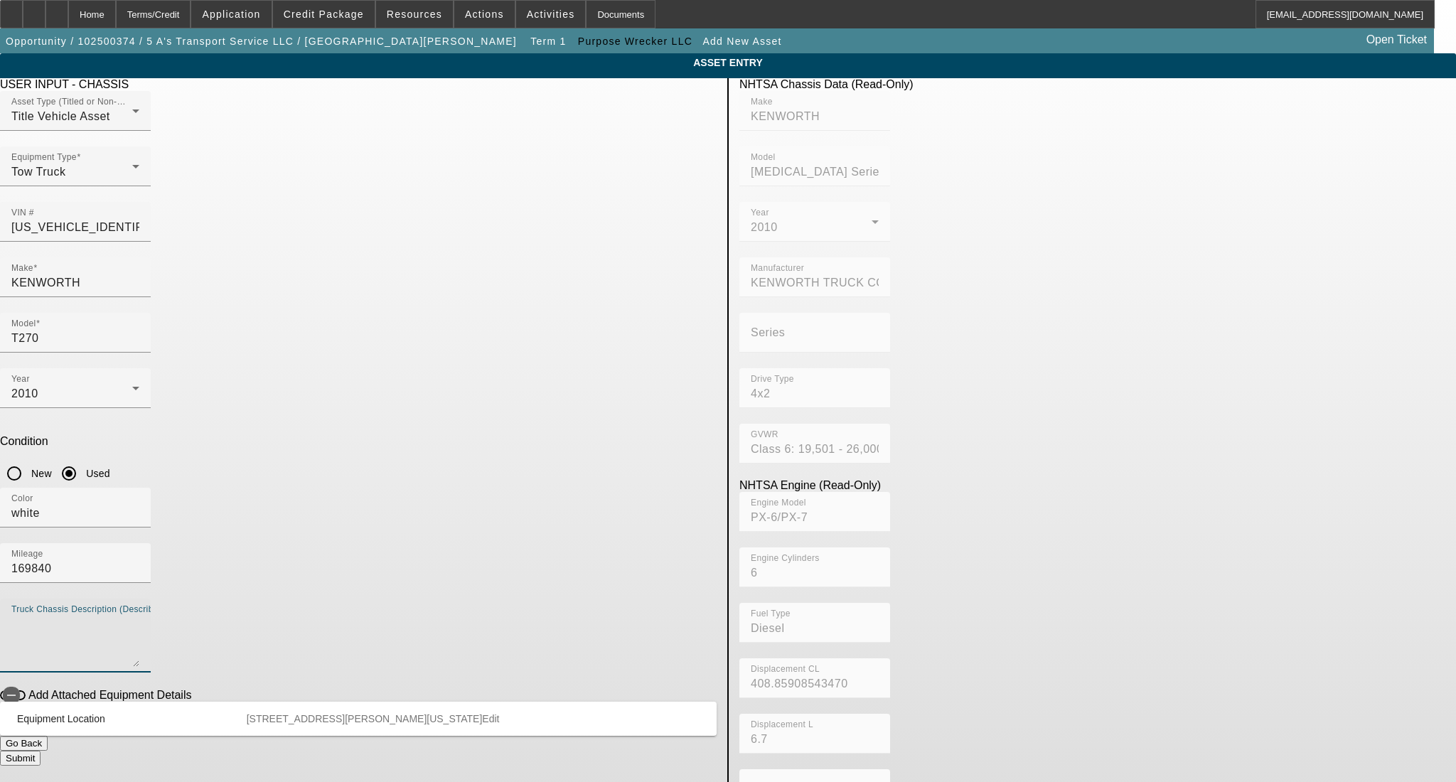
click at [139, 616] on textarea "Truck Chassis Description (Describe the truck chassis only)" at bounding box center [75, 641] width 128 height 51
paste textarea "Century 21.5ft Steel Bed"
type textarea "Century 21.5ft Steel Bed"
click at [41, 751] on button "Submit" at bounding box center [20, 758] width 41 height 15
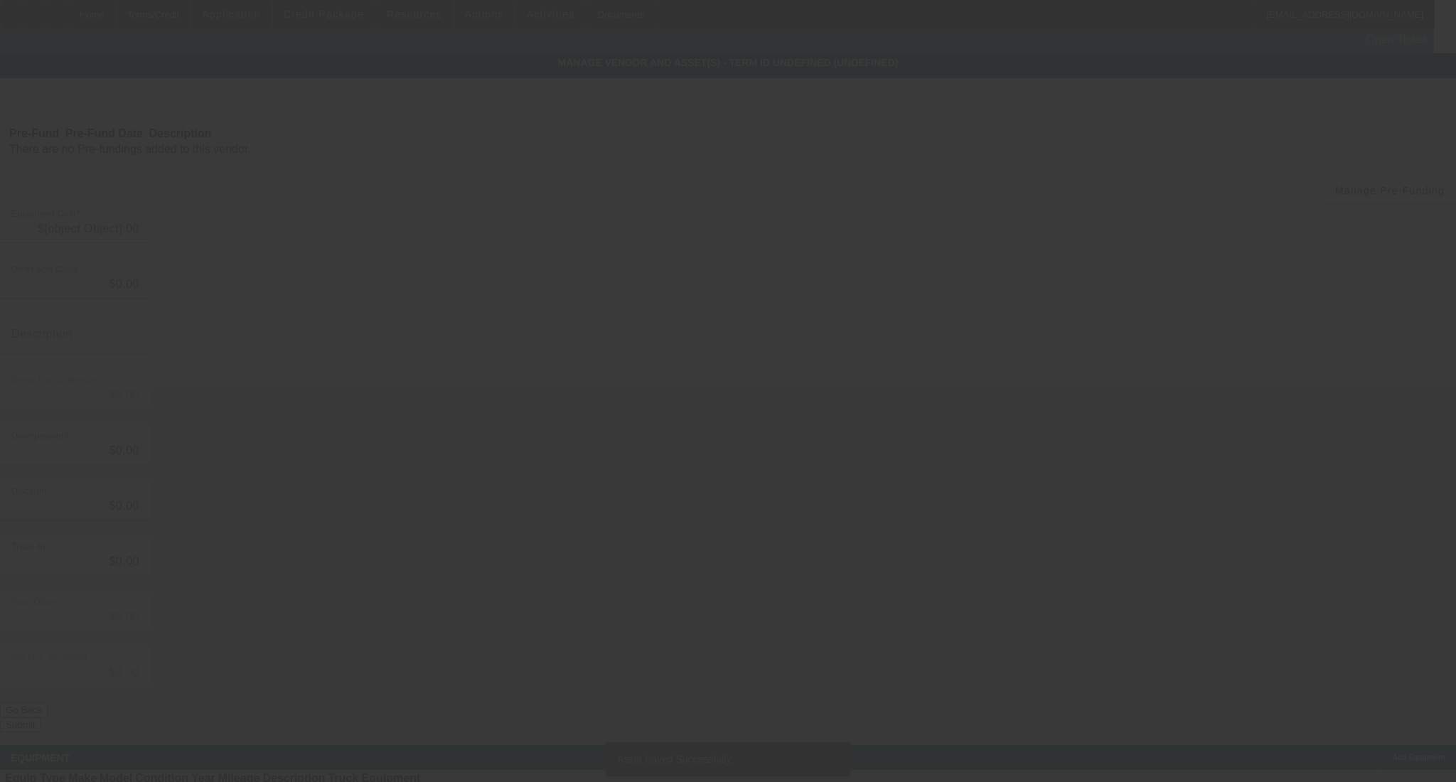
type input "$55,000.00"
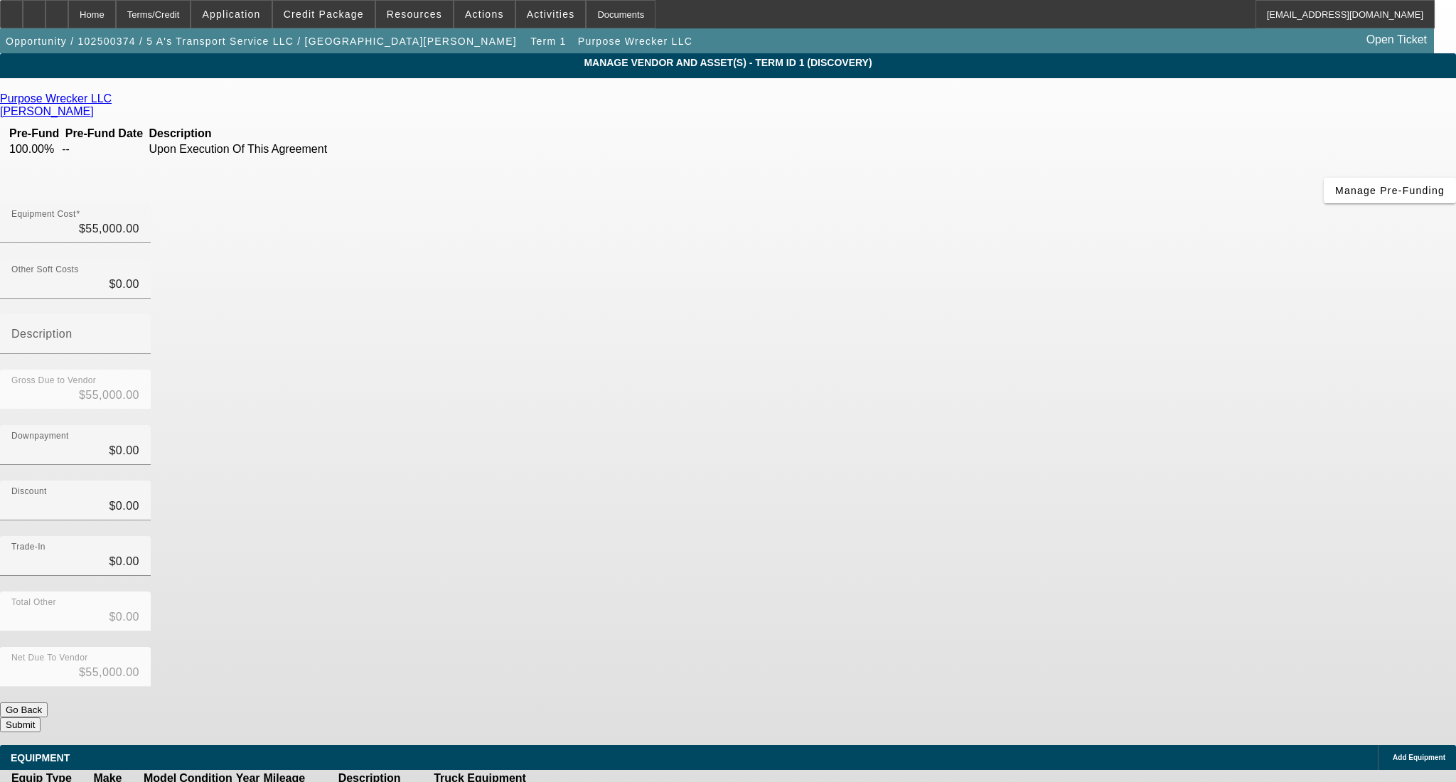
click at [41, 717] on button "Submit" at bounding box center [20, 724] width 41 height 15
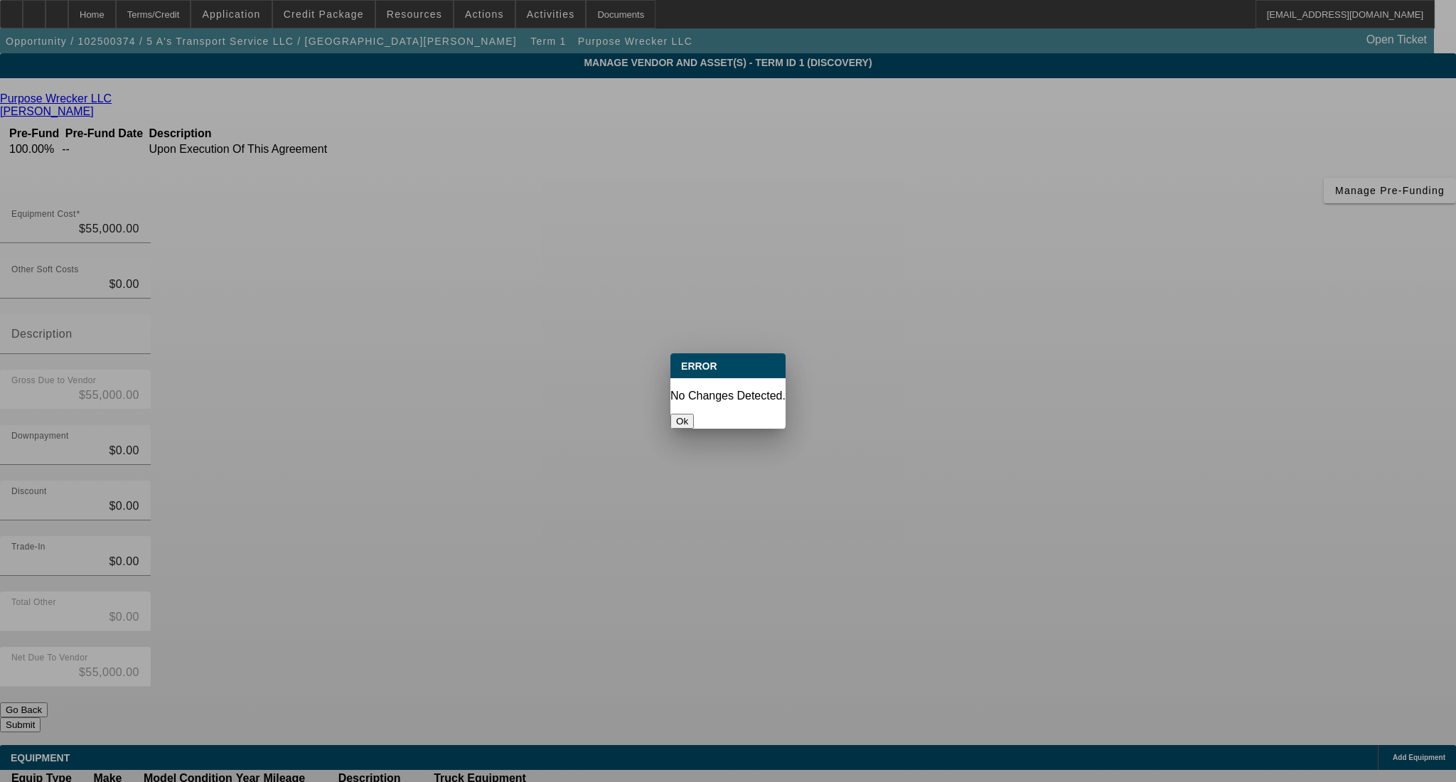
click at [694, 414] on button "Ok" at bounding box center [681, 421] width 23 height 15
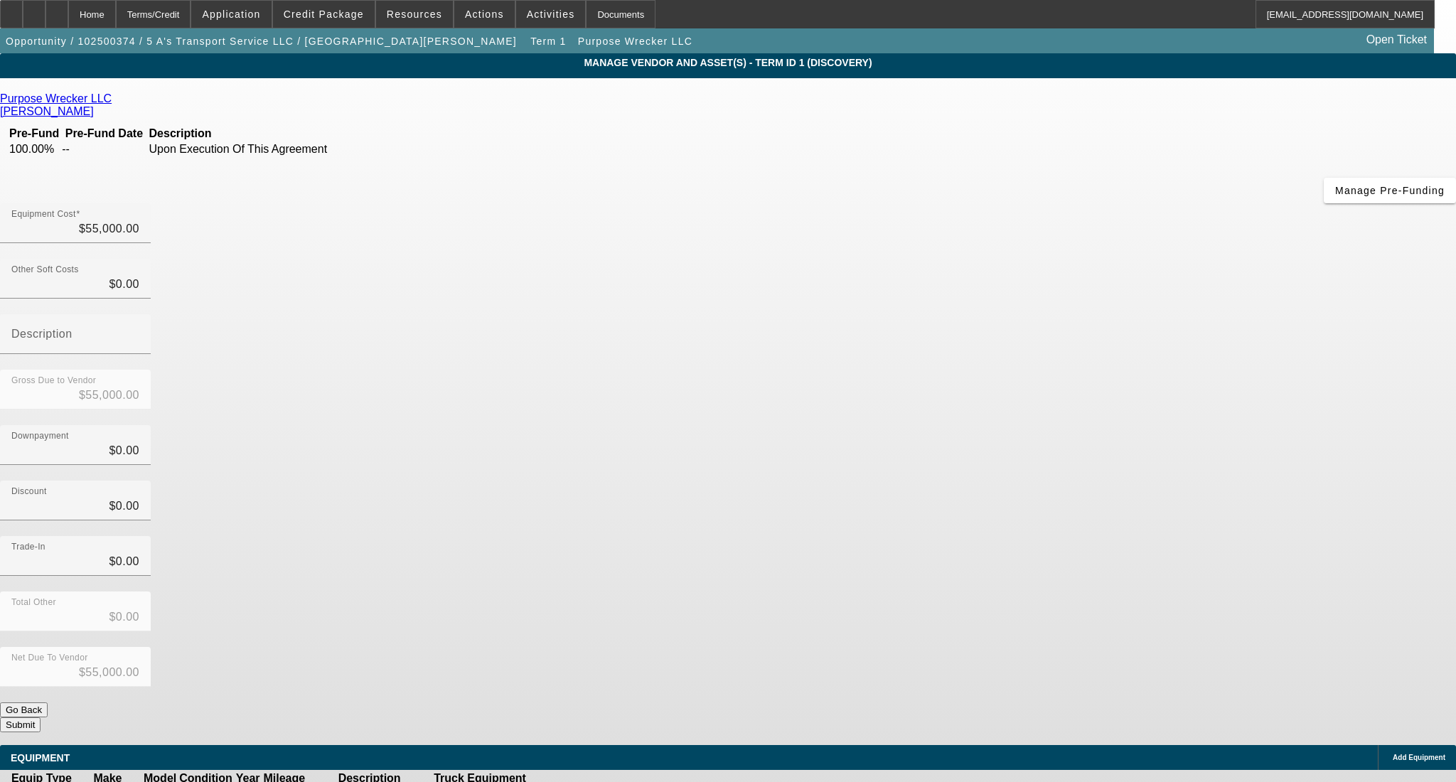
click at [41, 717] on button "Submit" at bounding box center [20, 724] width 41 height 15
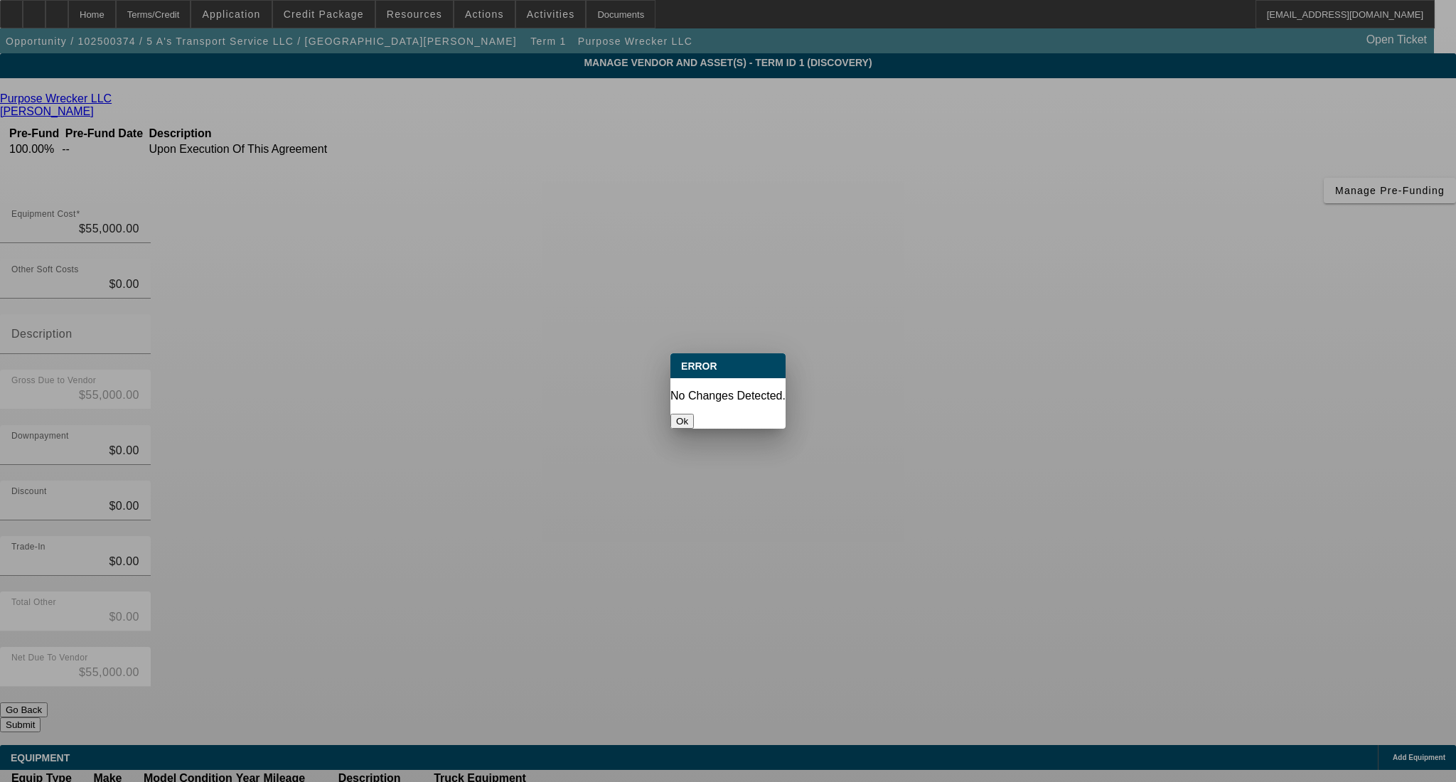
drag, startPoint x: 739, startPoint y: 407, endPoint x: 672, endPoint y: 345, distance: 90.6
click at [694, 414] on button "Ok" at bounding box center [681, 421] width 23 height 15
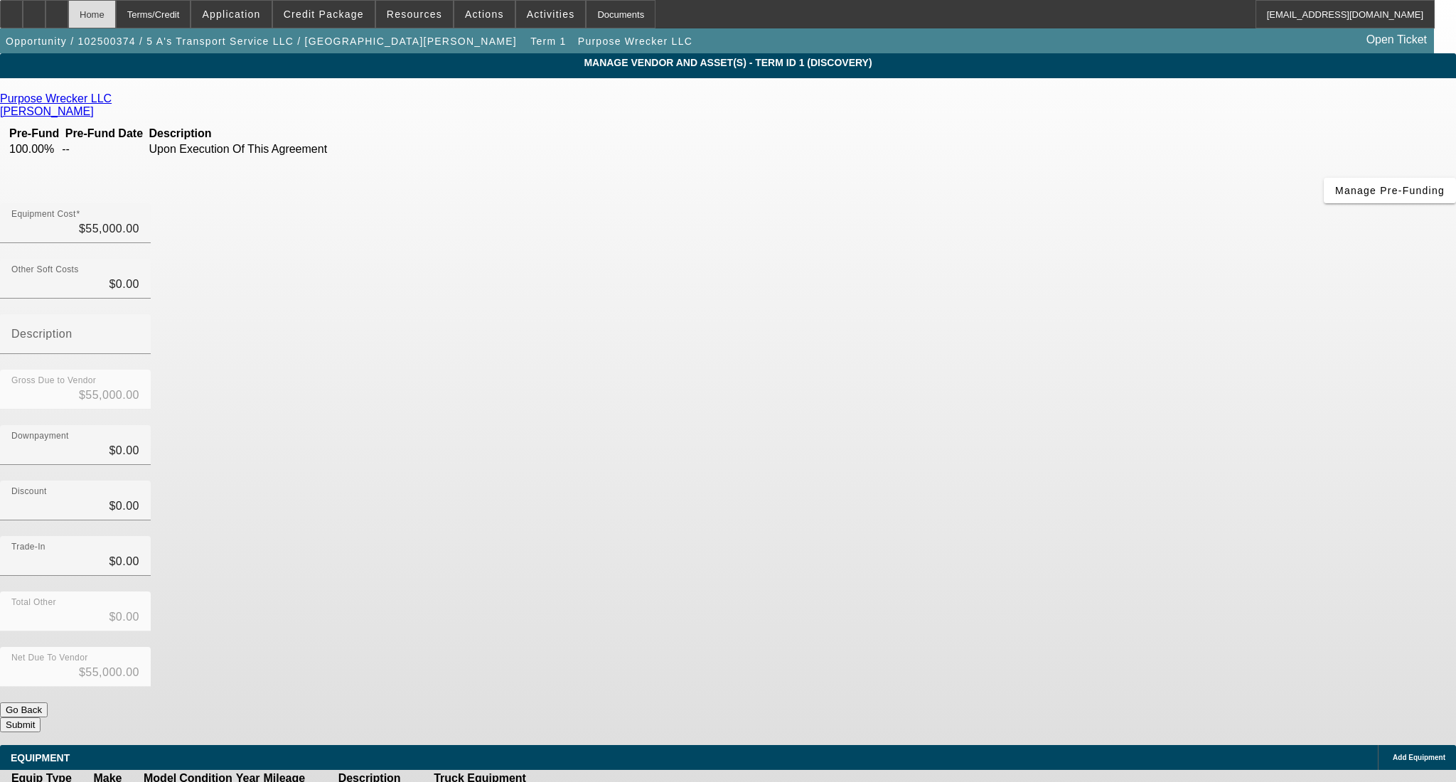
click at [116, 11] on div "Home" at bounding box center [92, 14] width 48 height 28
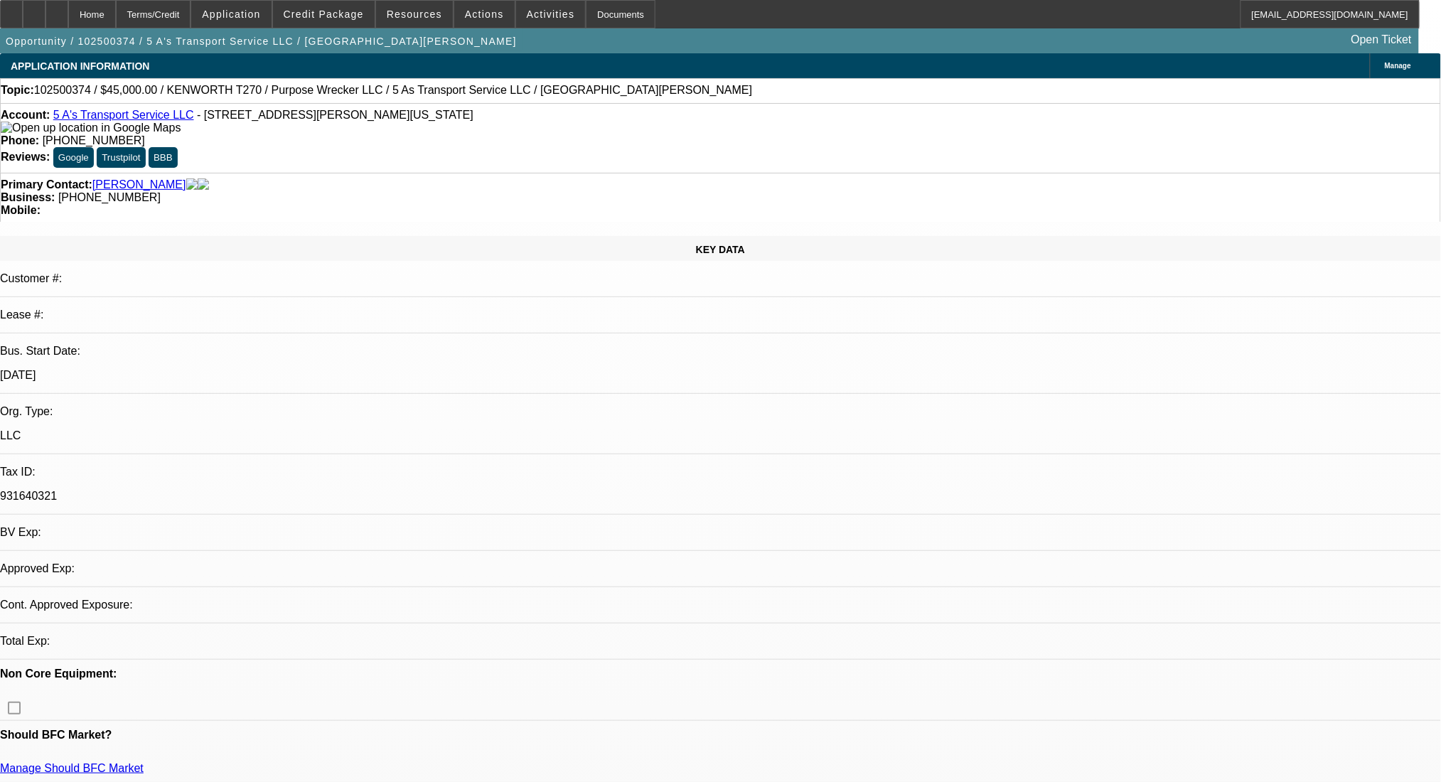
select select "0"
select select "2"
select select "0.1"
select select "4"
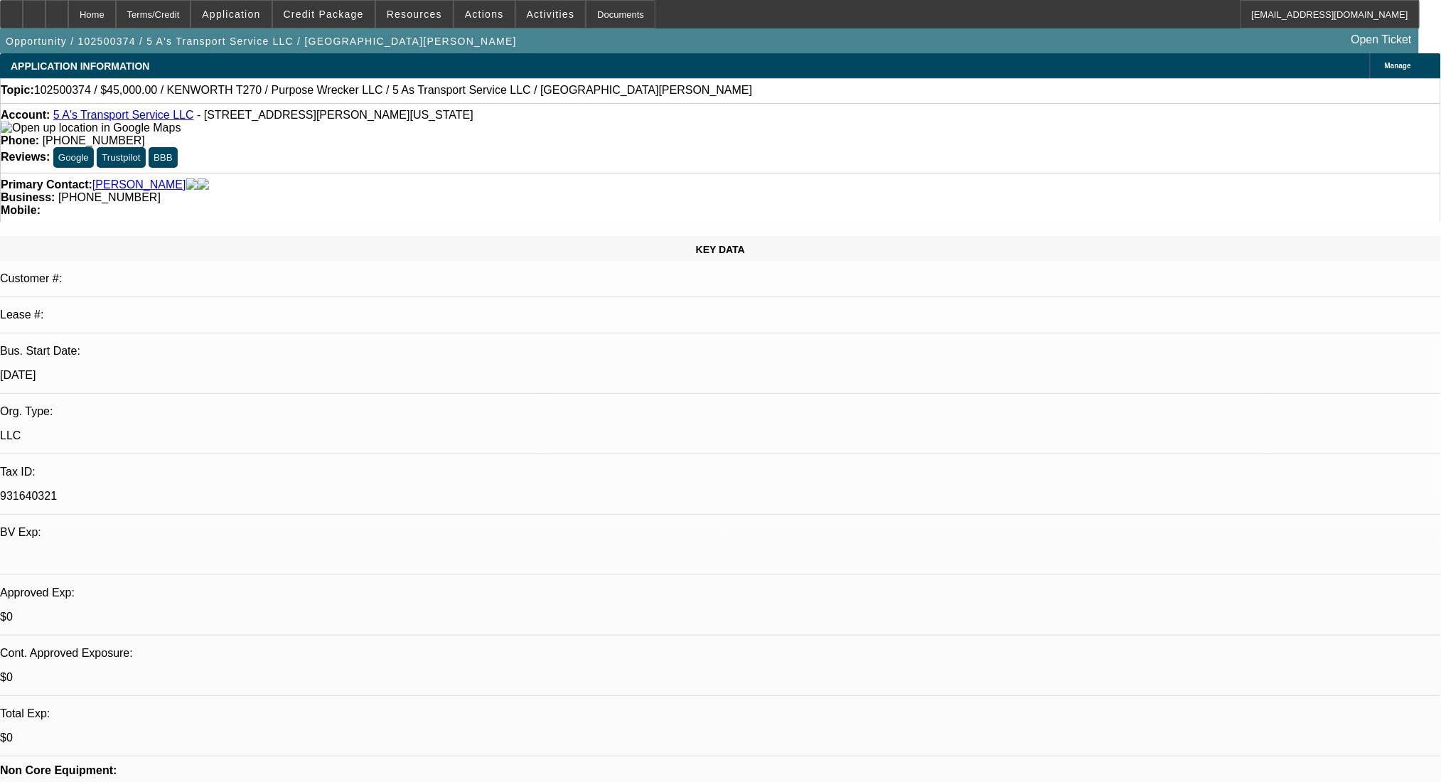
radio input "true"
paste textarea "https://purposewrecker.com/2010-kenworth-t270.html"
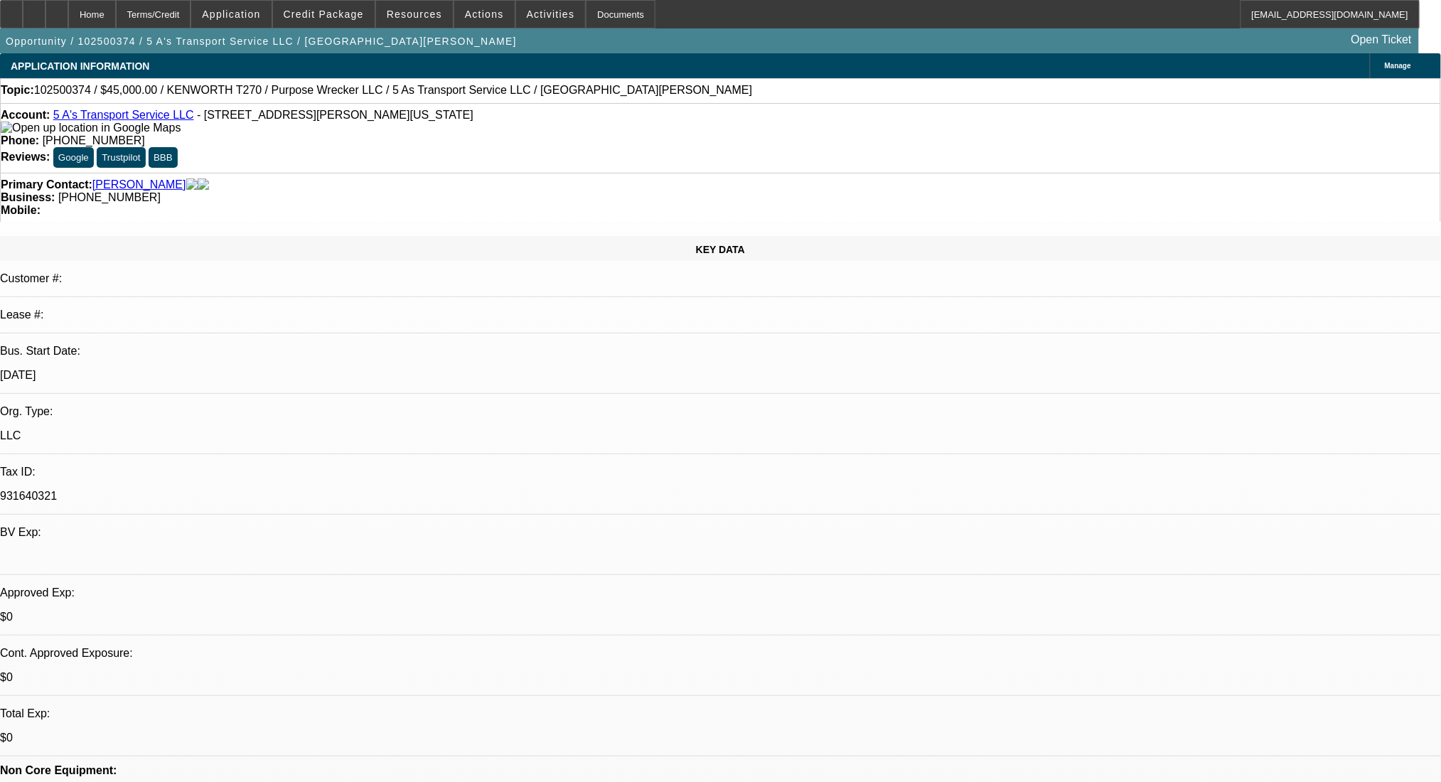
type textarea "https://purposewrecker.com/2010-kenworth-t270.html"
radio input "true"
click at [177, 16] on div "Terms/Credit" at bounding box center [153, 14] width 75 height 28
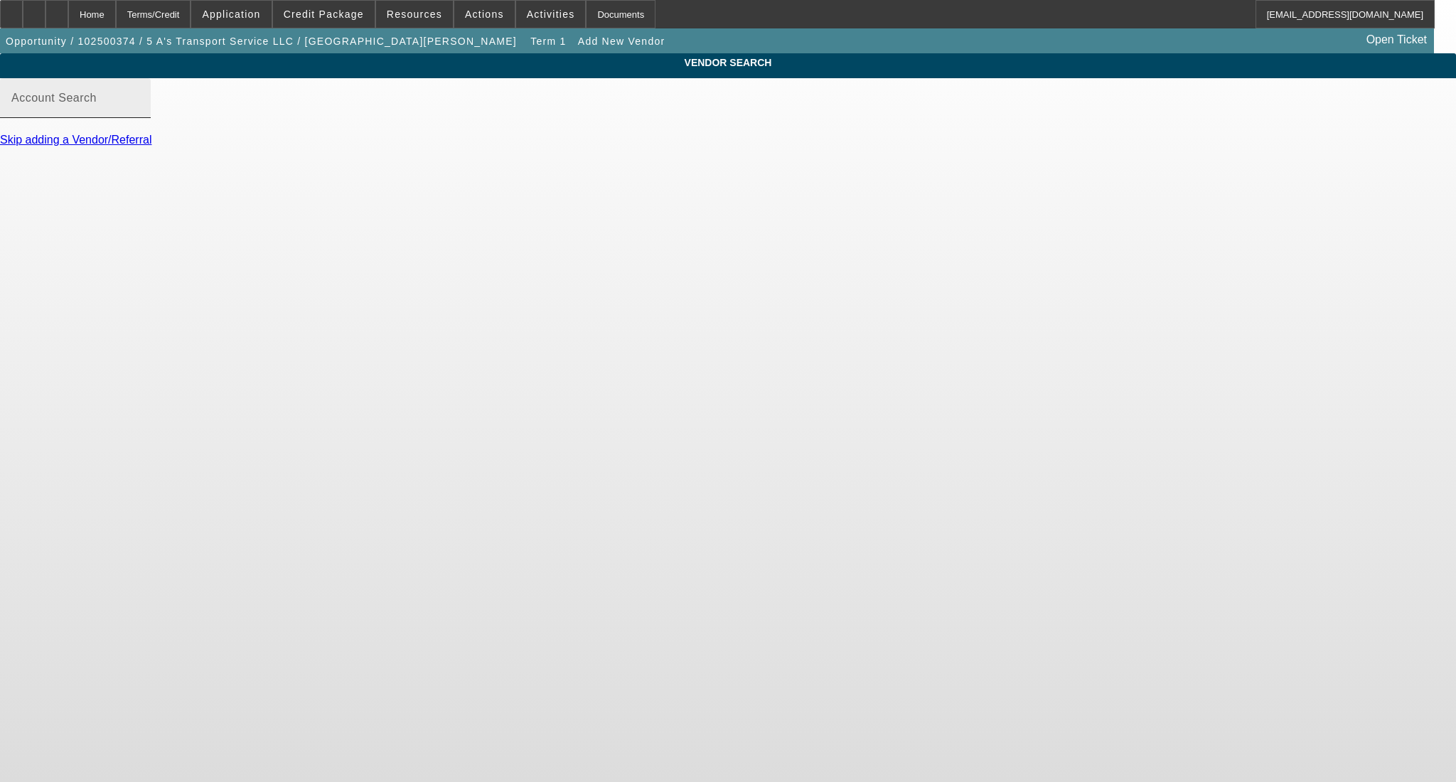
click at [97, 104] on mat-label "Account Search" at bounding box center [53, 98] width 85 height 12
click at [139, 112] on input "Account Search" at bounding box center [75, 103] width 128 height 17
type input "a"
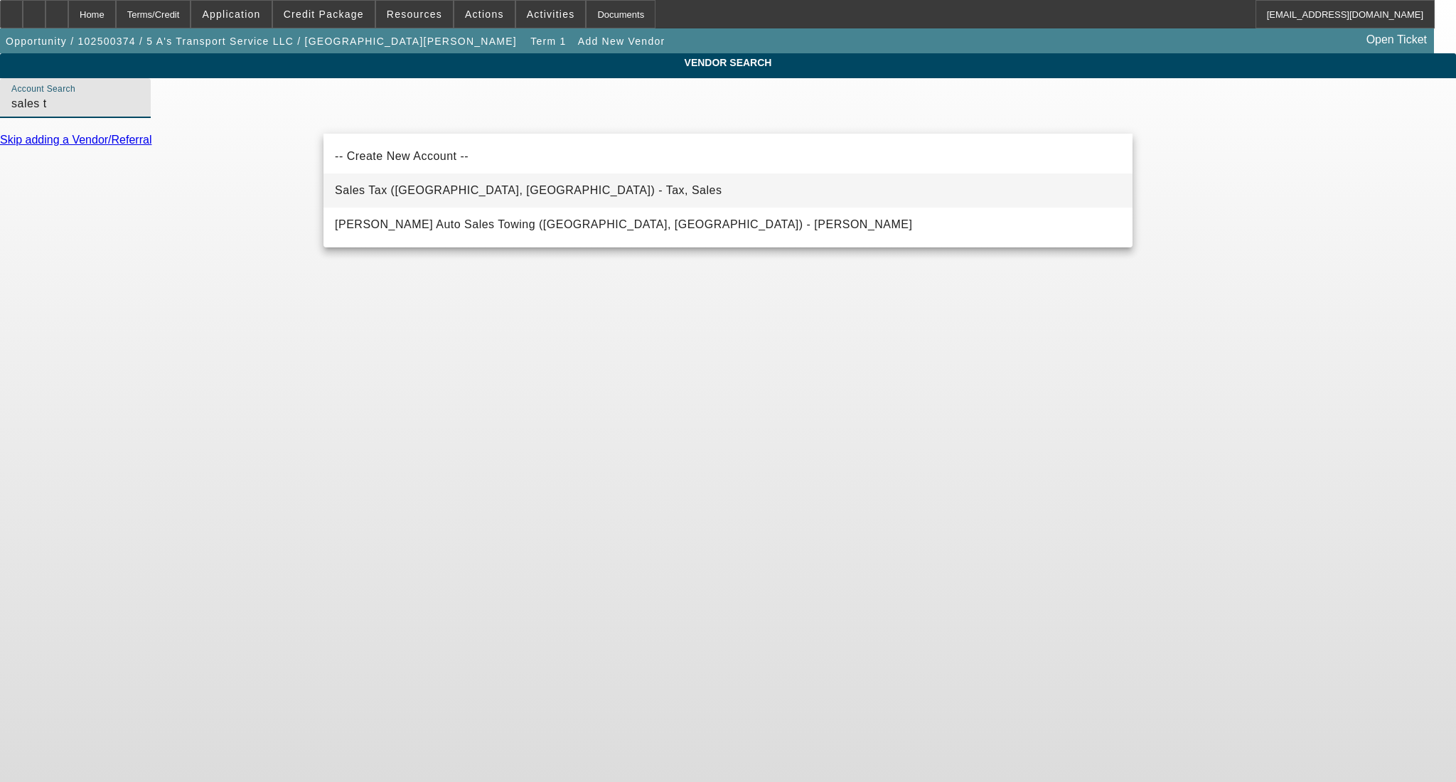
click at [395, 190] on span "Sales Tax (Marlborough, MA) - Tax, Sales" at bounding box center [528, 190] width 387 height 12
type input "Sales Tax (Marlborough, MA) - Tax, Sales"
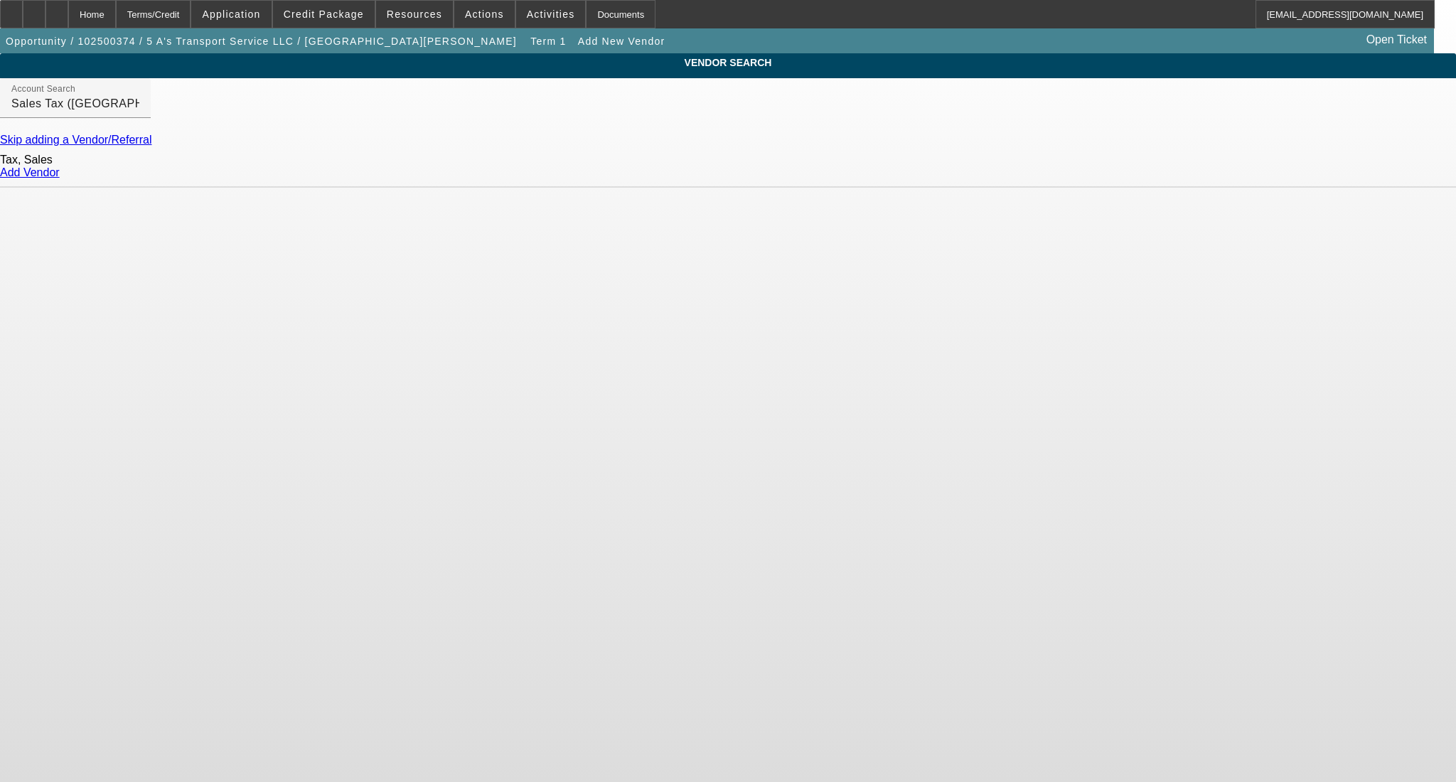
click at [60, 178] on link "Add Vendor" at bounding box center [30, 172] width 60 height 12
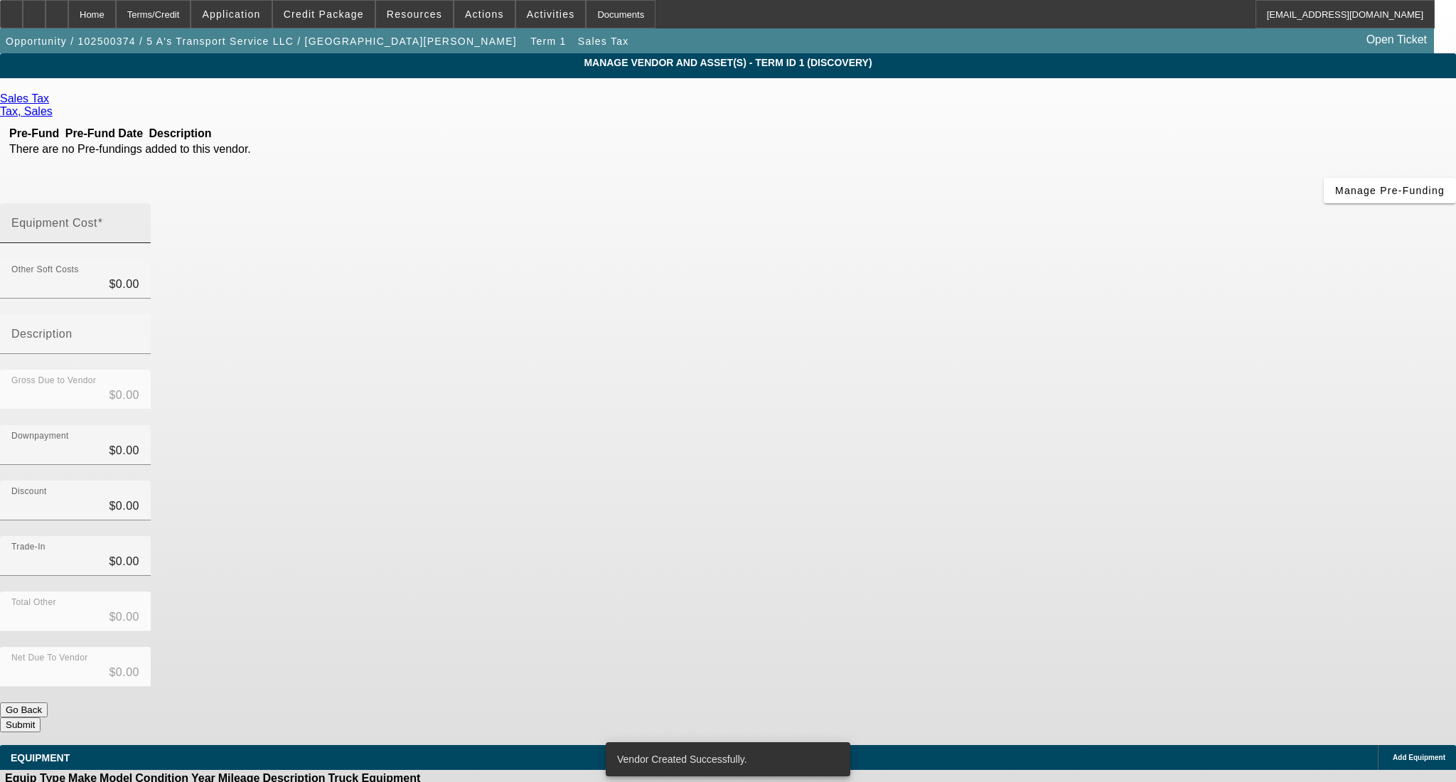
click at [139, 203] on div "Equipment Cost" at bounding box center [75, 223] width 128 height 40
type input "5"
type input "$5.00"
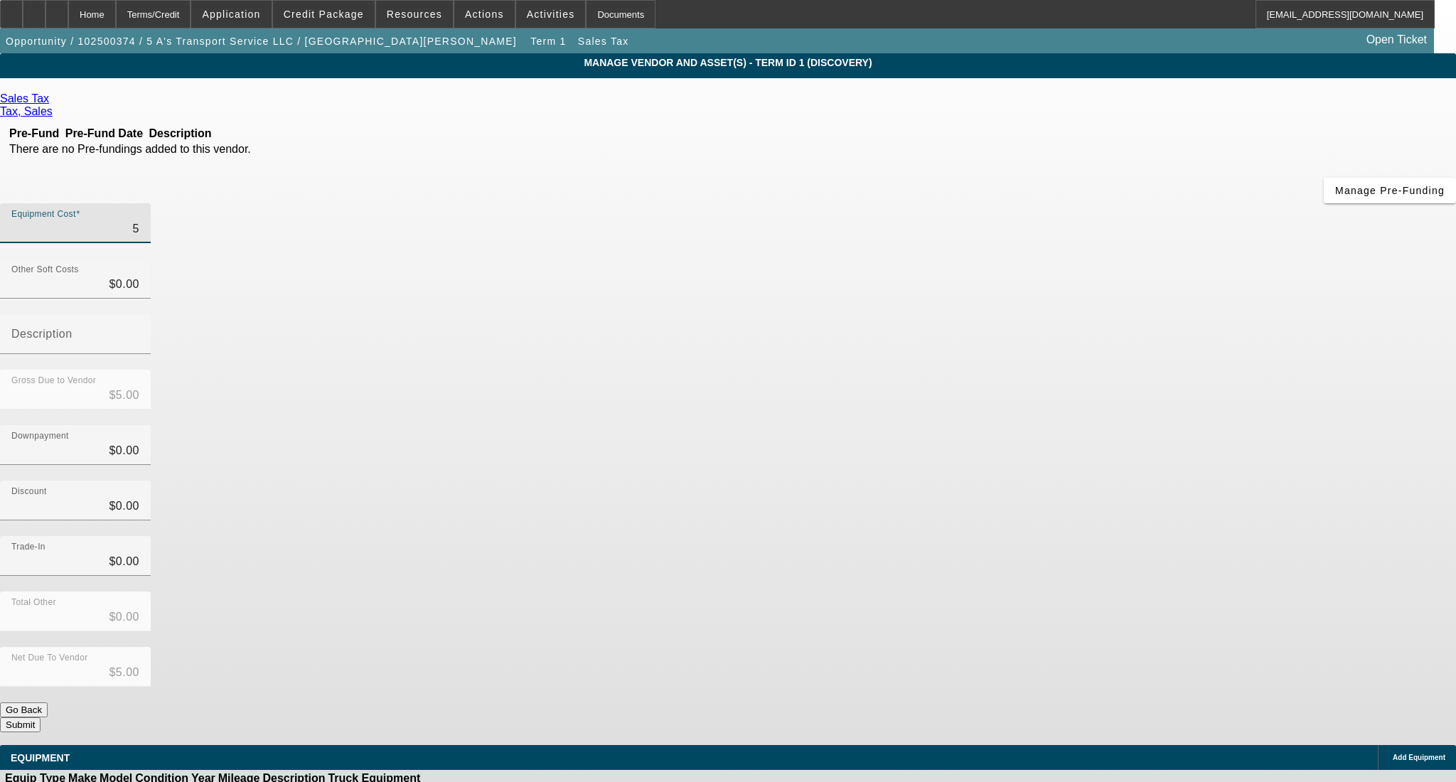
type input "50"
type input "$50.00"
type input "5"
type input "$5.00"
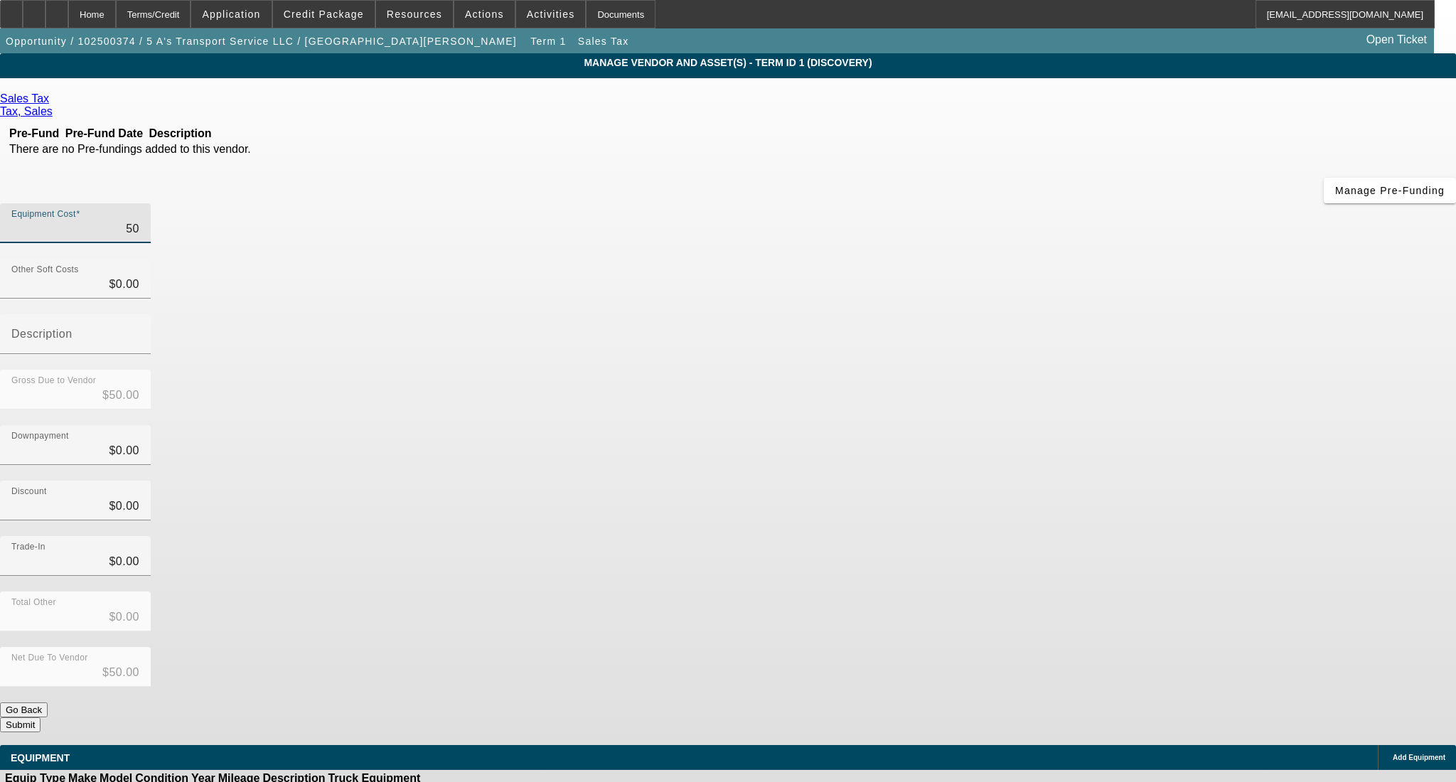
type input "$5.00"
type input "59"
type input "$59.00"
type input "590"
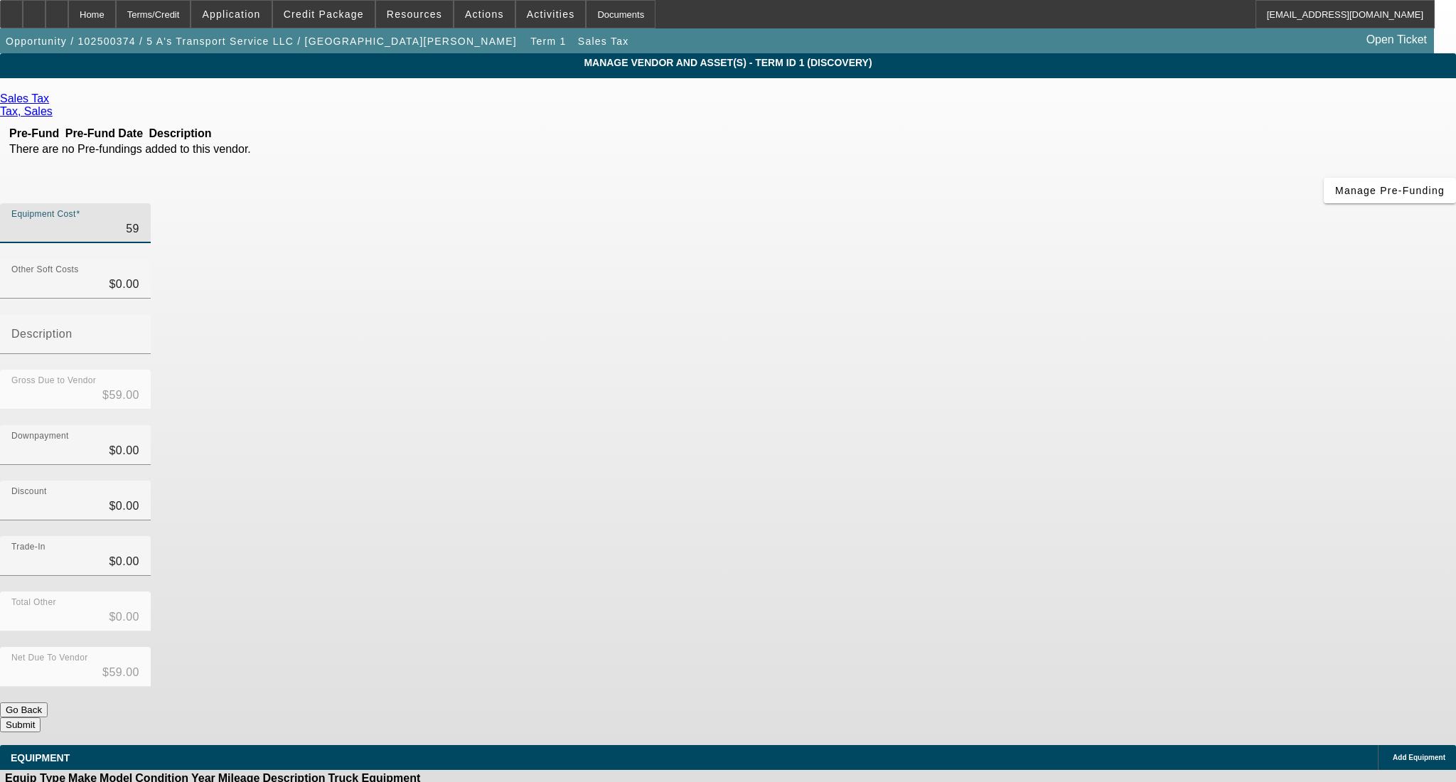
type input "$590.00"
type input "5900"
type input "$5,900.00"
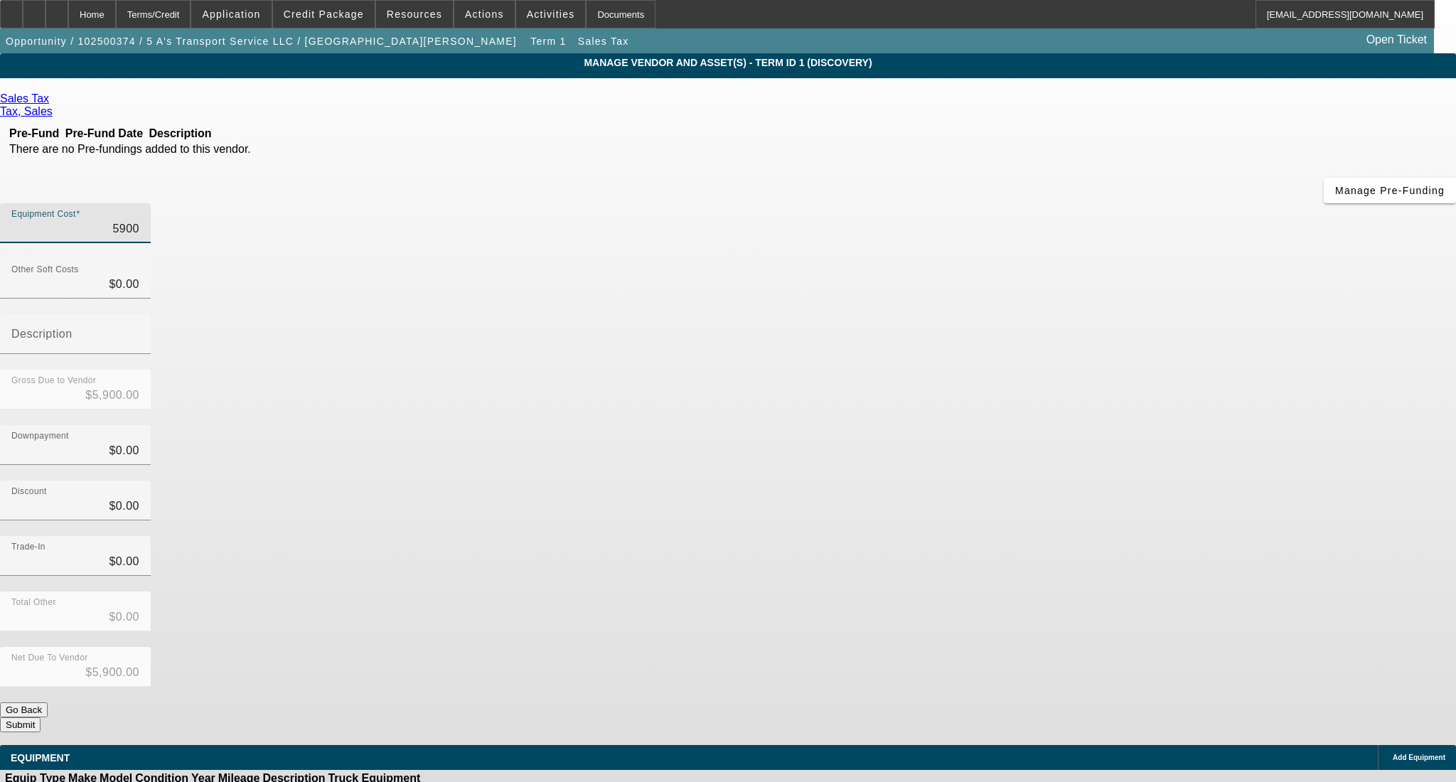
type input "59005"
type input "$59,005.00"
type input "59005.9"
type input "$59,005.90"
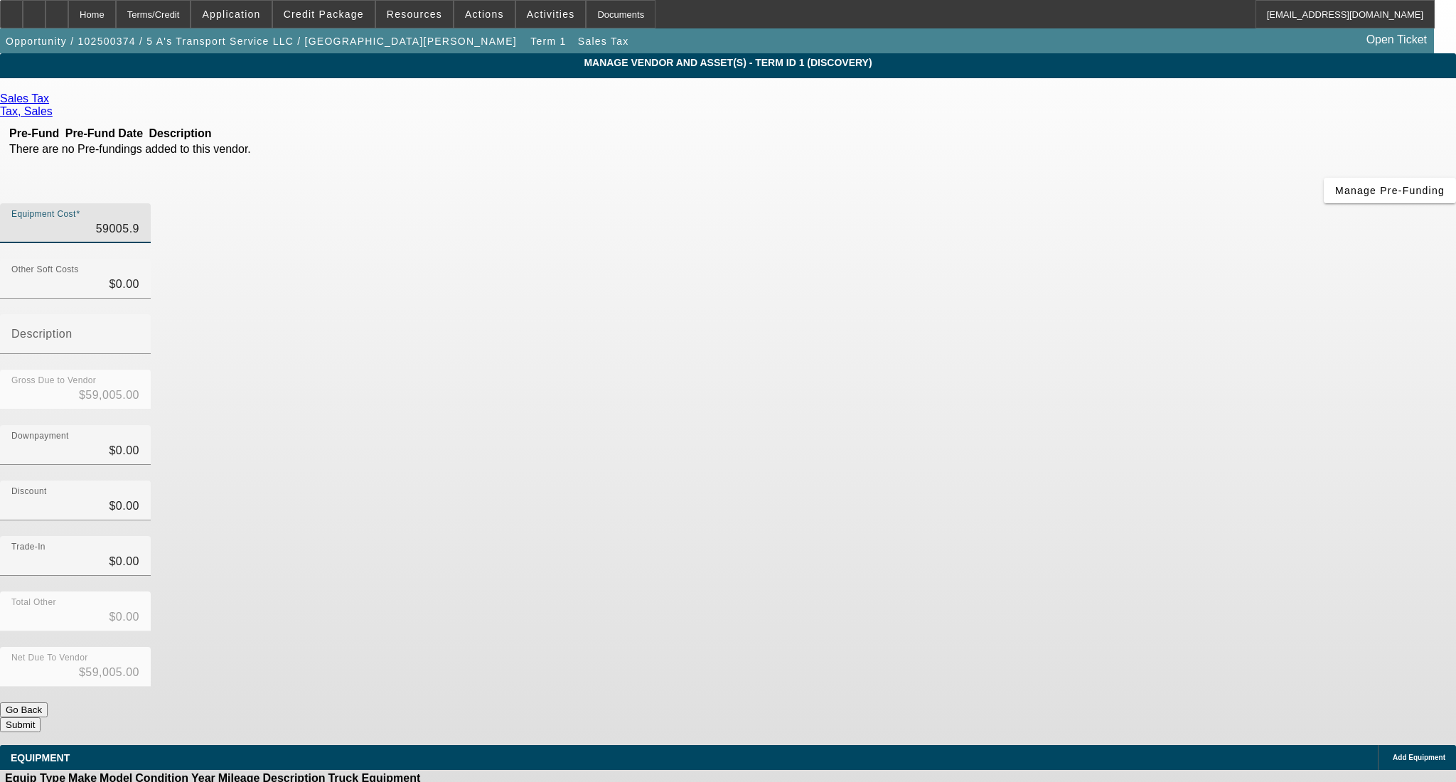
type input "$59,005.90"
drag, startPoint x: 965, startPoint y: 271, endPoint x: 1073, endPoint y: 456, distance: 214.7
click at [969, 425] on div "Downpayment $0.00" at bounding box center [728, 452] width 1456 height 55
click at [41, 717] on button "Submit" at bounding box center [20, 724] width 41 height 15
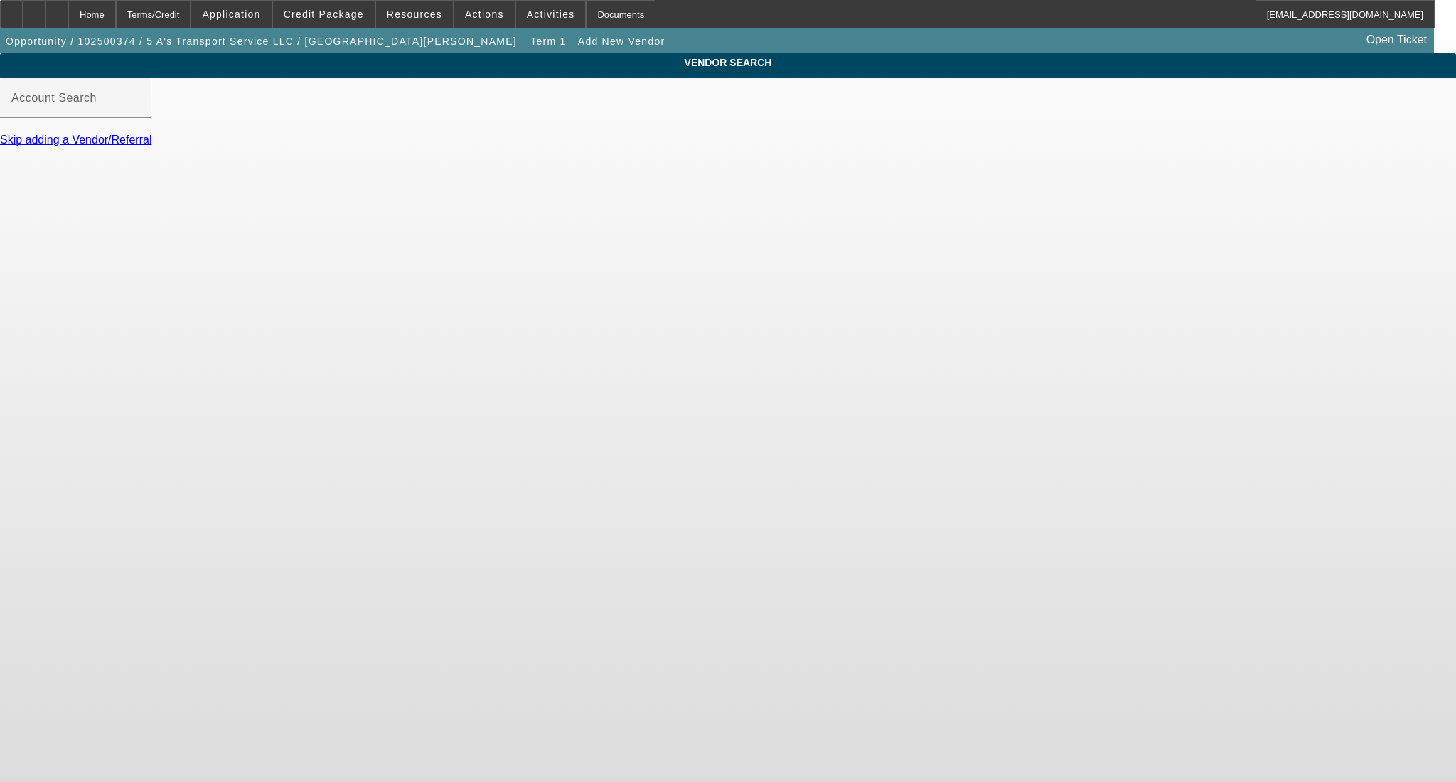
click at [151, 146] on link "Skip adding a Vendor/Referral" at bounding box center [75, 140] width 151 height 12
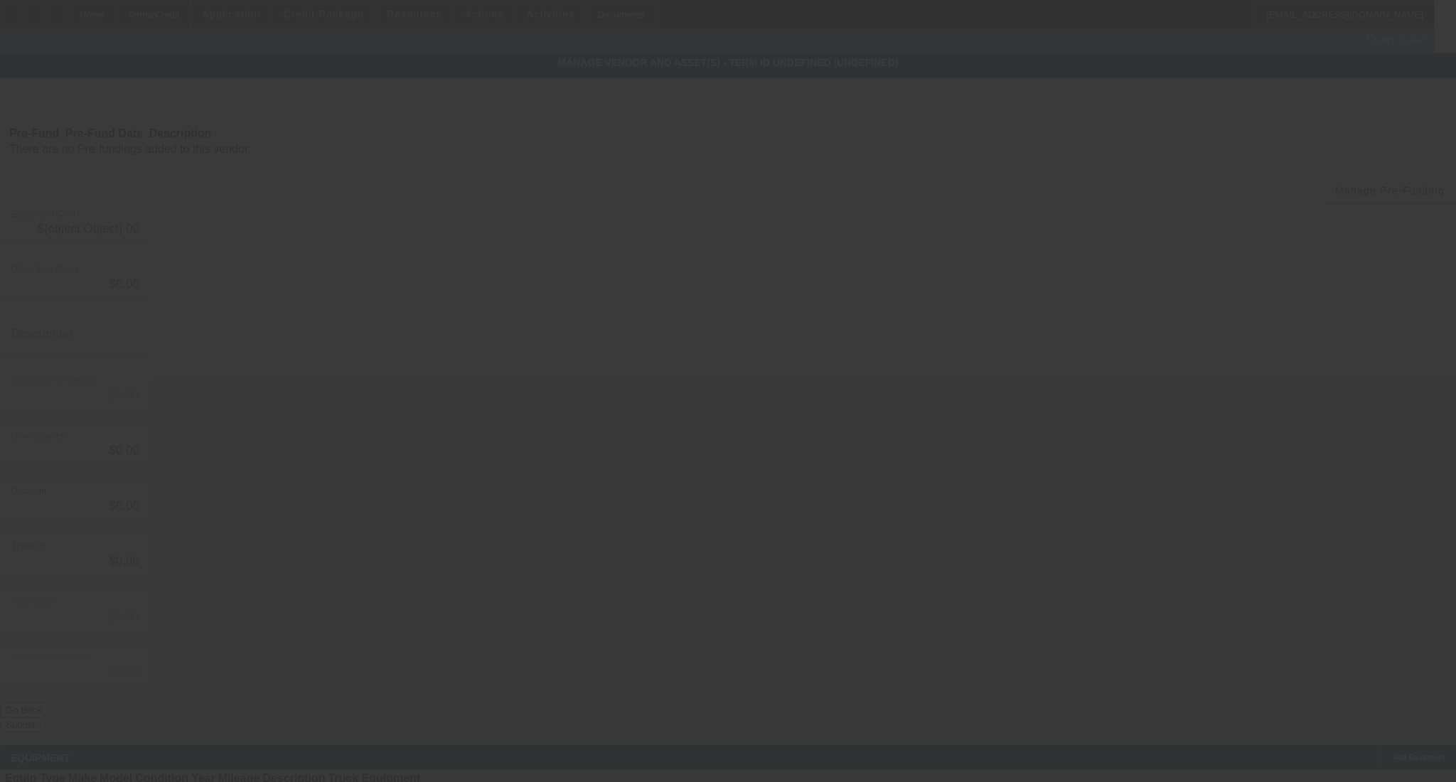
type input "$59,005.90"
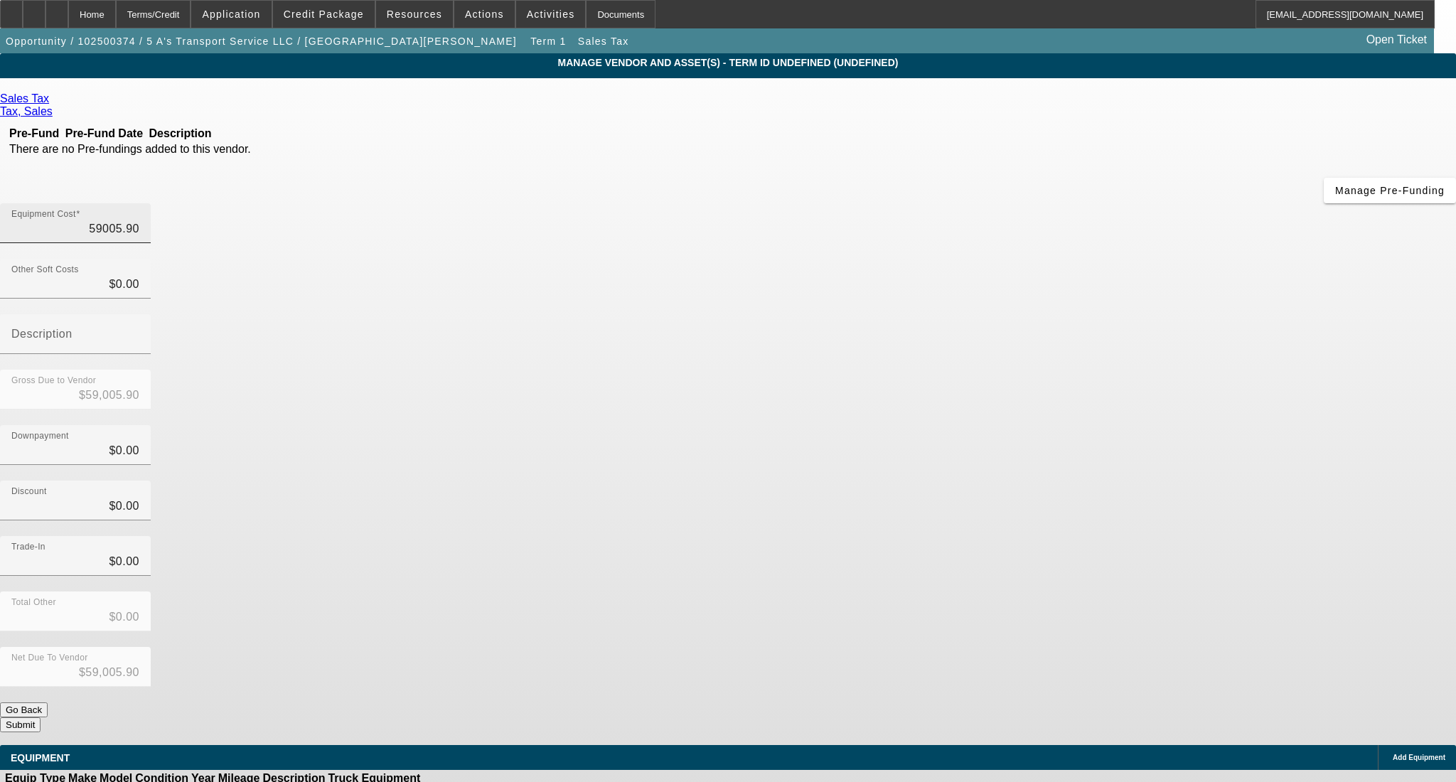
click at [139, 220] on input "59005.90" at bounding box center [75, 228] width 128 height 17
type input "5905.90"
type input "$5,905.90"
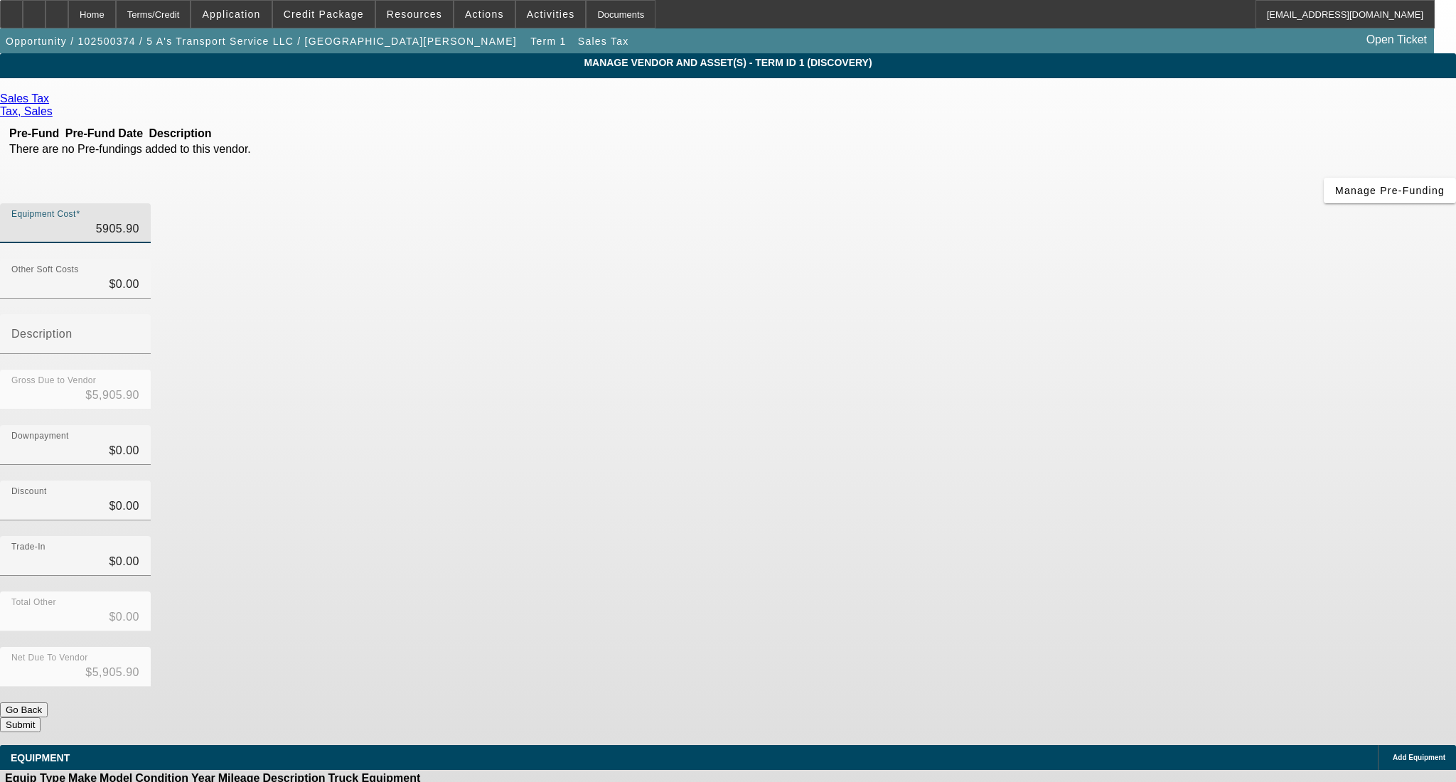
type input "$5,905.90"
click at [41, 717] on button "Submit" at bounding box center [20, 724] width 41 height 15
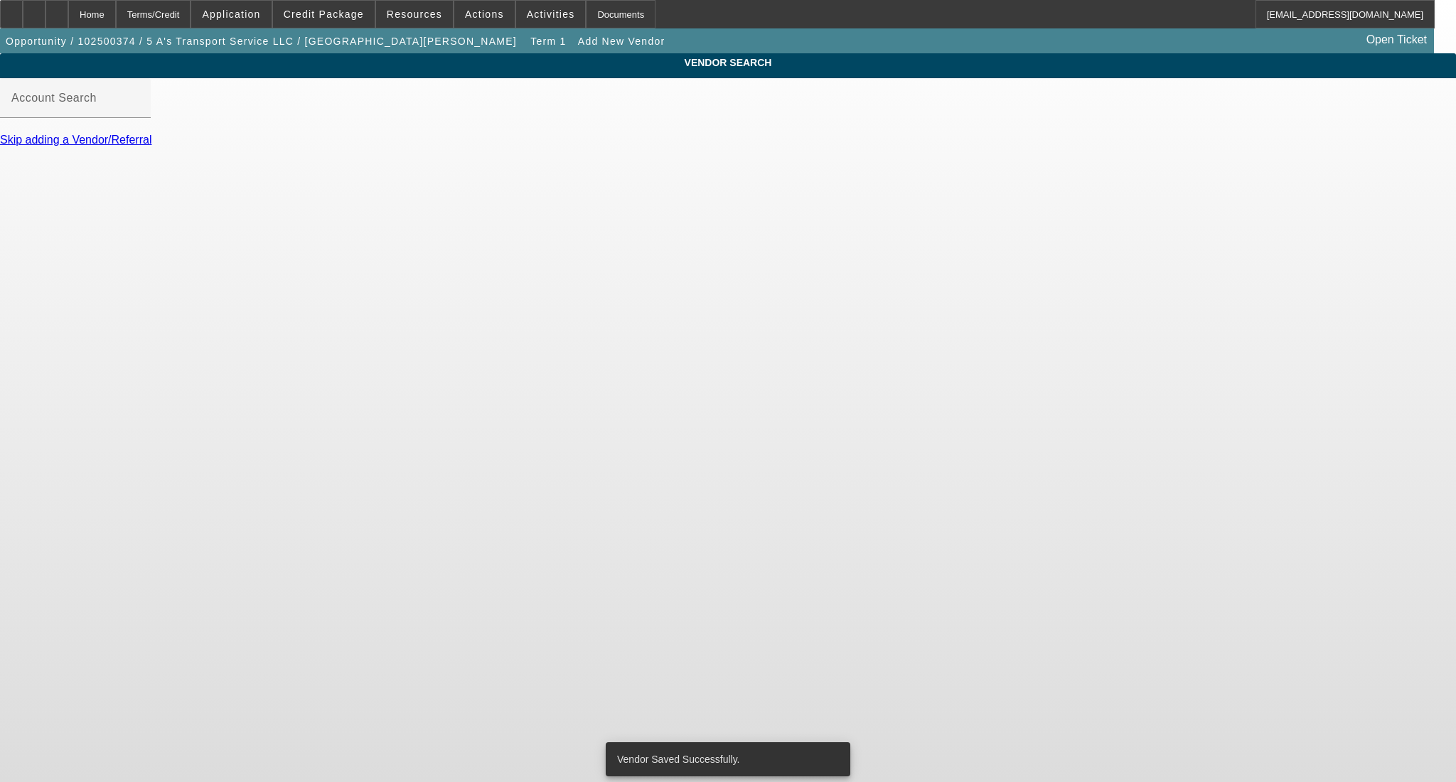
click at [151, 146] on link "Skip adding a Vendor/Referral" at bounding box center [75, 140] width 151 height 12
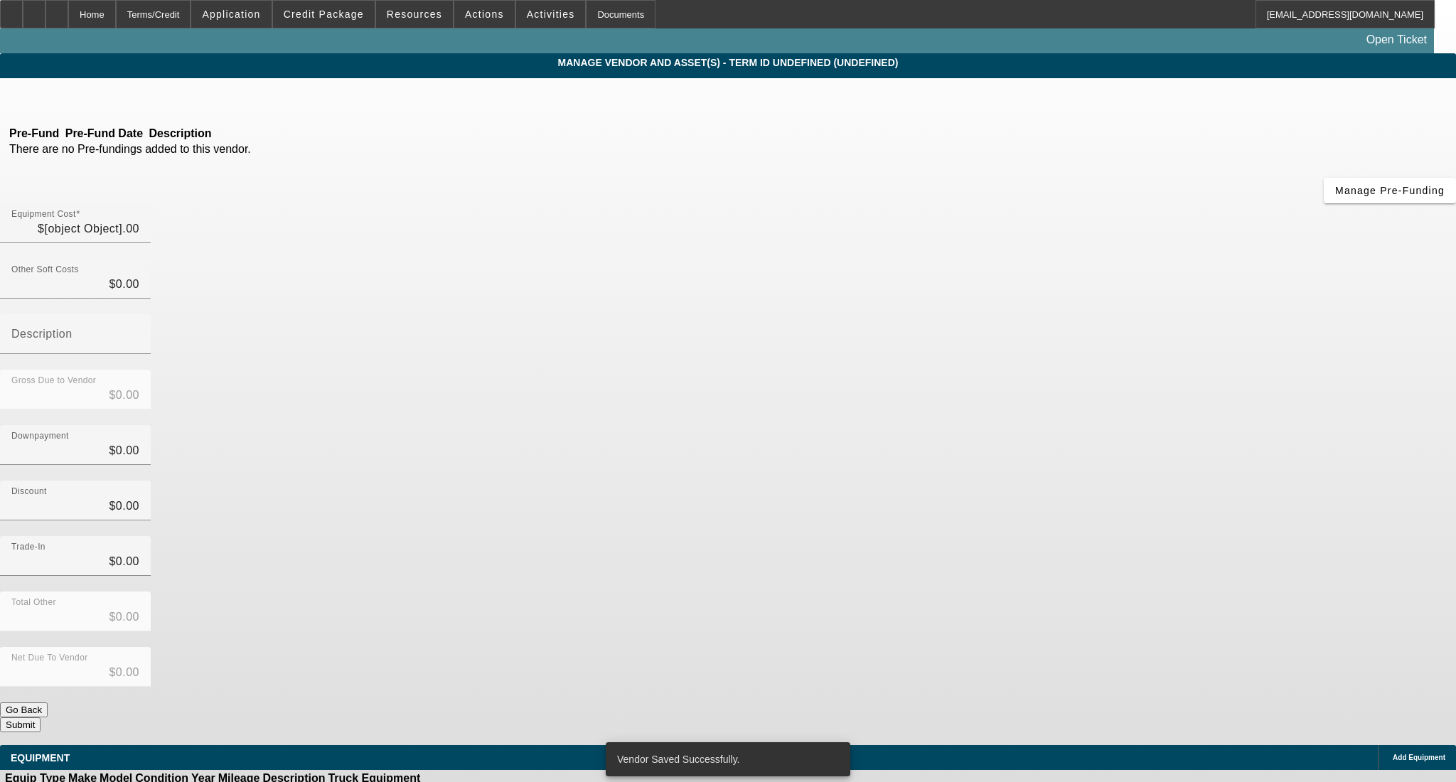
type input "$5,905.90"
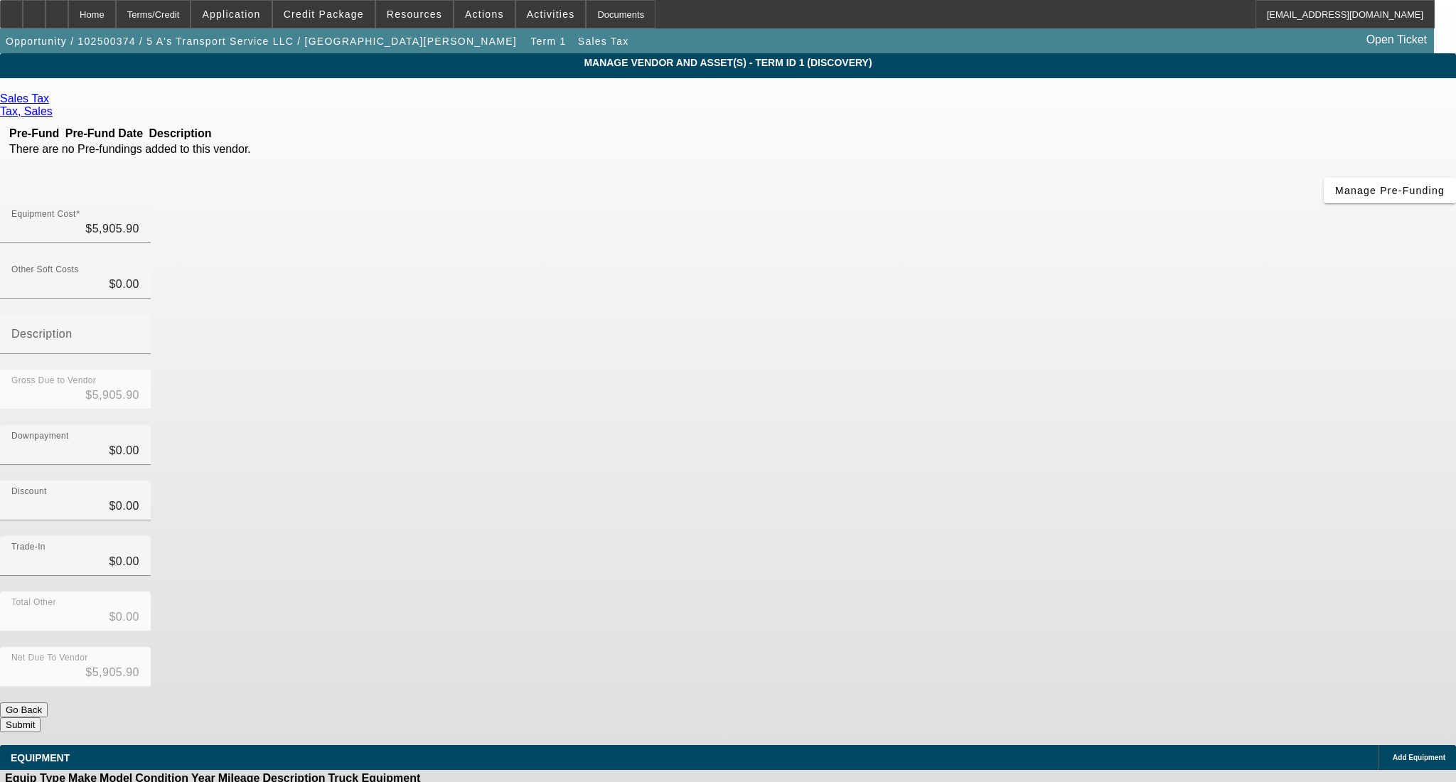
click at [1038, 647] on div "Net Due To Vendor $5,905.90" at bounding box center [728, 674] width 1456 height 55
click at [41, 717] on button "Submit" at bounding box center [20, 724] width 41 height 15
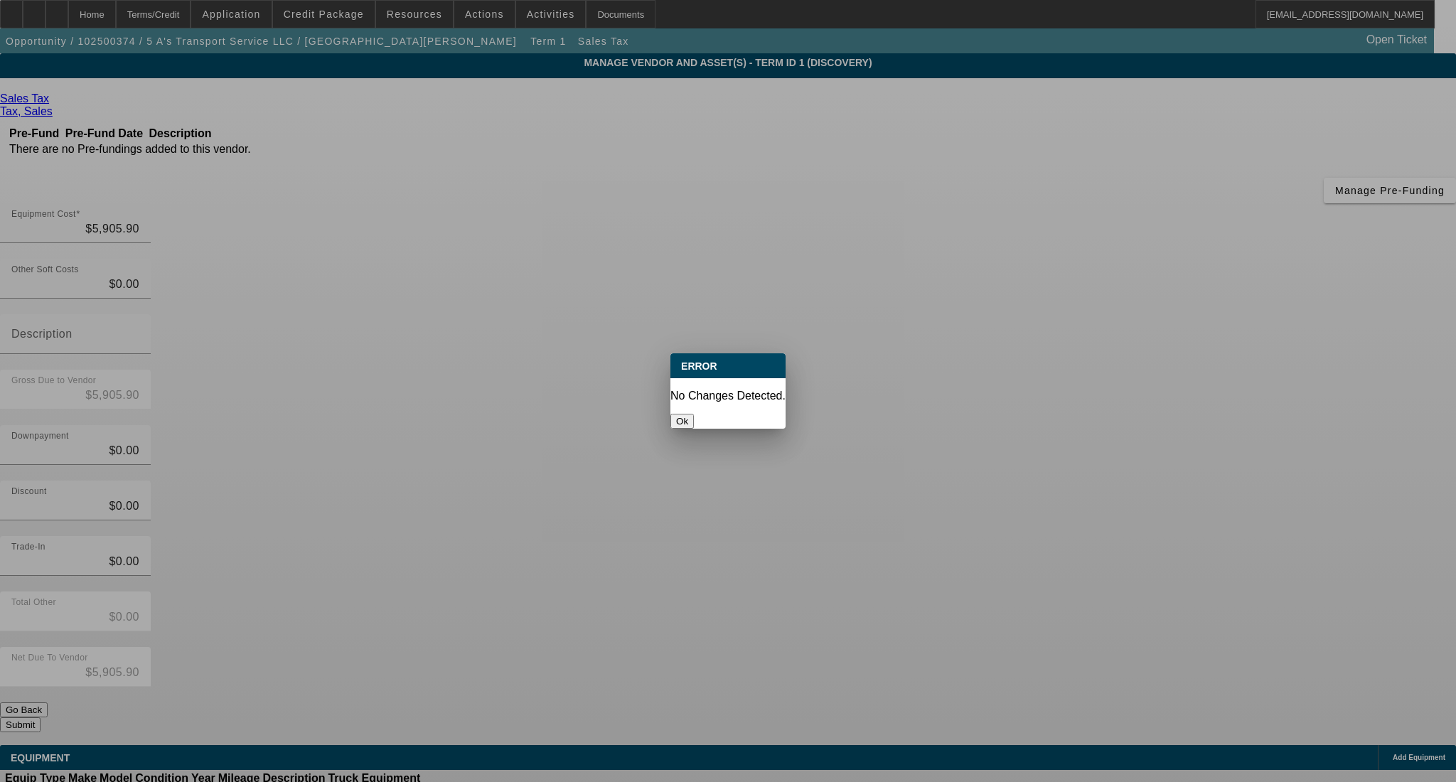
click at [694, 414] on button "Ok" at bounding box center [681, 421] width 23 height 15
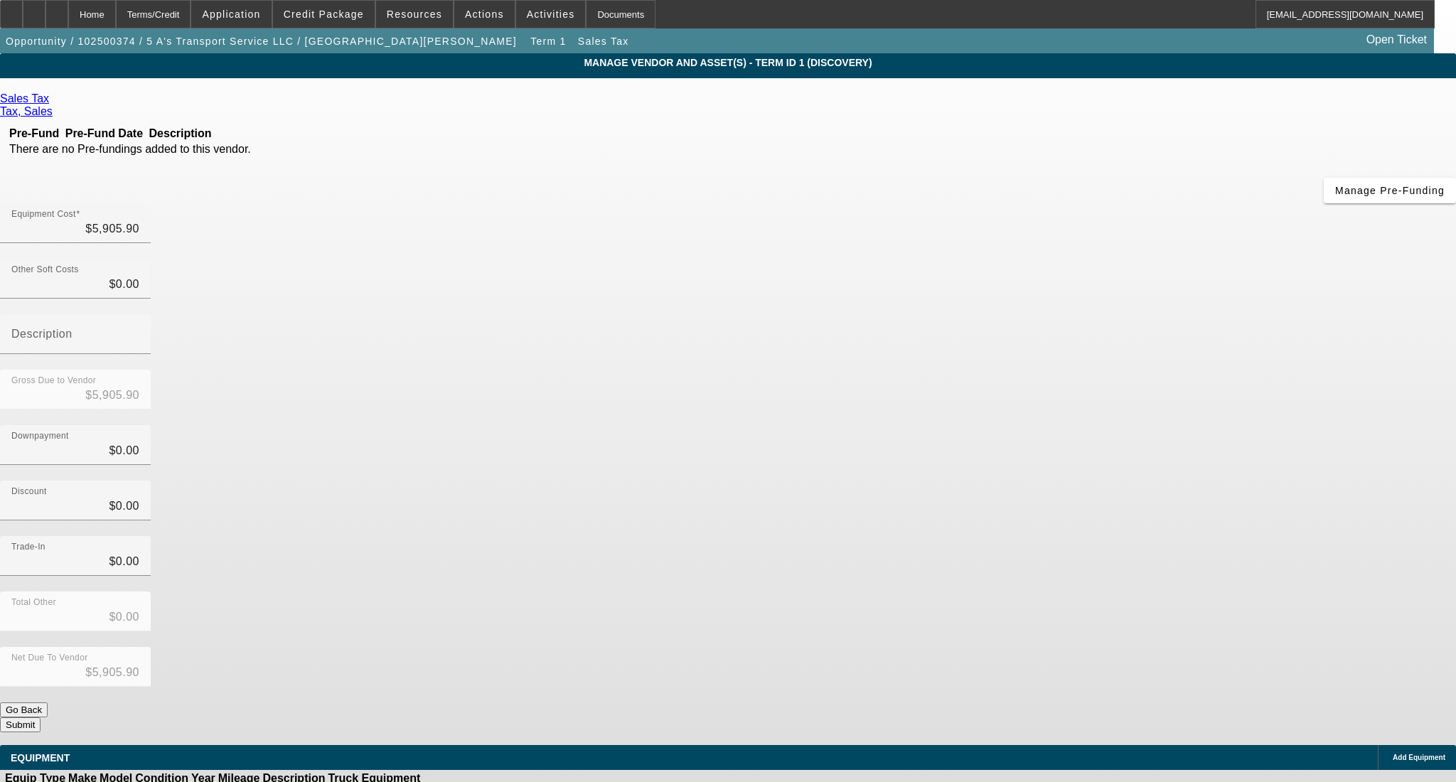
click at [41, 717] on button "Submit" at bounding box center [20, 724] width 41 height 15
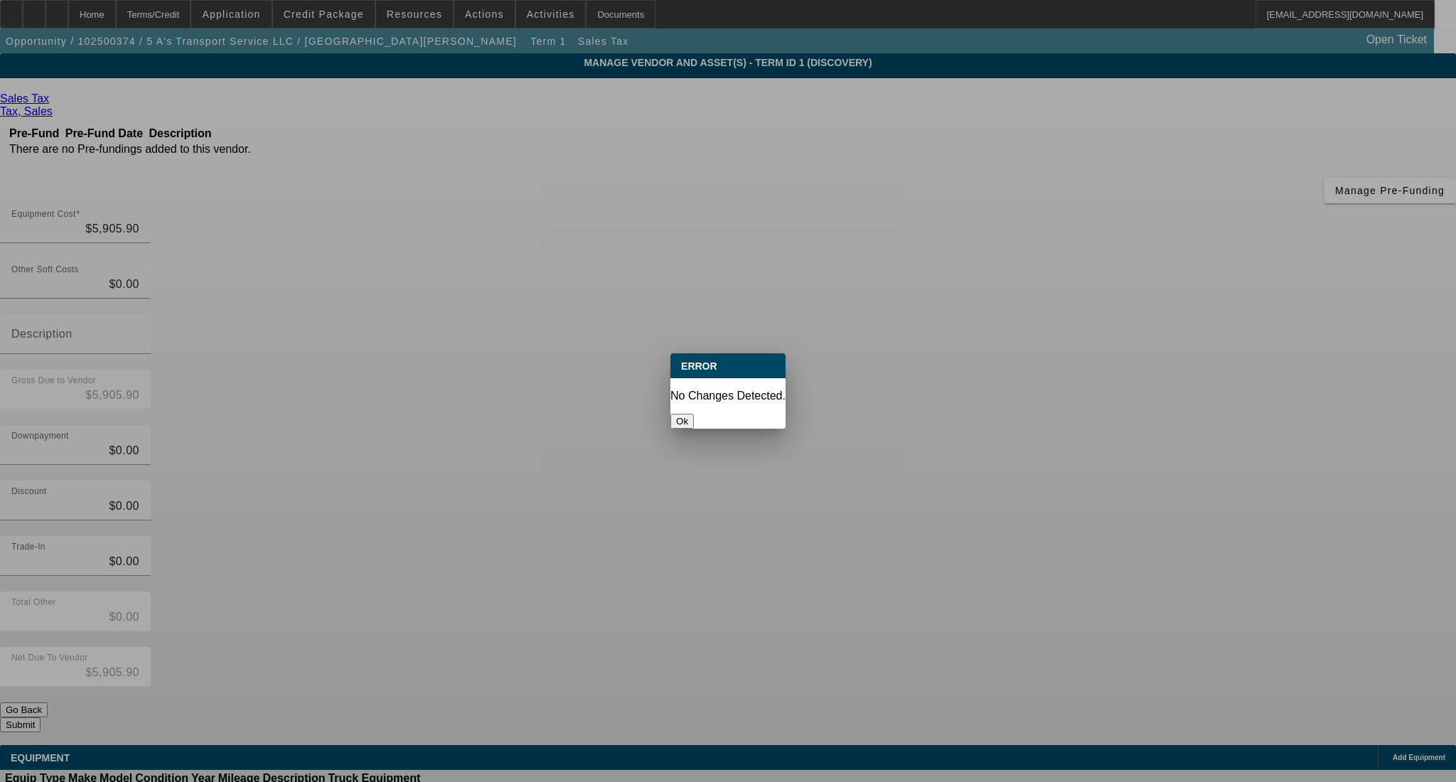
click at [694, 419] on button "Ok" at bounding box center [681, 421] width 23 height 15
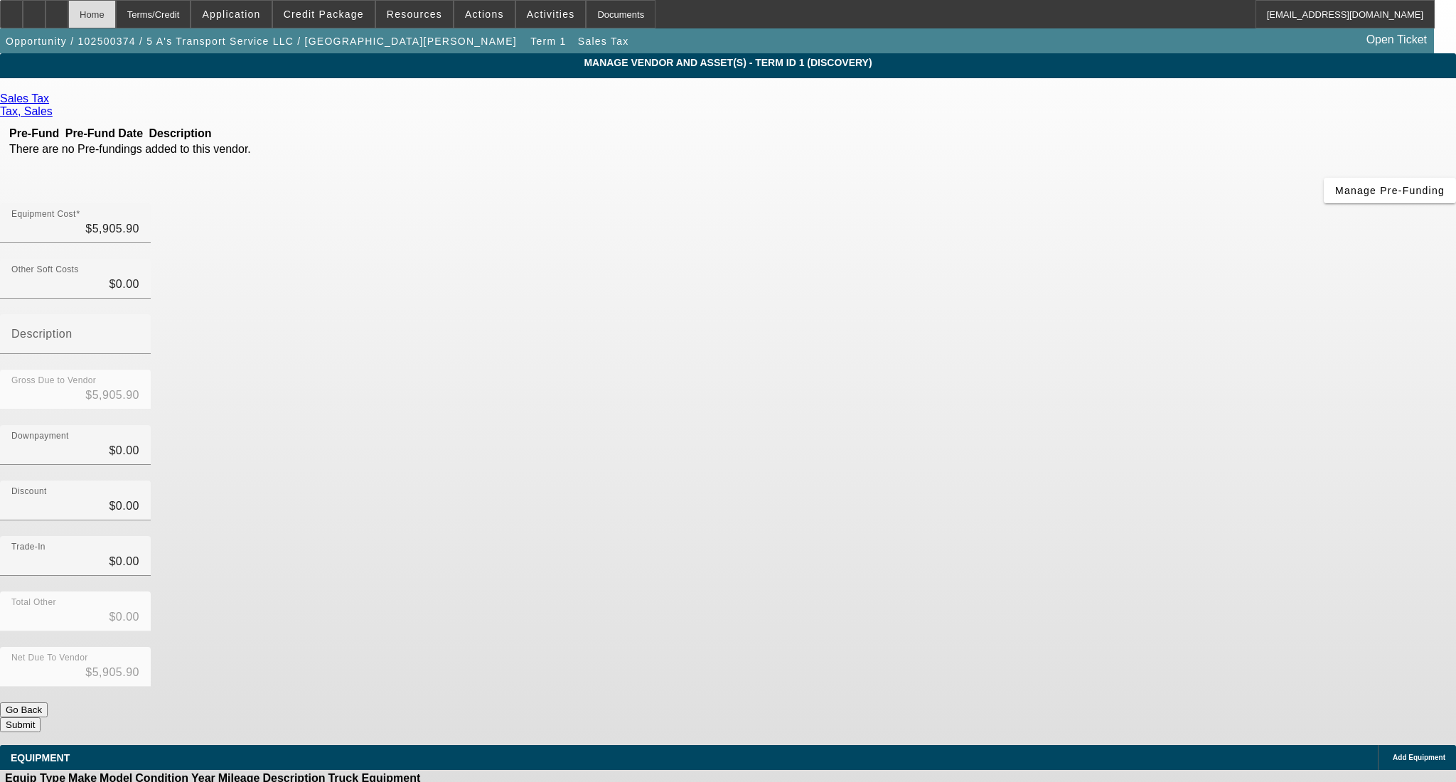
click at [116, 14] on div "Home" at bounding box center [92, 14] width 48 height 28
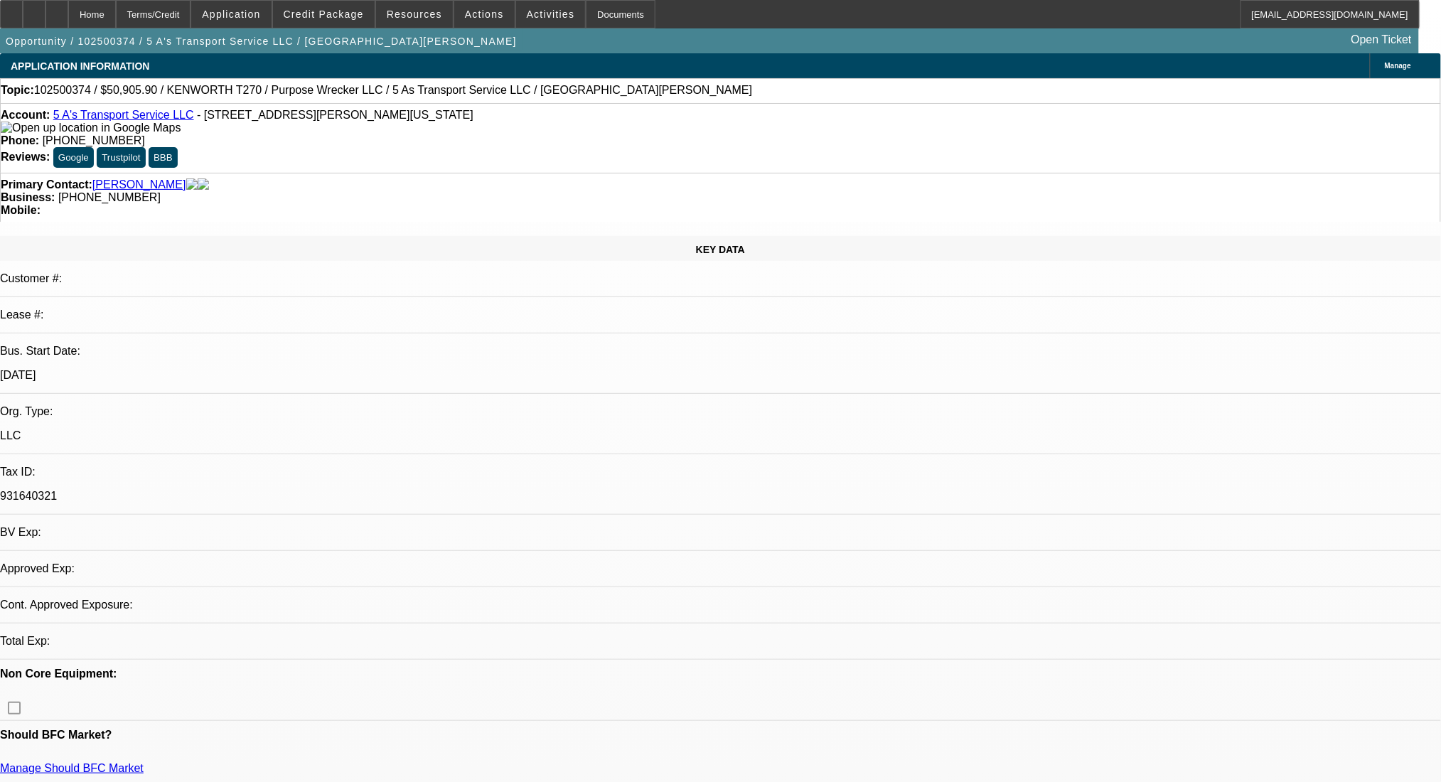
select select "0"
select select "2"
select select "0.1"
select select "4"
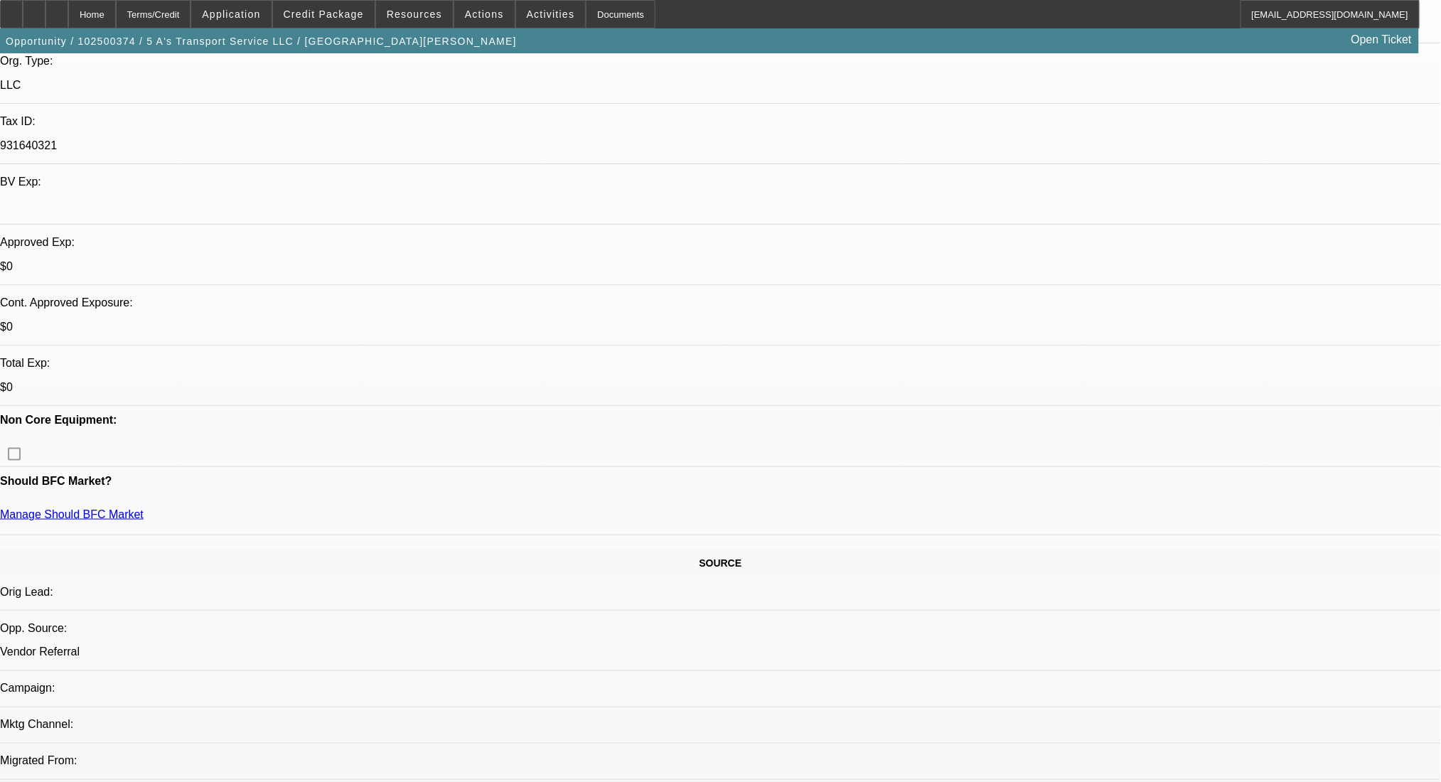
scroll to position [284, 0]
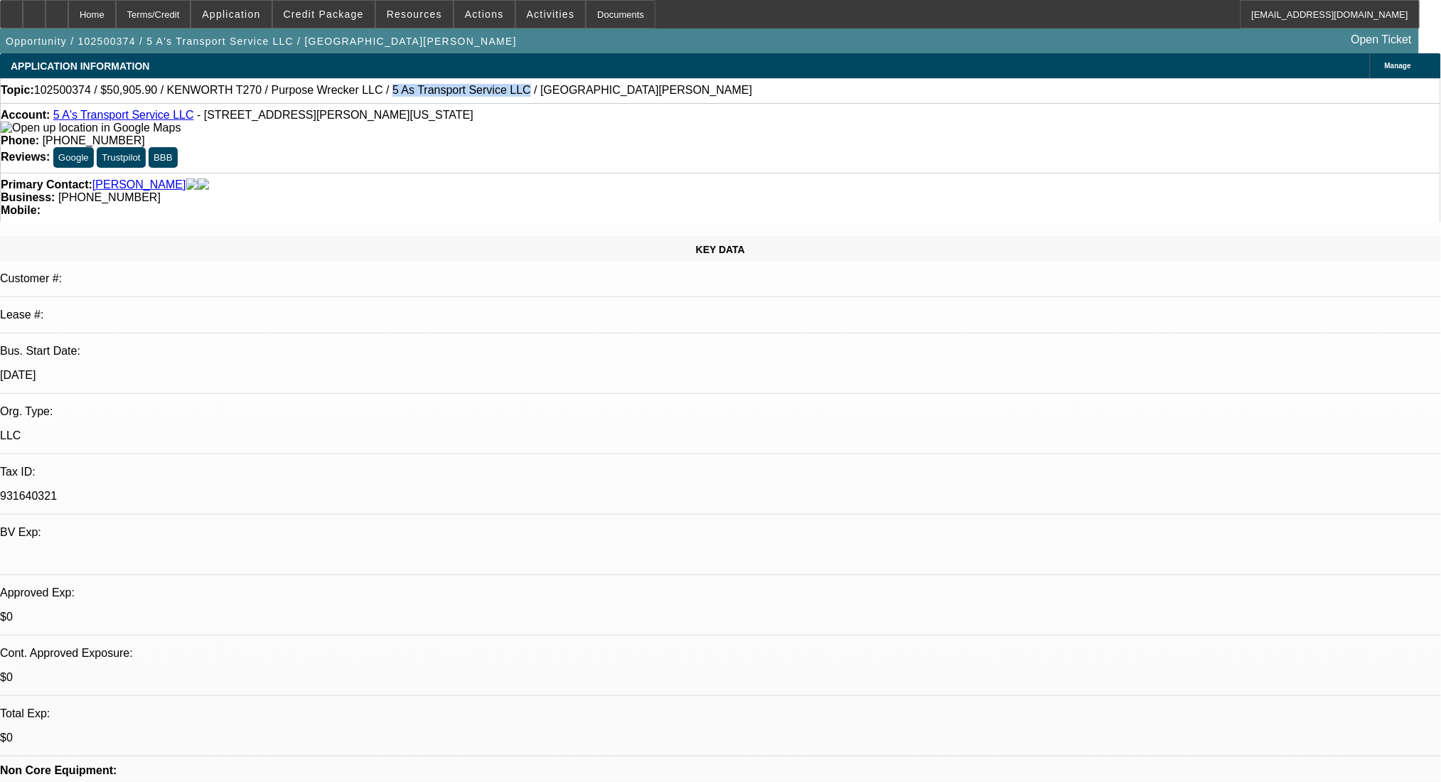
drag, startPoint x: 339, startPoint y: 92, endPoint x: 451, endPoint y: 100, distance: 111.8
click at [451, 97] on div "Topic: 102500374 / $50,905.90 / KENWORTH T270 / Purpose Wrecker LLC / 5 As Tran…" at bounding box center [720, 90] width 1439 height 13
copy span "5 As Transport Service LLC"
drag, startPoint x: 1311, startPoint y: 200, endPoint x: 1292, endPoint y: 214, distance: 23.9
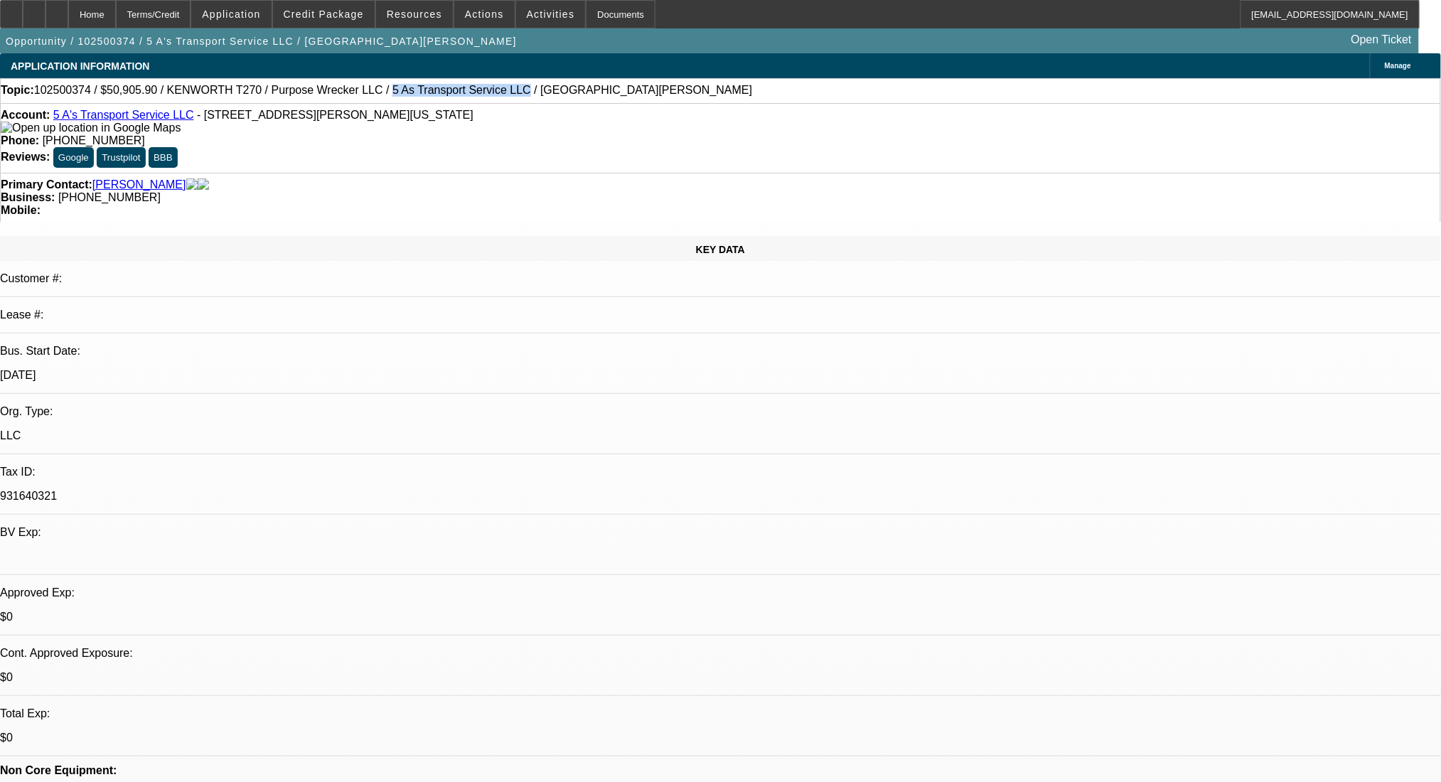
radio input "true"
type textarea "PG started as sole prop in May 22', then switched to LLC in April 23'"
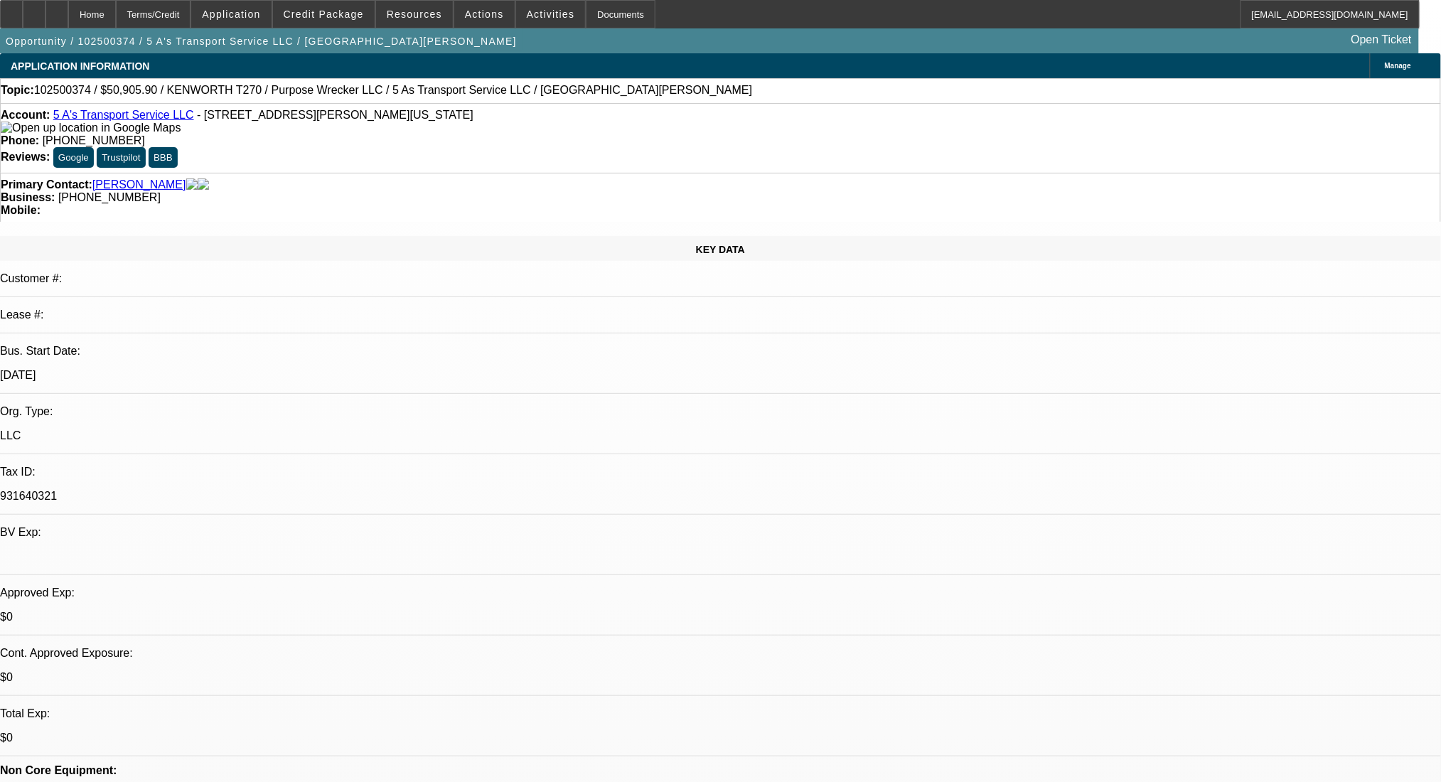
radio input "true"
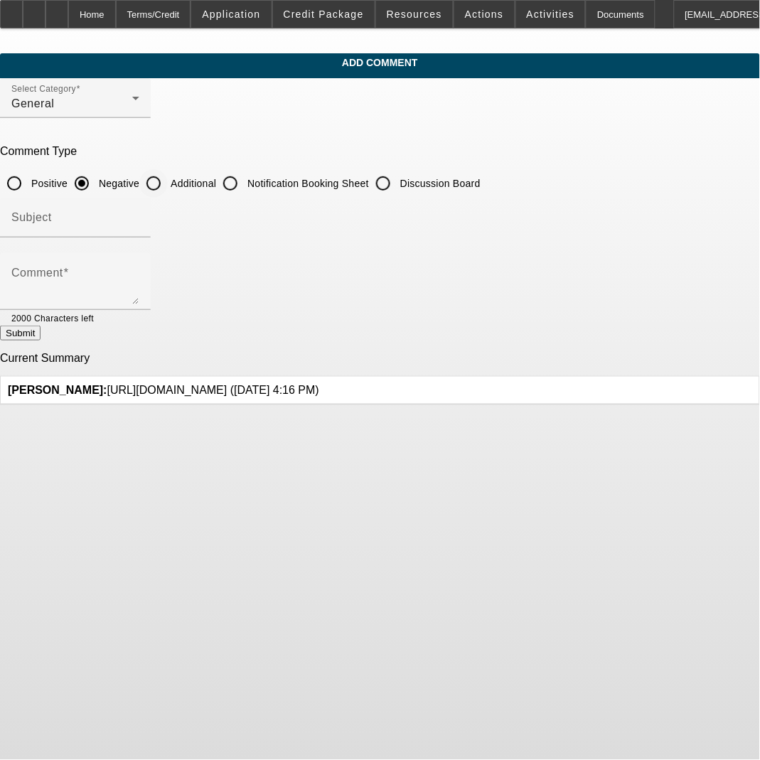
click at [168, 178] on input "Additional" at bounding box center [153, 183] width 28 height 28
radio input "true"
click at [139, 256] on div "Comment" at bounding box center [75, 281] width 128 height 57
click at [139, 283] on textarea "Good Afternoon- Cusotmer looking at adding this clean 2010 KW with a Century be…" at bounding box center [75, 287] width 128 height 34
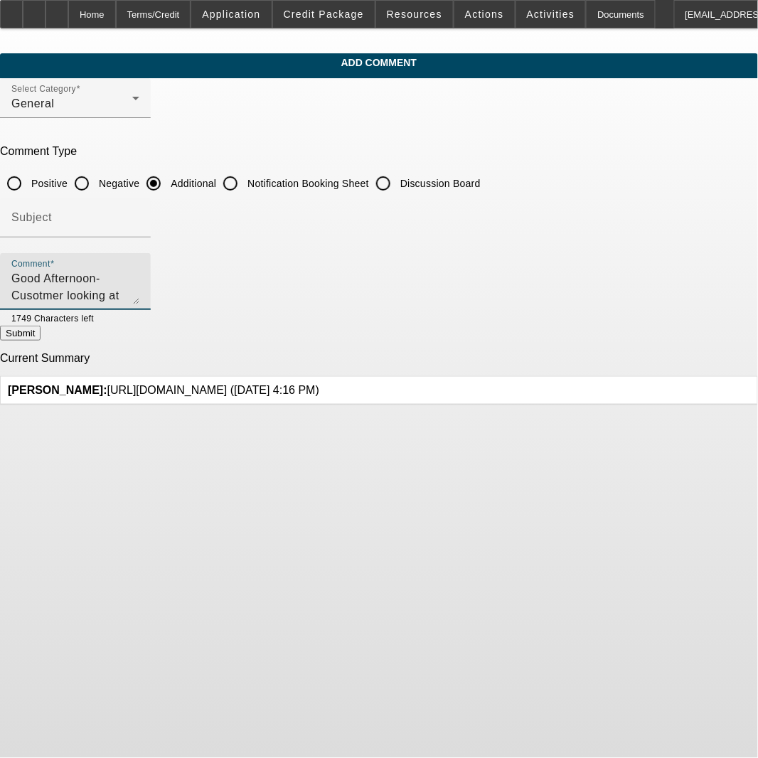
click at [139, 297] on textarea "Good Afternoon- Cusotmer looking at adding this clean 2010 KW with a Century be…" at bounding box center [75, 287] width 128 height 34
type textarea "Good Afternoon- Cusotmer looking at adding this clean 2010 KW with a Century be…"
click at [41, 333] on button "Submit" at bounding box center [20, 333] width 41 height 15
radio input "true"
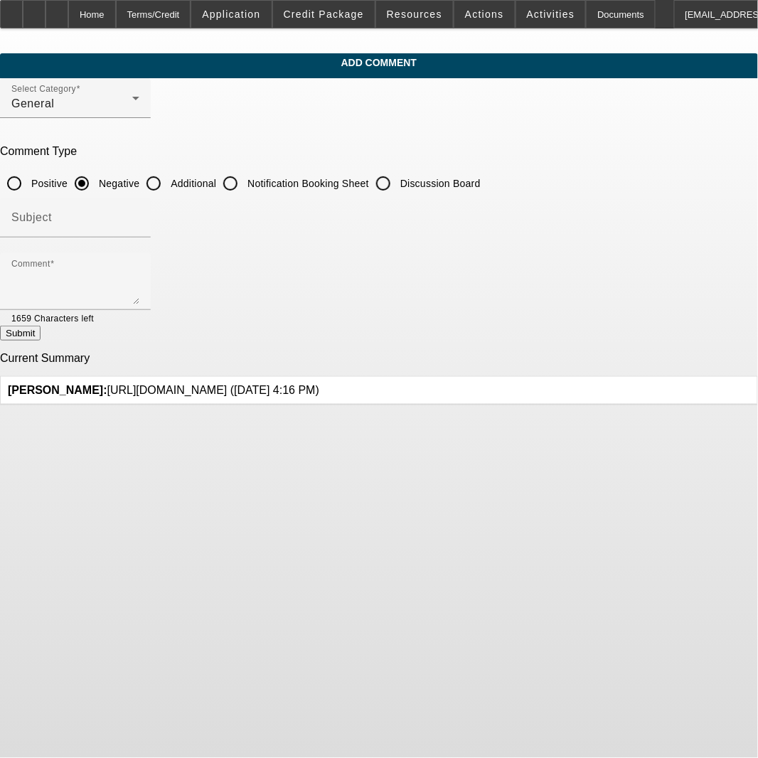
scroll to position [0, 0]
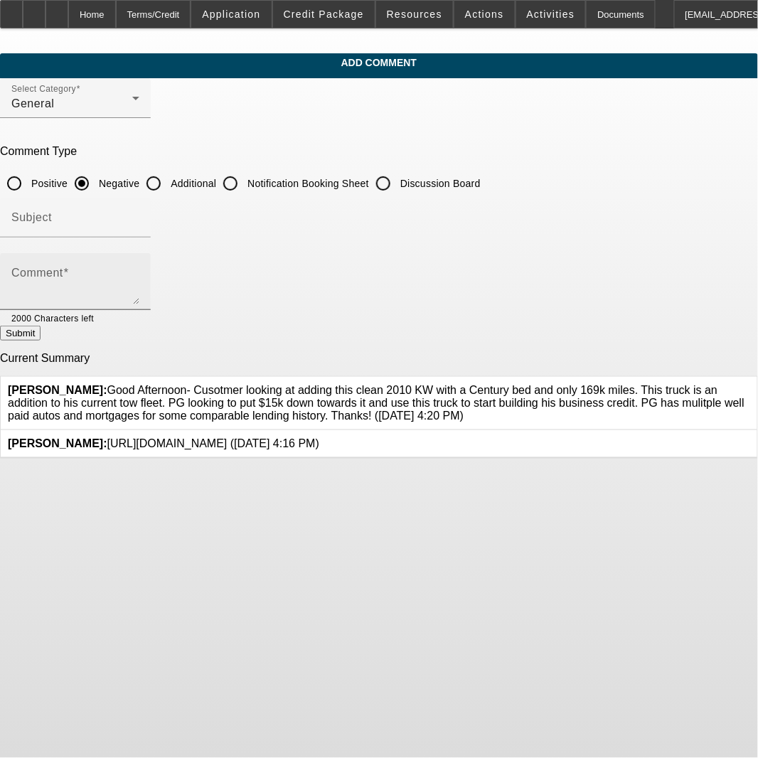
drag, startPoint x: 385, startPoint y: 553, endPoint x: 496, endPoint y: 301, distance: 275.0
click at [395, 524] on body "Home Terms/Credit Application Credit Package Resources Actions Activities Docum…" at bounding box center [379, 379] width 758 height 758
